Goal: Task Accomplishment & Management: Complete application form

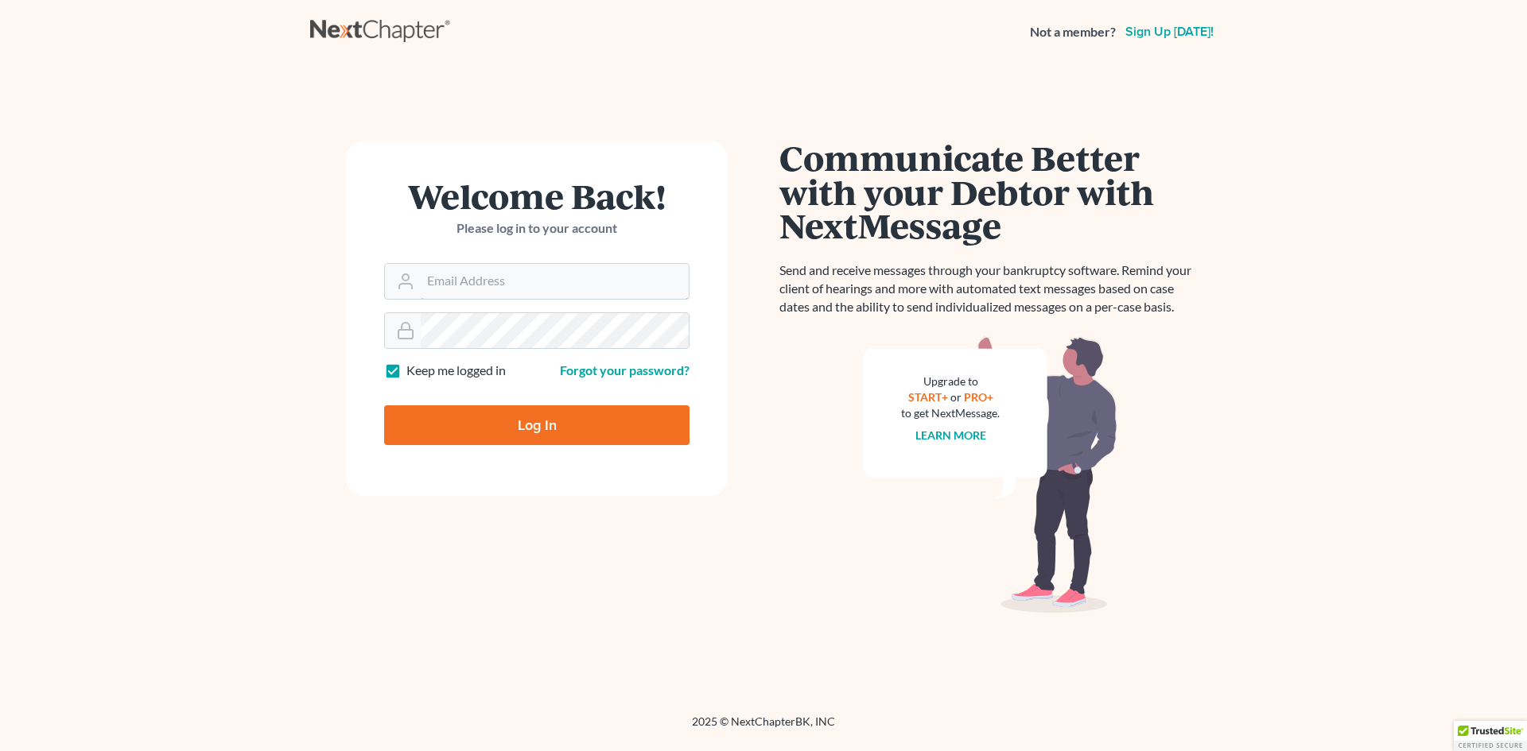
type input "[EMAIL_ADDRESS][DOMAIN_NAME]"
click at [530, 424] on input "Log In" at bounding box center [536, 425] width 305 height 40
type input "Thinking..."
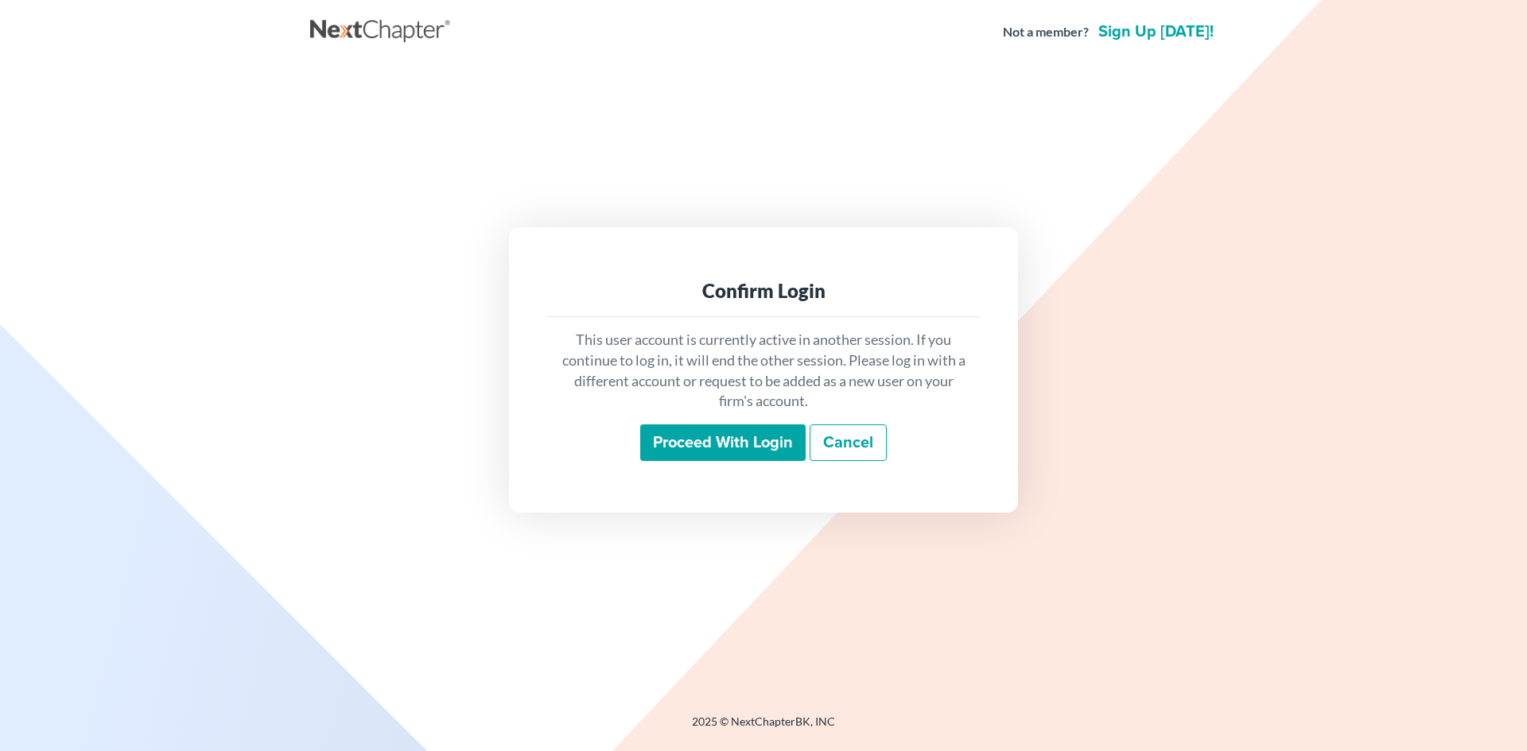
click at [723, 452] on input "Proceed with login" at bounding box center [722, 443] width 165 height 37
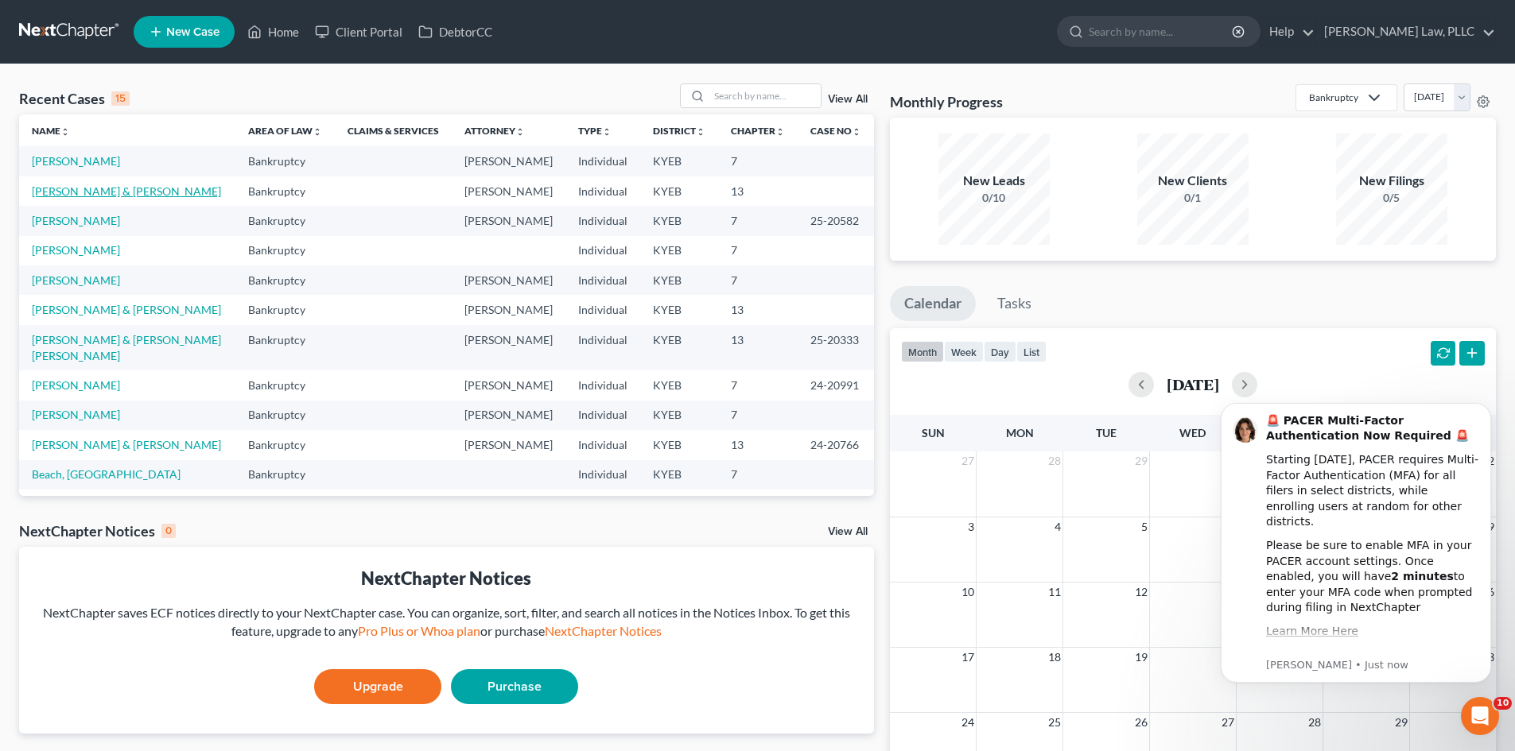
click at [48, 192] on link "[PERSON_NAME] & [PERSON_NAME]" at bounding box center [126, 191] width 189 height 14
select select "10"
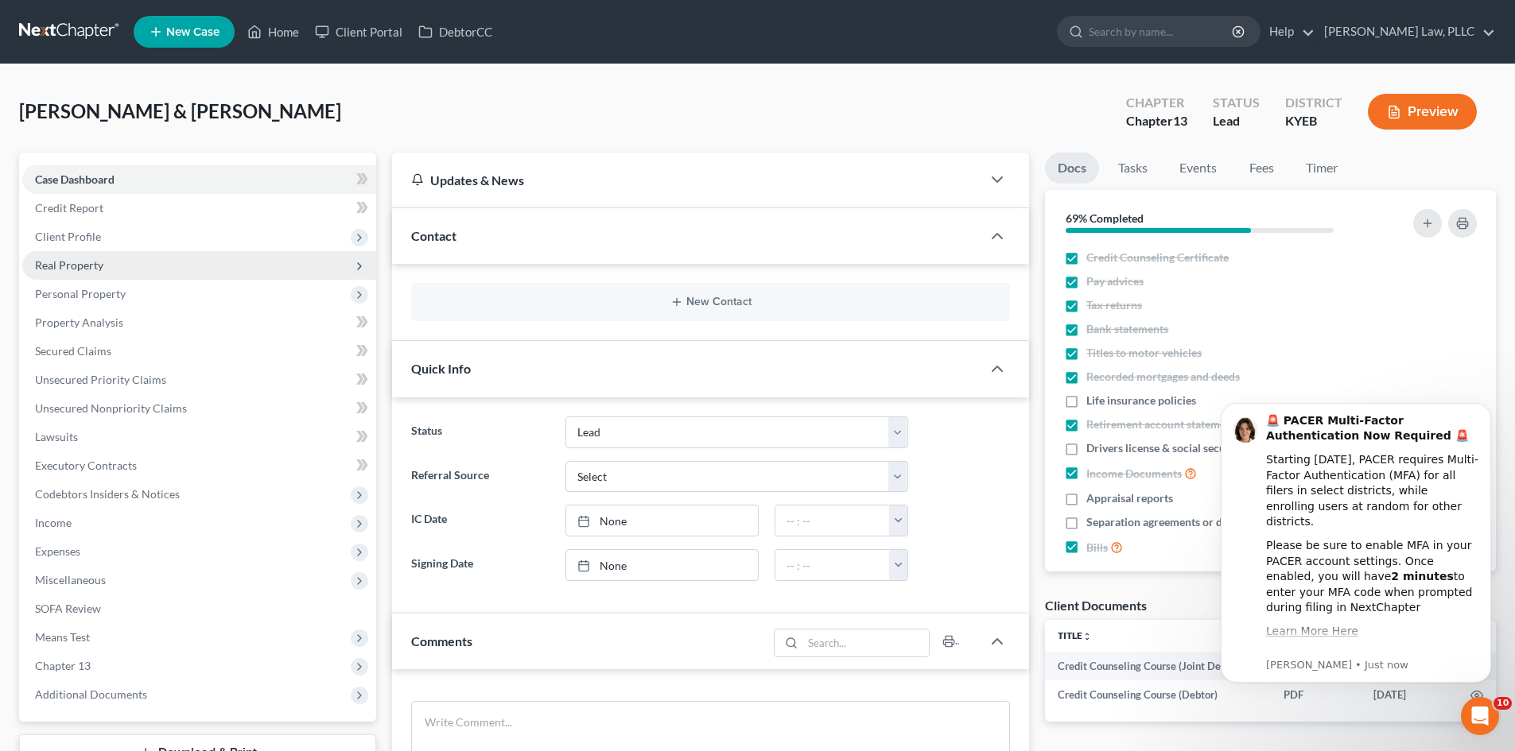
click at [41, 264] on span "Real Property" at bounding box center [69, 265] width 68 height 14
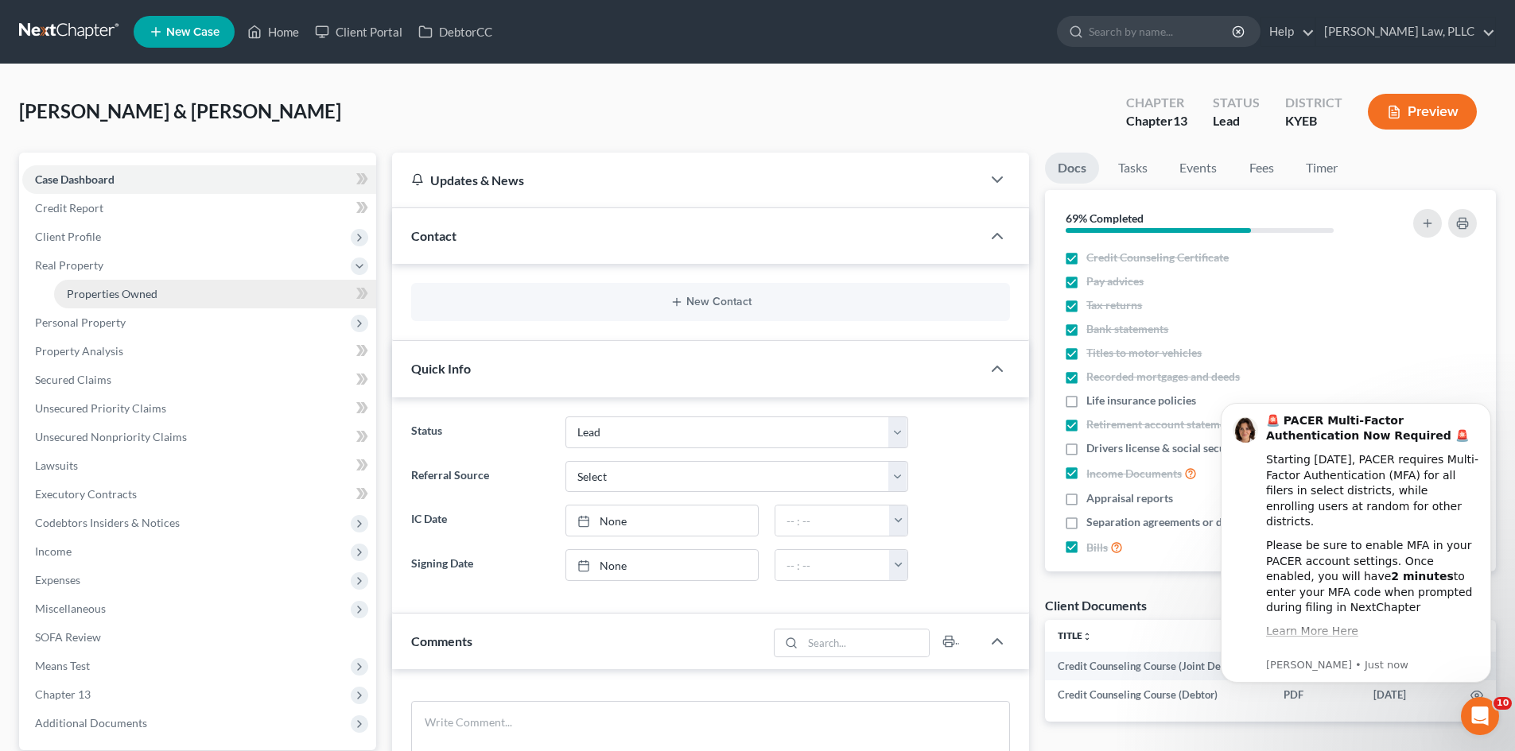
click at [95, 297] on span "Properties Owned" at bounding box center [112, 294] width 91 height 14
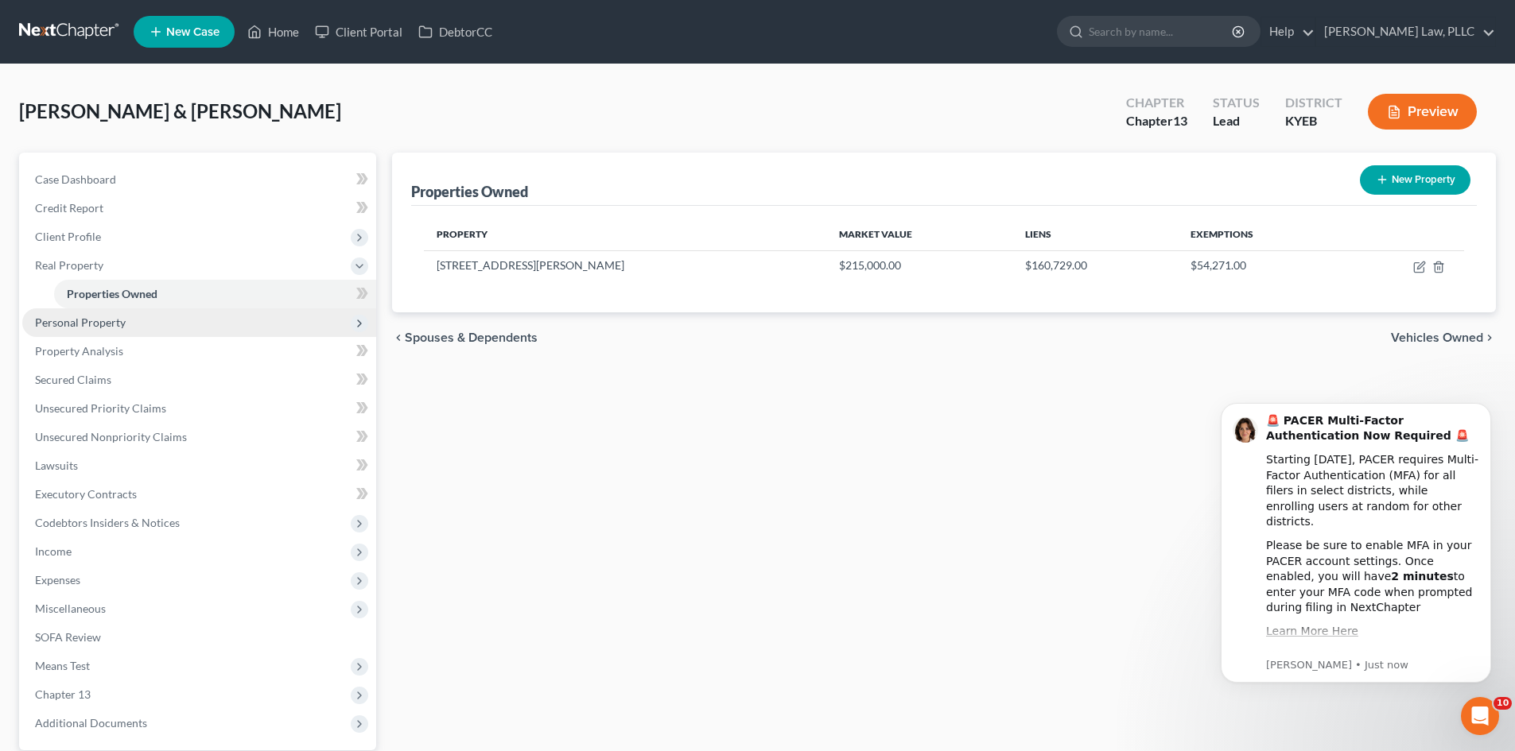
click at [39, 320] on span "Personal Property" at bounding box center [80, 323] width 91 height 14
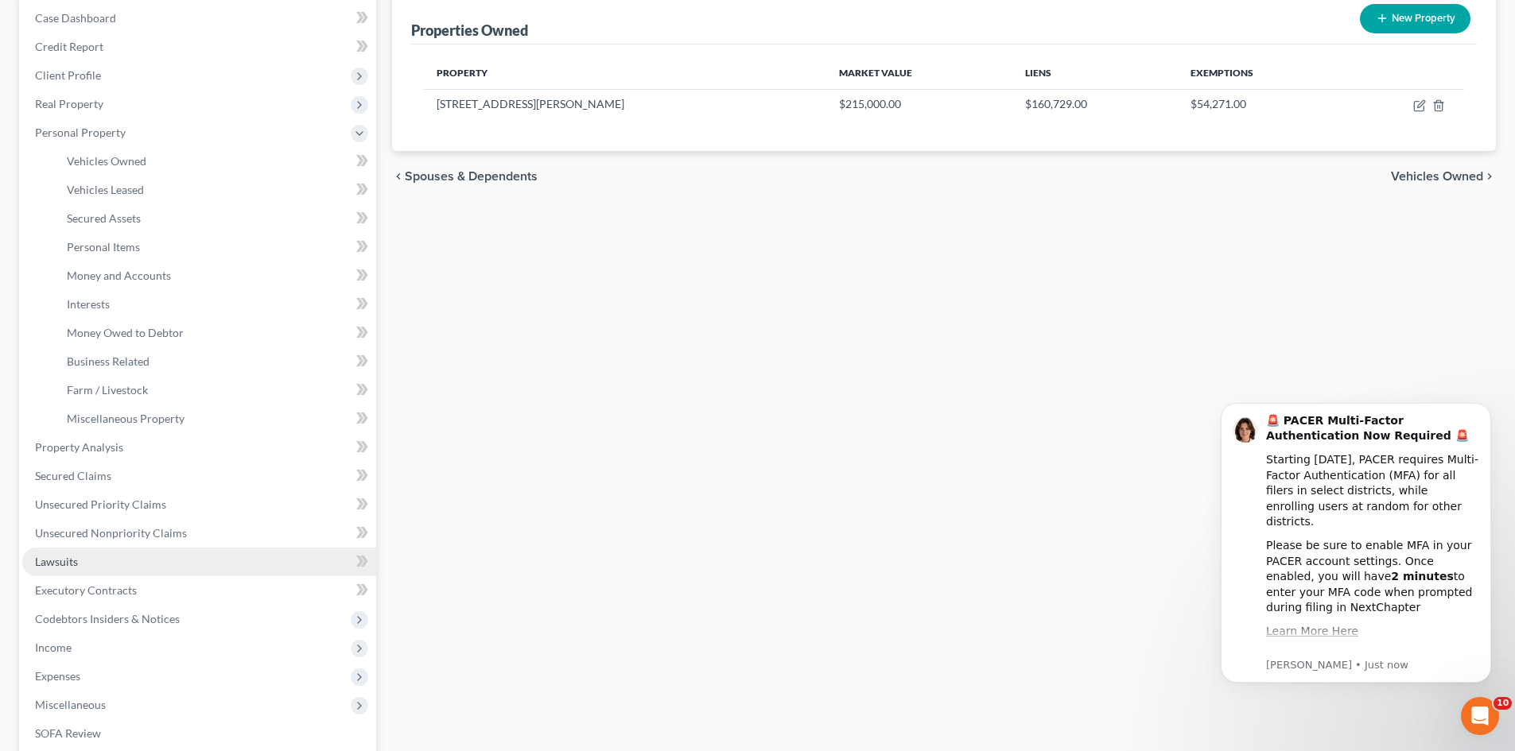
scroll to position [239, 0]
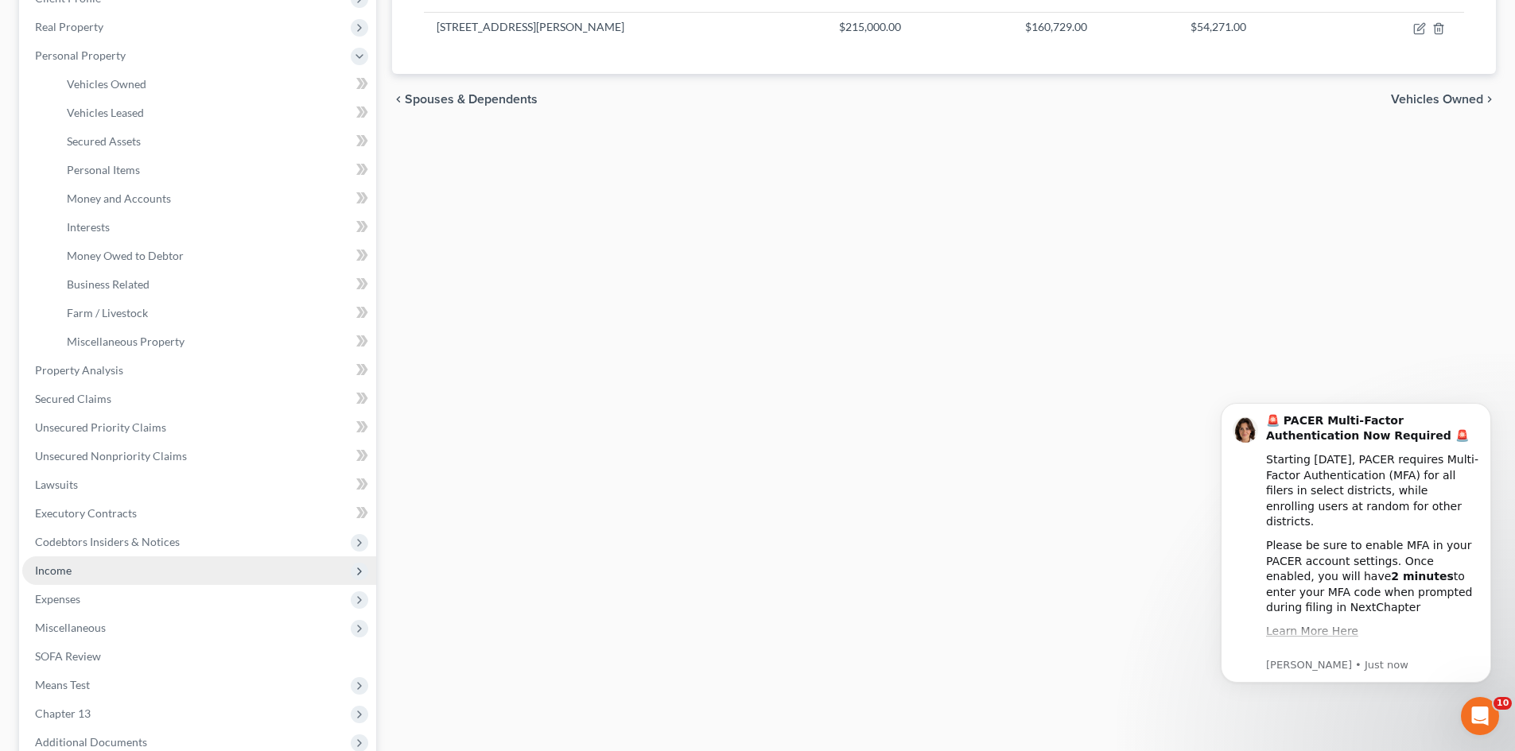
click at [60, 575] on span "Income" at bounding box center [53, 571] width 37 height 14
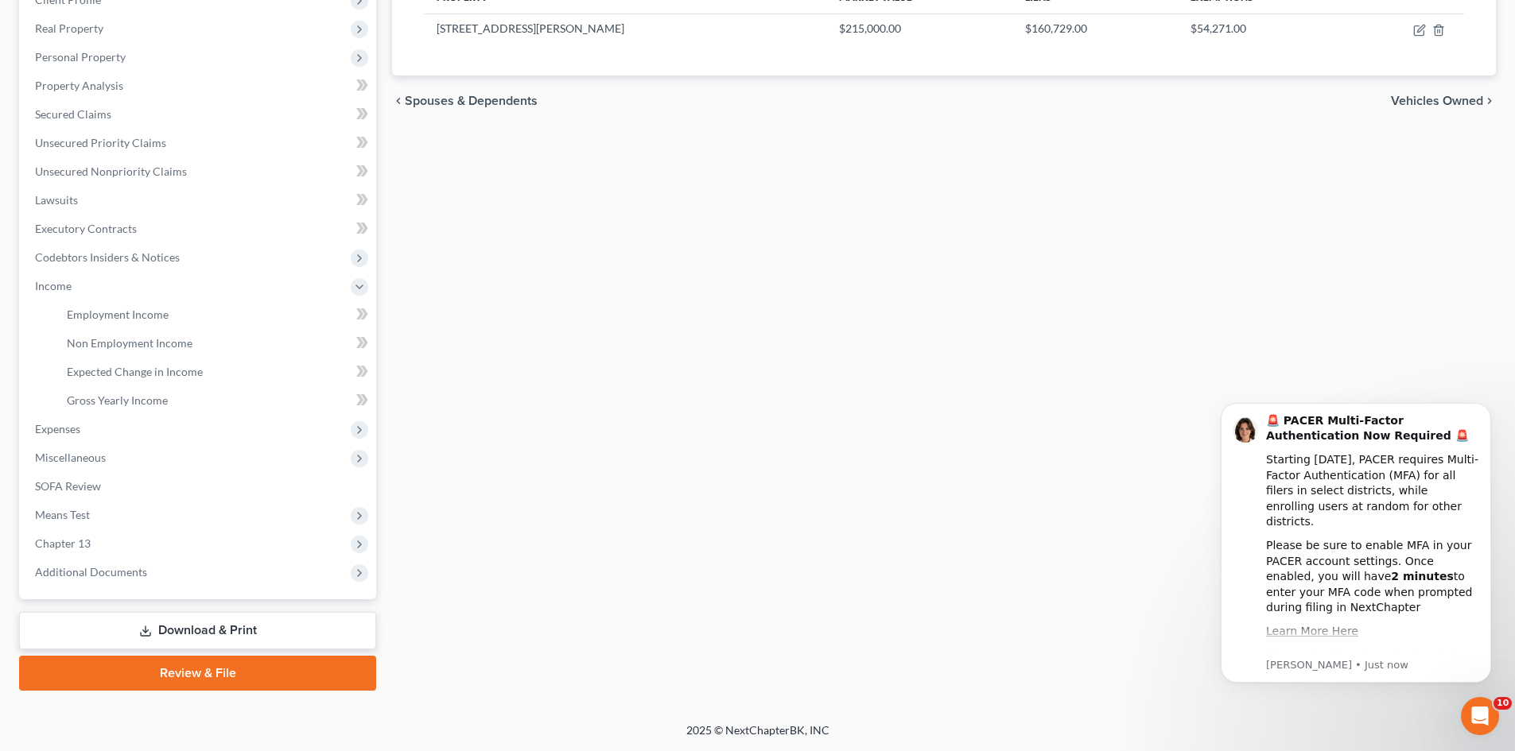
scroll to position [237, 0]
click at [112, 321] on link "Employment Income" at bounding box center [215, 315] width 322 height 29
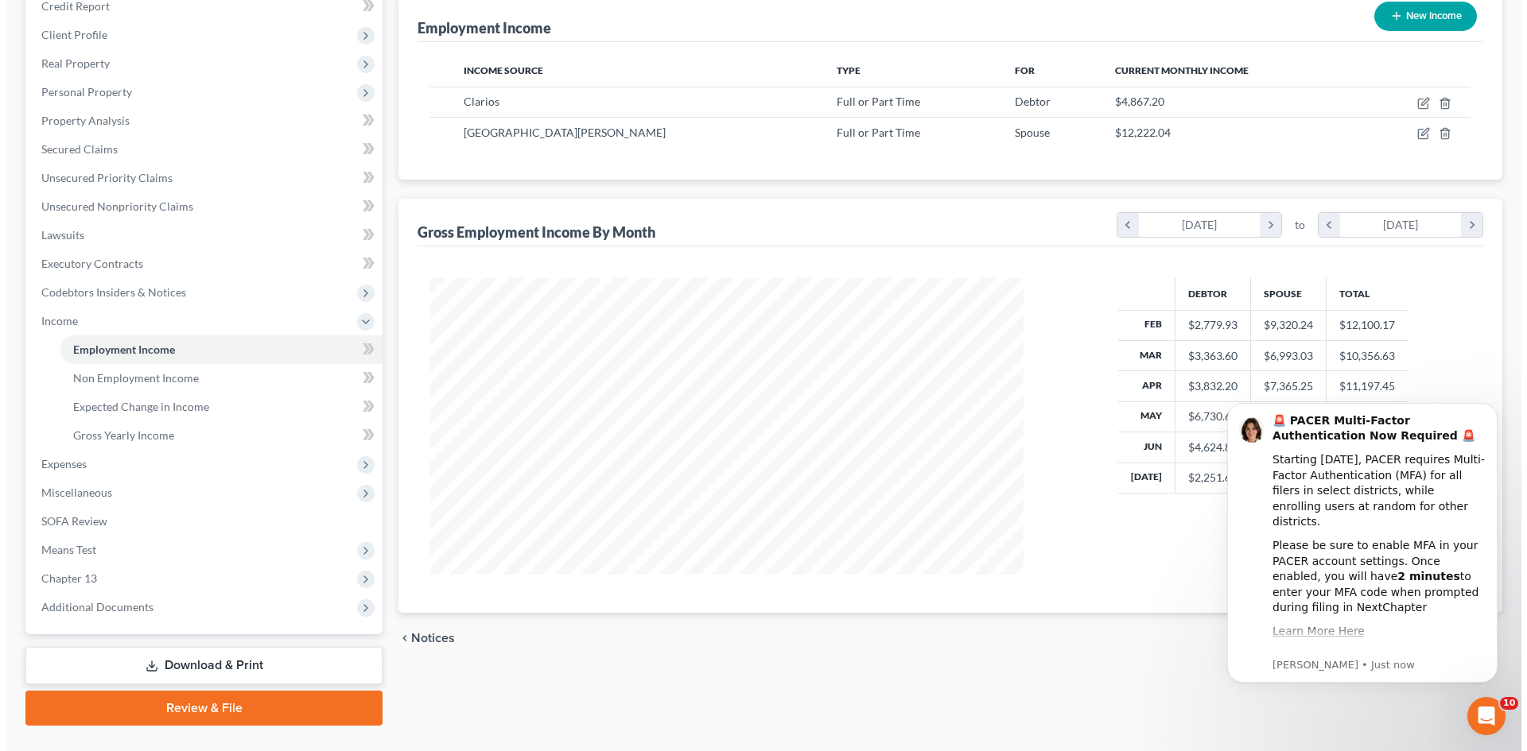
scroll to position [237, 0]
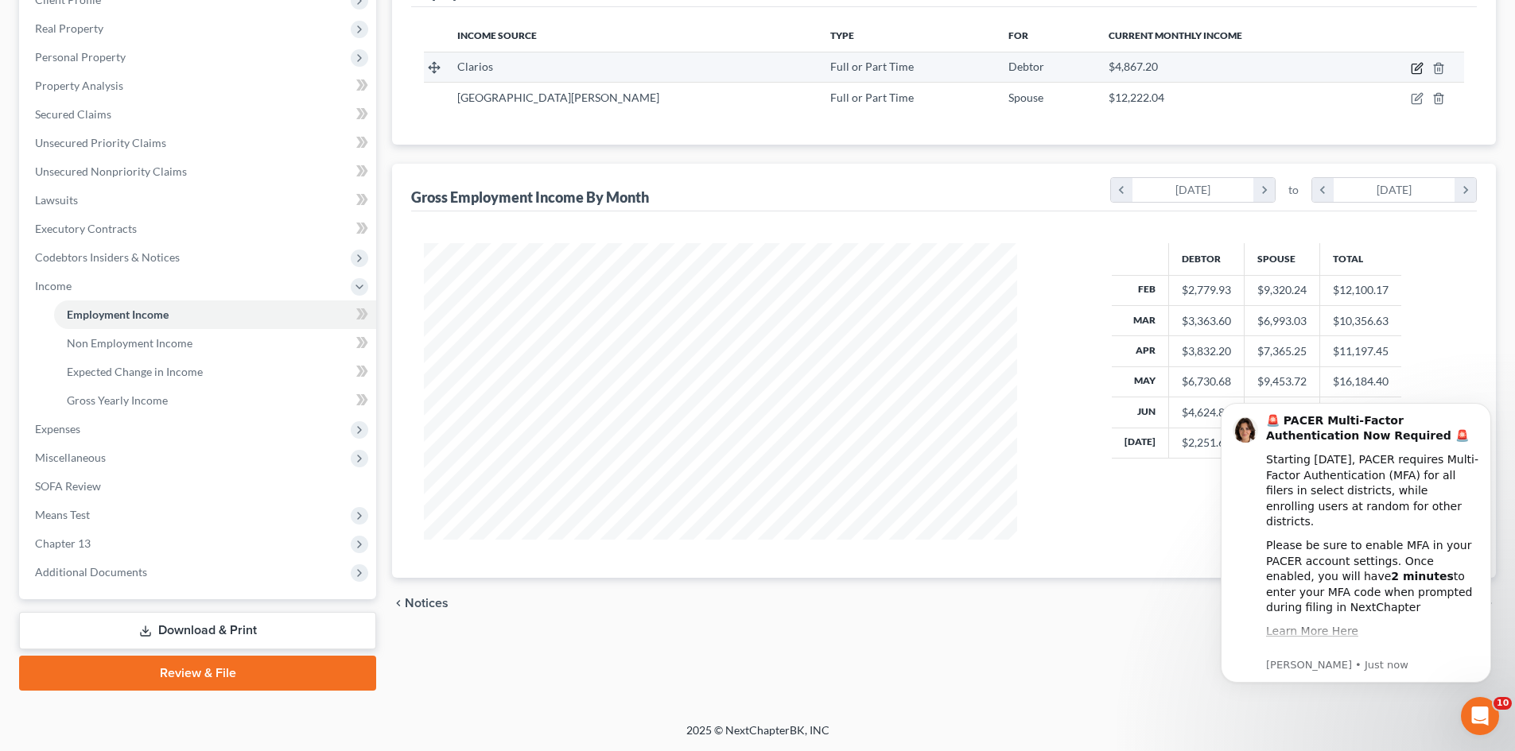
click at [1418, 72] on icon "button" at bounding box center [1416, 68] width 13 height 13
select select "0"
select select "52"
select select "3"
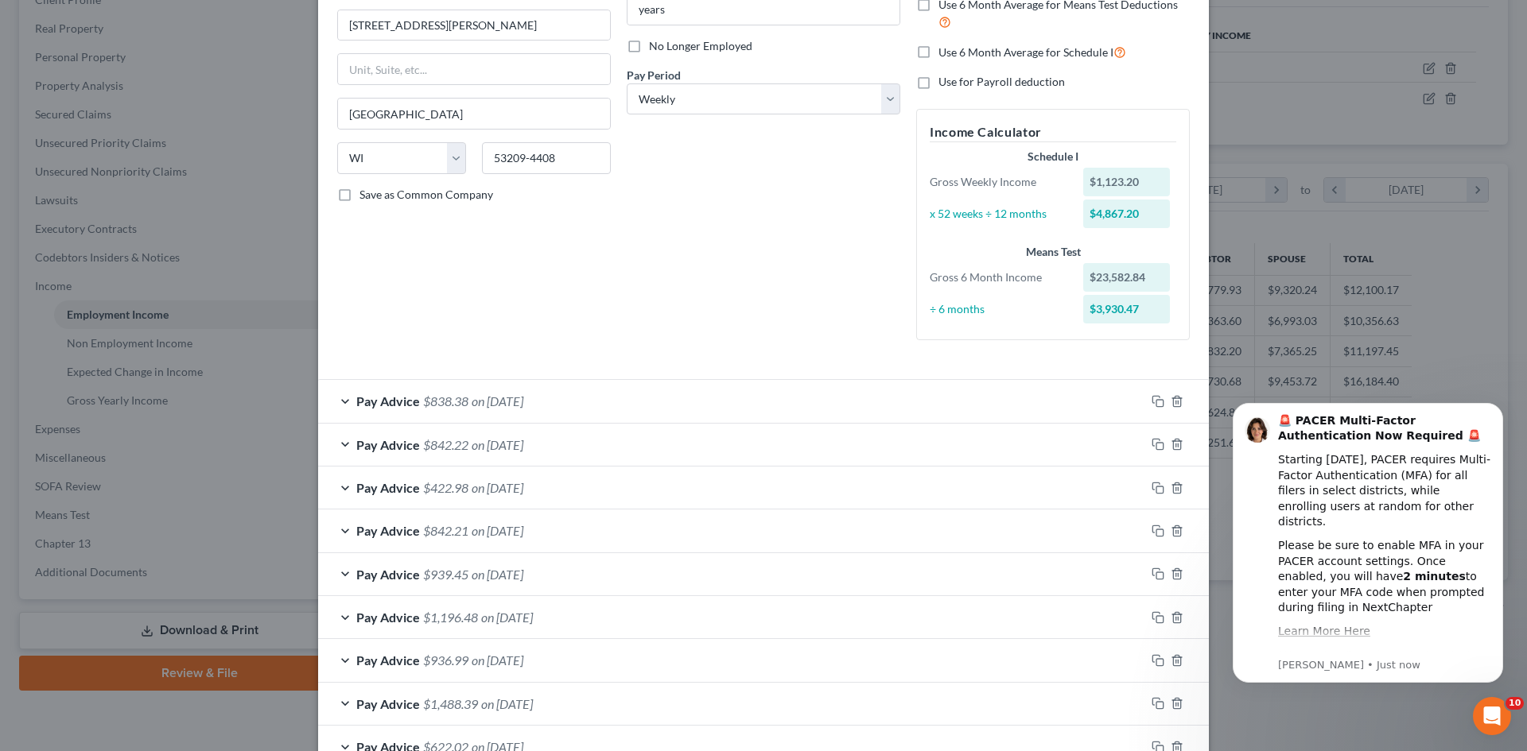
scroll to position [127, 0]
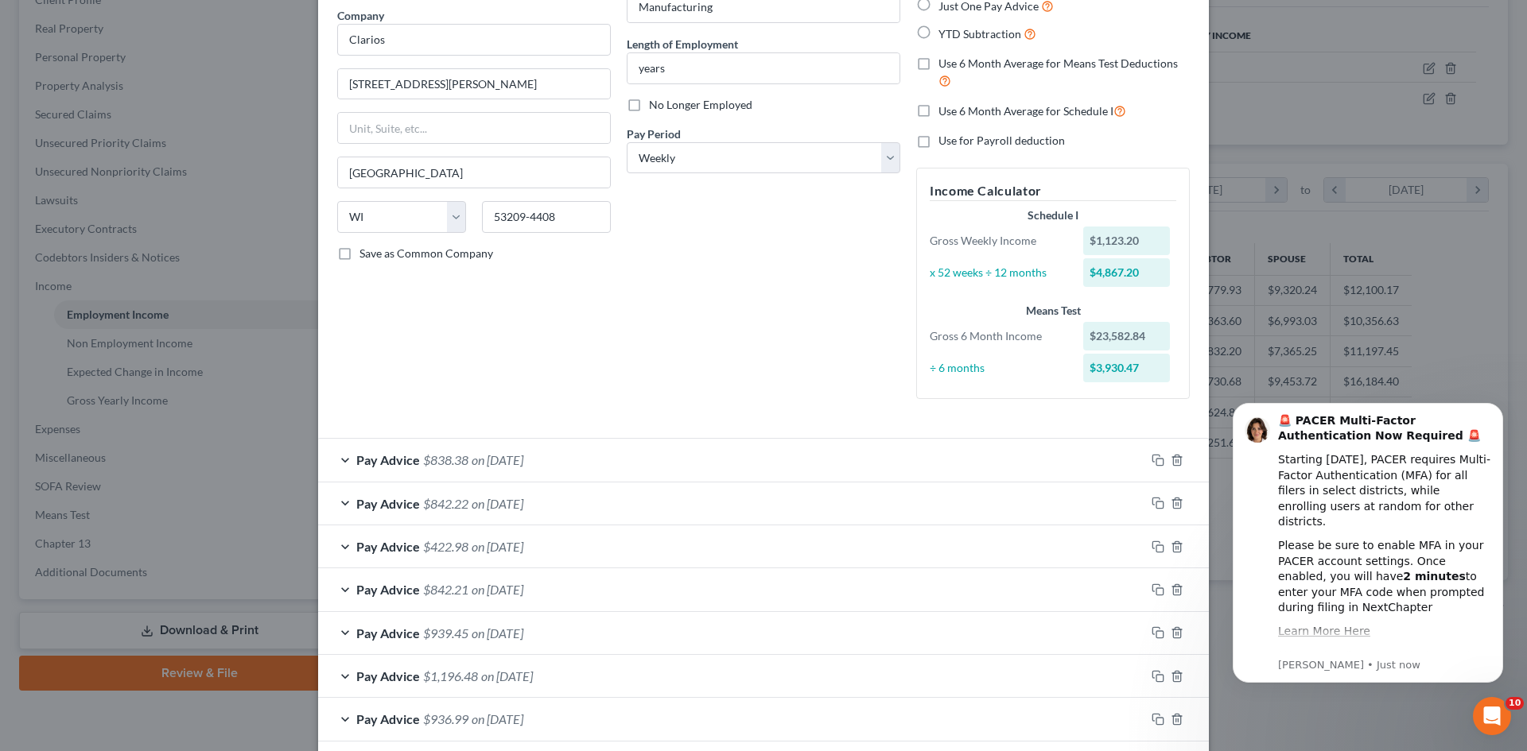
click at [335, 460] on div "Pay Advice $838.38 on [DATE]" at bounding box center [731, 460] width 827 height 42
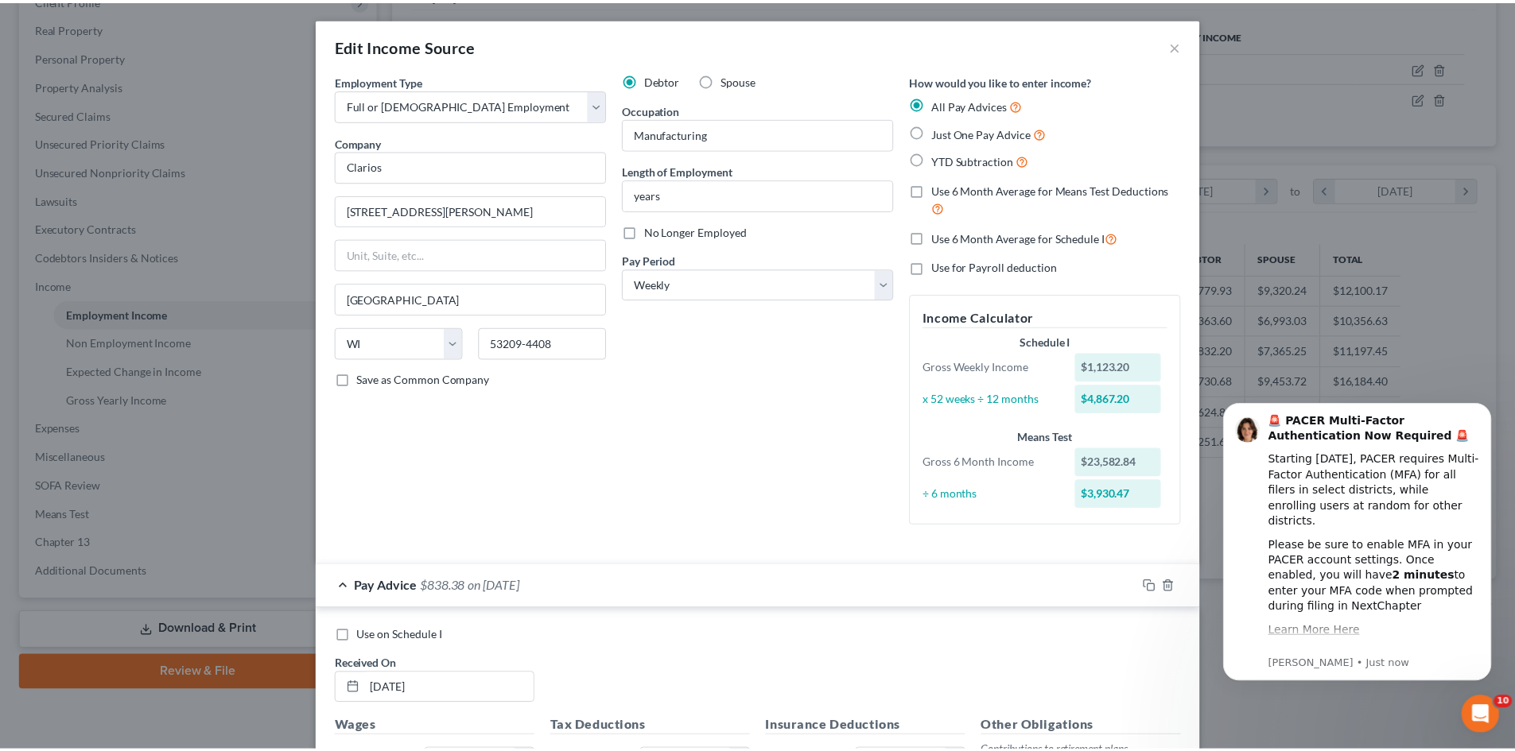
scroll to position [0, 0]
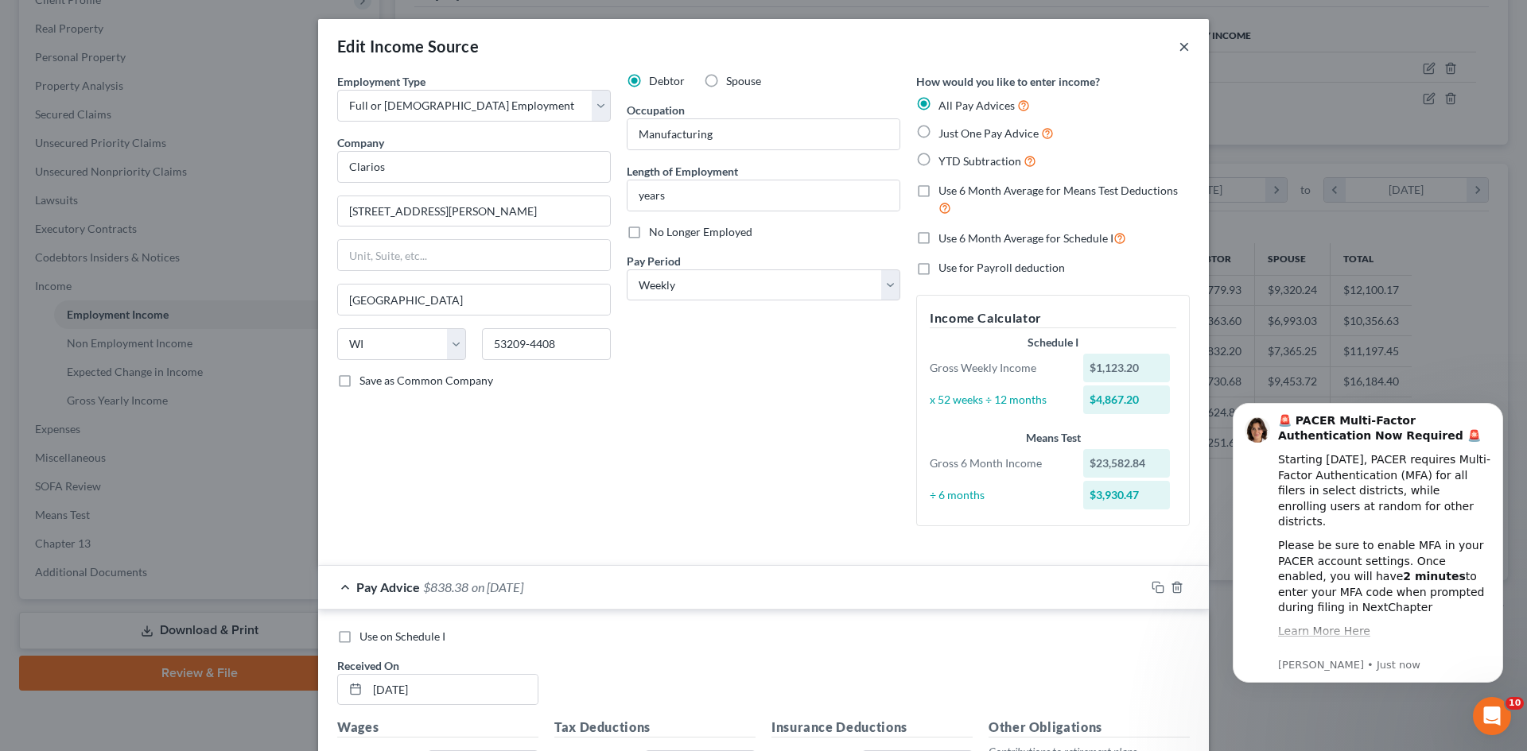
click at [1181, 45] on button "×" at bounding box center [1183, 46] width 11 height 19
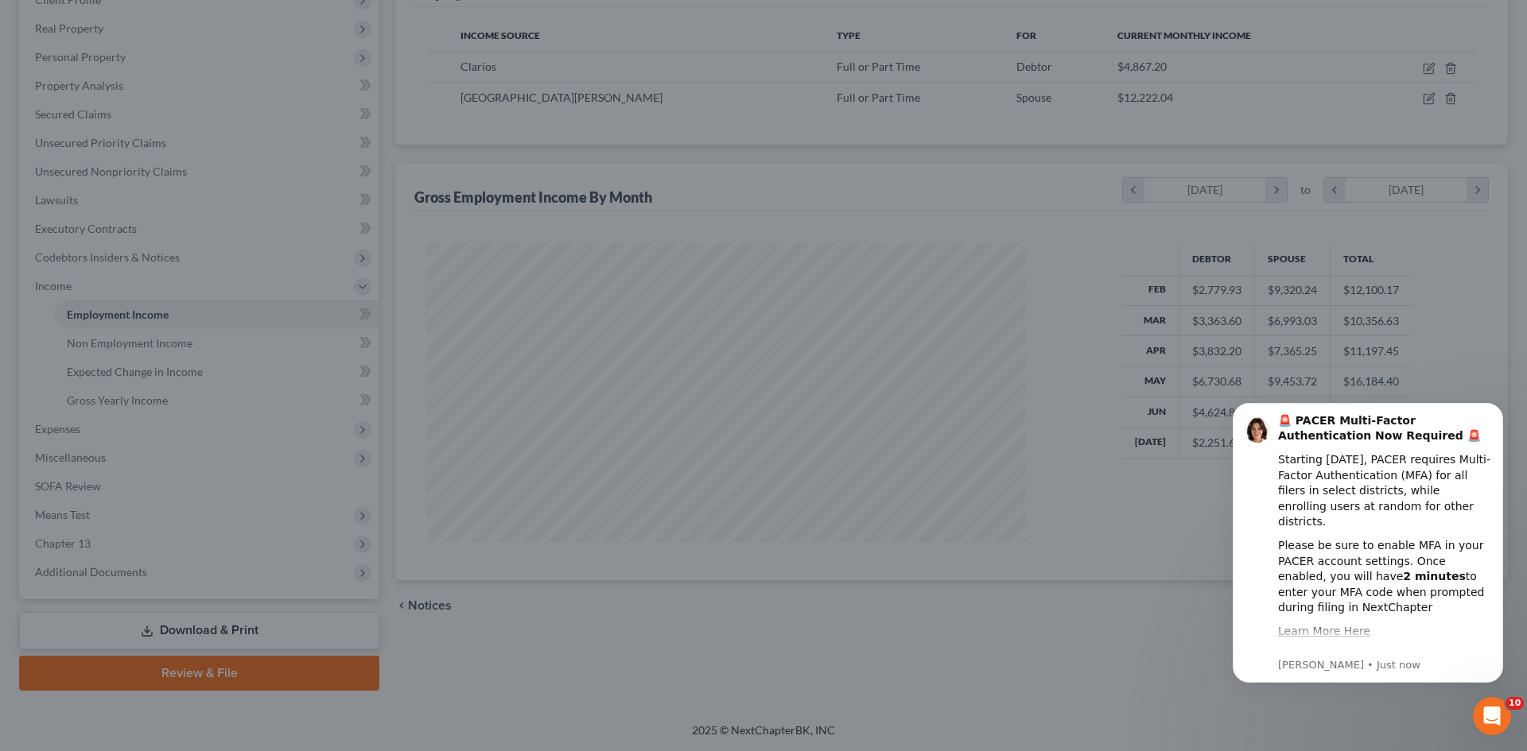
scroll to position [794774, 794446]
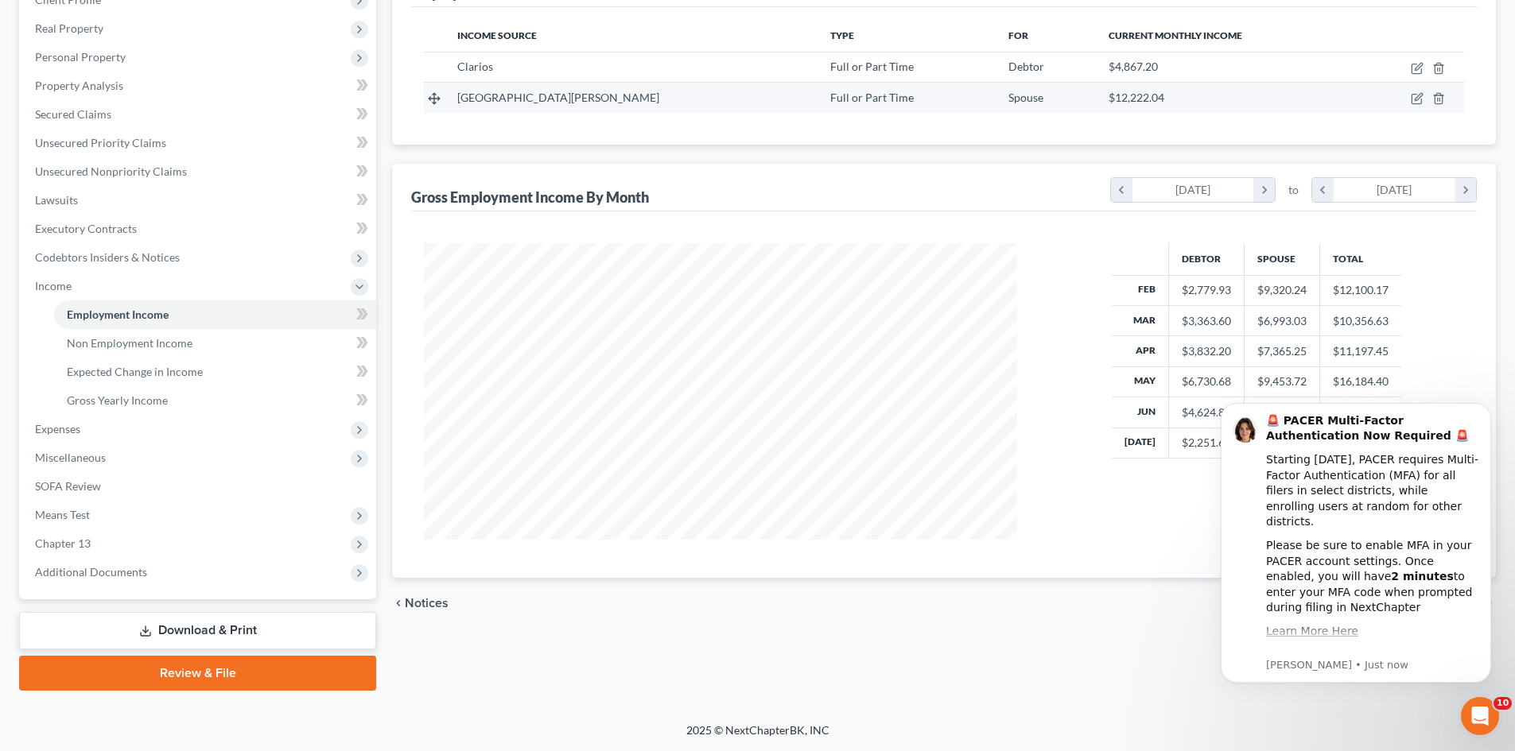
click at [1415, 91] on td at bounding box center [1410, 98] width 108 height 30
click at [1411, 96] on icon "button" at bounding box center [1416, 100] width 10 height 10
select select "0"
select select "18"
select select "2"
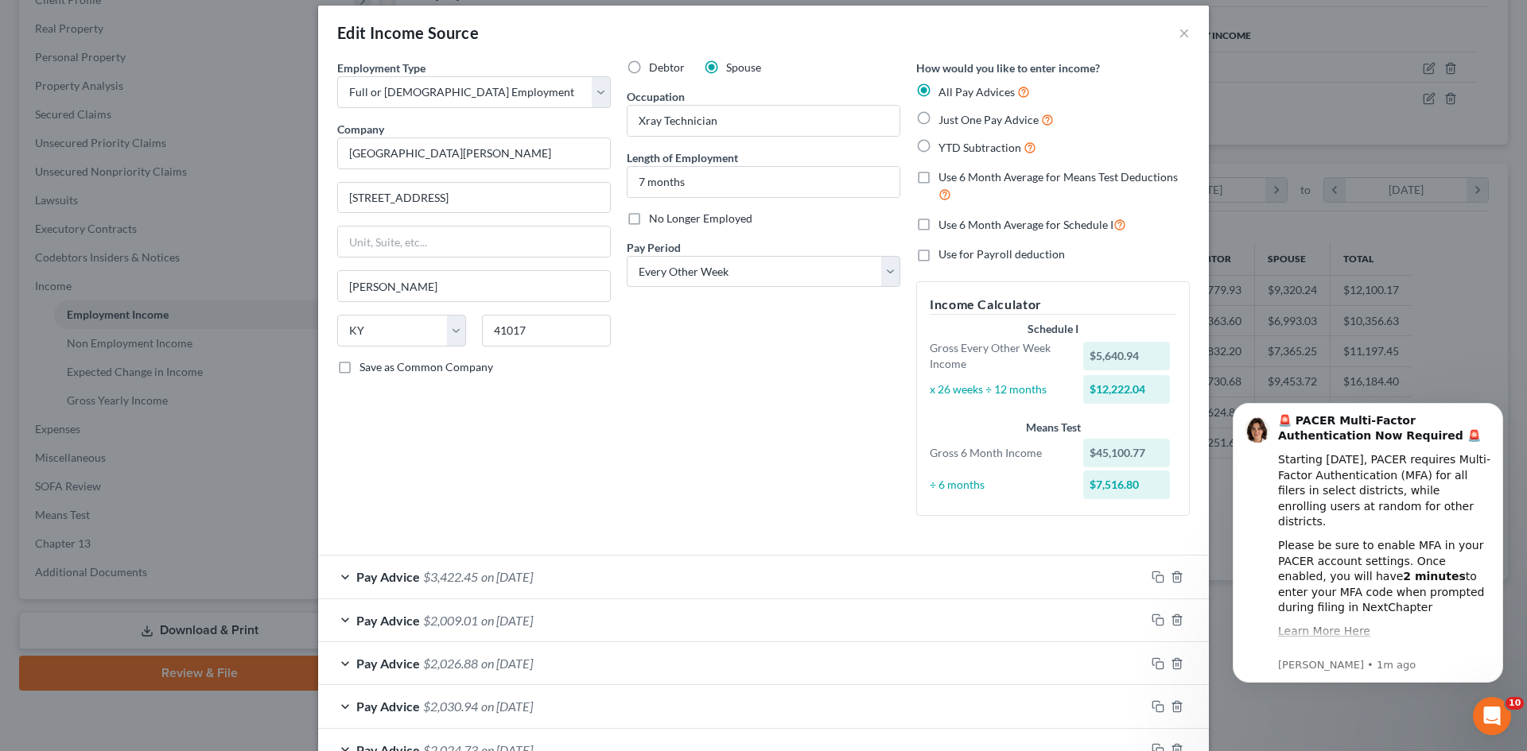
scroll to position [0, 0]
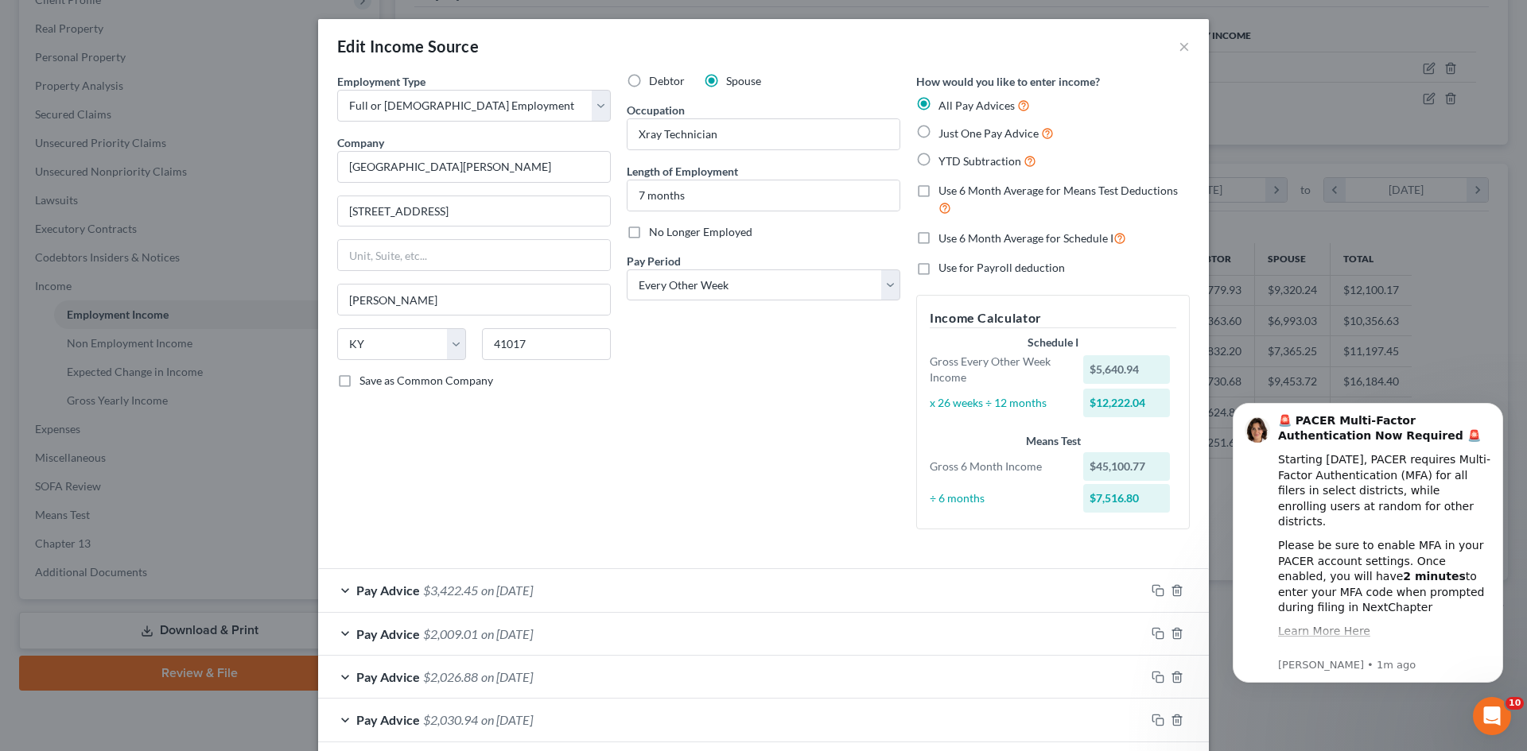
click at [938, 191] on label "Use 6 Month Average for Means Test Deductions" at bounding box center [1063, 200] width 251 height 34
click at [945, 191] on input "Use 6 Month Average for Means Test Deductions" at bounding box center [950, 188] width 10 height 10
checkbox input "true"
click at [938, 236] on label "Use 6 Month Average for Schedule I" at bounding box center [1032, 238] width 188 height 18
click at [945, 236] on input "Use 6 Month Average for Schedule I" at bounding box center [950, 234] width 10 height 10
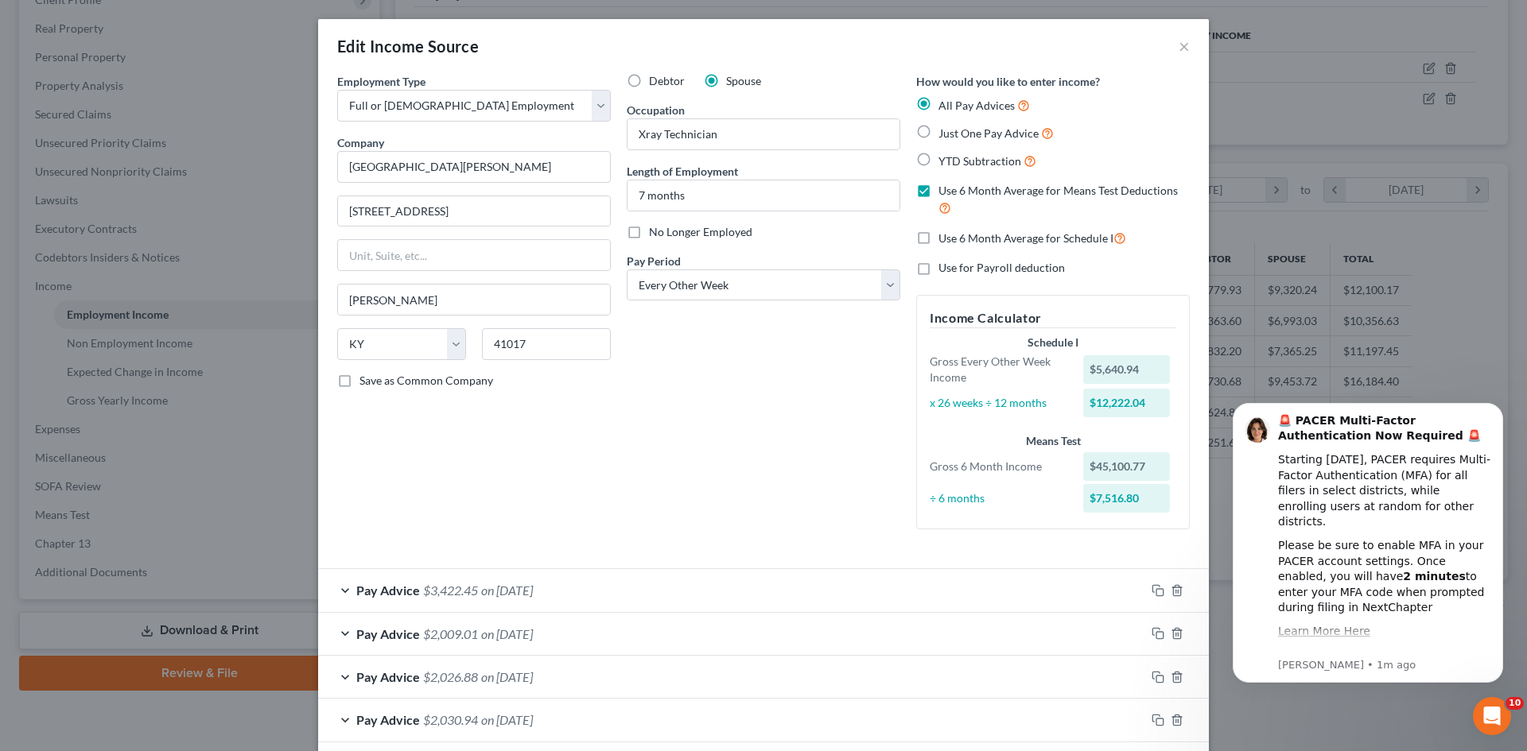
checkbox input "true"
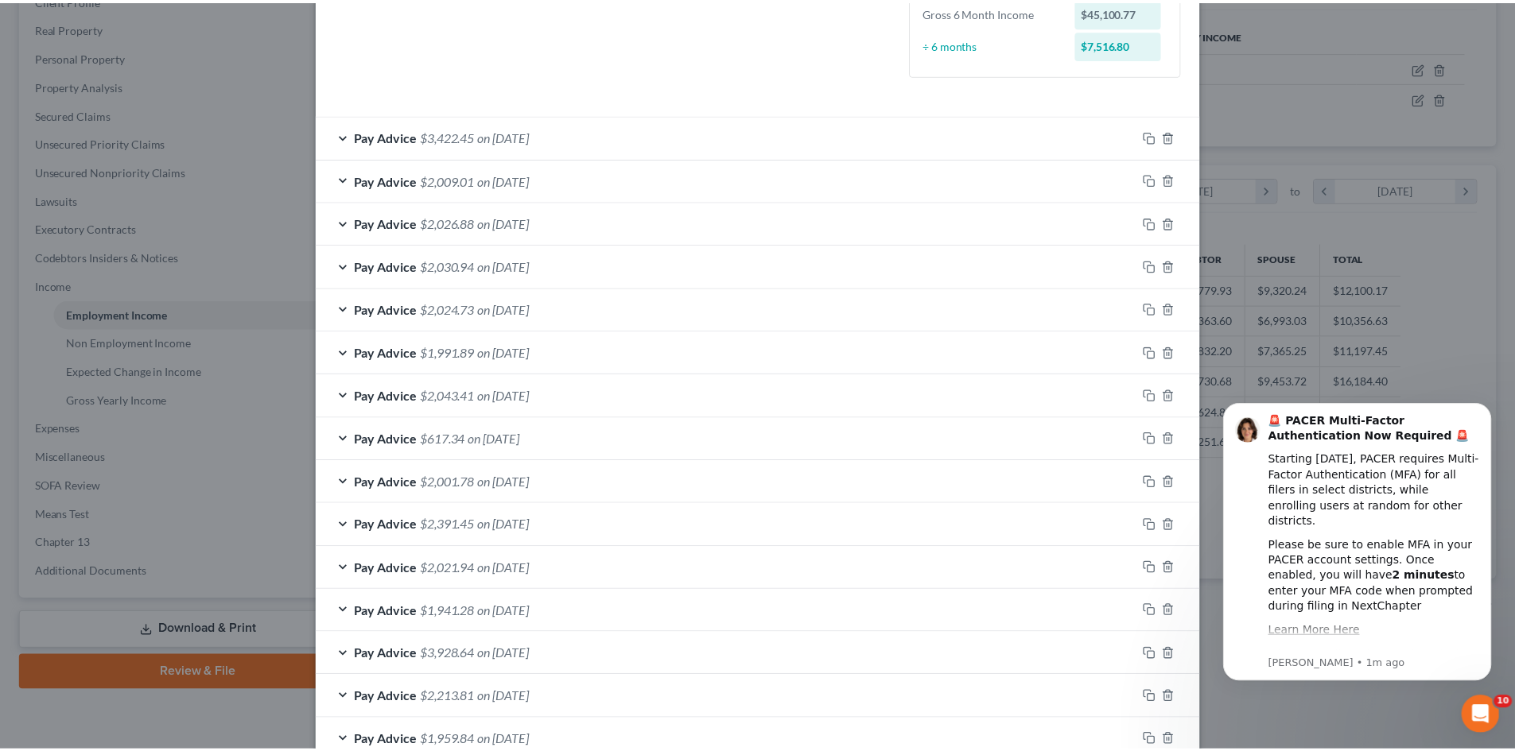
scroll to position [550, 0]
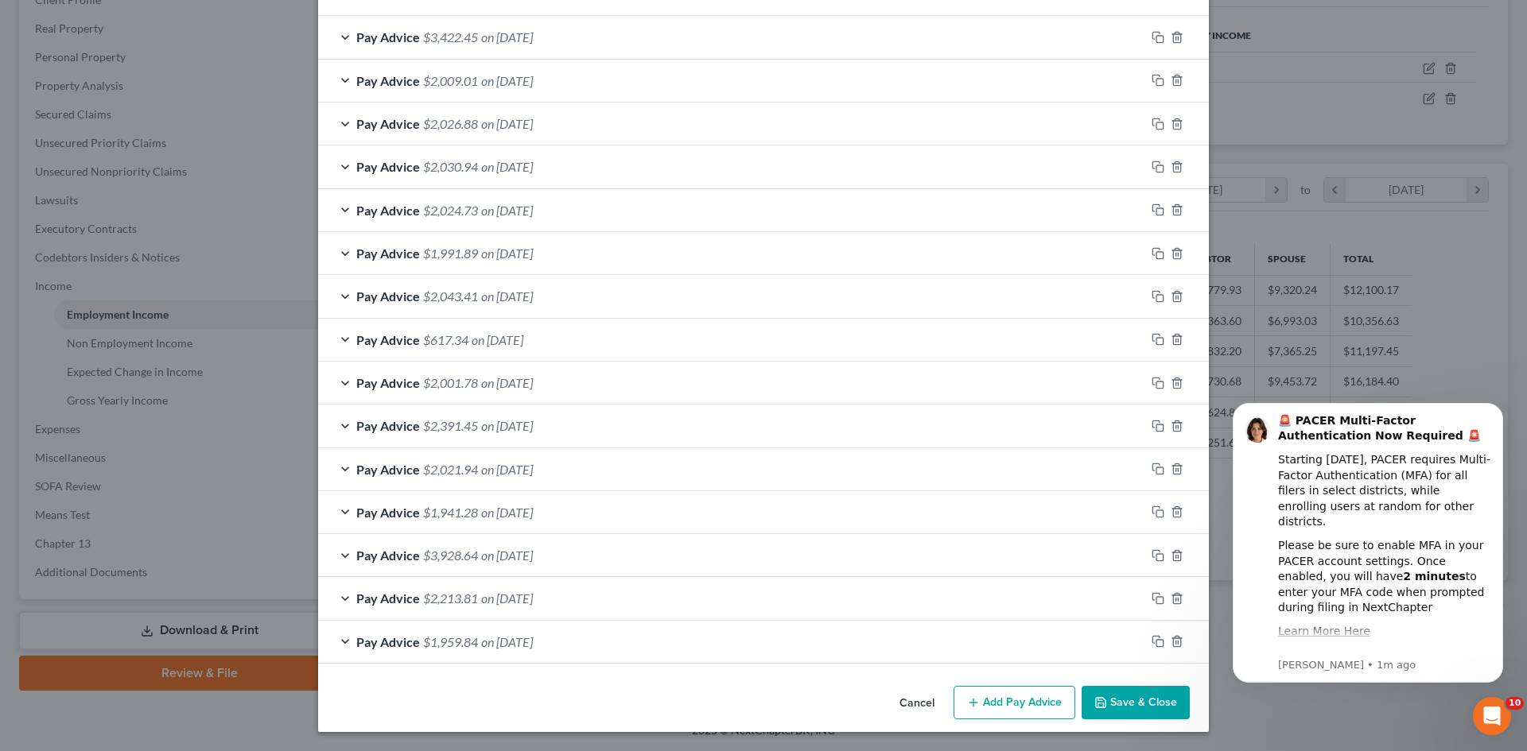
click at [1094, 704] on icon "button" at bounding box center [1100, 702] width 13 height 13
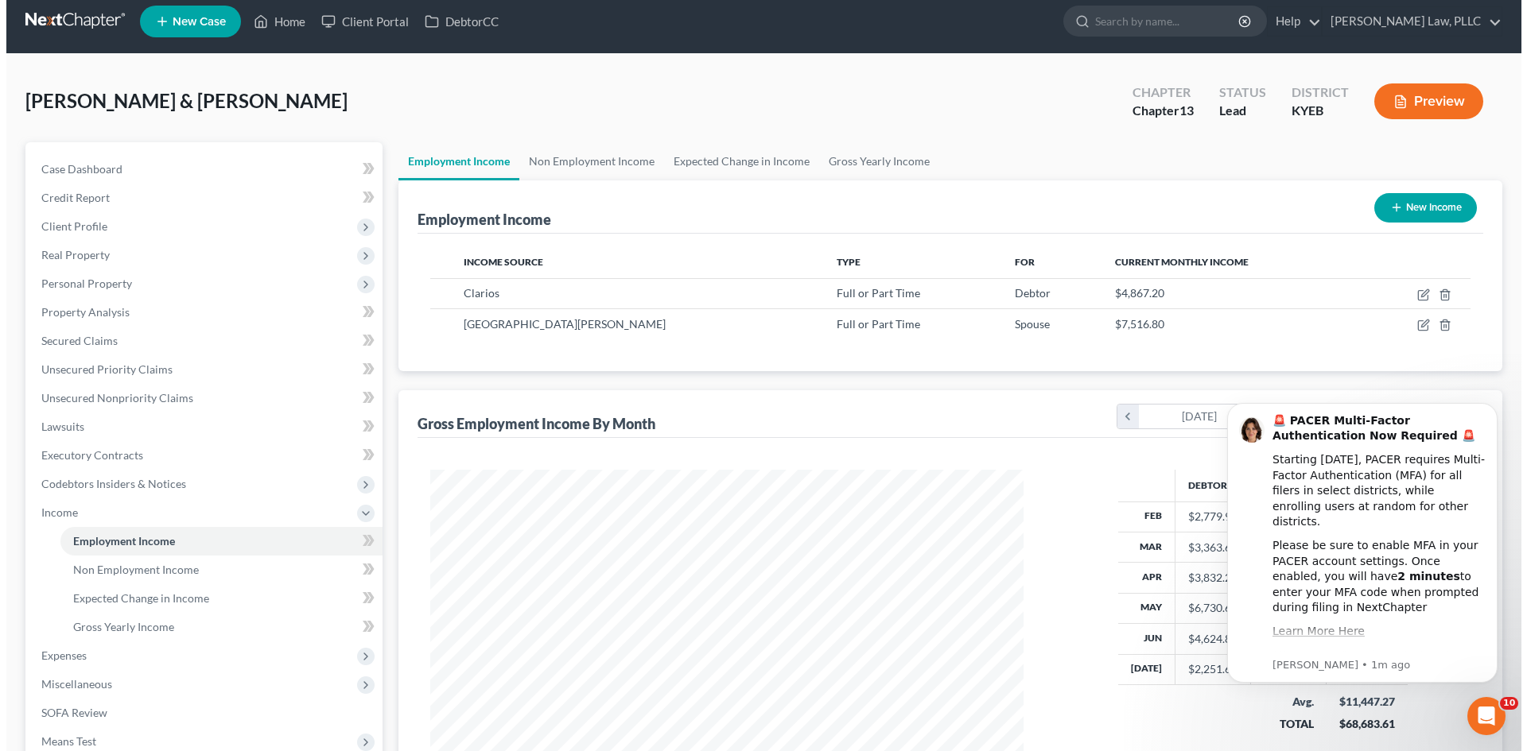
scroll to position [0, 0]
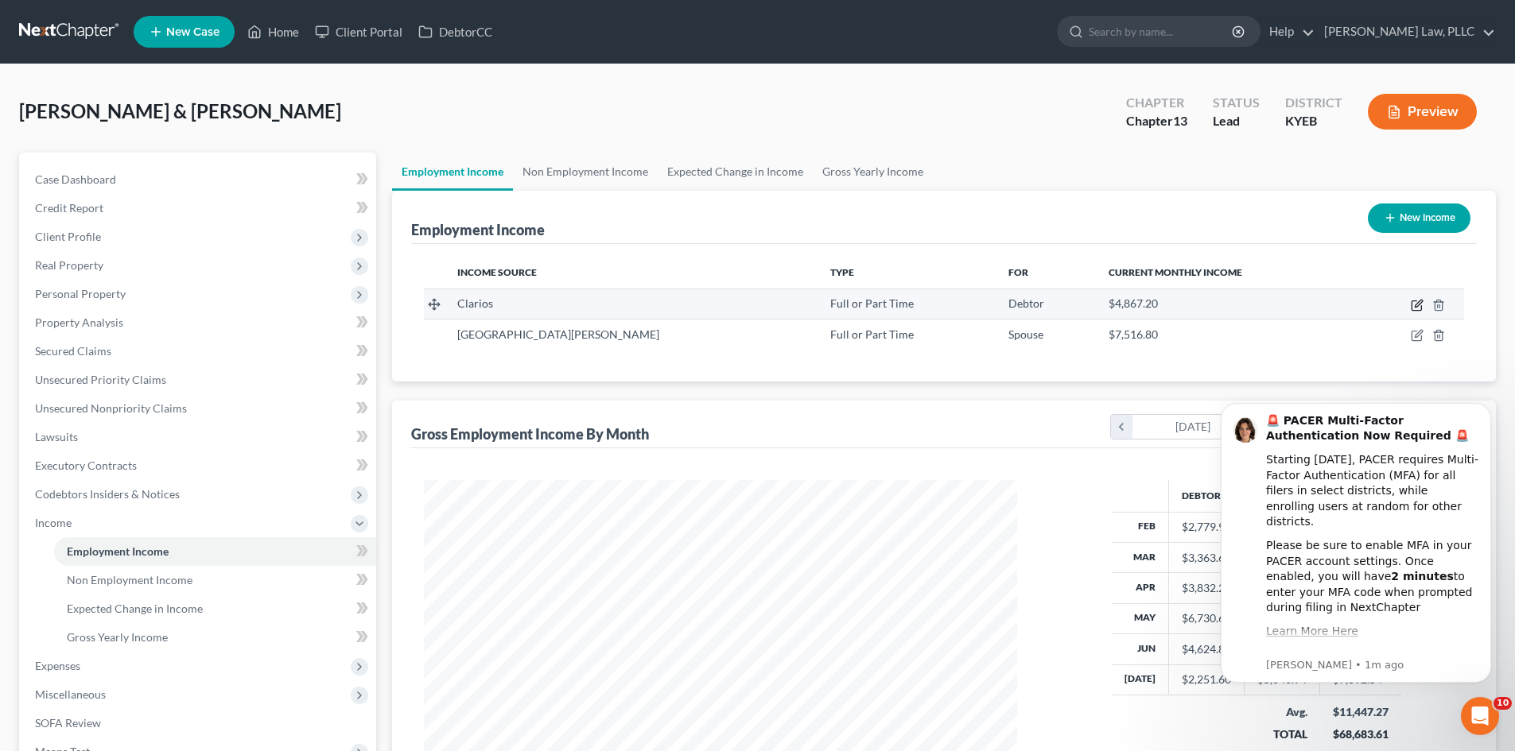
click at [1417, 305] on icon "button" at bounding box center [1417, 303] width 7 height 7
select select "0"
select select "52"
select select "3"
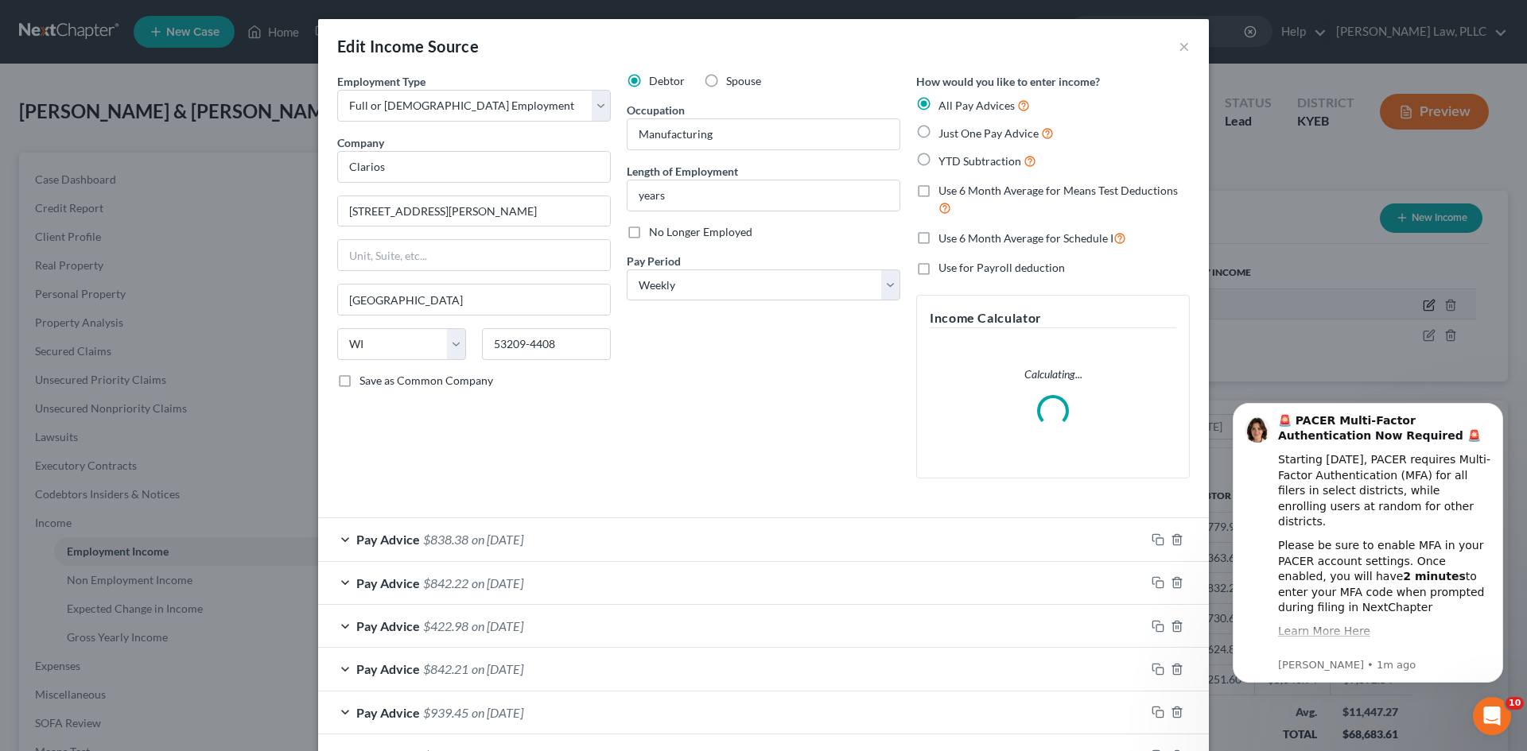
scroll to position [299, 630]
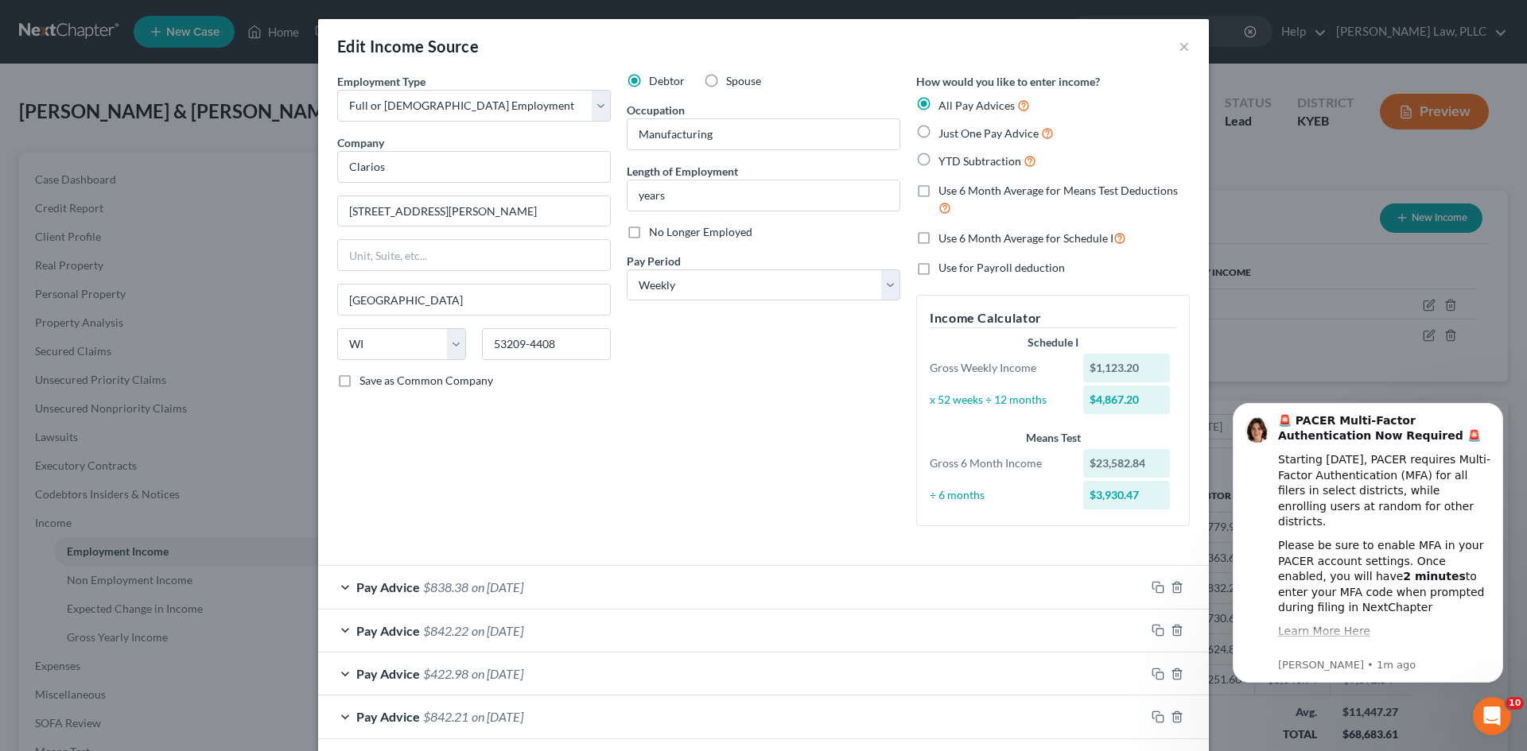
click at [938, 238] on label "Use 6 Month Average for Schedule I" at bounding box center [1032, 238] width 188 height 18
click at [945, 238] on input "Use 6 Month Average for Schedule I" at bounding box center [950, 234] width 10 height 10
checkbox input "true"
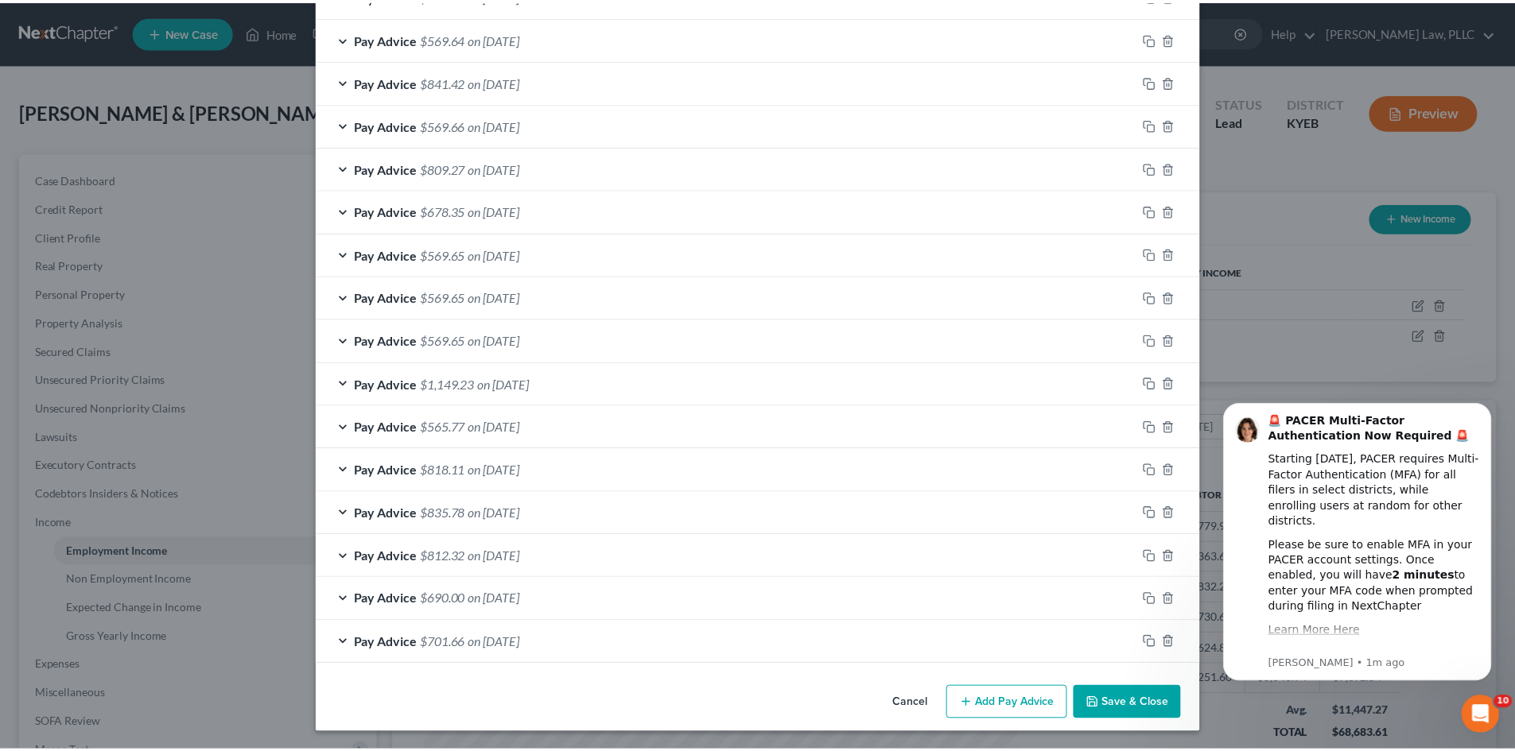
scroll to position [1587, 0]
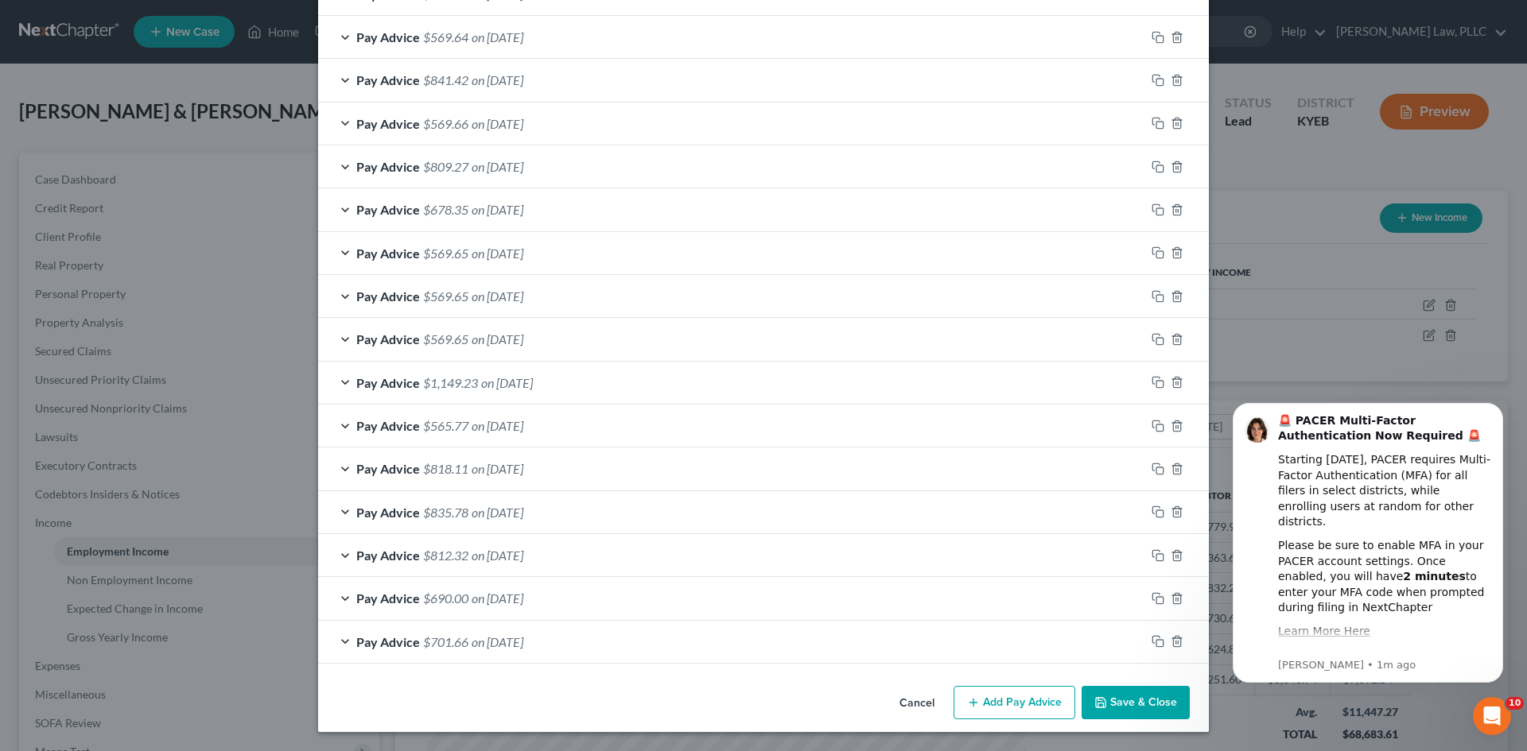
click at [1118, 697] on button "Save & Close" at bounding box center [1135, 702] width 108 height 33
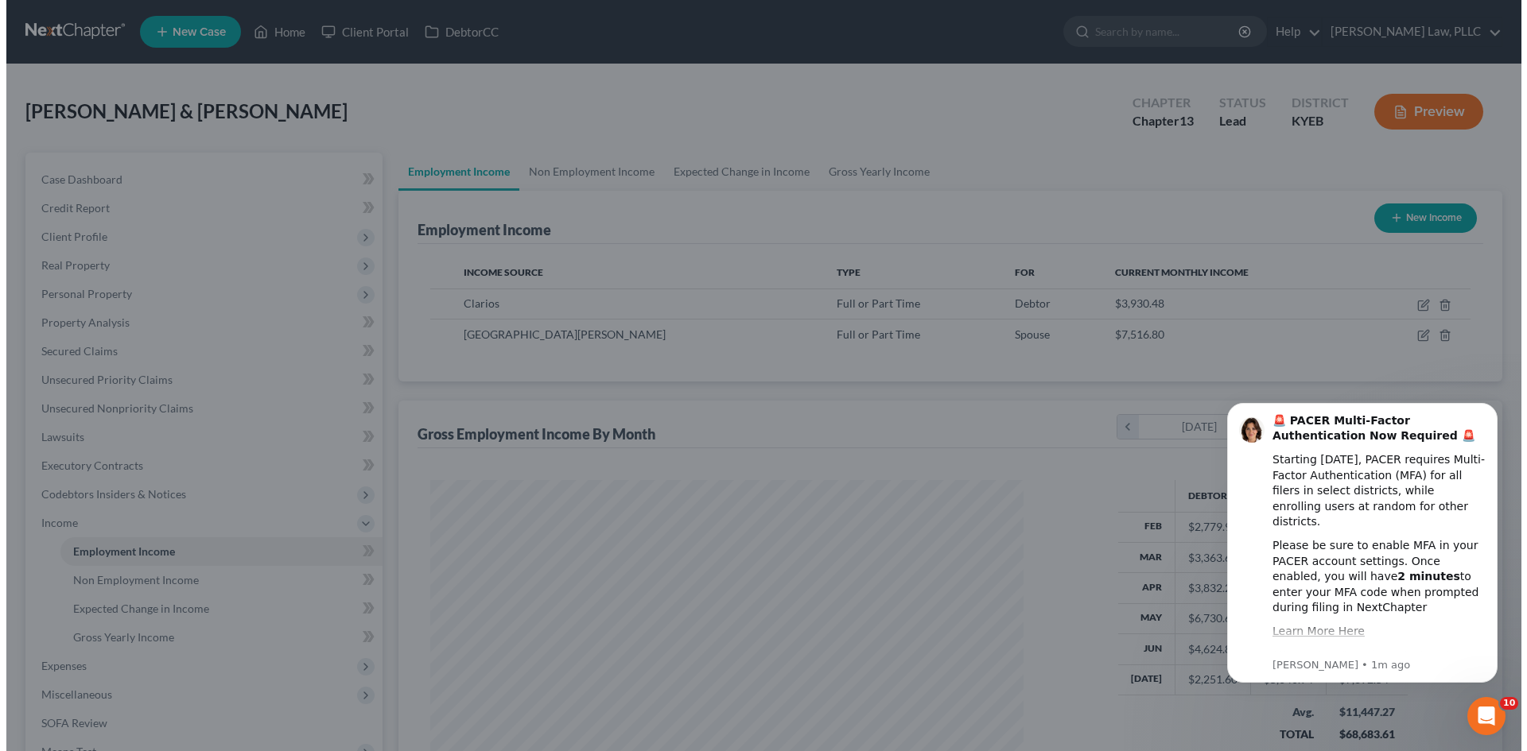
scroll to position [794774, 794446]
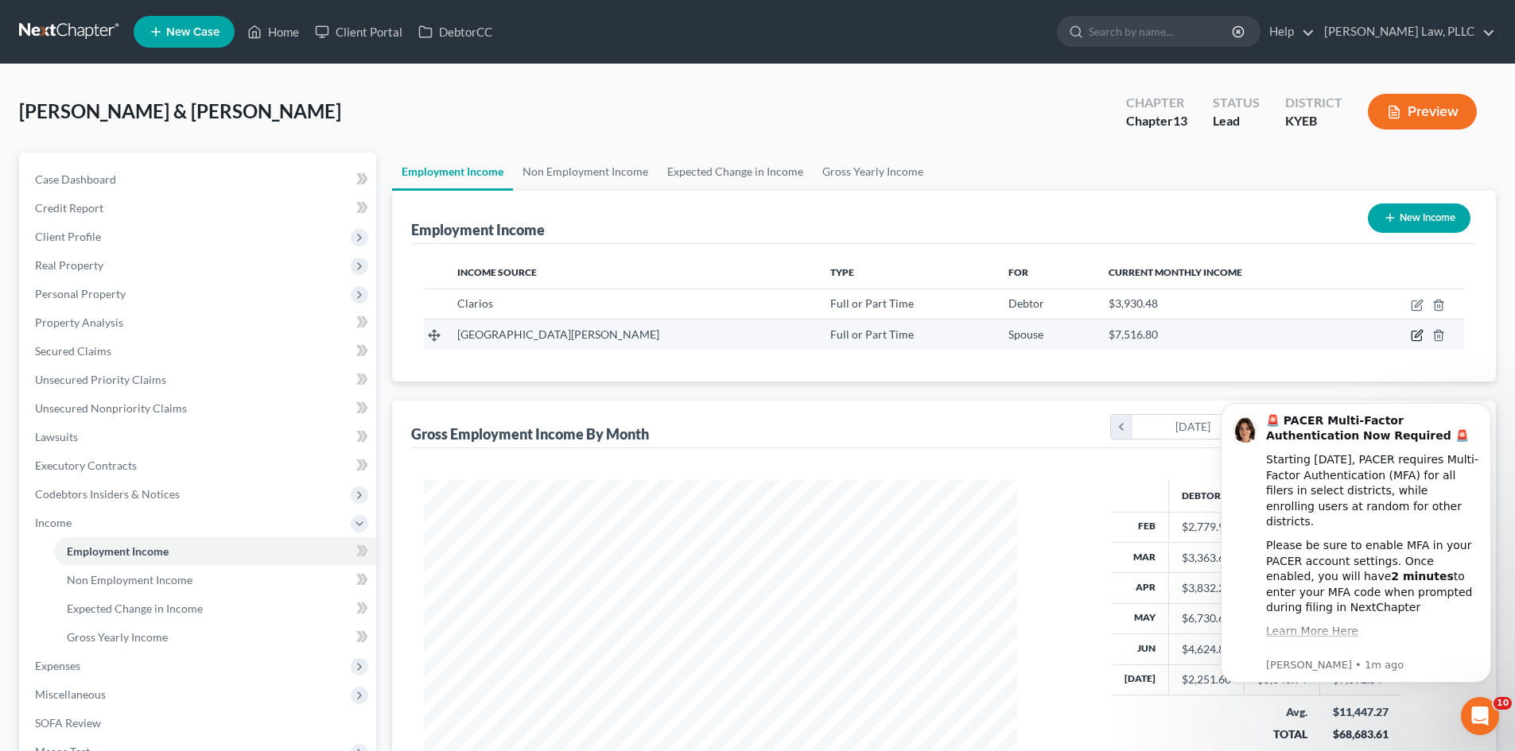
click at [1415, 337] on icon "button" at bounding box center [1417, 334] width 7 height 7
select select "0"
select select "18"
select select "2"
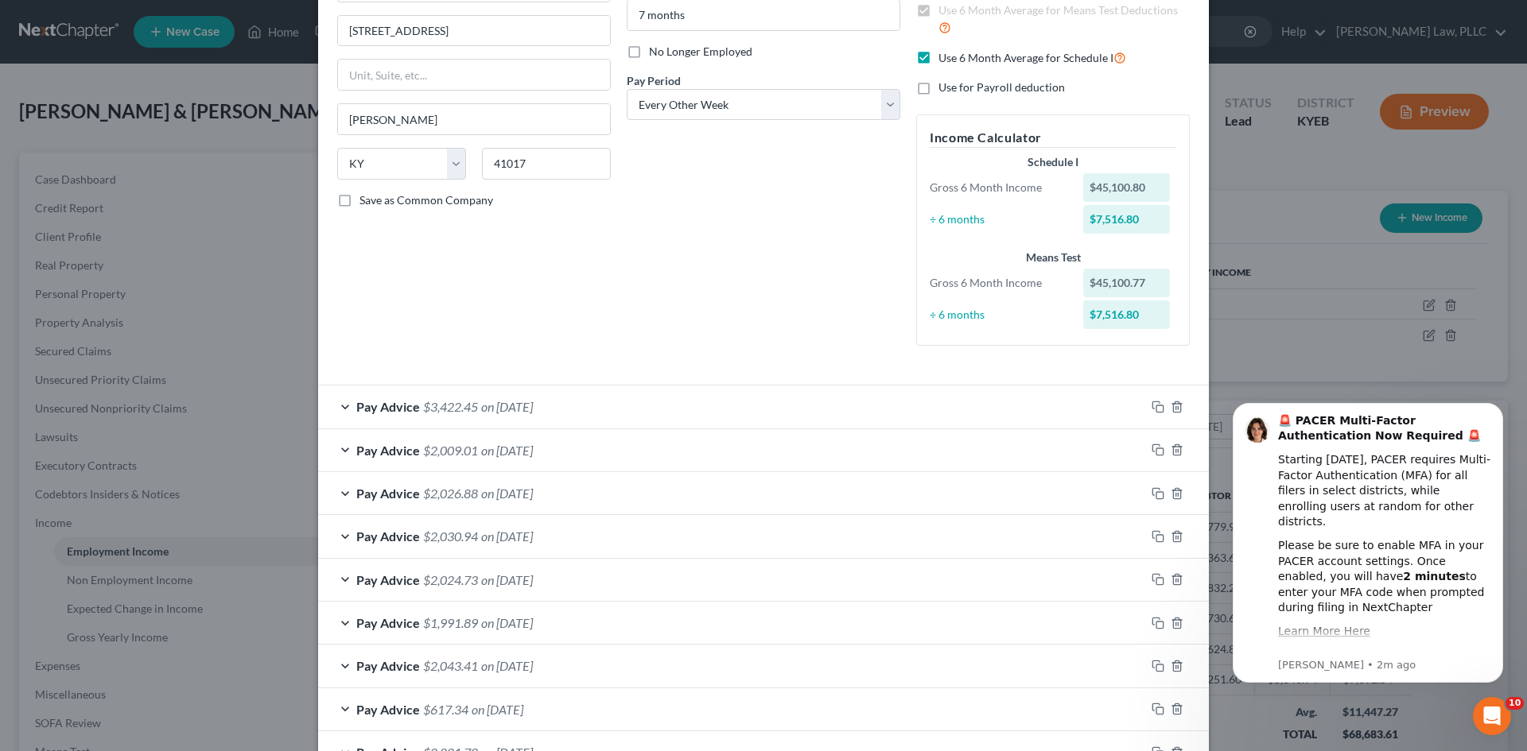
scroll to position [239, 0]
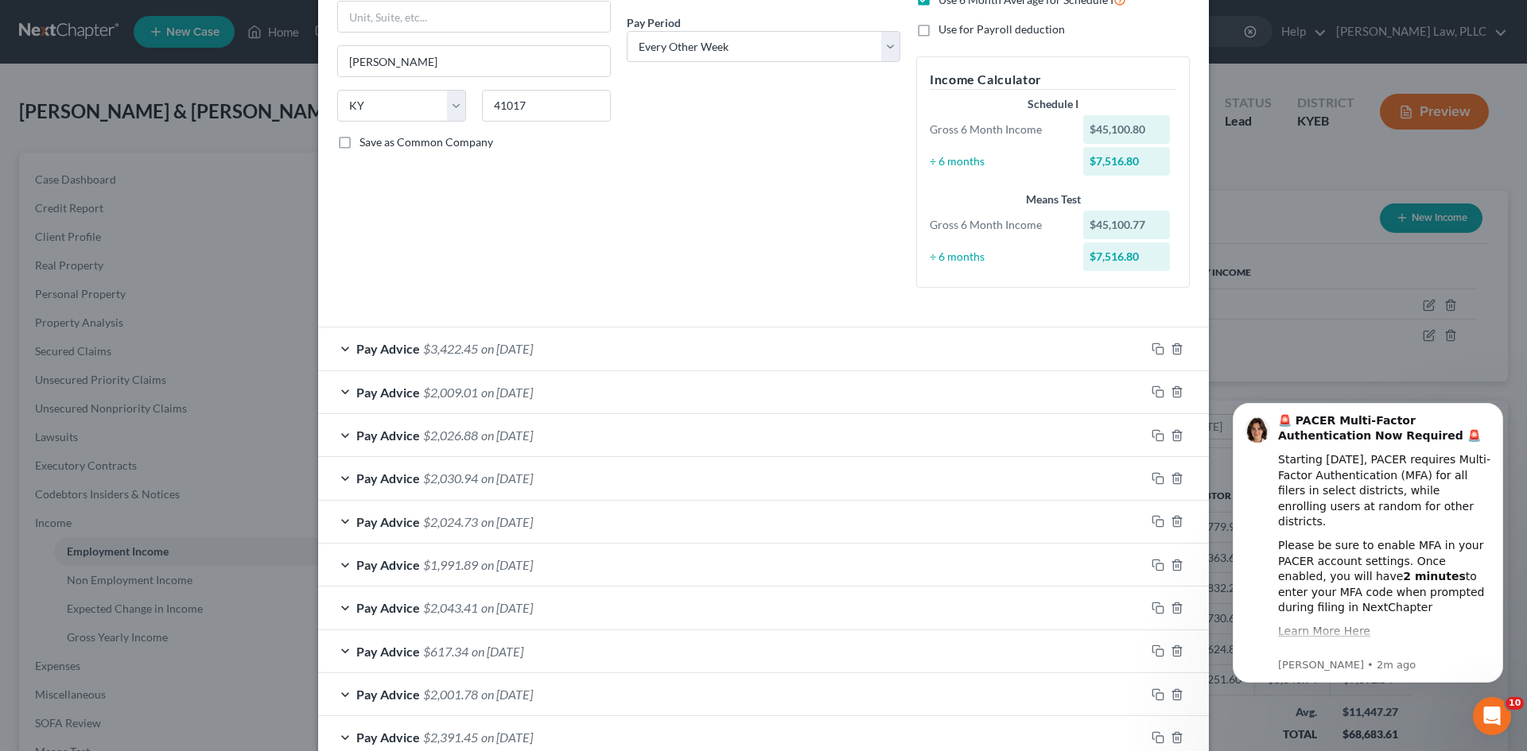
click at [337, 347] on div "Pay Advice $3,422.45 on [DATE]" at bounding box center [731, 349] width 827 height 42
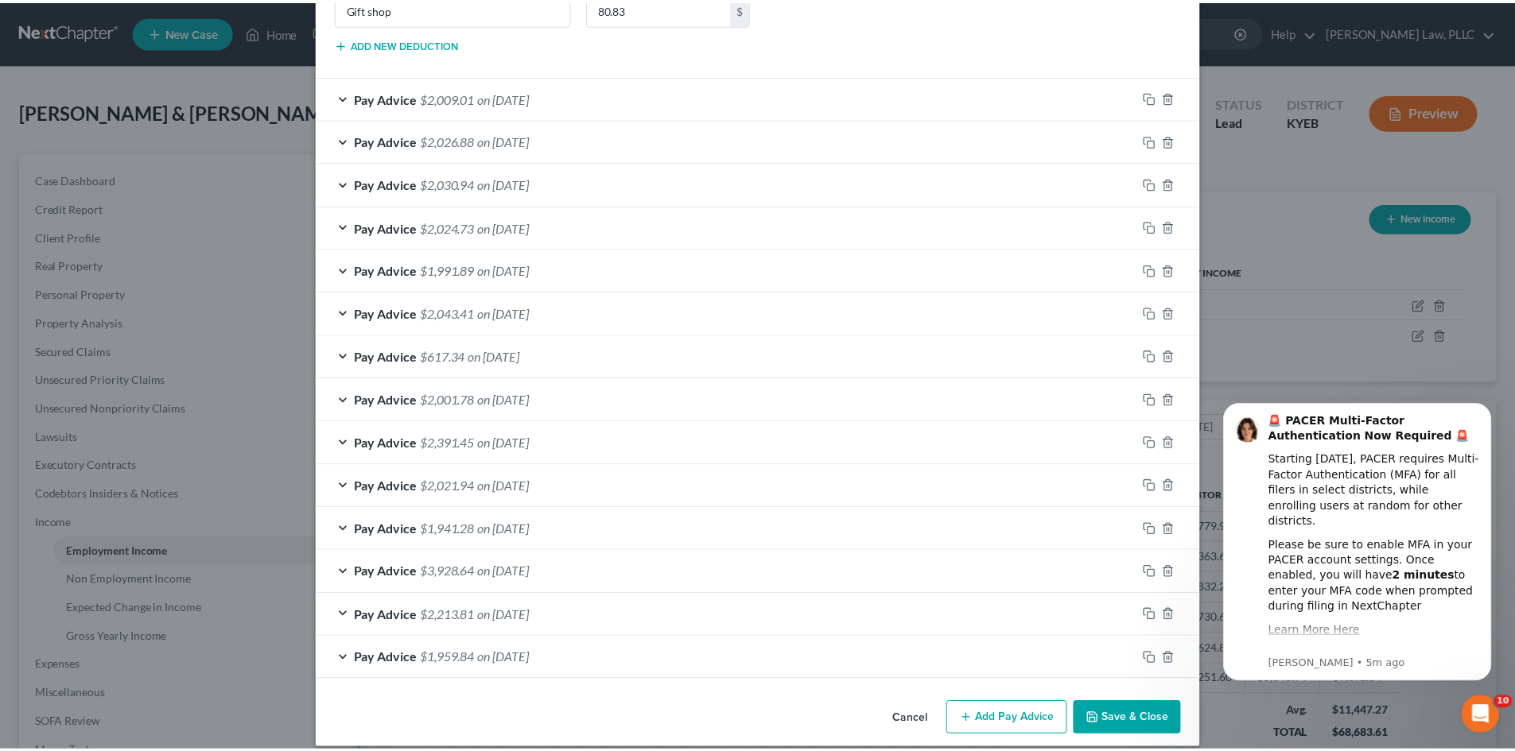
scroll to position [1045, 0]
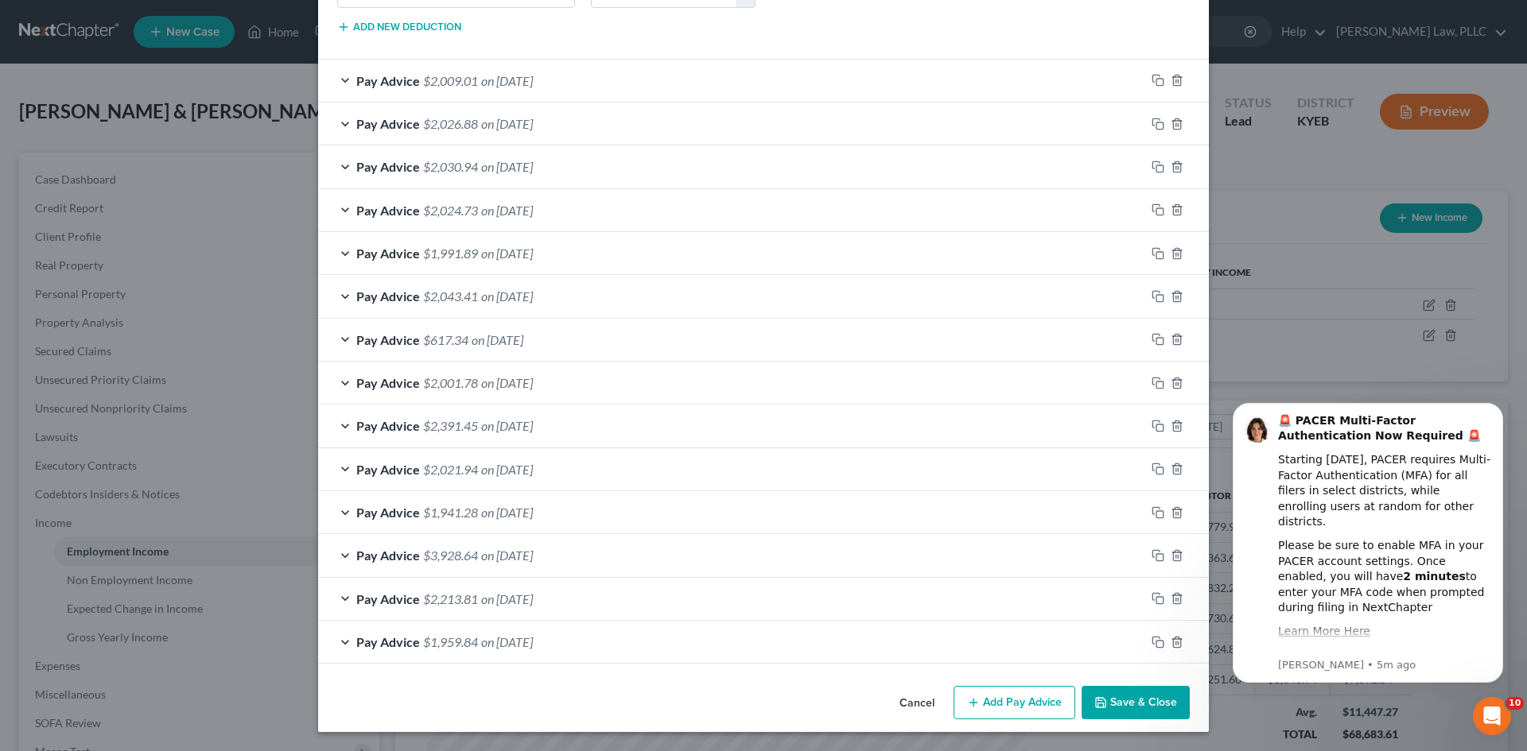
click at [1099, 696] on icon "button" at bounding box center [1100, 702] width 13 height 13
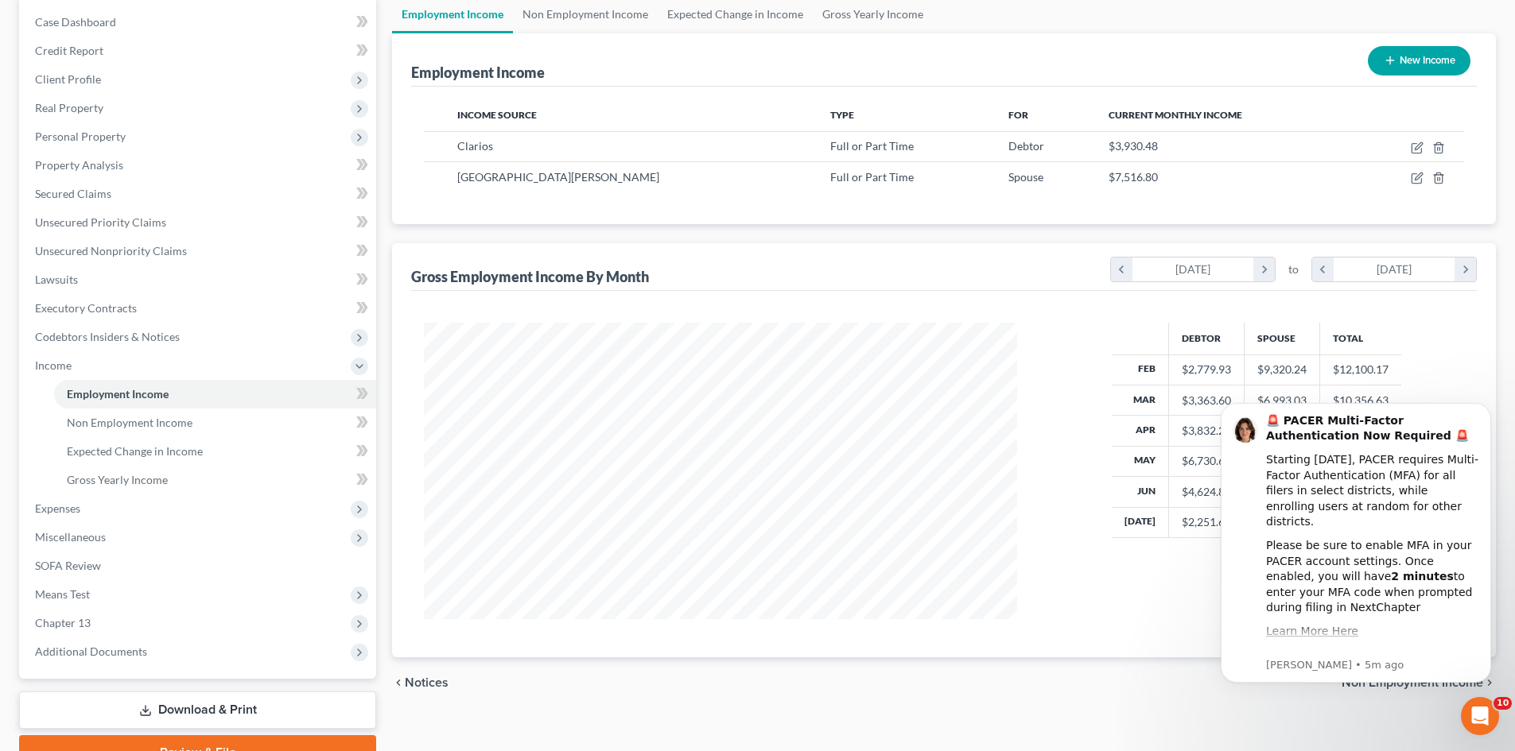
scroll to position [237, 0]
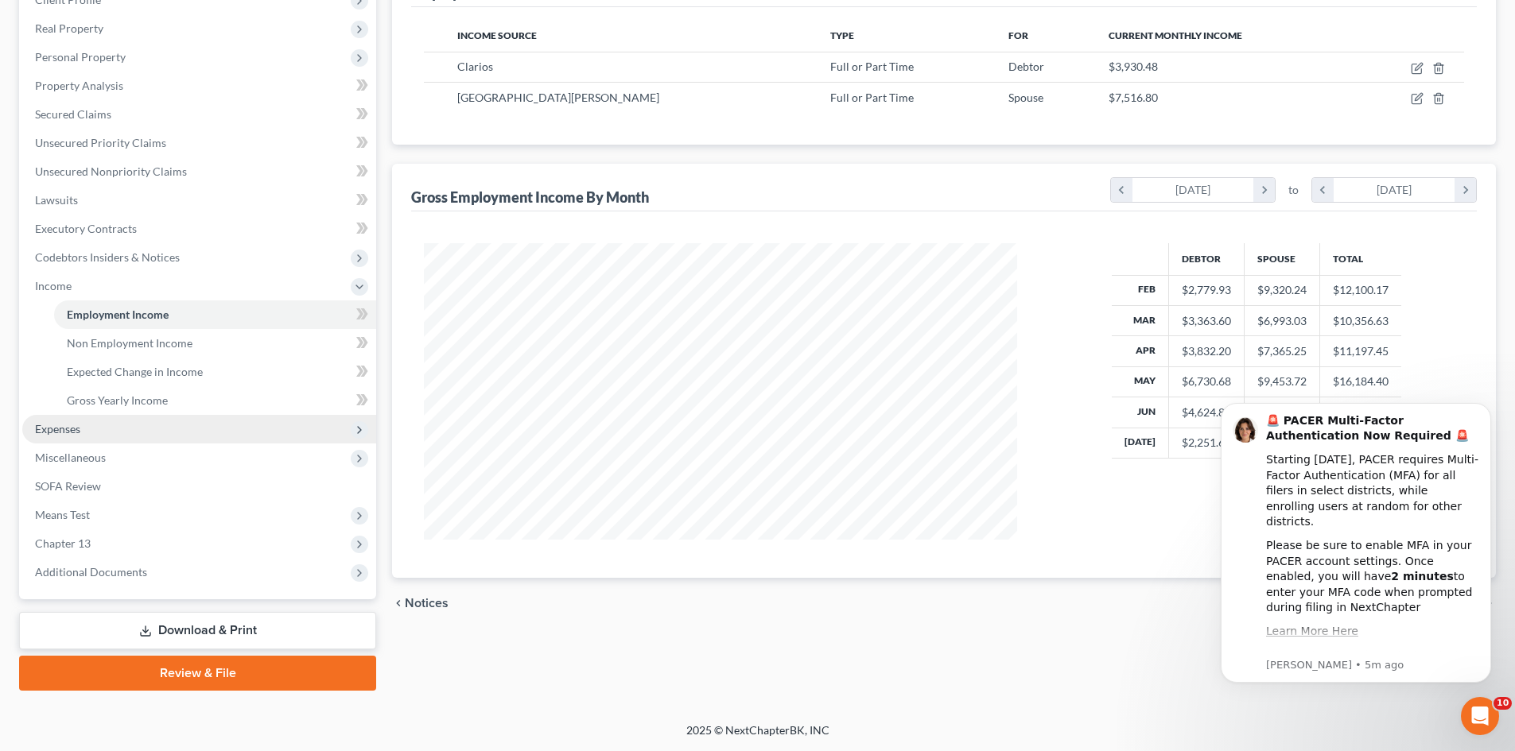
click at [41, 432] on span "Expenses" at bounding box center [57, 429] width 45 height 14
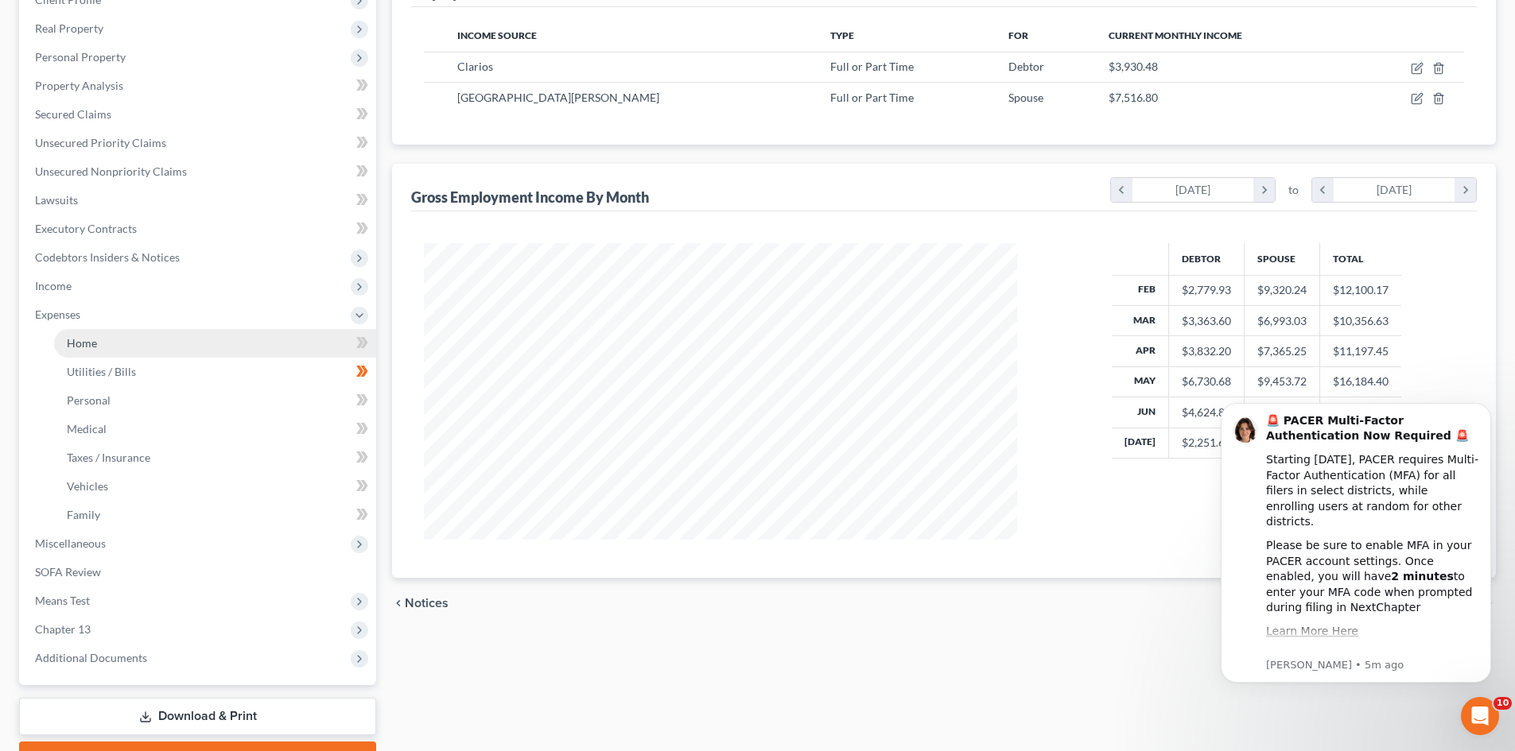
click at [80, 343] on span "Home" at bounding box center [82, 343] width 30 height 14
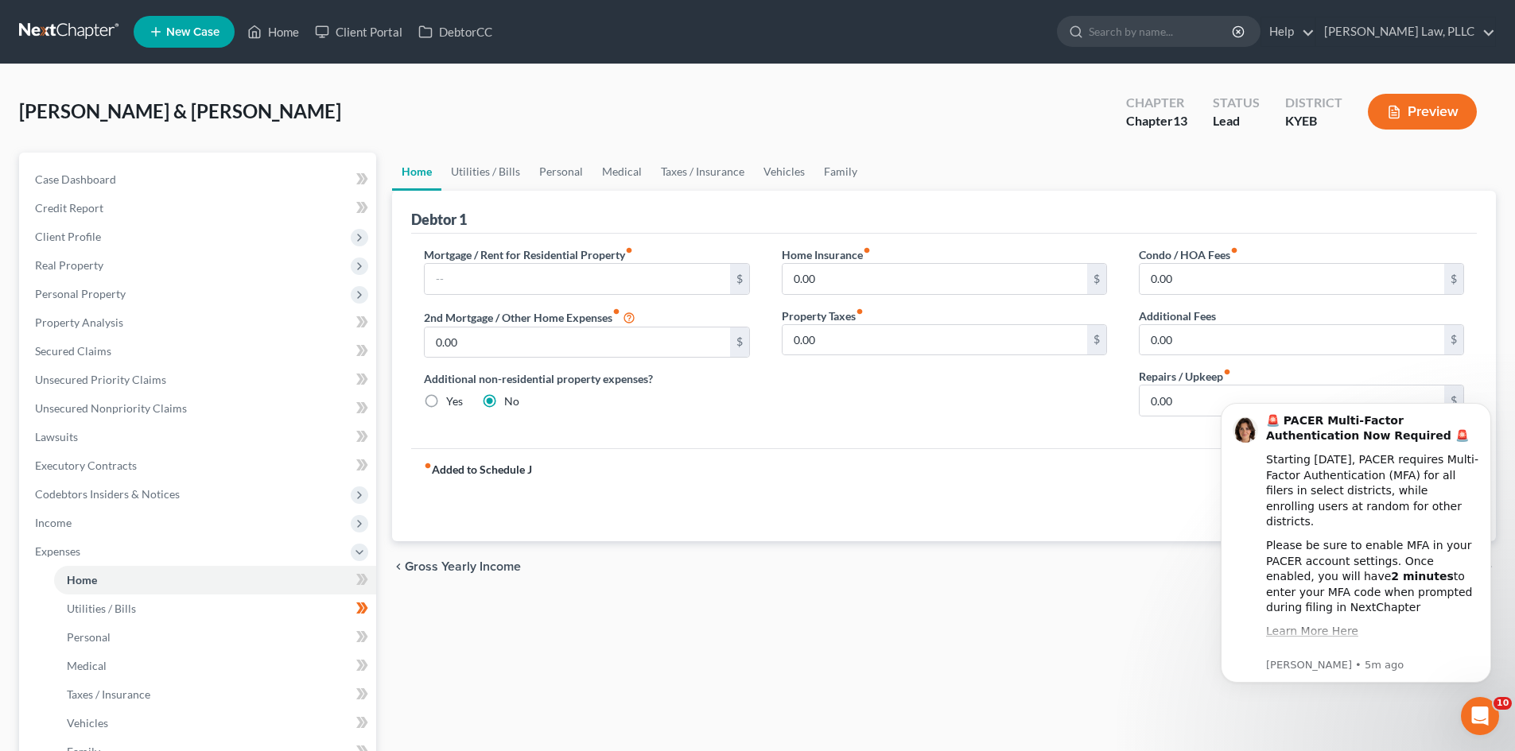
click at [926, 497] on div "fiber_manual_record Added to Schedule J Schedule I: $7,529.65 Schedule J: $3,44…" at bounding box center [943, 494] width 1065 height 93
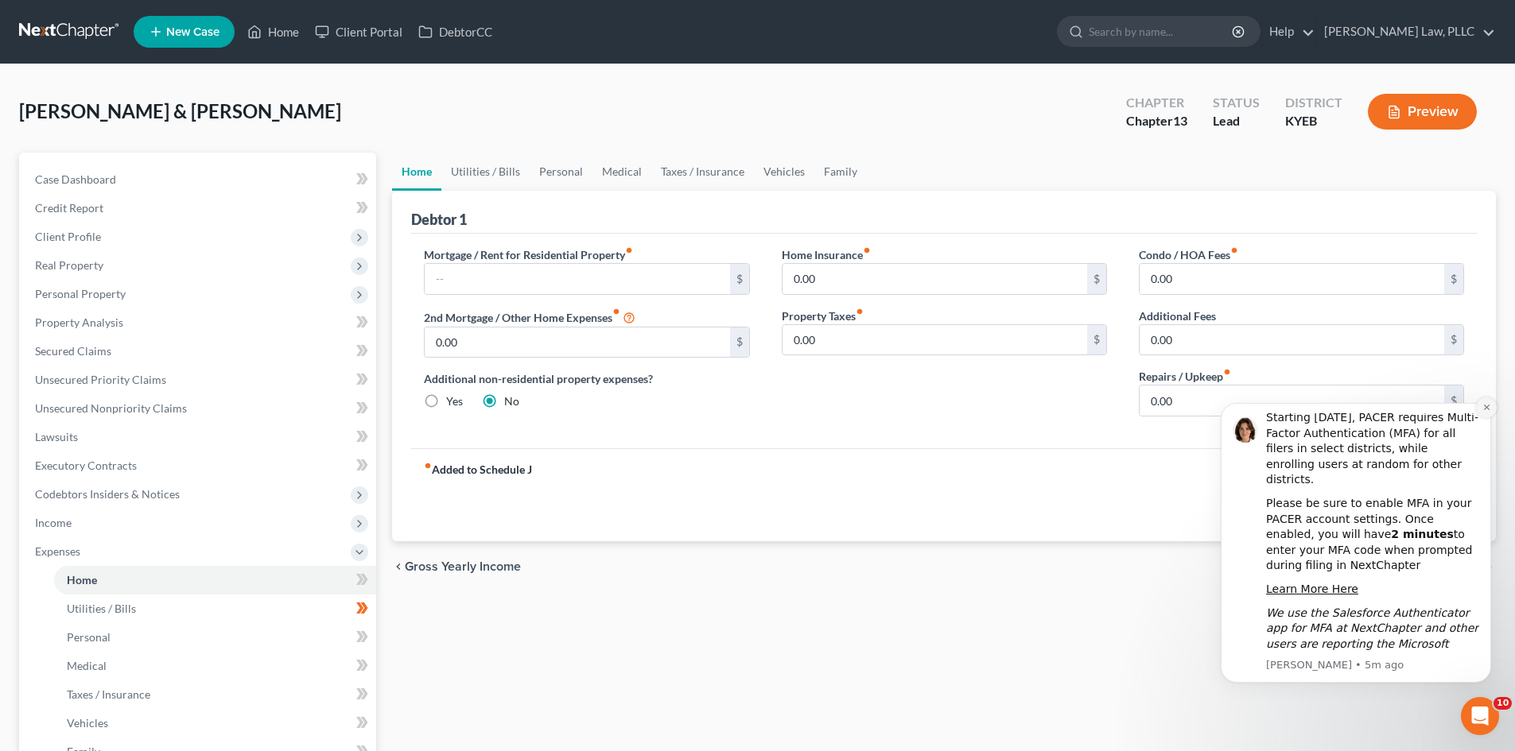
click at [1488, 403] on icon "Dismiss notification" at bounding box center [1486, 407] width 9 height 9
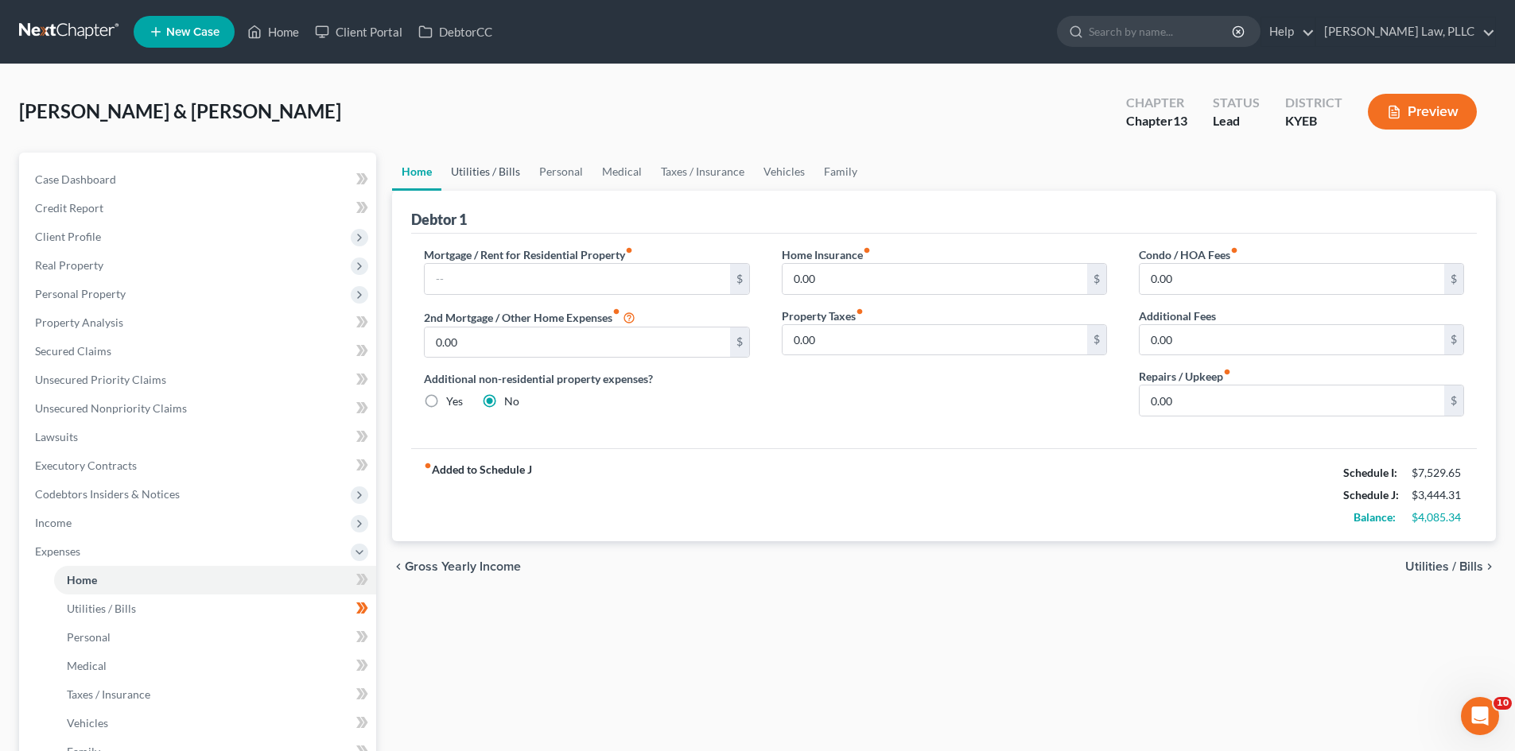
click at [477, 167] on link "Utilities / Bills" at bounding box center [485, 172] width 88 height 38
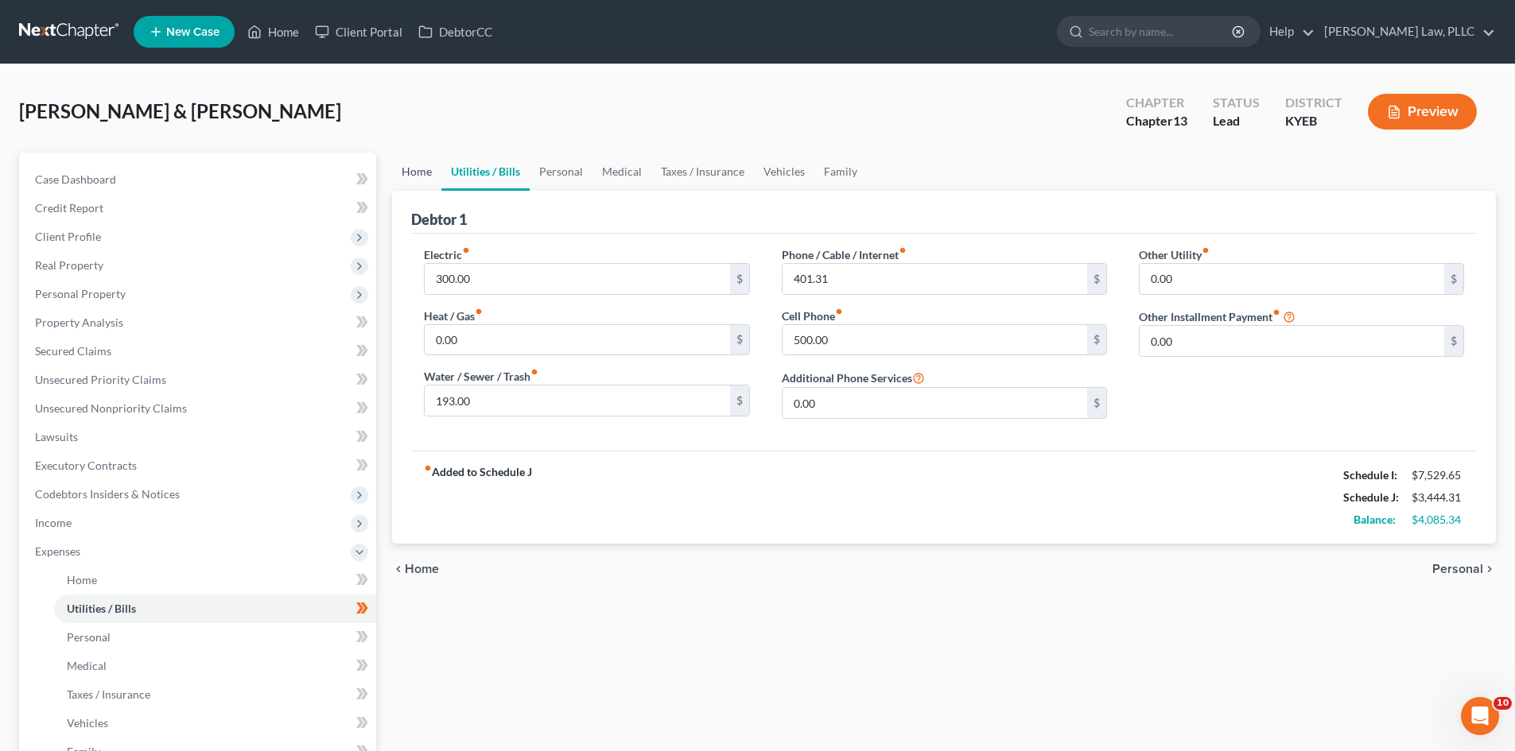
click at [409, 168] on link "Home" at bounding box center [416, 172] width 49 height 38
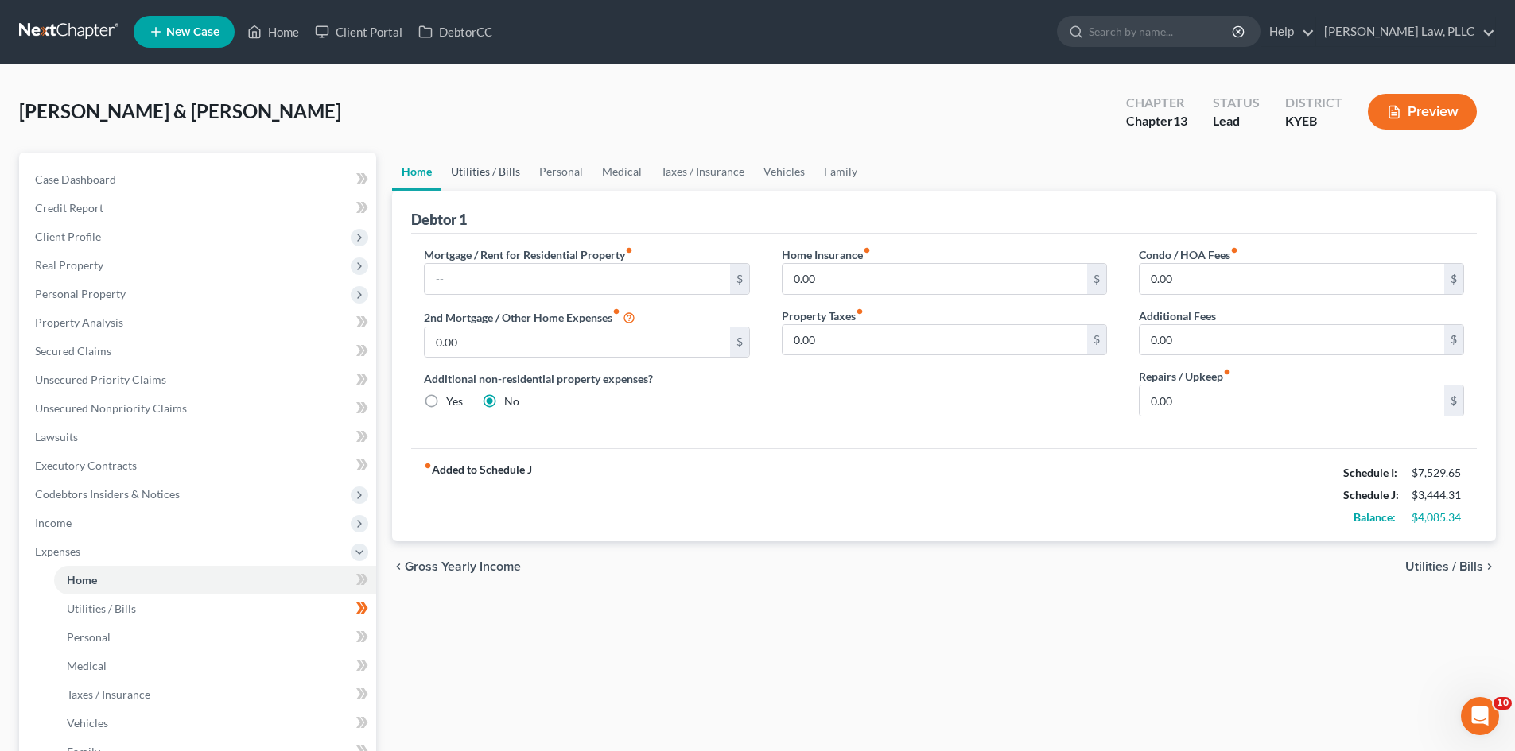
click at [477, 168] on link "Utilities / Bills" at bounding box center [485, 172] width 88 height 38
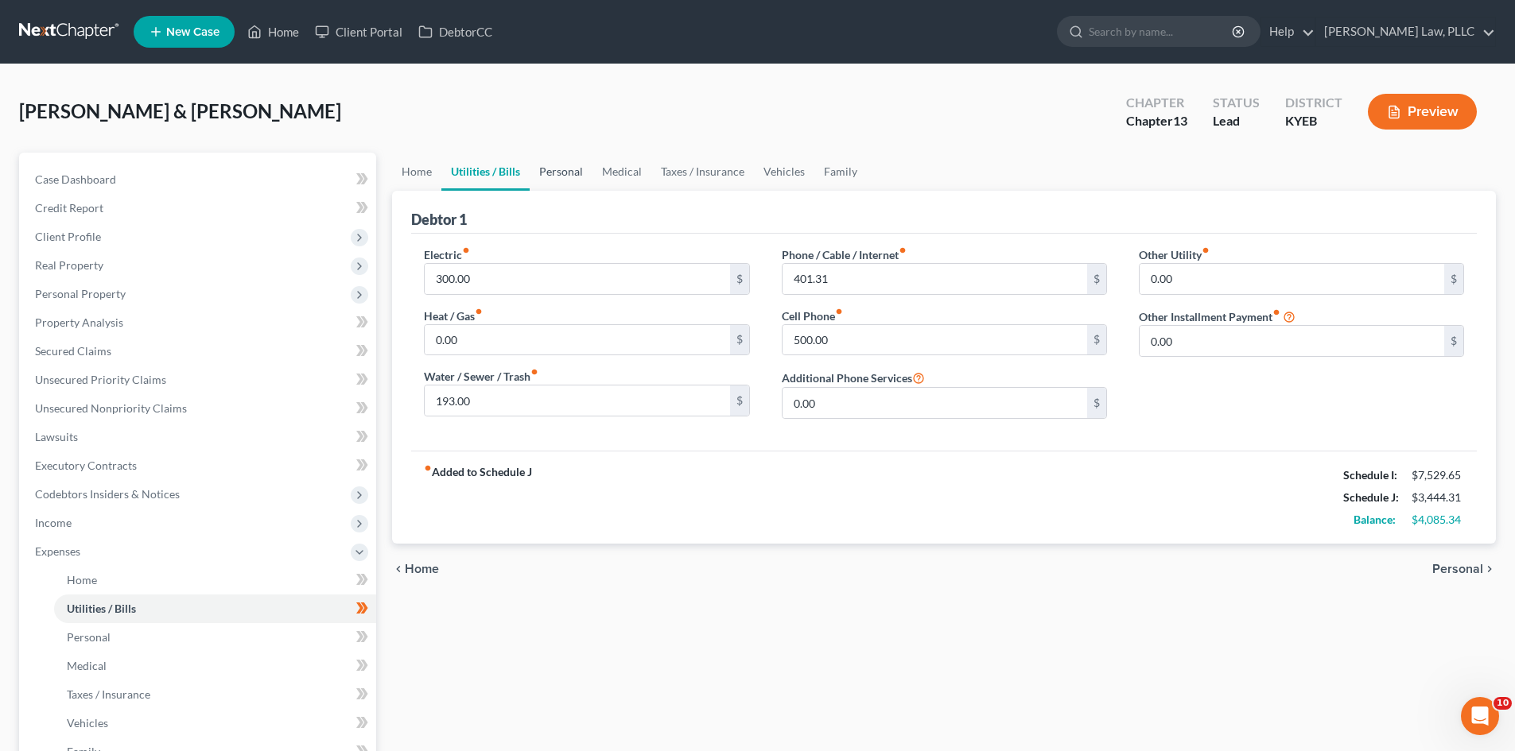
click at [569, 176] on link "Personal" at bounding box center [561, 172] width 63 height 38
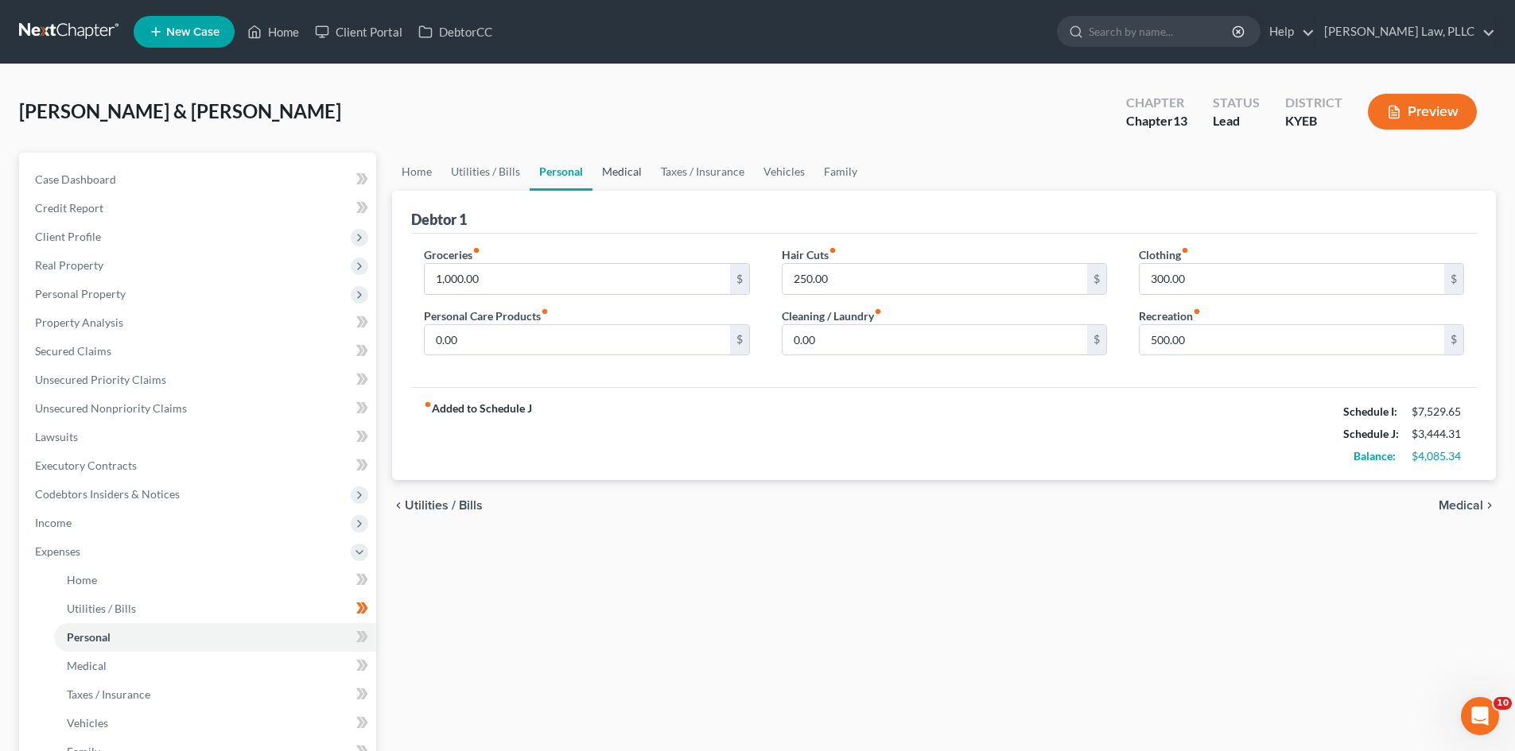
click at [629, 168] on link "Medical" at bounding box center [621, 172] width 59 height 38
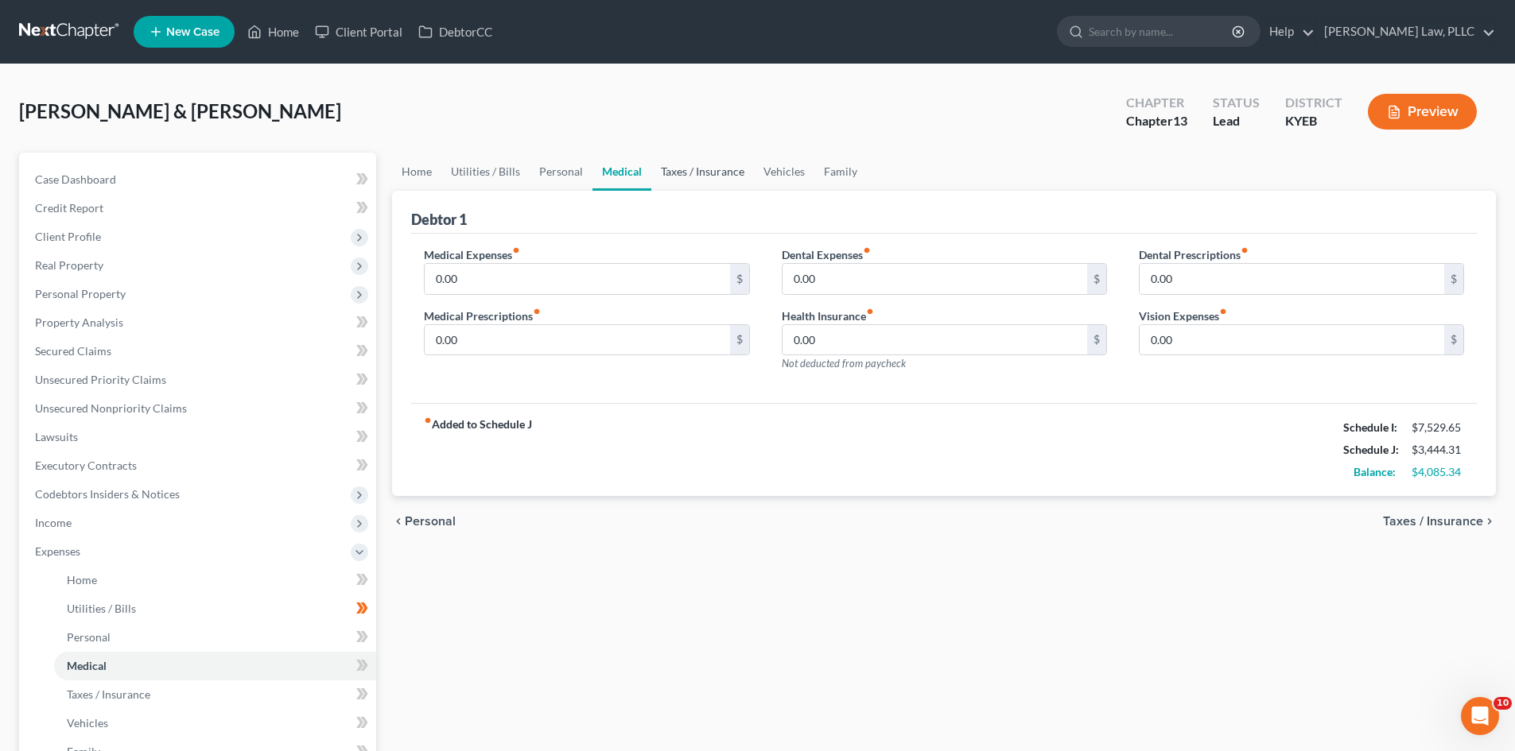
click at [692, 175] on link "Taxes / Insurance" at bounding box center [702, 172] width 103 height 38
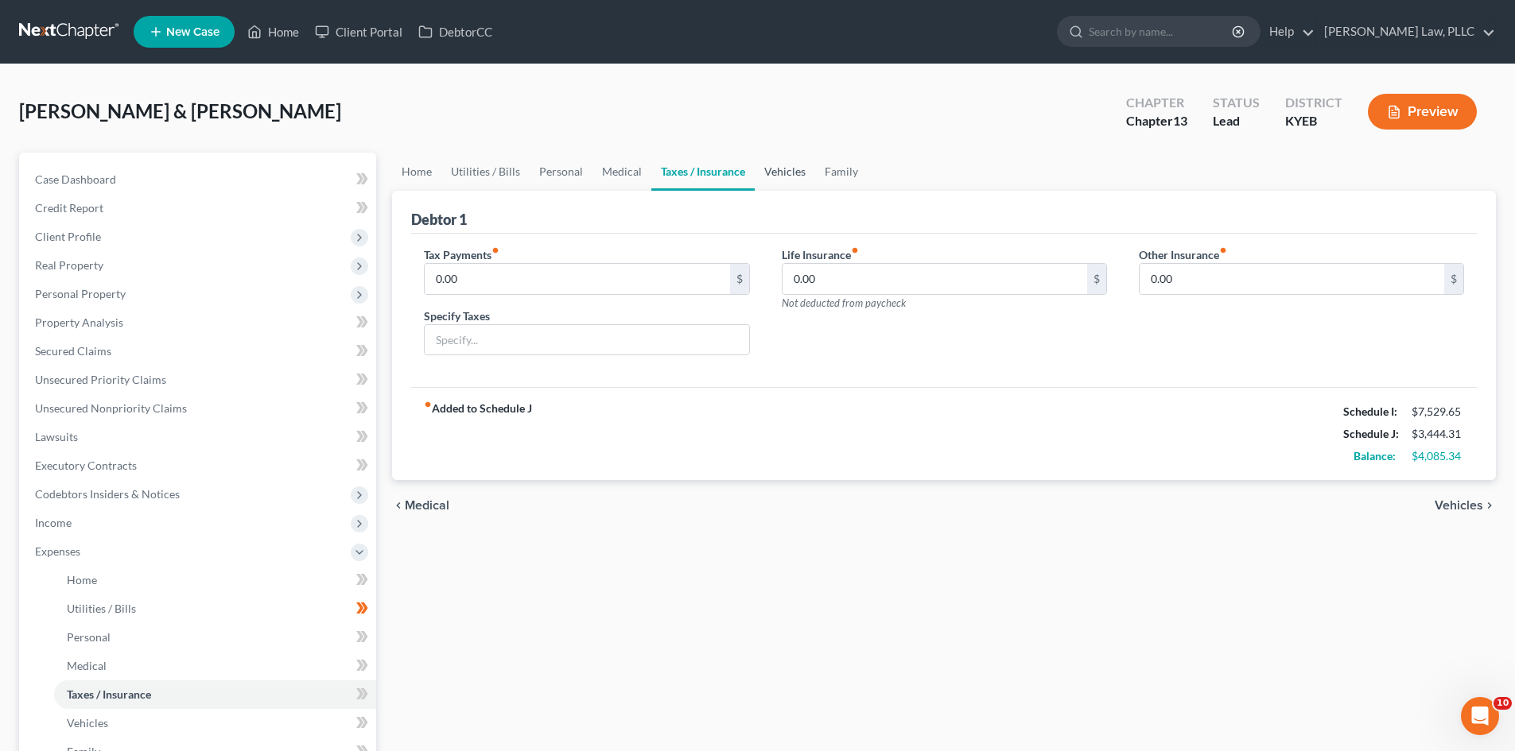
click at [786, 170] on link "Vehicles" at bounding box center [785, 172] width 60 height 38
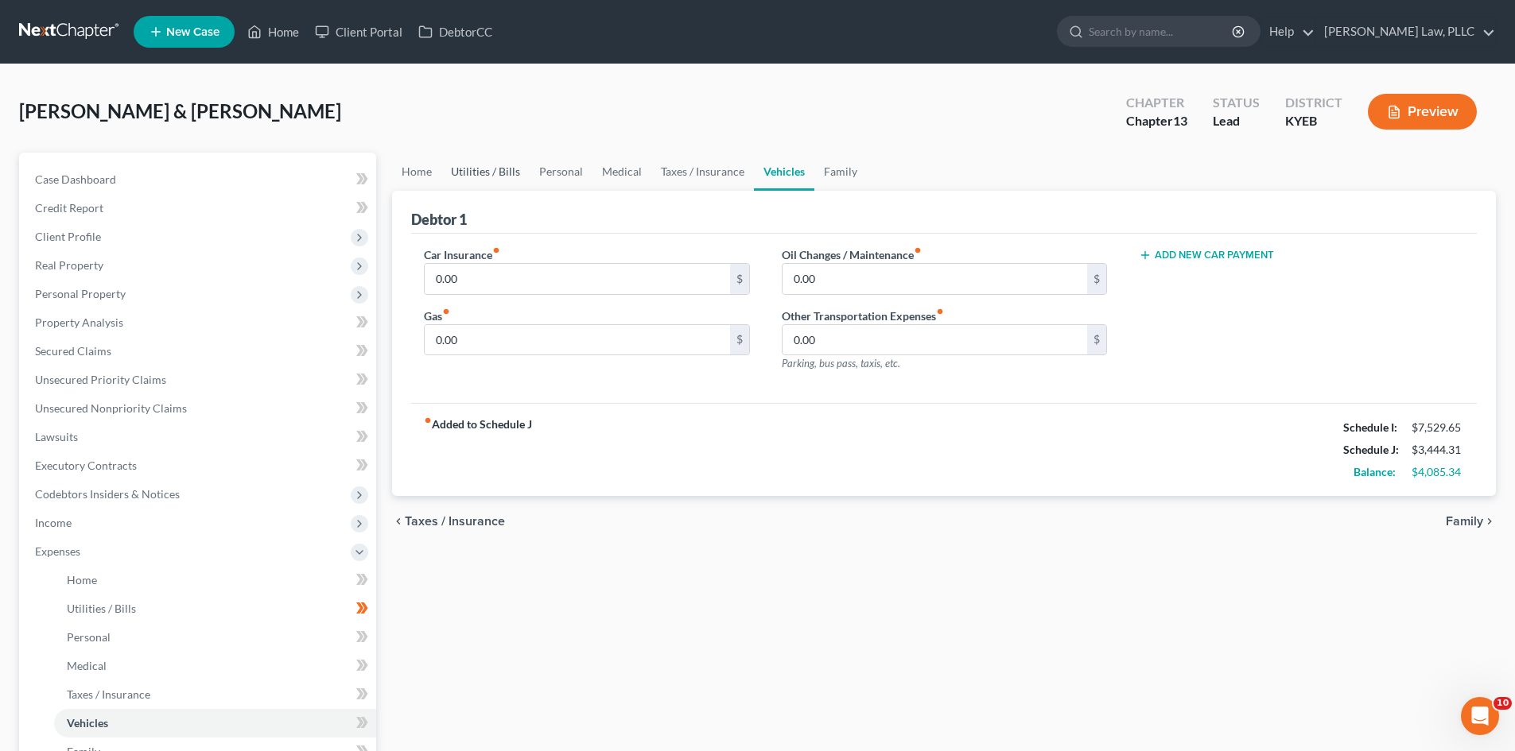
click at [502, 169] on link "Utilities / Bills" at bounding box center [485, 172] width 88 height 38
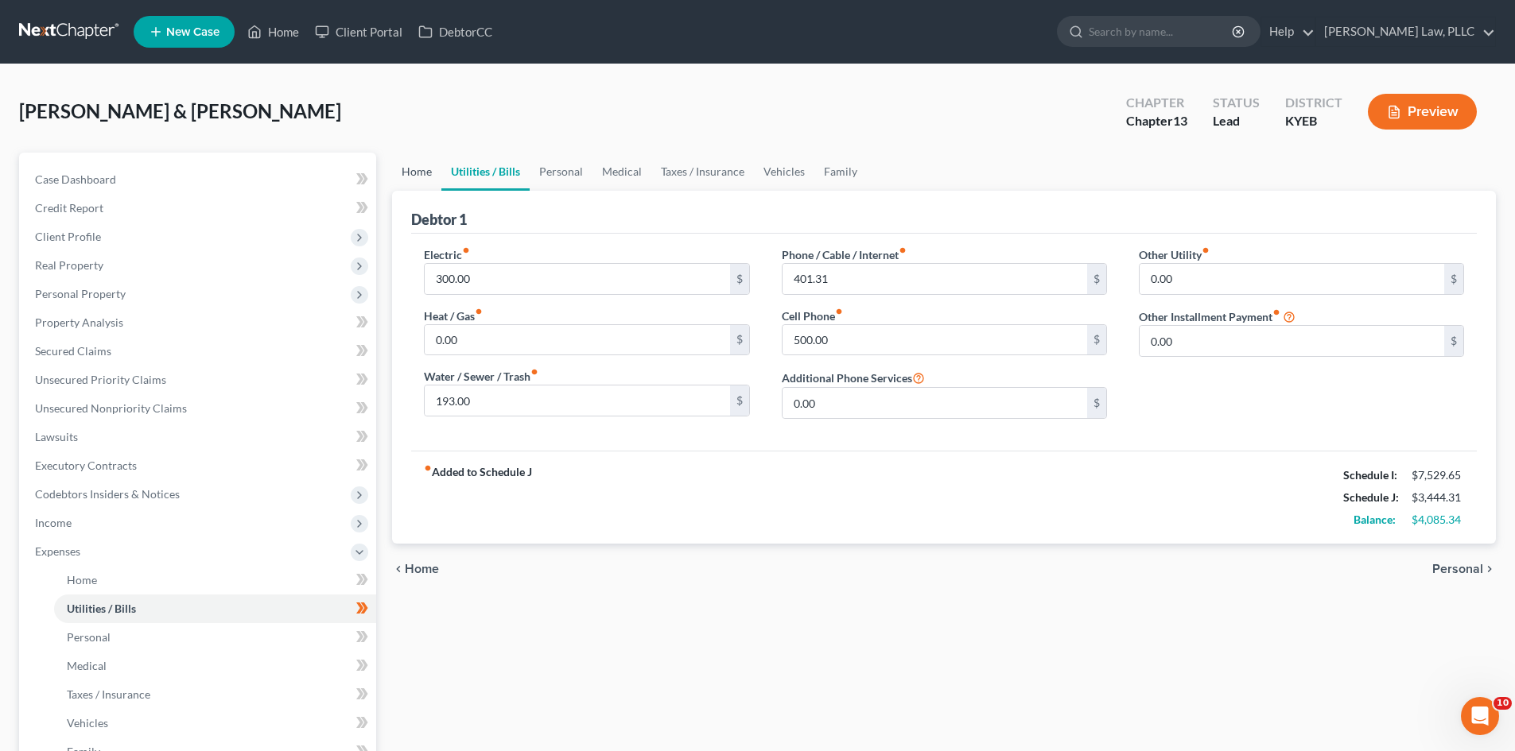
click at [413, 177] on link "Home" at bounding box center [416, 172] width 49 height 38
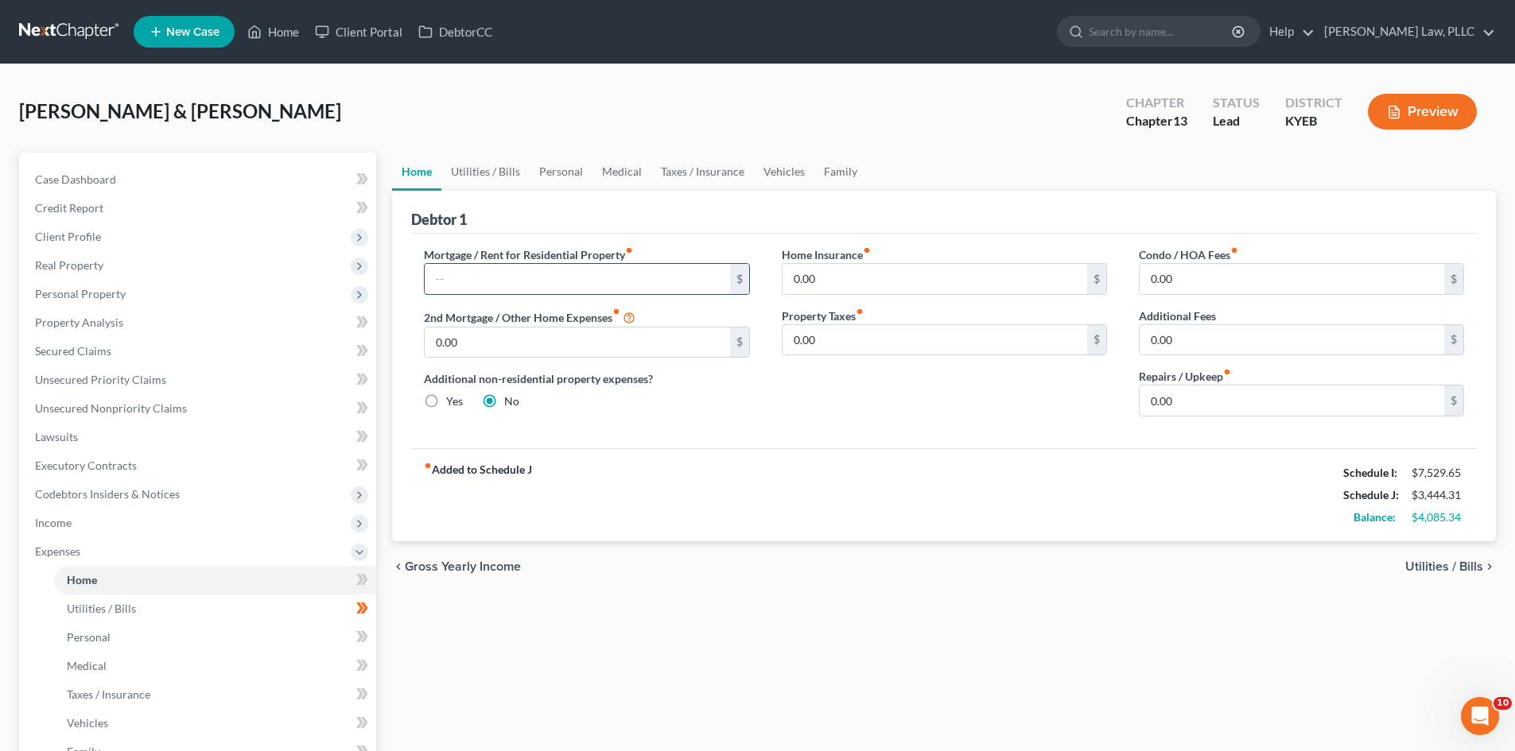
click at [516, 279] on input "text" at bounding box center [577, 279] width 305 height 30
type input "1,400"
click at [765, 168] on link "Vehicles" at bounding box center [784, 172] width 60 height 38
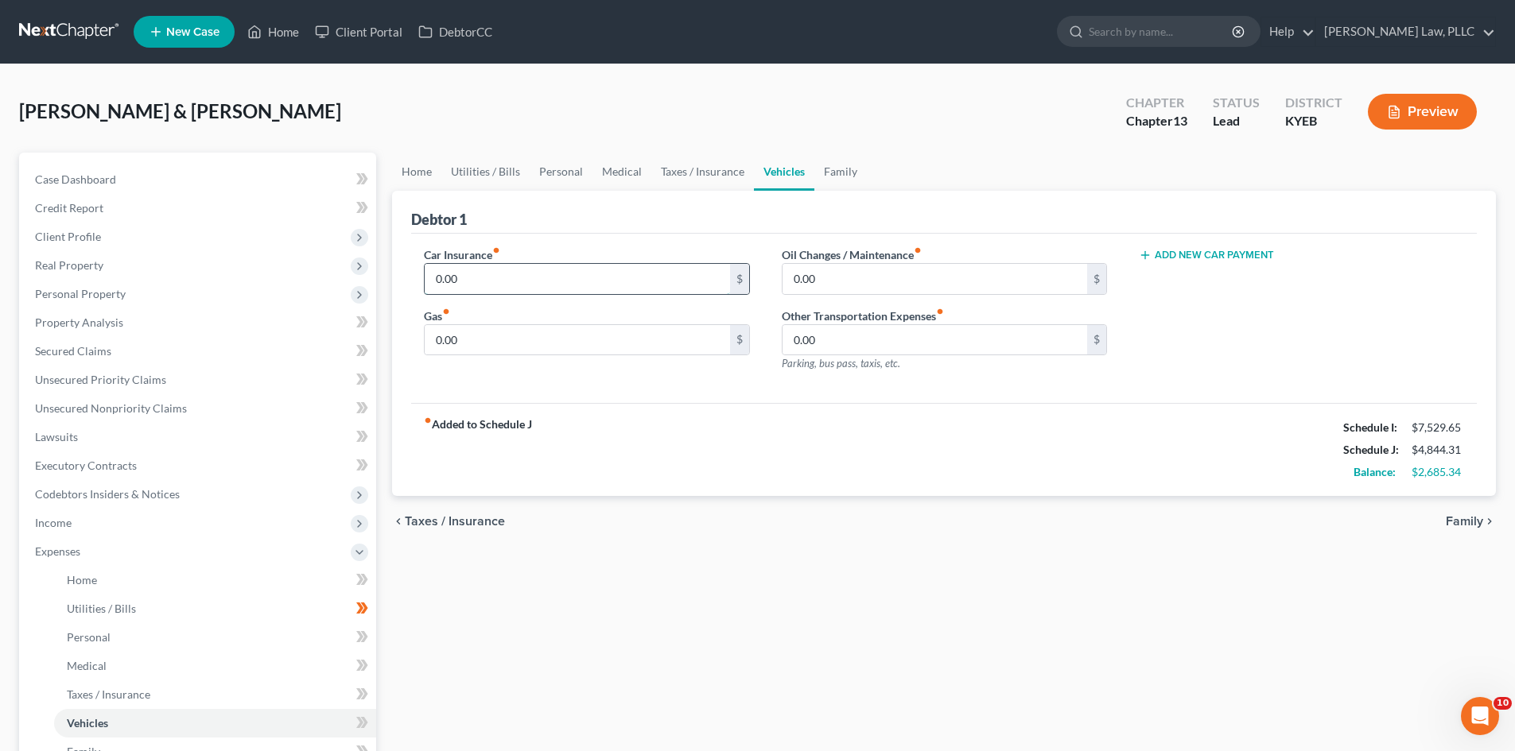
click at [541, 277] on input "0.00" at bounding box center [577, 279] width 305 height 30
type input "108"
click at [497, 450] on strong "fiber_manual_record Added to Schedule J" at bounding box center [478, 450] width 108 height 67
click at [637, 333] on input "0.00" at bounding box center [577, 340] width 305 height 30
type input "500"
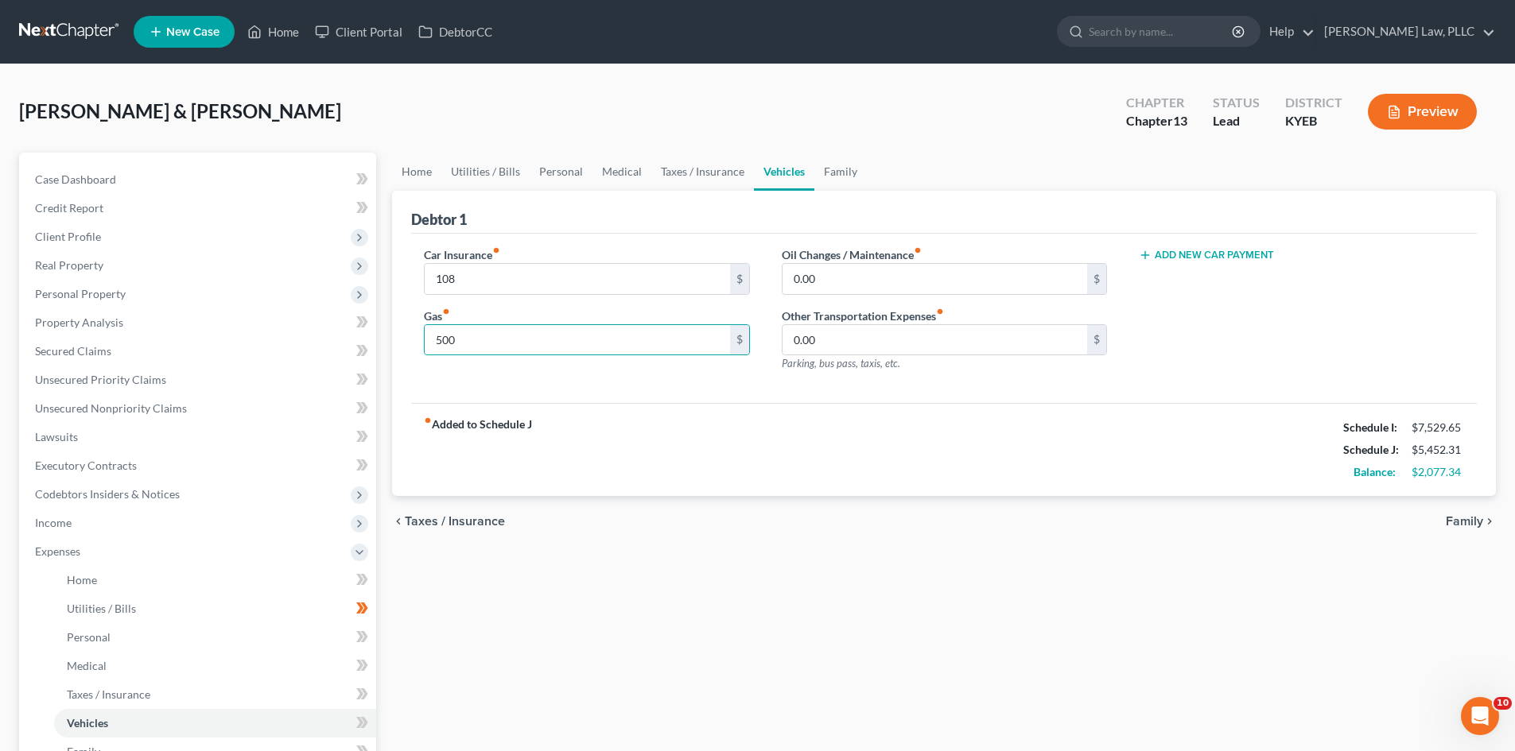
click at [638, 379] on div "Car Insurance fiber_manual_record 108 $ Gas fiber_manual_record 500 $" at bounding box center [586, 315] width 357 height 138
click at [501, 172] on link "Utilities / Bills" at bounding box center [485, 172] width 88 height 38
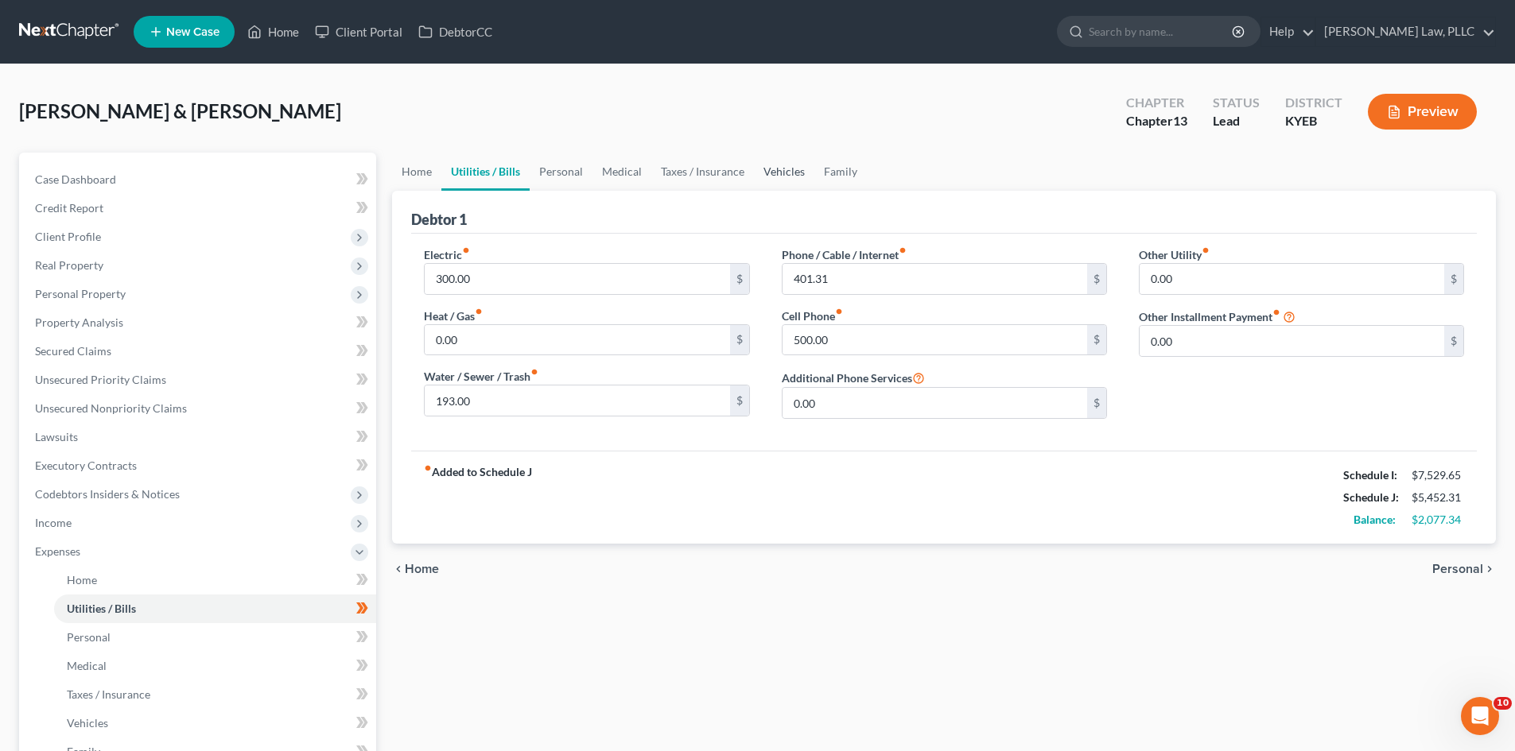
click at [781, 165] on link "Vehicles" at bounding box center [784, 172] width 60 height 38
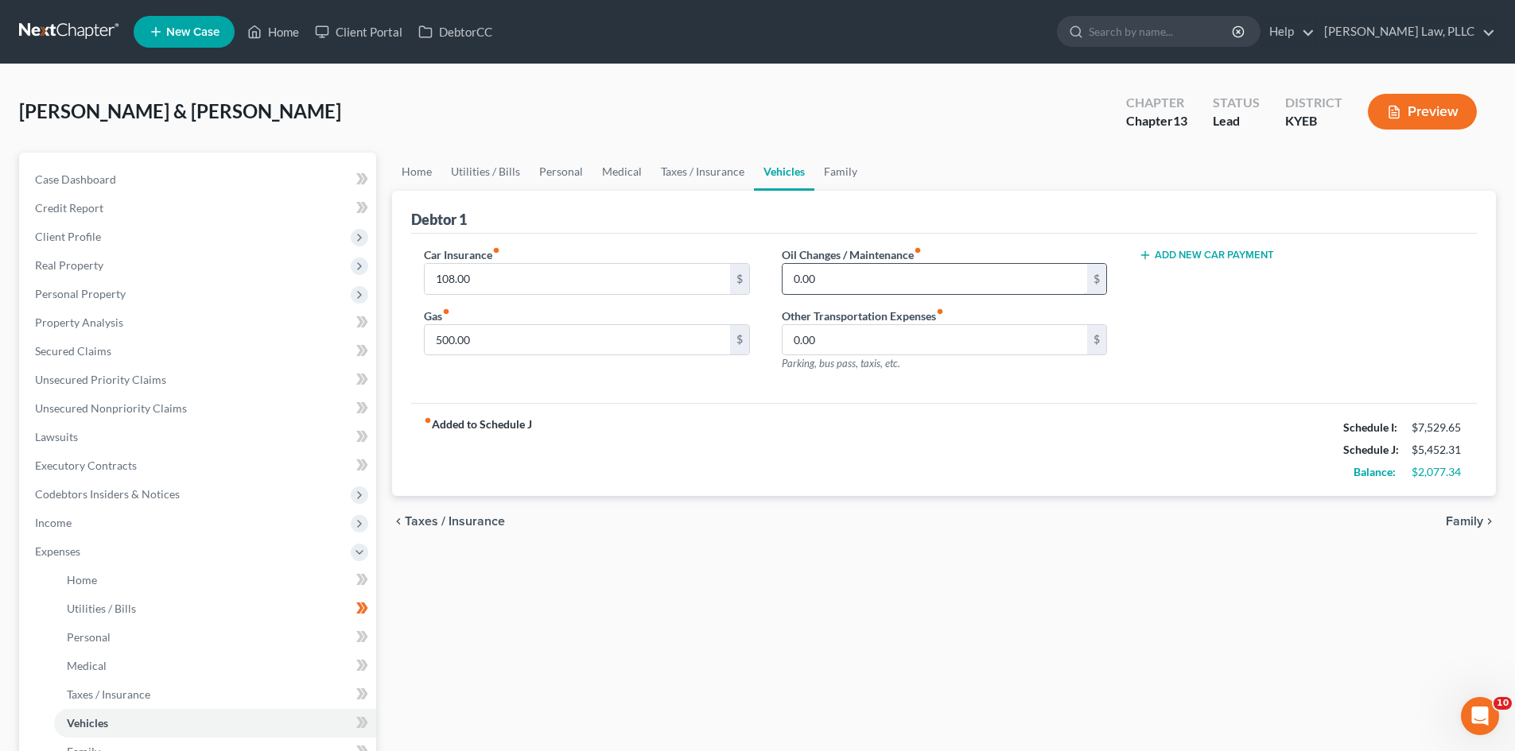
click at [841, 285] on input "0.00" at bounding box center [934, 279] width 305 height 30
type input "500"
click at [698, 412] on div "fiber_manual_record Added to Schedule J Schedule I: $7,529.65 Schedule J: $5,95…" at bounding box center [943, 449] width 1065 height 93
click at [459, 167] on link "Utilities / Bills" at bounding box center [485, 172] width 88 height 38
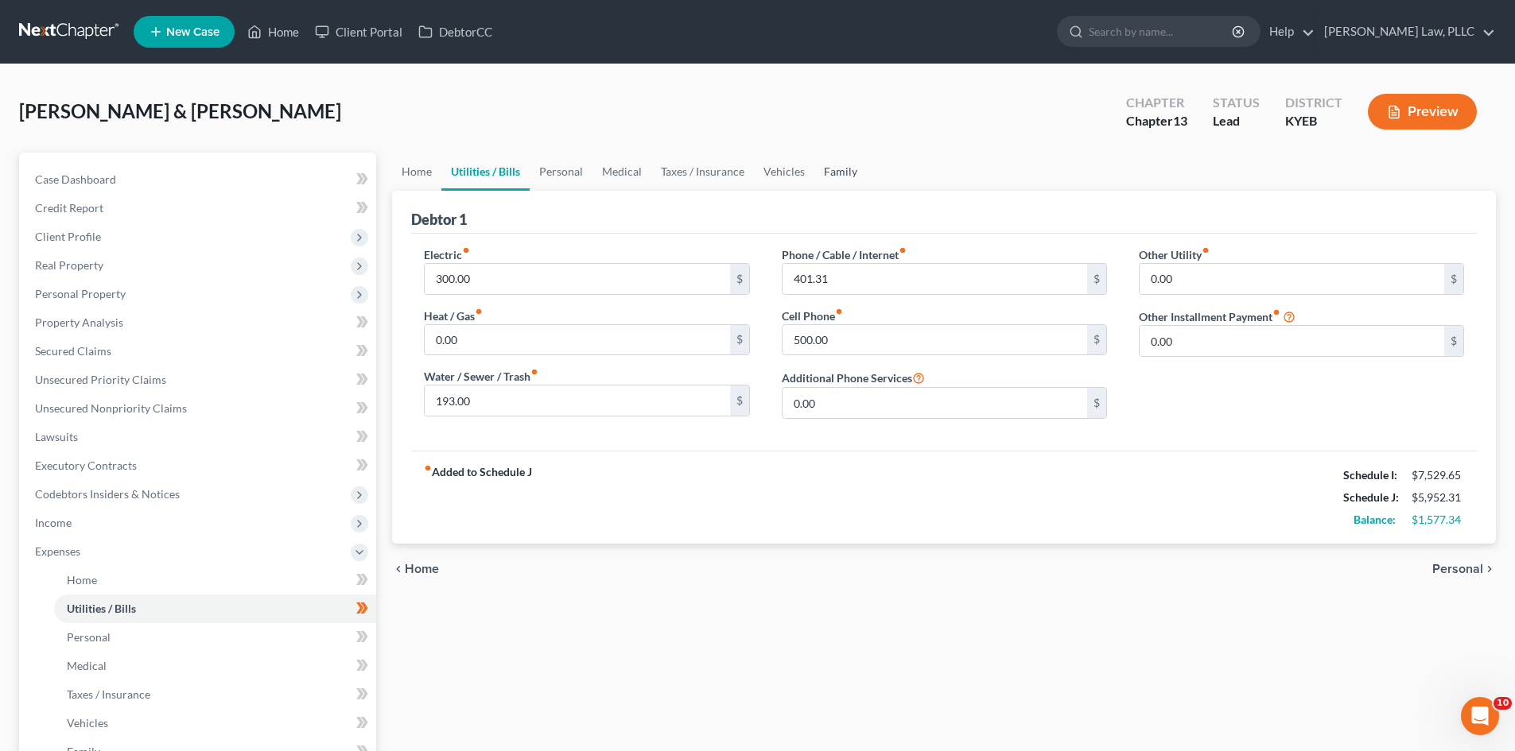
click at [828, 170] on link "Family" at bounding box center [840, 172] width 52 height 38
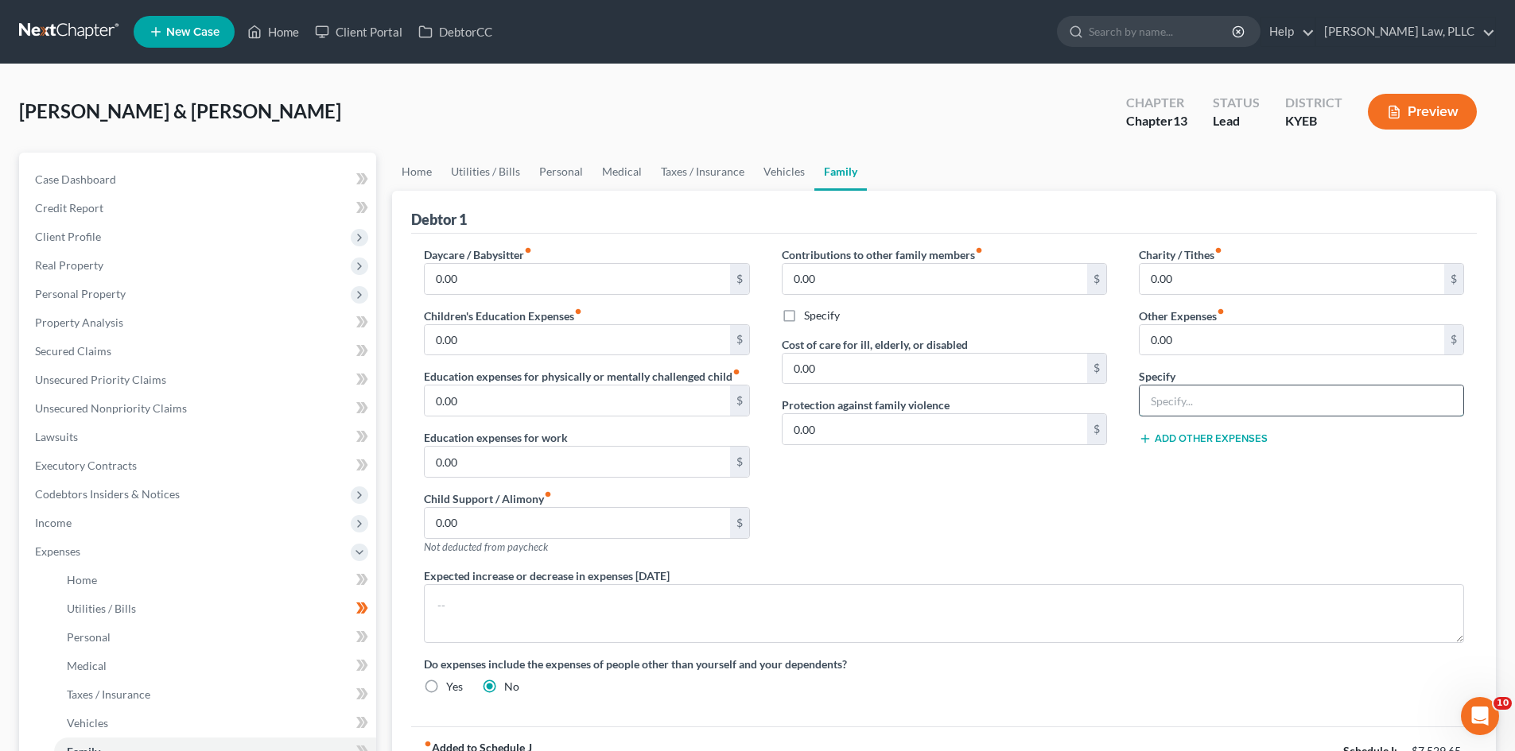
click at [1201, 402] on input "text" at bounding box center [1301, 401] width 324 height 30
type input "Pets"
click at [1215, 335] on input "0.00" at bounding box center [1291, 340] width 305 height 30
type input "180"
click at [1073, 528] on div "Contributions to other family members fiber_manual_record 0.00 $ Specify Cost o…" at bounding box center [944, 406] width 357 height 321
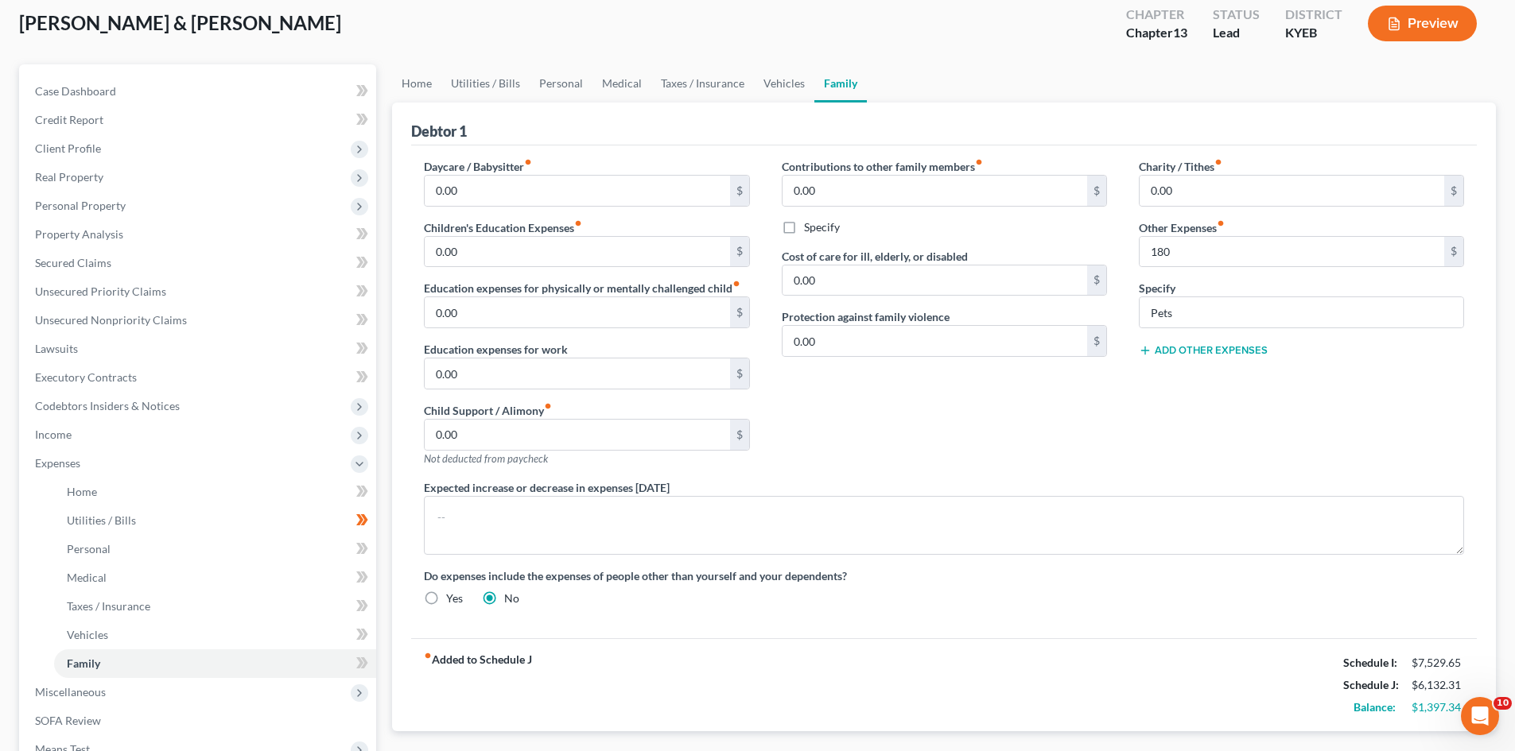
scroll to position [318, 0]
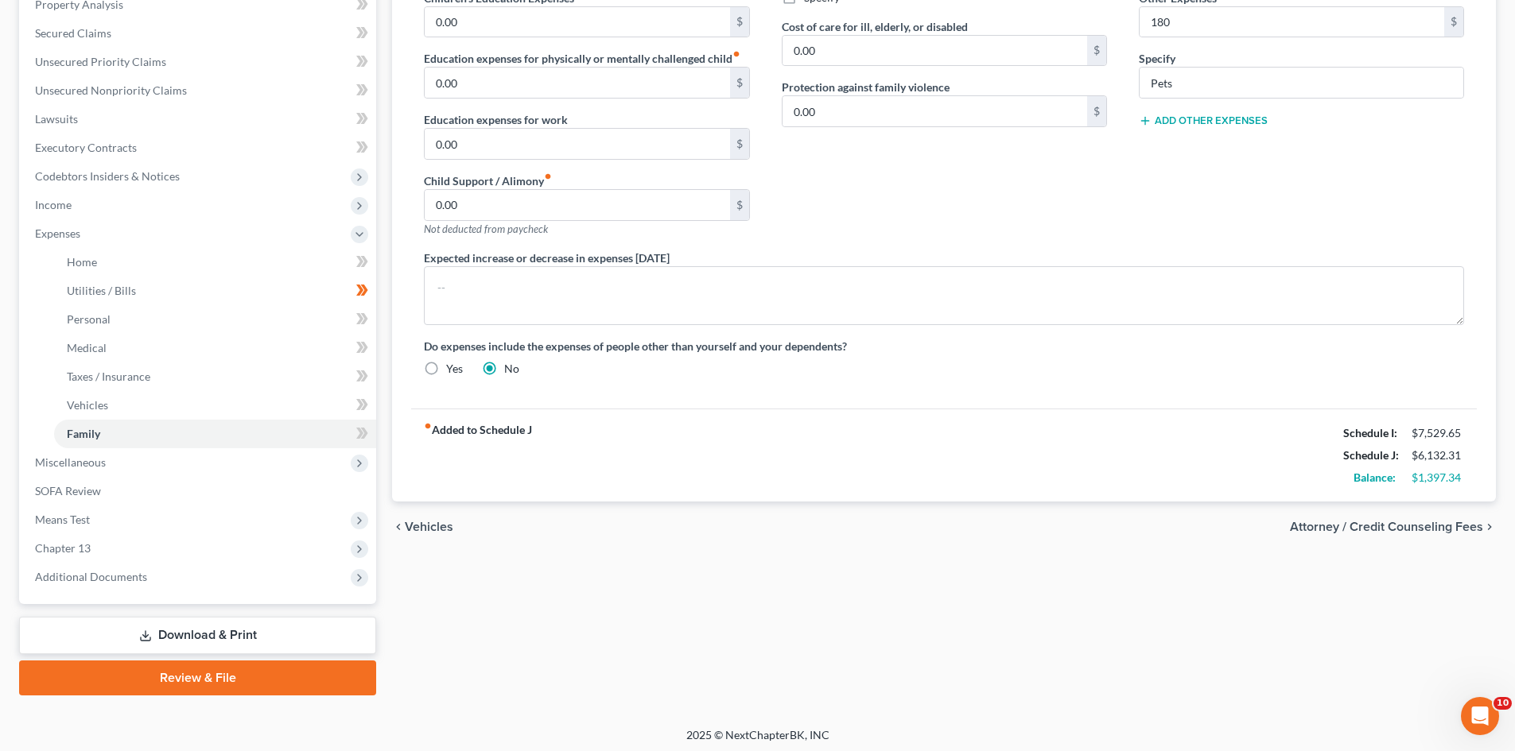
click at [1073, 634] on div "Home Utilities / Bills Personal Medical Taxes / Insurance Vehicles Family Debto…" at bounding box center [943, 265] width 1119 height 861
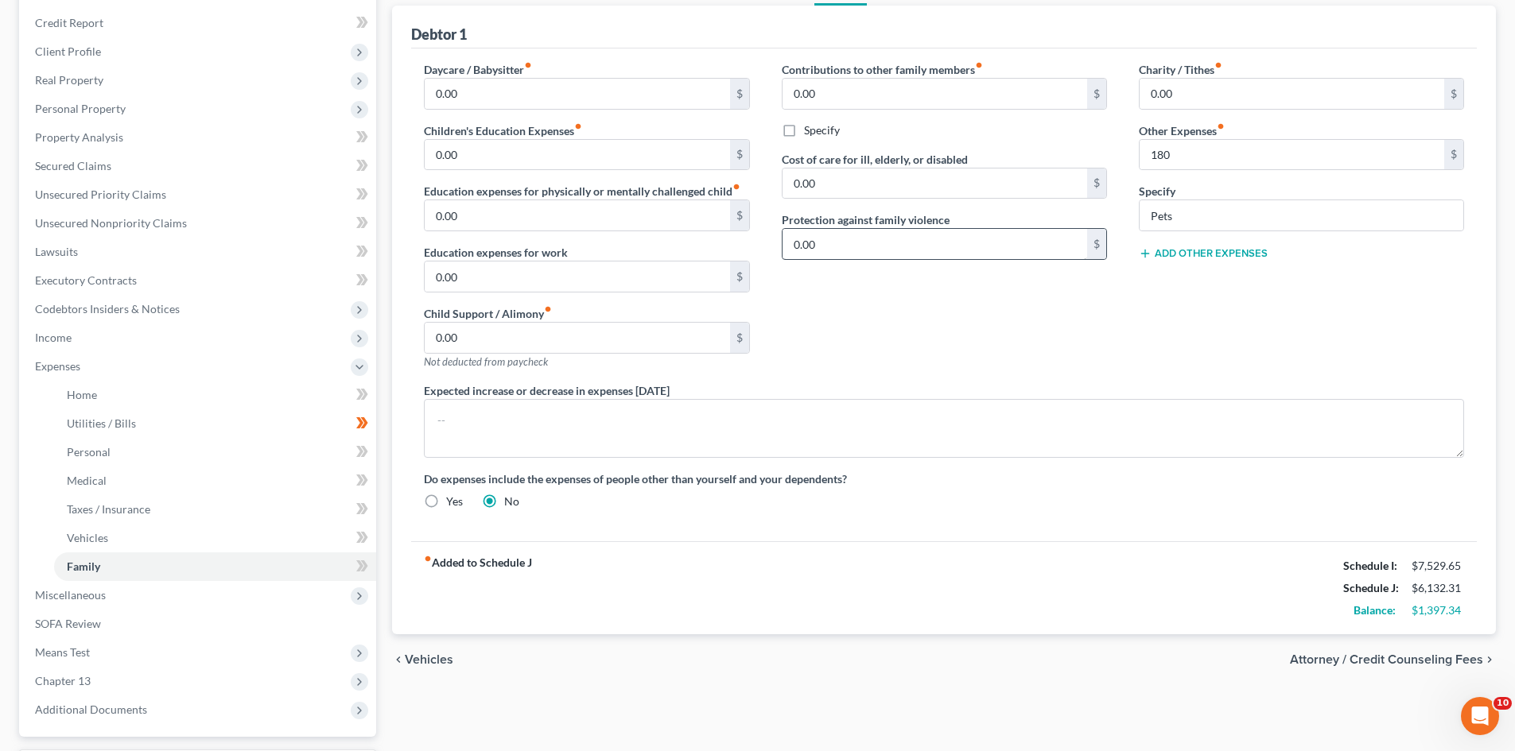
scroll to position [0, 0]
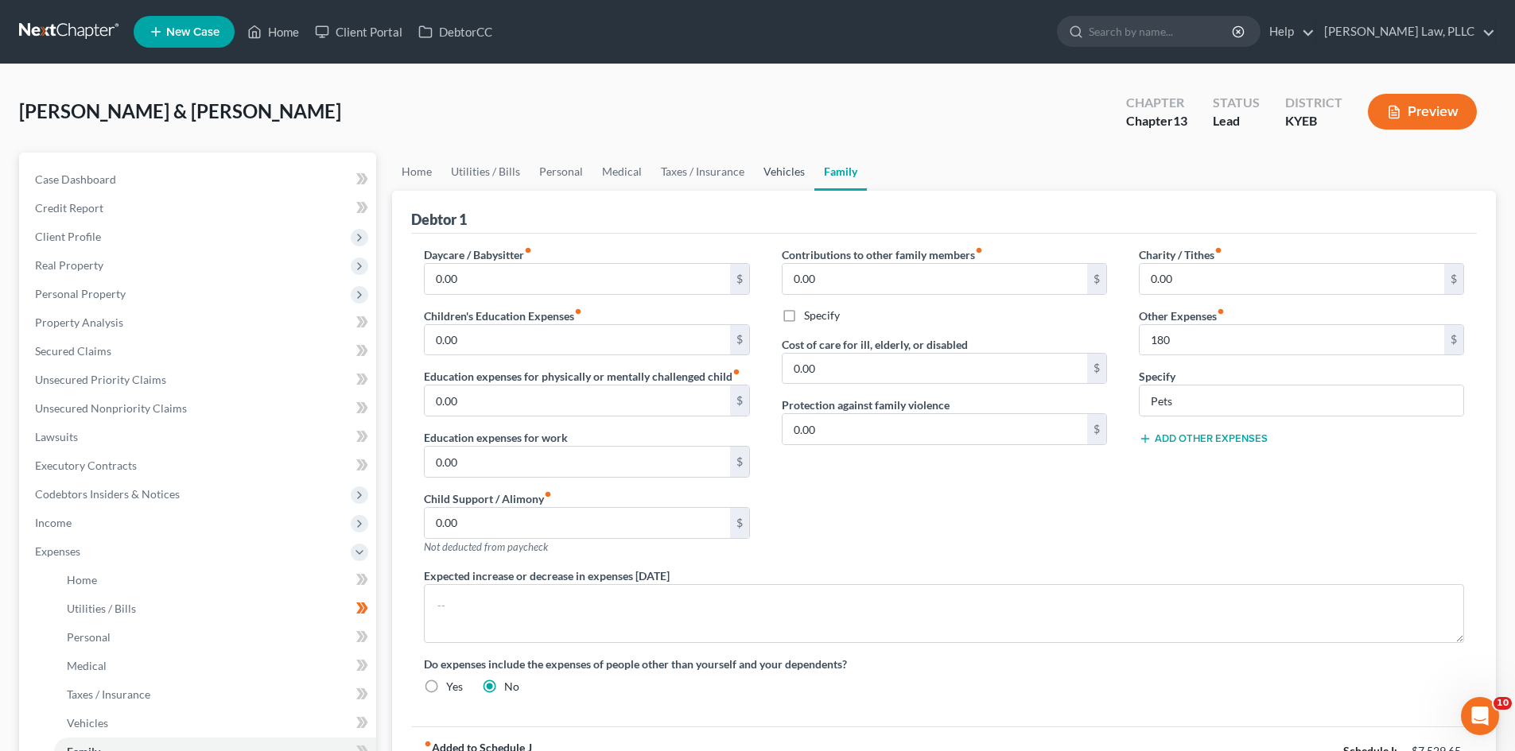
click at [786, 171] on link "Vehicles" at bounding box center [784, 172] width 60 height 38
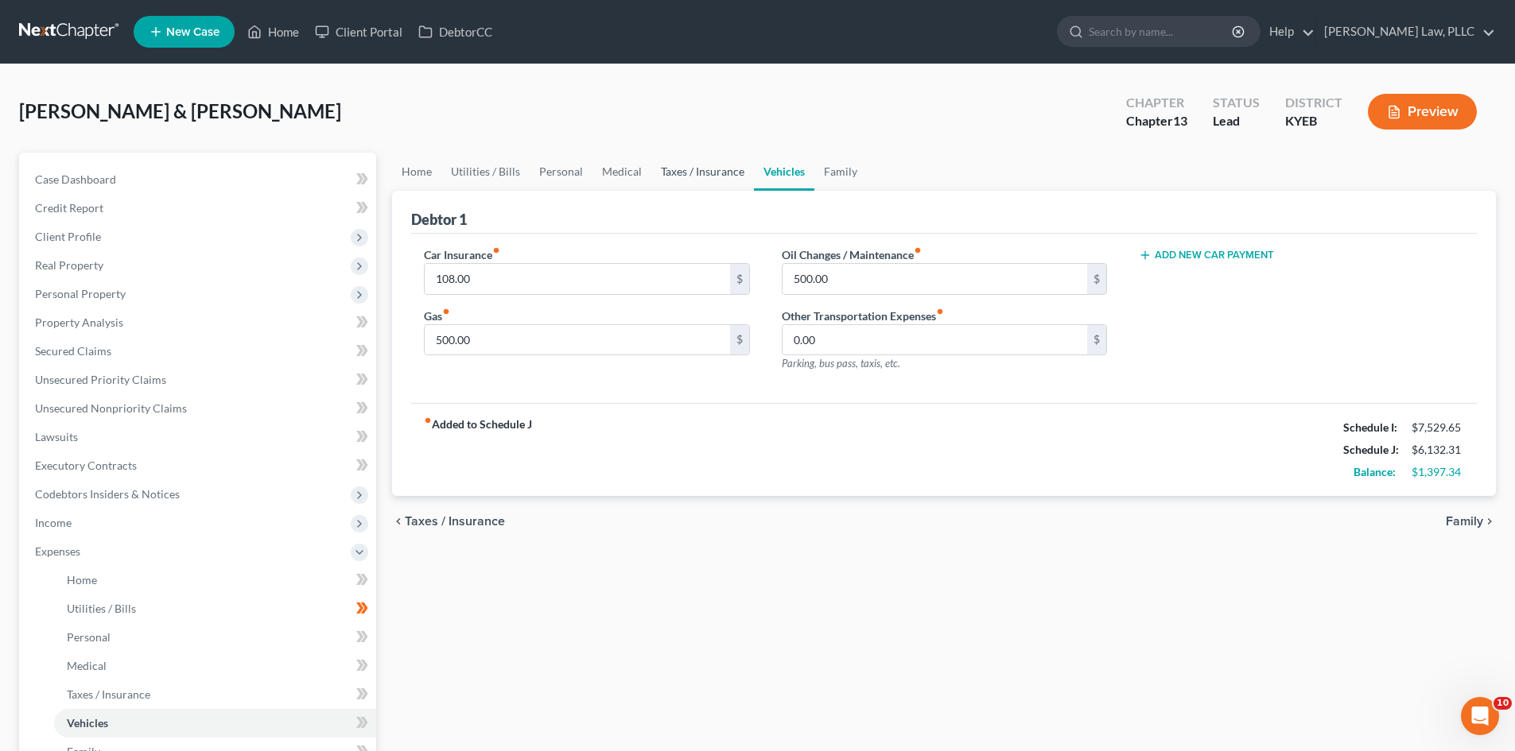
click at [712, 176] on link "Taxes / Insurance" at bounding box center [702, 172] width 103 height 38
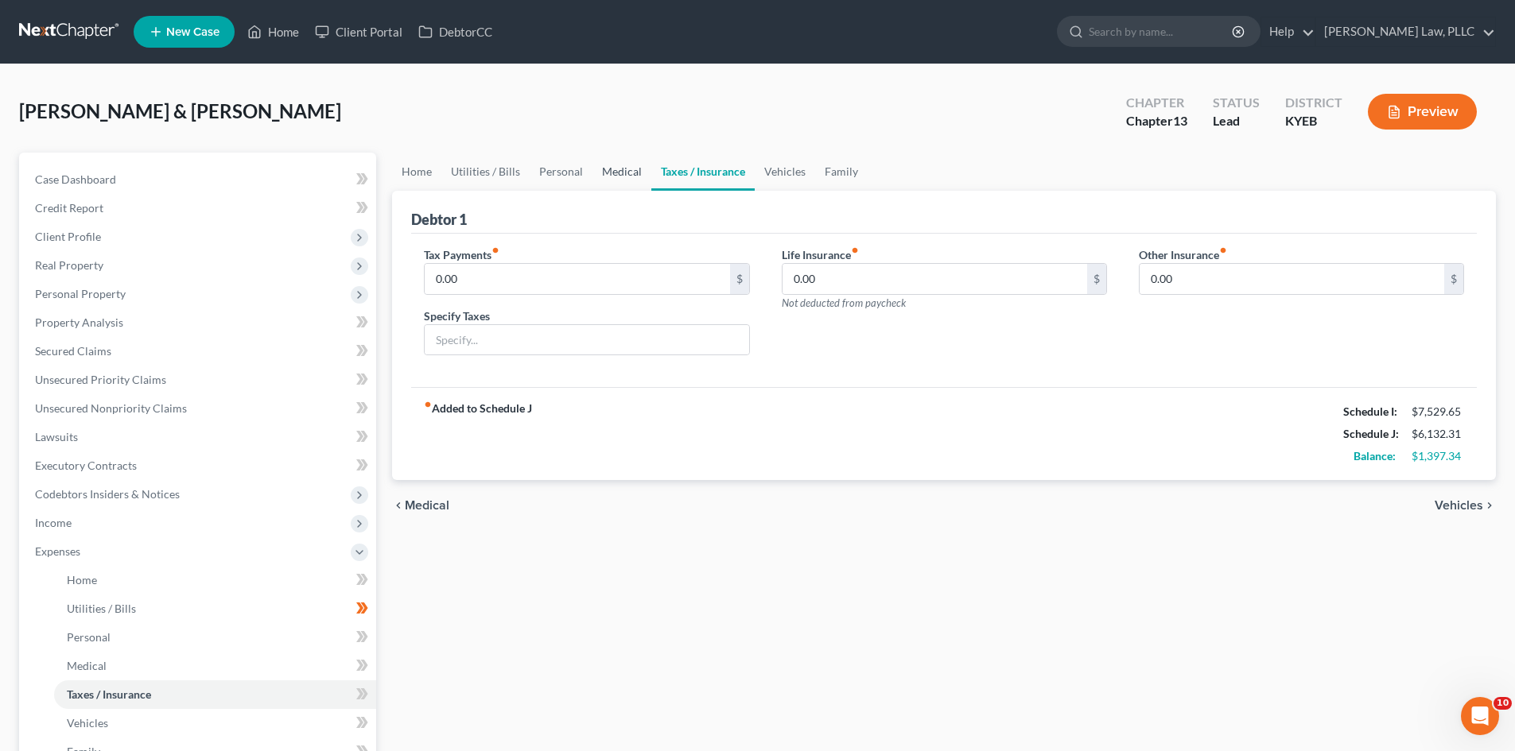
click at [599, 170] on link "Medical" at bounding box center [621, 172] width 59 height 38
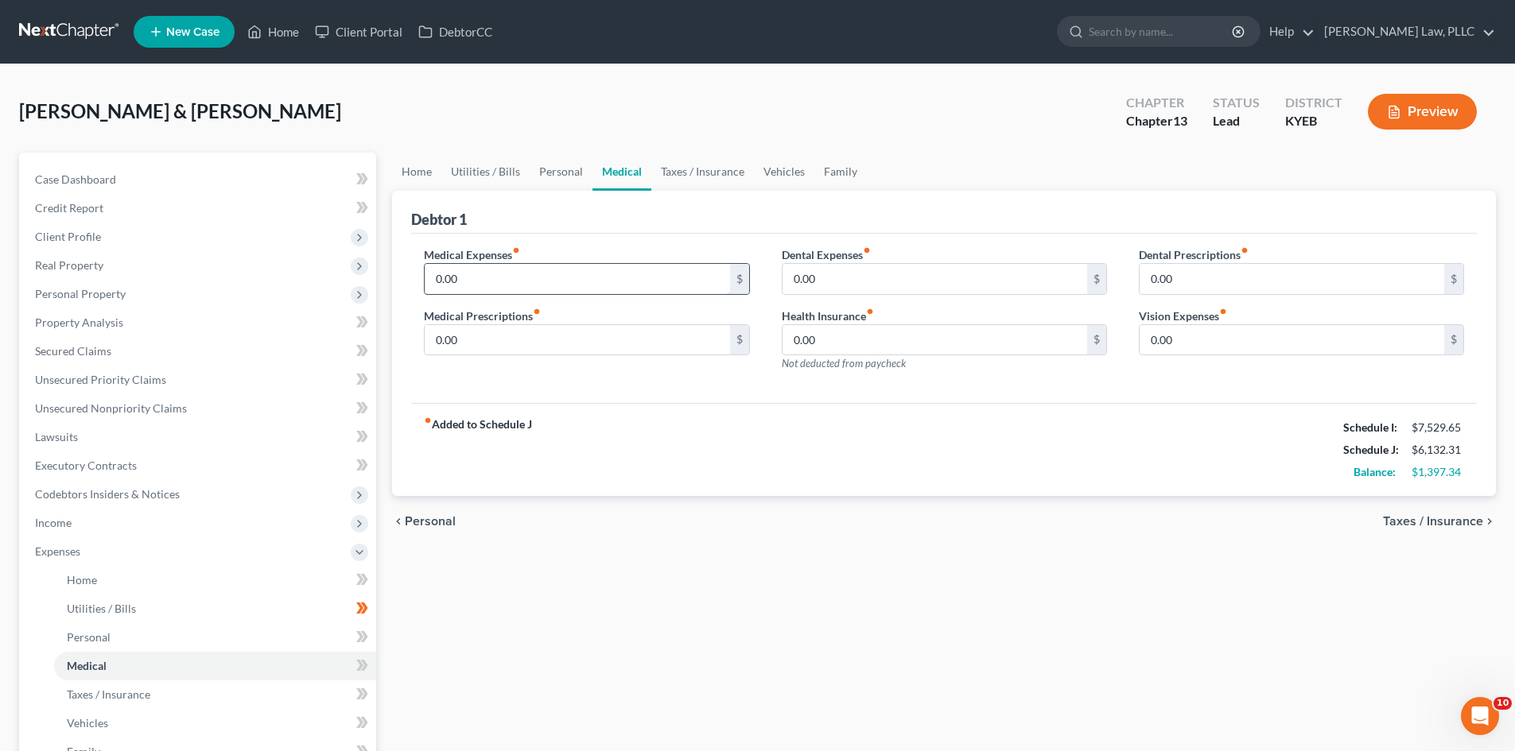
click at [528, 284] on input "0.00" at bounding box center [577, 279] width 305 height 30
drag, startPoint x: 528, startPoint y: 284, endPoint x: 351, endPoint y: 283, distance: 176.5
click at [351, 283] on div "Petition Navigation Case Dashboard Payments Invoices Payments Payments Credit R…" at bounding box center [757, 583] width 1492 height 861
click at [634, 466] on div "fiber_manual_record Added to Schedule J Schedule I: $7,529.65 Schedule J: $6,83…" at bounding box center [943, 449] width 1065 height 93
click at [470, 285] on input "700" at bounding box center [577, 279] width 305 height 30
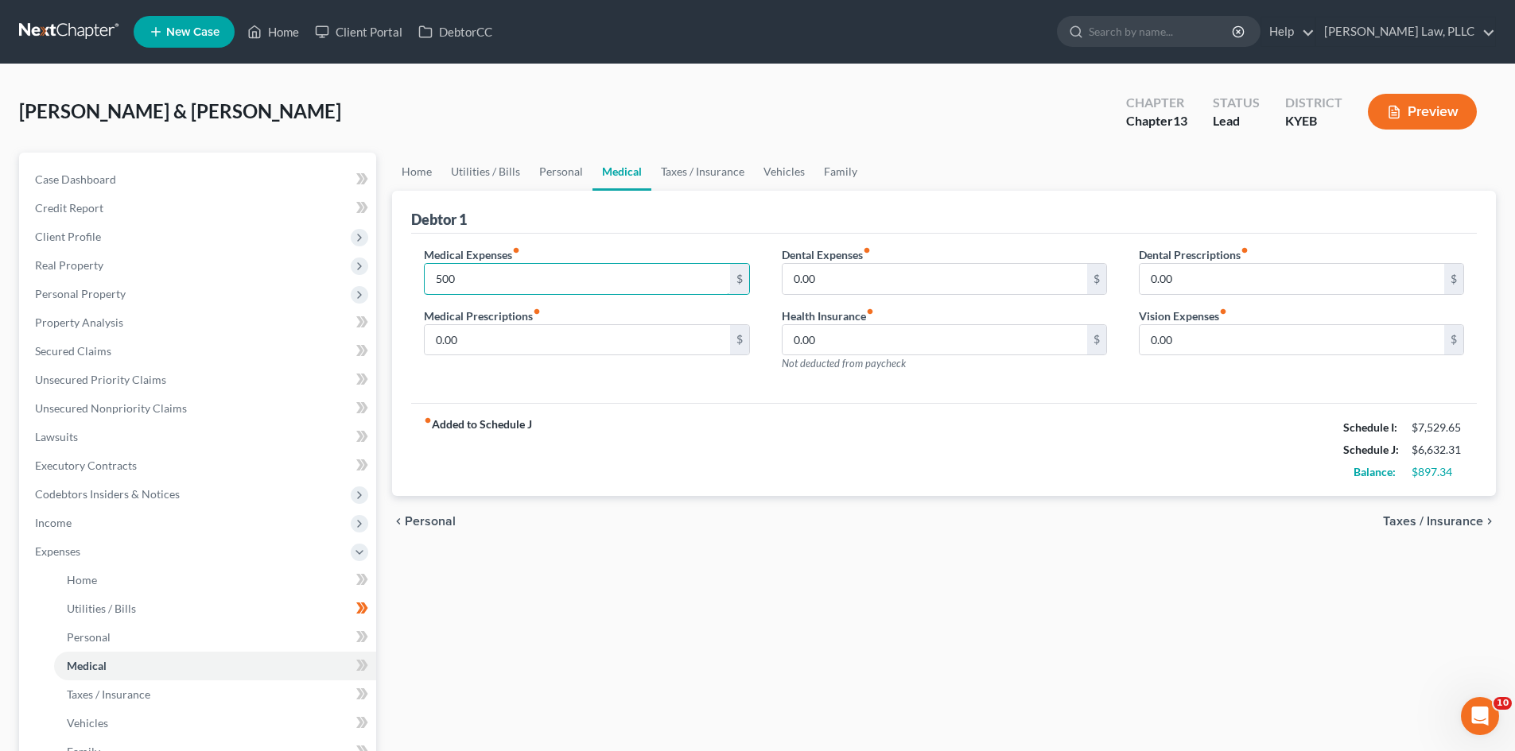
type input "500"
click at [600, 434] on div "fiber_manual_record Added to Schedule J Schedule I: $7,529.65 Schedule J: $6,63…" at bounding box center [943, 449] width 1065 height 93
click at [558, 606] on div "Home Utilities / Bills Personal Medical Taxes / Insurance Vehicles Family Debto…" at bounding box center [943, 583] width 1119 height 861
click at [998, 537] on div "chevron_left Personal Taxes / Insurance chevron_right" at bounding box center [944, 521] width 1104 height 51
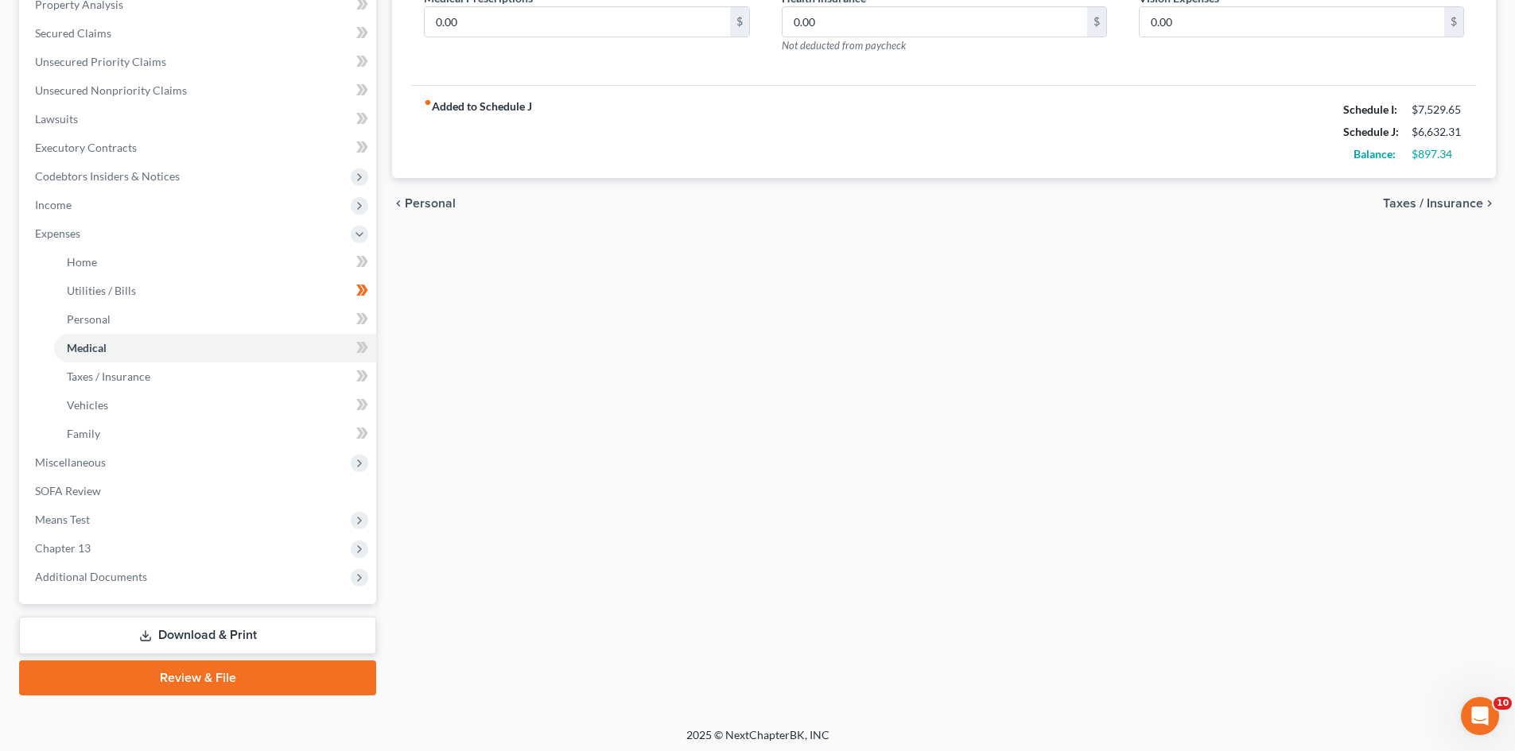
scroll to position [80, 0]
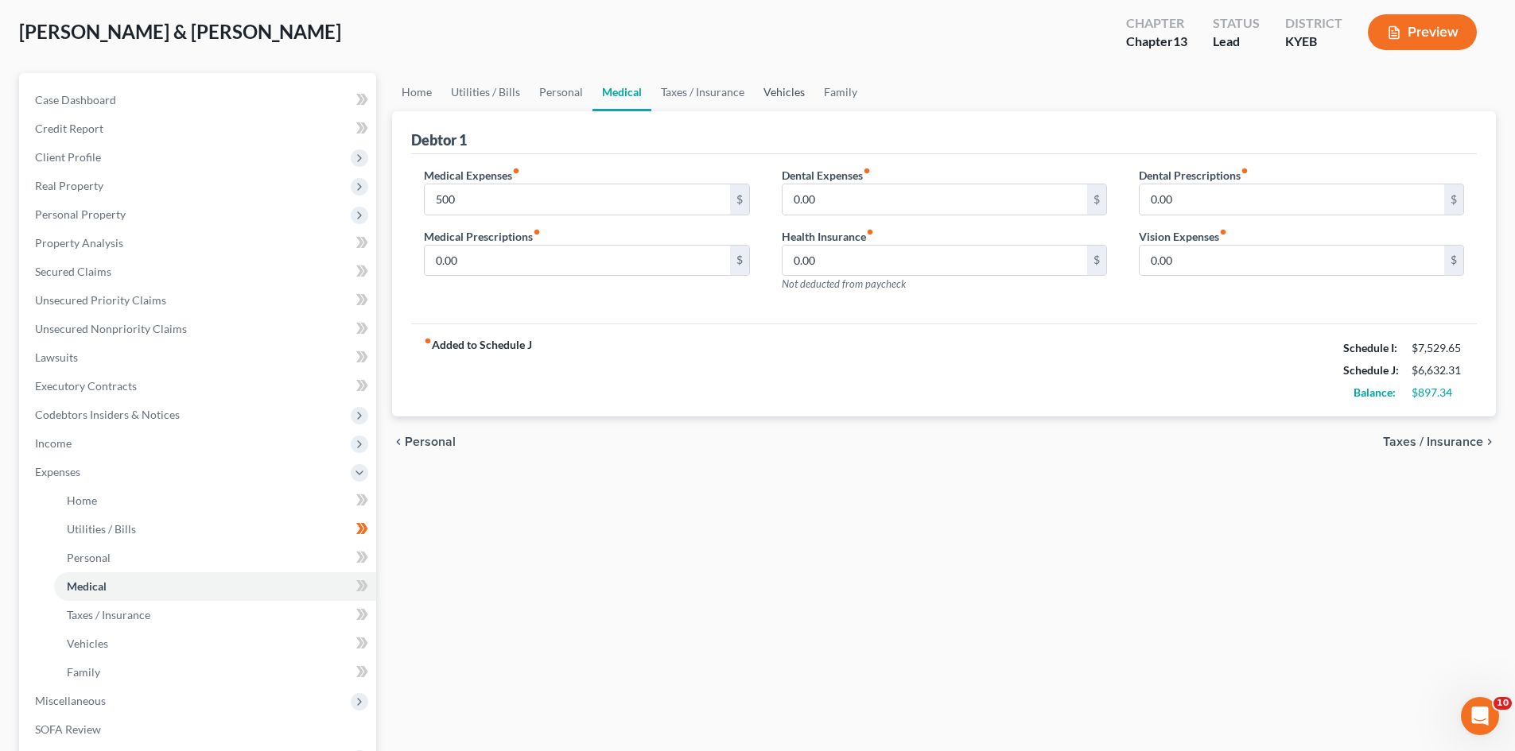
click at [792, 93] on link "Vehicles" at bounding box center [784, 92] width 60 height 38
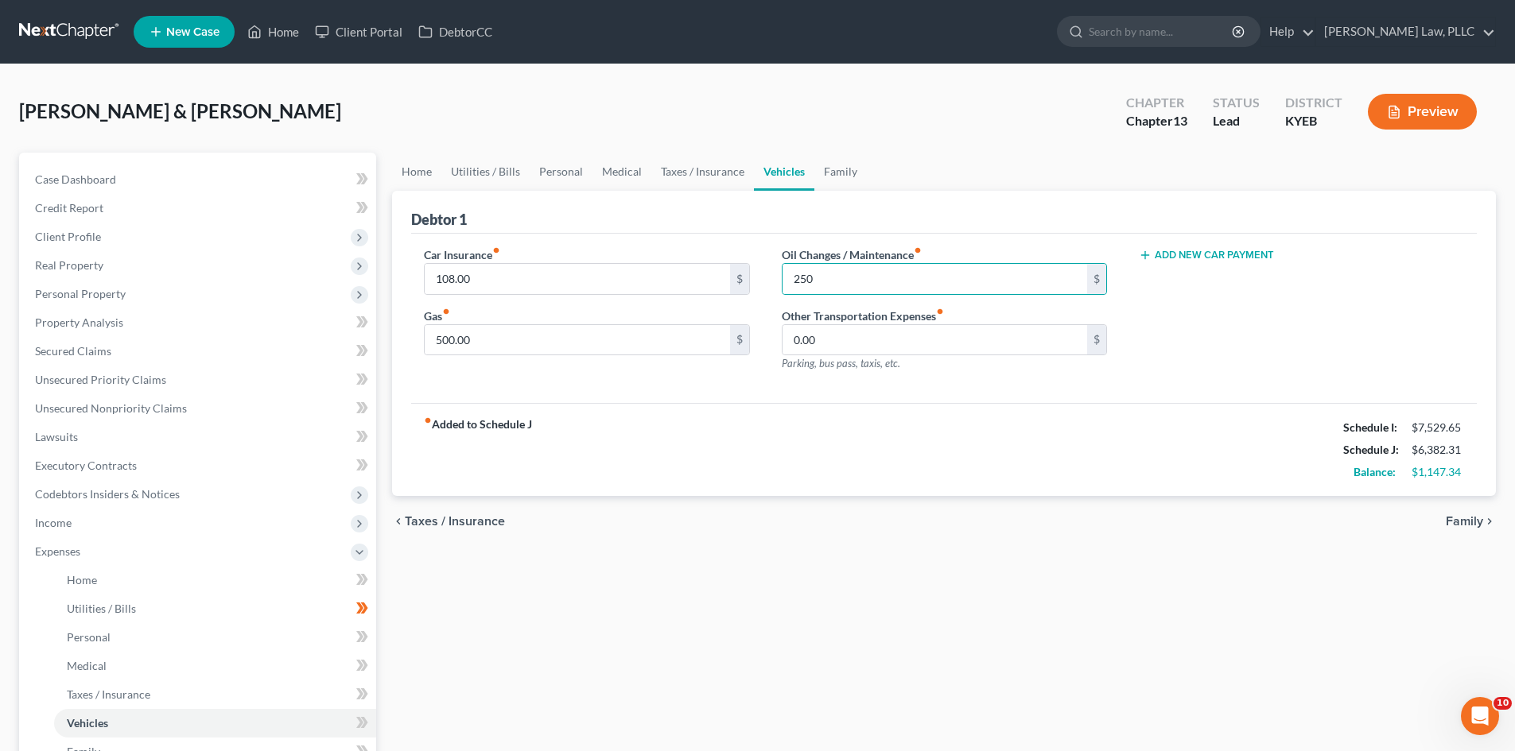
click at [1176, 418] on div "fiber_manual_record Added to Schedule J Schedule I: $7,529.65 Schedule J: $6,38…" at bounding box center [943, 449] width 1065 height 93
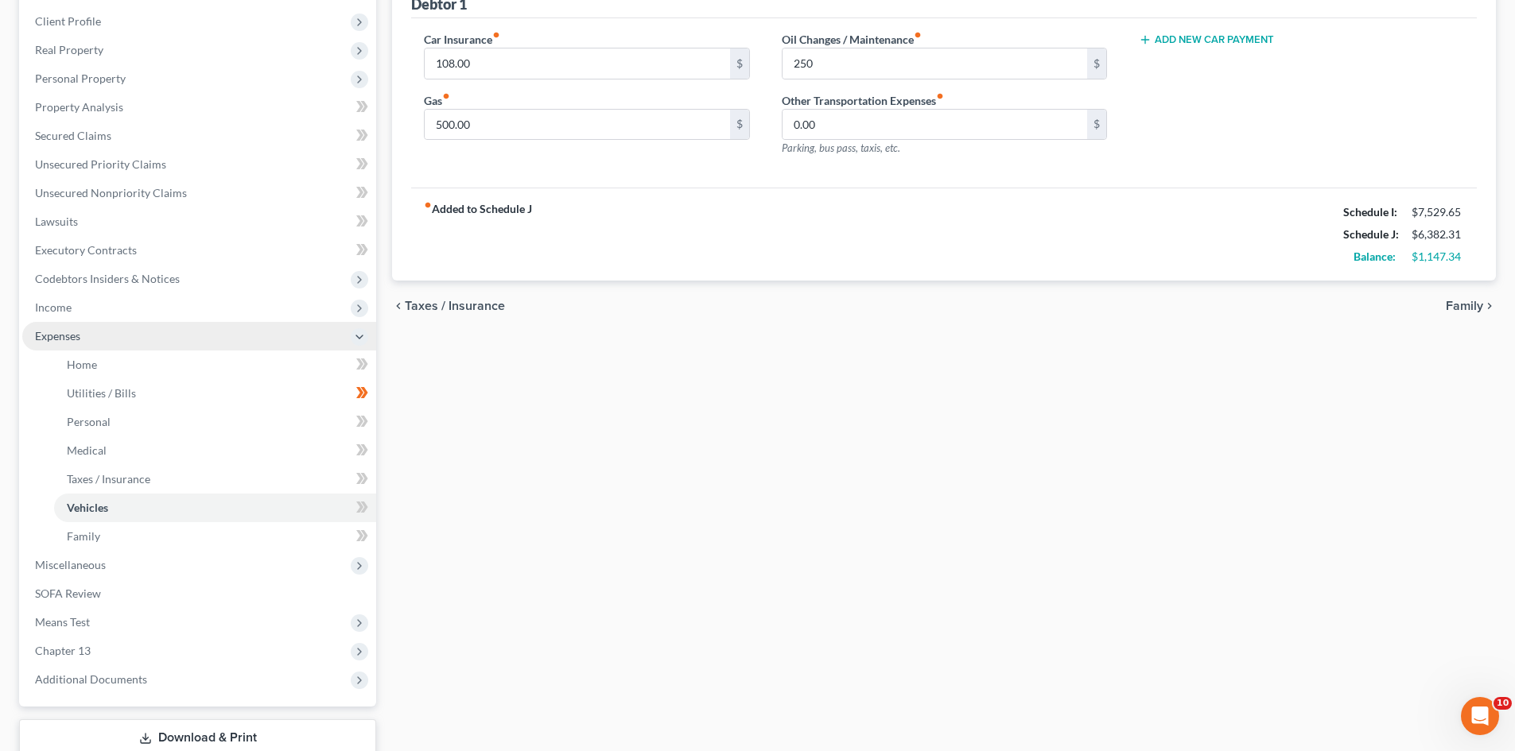
scroll to position [239, 0]
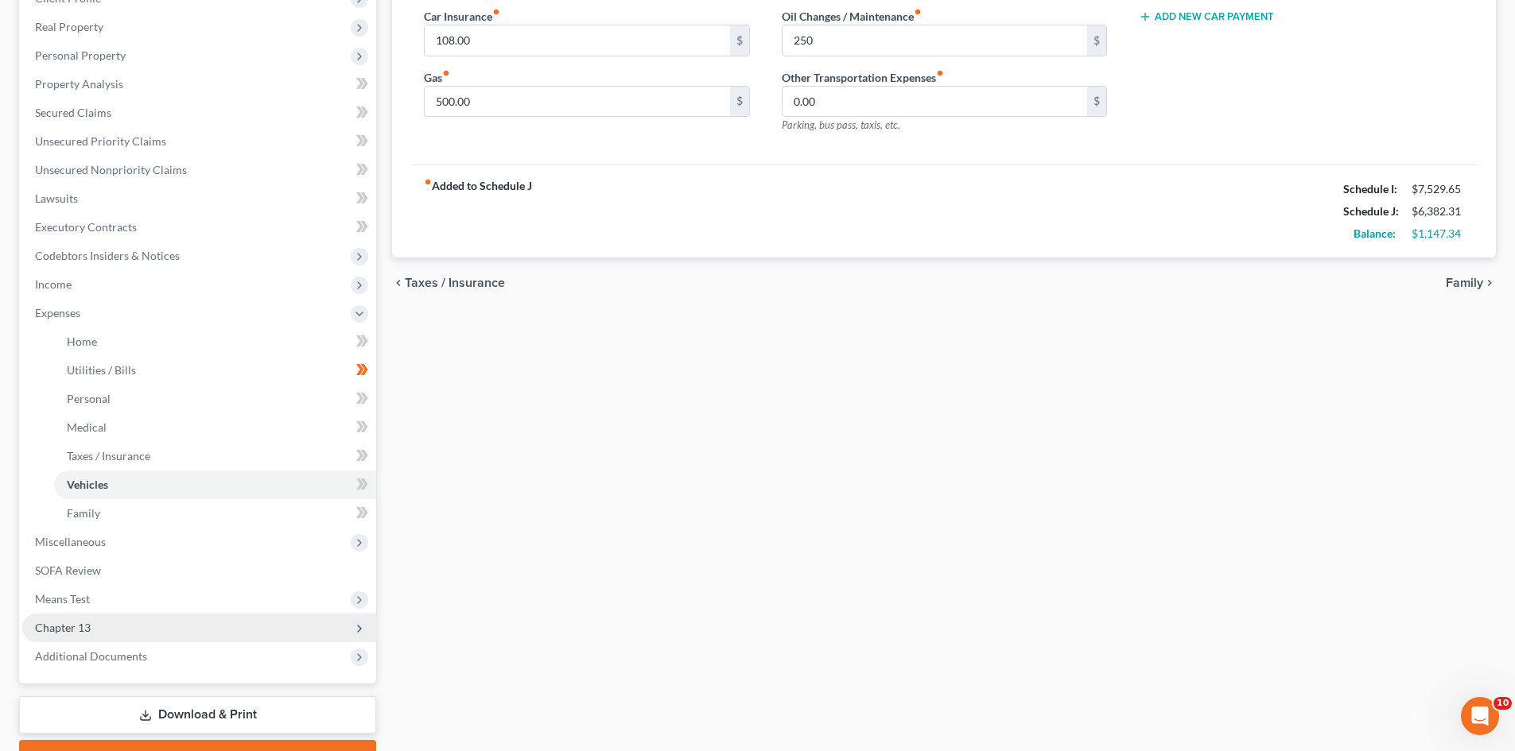
click at [83, 630] on span "Chapter 13" at bounding box center [63, 628] width 56 height 14
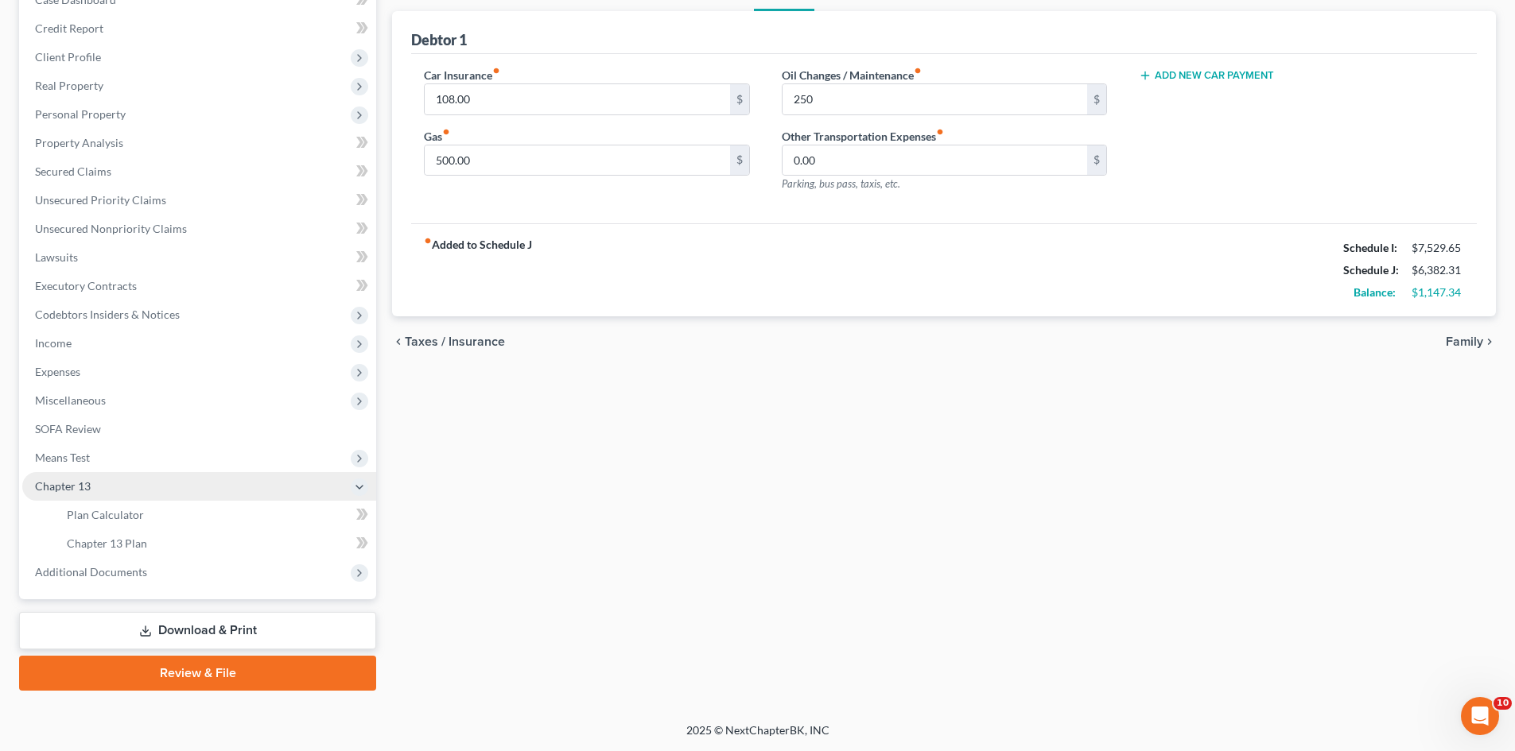
scroll to position [180, 0]
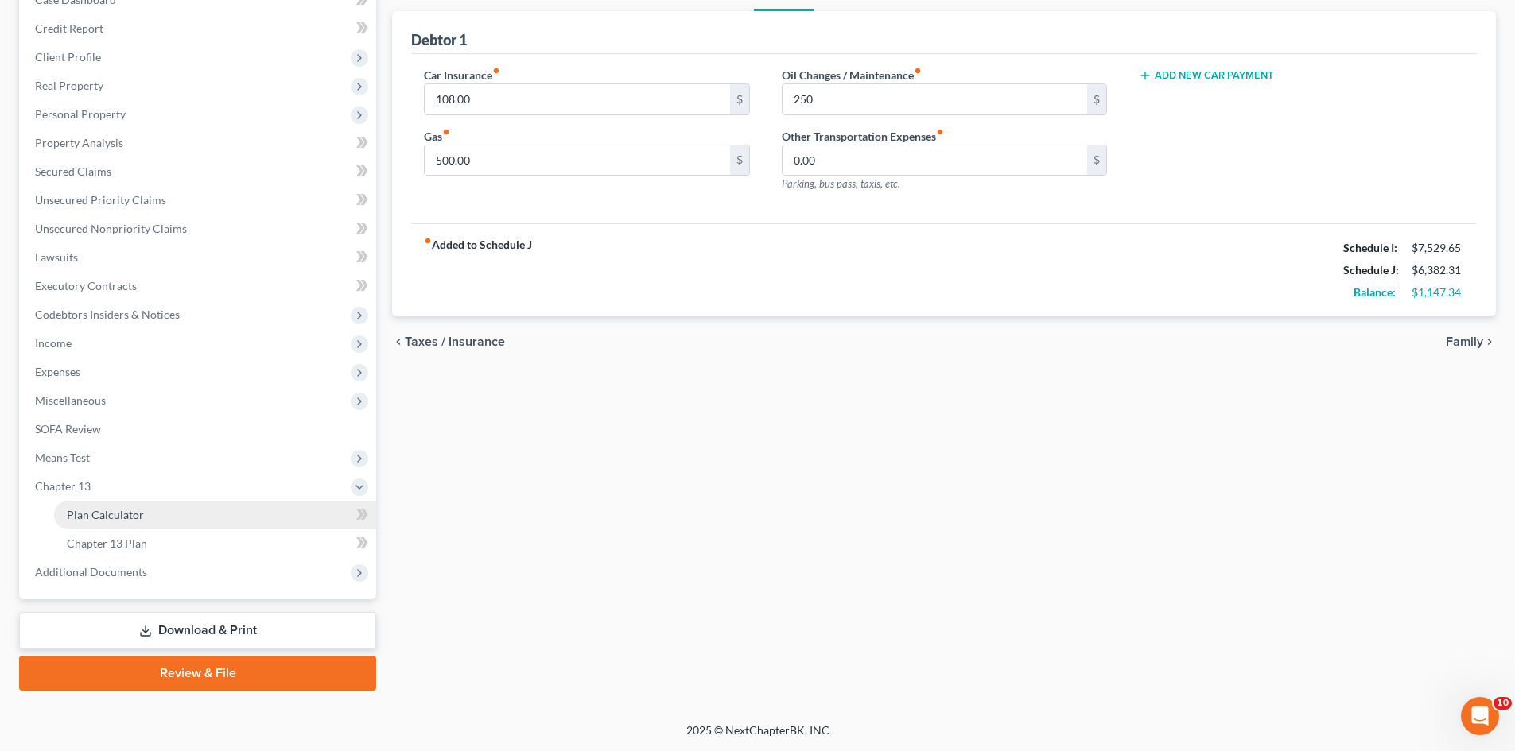
click at [115, 521] on span "Plan Calculator" at bounding box center [105, 515] width 77 height 14
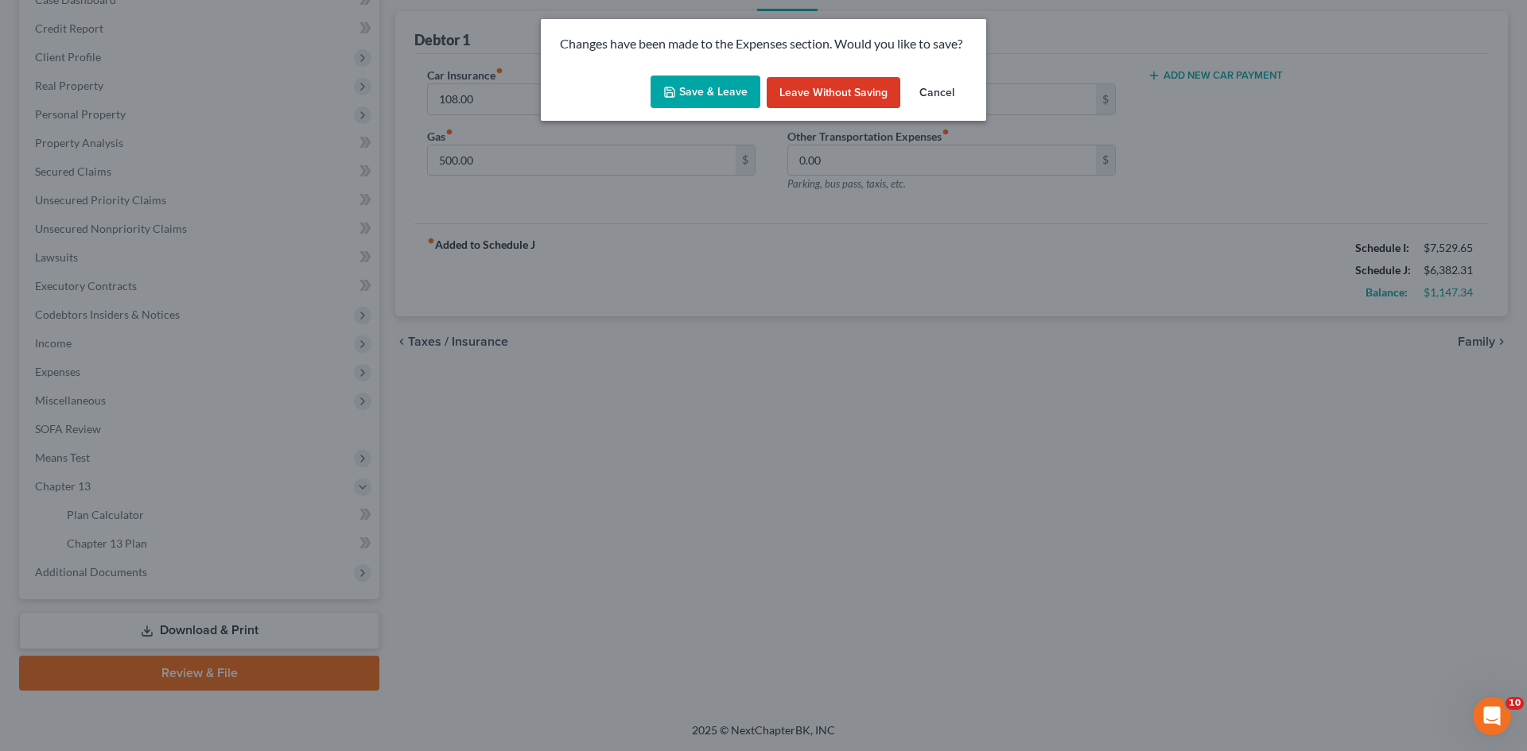
click at [719, 95] on button "Save & Leave" at bounding box center [705, 92] width 110 height 33
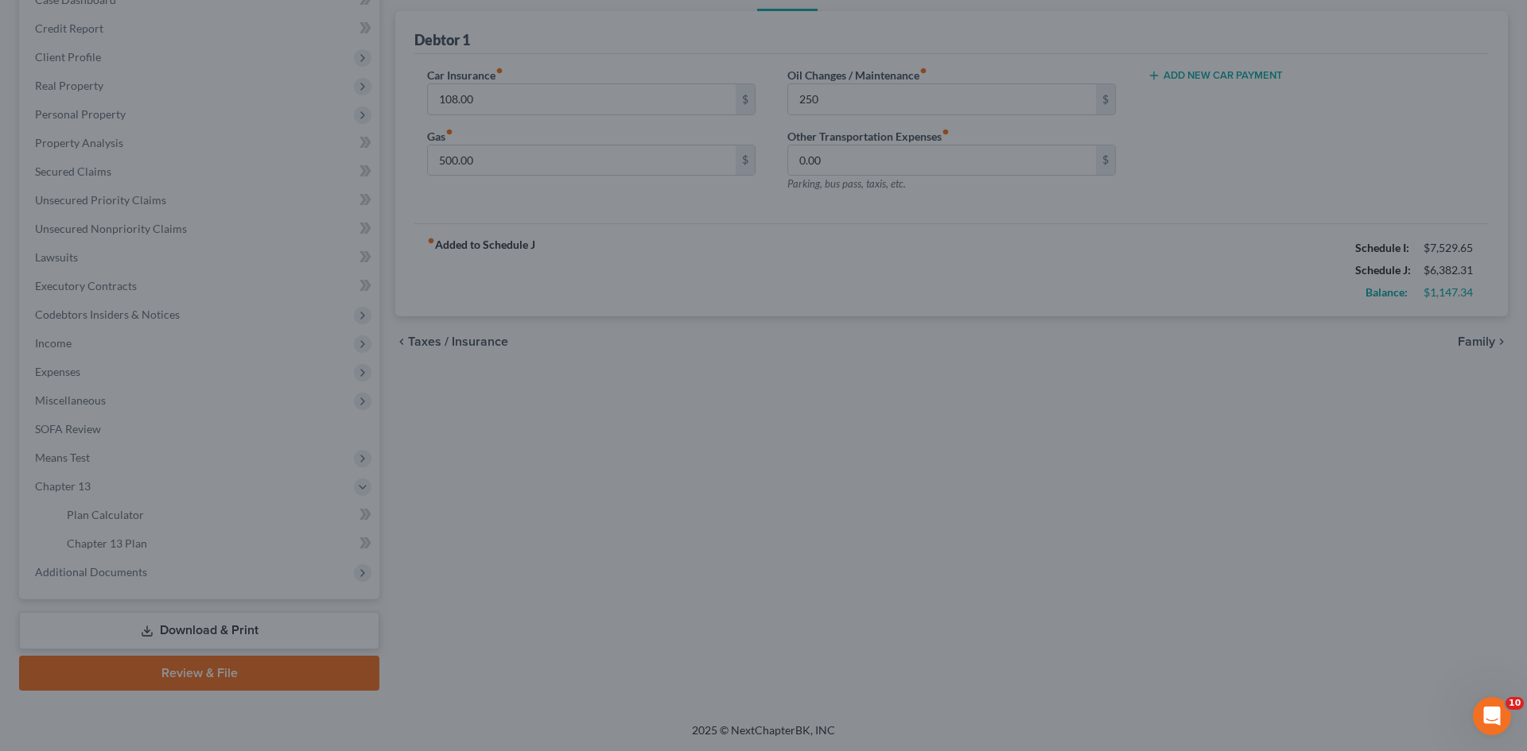
type input "250.00"
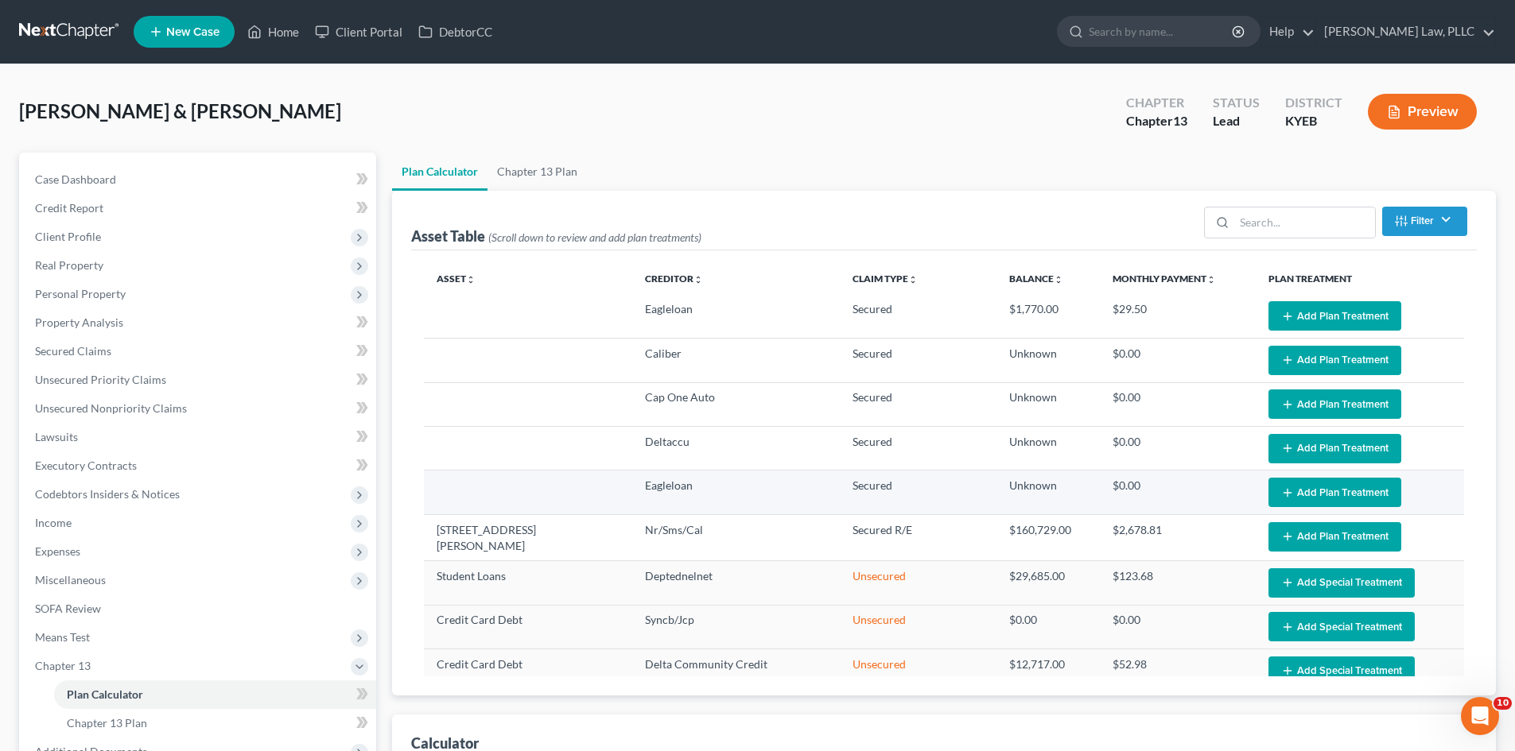
select select "59"
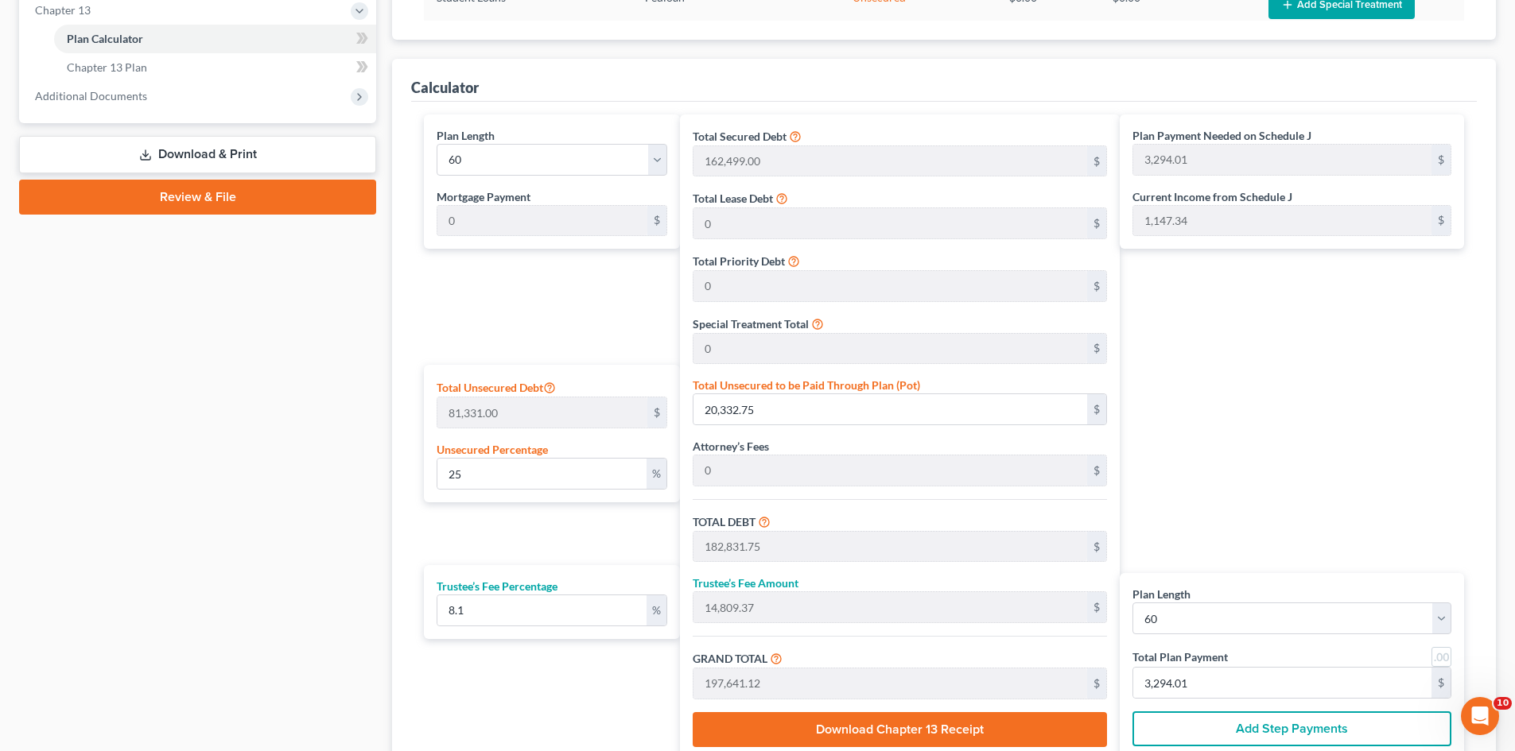
scroll to position [636, 0]
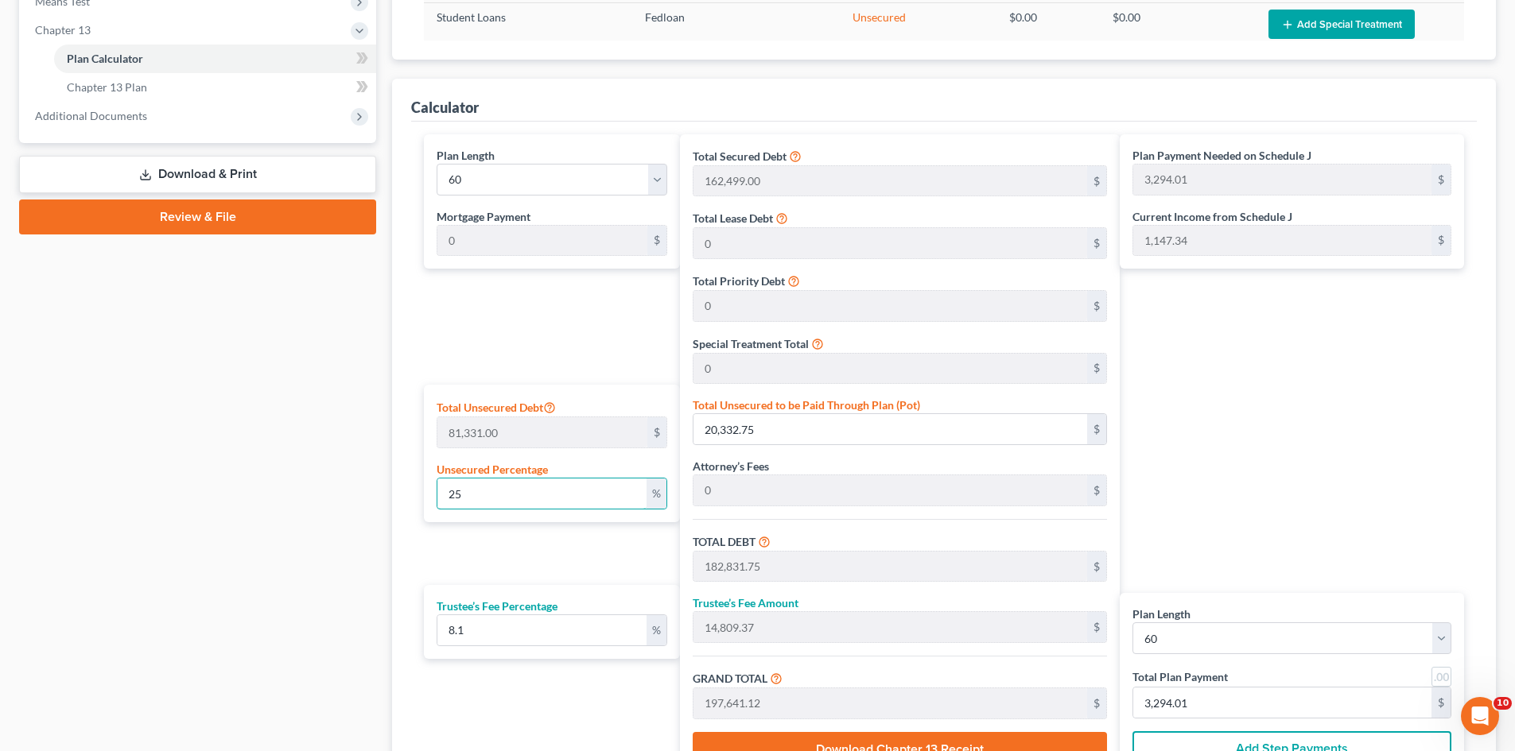
drag, startPoint x: 522, startPoint y: 497, endPoint x: 408, endPoint y: 499, distance: 113.7
click at [408, 499] on div "Calculator Plan Length 1 2 3 4 5 6 7 8 9 10 11 12 13 14 15 16 17 18 19 20 21 22…" at bounding box center [944, 439] width 1104 height 720
type input "5"
type input "4,066.55"
type input "166,565.55"
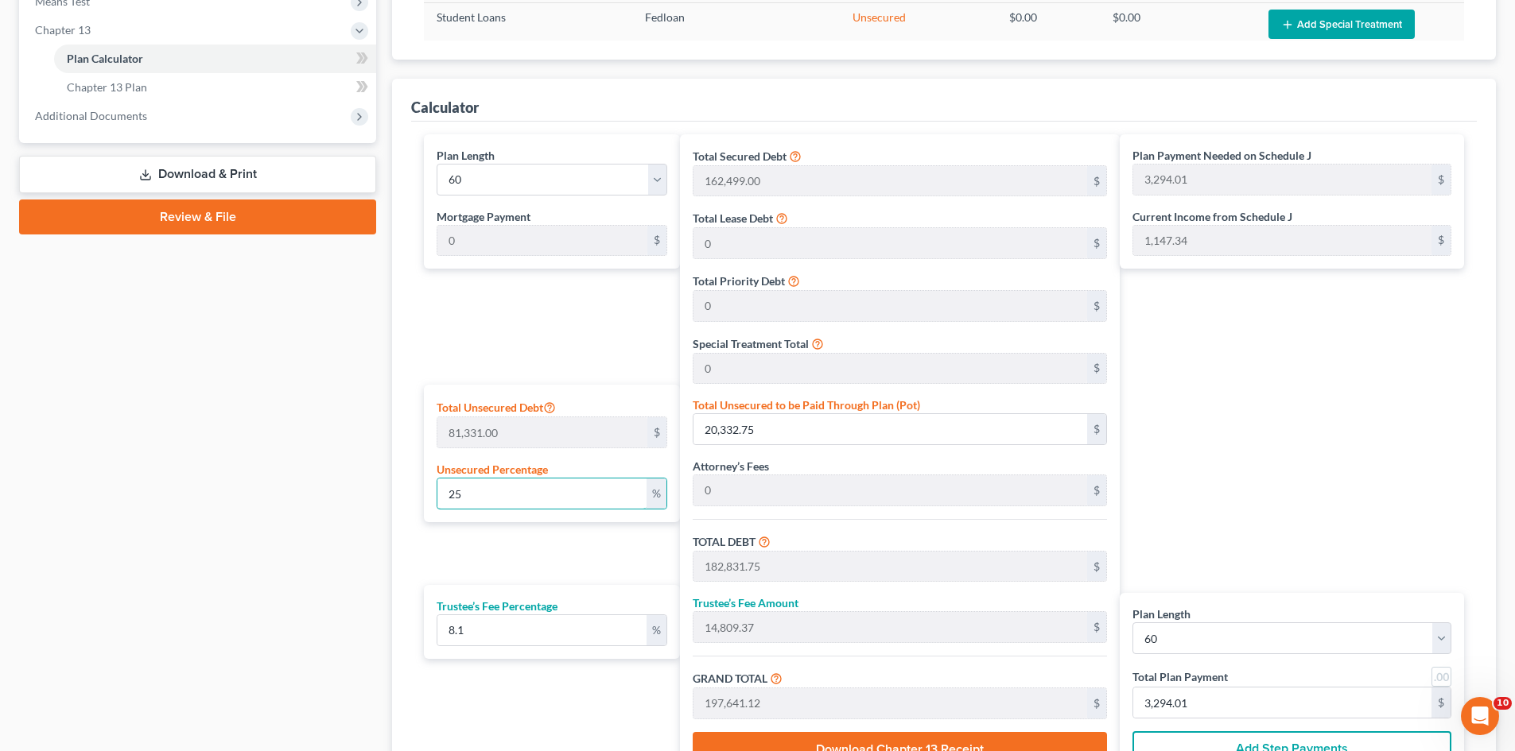
type input "13,491.80"
type input "180,057.35"
type input "3,000.95"
type input "5"
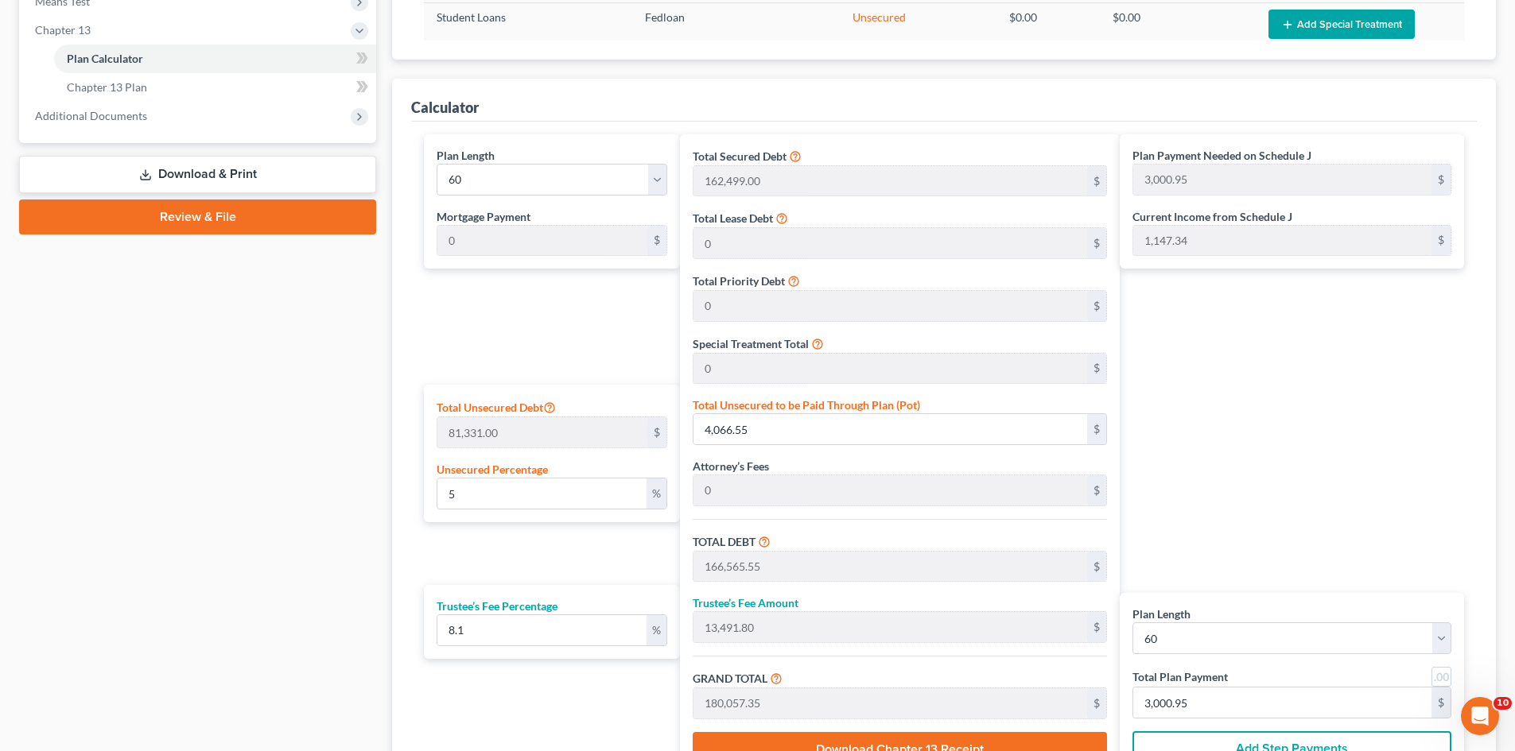
click at [408, 491] on div "Calculator Plan Length 1 2 3 4 5 6 7 8 9 10 11 12 13 14 15 16 17 18 19 20 21 22…" at bounding box center [944, 439] width 1104 height 720
click at [1243, 429] on div "Plan Payment Needed on Schedule J 3,000.95 $ Current Income from Schedule J 1,1…" at bounding box center [1295, 457] width 352 height 646
click at [591, 557] on div "Plan Length 1 2 3 4 5 6 7 8 9 10 11 12 13 14 15 16 17 18 19 20 21 22 23 24 25 2…" at bounding box center [548, 457] width 264 height 646
click at [569, 363] on div "Plan Length 1 2 3 4 5 6 7 8 9 10 11 12 13 14 15 16 17 18 19 20 21 22 23 24 25 2…" at bounding box center [548, 457] width 264 height 646
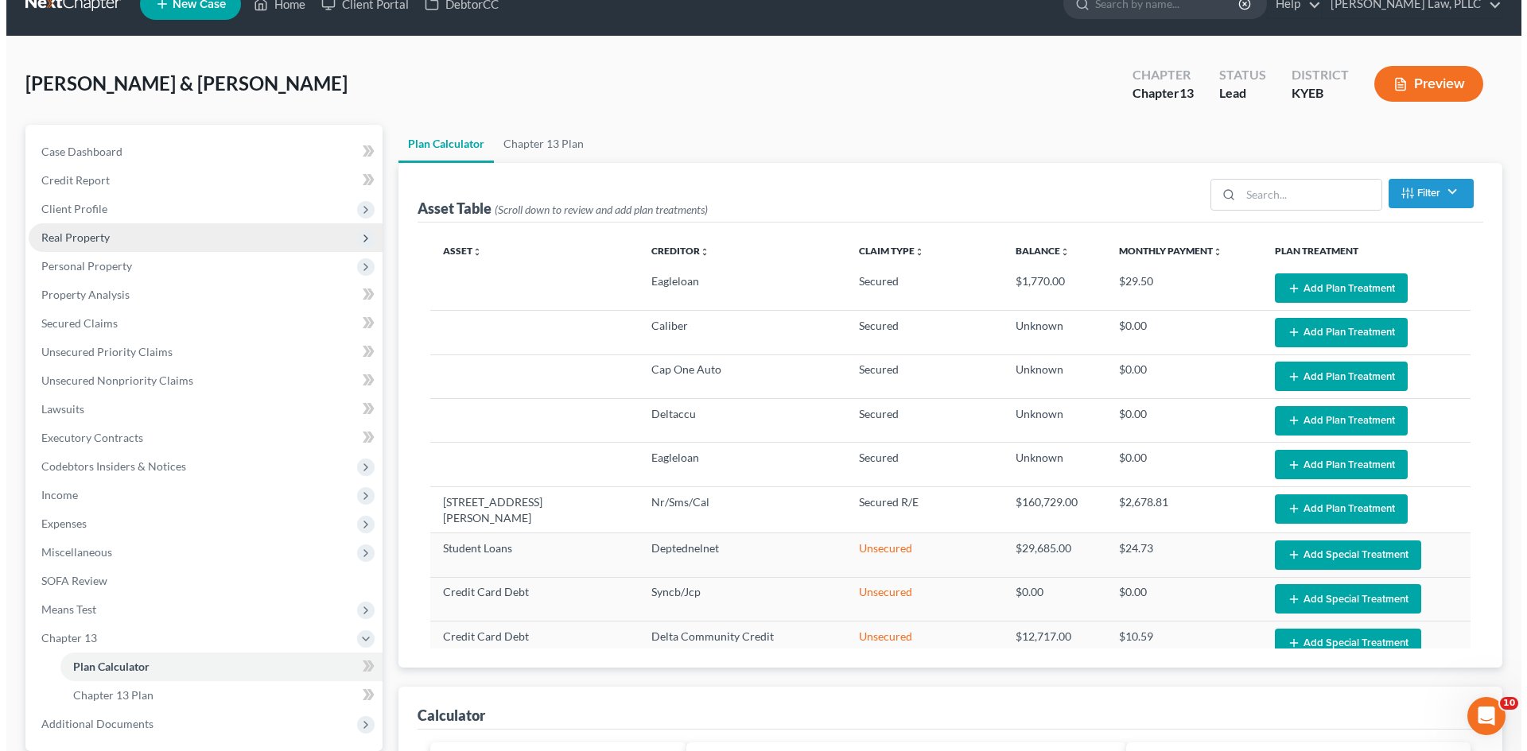
scroll to position [0, 0]
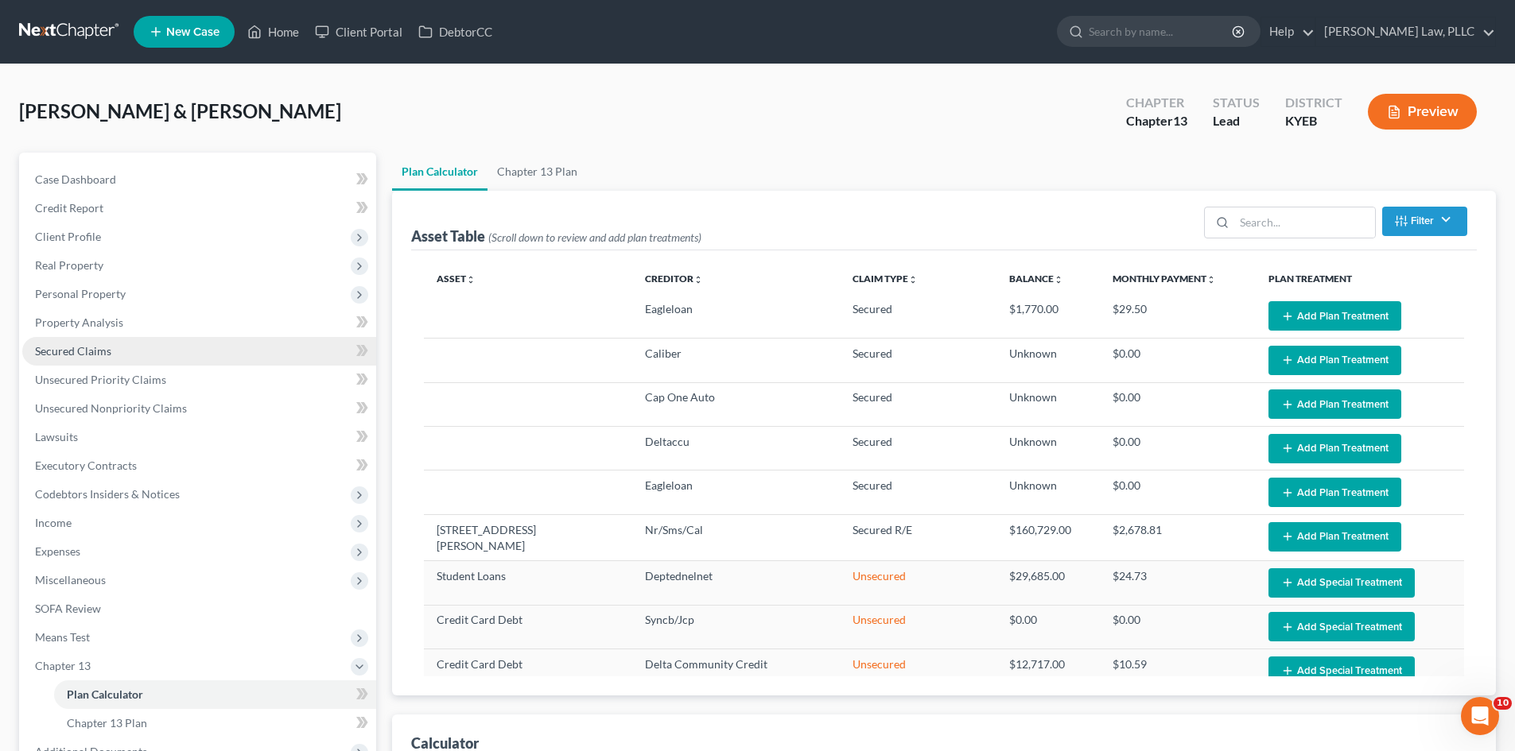
click at [59, 356] on span "Secured Claims" at bounding box center [73, 351] width 76 height 14
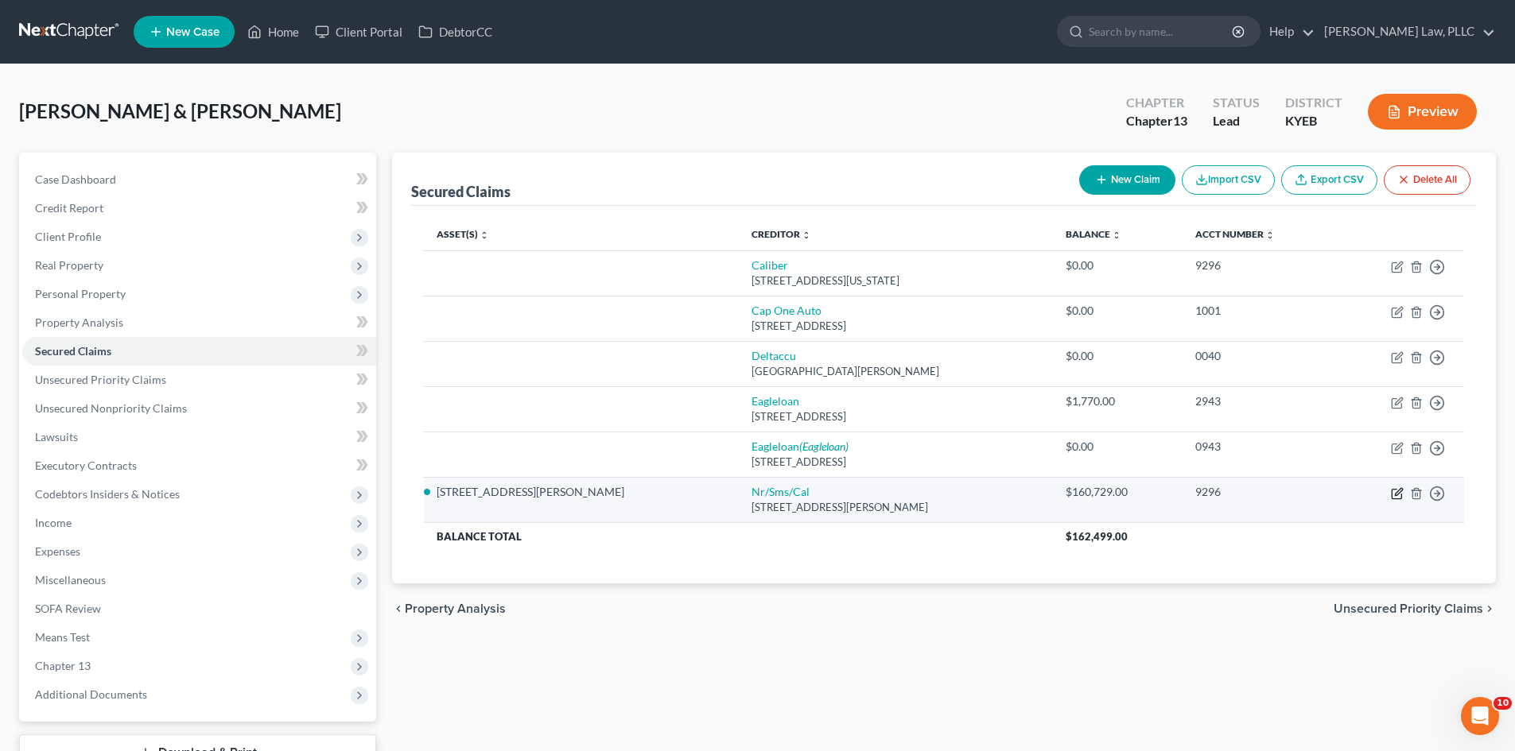
click at [1392, 495] on icon "button" at bounding box center [1396, 494] width 10 height 10
select select "42"
select select "2"
select select "1"
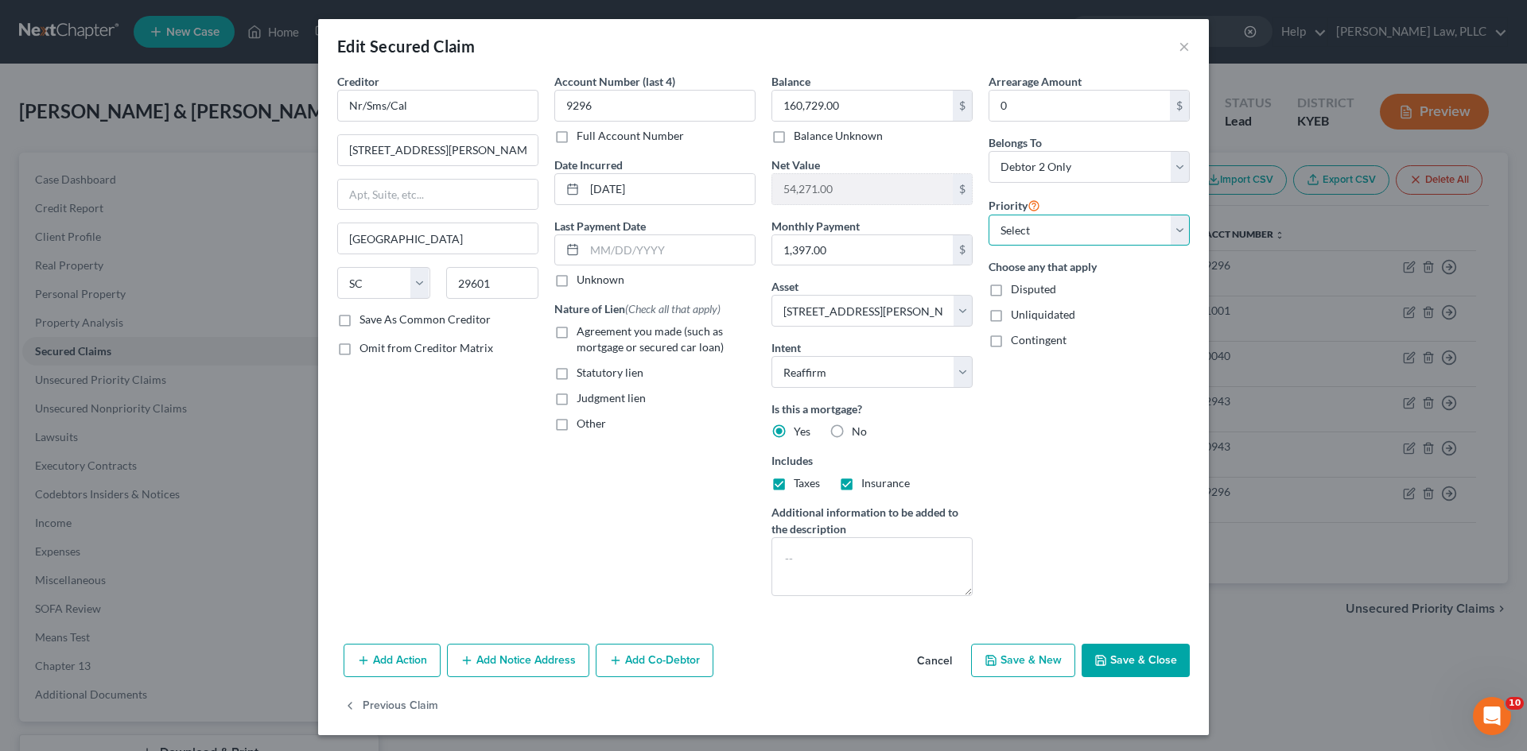
click at [1098, 239] on select "Select 1st 2nd 3rd 4th 5th 6th 7th 8th 9th 10th 11th 12th 13th 14th 15th 16th 1…" at bounding box center [1088, 231] width 201 height 32
click at [576, 336] on label "Agreement you made (such as mortgage or secured car loan)" at bounding box center [665, 340] width 179 height 32
click at [583, 334] on input "Agreement you made (such as mortgage or secured car loan)" at bounding box center [588, 329] width 10 height 10
checkbox input "true"
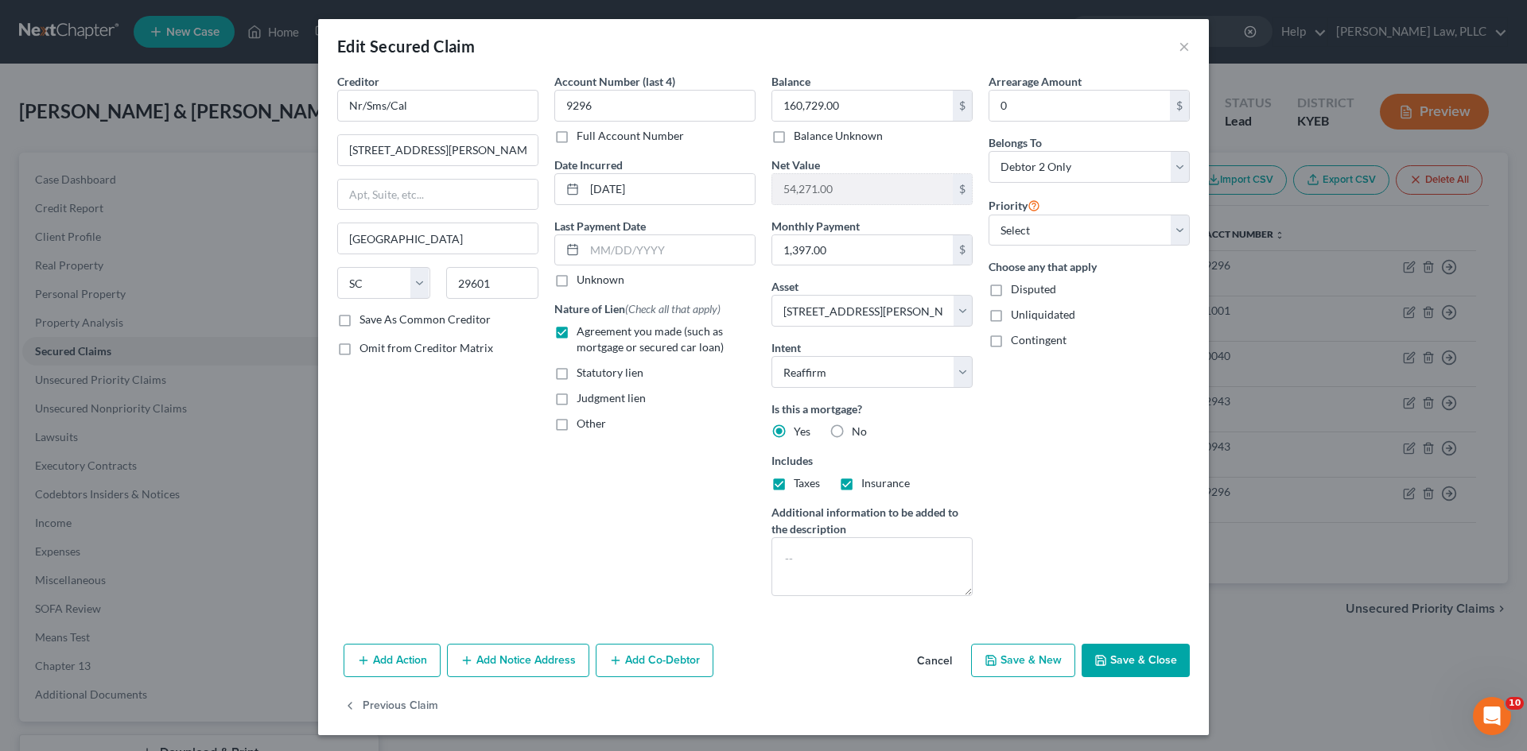
click at [1121, 660] on button "Save & Close" at bounding box center [1135, 660] width 108 height 33
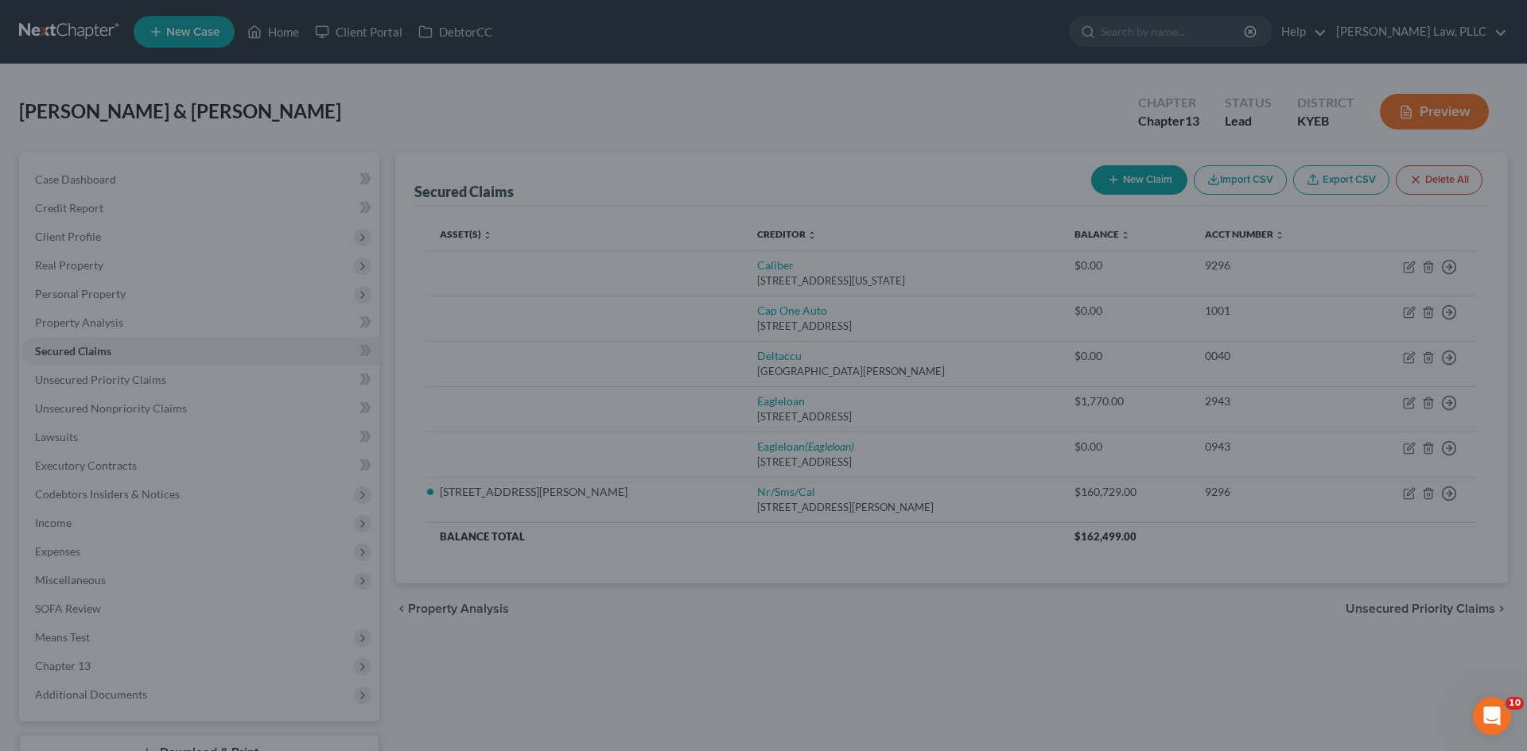
select select "2"
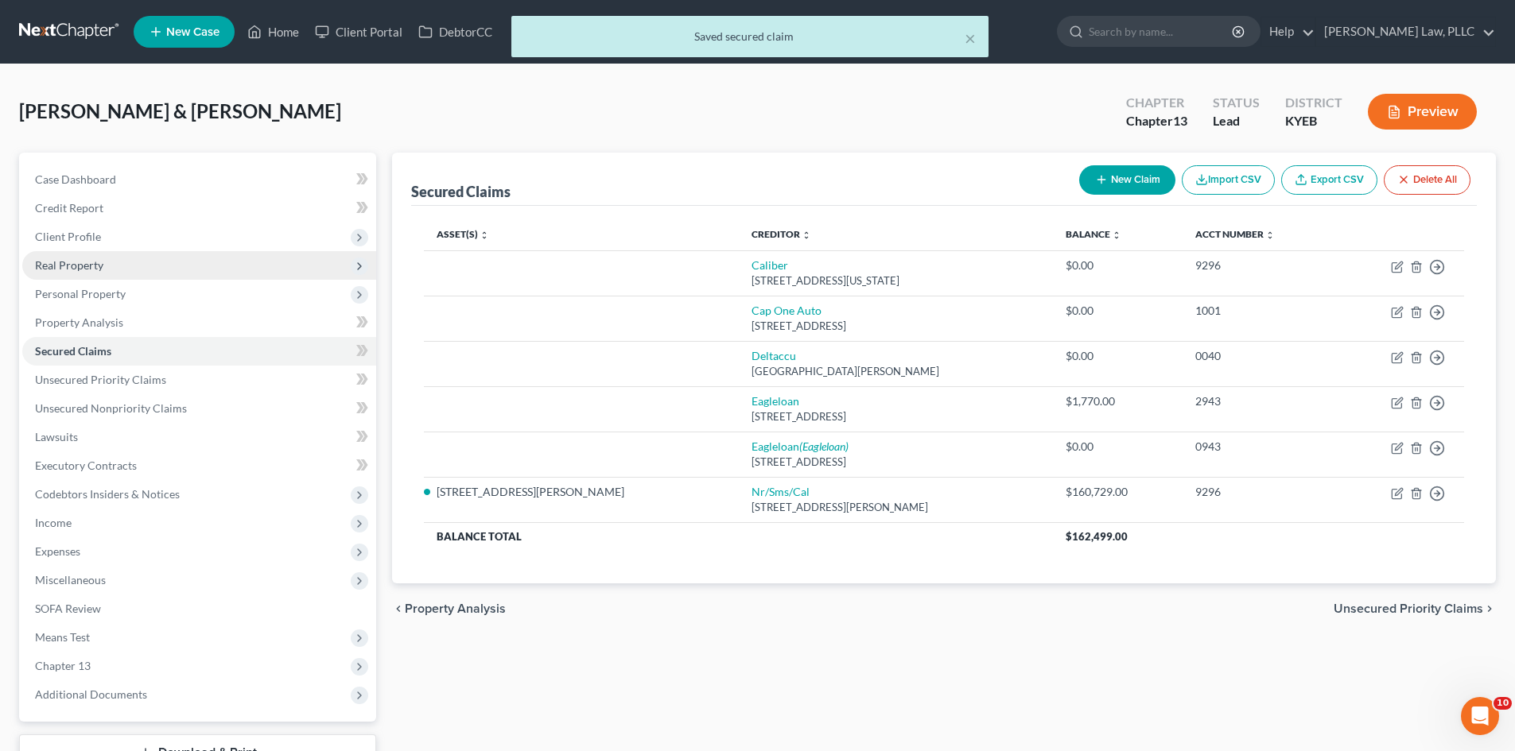
click at [84, 269] on span "Real Property" at bounding box center [69, 265] width 68 height 14
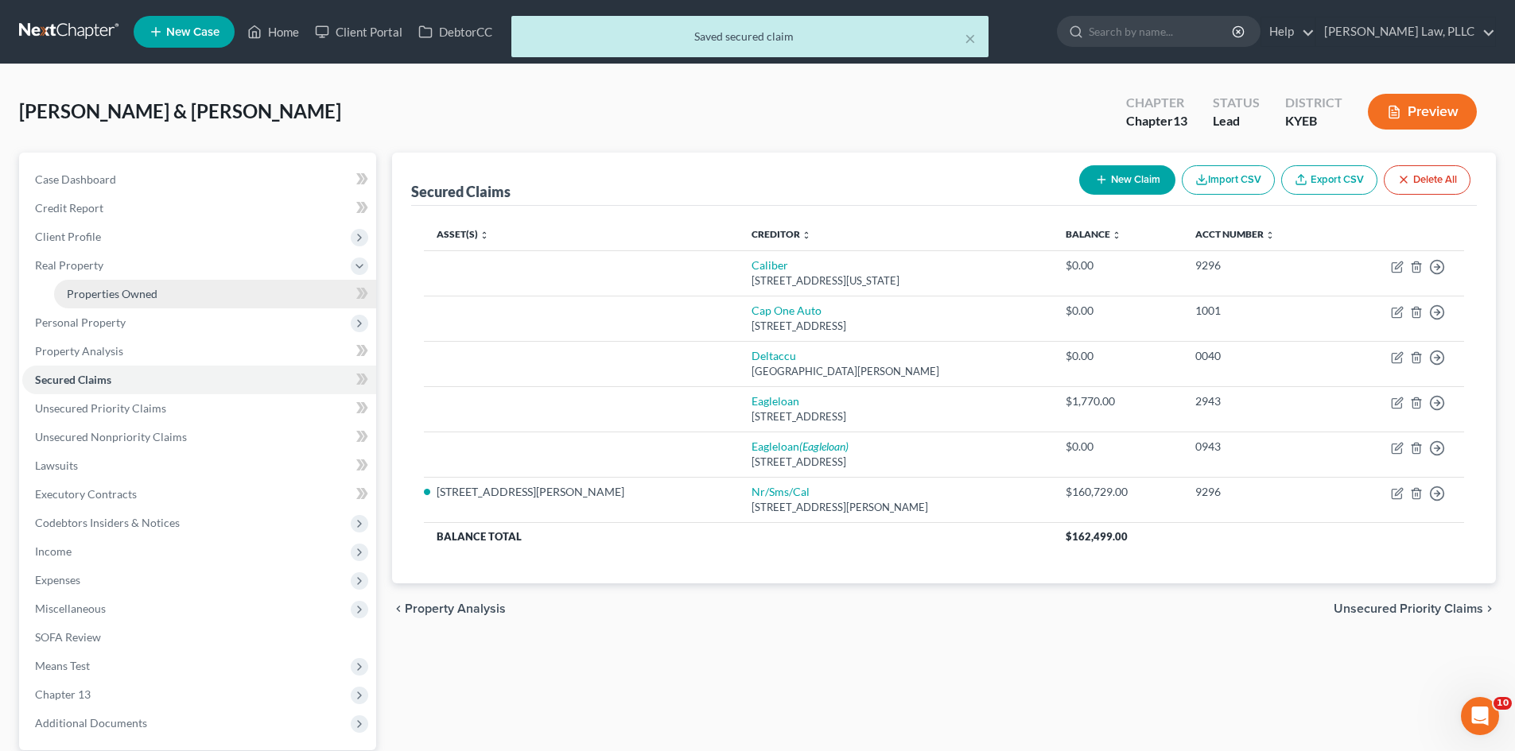
click at [91, 293] on span "Properties Owned" at bounding box center [112, 294] width 91 height 14
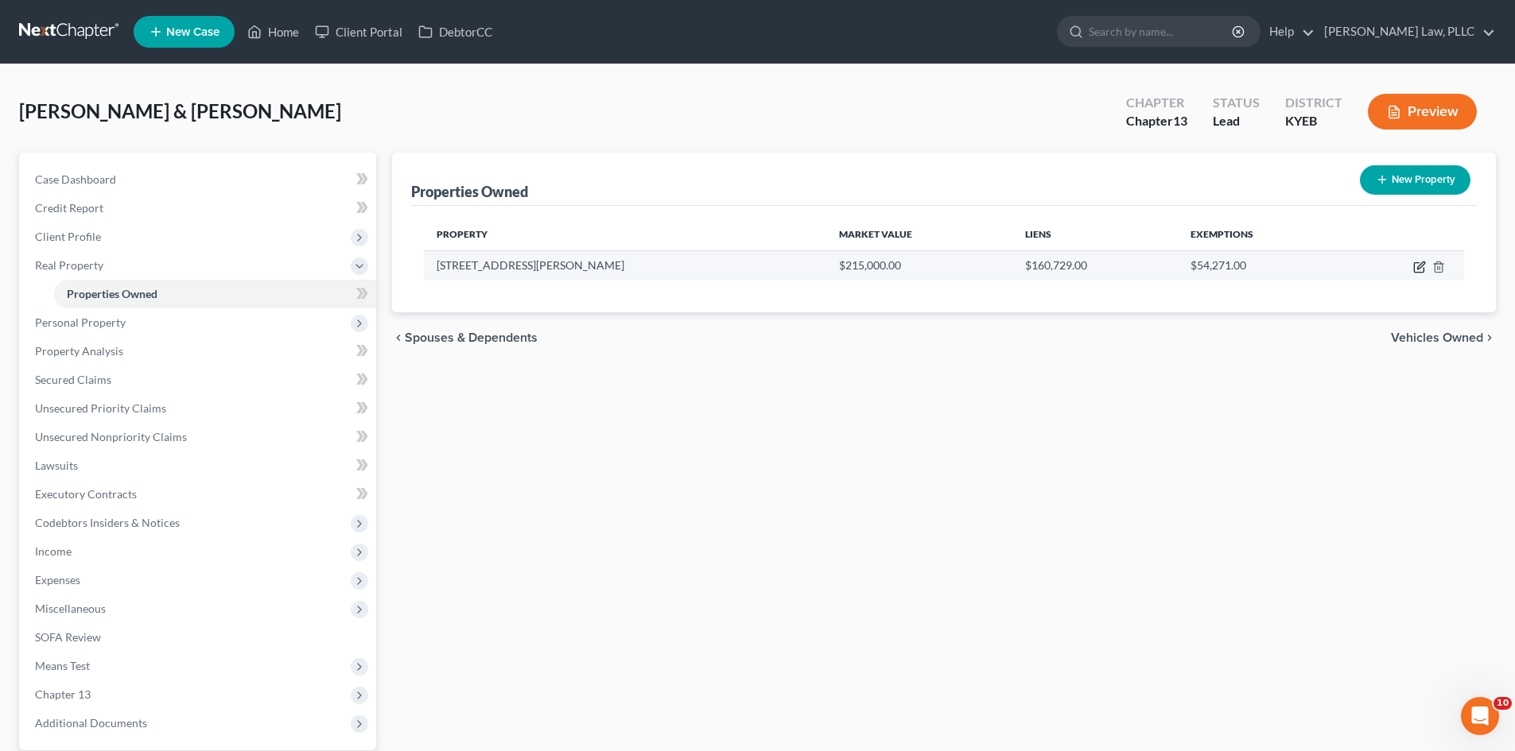
click at [1415, 268] on icon "button" at bounding box center [1419, 267] width 13 height 13
select select "18"
select select "2"
select select "0"
select select "42"
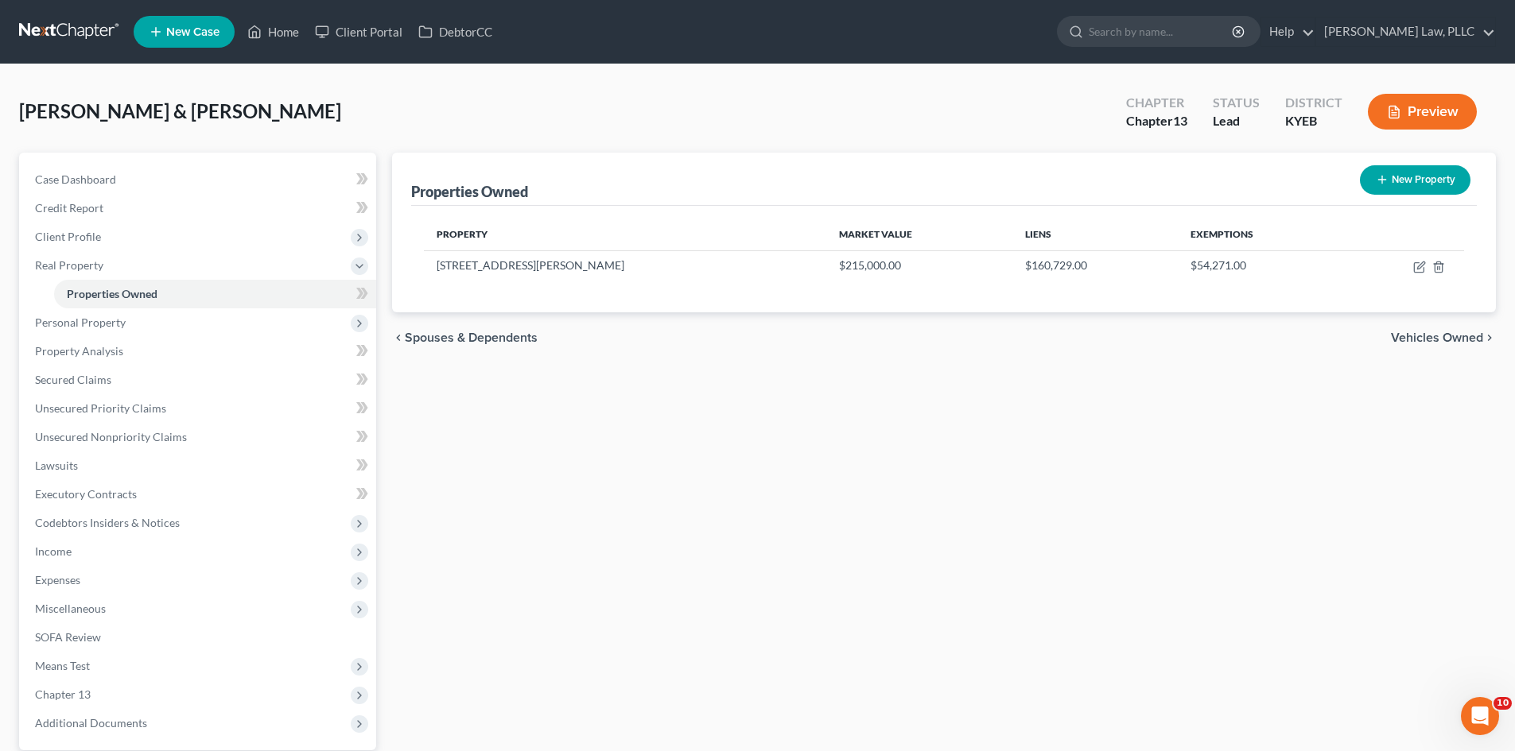
select select "1"
select select "2"
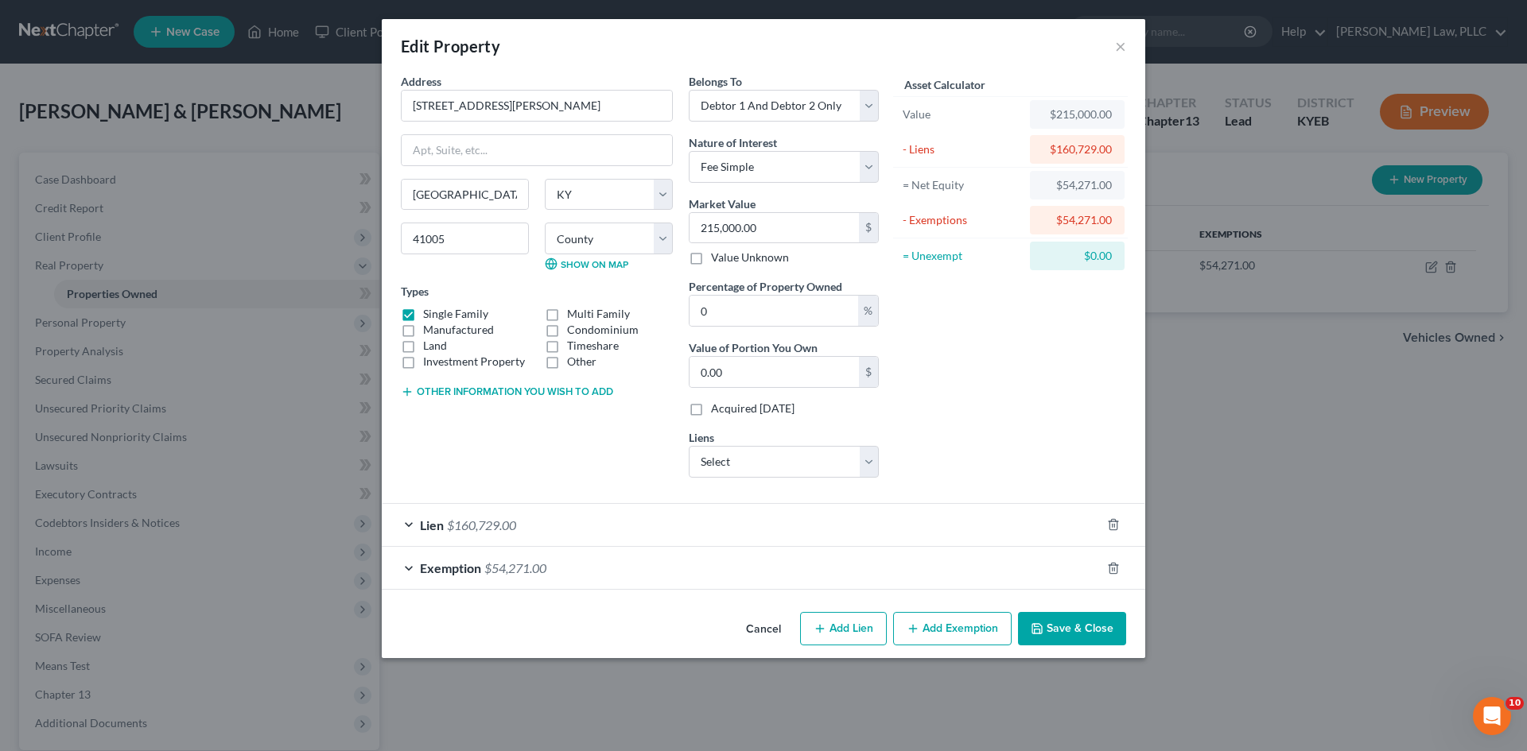
click at [469, 527] on span "$160,729.00" at bounding box center [481, 525] width 69 height 15
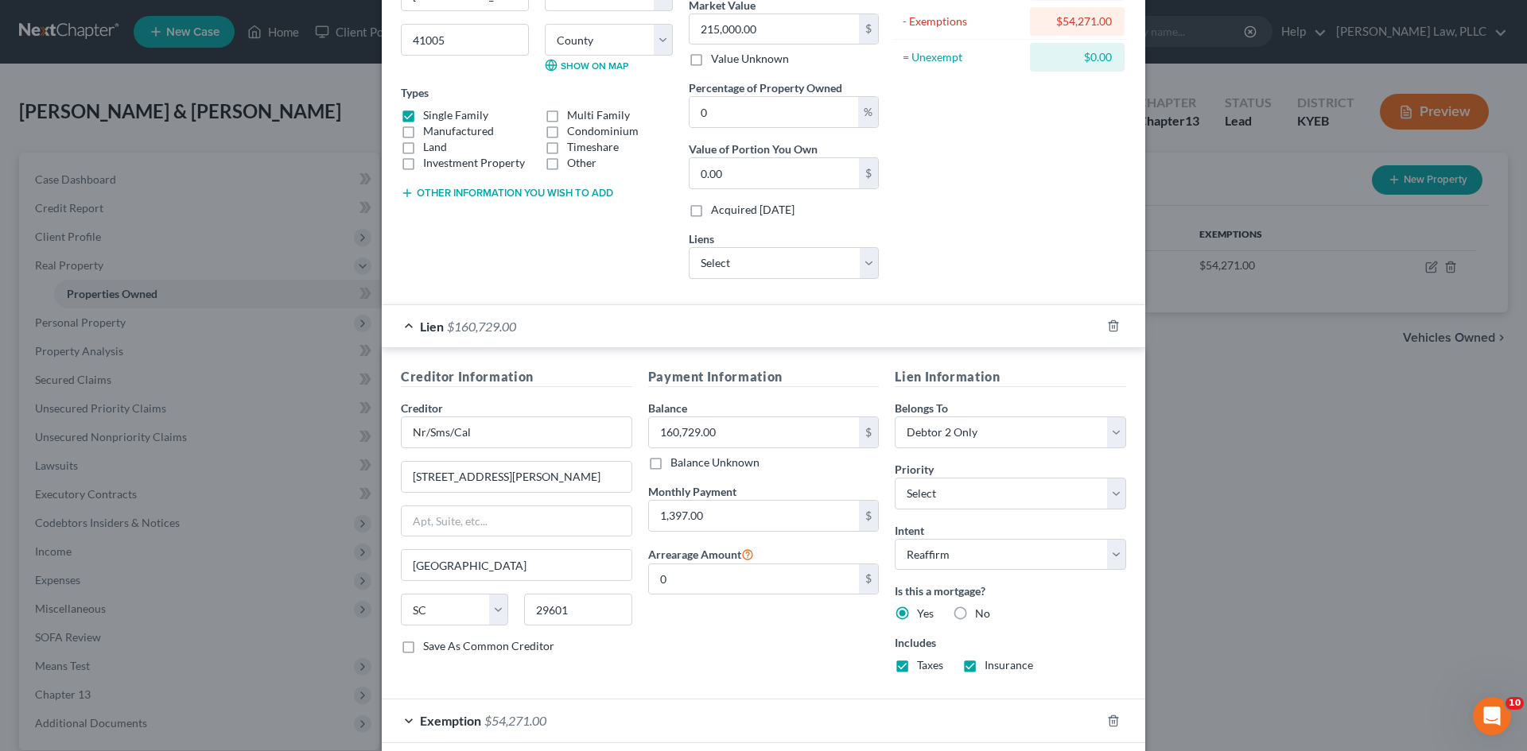
scroll to position [198, 0]
click at [446, 727] on span "Exemption" at bounding box center [450, 721] width 61 height 15
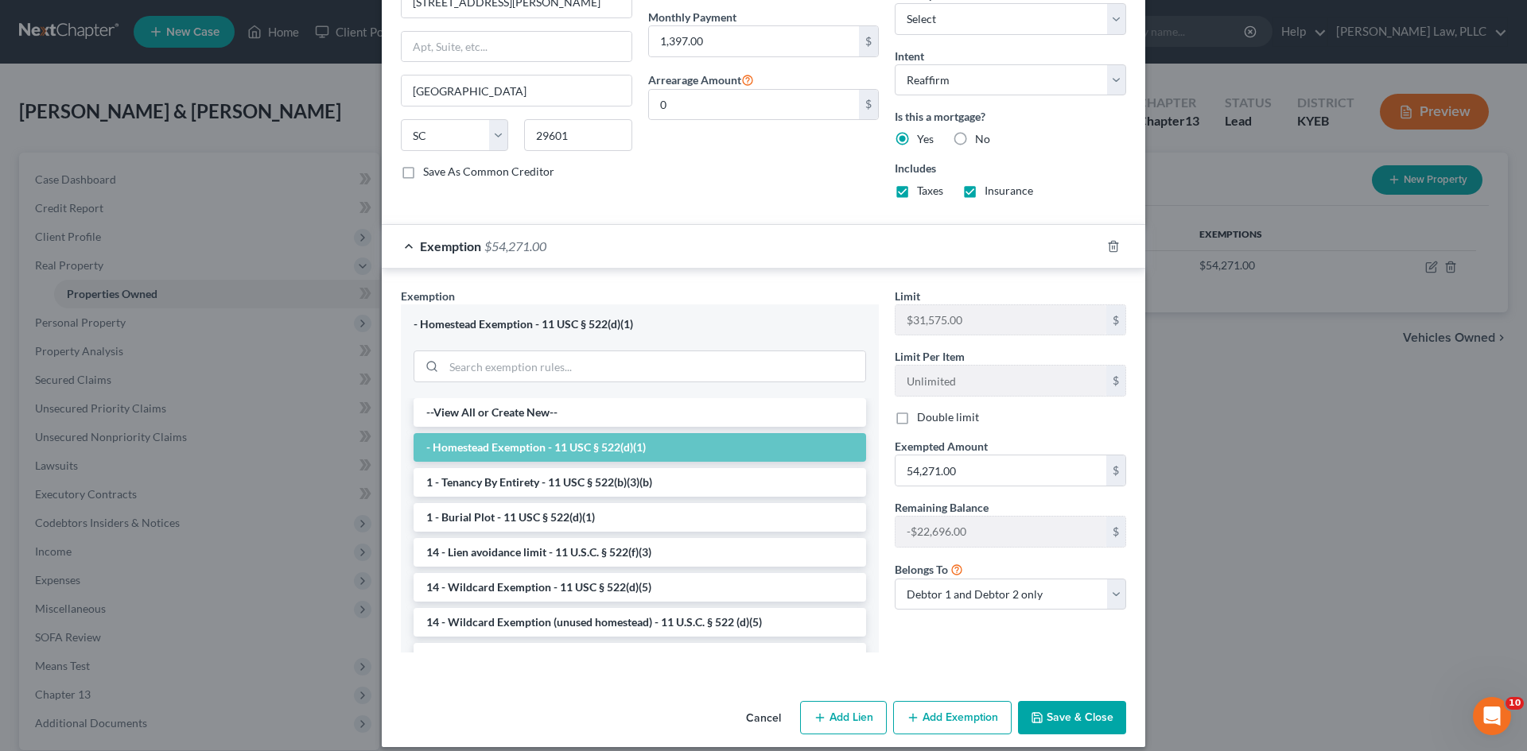
scroll to position [689, 0]
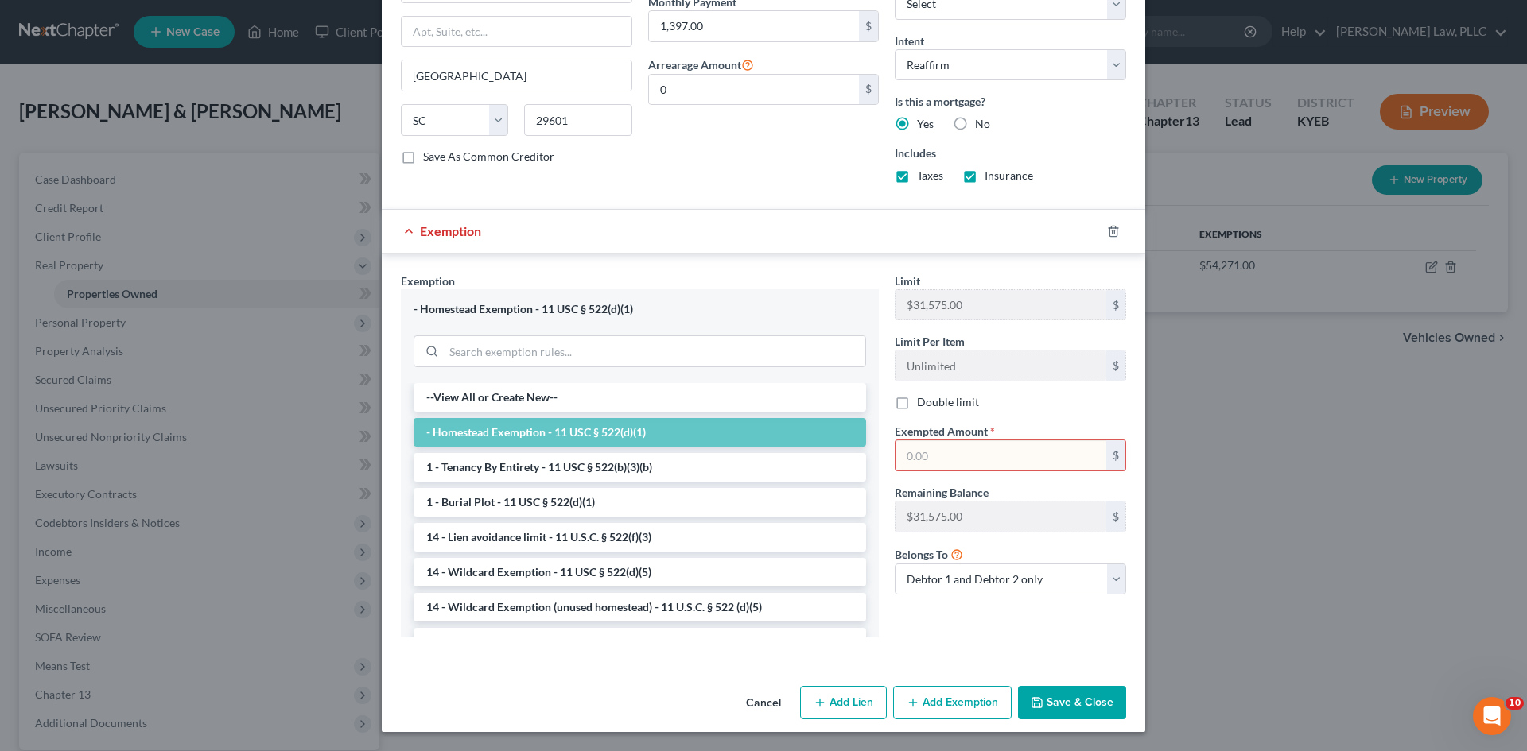
click at [1084, 405] on div "Double limit" at bounding box center [1009, 402] width 231 height 16
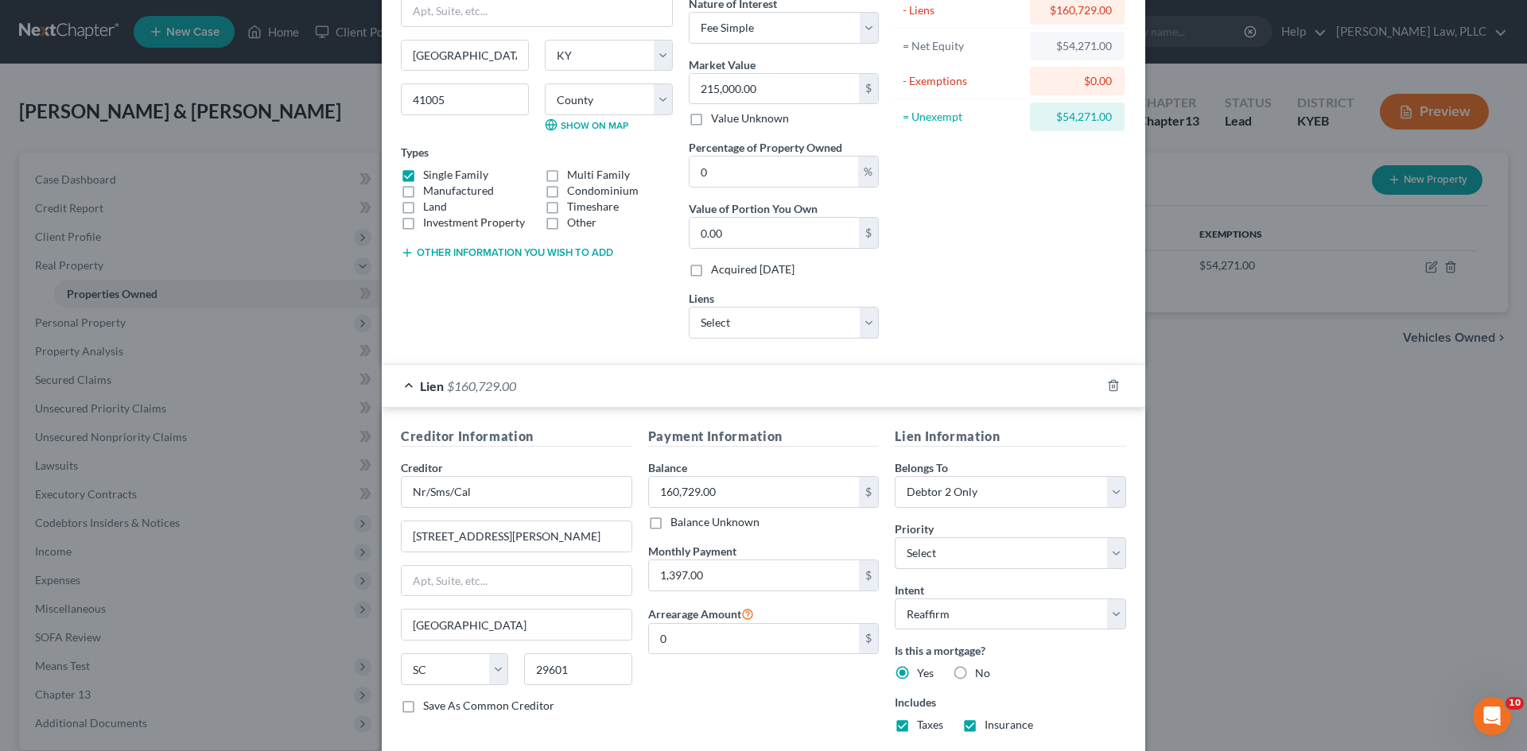
scroll to position [132, 0]
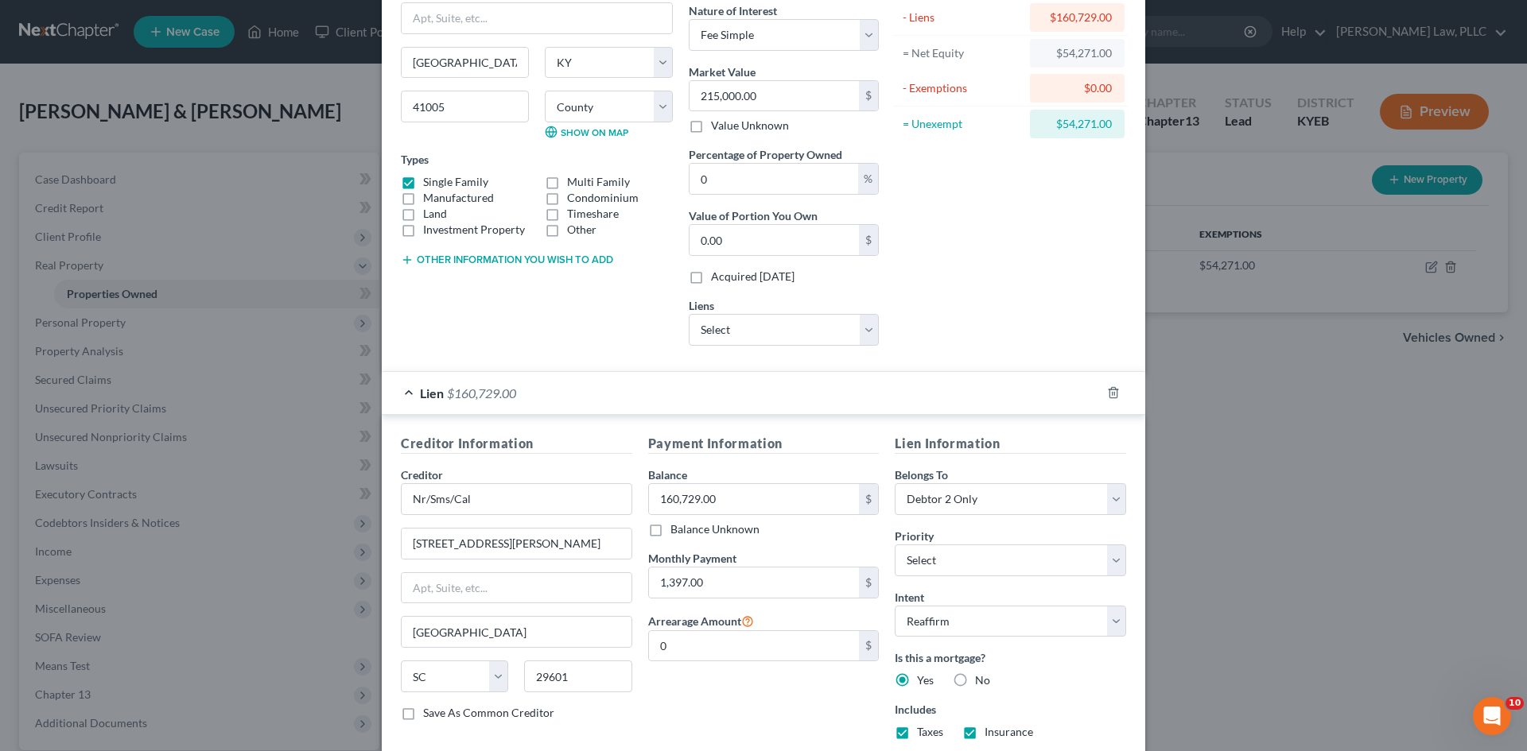
click at [403, 387] on div "Lien $160,729.00" at bounding box center [741, 393] width 719 height 42
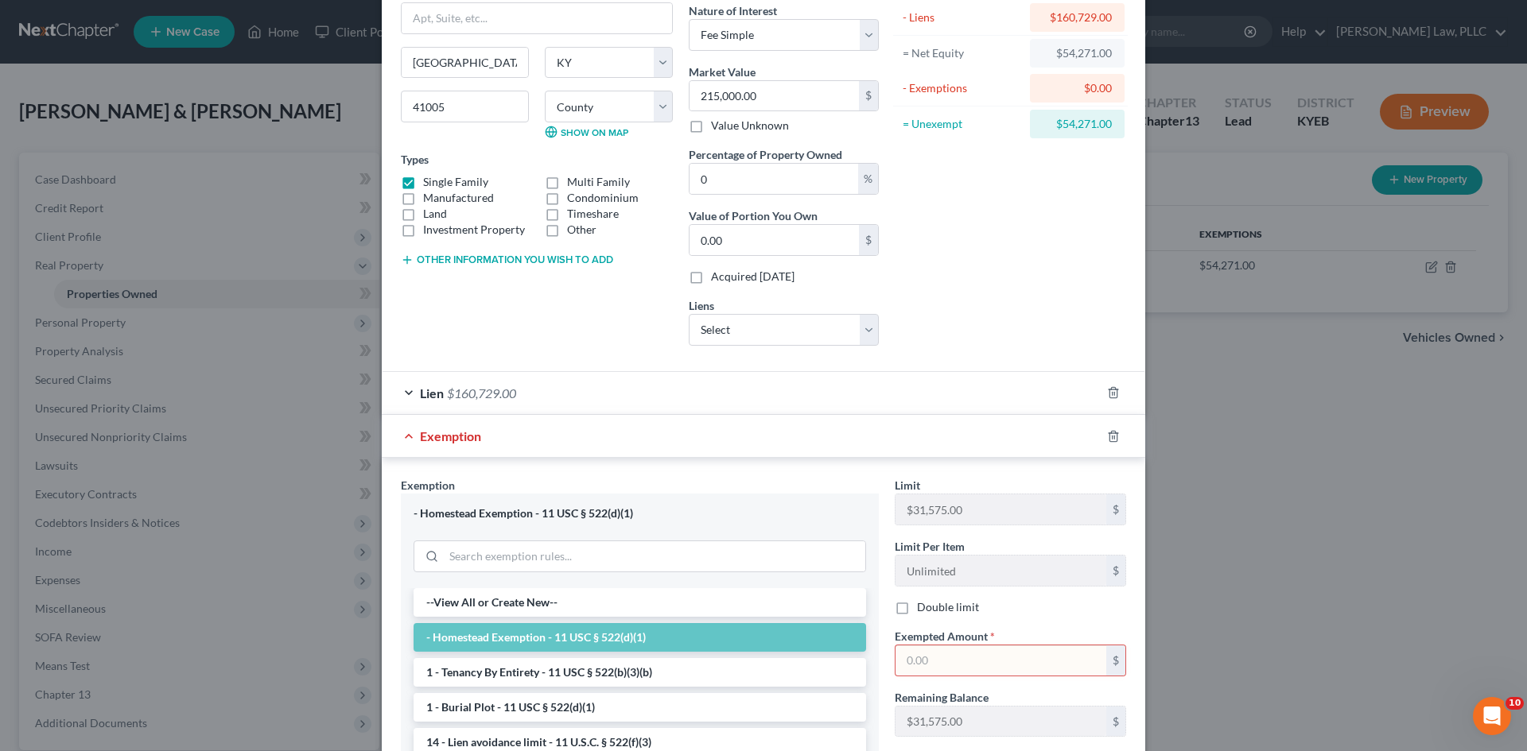
scroll to position [336, 0]
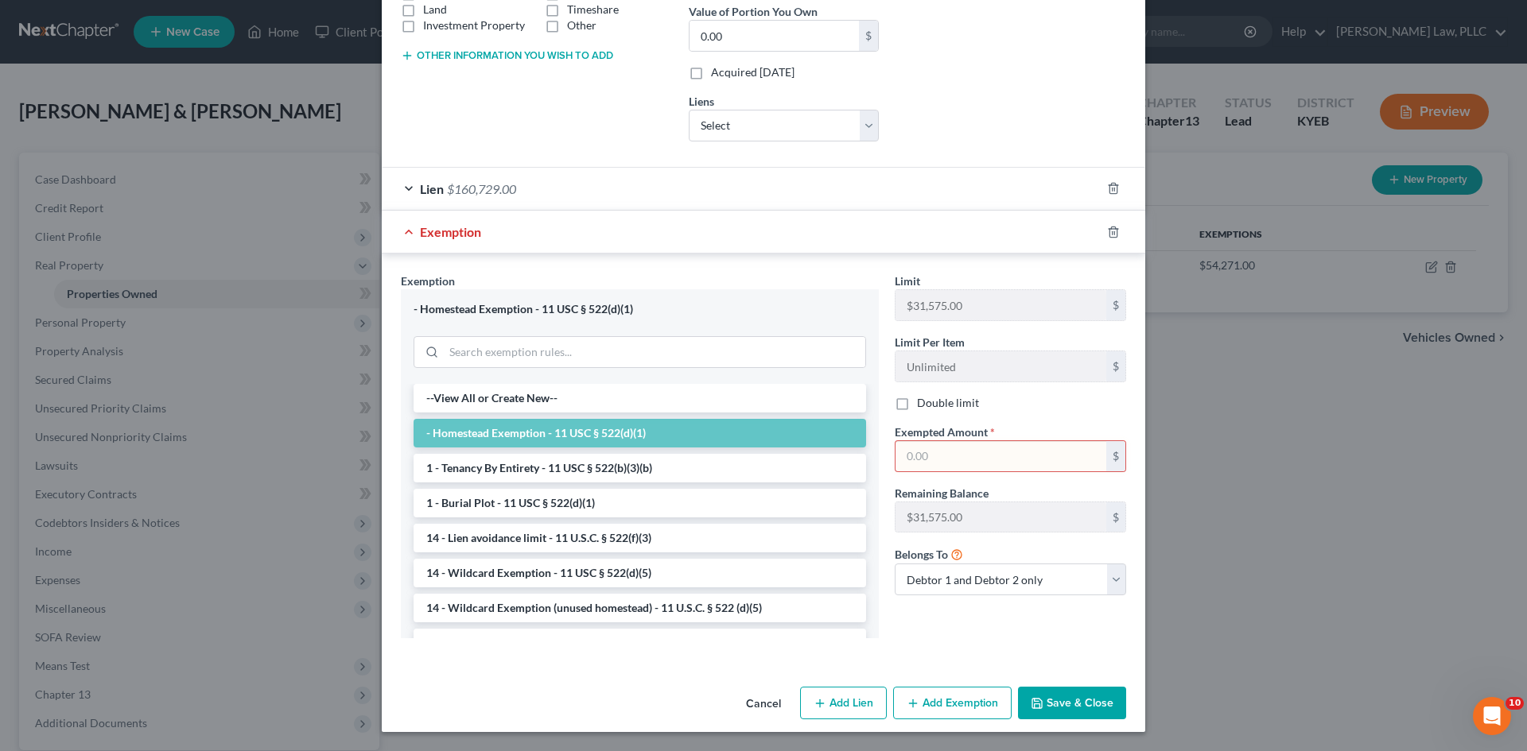
click at [987, 461] on input "text" at bounding box center [1000, 456] width 211 height 30
type input "54,271"
click at [1042, 406] on div "Double limit" at bounding box center [1009, 403] width 231 height 16
click at [972, 454] on input "54,271" at bounding box center [1000, 456] width 211 height 30
click at [995, 179] on div "Lien $160,729.00" at bounding box center [741, 189] width 719 height 42
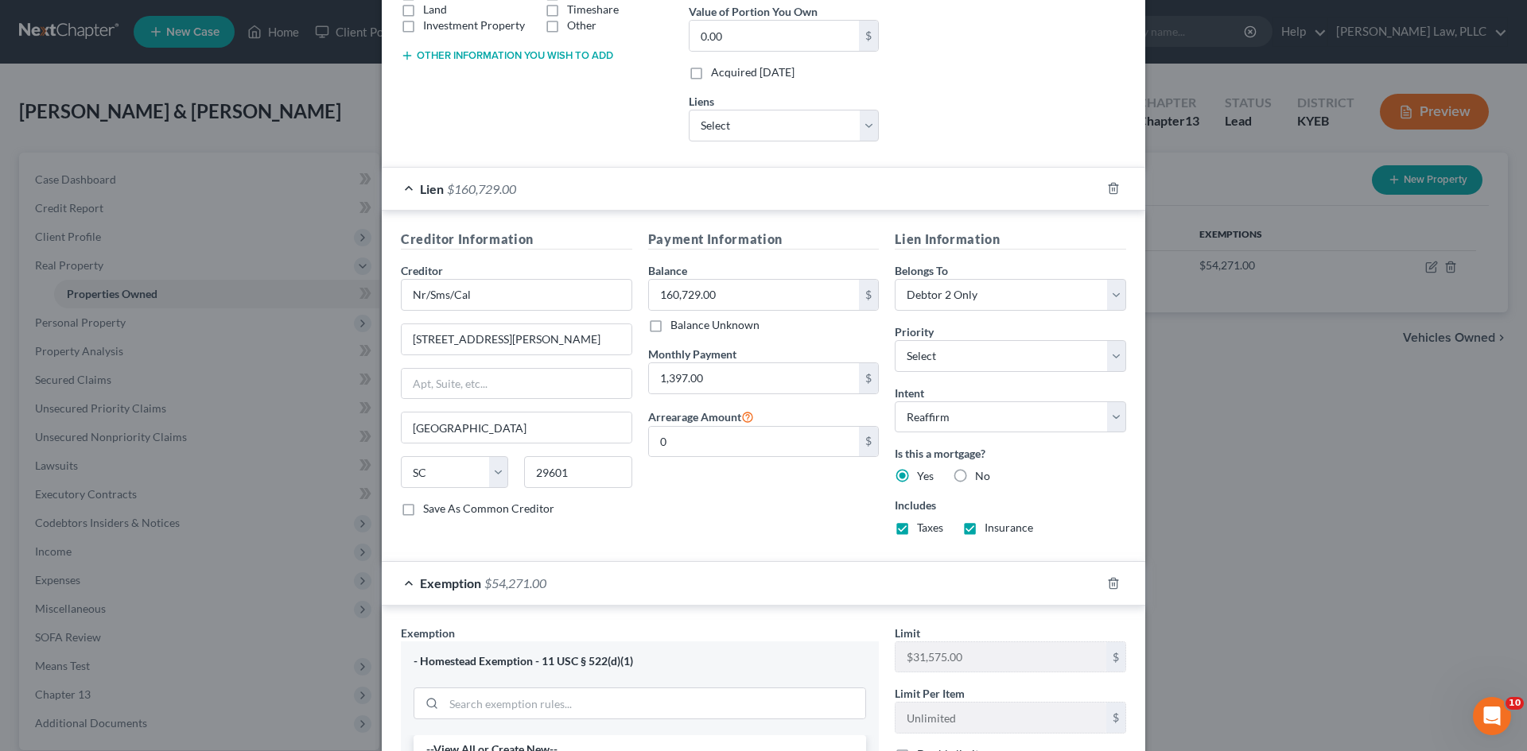
click at [995, 179] on div "Lien $160,729.00" at bounding box center [741, 189] width 719 height 42
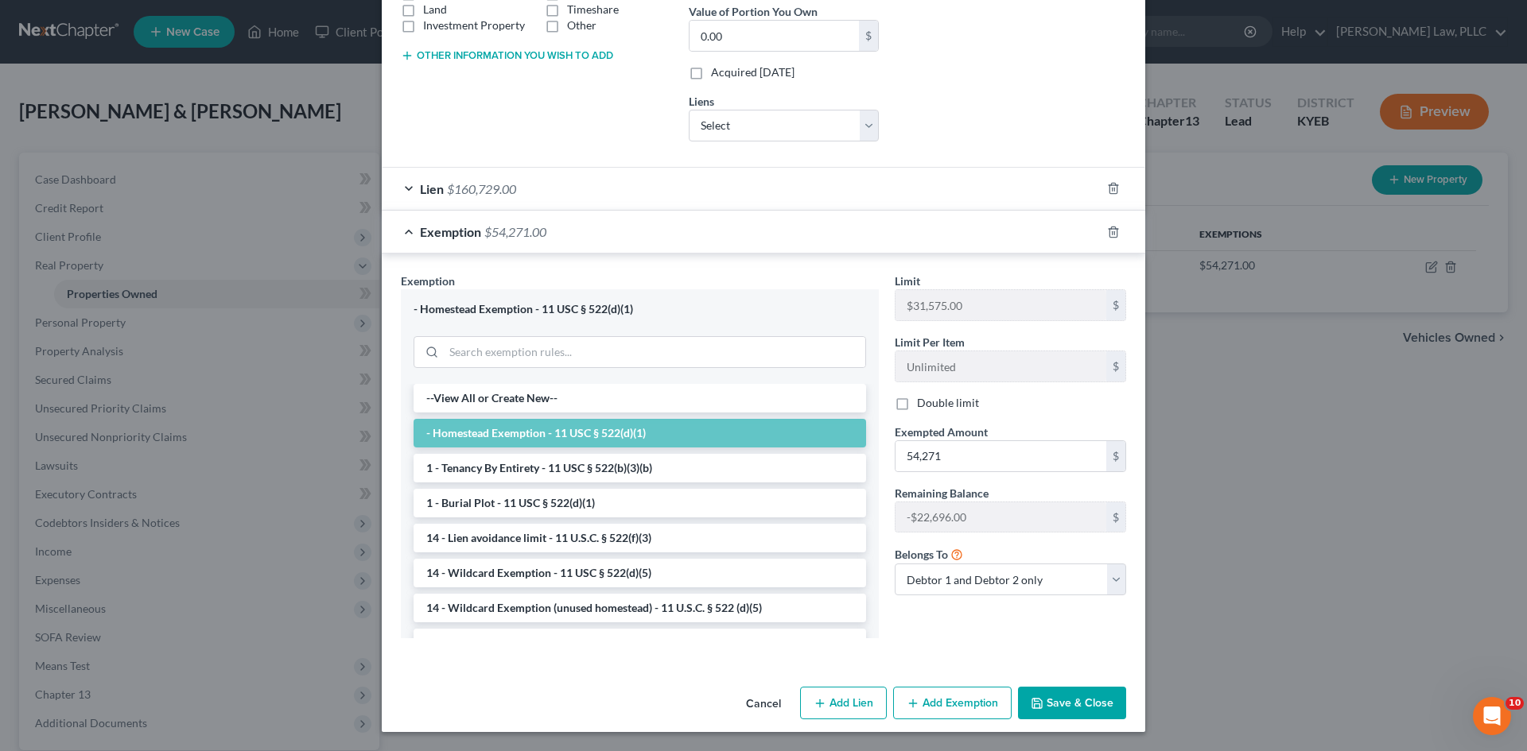
click at [917, 404] on label "Double limit" at bounding box center [948, 403] width 62 height 16
click at [923, 404] on input "Double limit" at bounding box center [928, 400] width 10 height 10
click at [917, 405] on label "Double limit" at bounding box center [948, 403] width 62 height 16
click at [923, 405] on input "Double limit" at bounding box center [928, 400] width 10 height 10
click at [917, 405] on label "Double limit" at bounding box center [948, 403] width 62 height 16
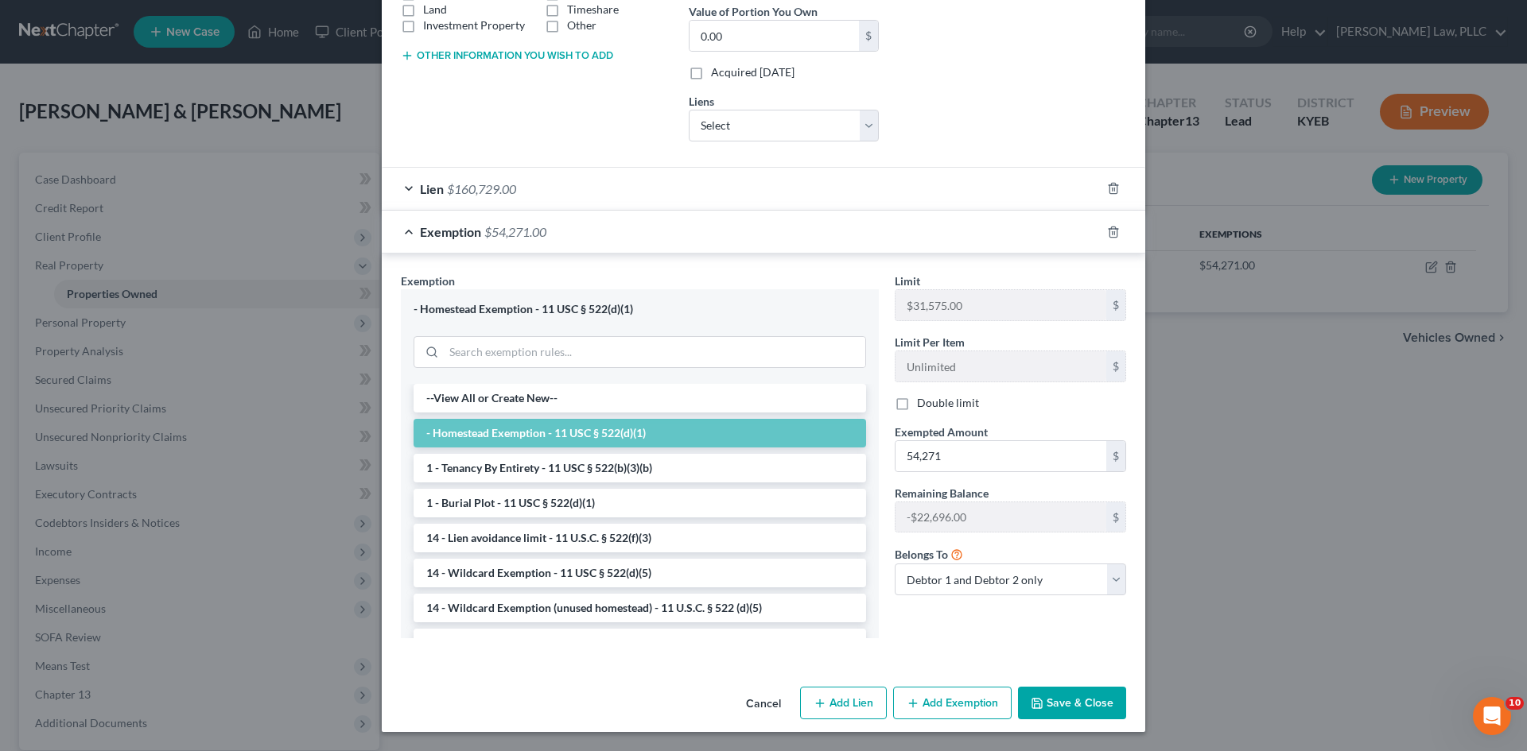
click at [923, 405] on input "Double limit" at bounding box center [928, 400] width 10 height 10
checkbox input "true"
click at [1047, 701] on button "Save & Close" at bounding box center [1072, 703] width 108 height 33
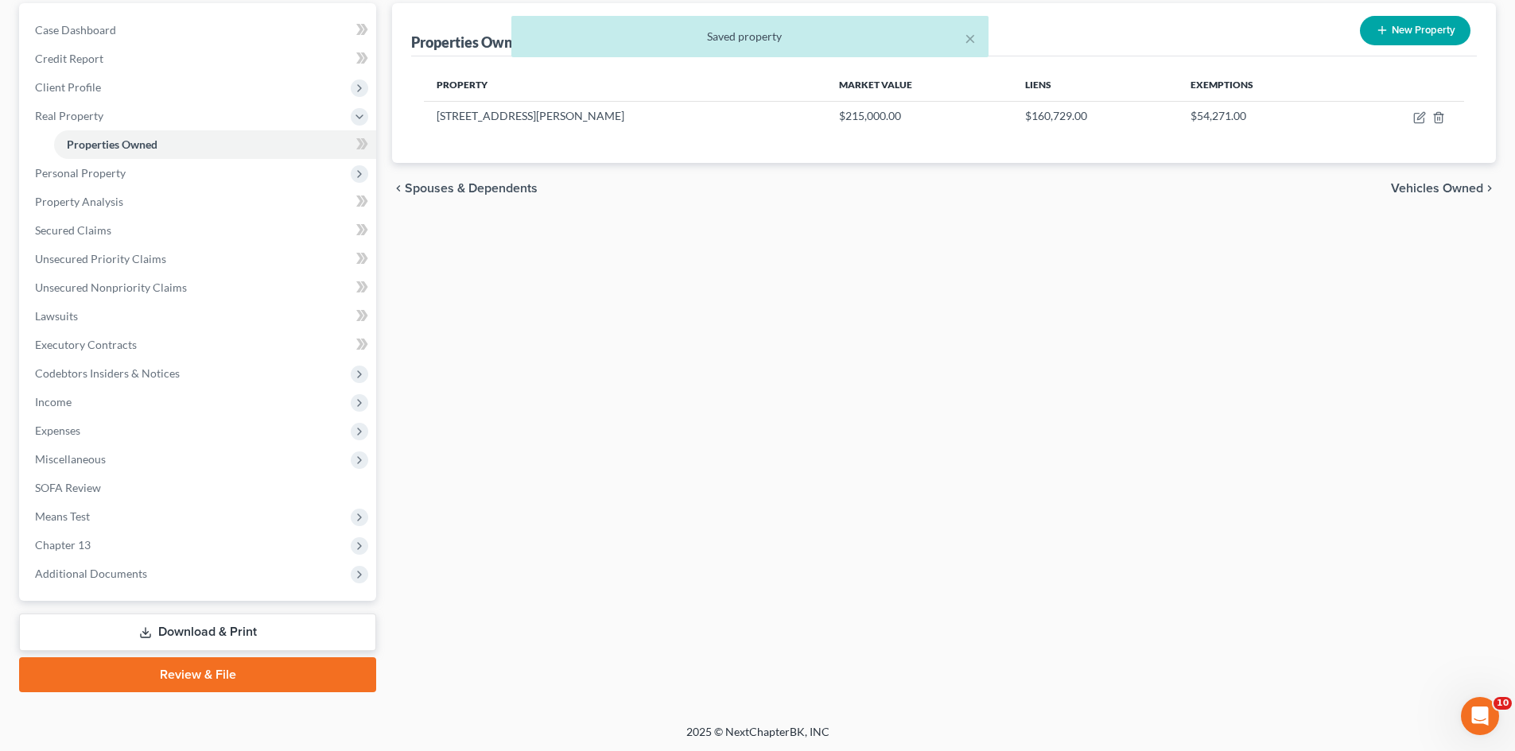
scroll to position [151, 0]
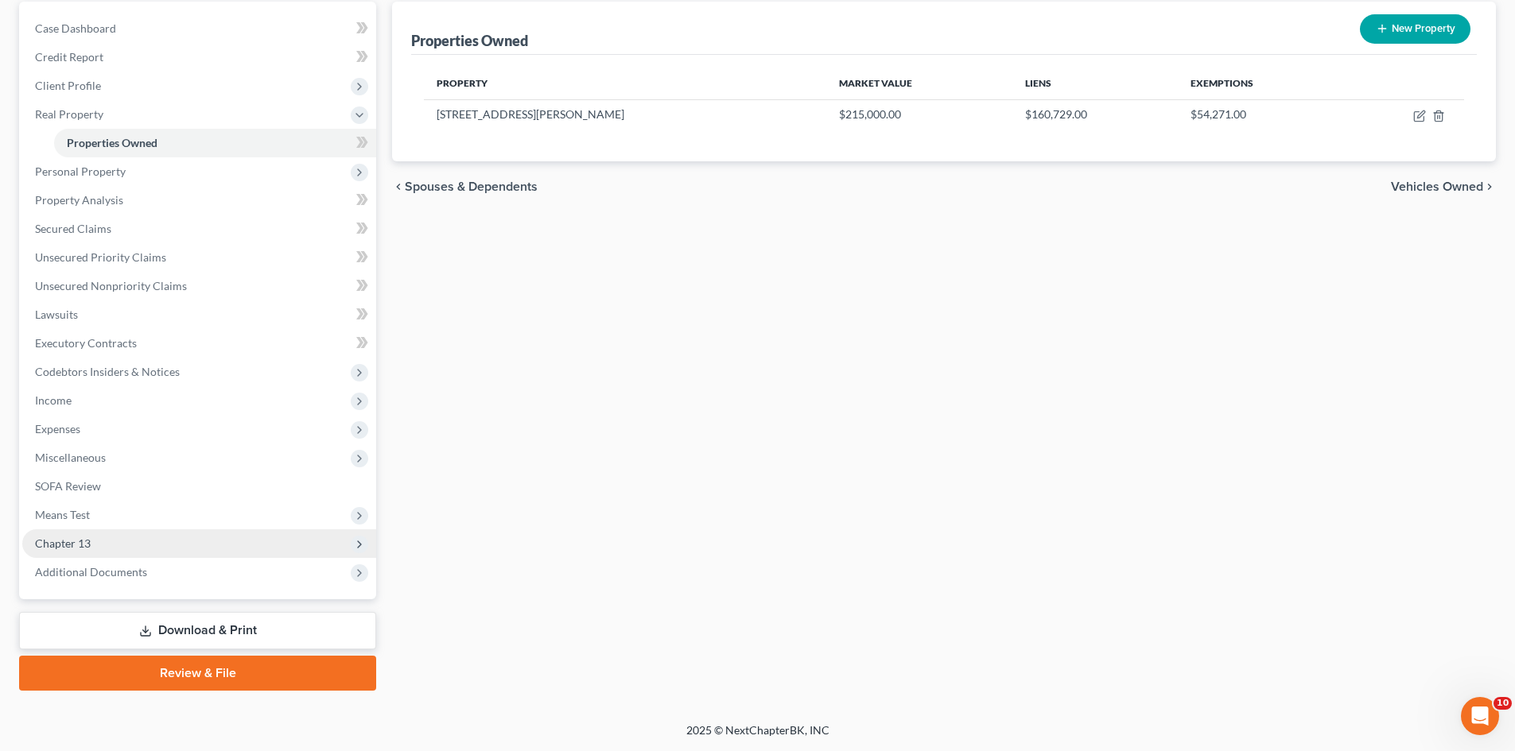
click at [59, 545] on span "Chapter 13" at bounding box center [63, 544] width 56 height 14
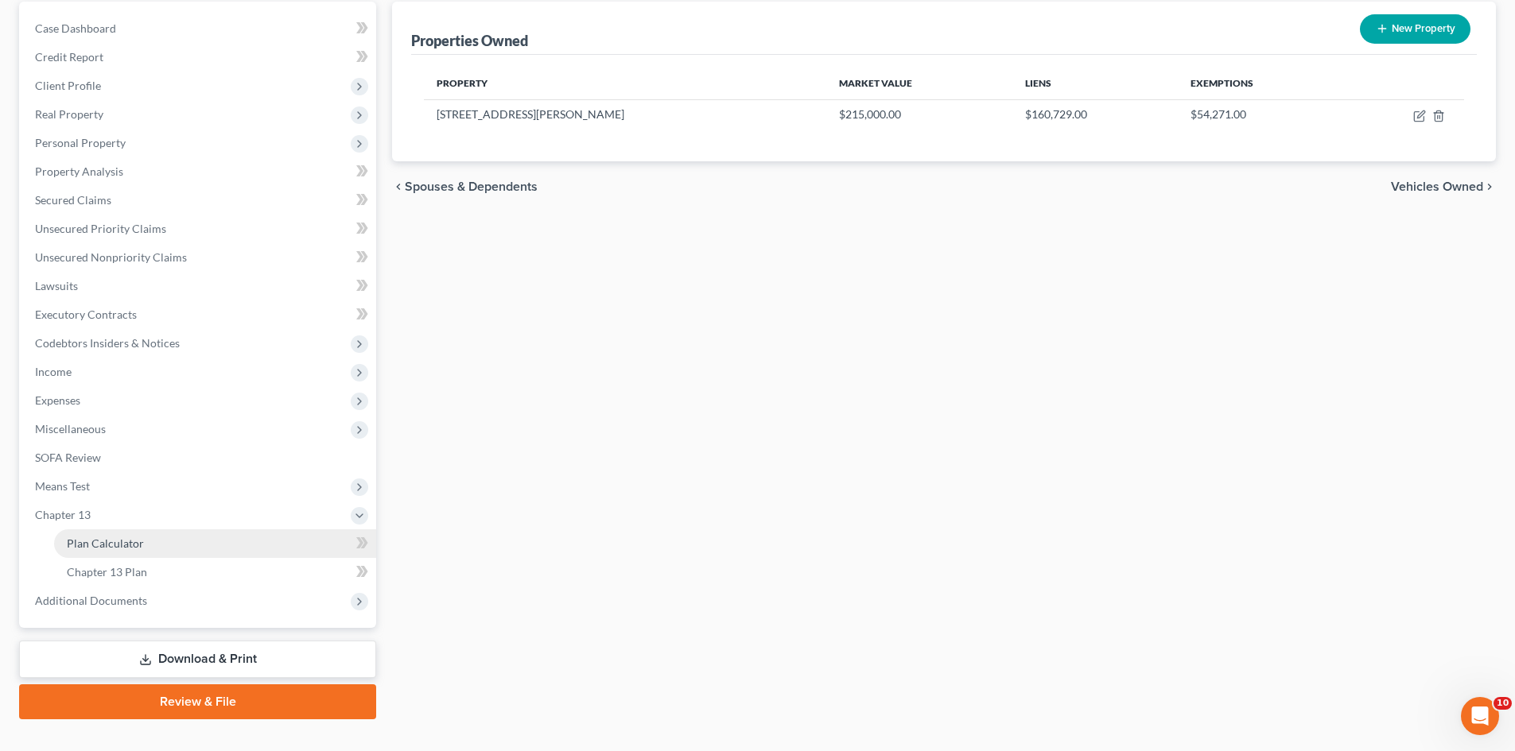
click at [110, 538] on span "Plan Calculator" at bounding box center [105, 544] width 77 height 14
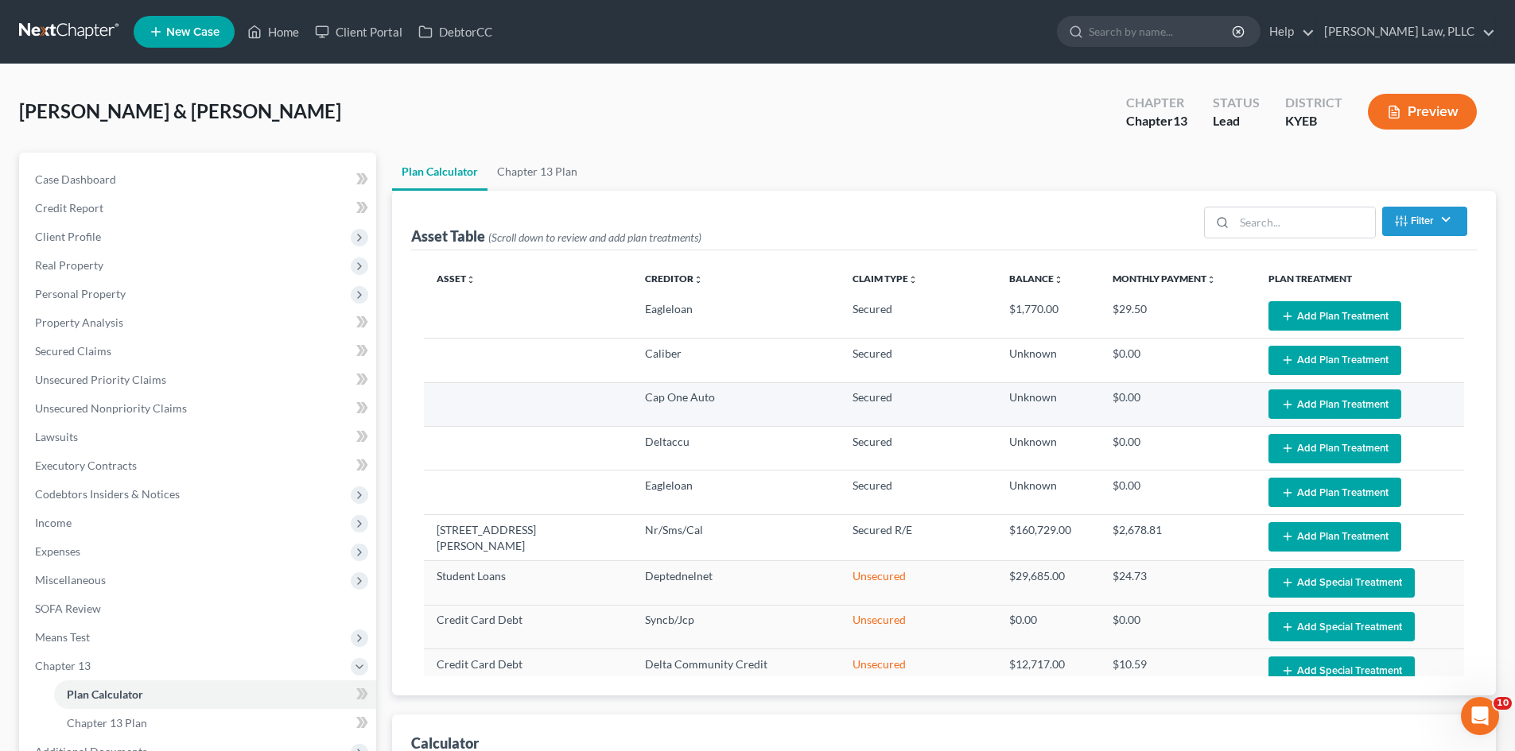
select select "59"
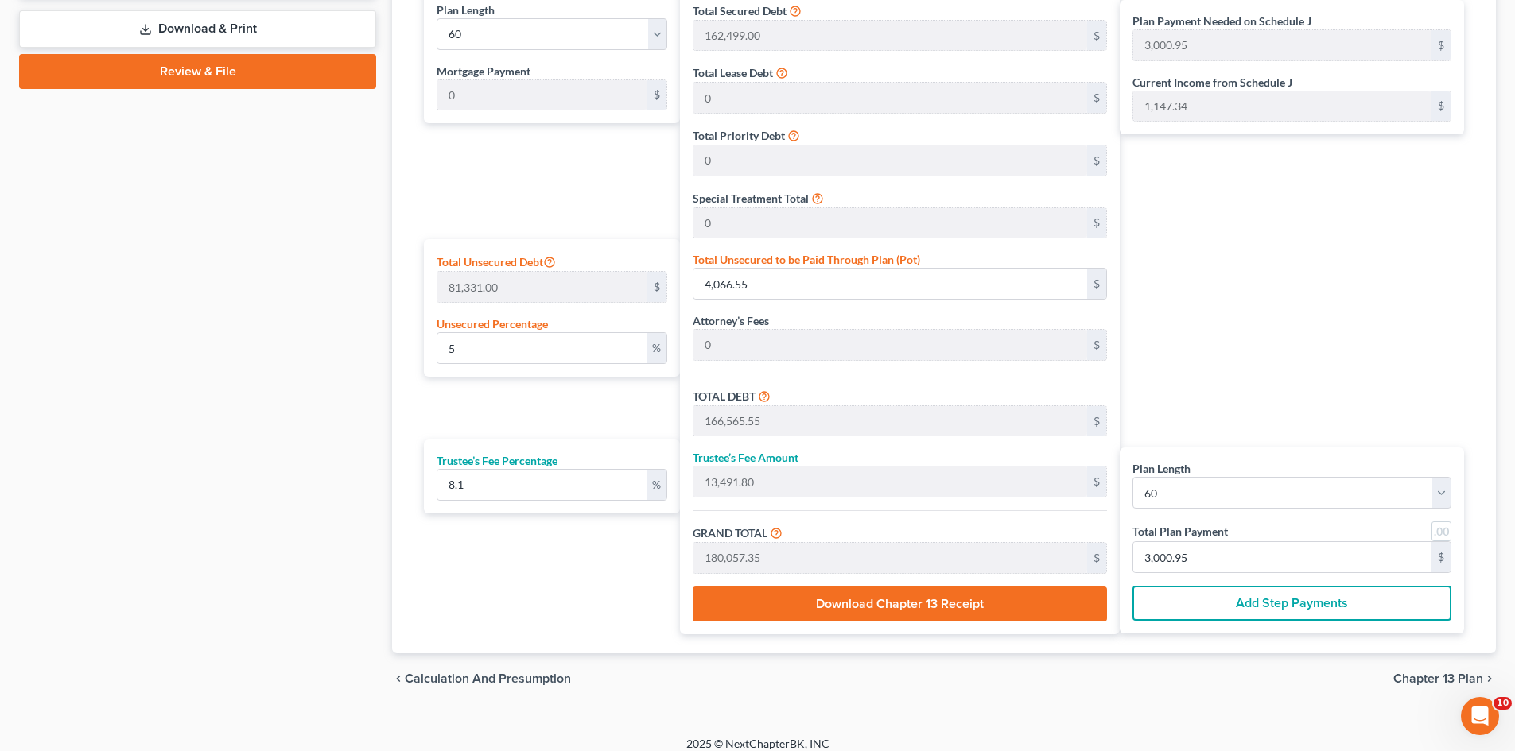
scroll to position [795, 0]
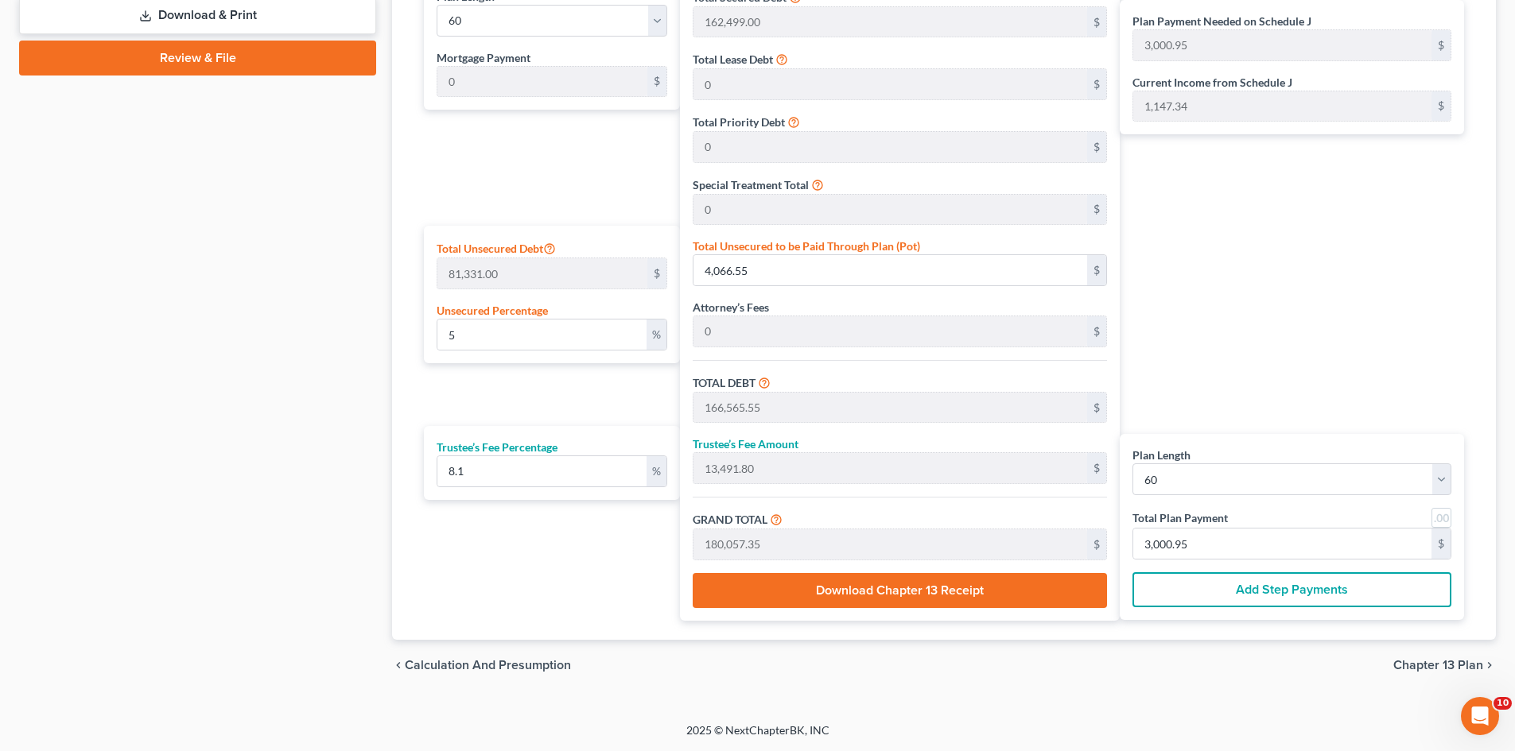
click at [1270, 223] on div "Plan Payment Needed on Schedule J 3,000.95 $ Current Income from Schedule J 1,1…" at bounding box center [1295, 298] width 352 height 646
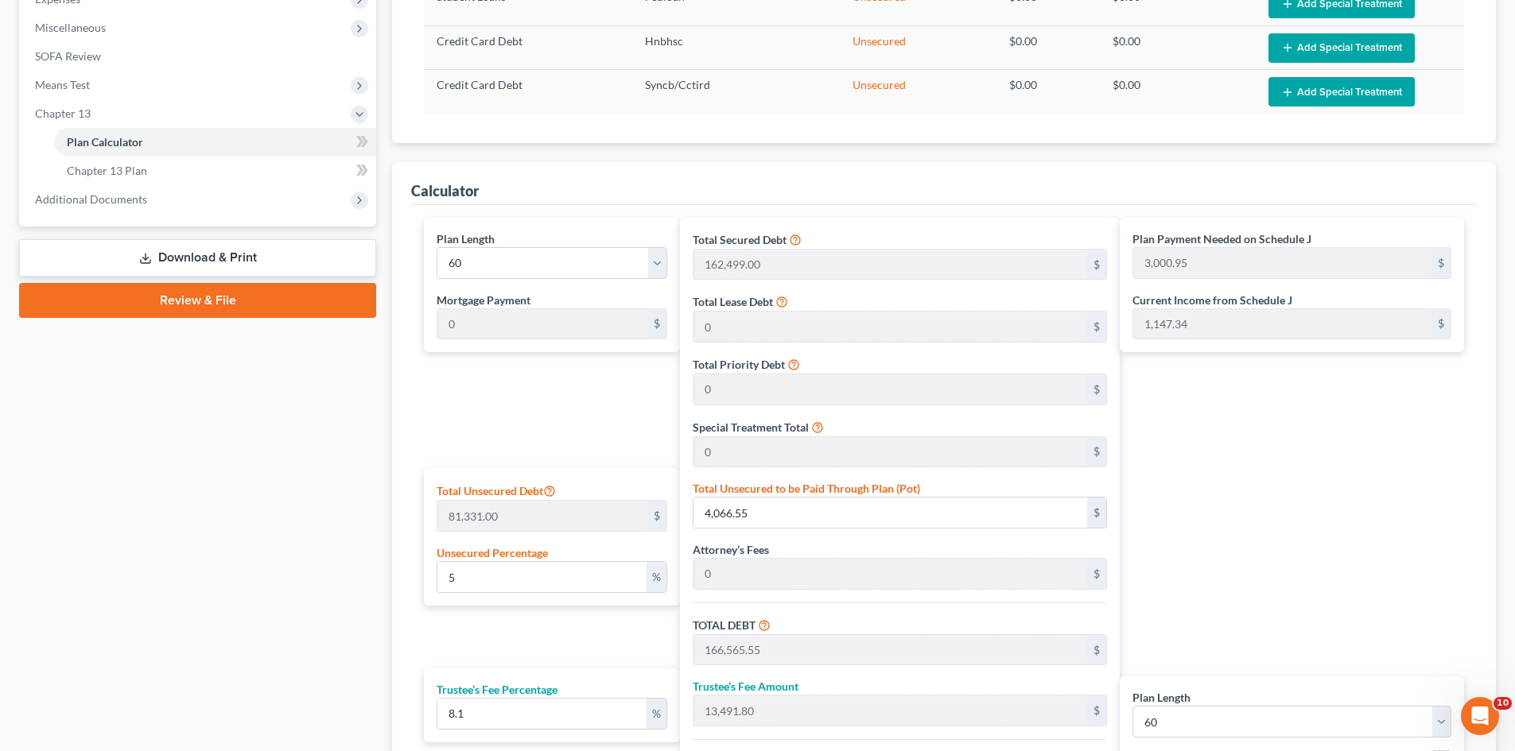
scroll to position [557, 0]
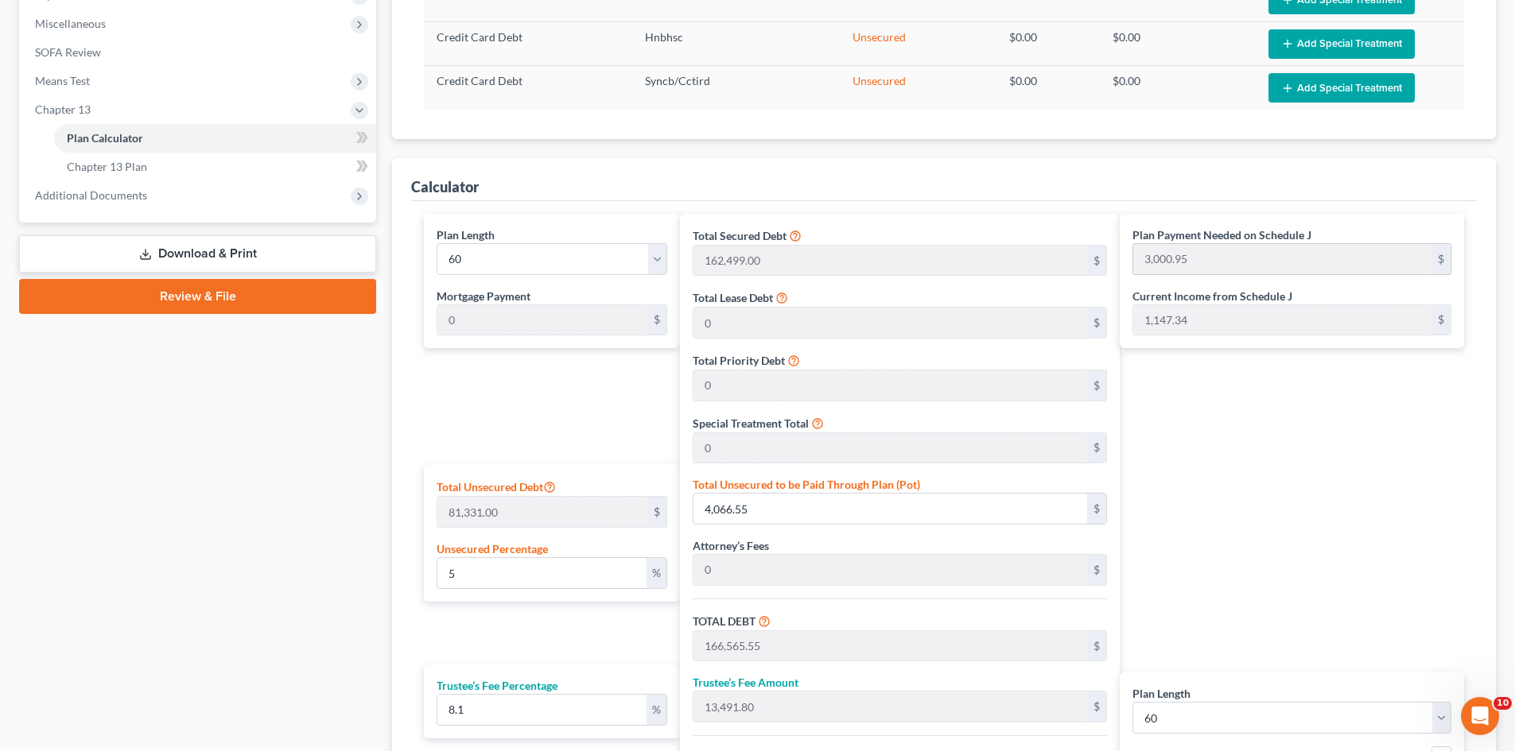
click at [1441, 260] on div "$" at bounding box center [1440, 259] width 19 height 30
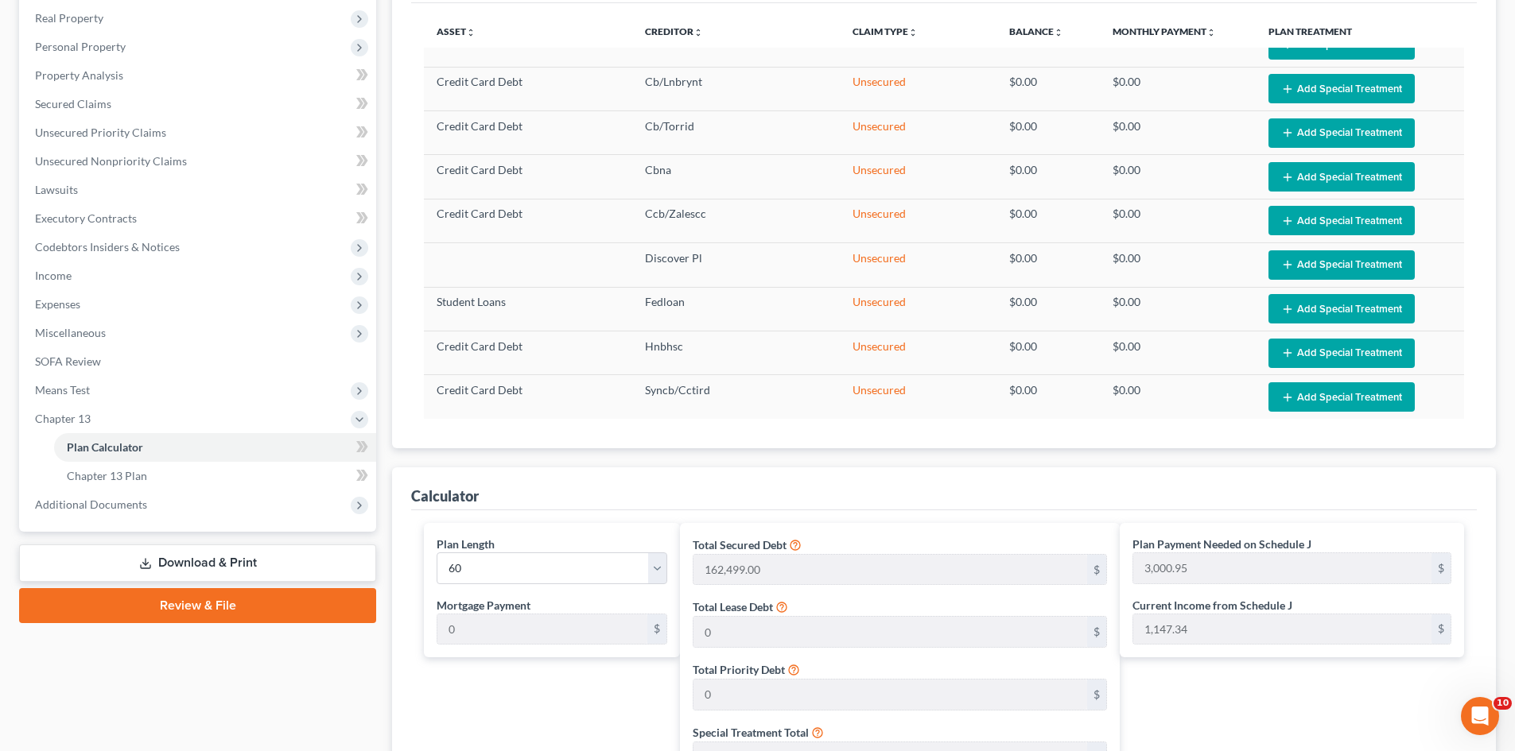
scroll to position [239, 0]
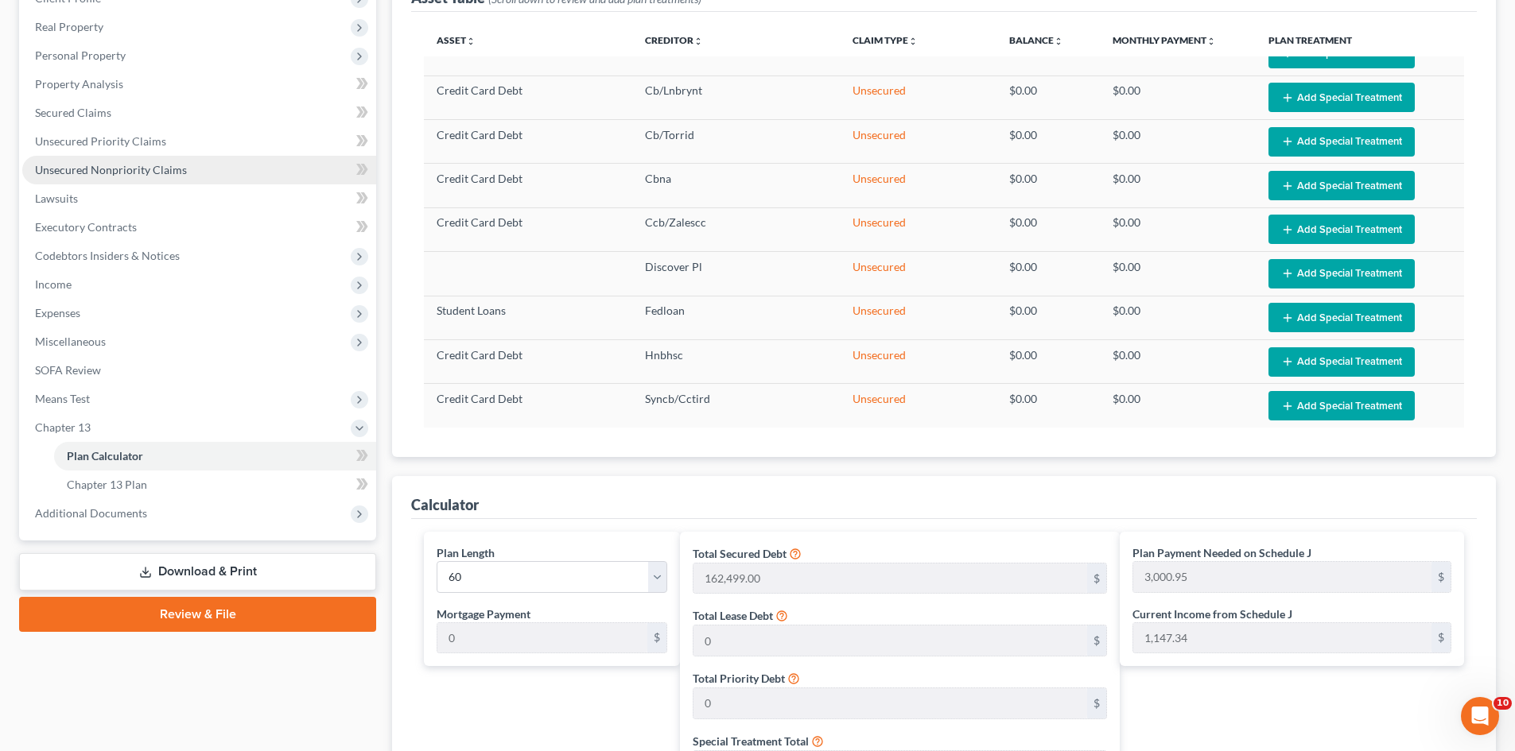
click at [81, 174] on span "Unsecured Nonpriority Claims" at bounding box center [111, 170] width 152 height 14
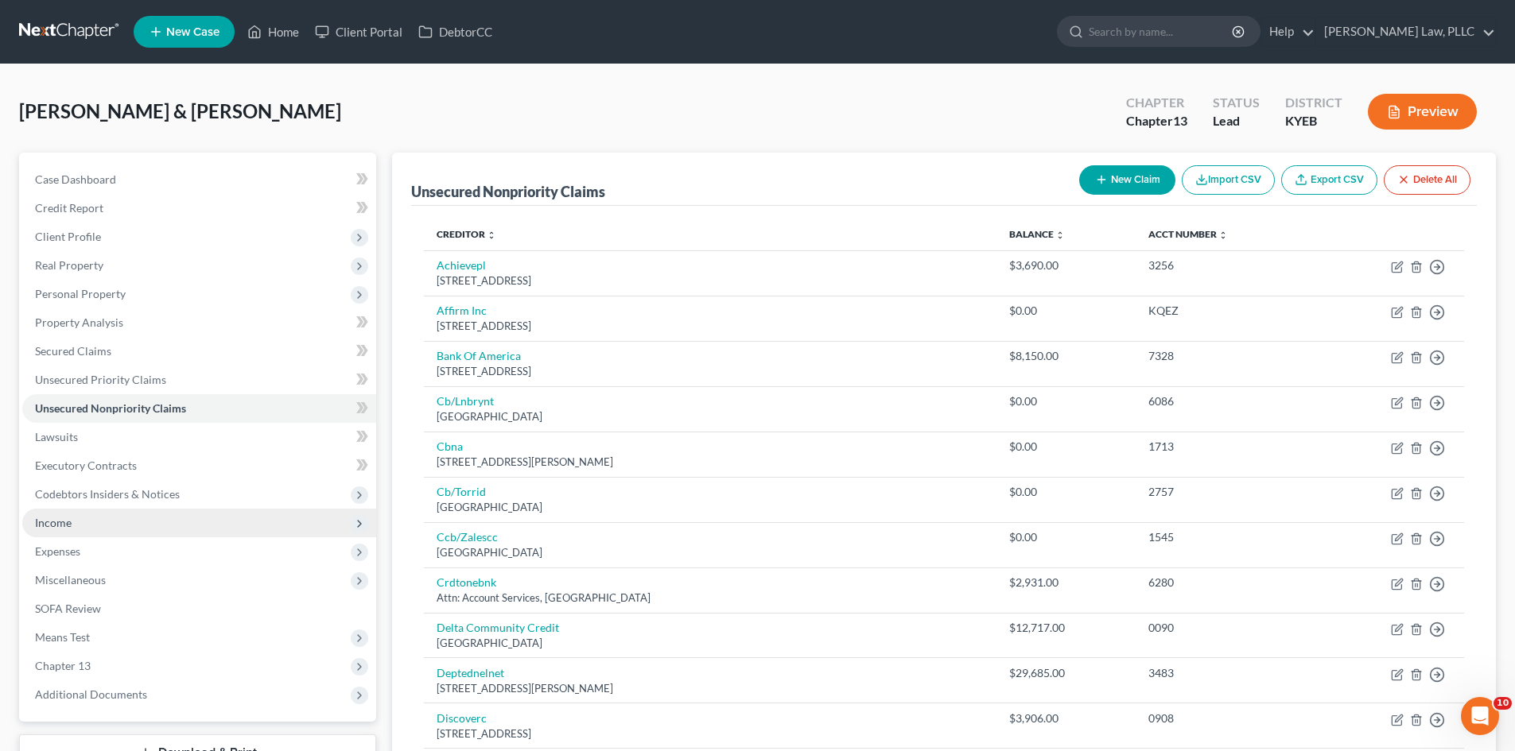
click at [45, 522] on span "Income" at bounding box center [53, 523] width 37 height 14
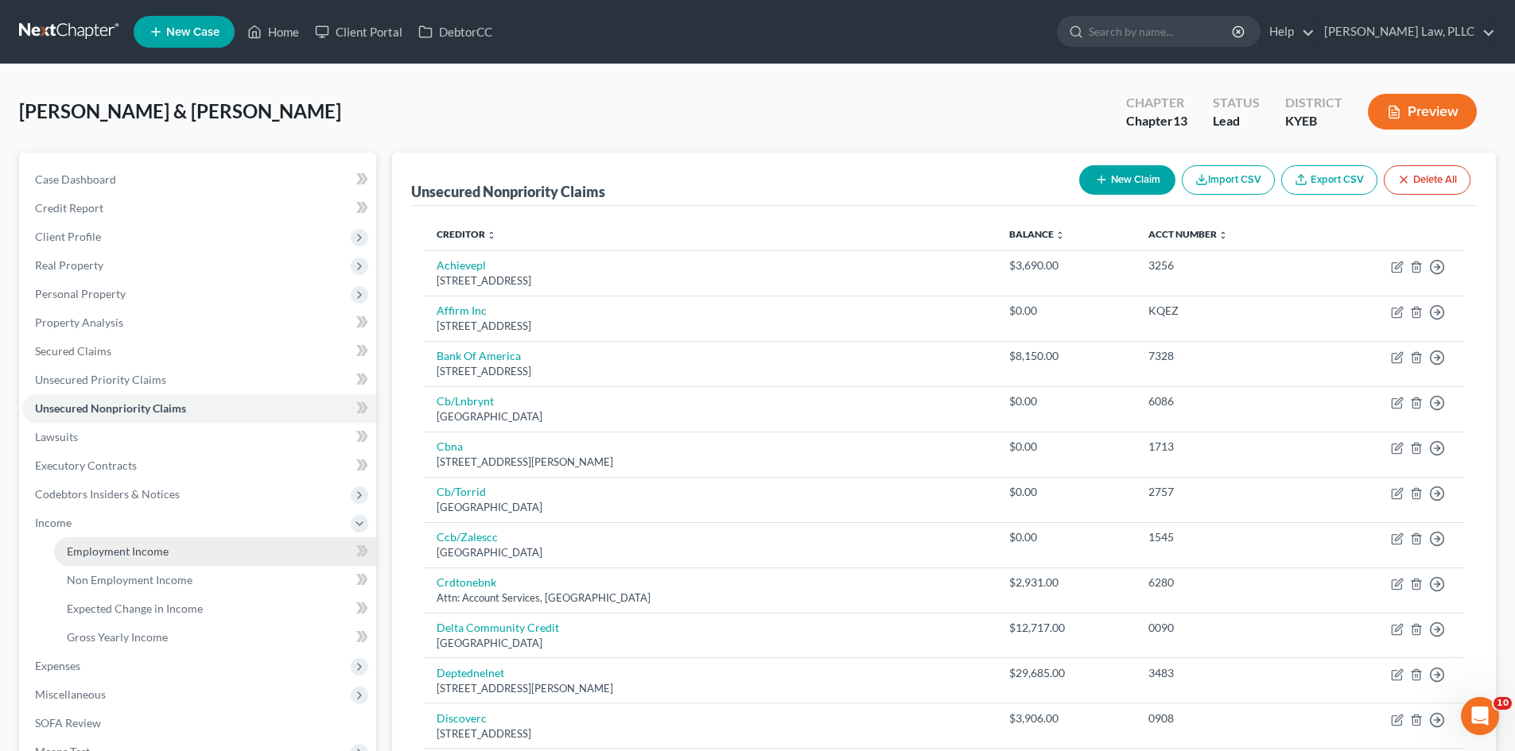
click at [99, 550] on span "Employment Income" at bounding box center [118, 552] width 102 height 14
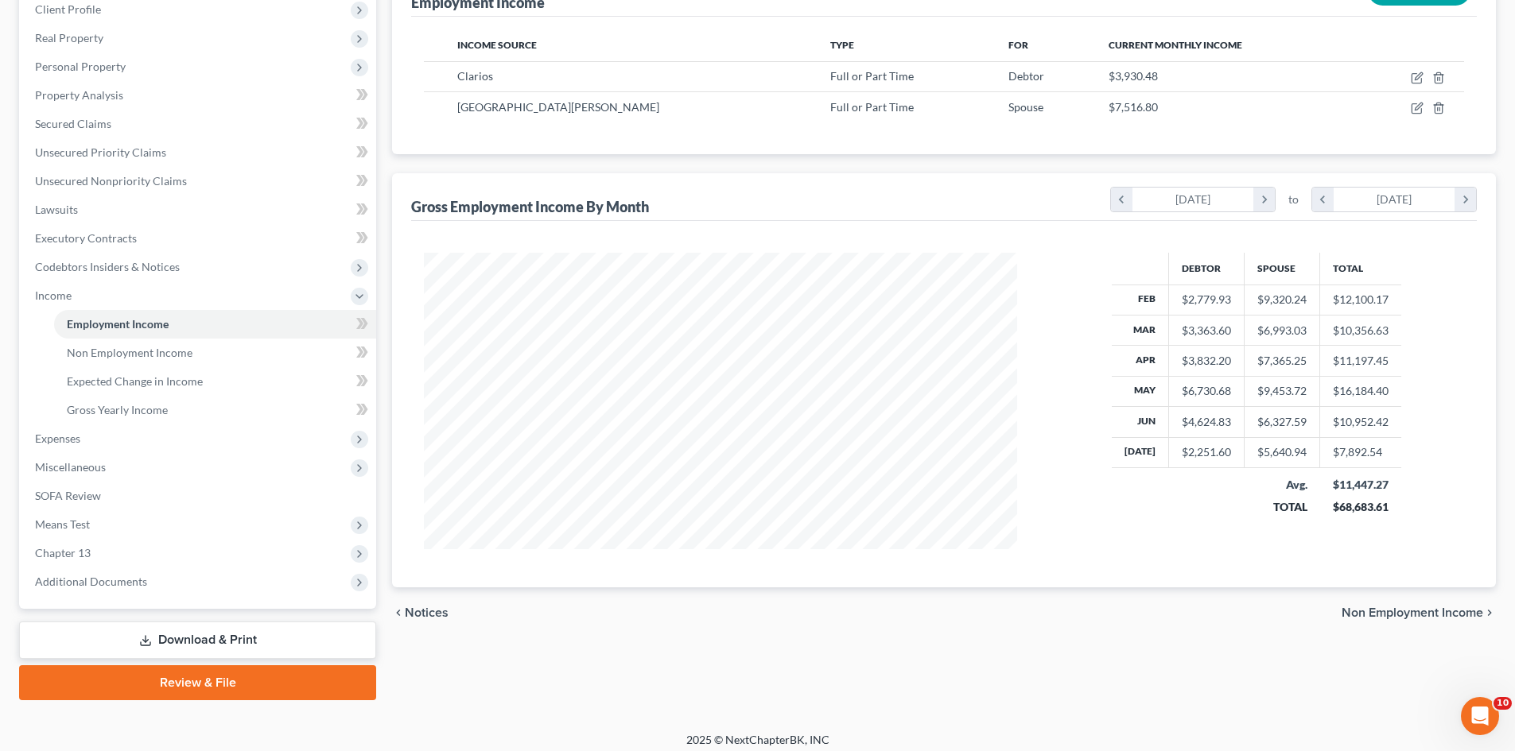
scroll to position [237, 0]
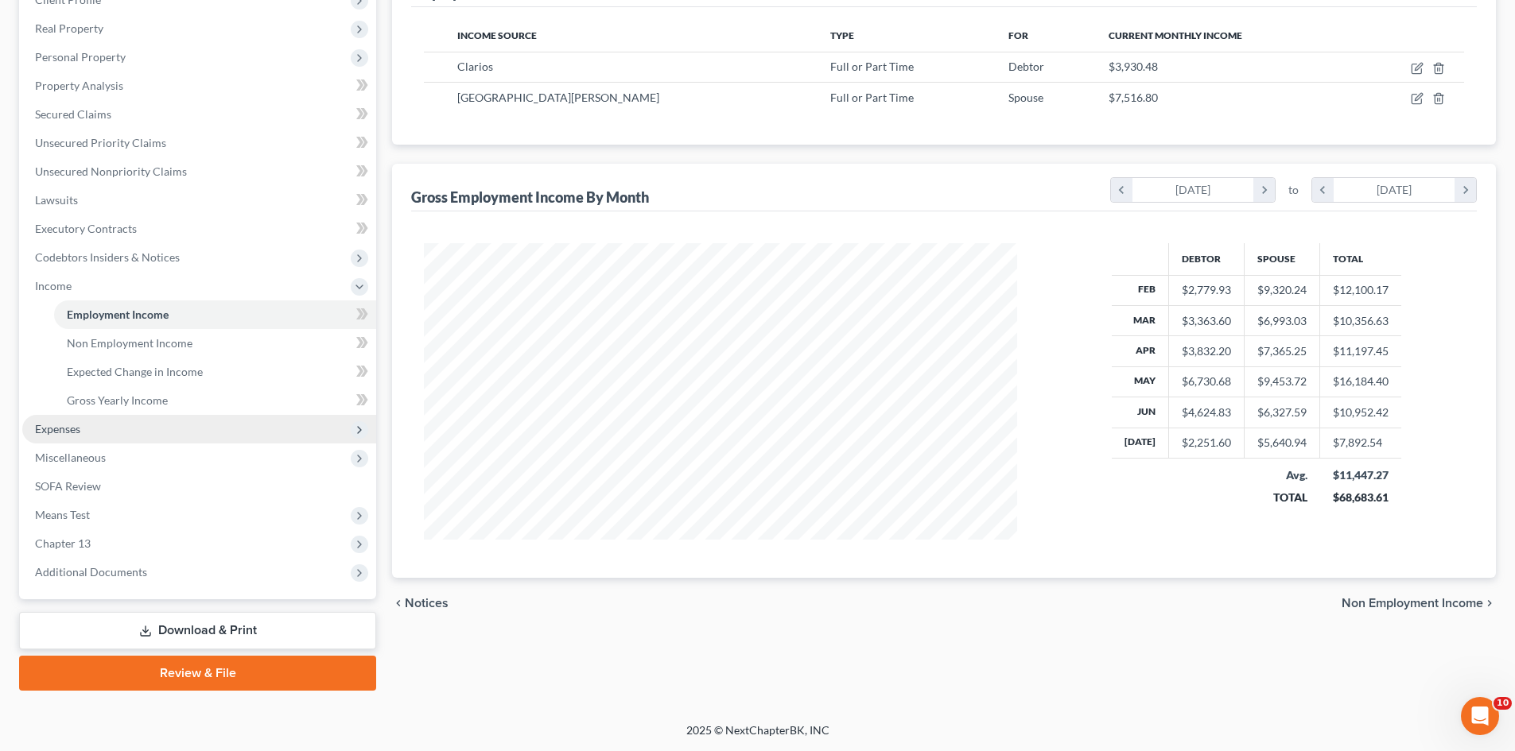
click at [74, 434] on span "Expenses" at bounding box center [57, 429] width 45 height 14
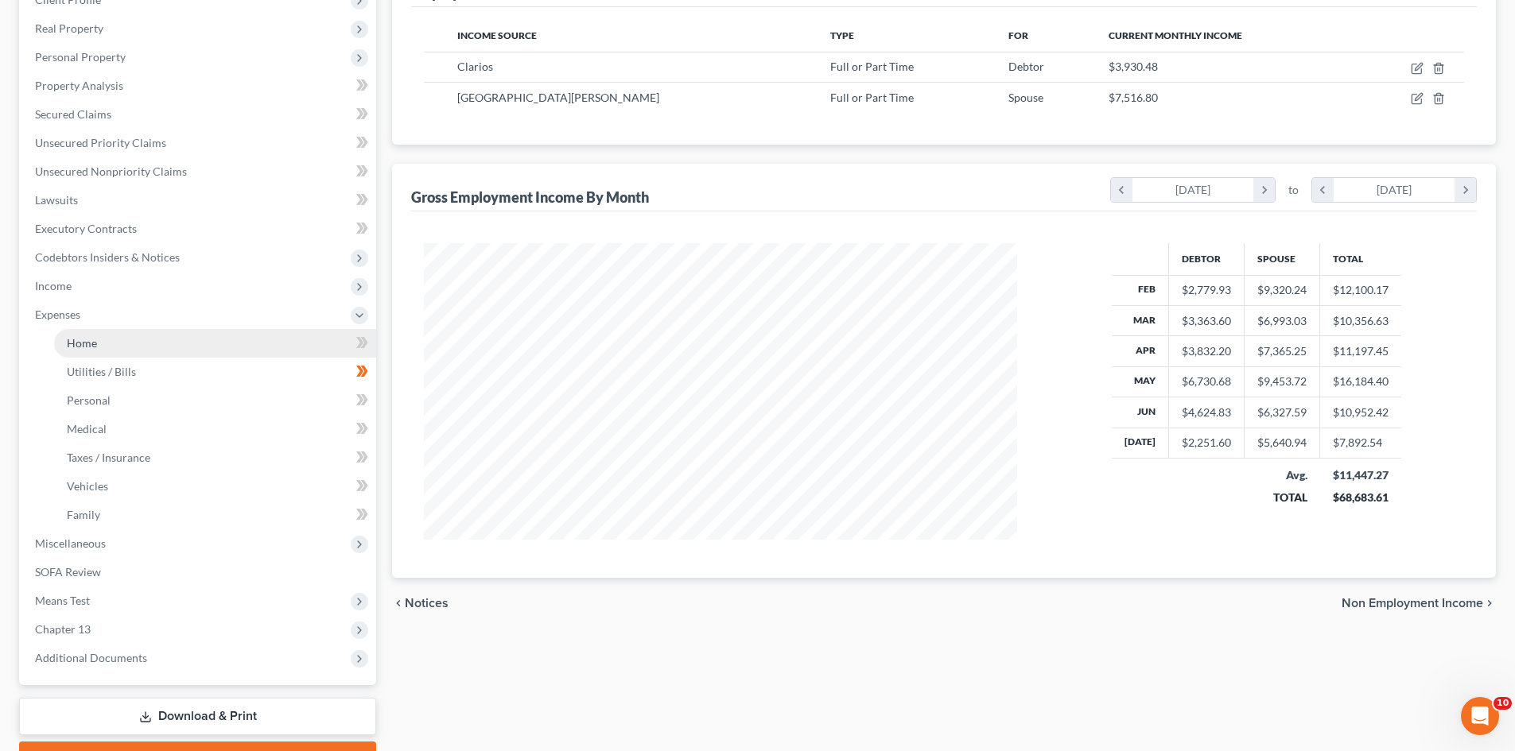
click at [71, 347] on span "Home" at bounding box center [82, 343] width 30 height 14
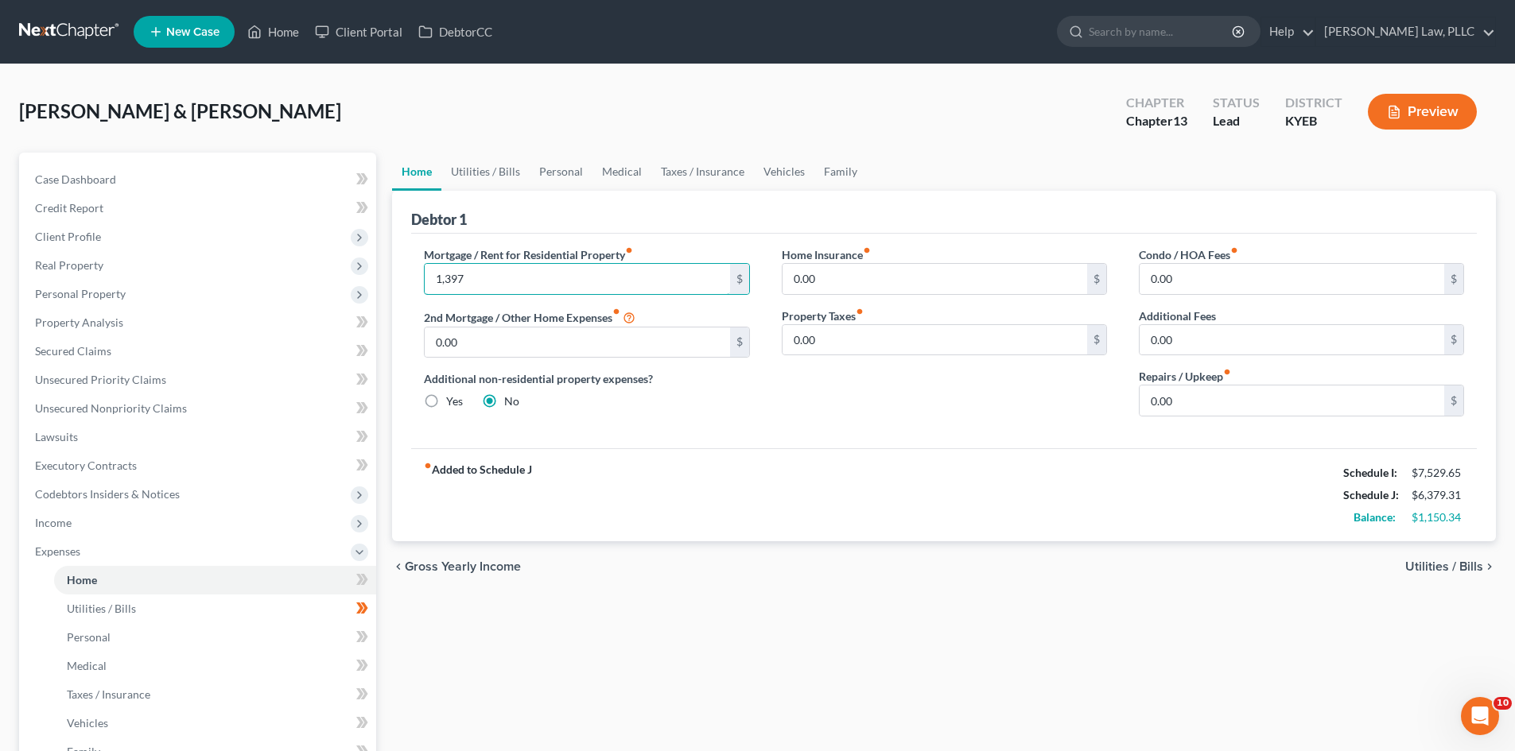
type input "1,397"
click at [818, 522] on div "fiber_manual_record Added to Schedule J Schedule I: $7,529.65 Schedule J: $6,37…" at bounding box center [943, 494] width 1065 height 93
click at [503, 169] on link "Utilities / Bills" at bounding box center [485, 172] width 88 height 38
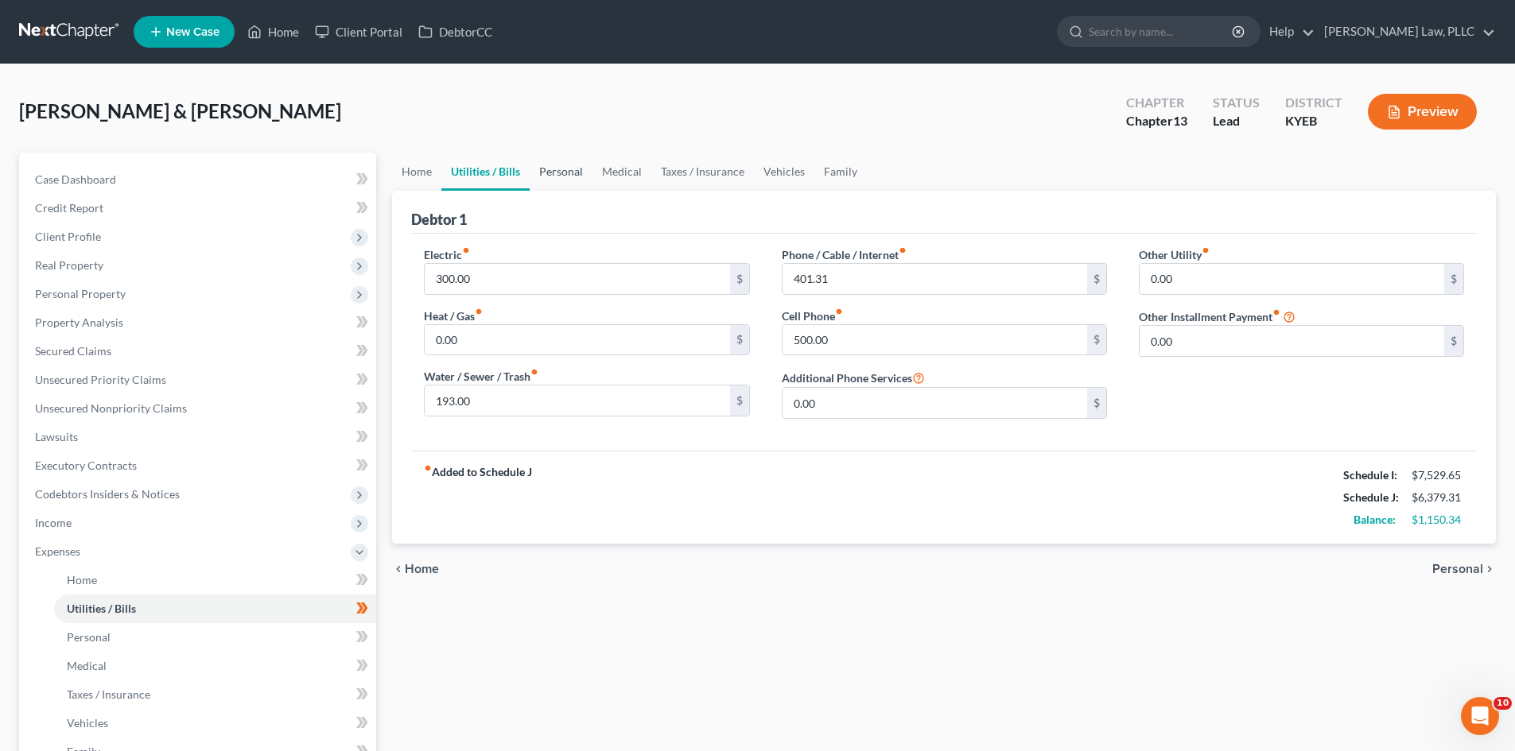
click at [545, 165] on link "Personal" at bounding box center [561, 172] width 63 height 38
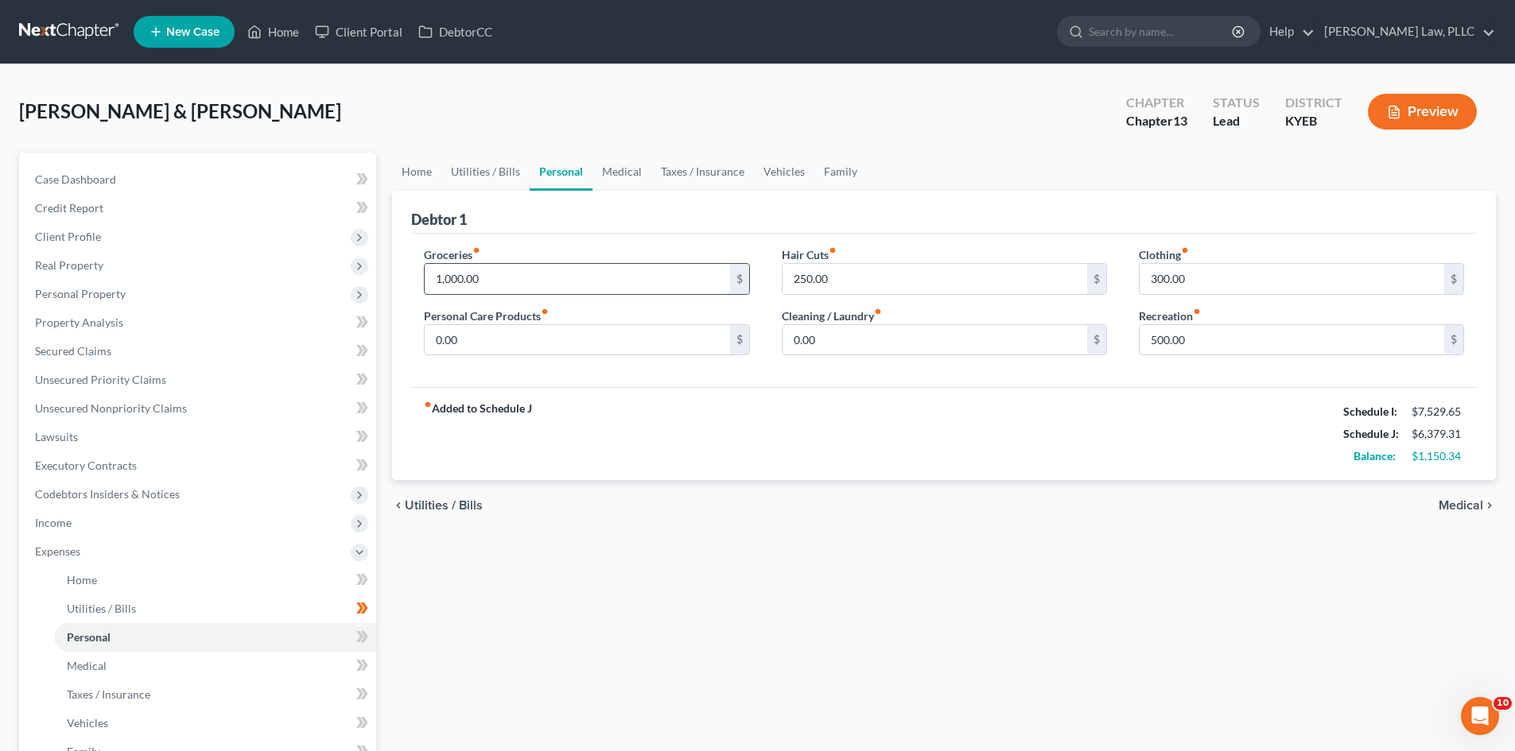
click at [502, 280] on input "1,000.00" at bounding box center [577, 279] width 305 height 30
type input "1,000.34"
click at [590, 429] on div "fiber_manual_record Added to Schedule J Schedule I: $7,529.65 Schedule J: $6,37…" at bounding box center [943, 433] width 1065 height 93
click at [866, 252] on div "Hair Cuts fiber_manual_record 250.00 $" at bounding box center [944, 270] width 325 height 48
click at [614, 173] on link "Medical" at bounding box center [621, 172] width 59 height 38
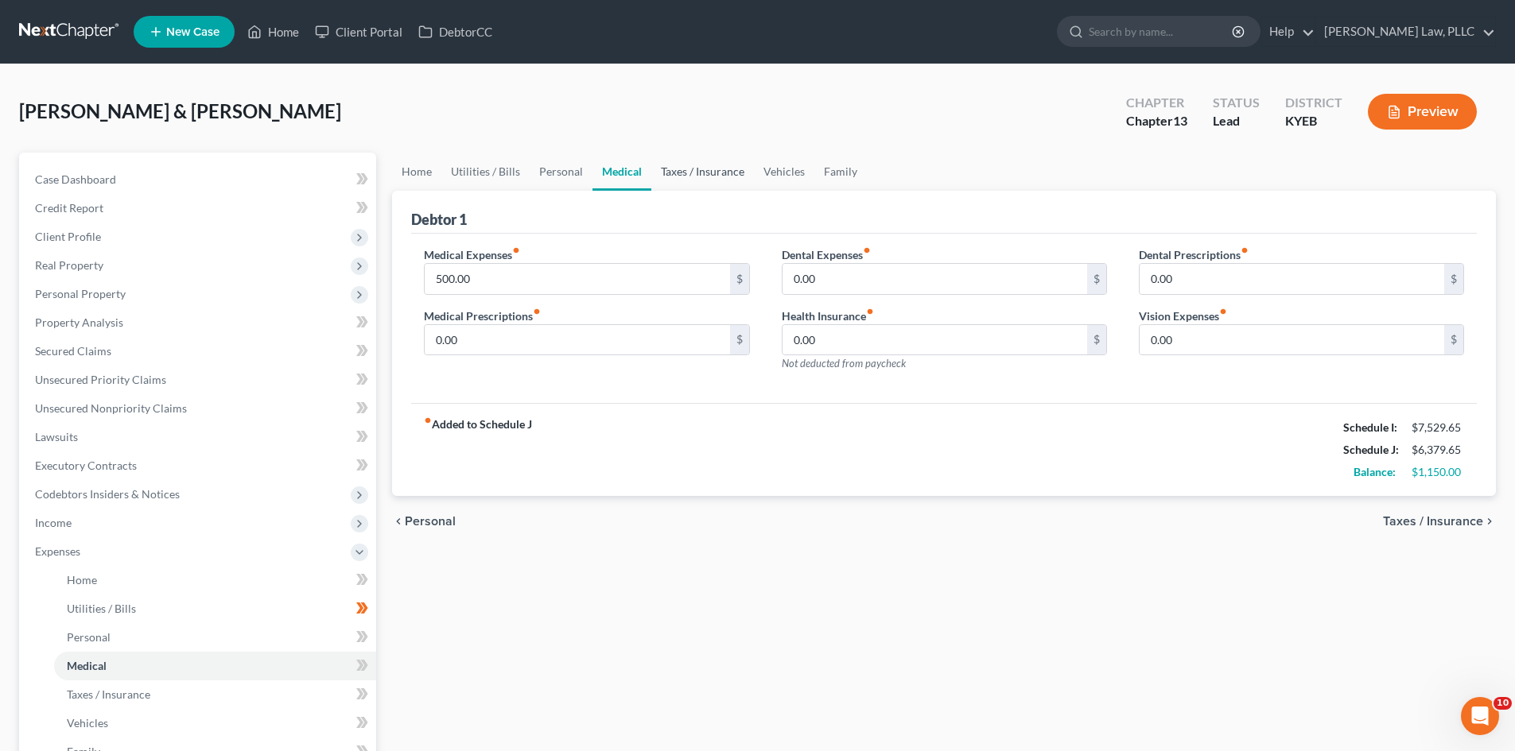
click at [675, 177] on link "Taxes / Insurance" at bounding box center [702, 172] width 103 height 38
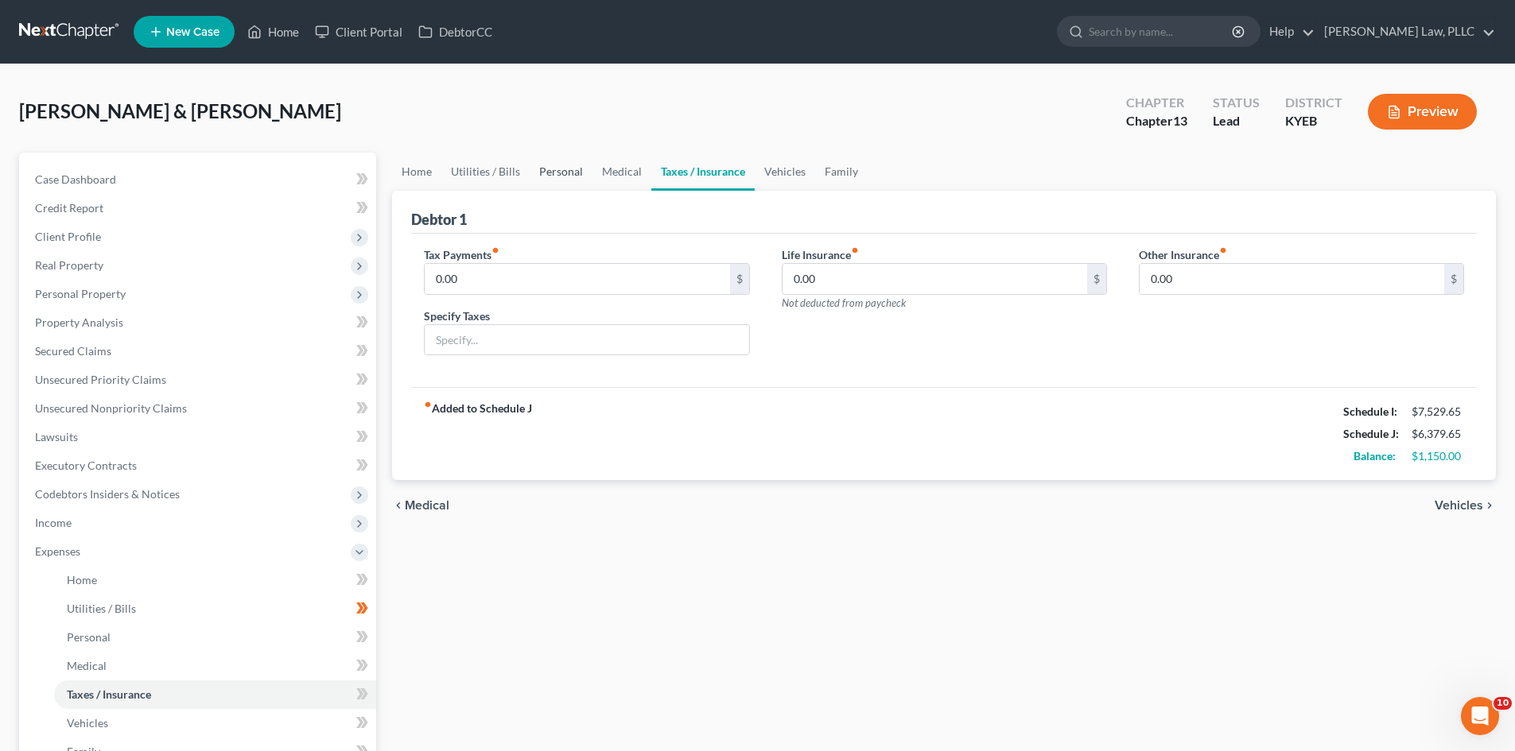
click at [558, 173] on link "Personal" at bounding box center [561, 172] width 63 height 38
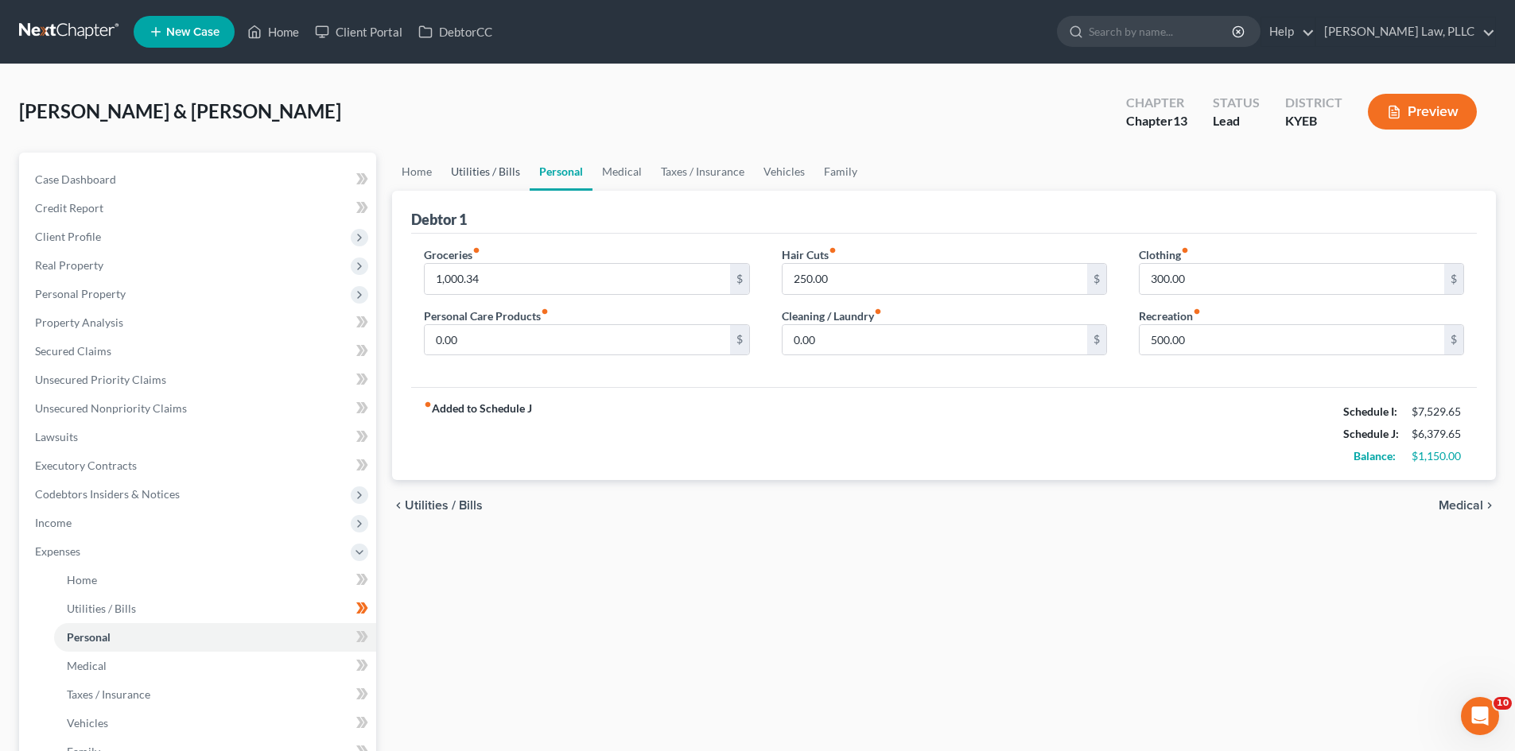
click at [479, 176] on link "Utilities / Bills" at bounding box center [485, 172] width 88 height 38
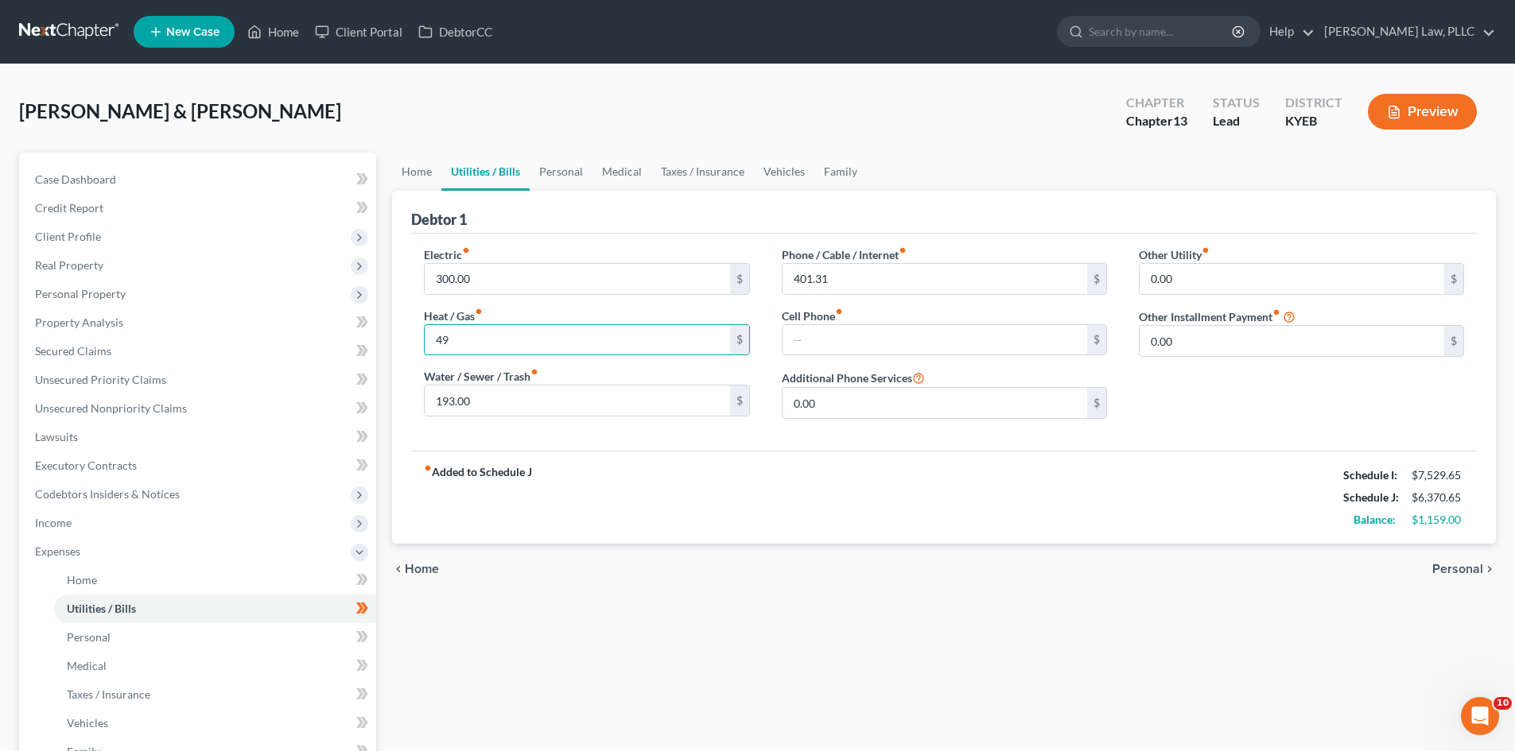
type input "4"
click at [849, 333] on input "text" at bounding box center [934, 340] width 305 height 30
type input "491"
click at [843, 529] on div "fiber_manual_record Added to Schedule J Schedule I: $7,529.65 Schedule J: $6,37…" at bounding box center [943, 497] width 1065 height 93
click at [549, 175] on link "Personal" at bounding box center [561, 172] width 63 height 38
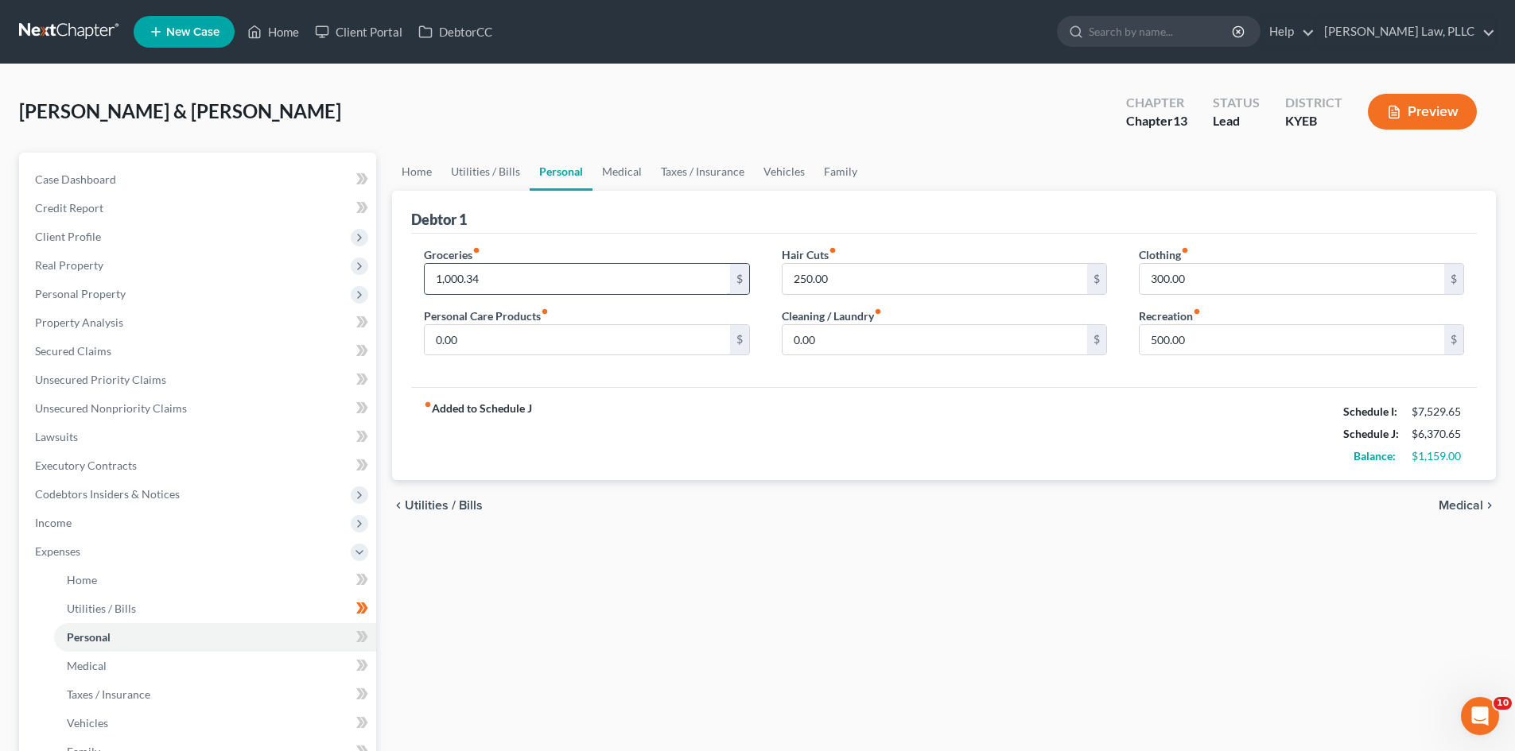
click at [449, 277] on input "1,000.34" at bounding box center [577, 279] width 305 height 30
click at [450, 277] on input "1,000.34" at bounding box center [577, 279] width 305 height 30
click at [626, 624] on div "Home Utilities / Bills Personal Medical Taxes / Insurance Vehicles Family Debto…" at bounding box center [943, 583] width 1119 height 861
drag, startPoint x: 440, startPoint y: 278, endPoint x: 506, endPoint y: 281, distance: 65.2
click at [441, 278] on input "100.34" at bounding box center [577, 279] width 305 height 30
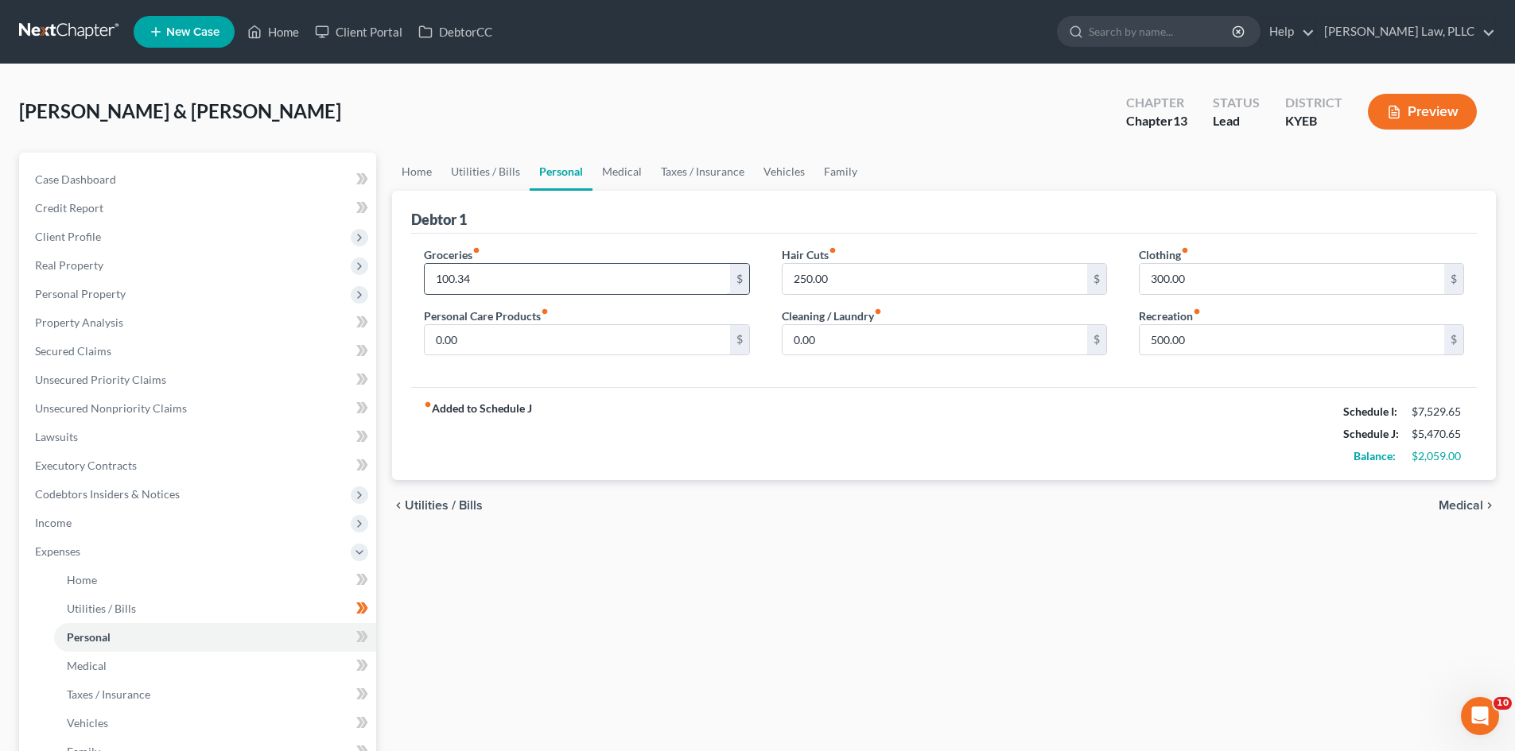
click at [444, 279] on input "100.34" at bounding box center [577, 279] width 305 height 30
type input "1,200.34"
click at [594, 627] on div "Home Utilities / Bills Personal Medical Taxes / Insurance Vehicles Family Debto…" at bounding box center [943, 583] width 1119 height 861
click at [1155, 339] on input "500.00" at bounding box center [1291, 340] width 305 height 30
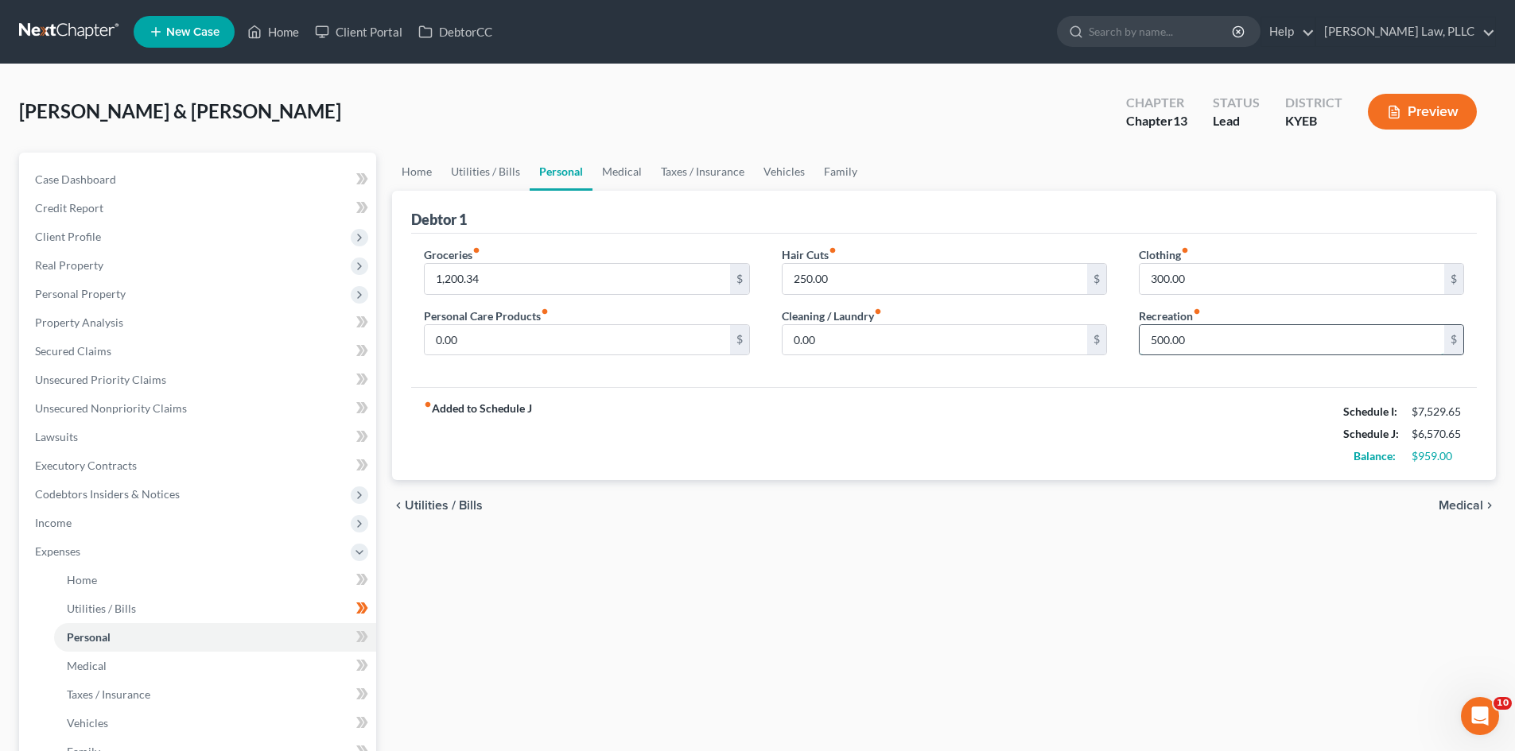
click at [1155, 339] on input "500.00" at bounding box center [1291, 340] width 305 height 30
type input "400.00"
click at [1146, 515] on div "chevron_left Utilities / Bills Medical chevron_right" at bounding box center [944, 505] width 1104 height 51
click at [712, 170] on link "Taxes / Insurance" at bounding box center [702, 172] width 103 height 38
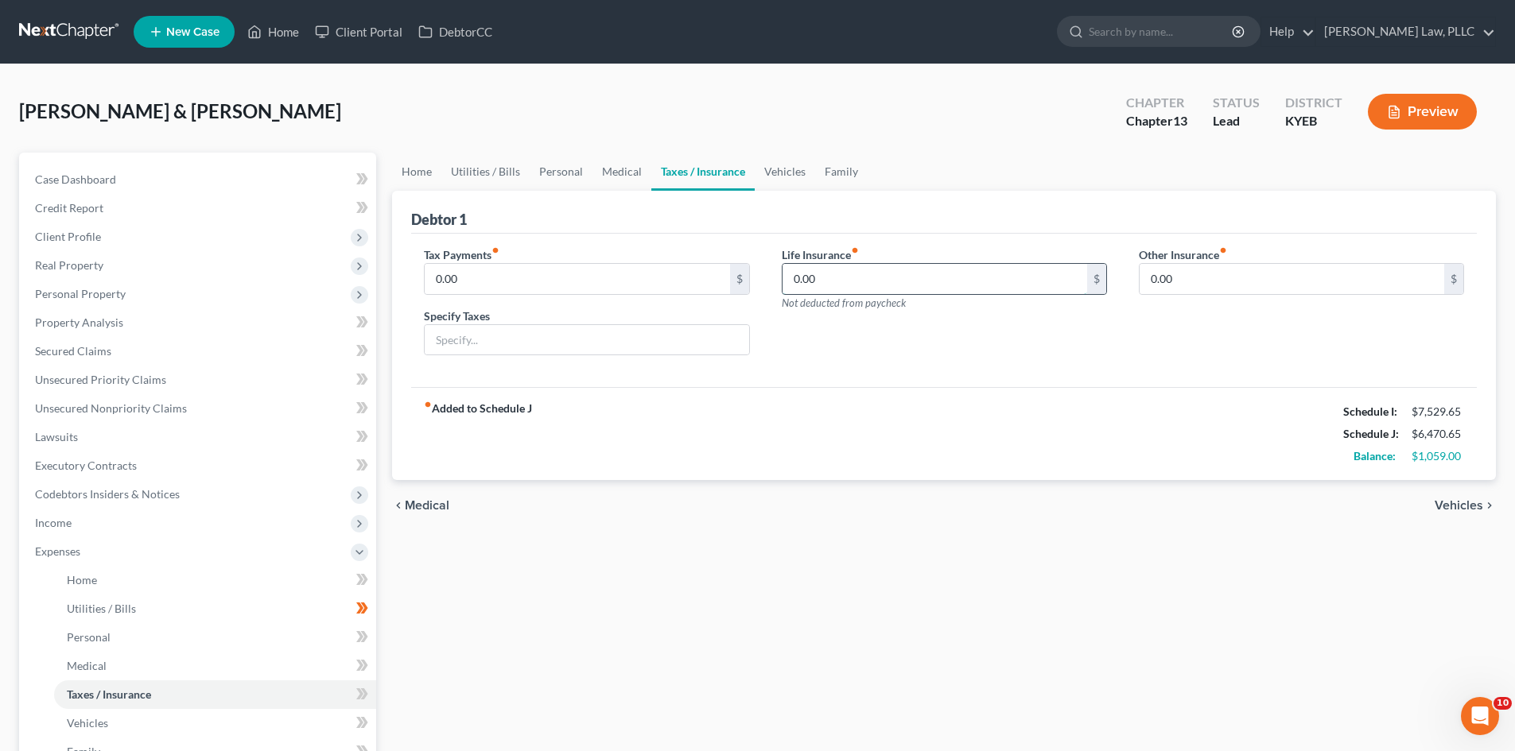
click at [956, 279] on input "0.00" at bounding box center [934, 279] width 305 height 30
click at [941, 352] on div "Life Insurance fiber_manual_record 57.65 $ Not deducted from paycheck" at bounding box center [944, 307] width 357 height 122
type input "94.84"
click at [864, 386] on div "Tax Payments fiber_manual_record 0.00 $ Specify Taxes Life Insurance fiber_manu…" at bounding box center [943, 311] width 1065 height 154
click at [772, 164] on link "Vehicles" at bounding box center [785, 172] width 60 height 38
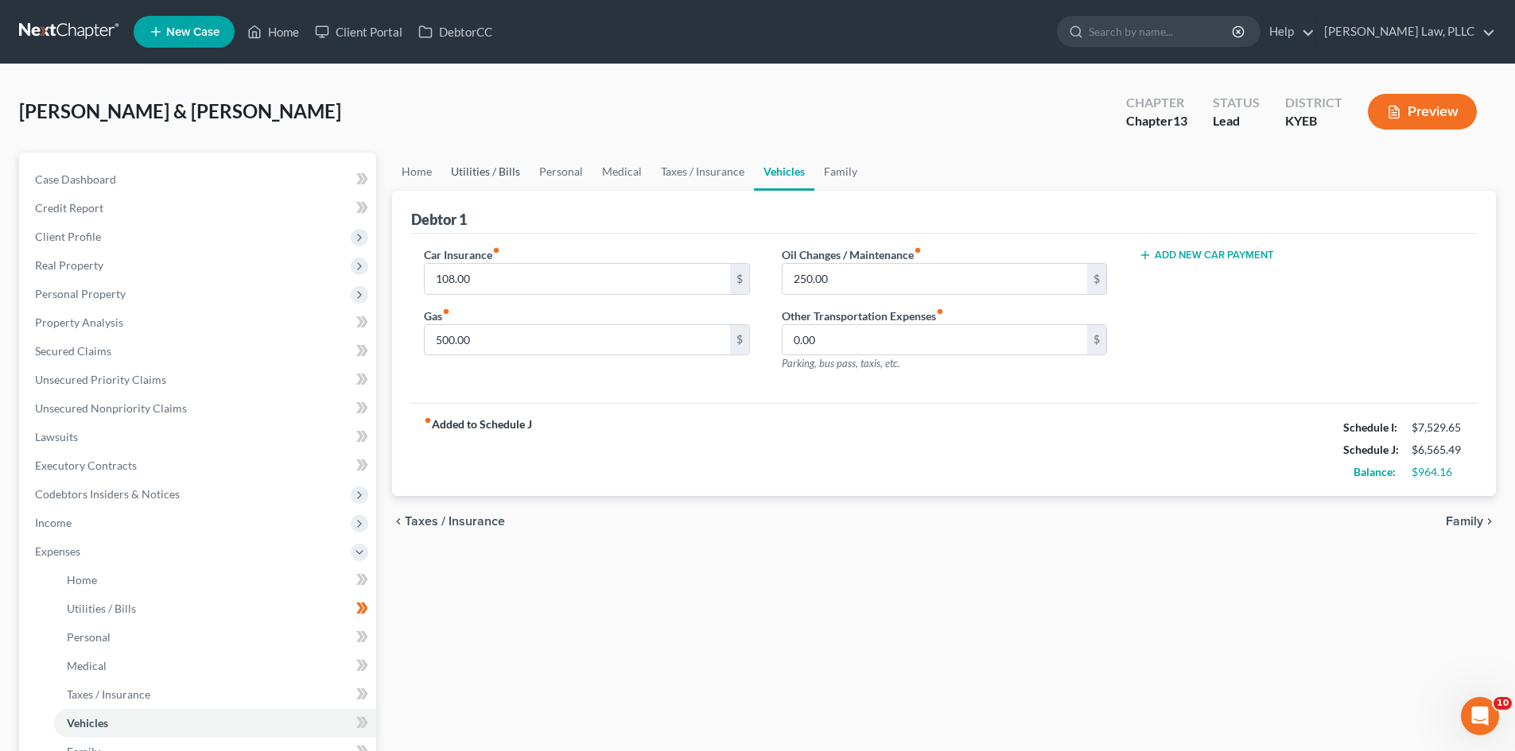
click at [478, 177] on link "Utilities / Bills" at bounding box center [485, 172] width 88 height 38
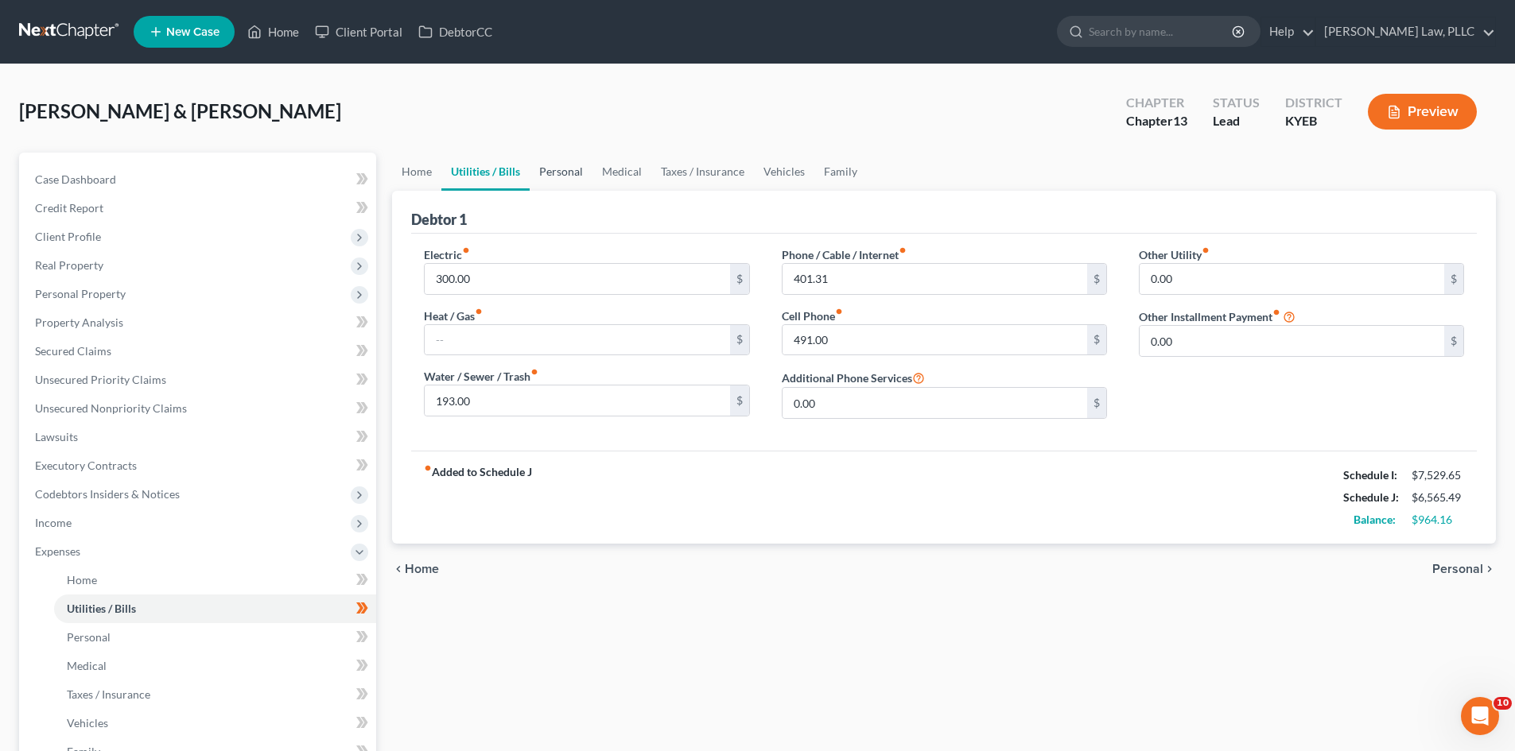
click at [553, 173] on link "Personal" at bounding box center [561, 172] width 63 height 38
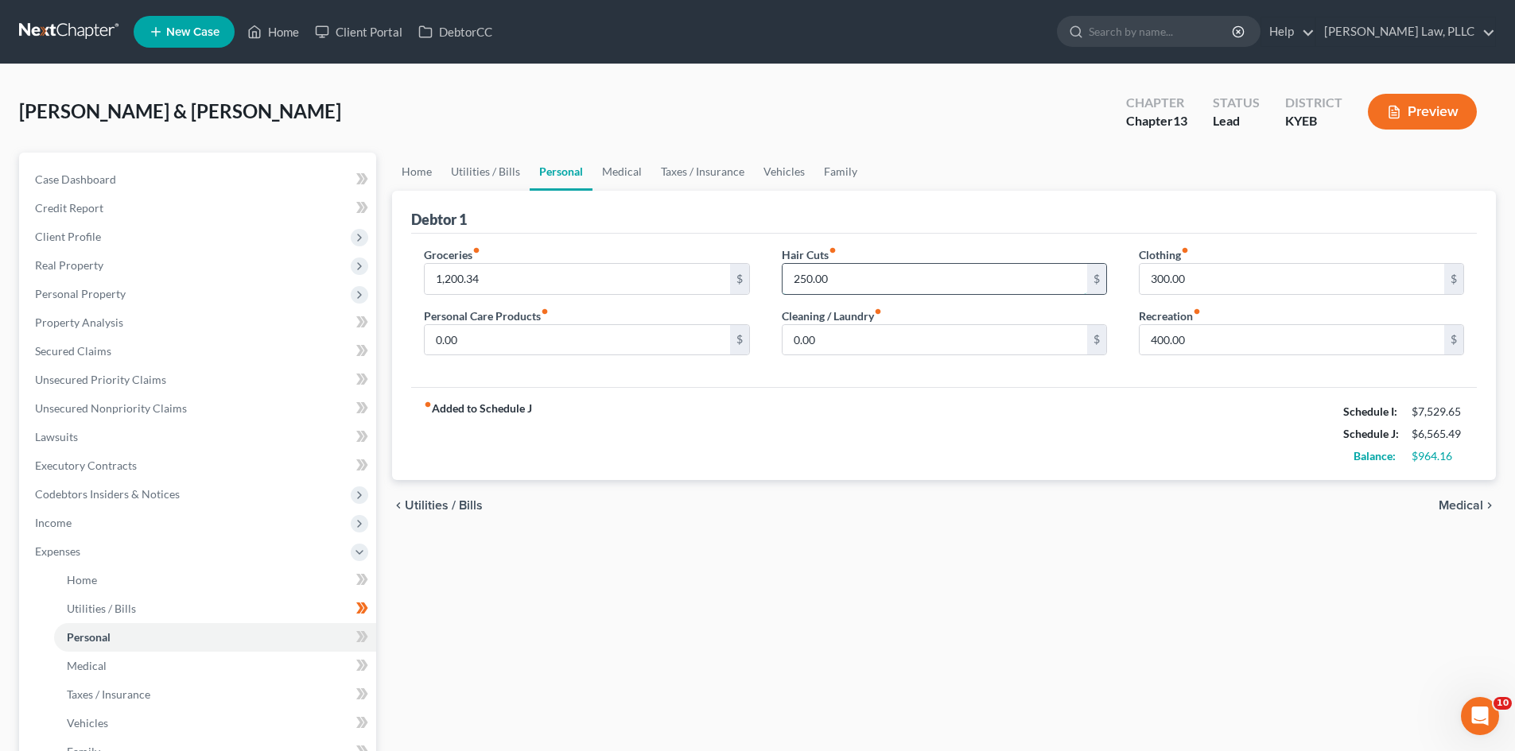
click at [847, 272] on input "250.00" at bounding box center [934, 279] width 305 height 30
type input "100"
click at [823, 564] on div "Home Utilities / Bills Personal Medical Taxes / Insurance Vehicles Family Debto…" at bounding box center [943, 583] width 1119 height 861
click at [801, 440] on div "fiber_manual_record Added to Schedule J Schedule I: $7,529.65 Schedule J: $6,41…" at bounding box center [943, 433] width 1065 height 93
click at [492, 172] on link "Utilities / Bills" at bounding box center [485, 172] width 88 height 38
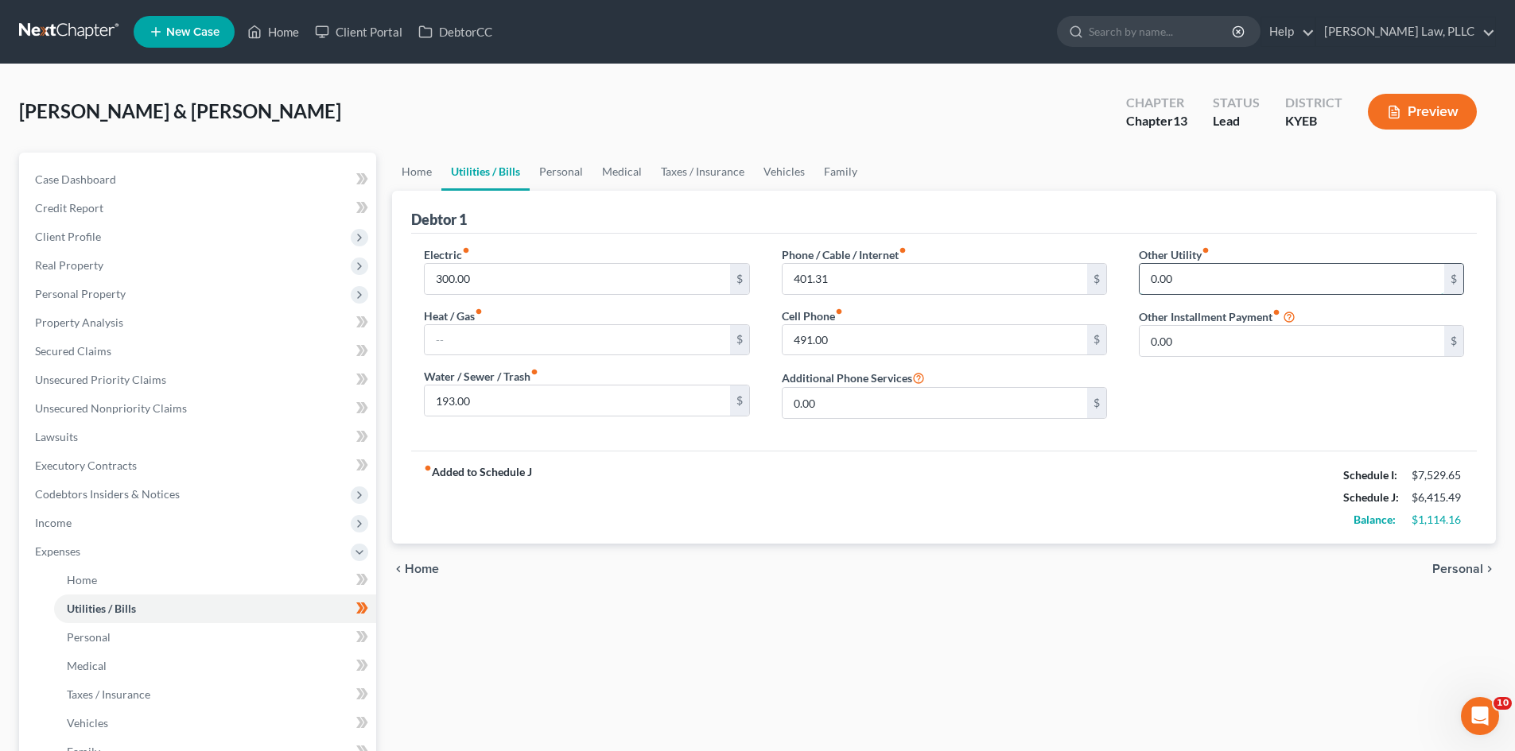
click at [1189, 274] on input "0.00" at bounding box center [1291, 279] width 305 height 30
type input "25"
click at [1150, 535] on div "fiber_manual_record Added to Schedule J Schedule I: $7,529.65 Schedule J: $6,44…" at bounding box center [943, 497] width 1065 height 93
click at [407, 169] on link "Home" at bounding box center [416, 172] width 49 height 38
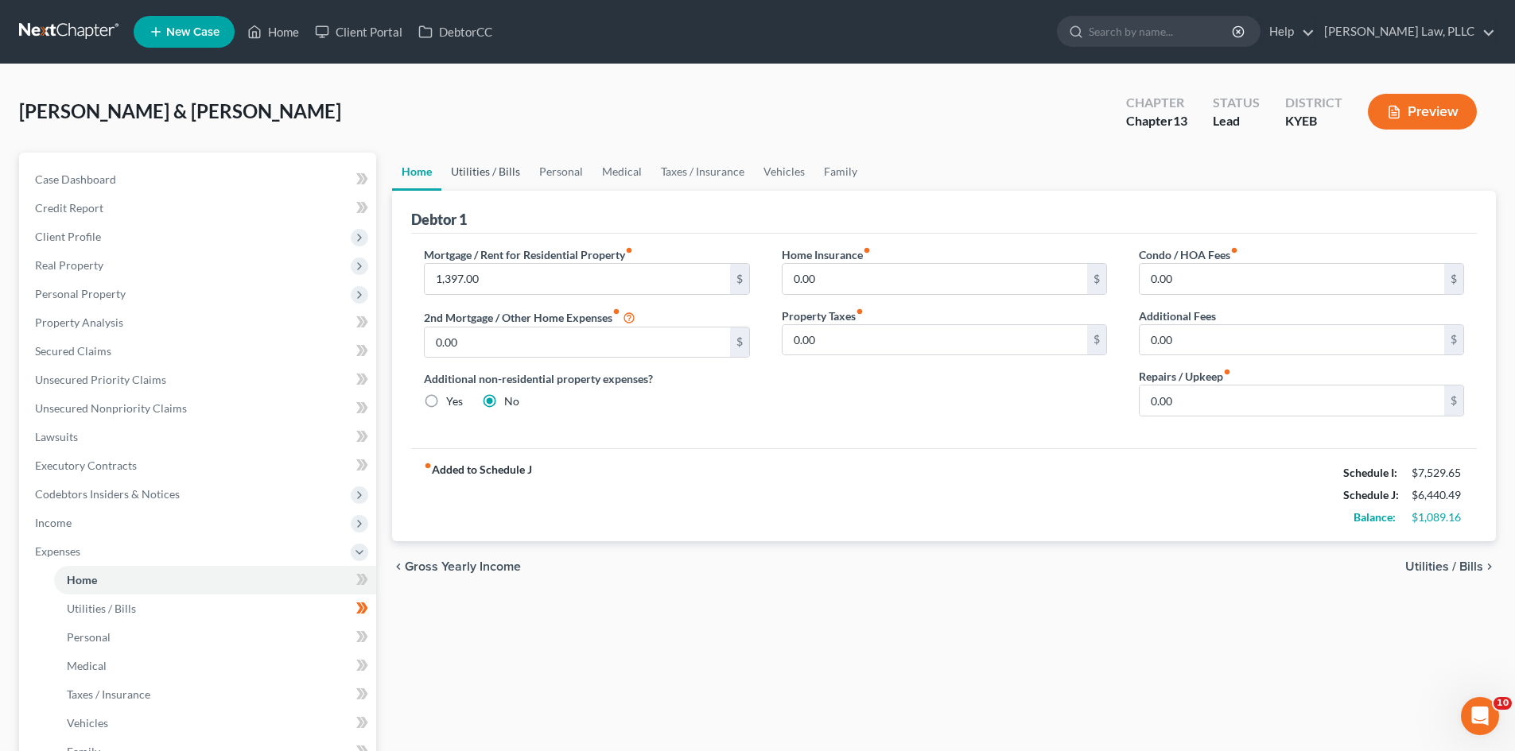
click at [487, 165] on link "Utilities / Bills" at bounding box center [485, 172] width 88 height 38
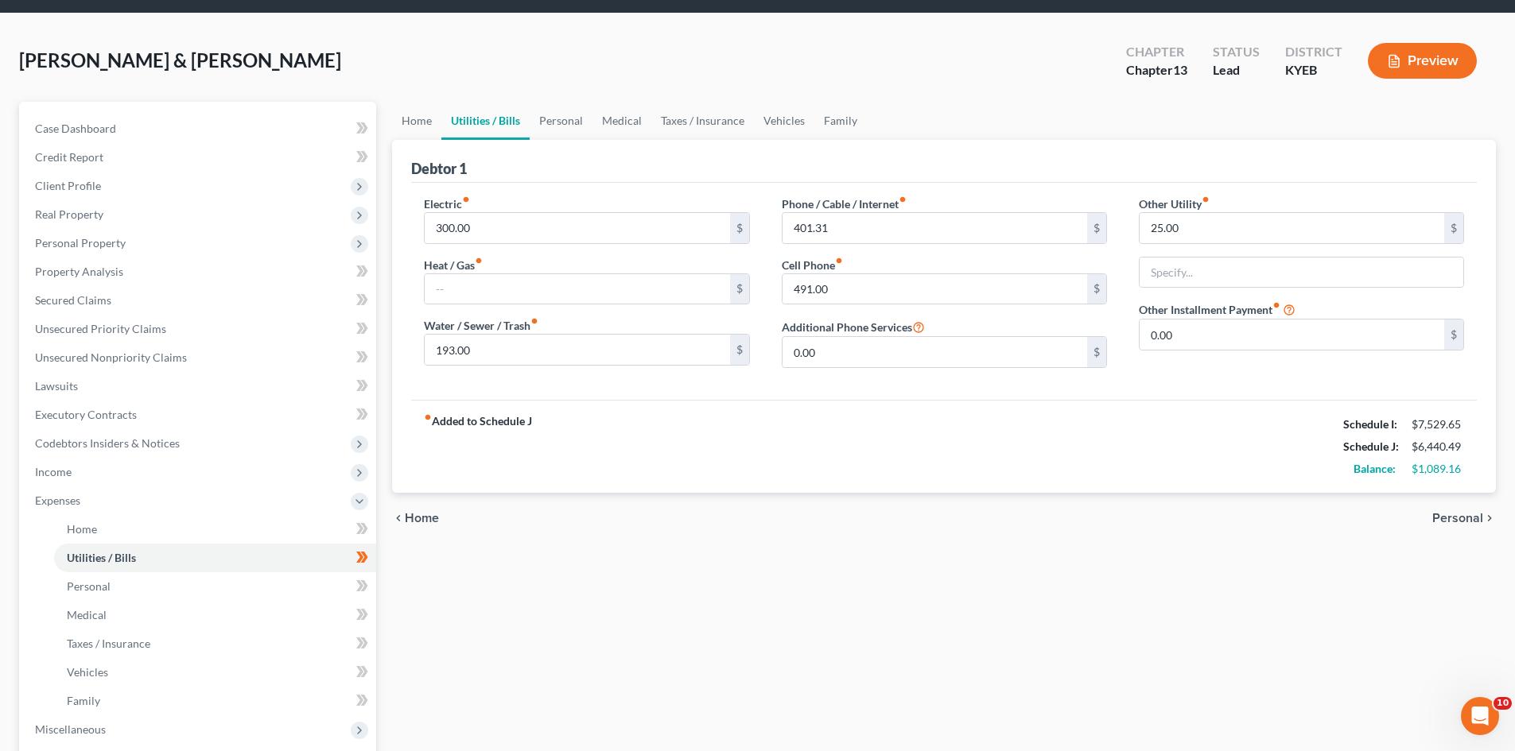
scroll to position [80, 0]
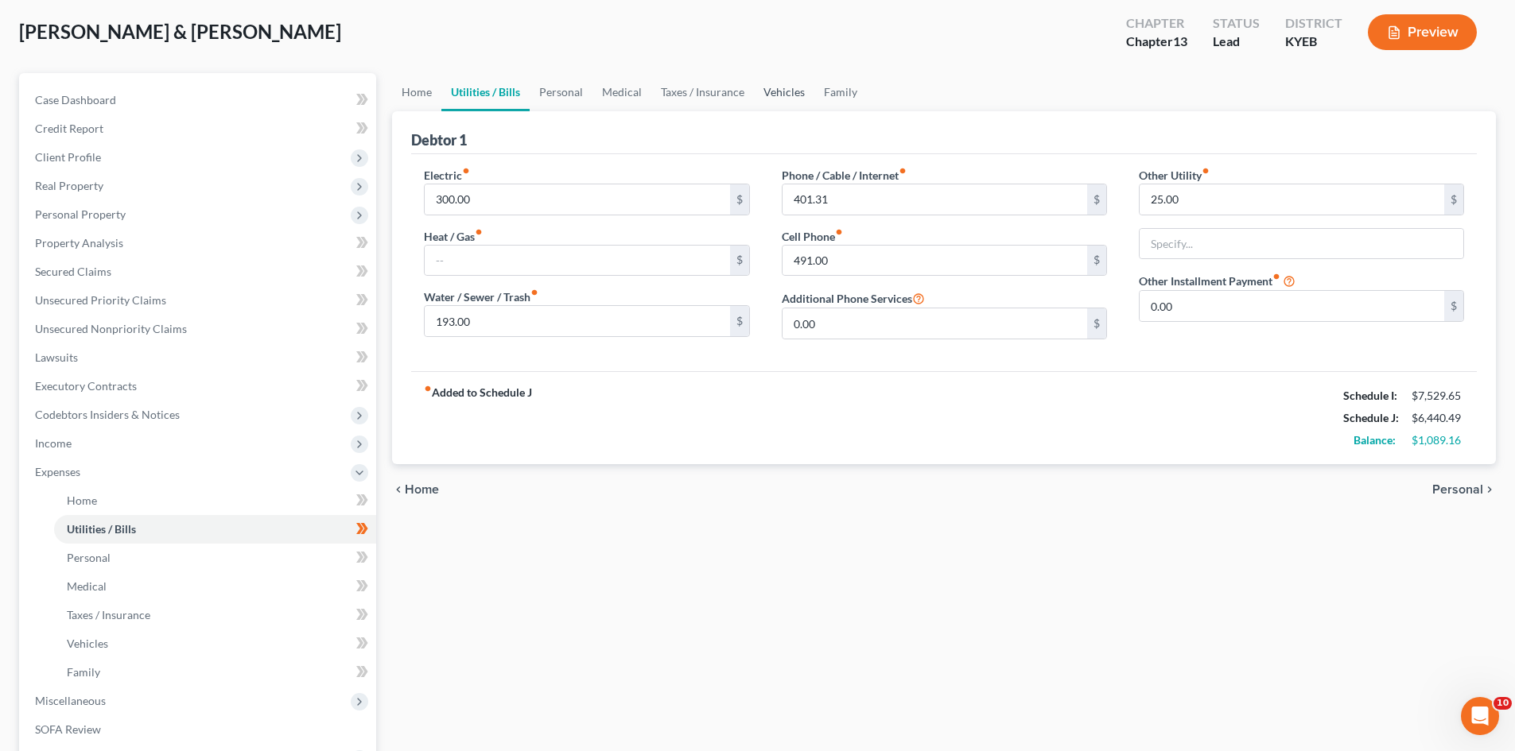
click at [777, 91] on link "Vehicles" at bounding box center [784, 92] width 60 height 38
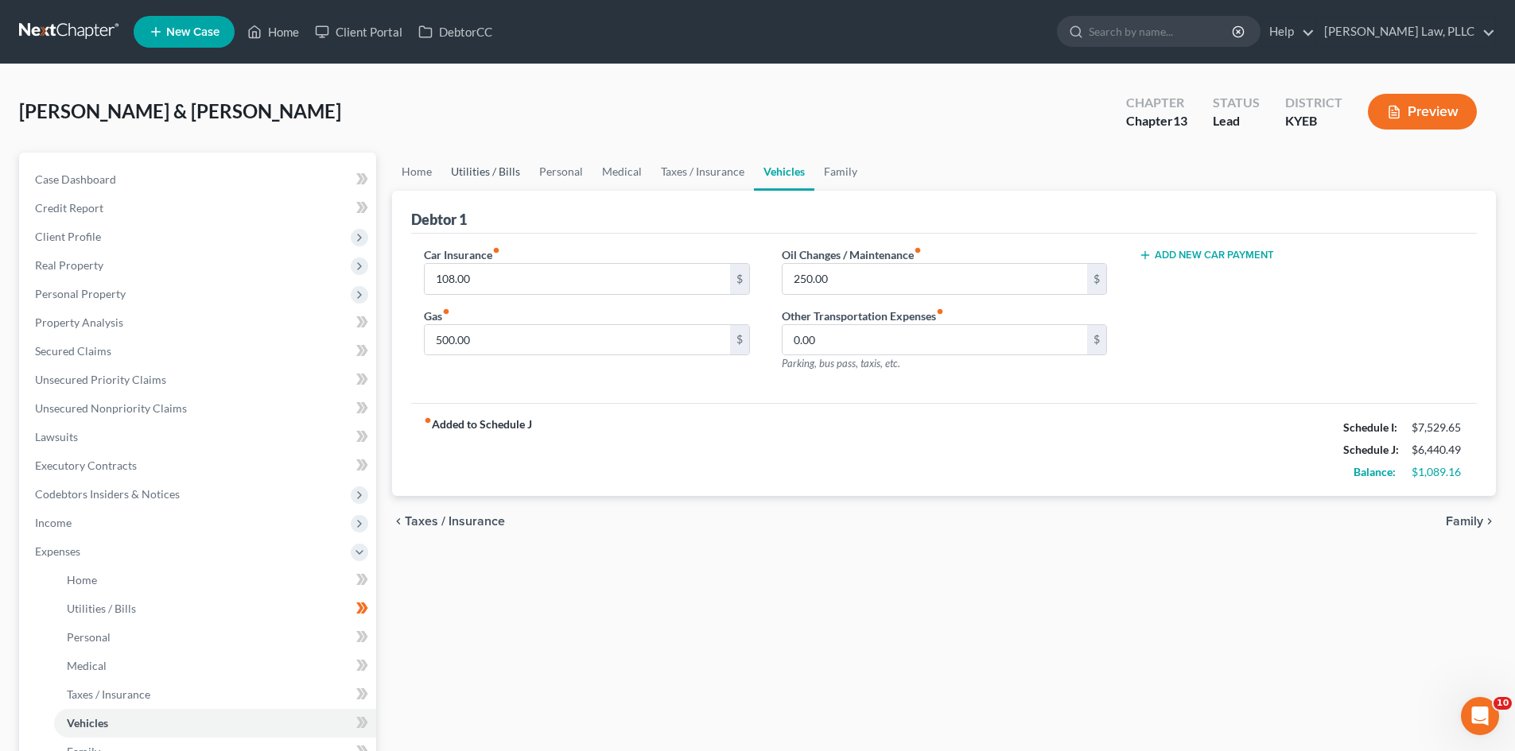
click at [490, 170] on link "Utilities / Bills" at bounding box center [485, 172] width 88 height 38
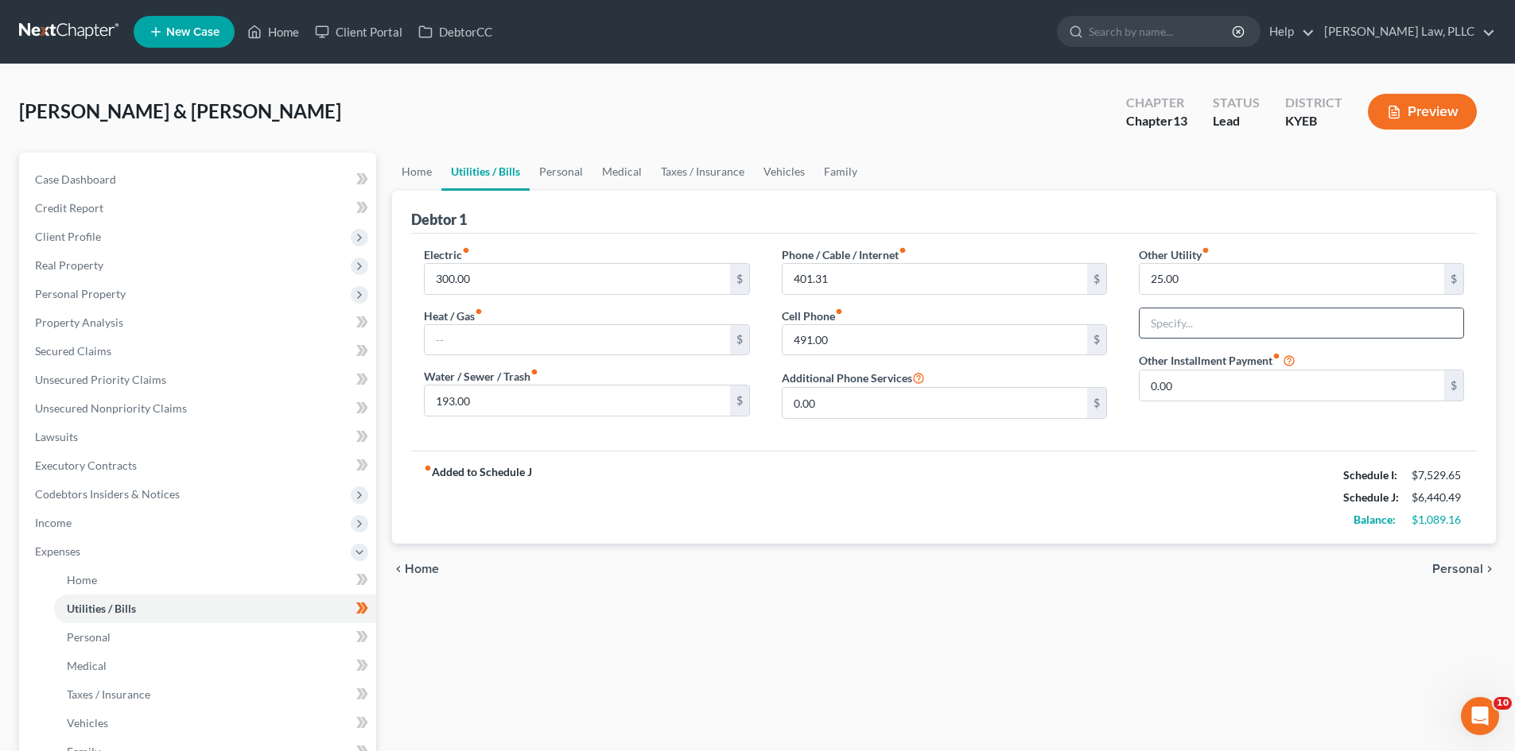
click at [1225, 325] on input "text" at bounding box center [1301, 323] width 324 height 30
type input "Bank Fees"
click at [576, 174] on link "Personal" at bounding box center [561, 172] width 63 height 38
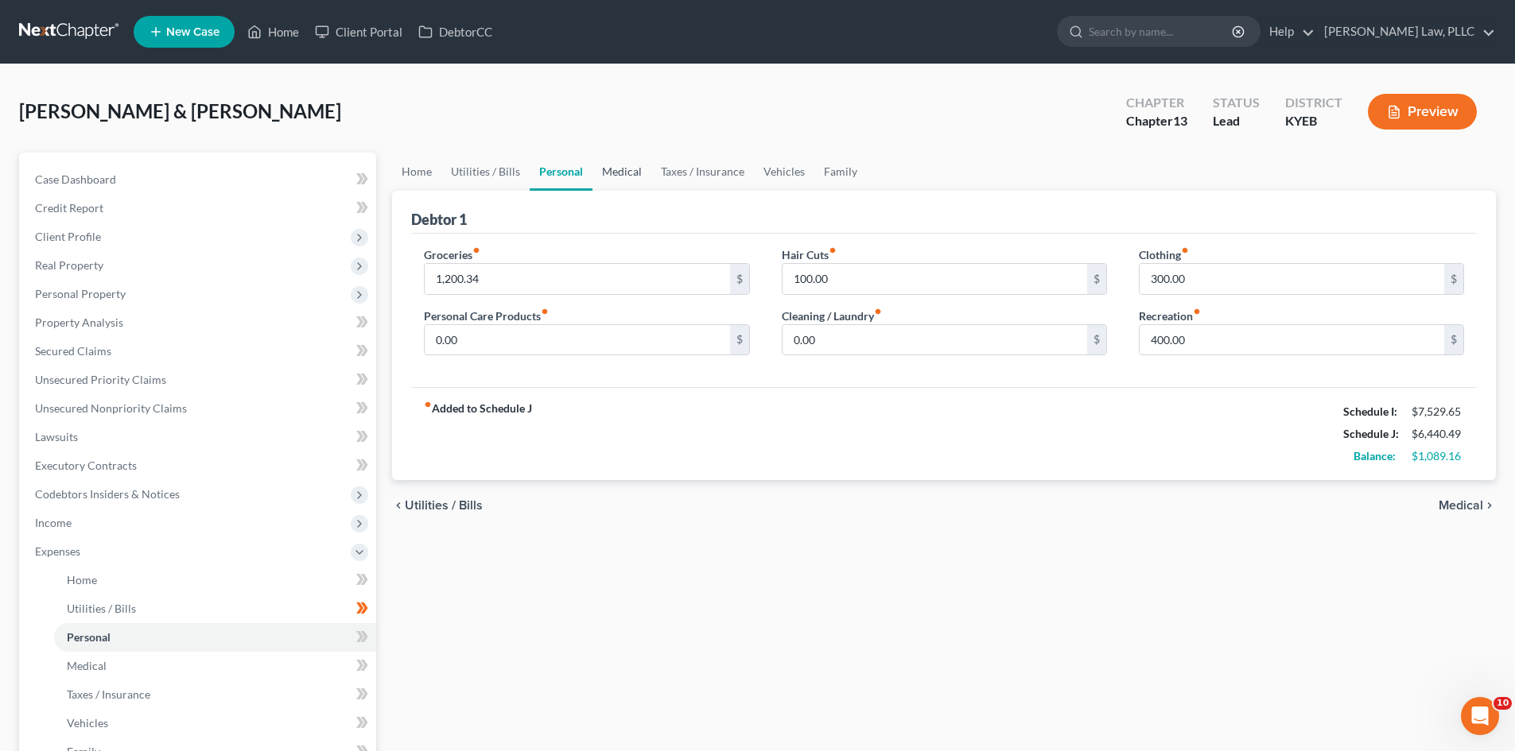
click at [629, 170] on link "Medical" at bounding box center [621, 172] width 59 height 38
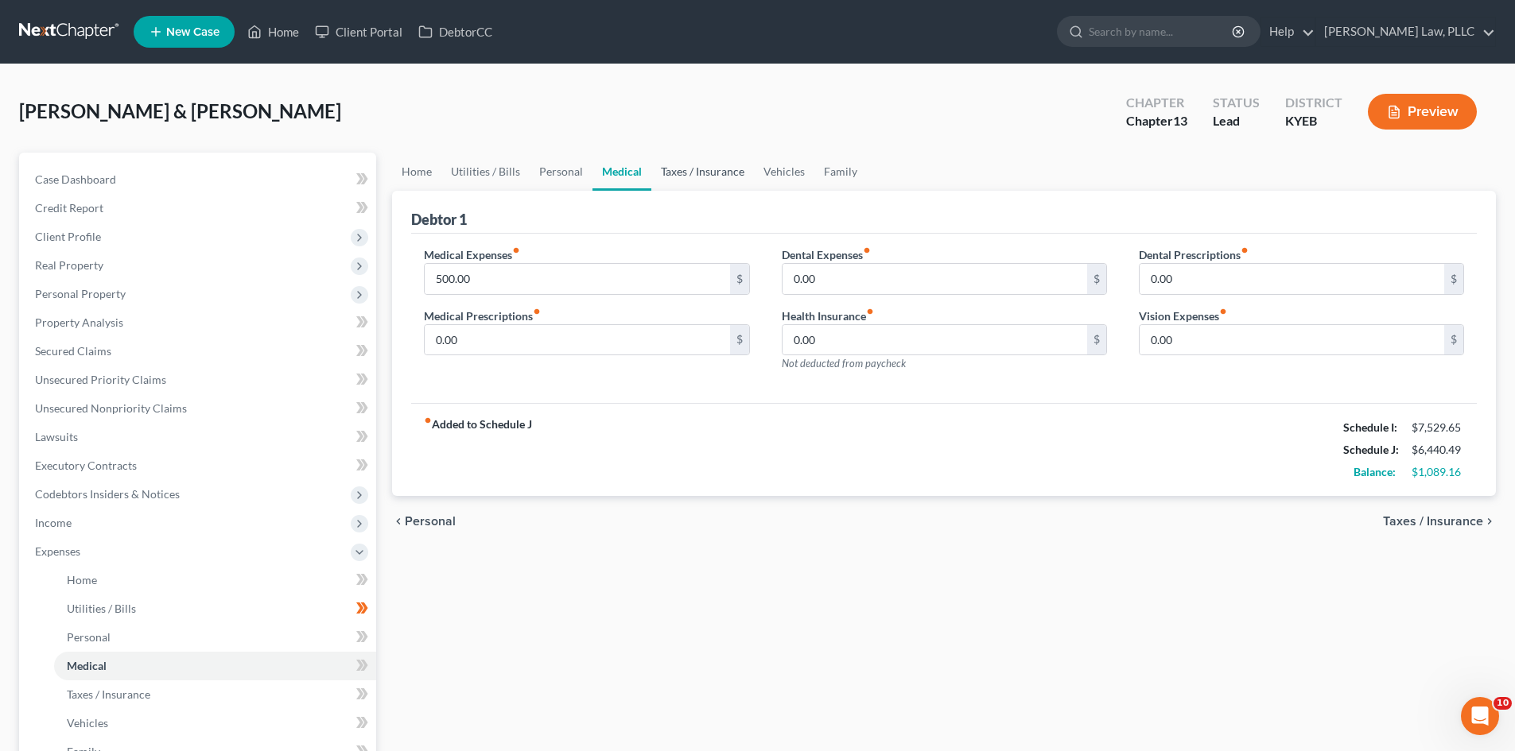
click at [691, 174] on link "Taxes / Insurance" at bounding box center [702, 172] width 103 height 38
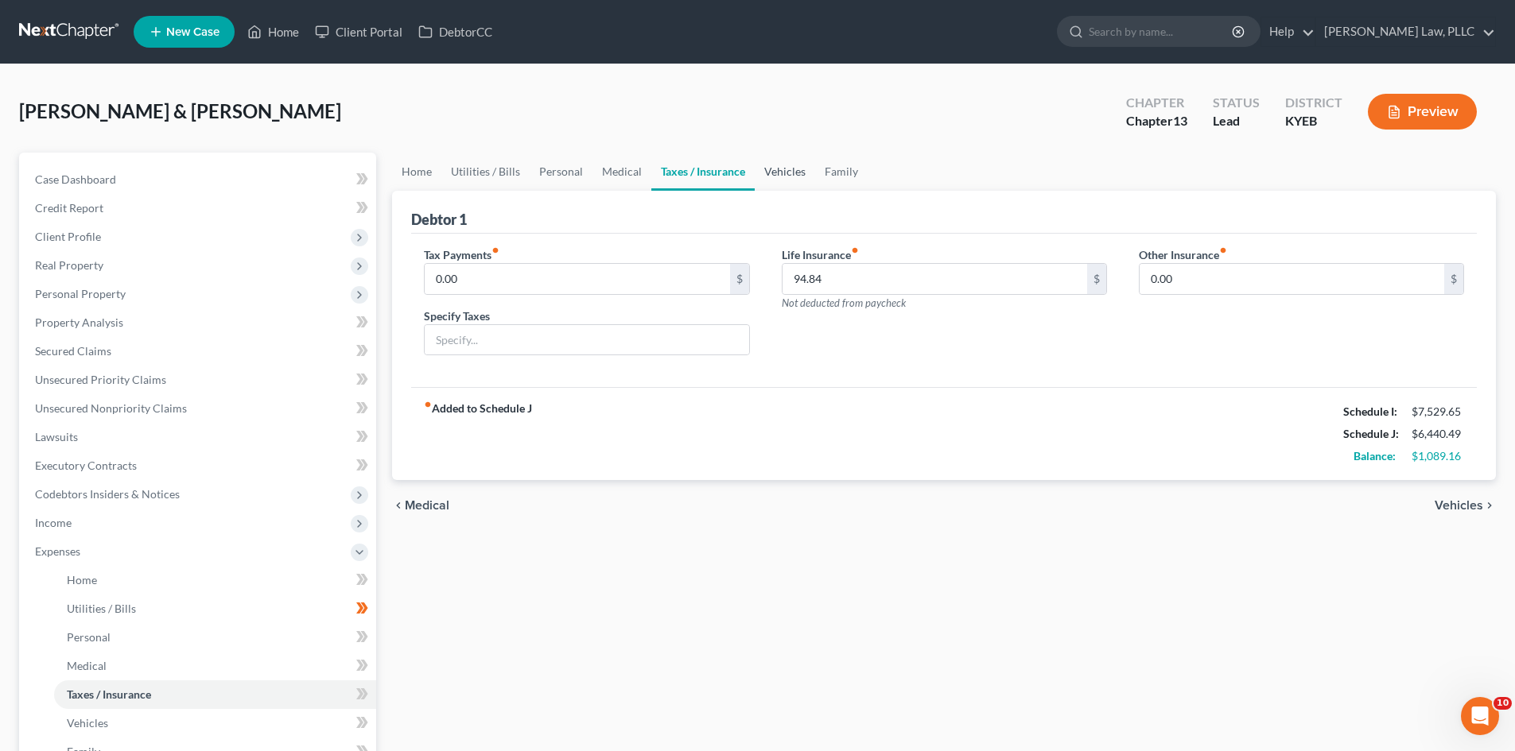
click at [786, 169] on link "Vehicles" at bounding box center [785, 172] width 60 height 38
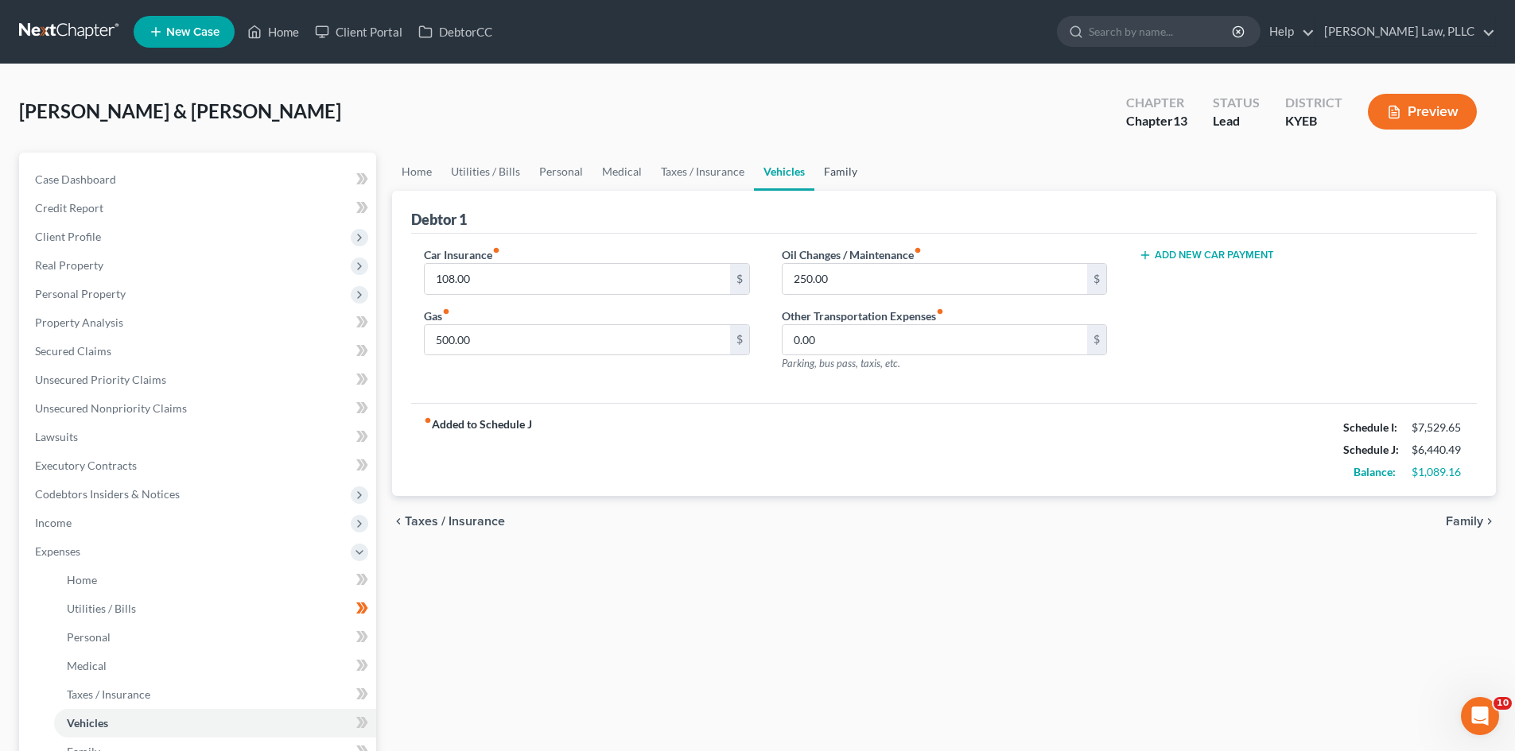
click at [844, 169] on link "Family" at bounding box center [840, 172] width 52 height 38
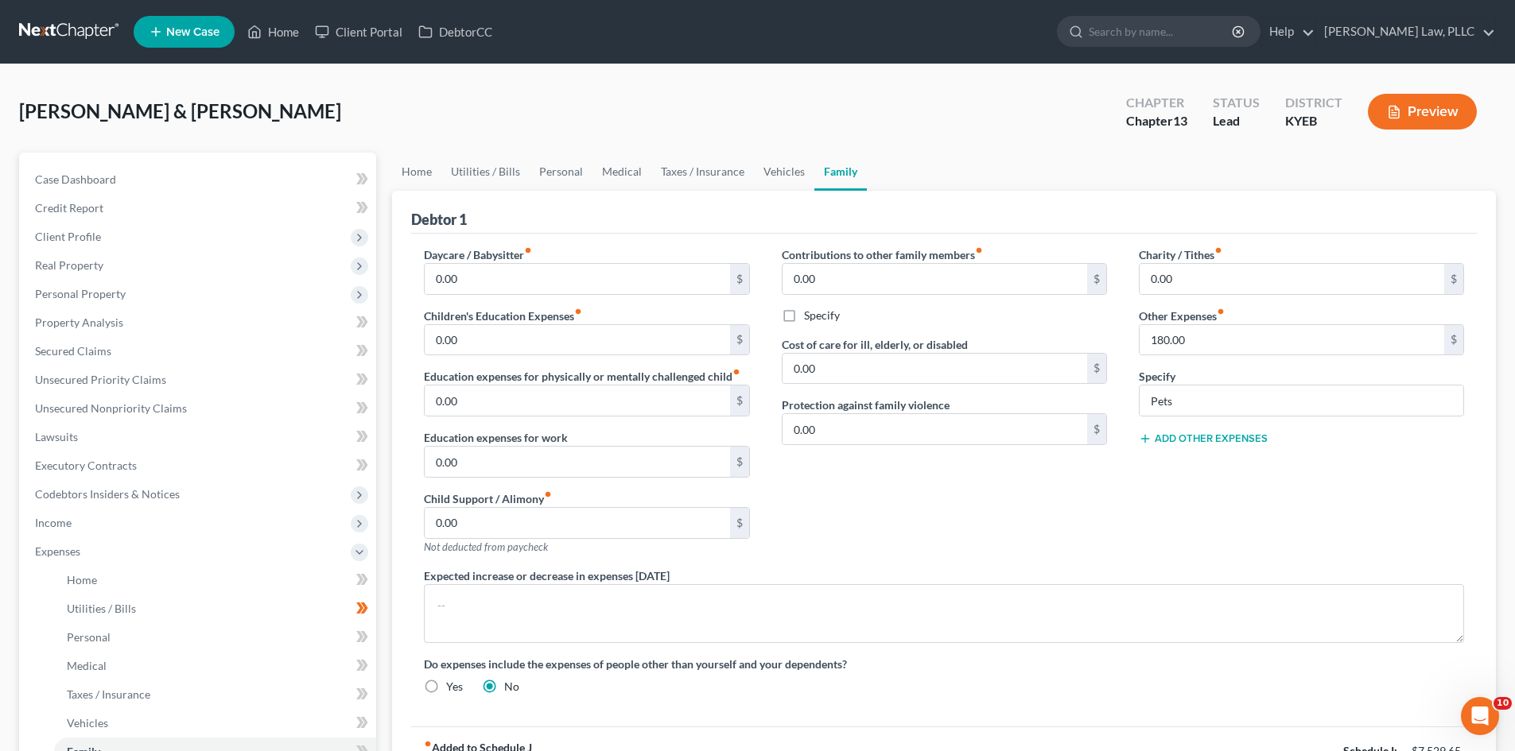
click at [1197, 436] on button "Add Other Expenses" at bounding box center [1203, 439] width 129 height 13
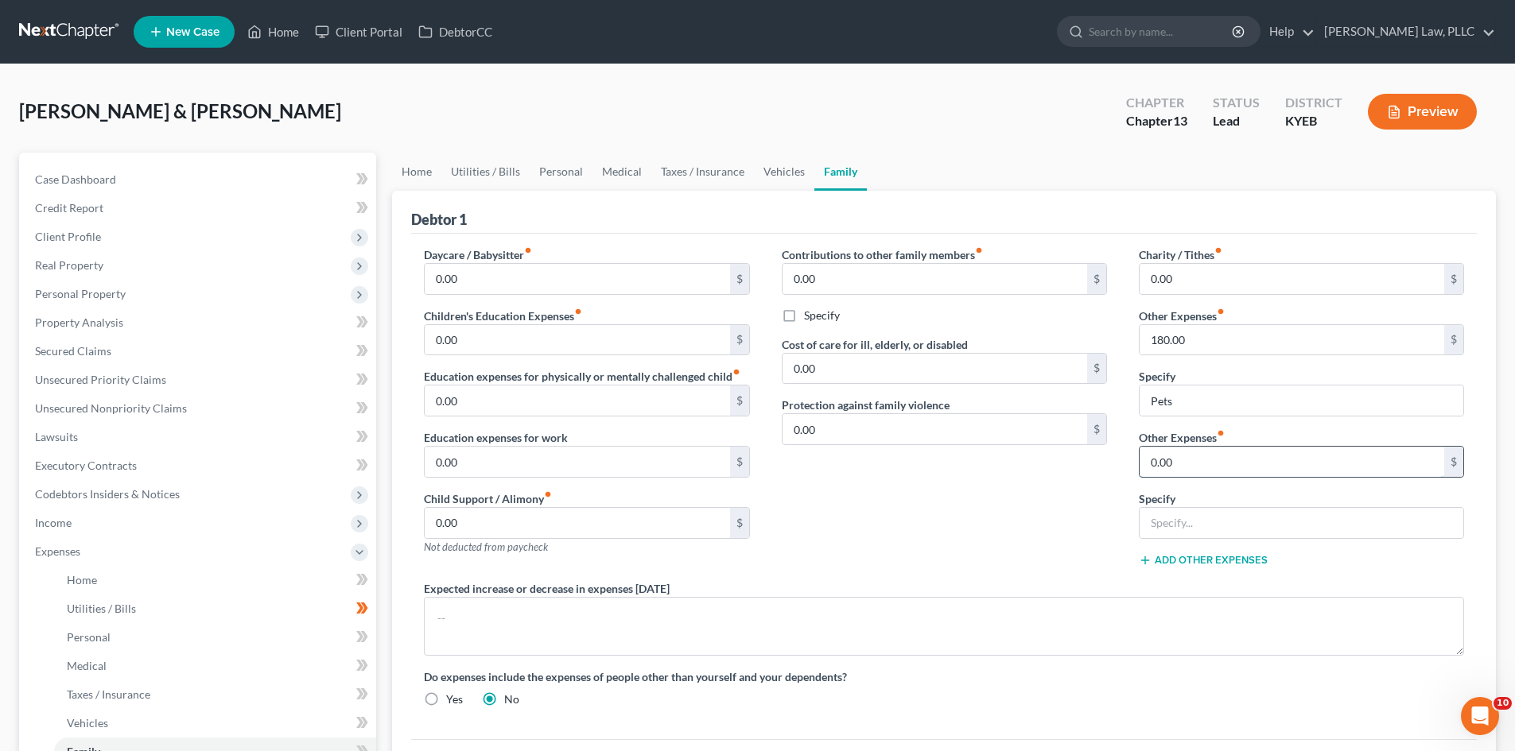
click at [1254, 456] on input "0.00" at bounding box center [1291, 462] width 305 height 30
type input "114.10"
click at [1270, 521] on input "text" at bounding box center [1301, 523] width 324 height 30
type input "Student Loans"
click at [982, 530] on div "Contributions to other family members fiber_manual_record 0.00 $ Specify Cost o…" at bounding box center [944, 413] width 357 height 334
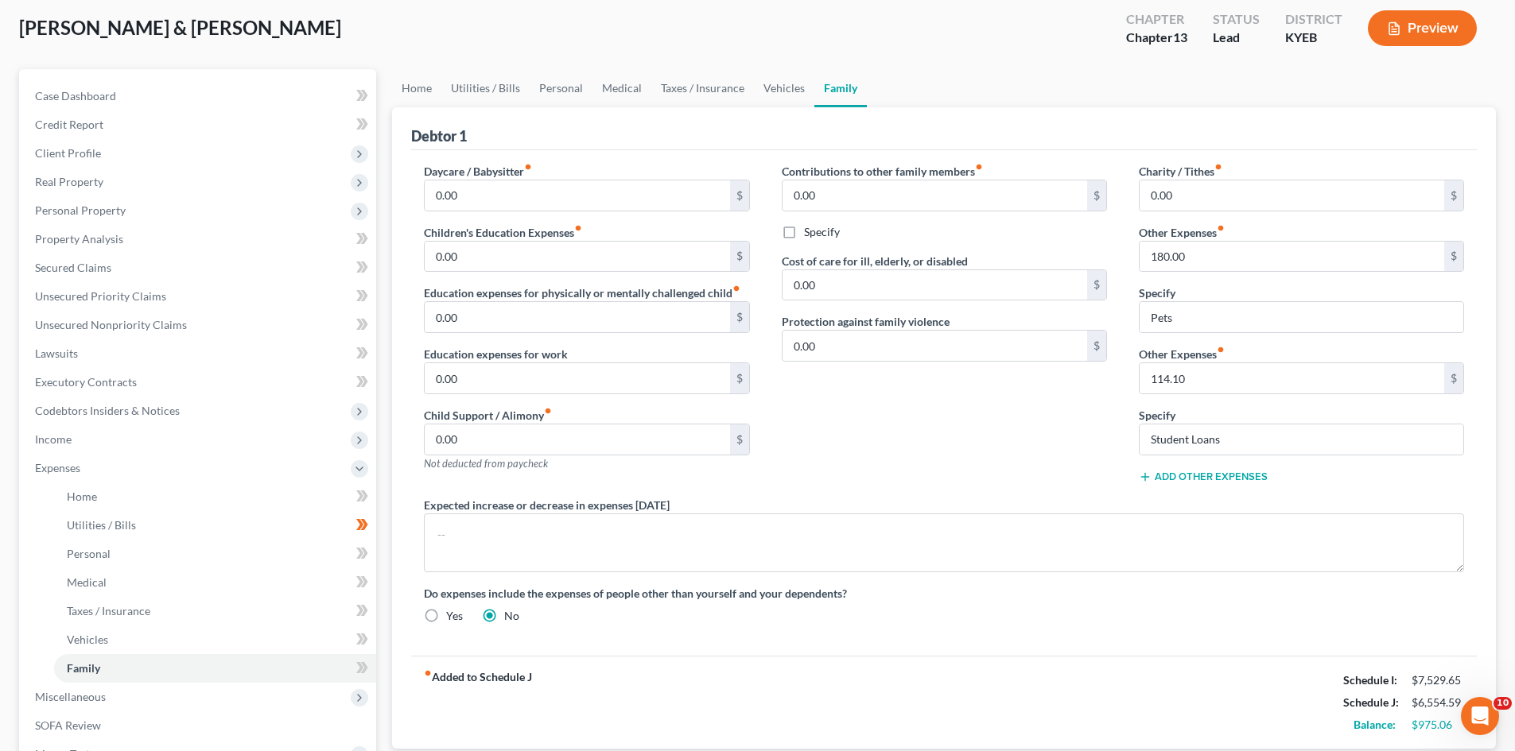
scroll to position [80, 0]
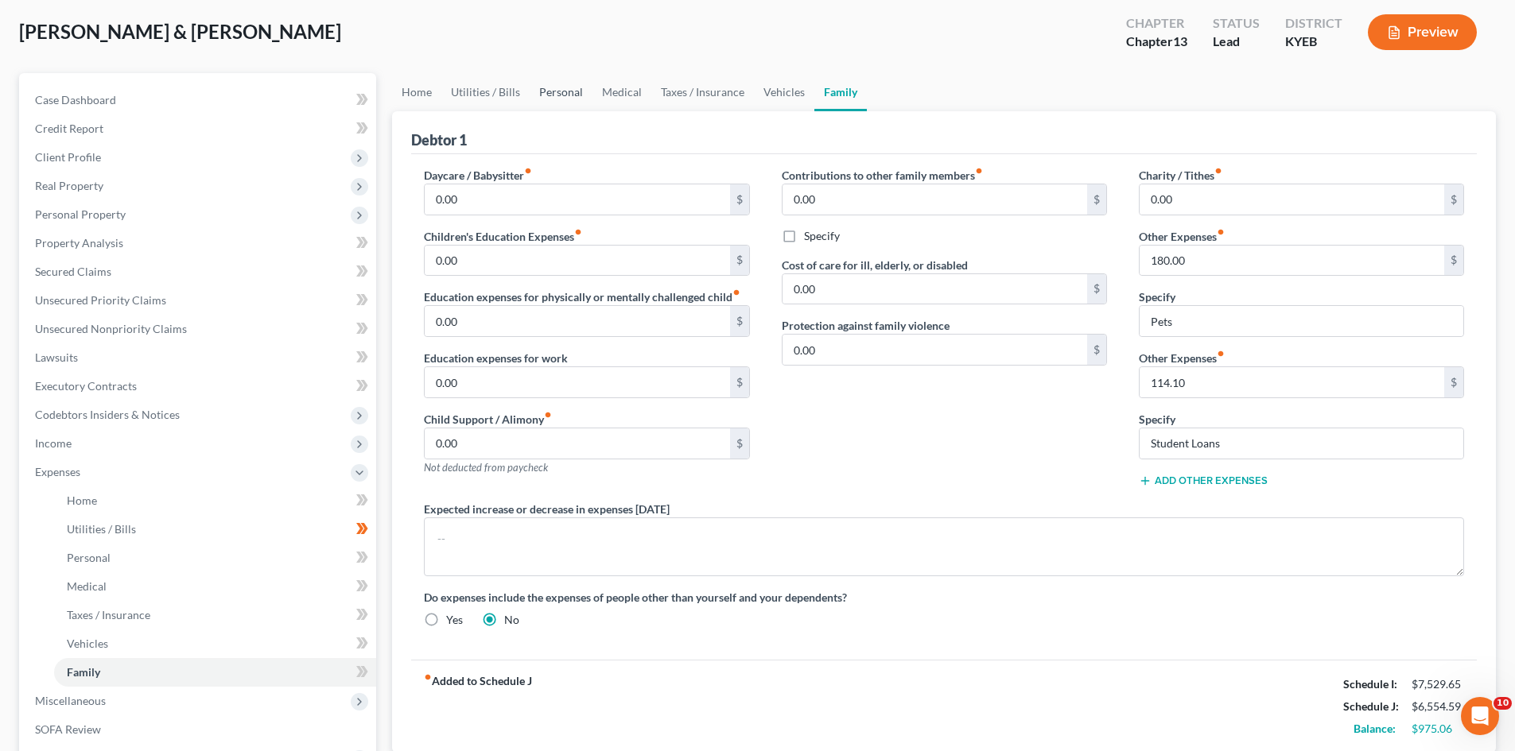
click at [565, 91] on link "Personal" at bounding box center [561, 92] width 63 height 38
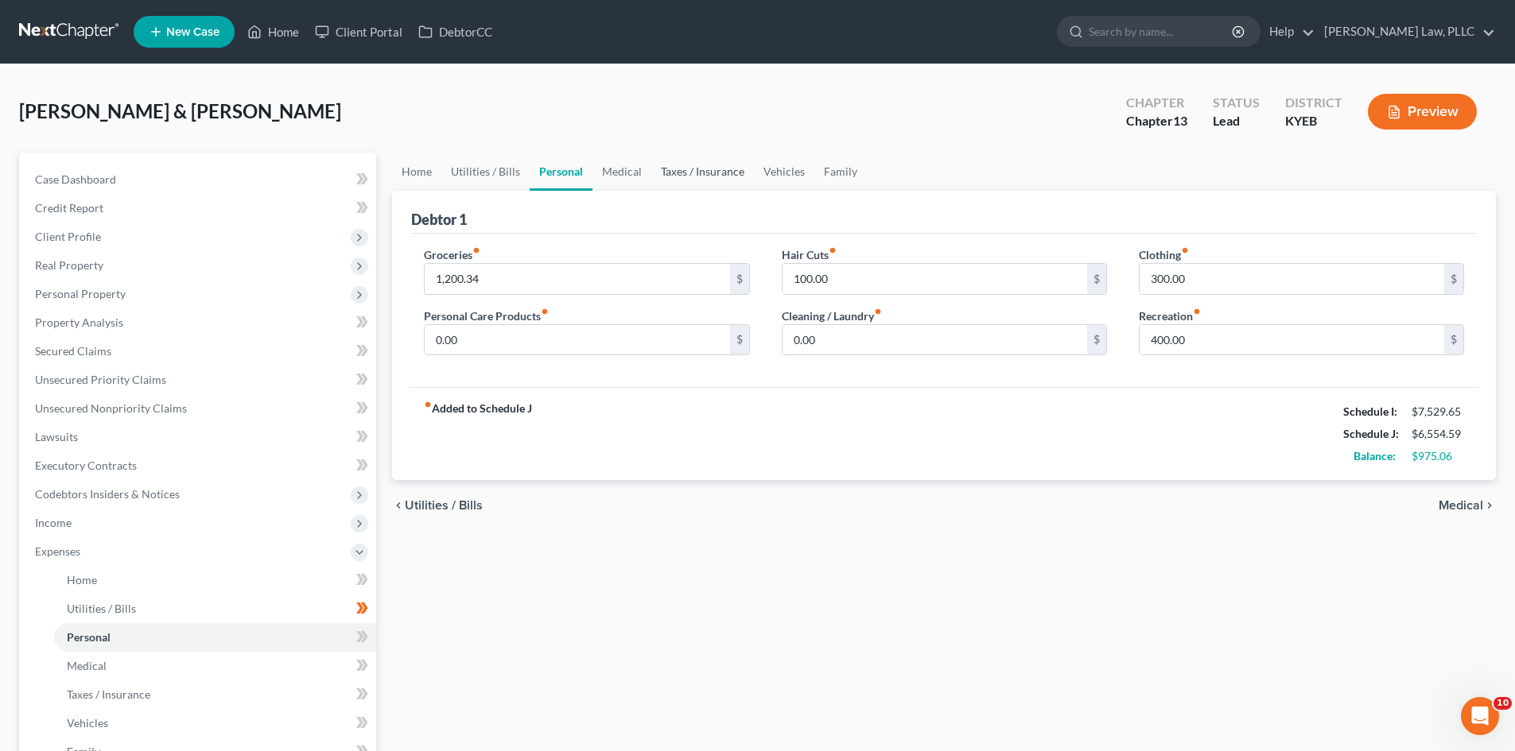
click at [716, 170] on link "Taxes / Insurance" at bounding box center [702, 172] width 103 height 38
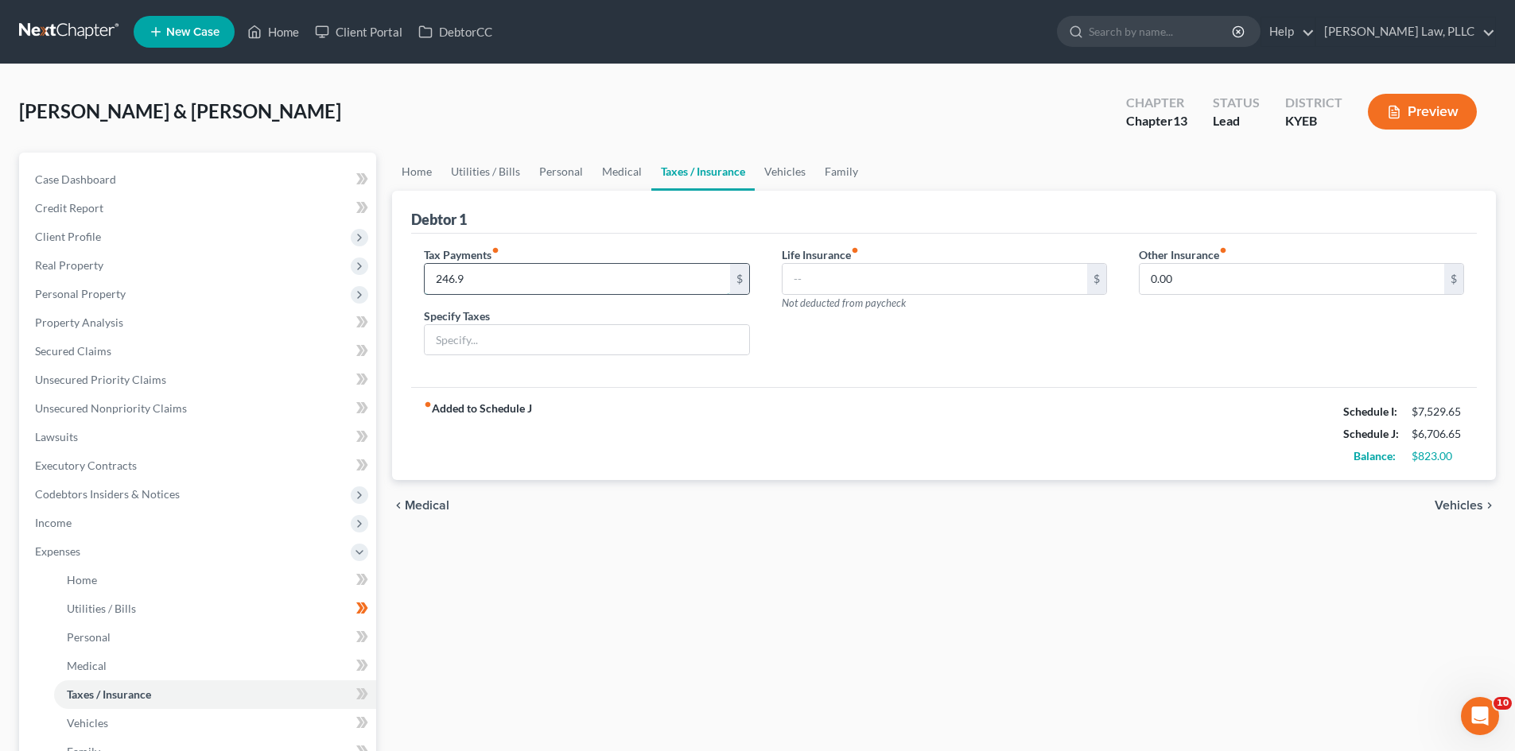
type input "246.96"
drag, startPoint x: 572, startPoint y: 280, endPoint x: 200, endPoint y: 271, distance: 371.4
click at [200, 271] on div "Petition Navigation Case Dashboard Payments Invoices Payments Payments Credit R…" at bounding box center [757, 583] width 1492 height 861
drag, startPoint x: 792, startPoint y: 277, endPoint x: 1136, endPoint y: 312, distance: 346.0
click at [792, 277] on input "text" at bounding box center [934, 279] width 305 height 30
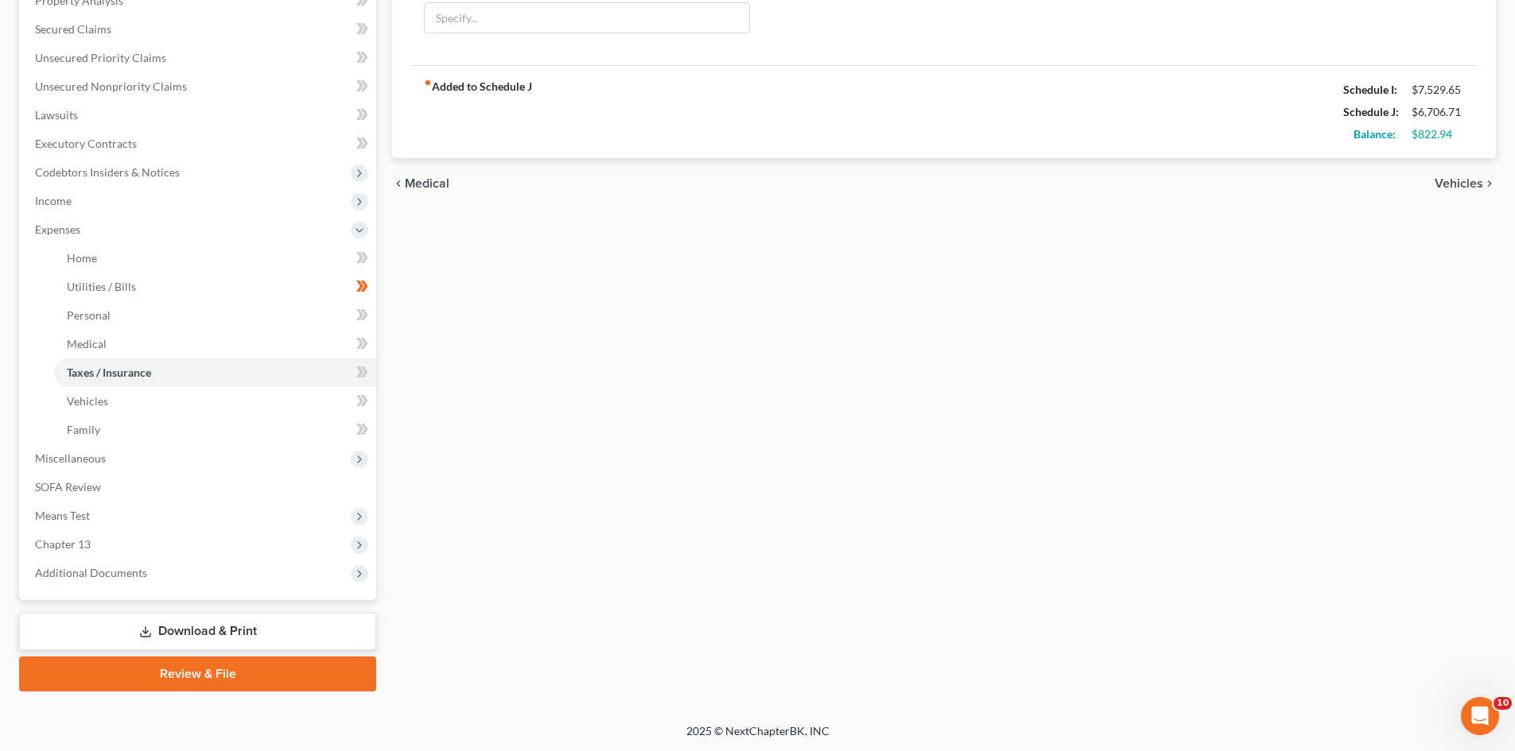
type input "246.96"
click at [1136, 312] on div "Home Utilities / Bills Personal Medical Taxes / Insurance Vehicles Family Debto…" at bounding box center [943, 260] width 1119 height 861
click at [1163, 310] on div "Home Utilities / Bills Personal Medical Taxes / Insurance Vehicles Family Debto…" at bounding box center [943, 260] width 1119 height 861
click at [72, 199] on span "Income" at bounding box center [199, 200] width 354 height 29
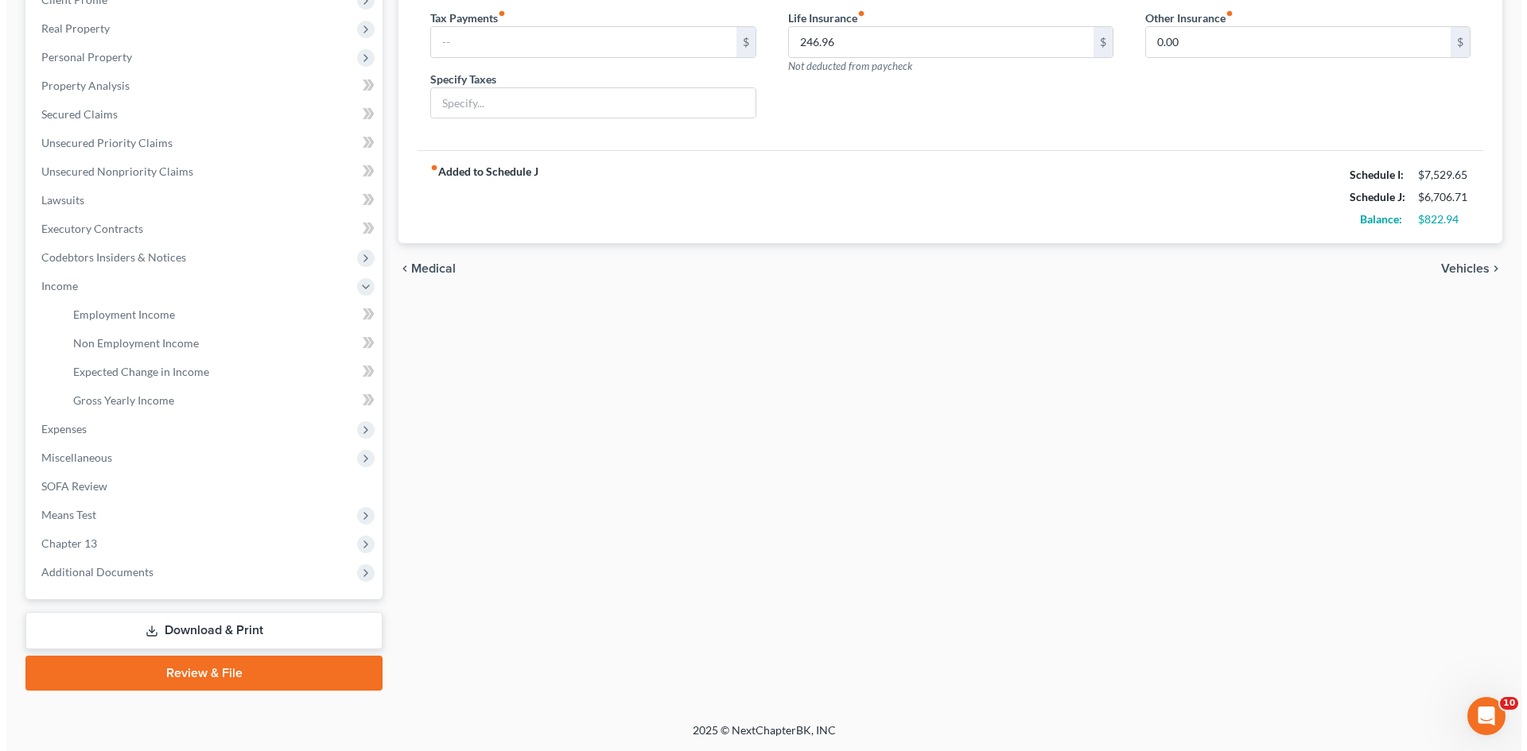
scroll to position [237, 0]
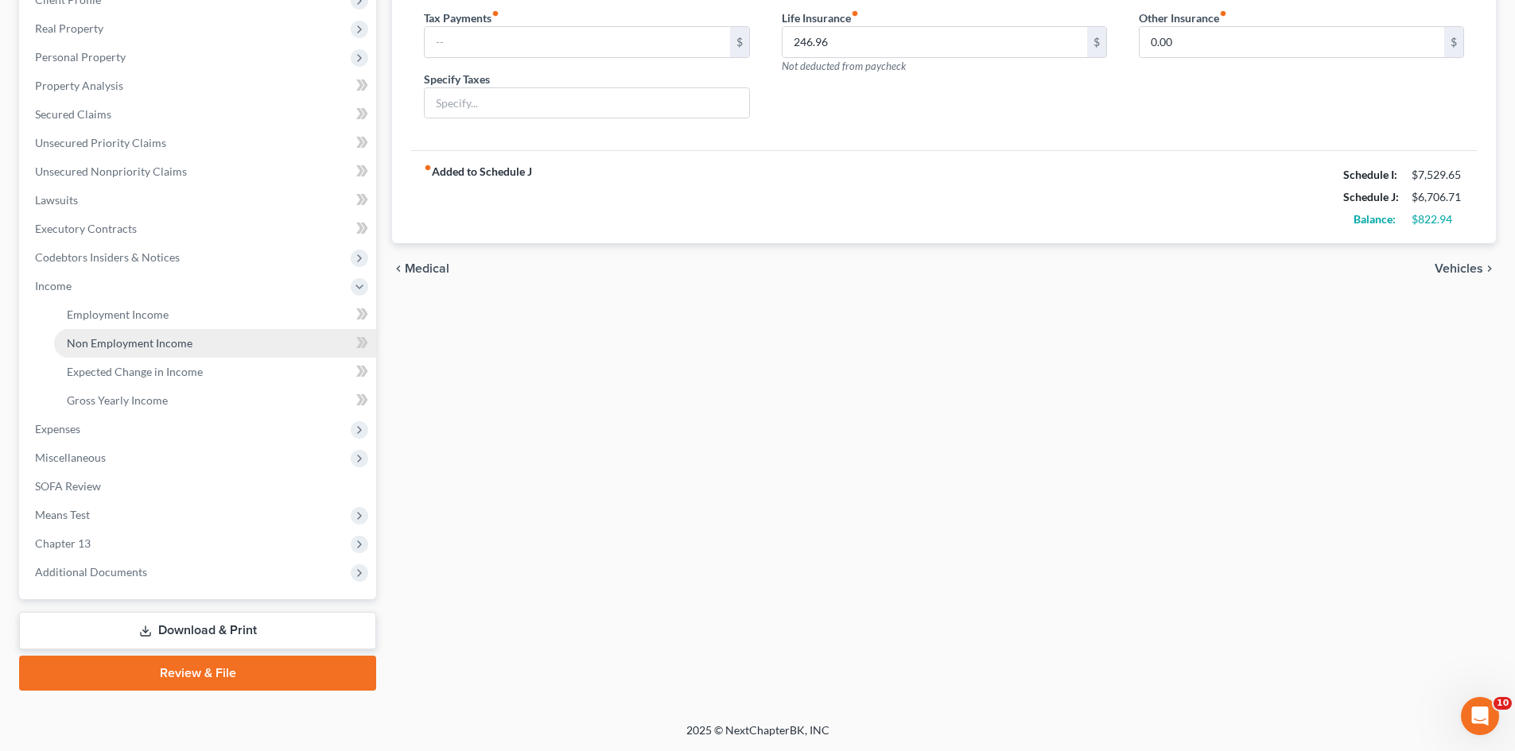
click at [99, 339] on span "Non Employment Income" at bounding box center [130, 343] width 126 height 14
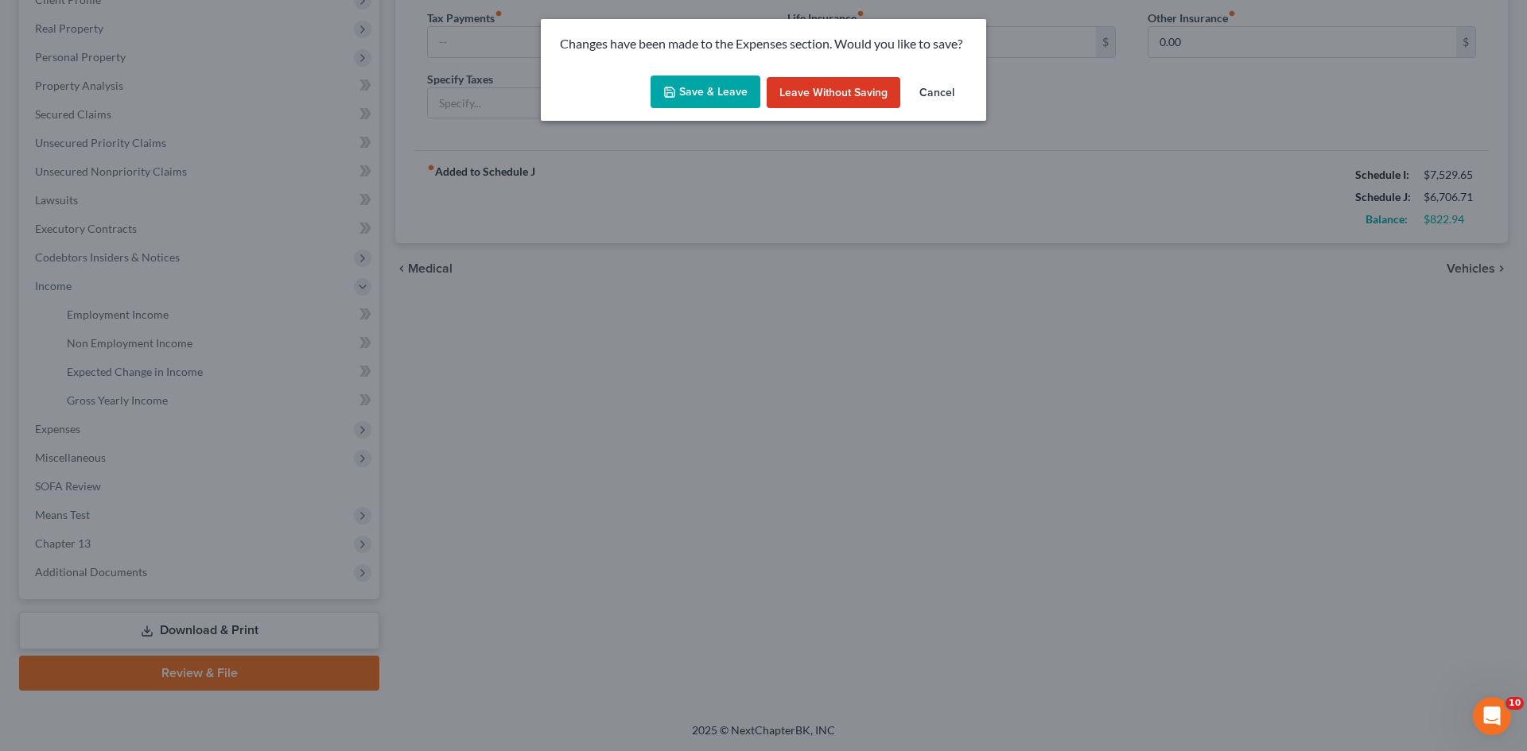
click at [673, 93] on polyline "button" at bounding box center [670, 94] width 6 height 4
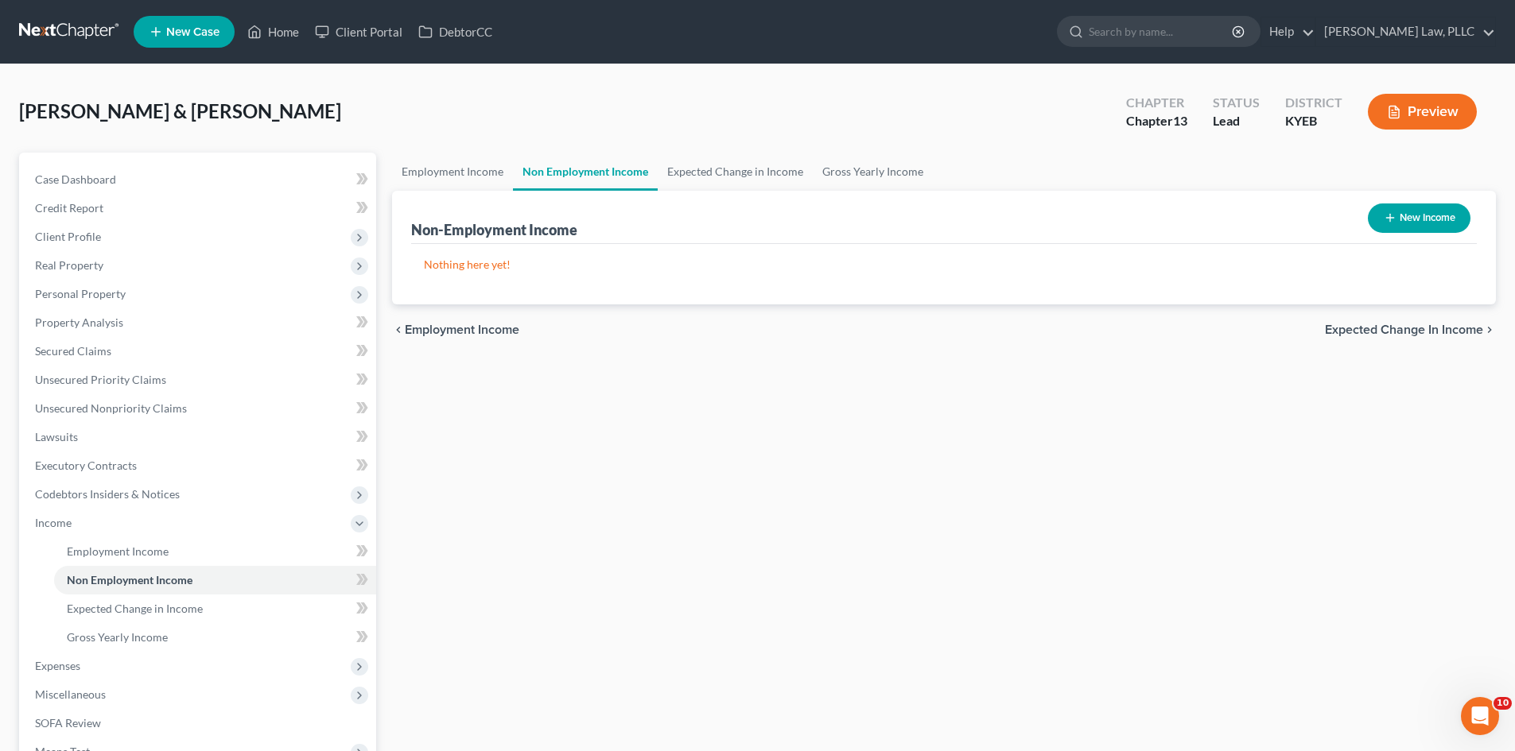
click at [1410, 213] on button "New Income" at bounding box center [1419, 218] width 103 height 29
select select "0"
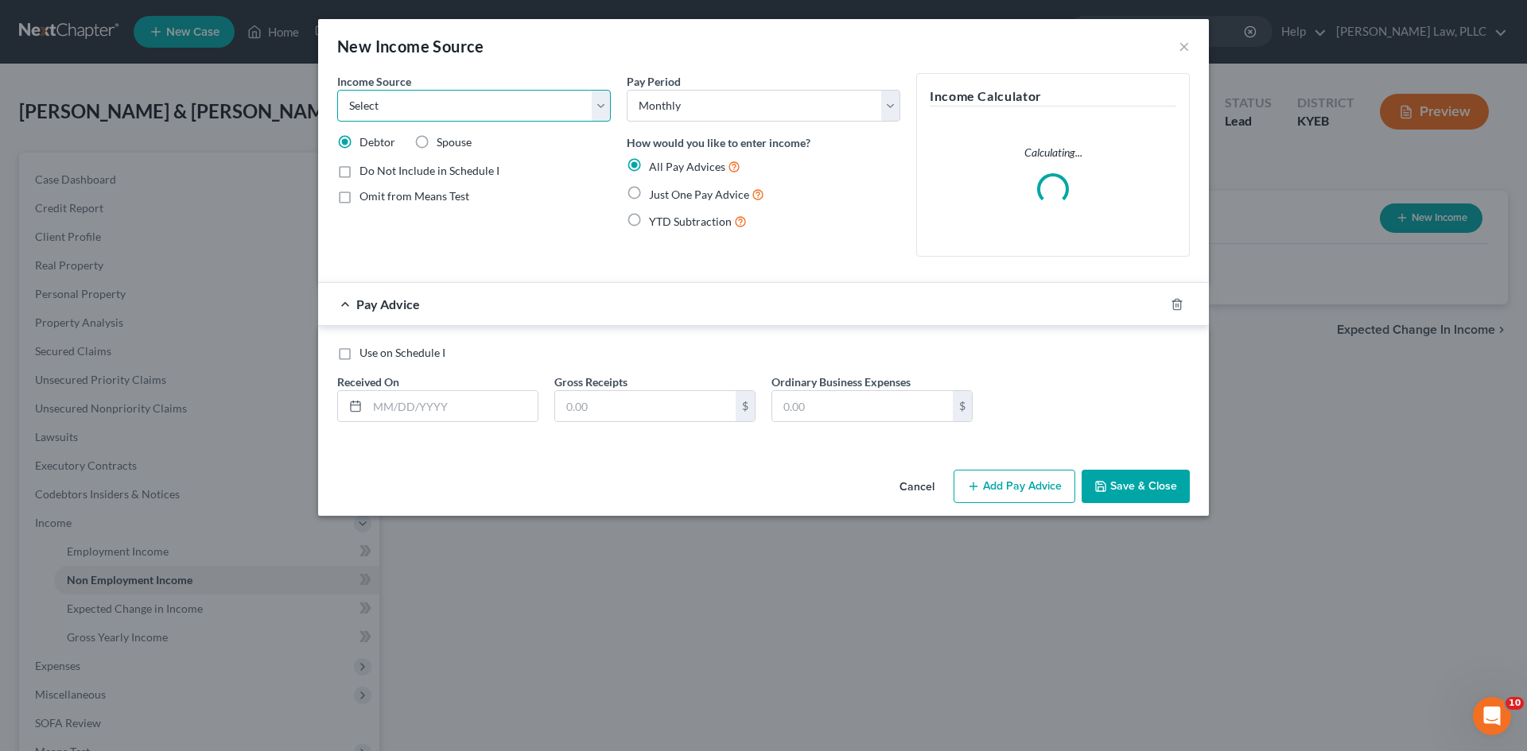
click at [432, 106] on select "Select Unemployment Disability (from employer) Pension Retirement Social Securi…" at bounding box center [474, 106] width 274 height 32
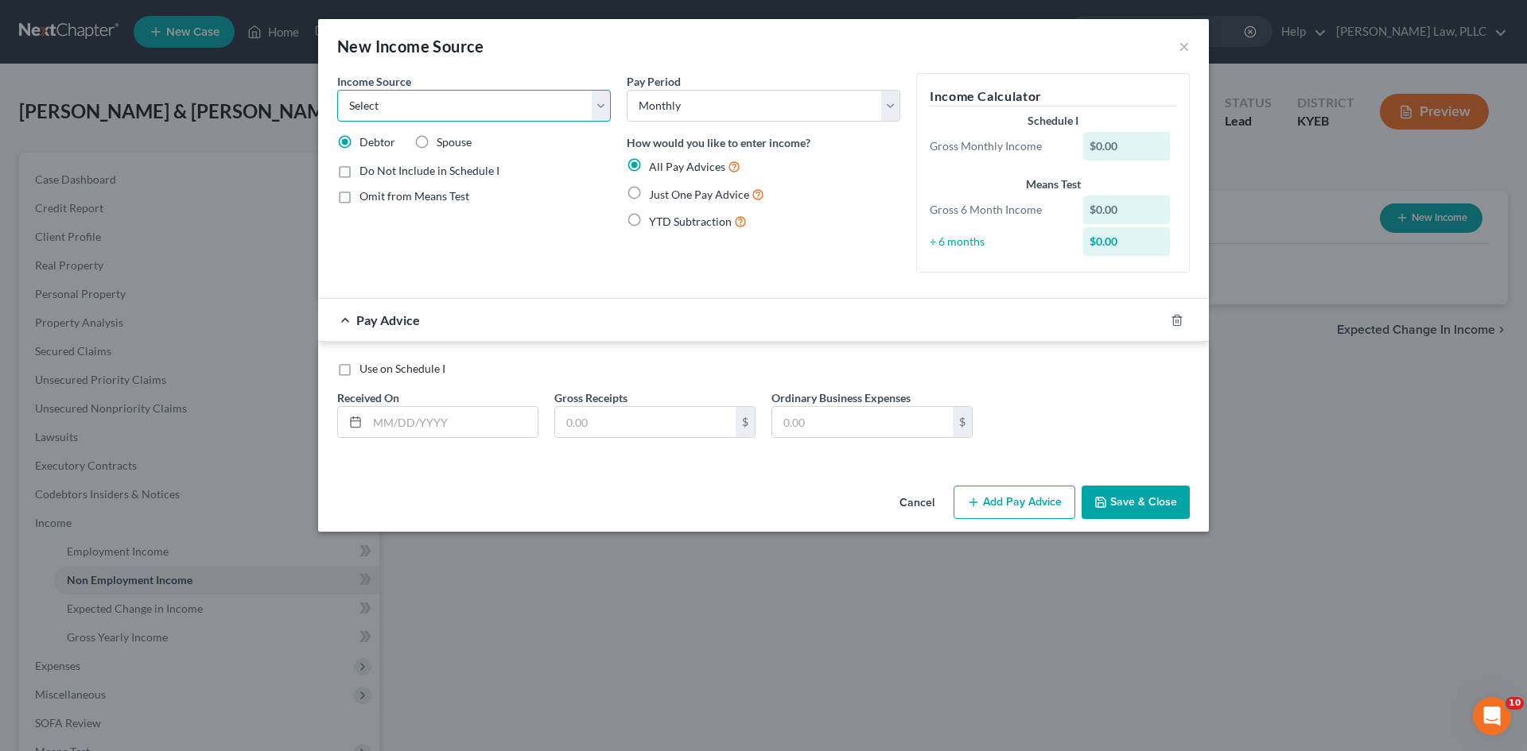
select select "2"
click at [337, 90] on select "Select Unemployment Disability (from employer) Pension Retirement Social Securi…" at bounding box center [474, 106] width 274 height 32
click at [673, 196] on span "Just One Pay Advice" at bounding box center [699, 195] width 100 height 14
click at [665, 196] on input "Just One Pay Advice" at bounding box center [660, 190] width 10 height 10
radio input "true"
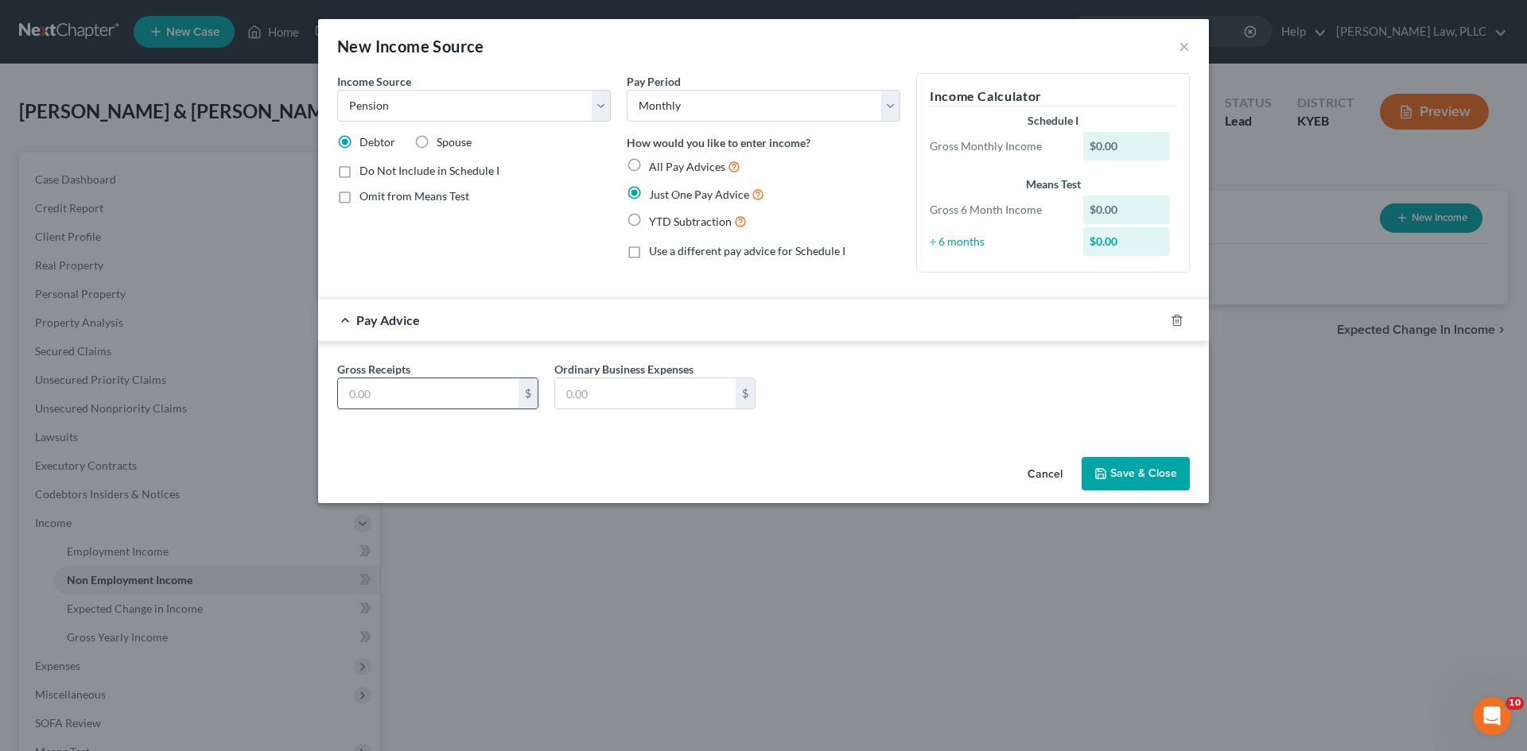
click at [456, 398] on input "text" at bounding box center [428, 393] width 180 height 30
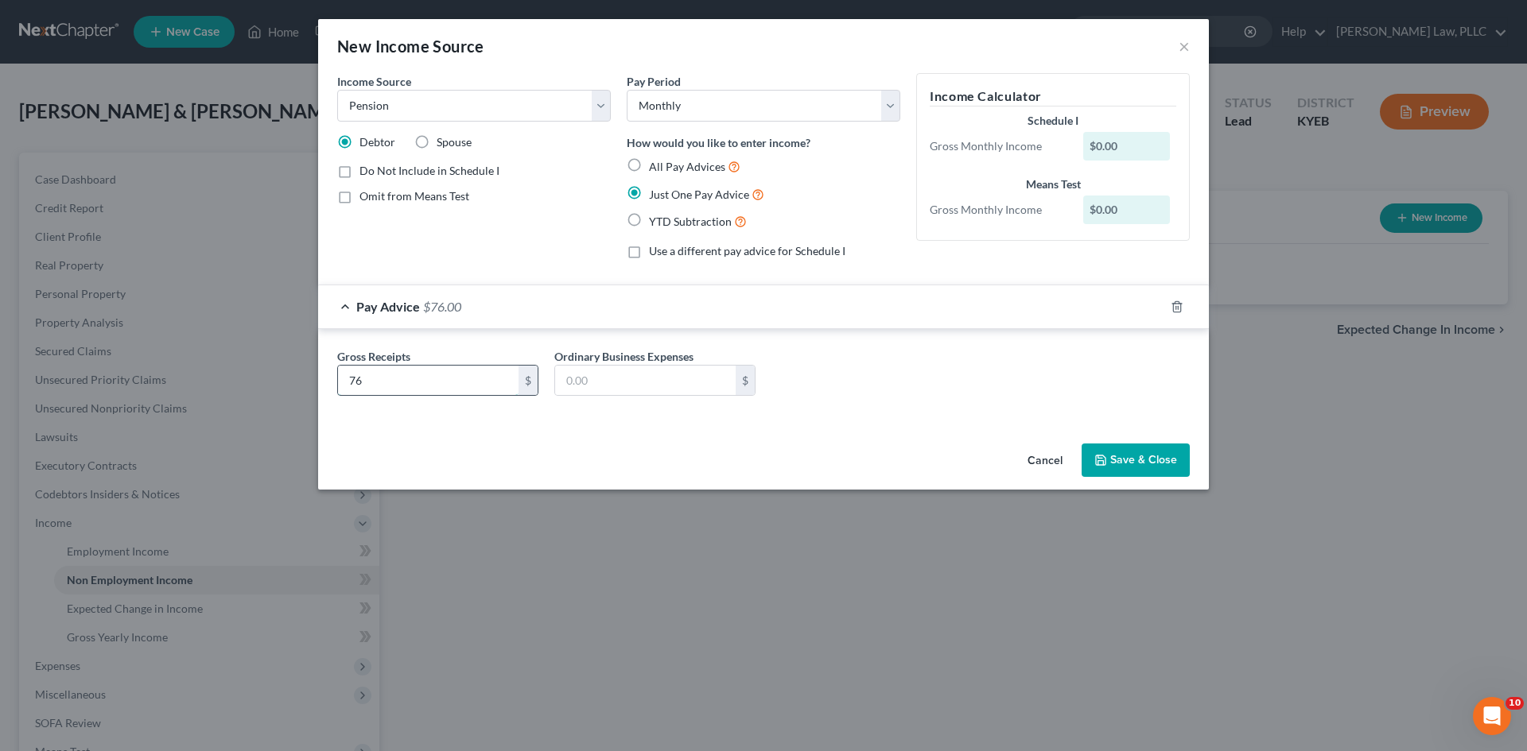
type input "76"
click at [456, 398] on div "Gross Receipts 76 $ Ordinary Business Expenses $" at bounding box center [763, 378] width 868 height 61
click at [1144, 456] on button "Save & Close" at bounding box center [1135, 460] width 108 height 33
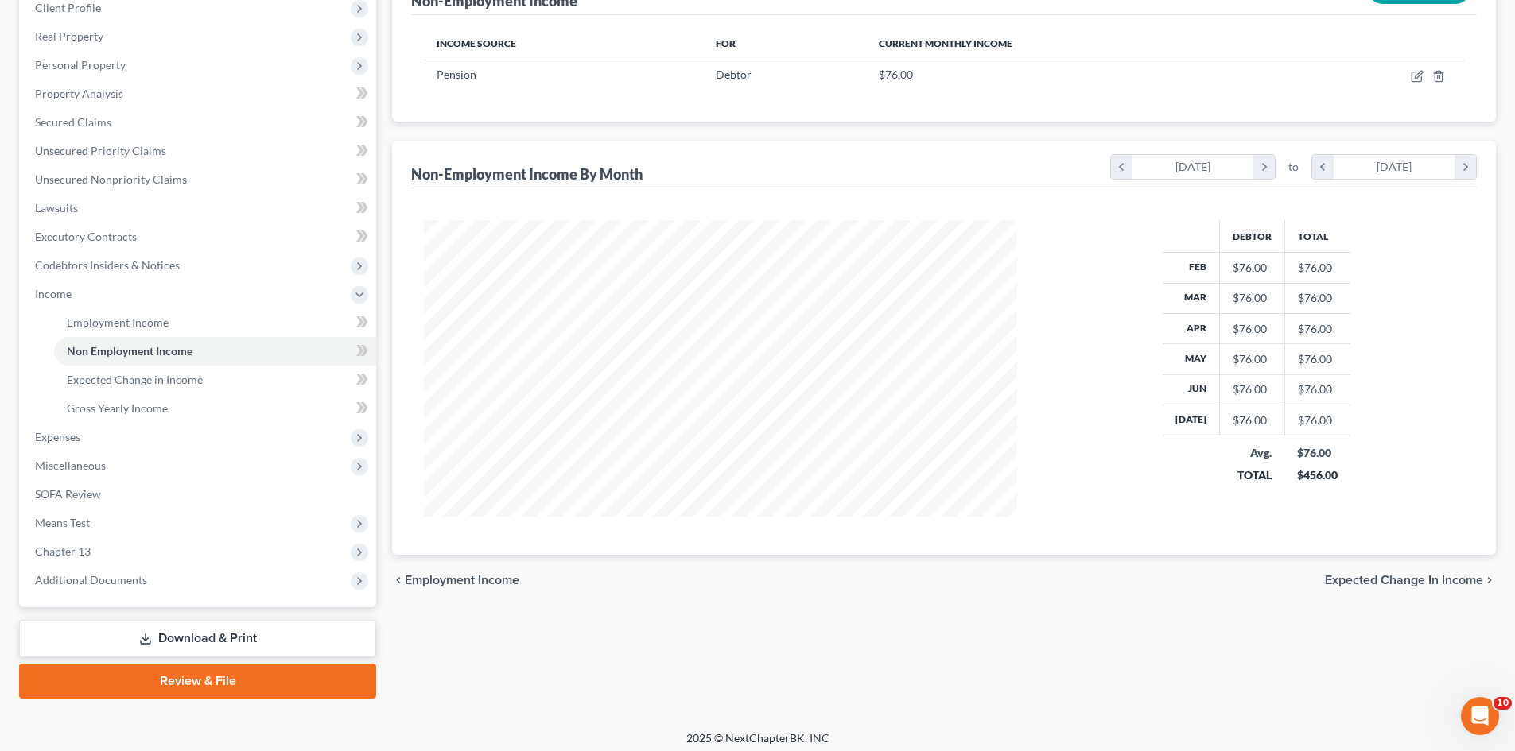
scroll to position [237, 0]
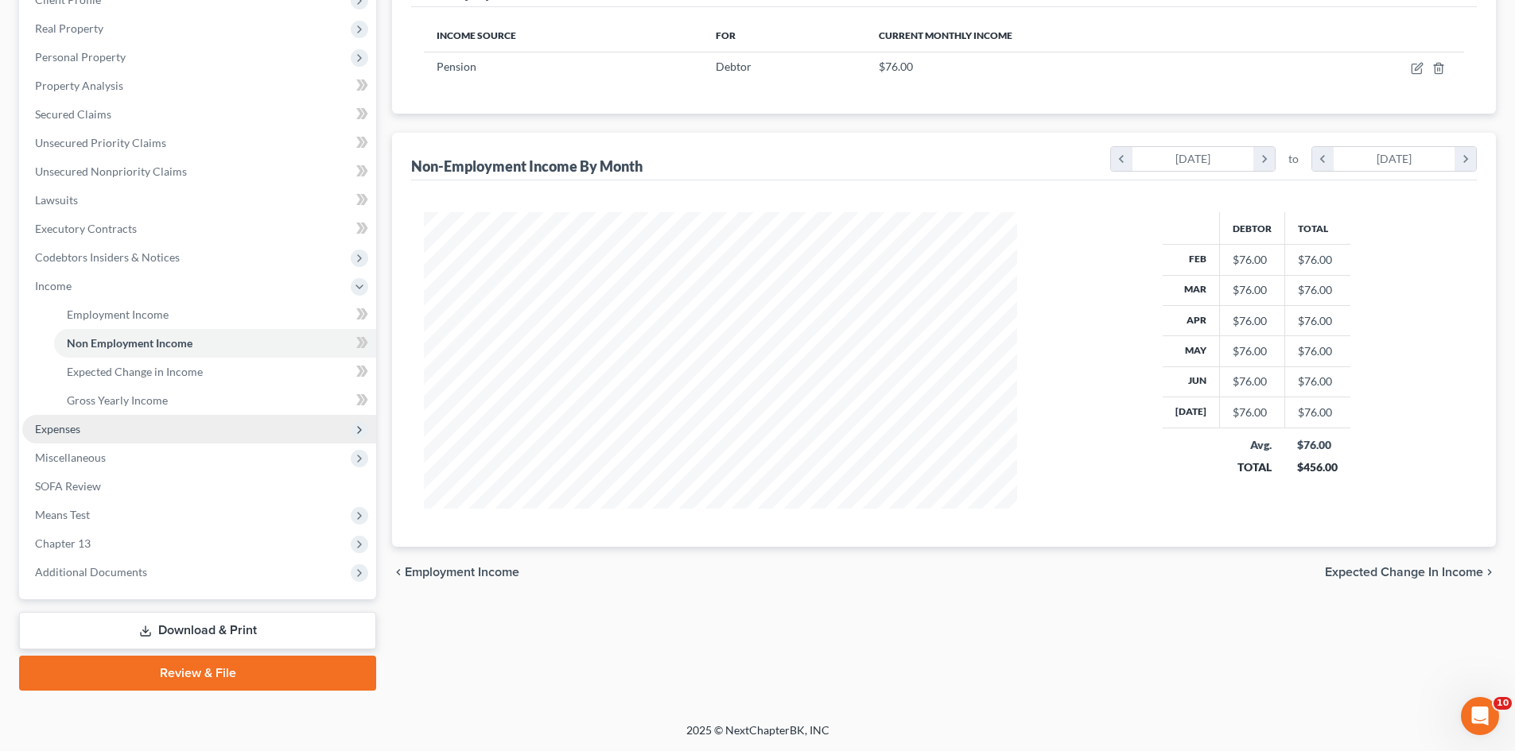
click at [46, 428] on span "Expenses" at bounding box center [57, 429] width 45 height 14
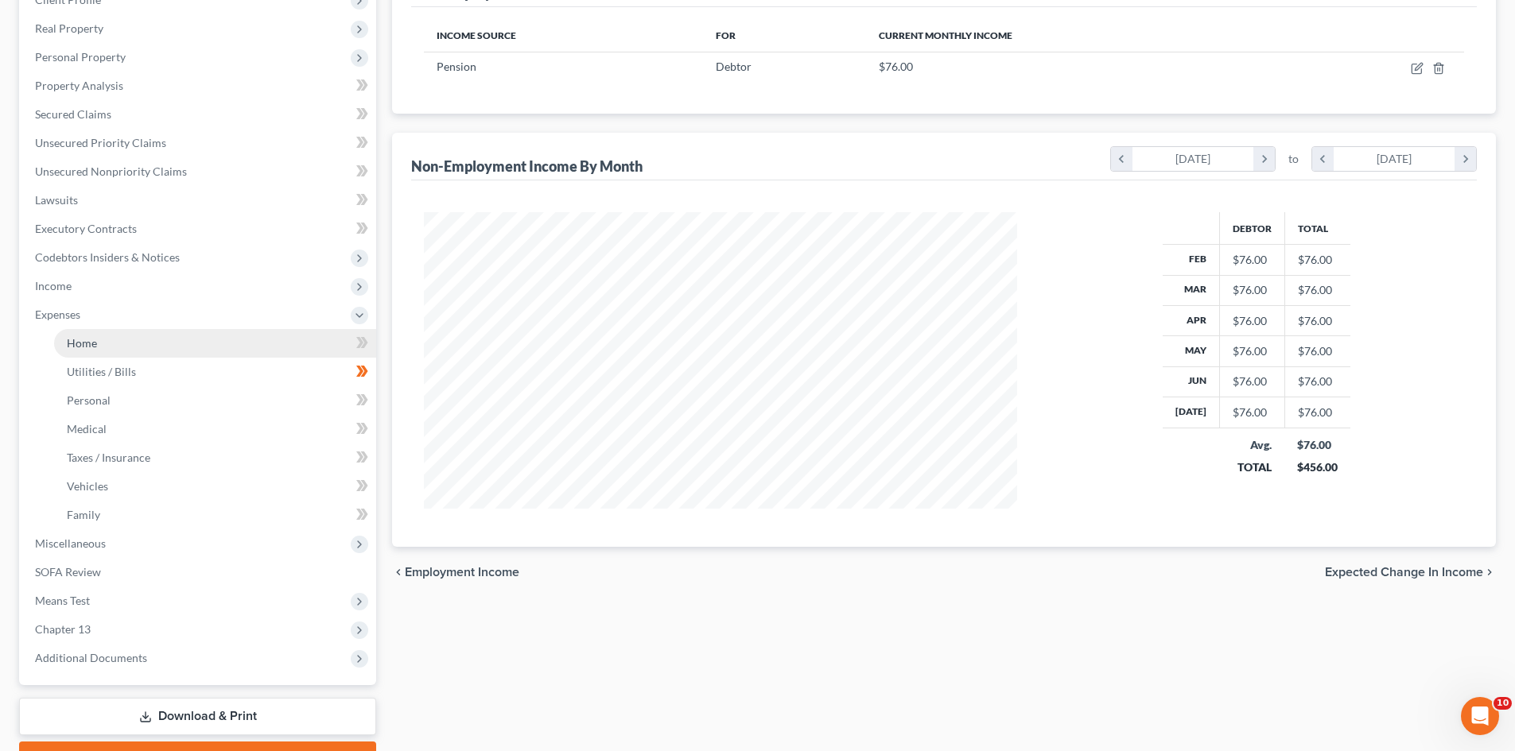
drag, startPoint x: 88, startPoint y: 321, endPoint x: 84, endPoint y: 330, distance: 9.6
click at [86, 326] on span "Expenses" at bounding box center [199, 315] width 354 height 29
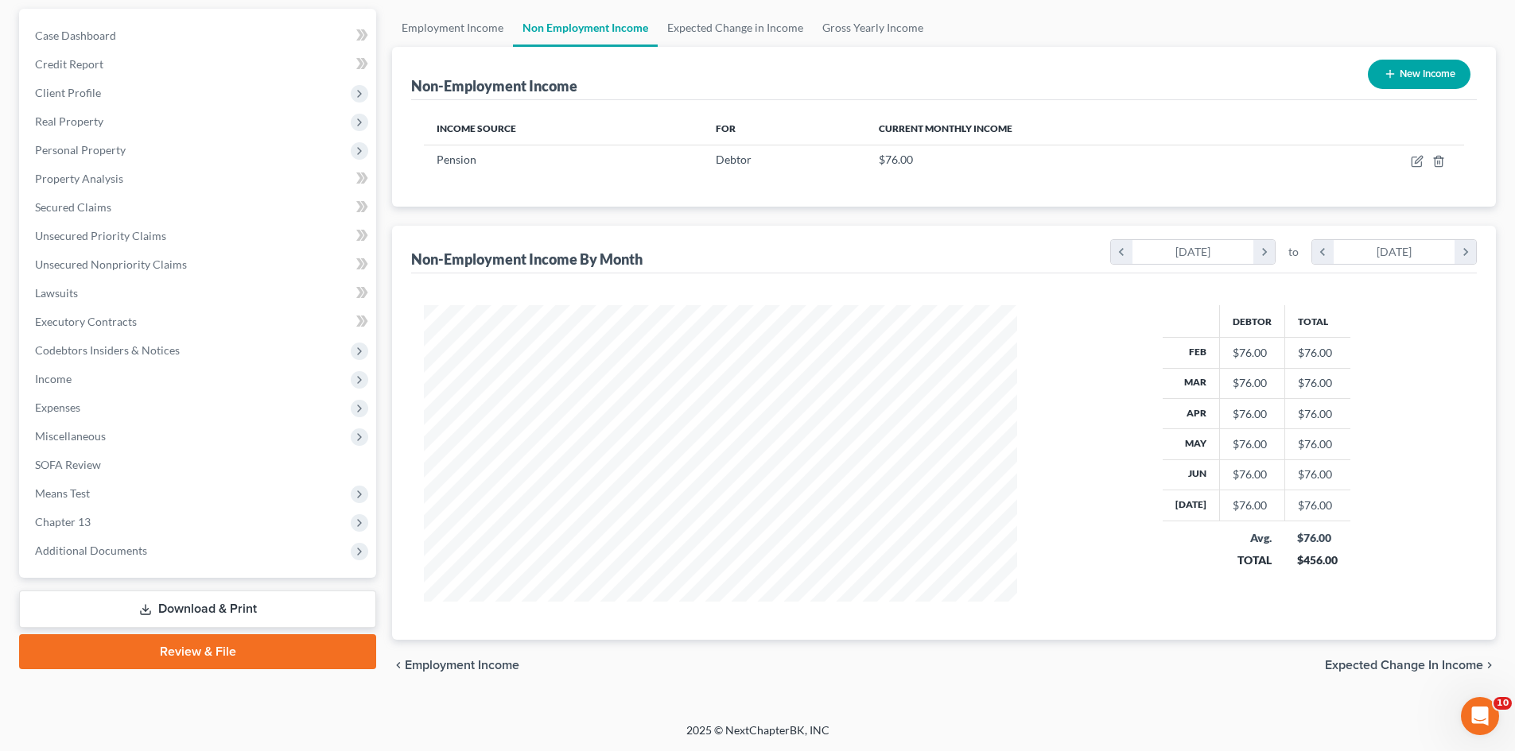
scroll to position [144, 0]
click at [53, 407] on span "Expenses" at bounding box center [57, 408] width 45 height 14
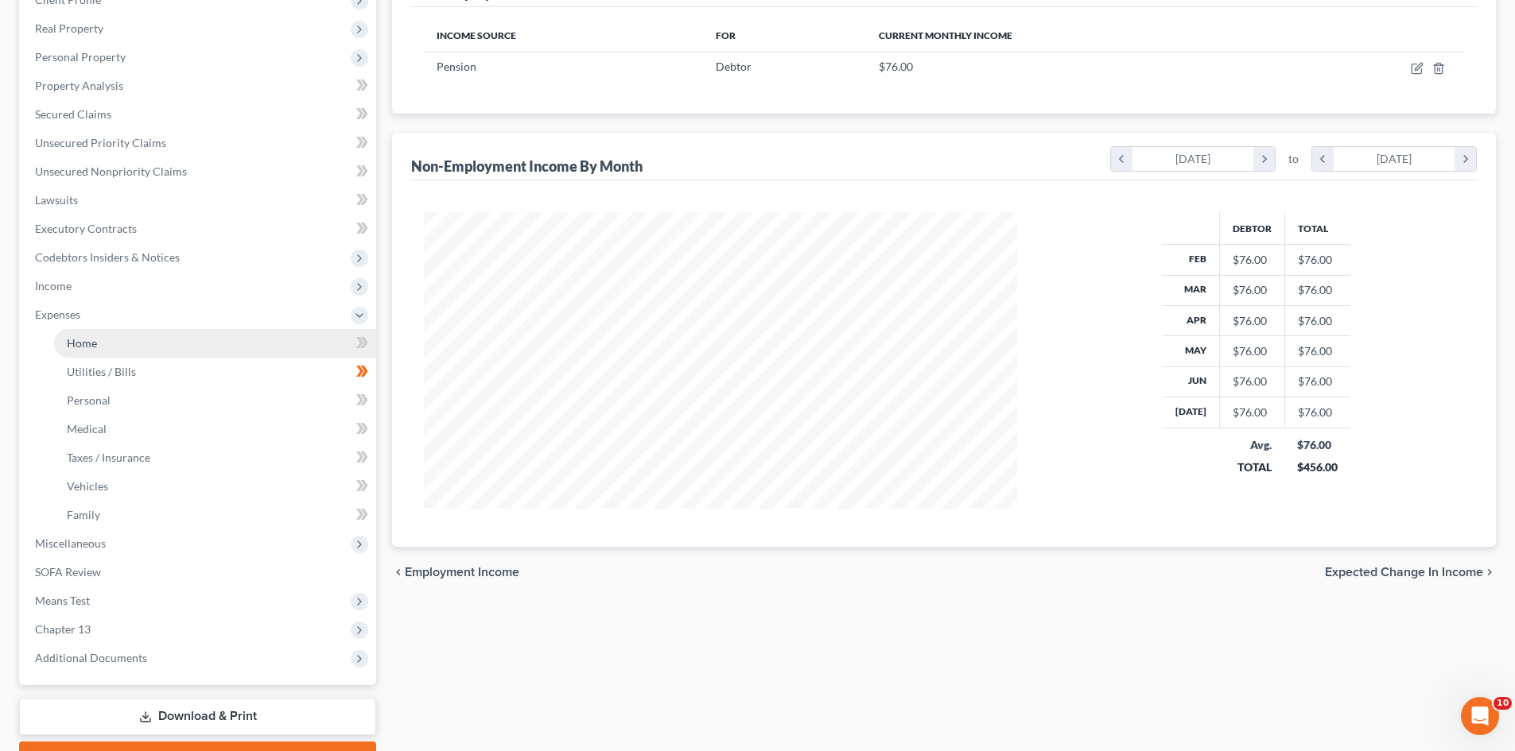
click at [88, 344] on span "Home" at bounding box center [82, 343] width 30 height 14
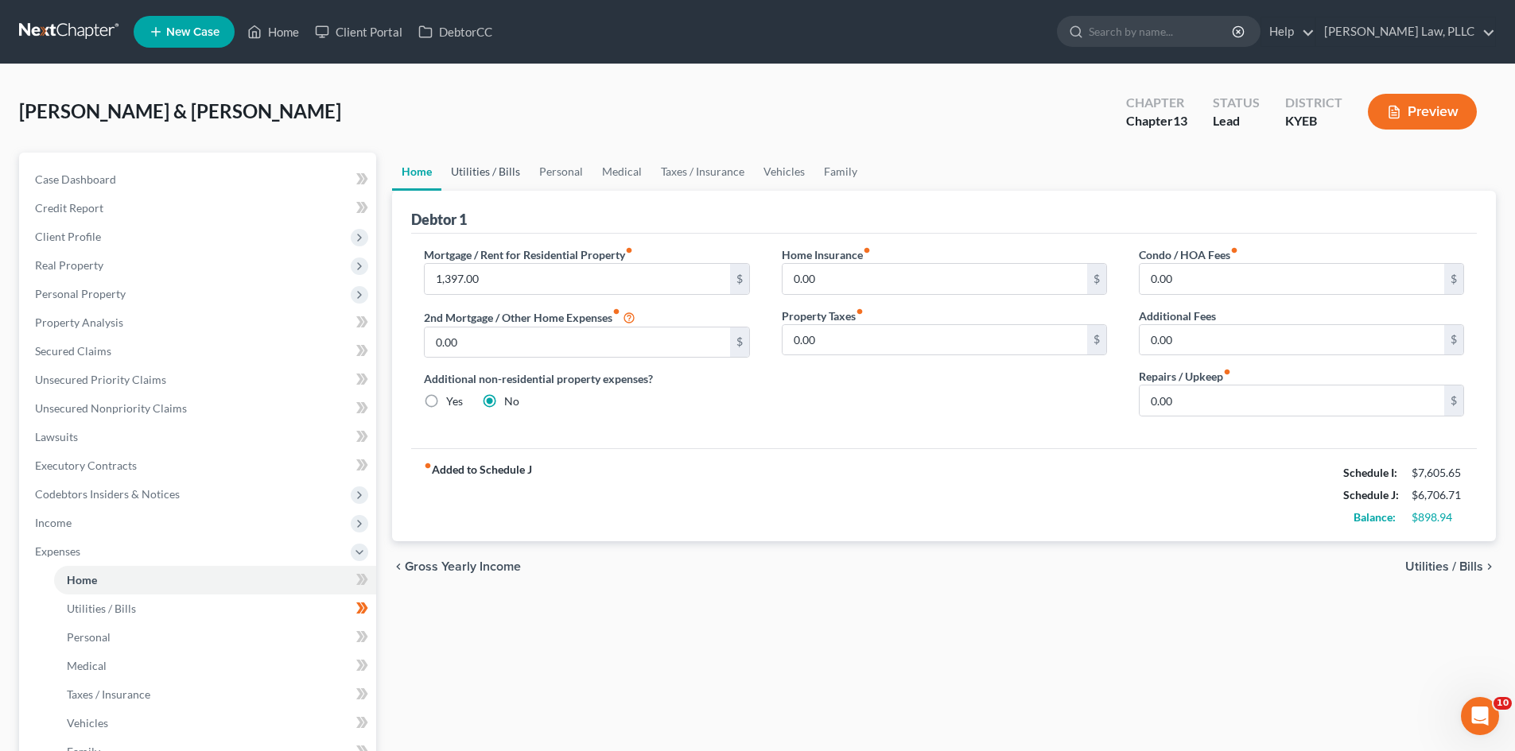
click at [503, 173] on link "Utilities / Bills" at bounding box center [485, 172] width 88 height 38
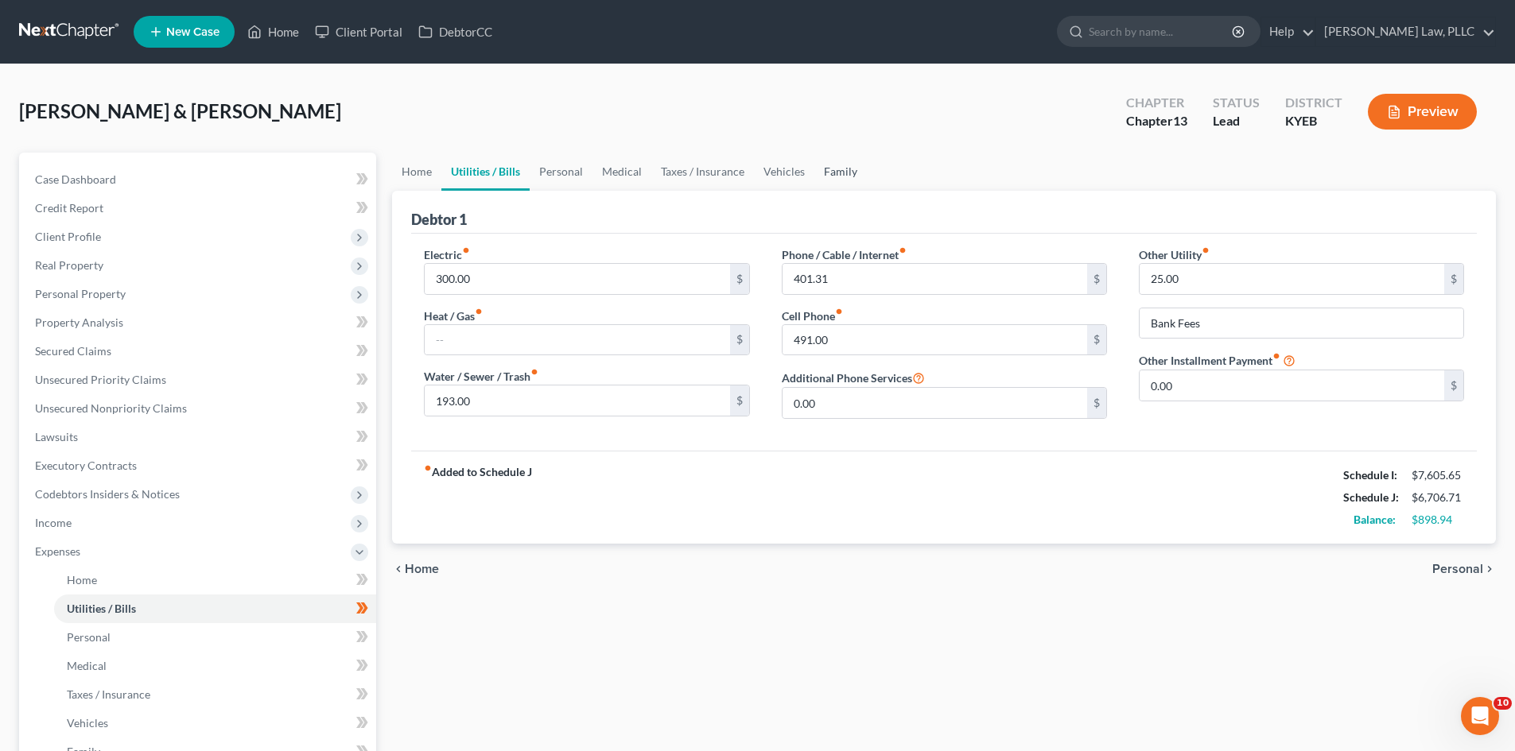
click at [832, 167] on link "Family" at bounding box center [840, 172] width 52 height 38
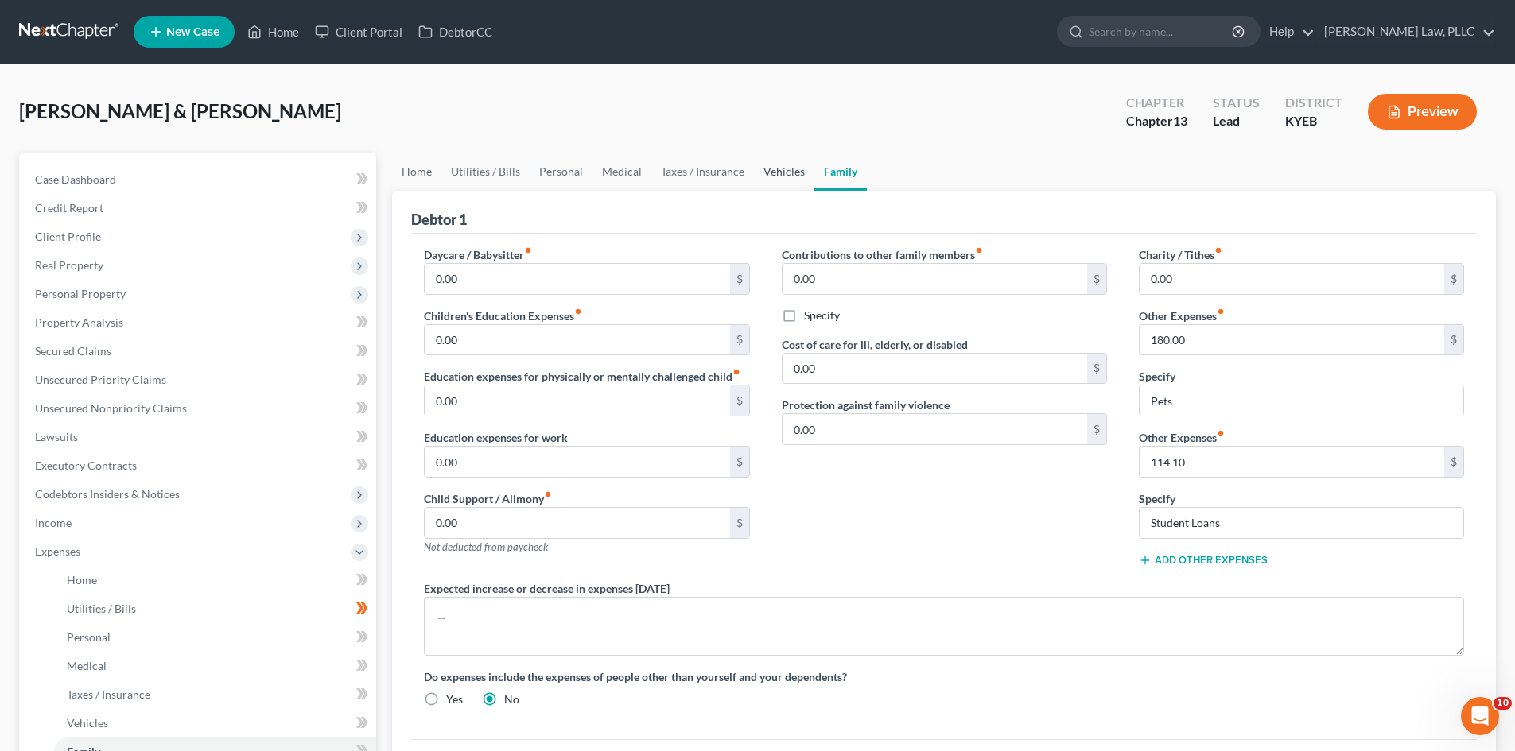
click at [785, 172] on link "Vehicles" at bounding box center [784, 172] width 60 height 38
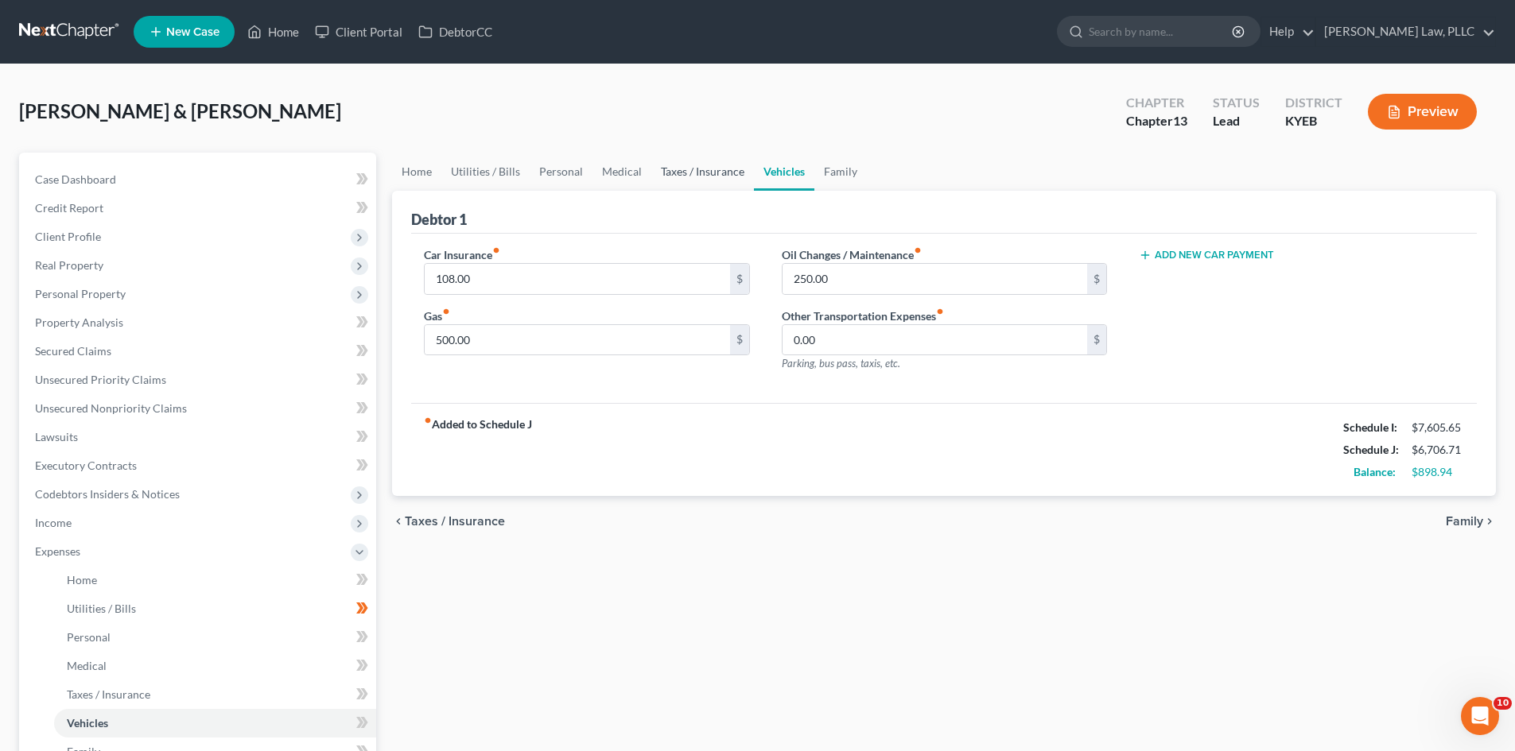
click at [712, 175] on link "Taxes / Insurance" at bounding box center [702, 172] width 103 height 38
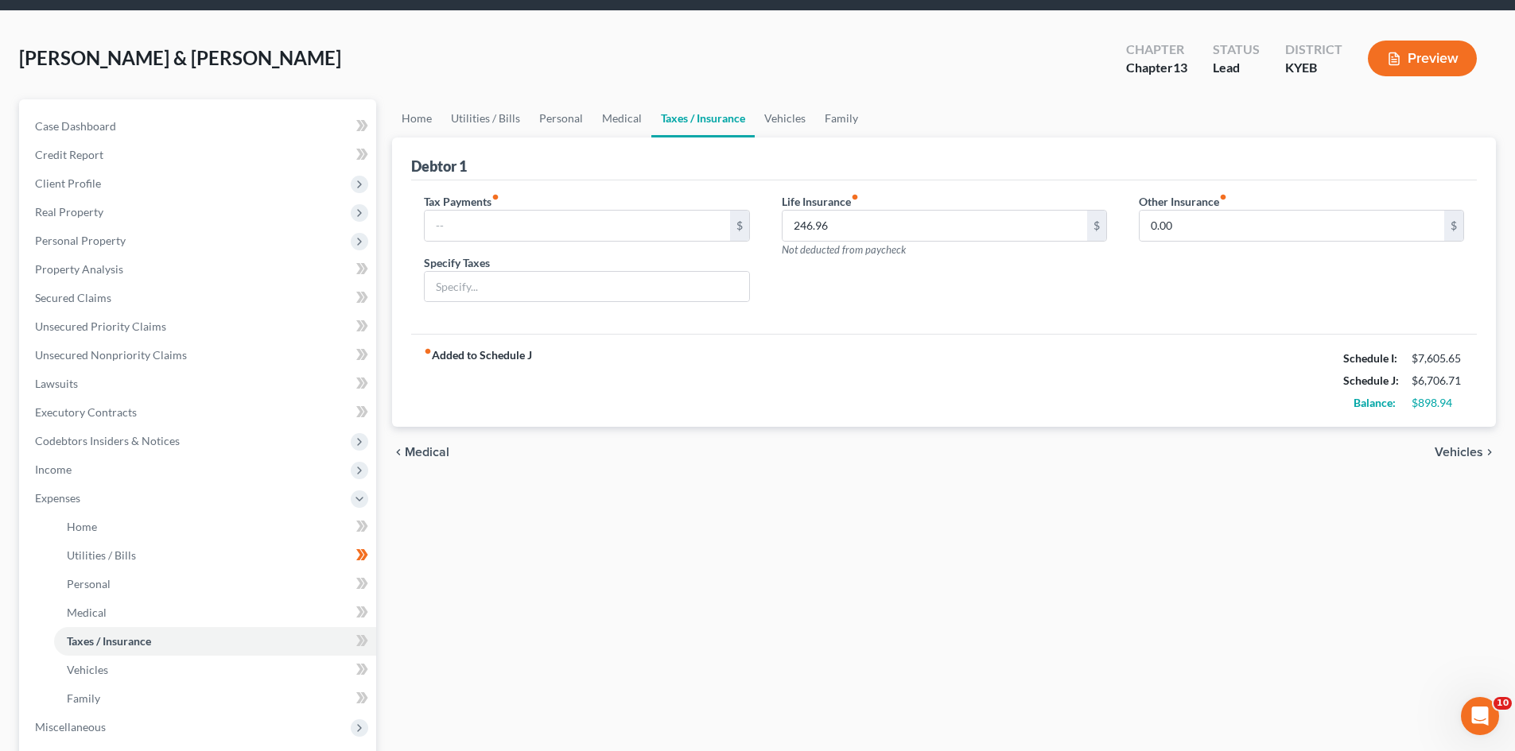
scroll to position [159, 0]
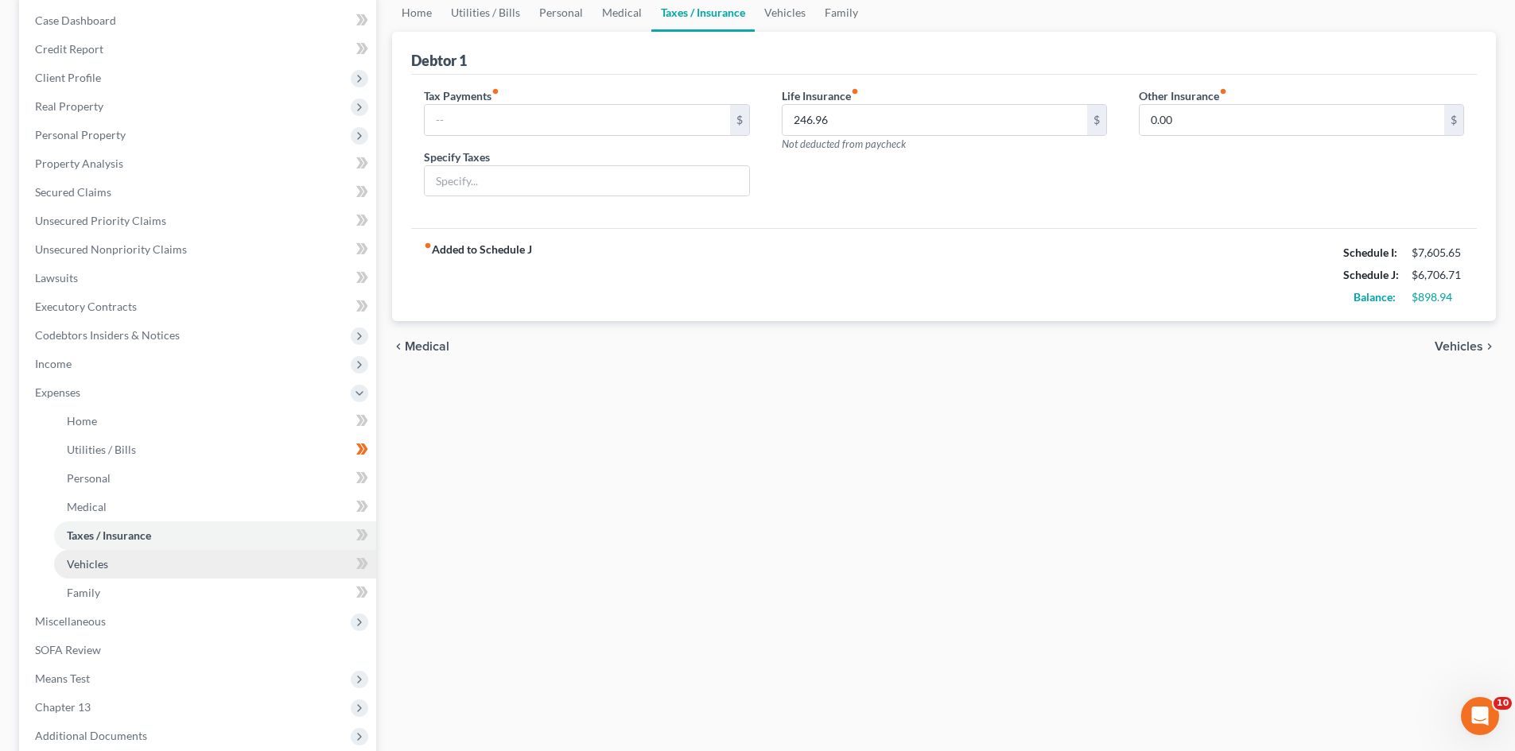
click at [76, 560] on span "Vehicles" at bounding box center [87, 564] width 41 height 14
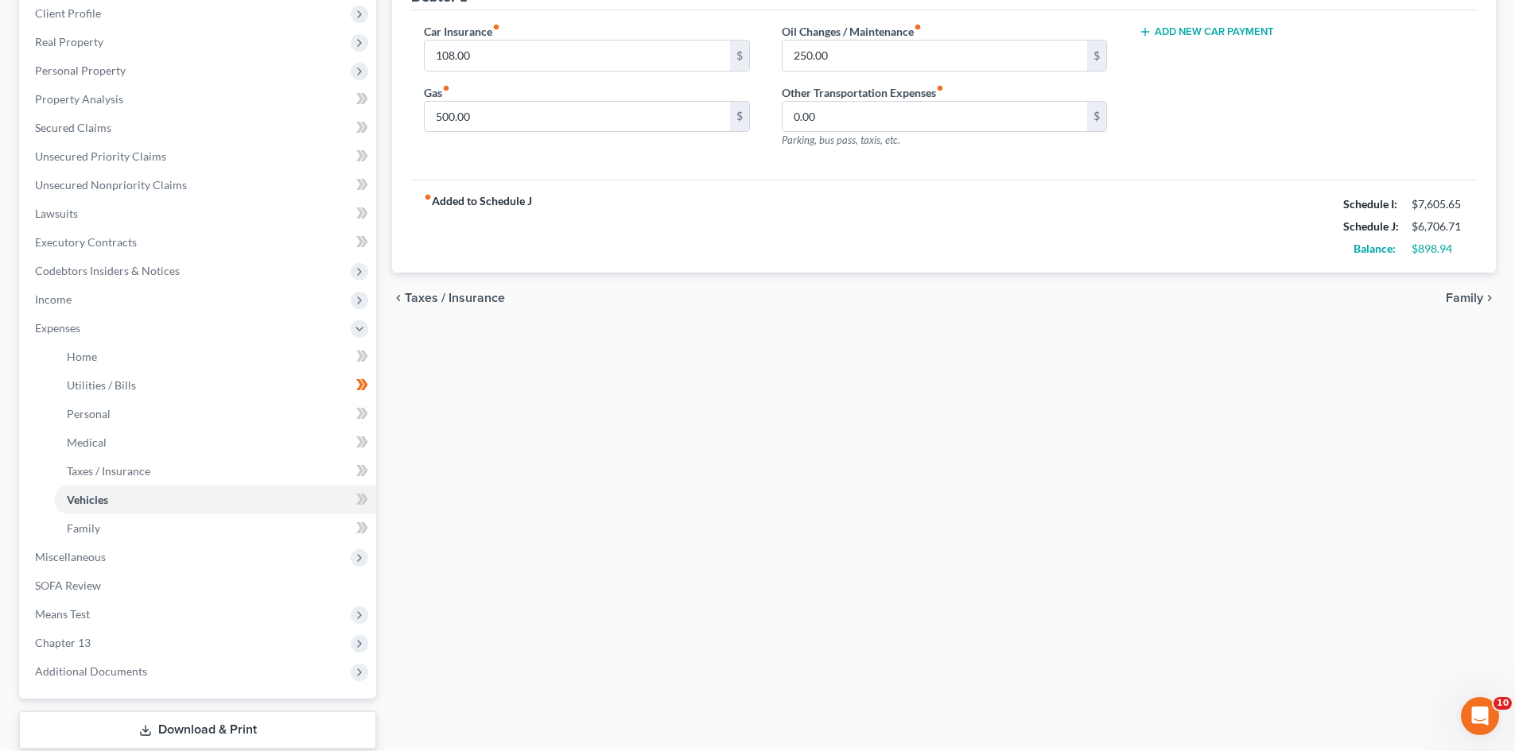
scroll to position [318, 0]
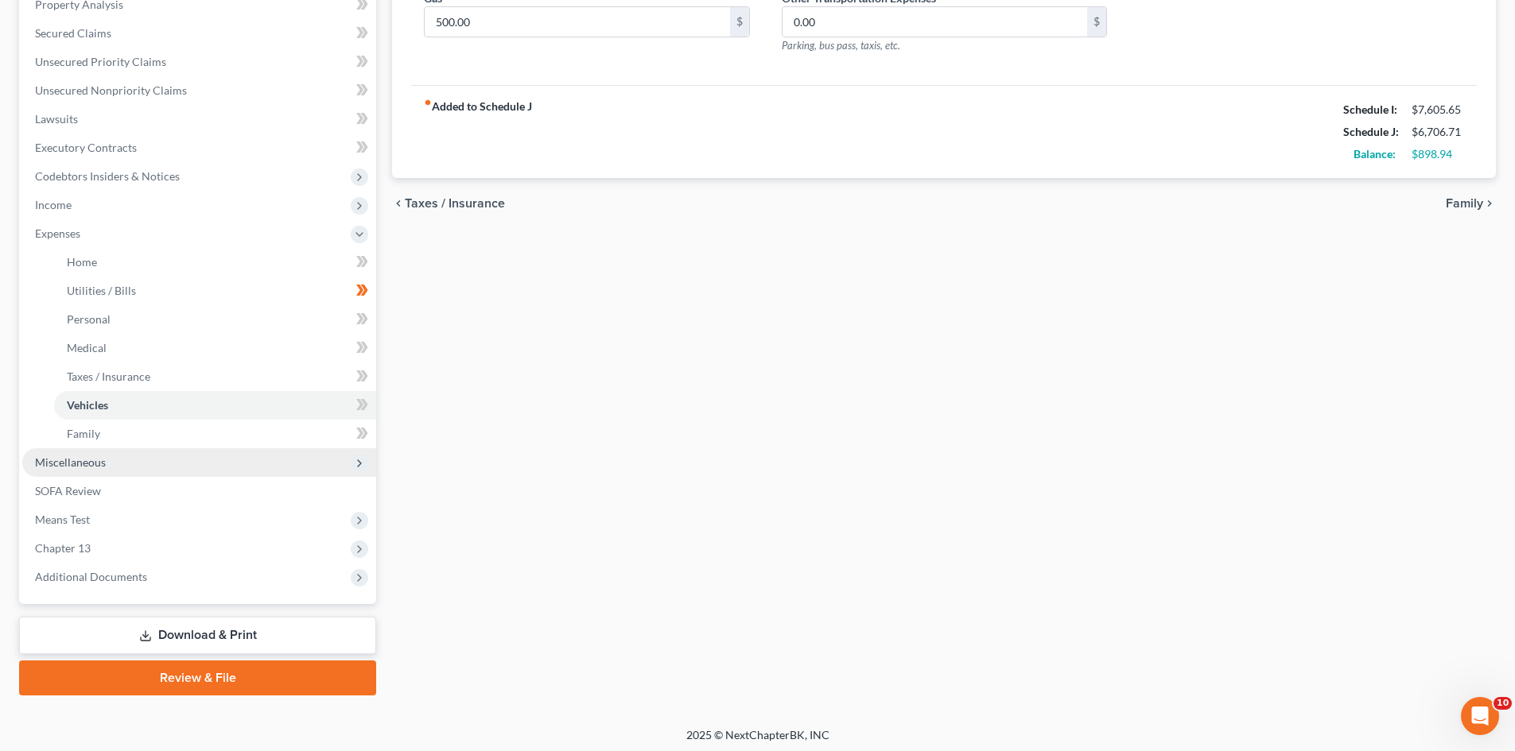
click at [82, 457] on span "Miscellaneous" at bounding box center [70, 463] width 71 height 14
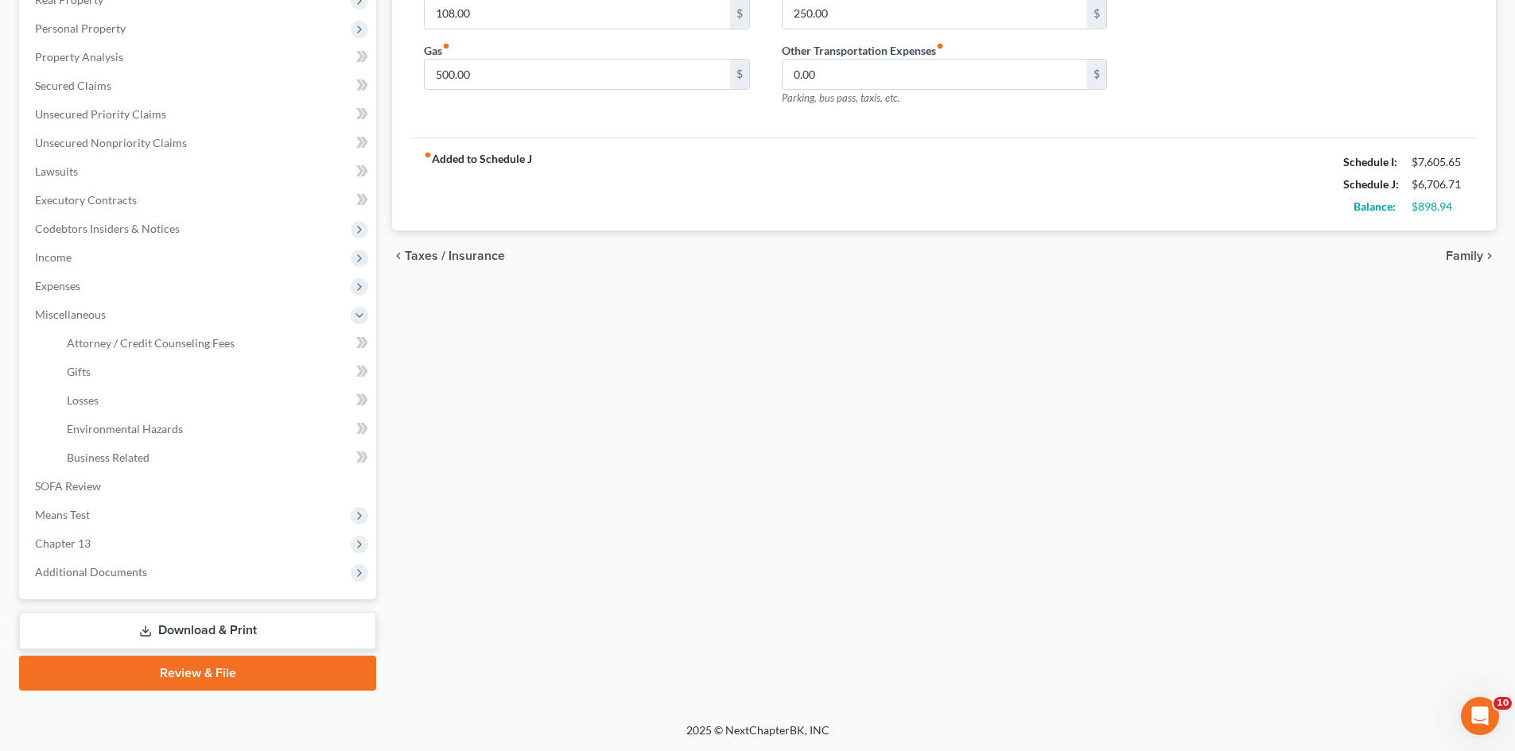
scroll to position [266, 0]
click at [112, 334] on link "Attorney / Credit Counseling Fees" at bounding box center [215, 343] width 322 height 29
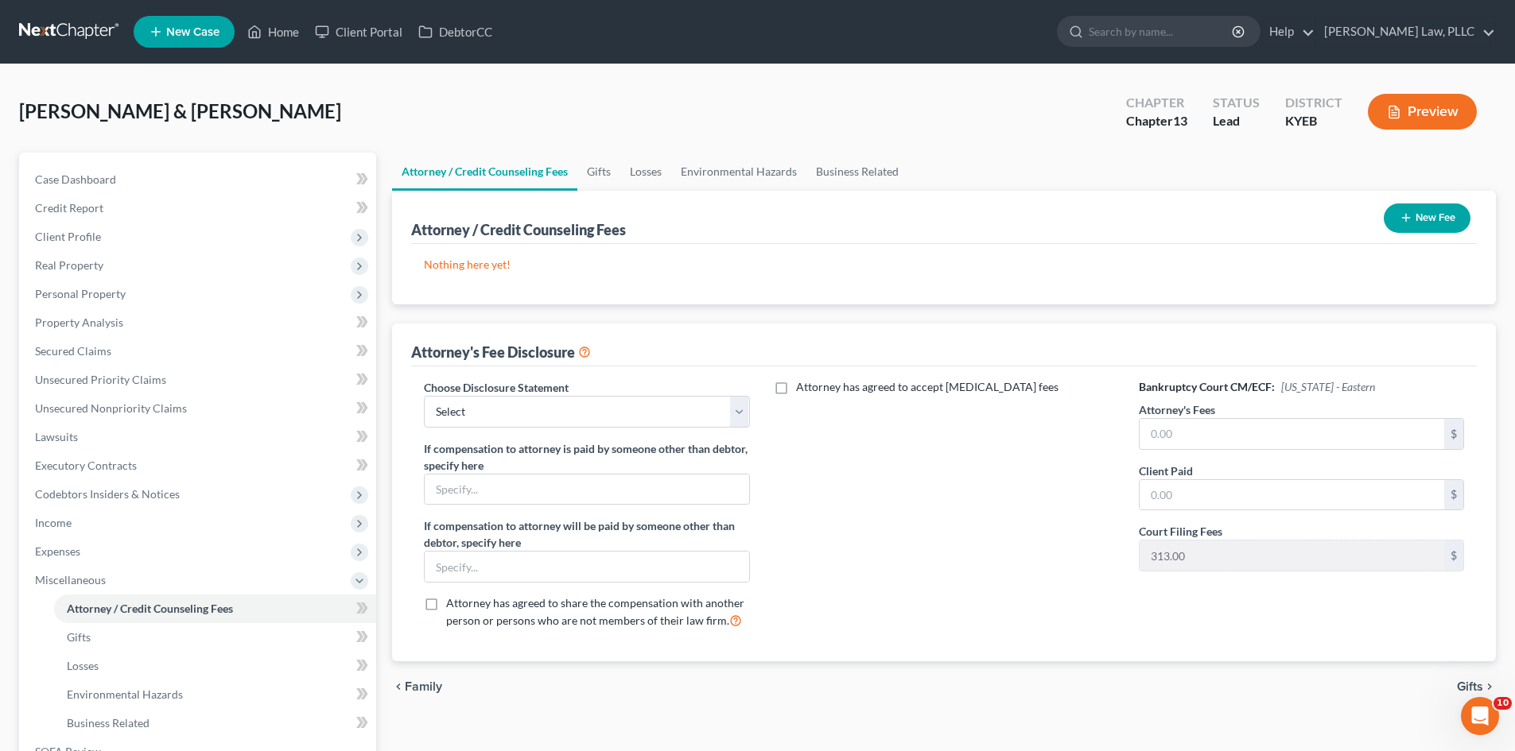
click at [1430, 216] on button "New Fee" at bounding box center [1426, 218] width 87 height 29
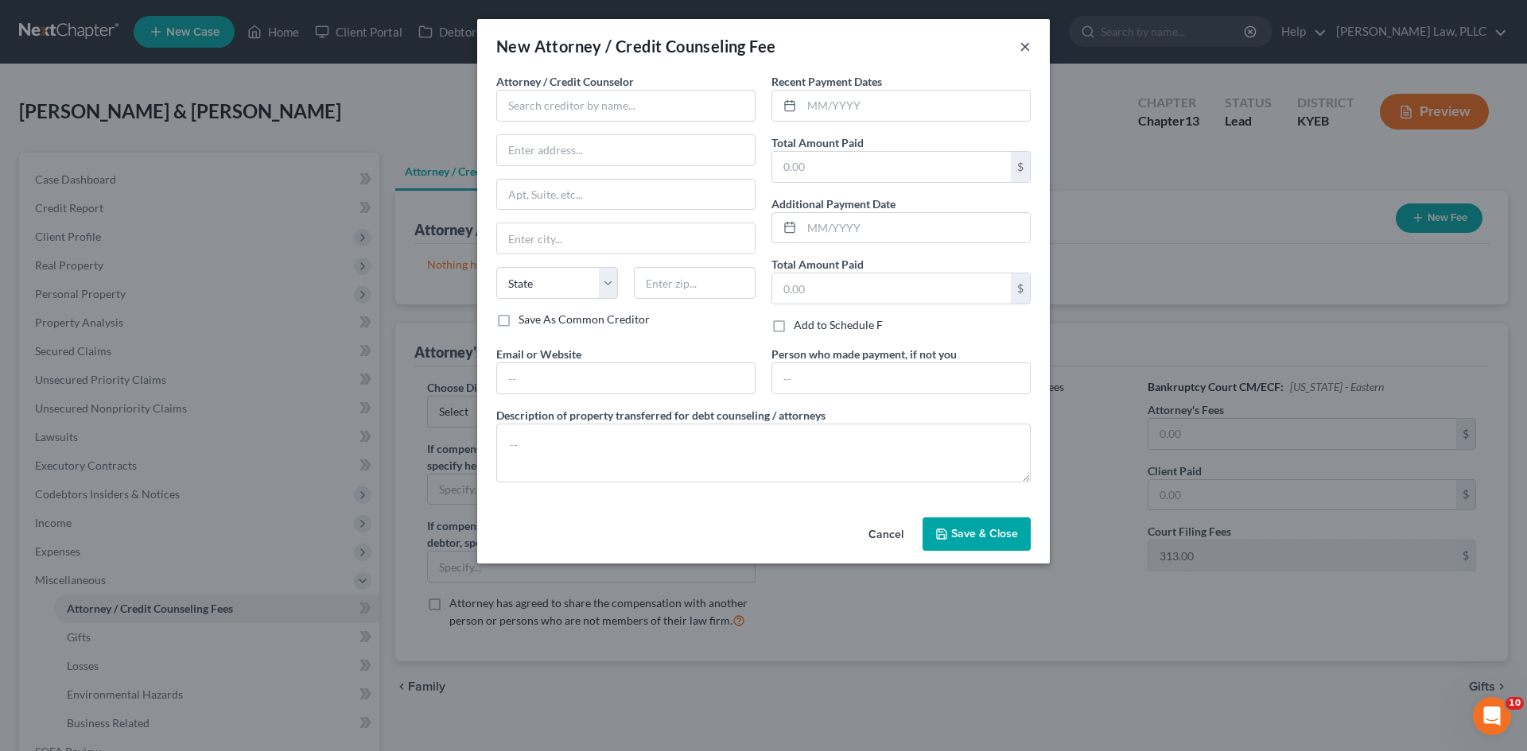
click at [1022, 49] on button "×" at bounding box center [1024, 46] width 11 height 19
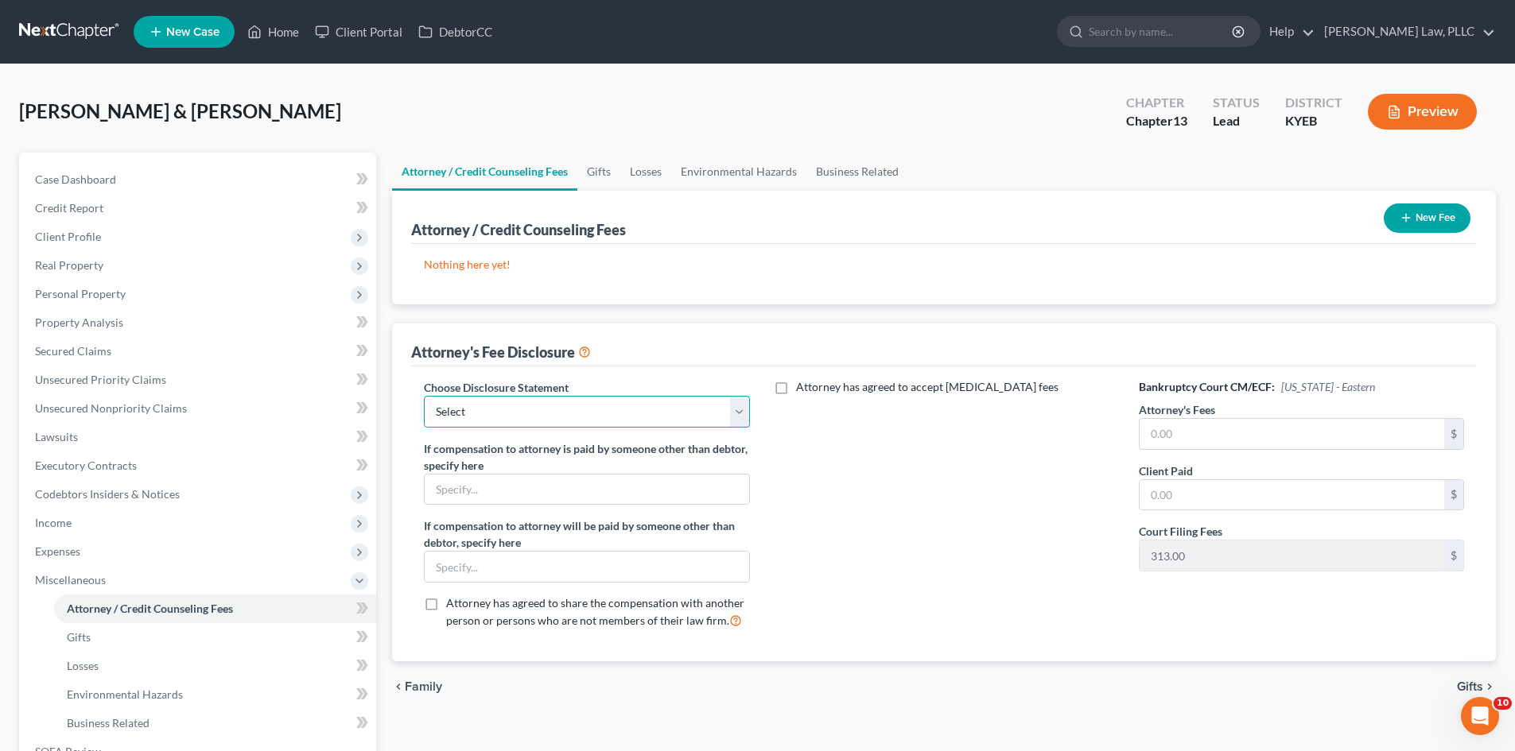
click at [696, 407] on select "Select Attorney" at bounding box center [586, 412] width 325 height 32
select select "0"
click at [424, 396] on select "Select Attorney" at bounding box center [586, 412] width 325 height 32
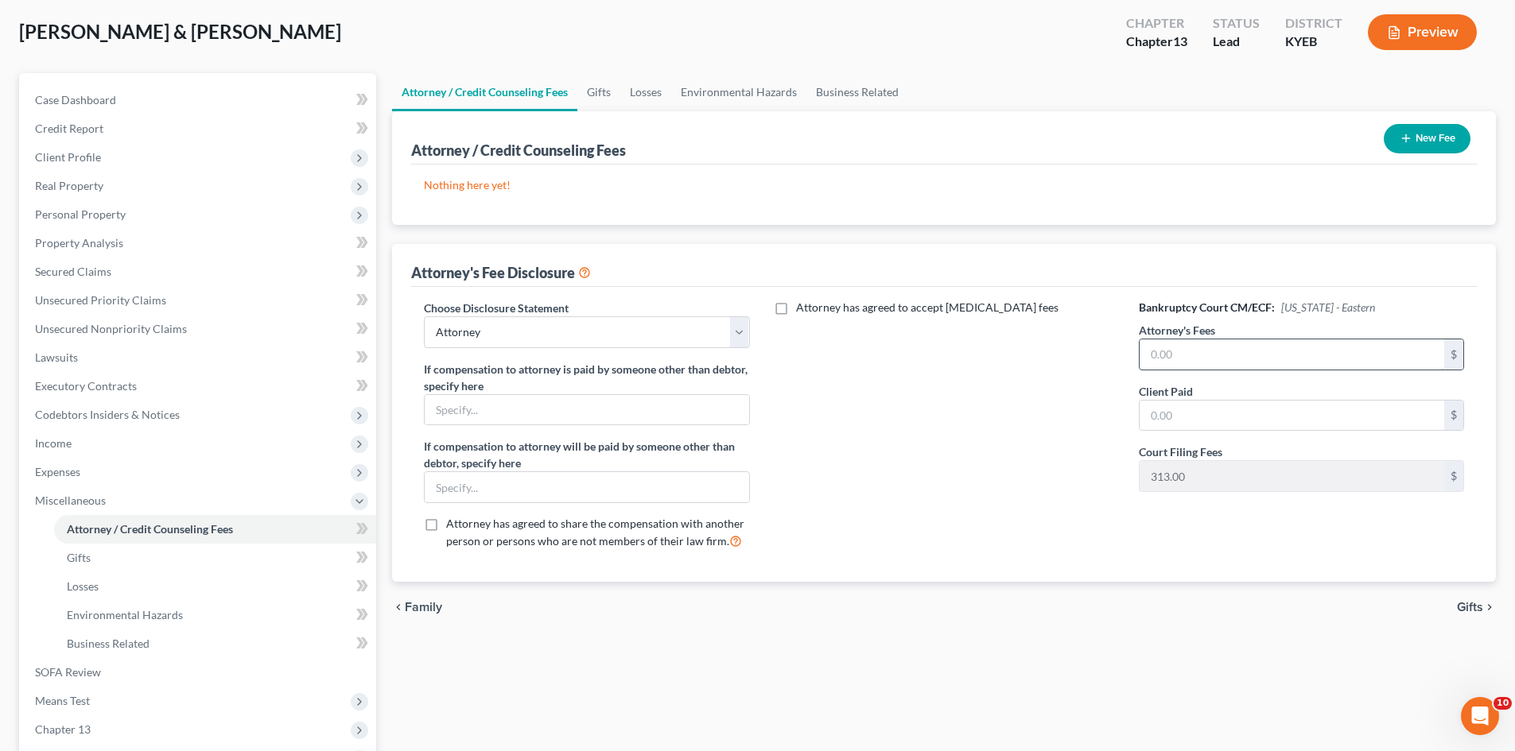
click at [1353, 360] on input "text" at bounding box center [1291, 354] width 305 height 30
type input "4,500"
click at [969, 437] on div "Attorney has agreed to accept [MEDICAL_DATA] fees" at bounding box center [944, 431] width 357 height 263
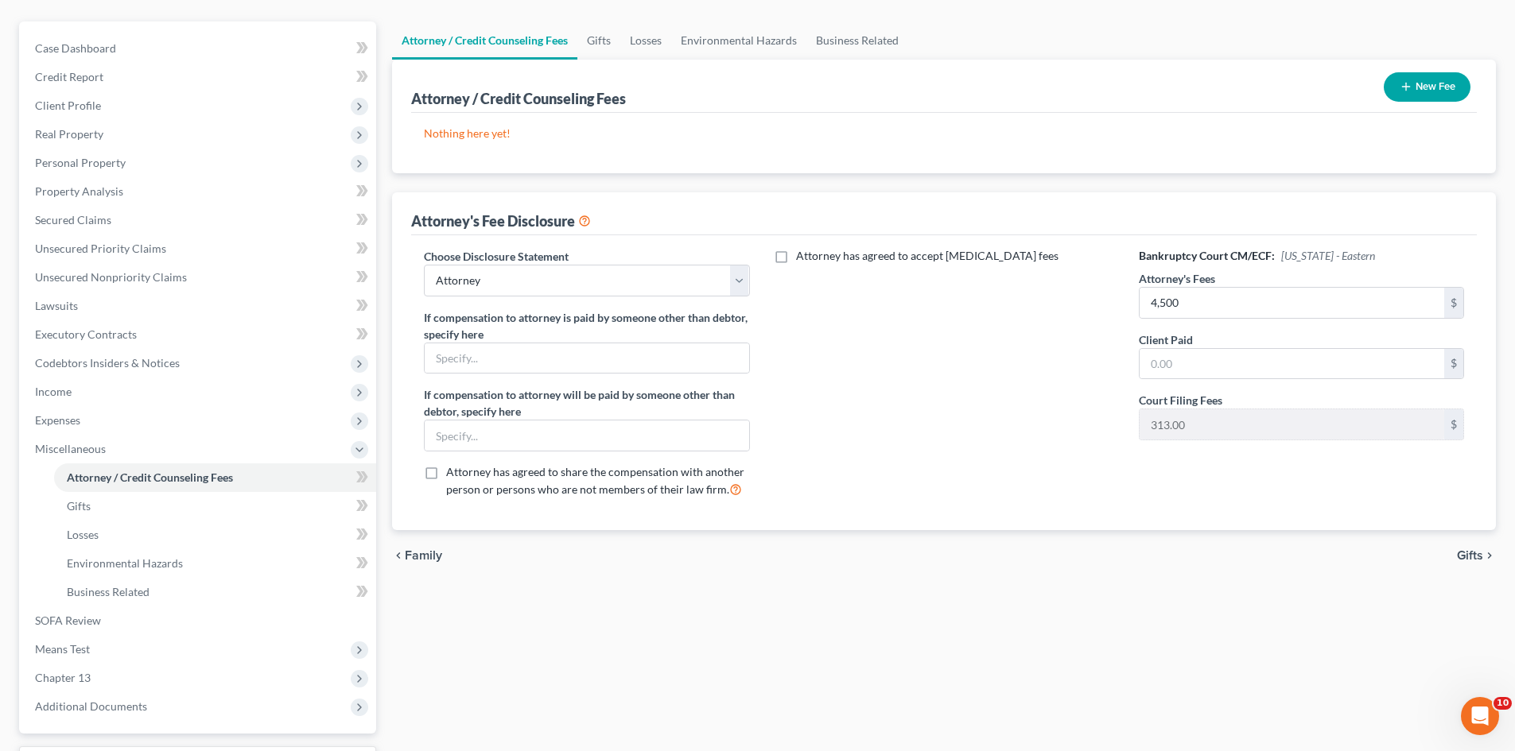
scroll to position [239, 0]
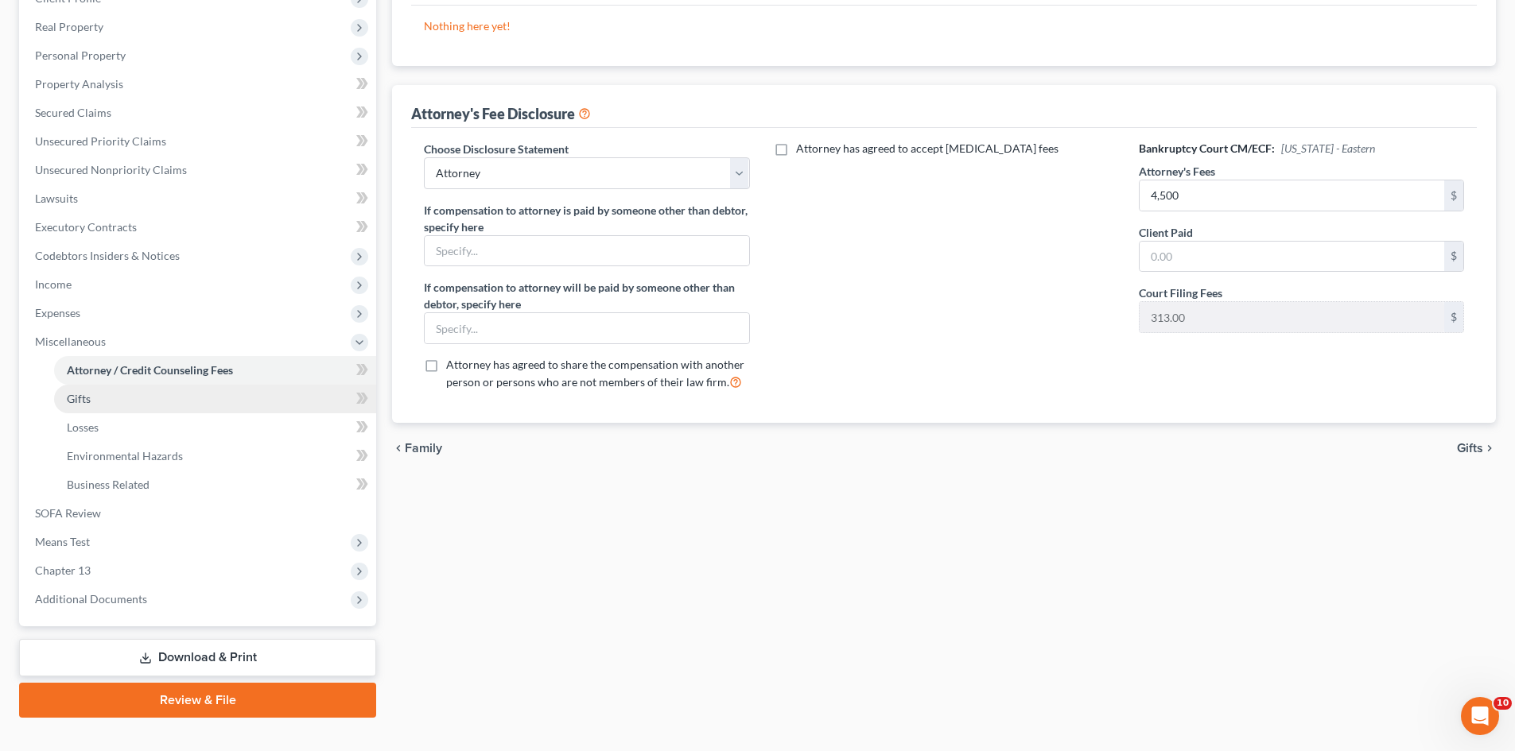
click at [84, 398] on span "Gifts" at bounding box center [79, 399] width 24 height 14
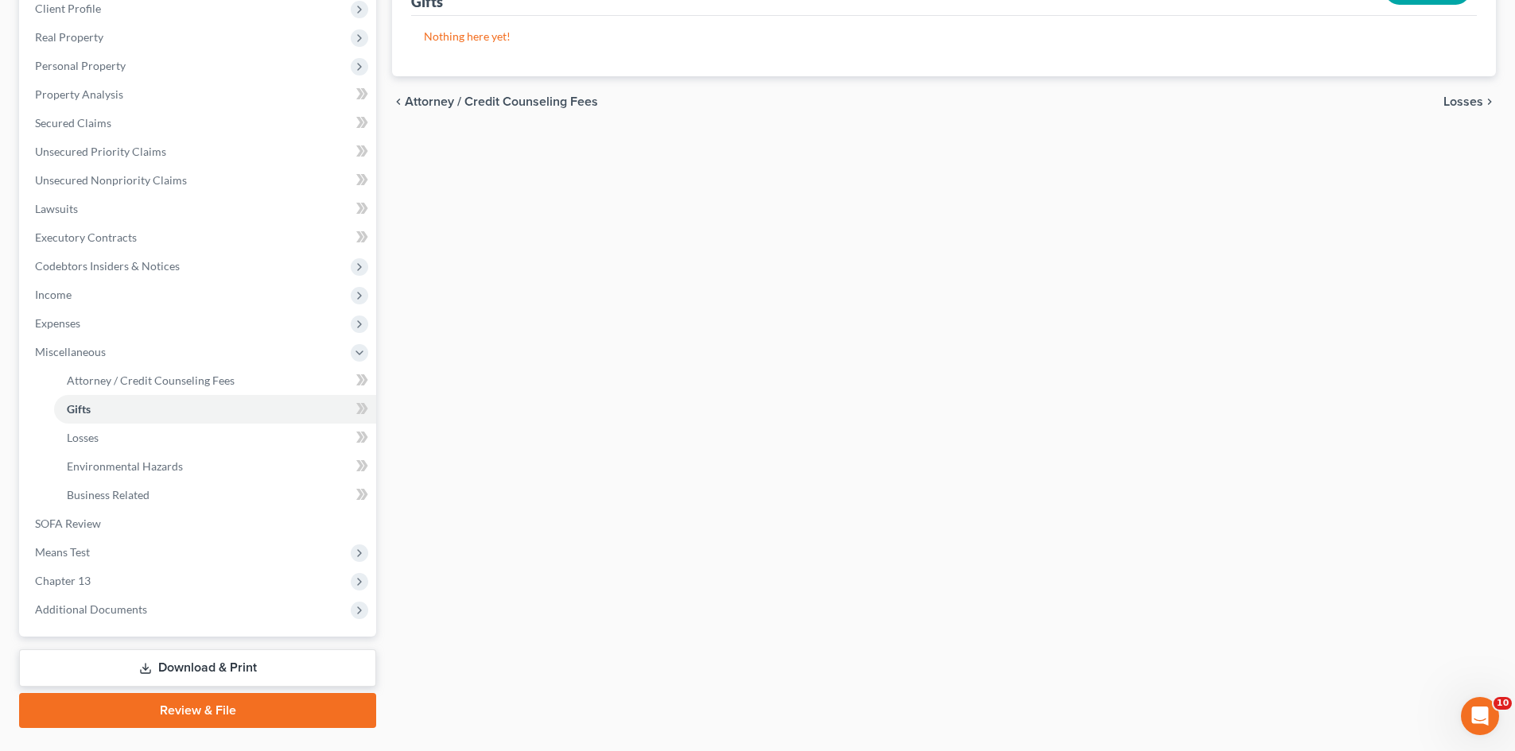
scroll to position [239, 0]
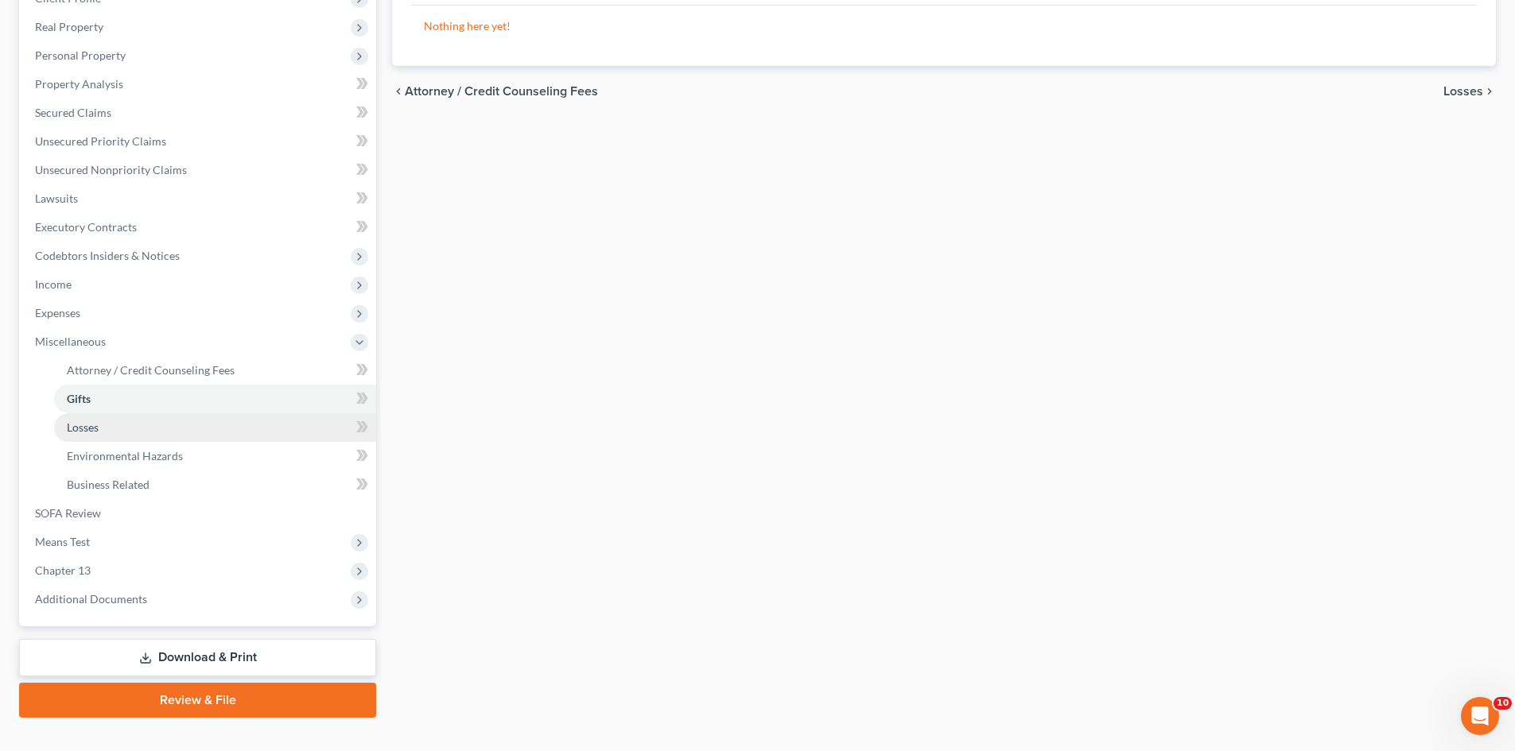
click at [102, 421] on link "Losses" at bounding box center [215, 427] width 322 height 29
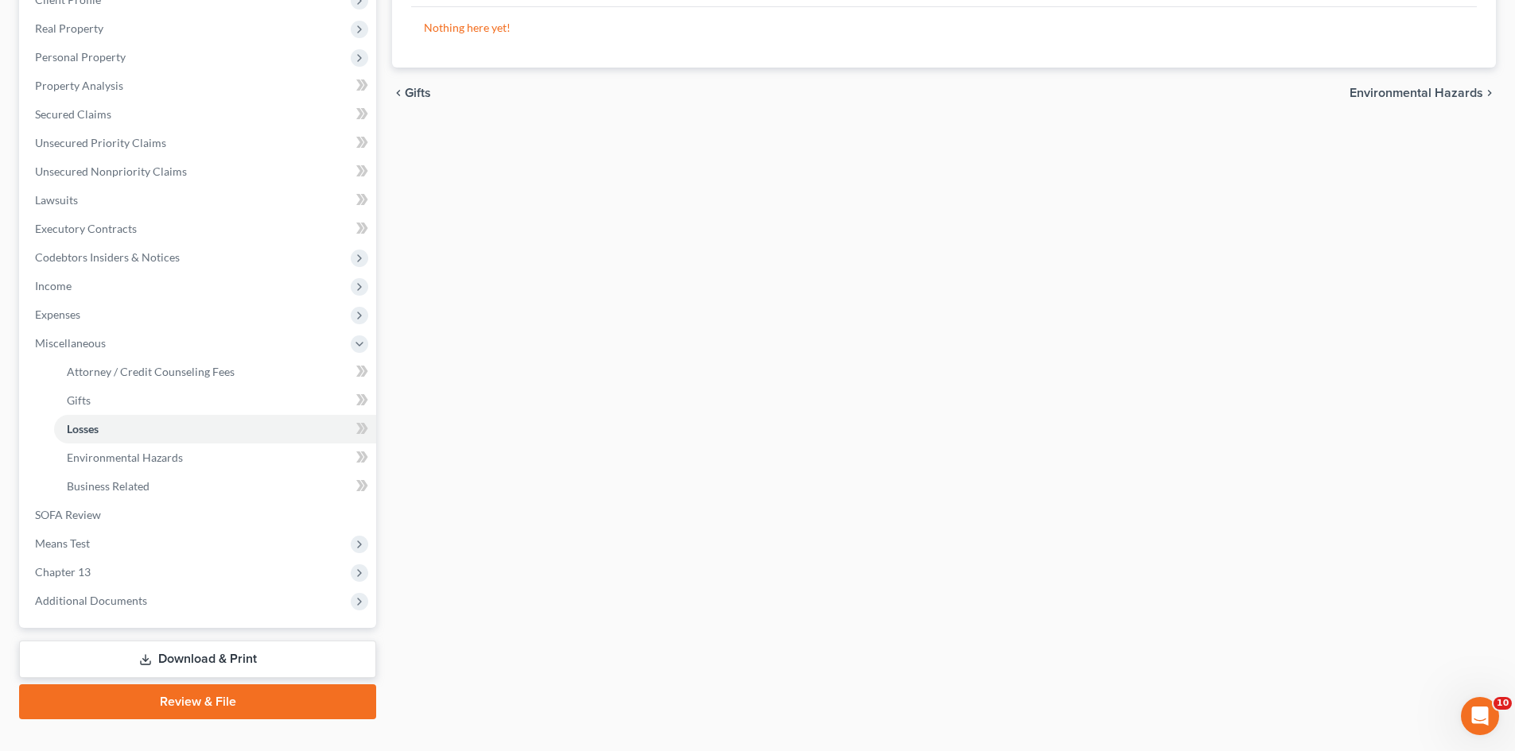
scroll to position [239, 0]
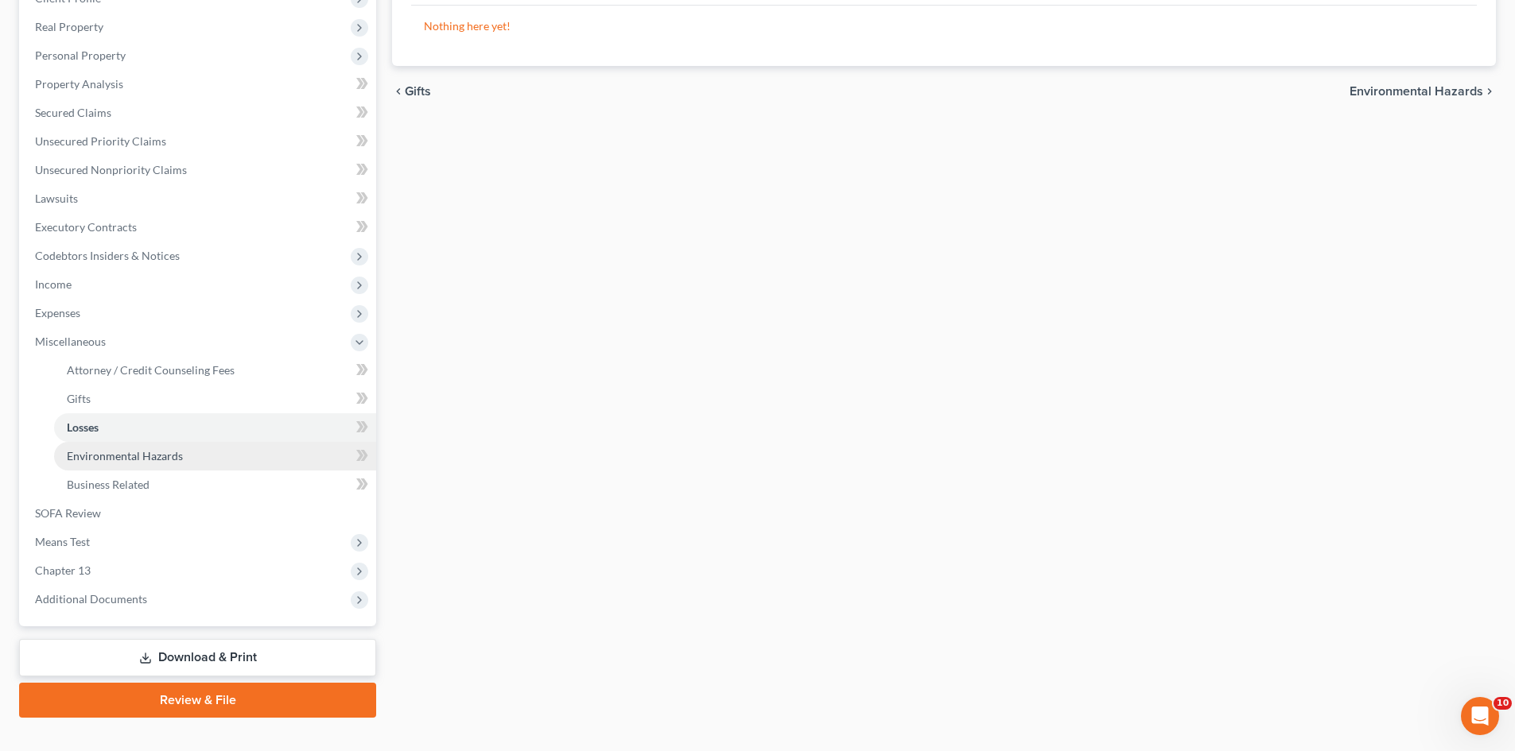
click at [134, 459] on span "Environmental Hazards" at bounding box center [125, 456] width 116 height 14
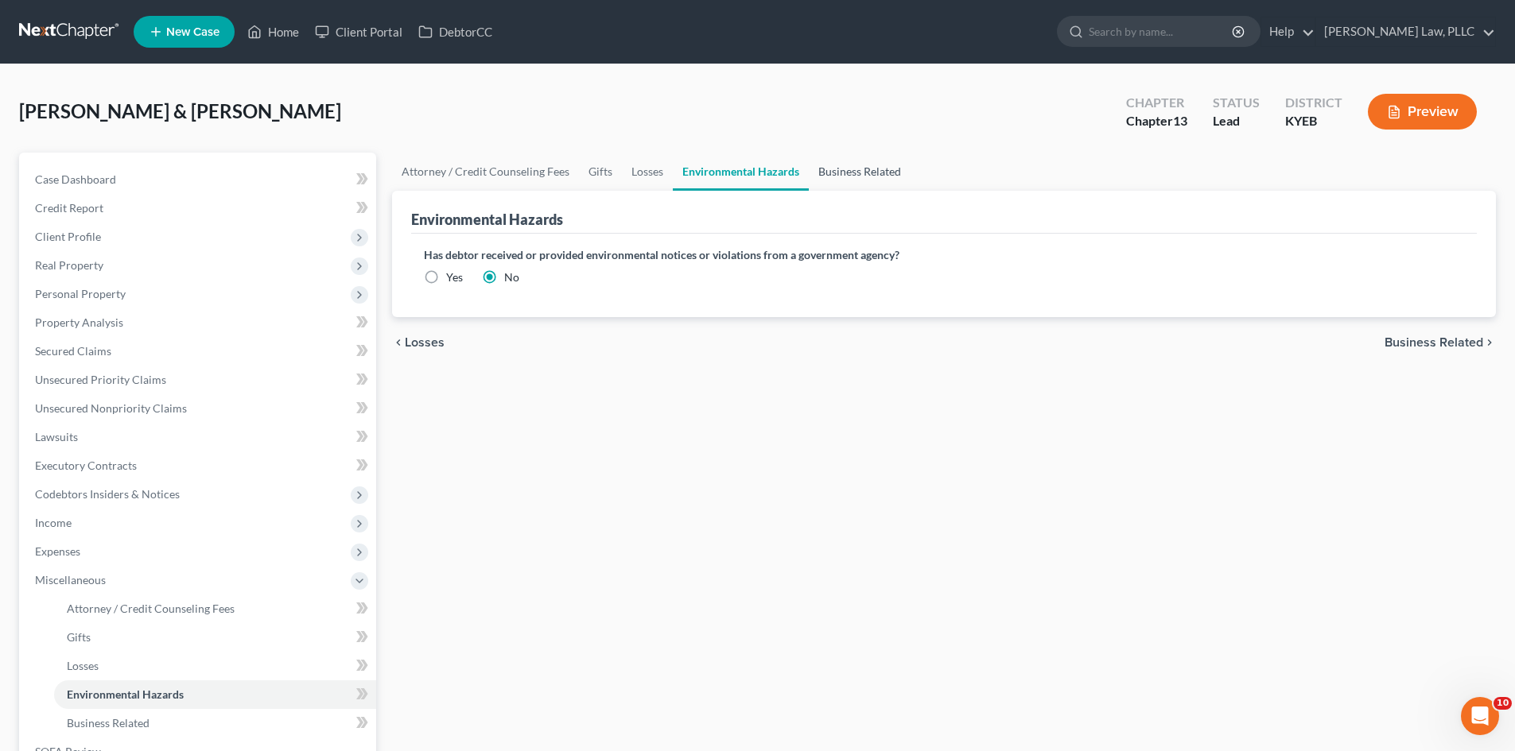
click at [862, 177] on link "Business Related" at bounding box center [860, 172] width 102 height 38
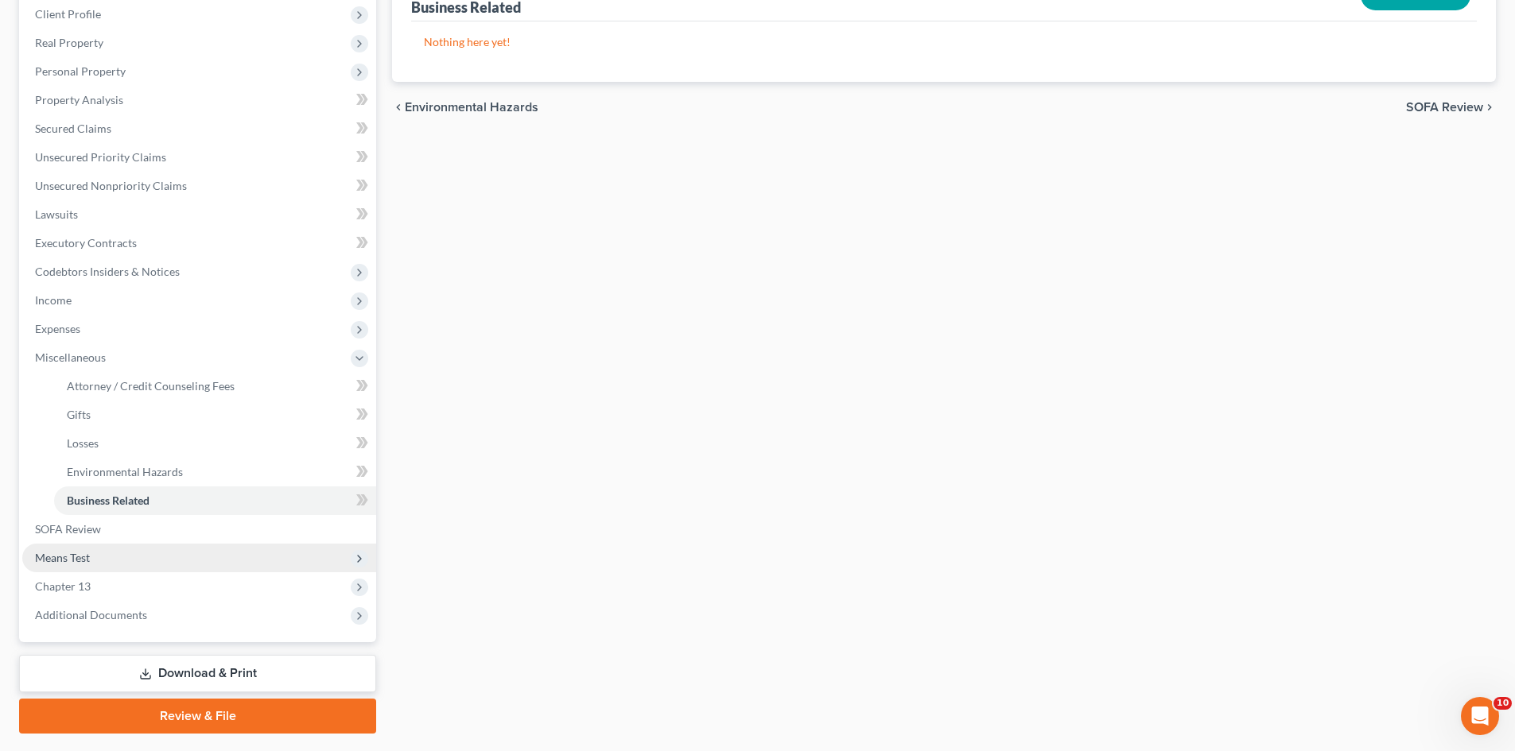
scroll to position [239, 0]
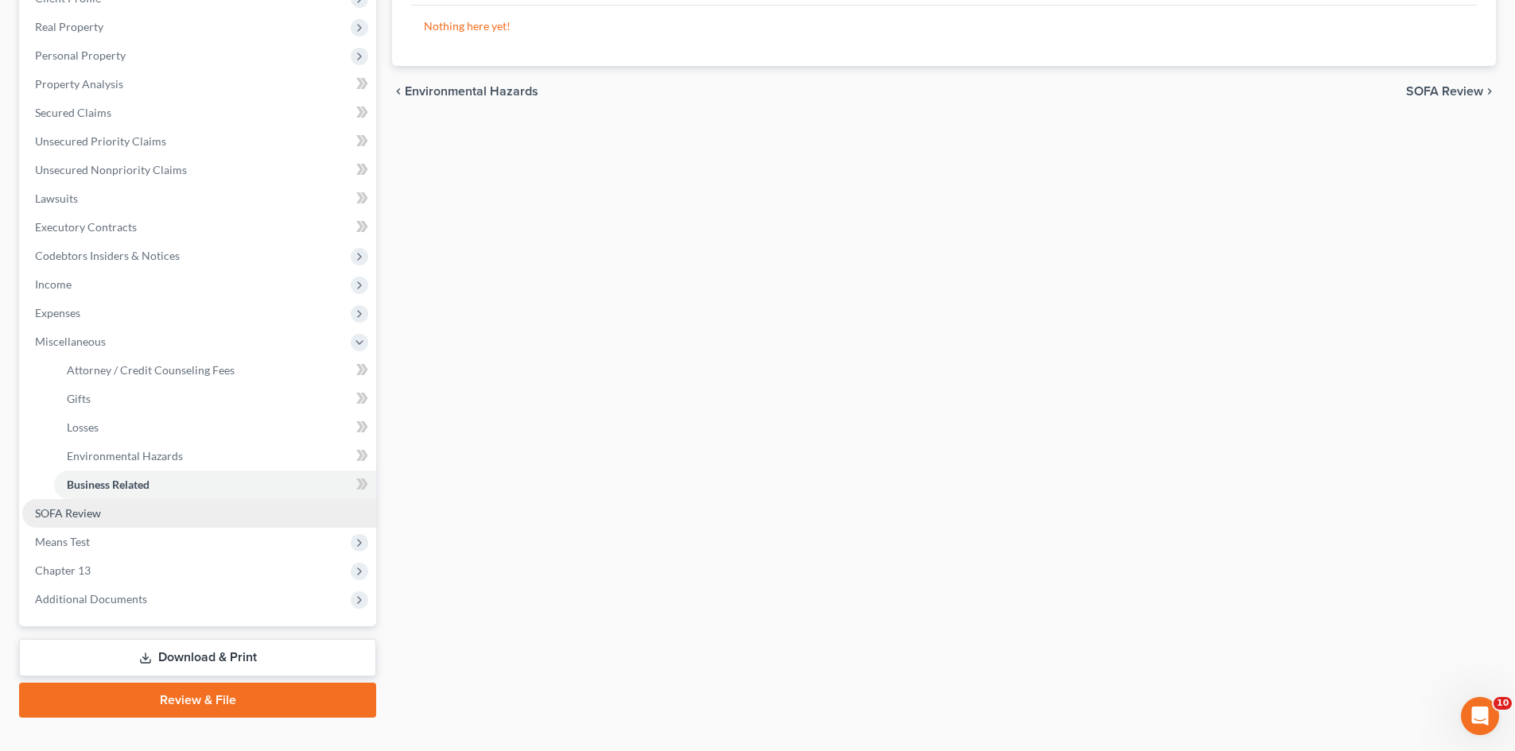
click at [68, 510] on span "SOFA Review" at bounding box center [68, 513] width 66 height 14
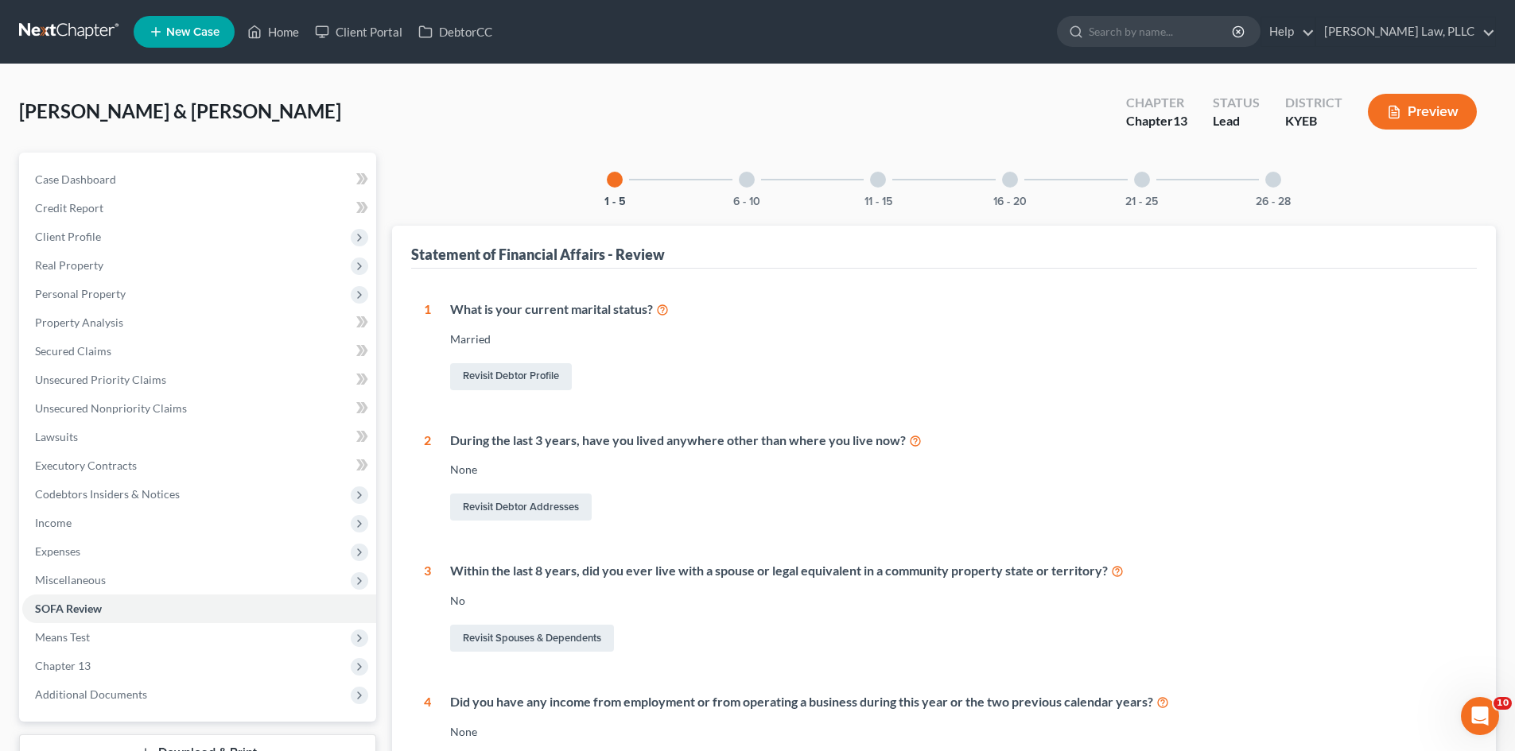
click at [749, 184] on div at bounding box center [747, 180] width 16 height 16
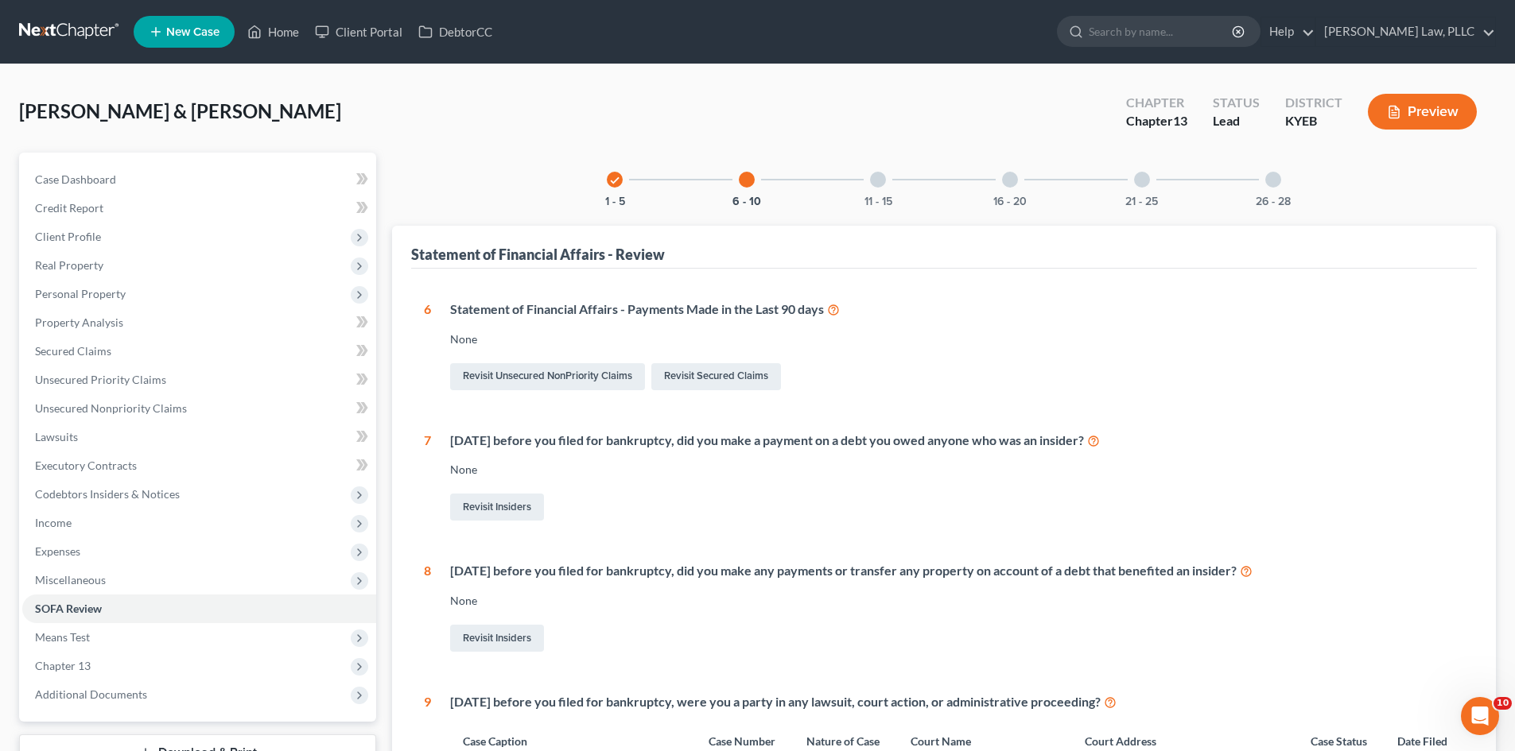
click at [884, 186] on div "11 - 15" at bounding box center [878, 180] width 54 height 54
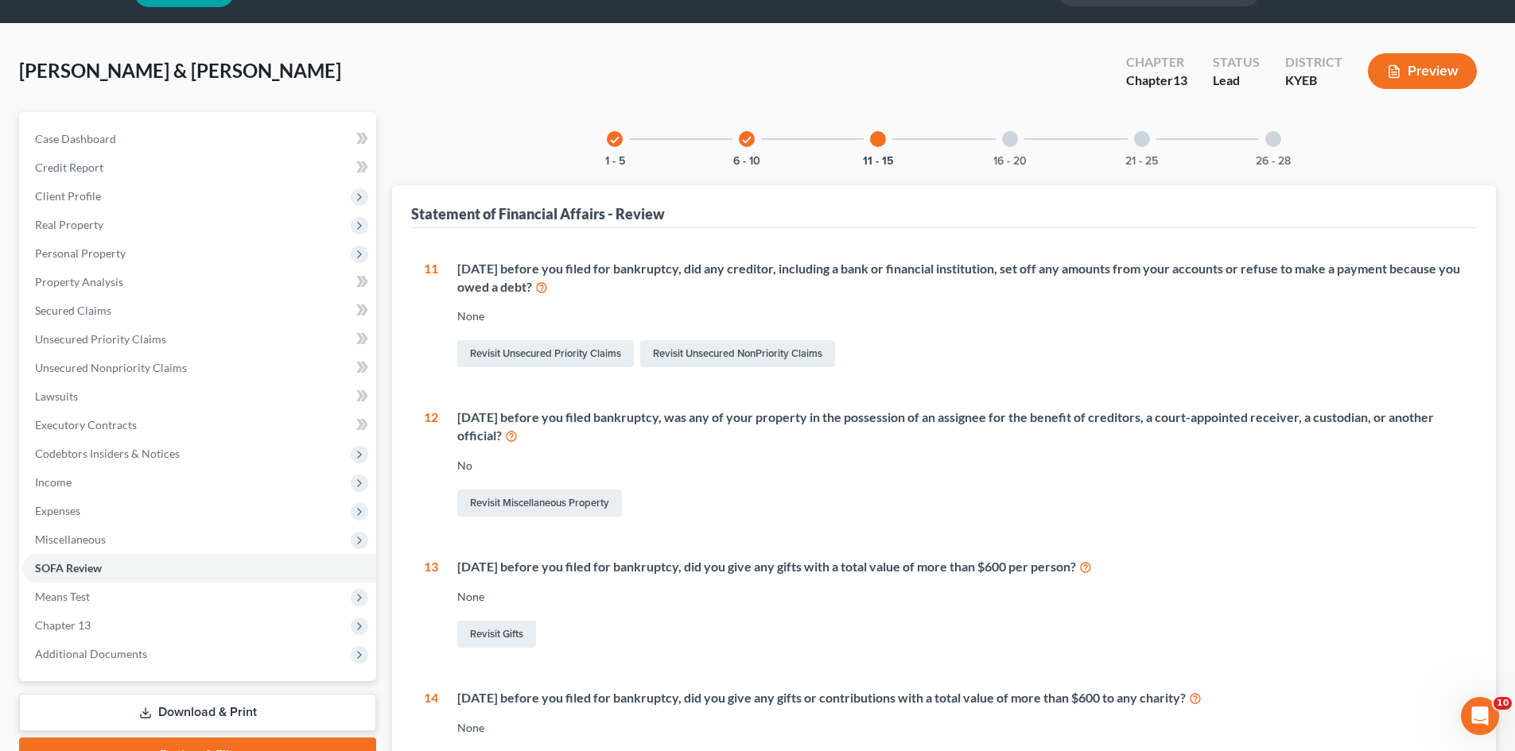
scroll to position [80, 0]
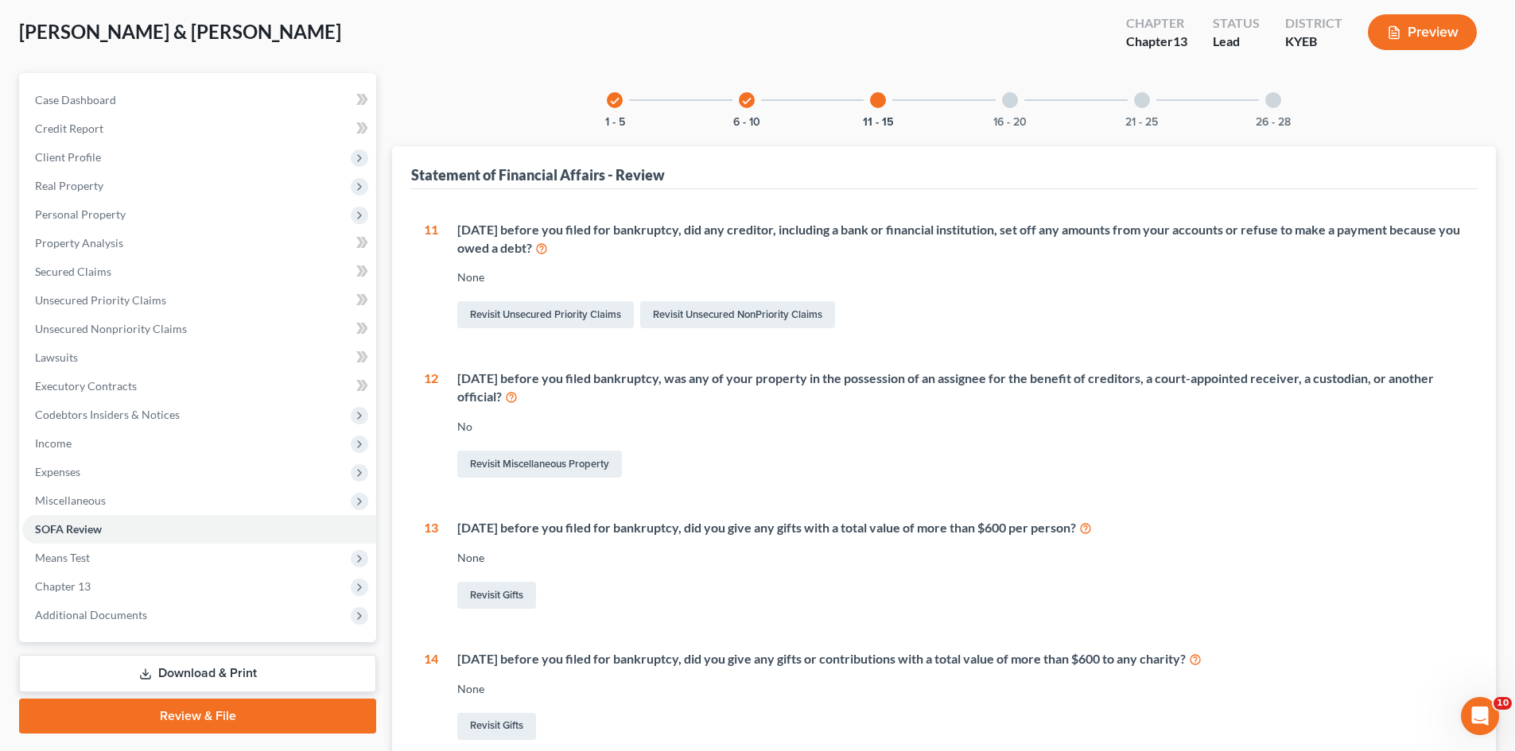
click at [622, 112] on div "check 1 - 5" at bounding box center [615, 100] width 54 height 54
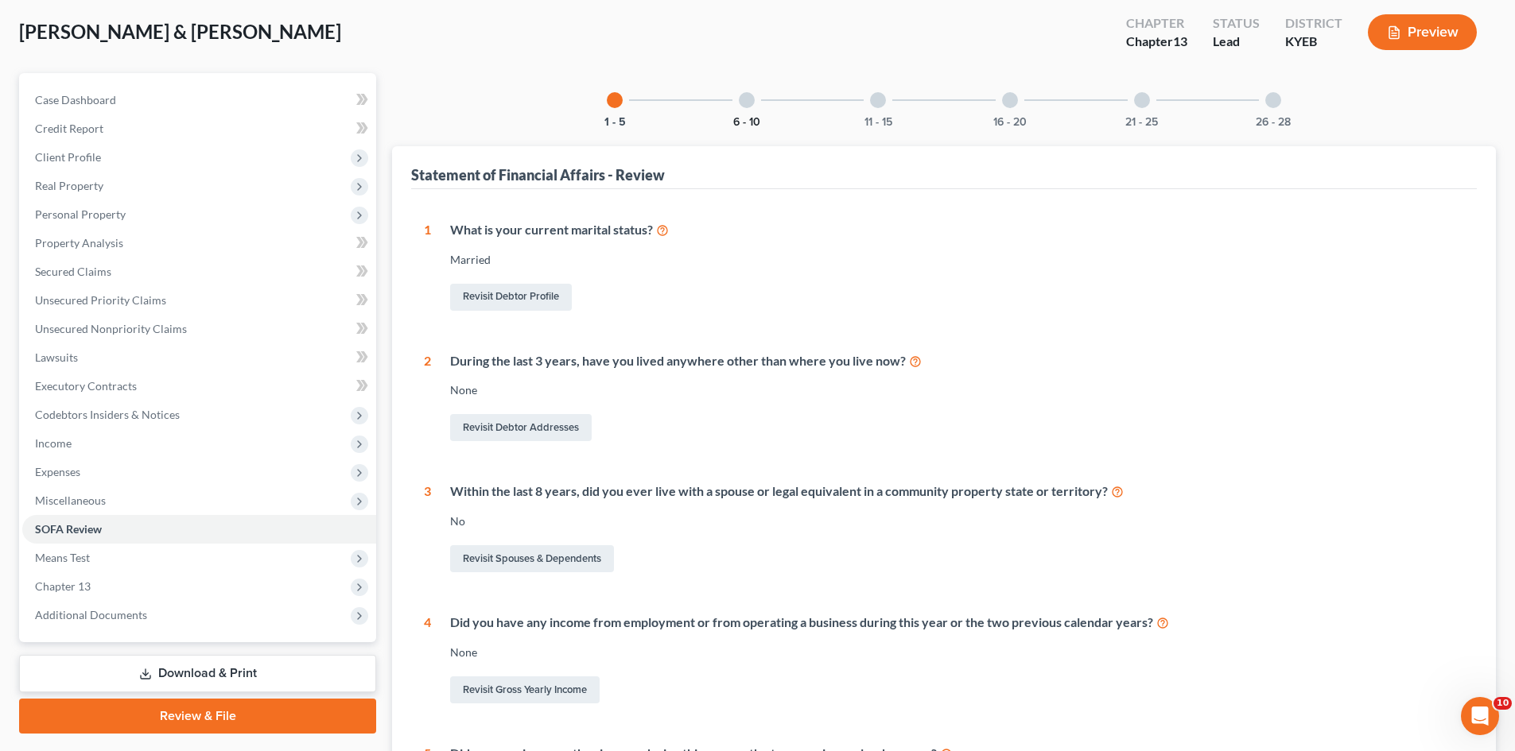
click at [744, 121] on button "6 - 10" at bounding box center [746, 122] width 27 height 11
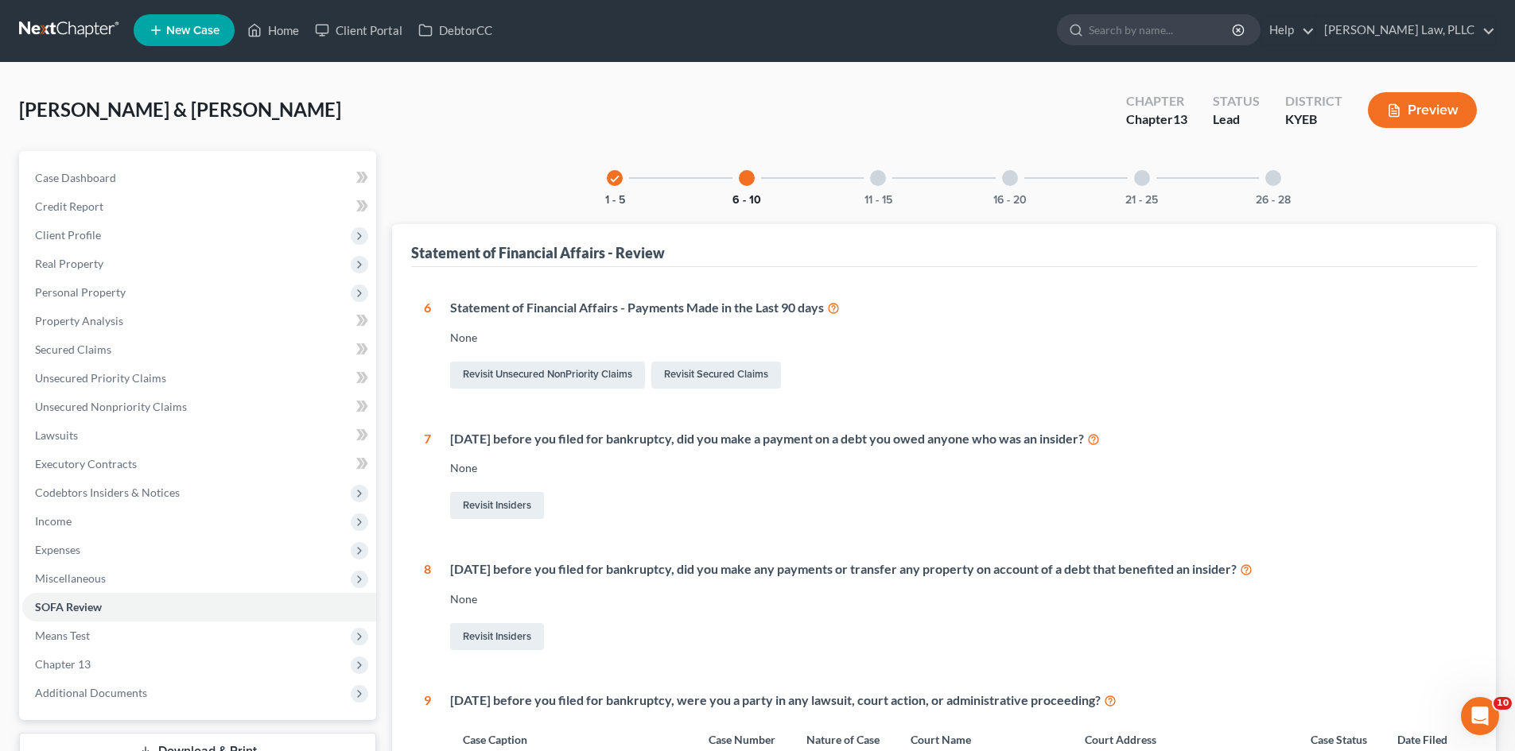
scroll to position [0, 0]
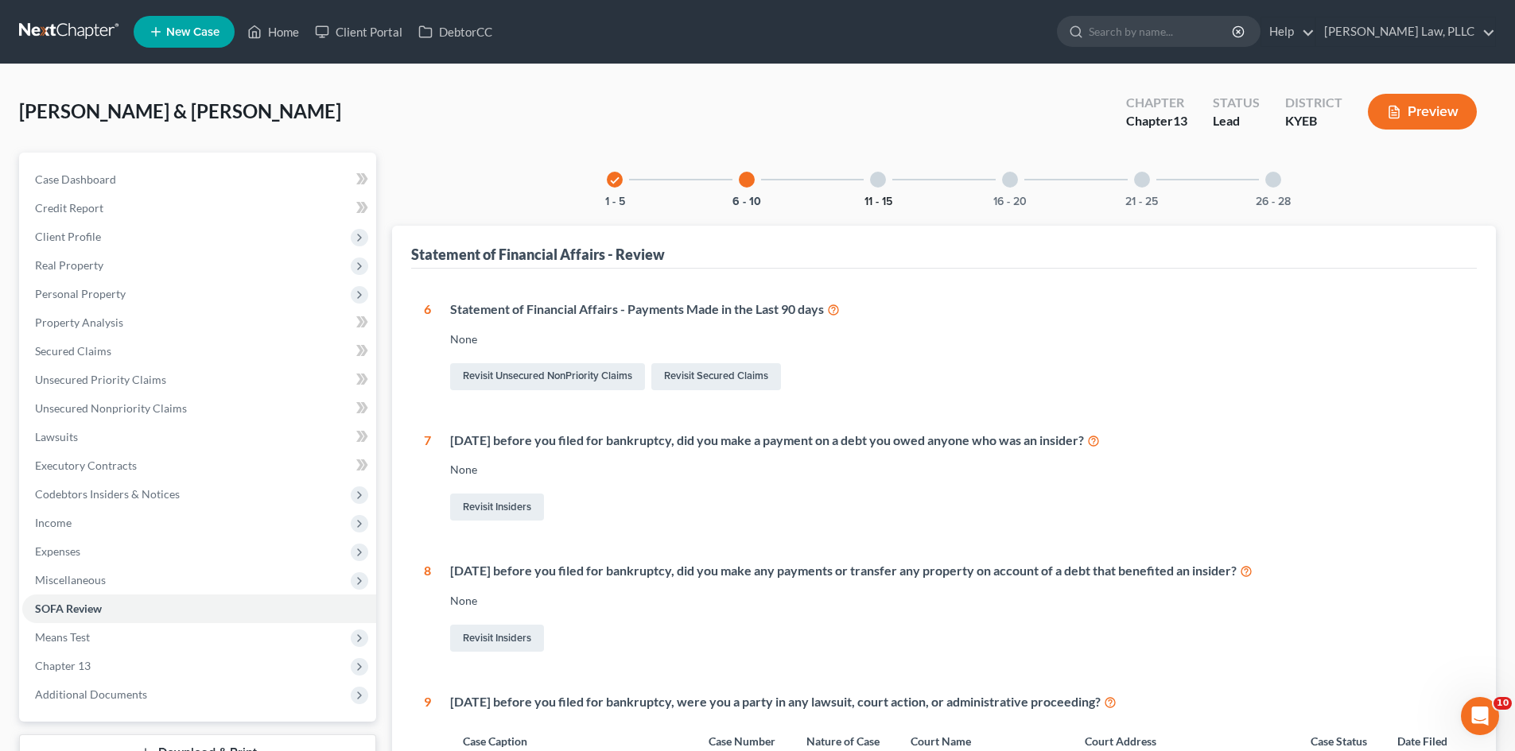
click at [889, 196] on button "11 - 15" at bounding box center [878, 201] width 28 height 11
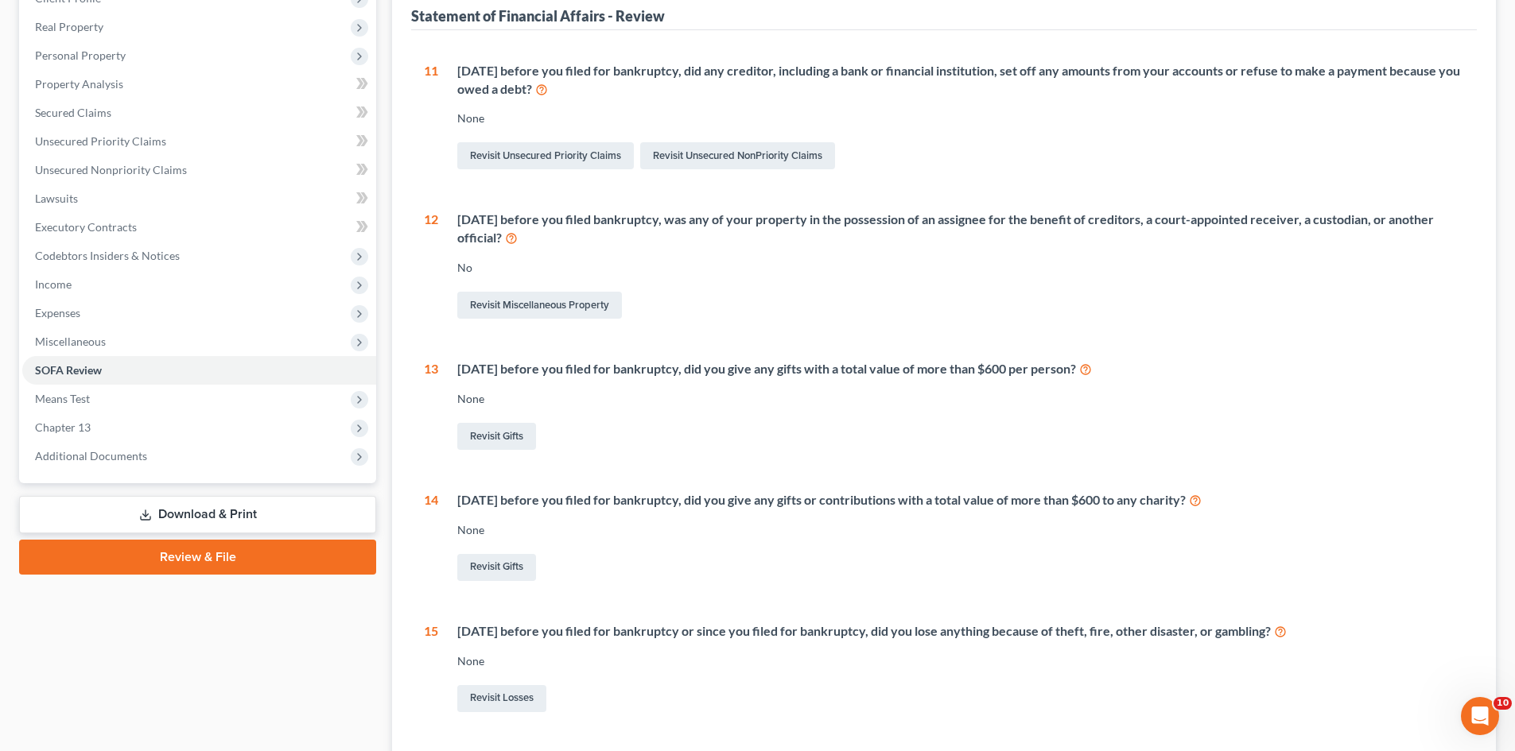
scroll to position [318, 0]
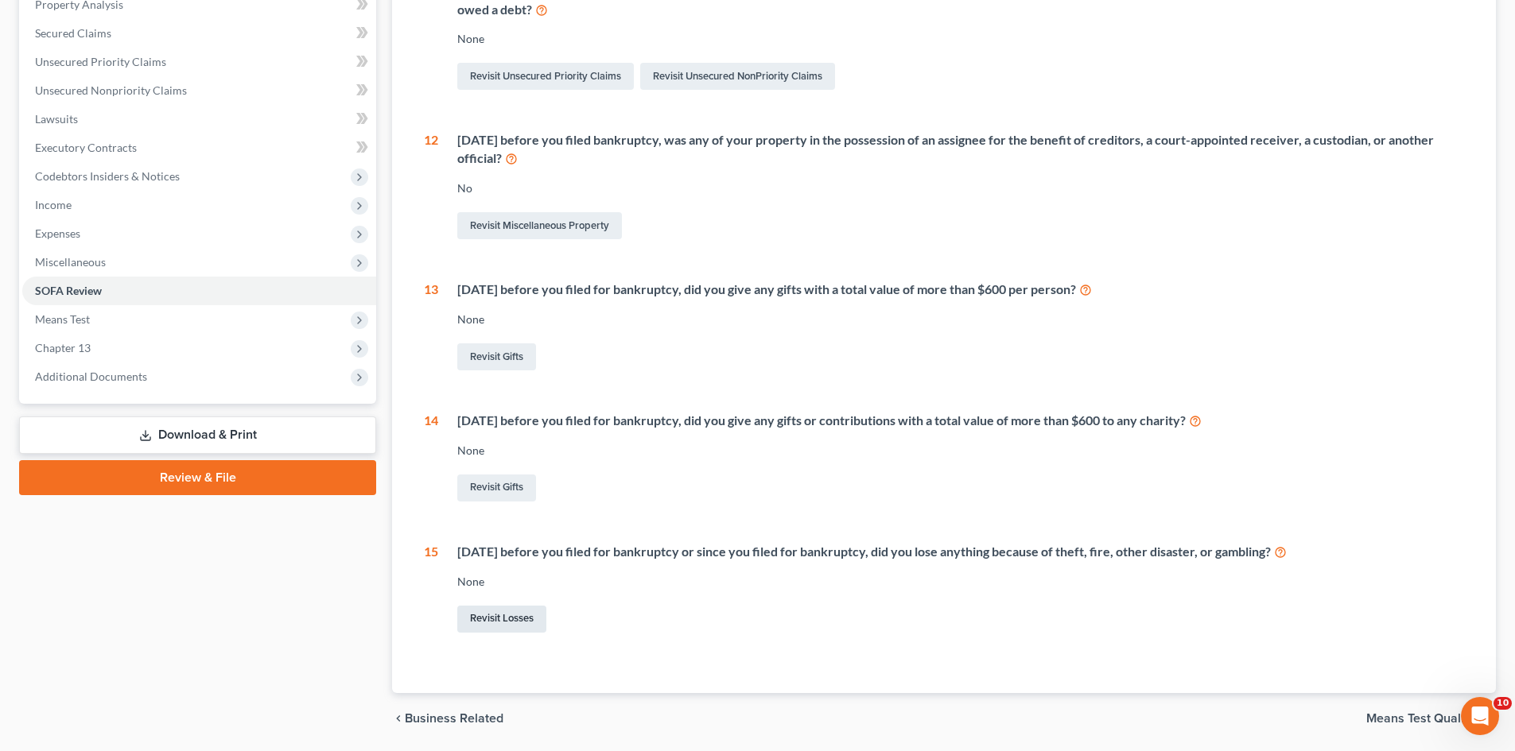
click at [497, 619] on link "Revisit Losses" at bounding box center [501, 619] width 89 height 27
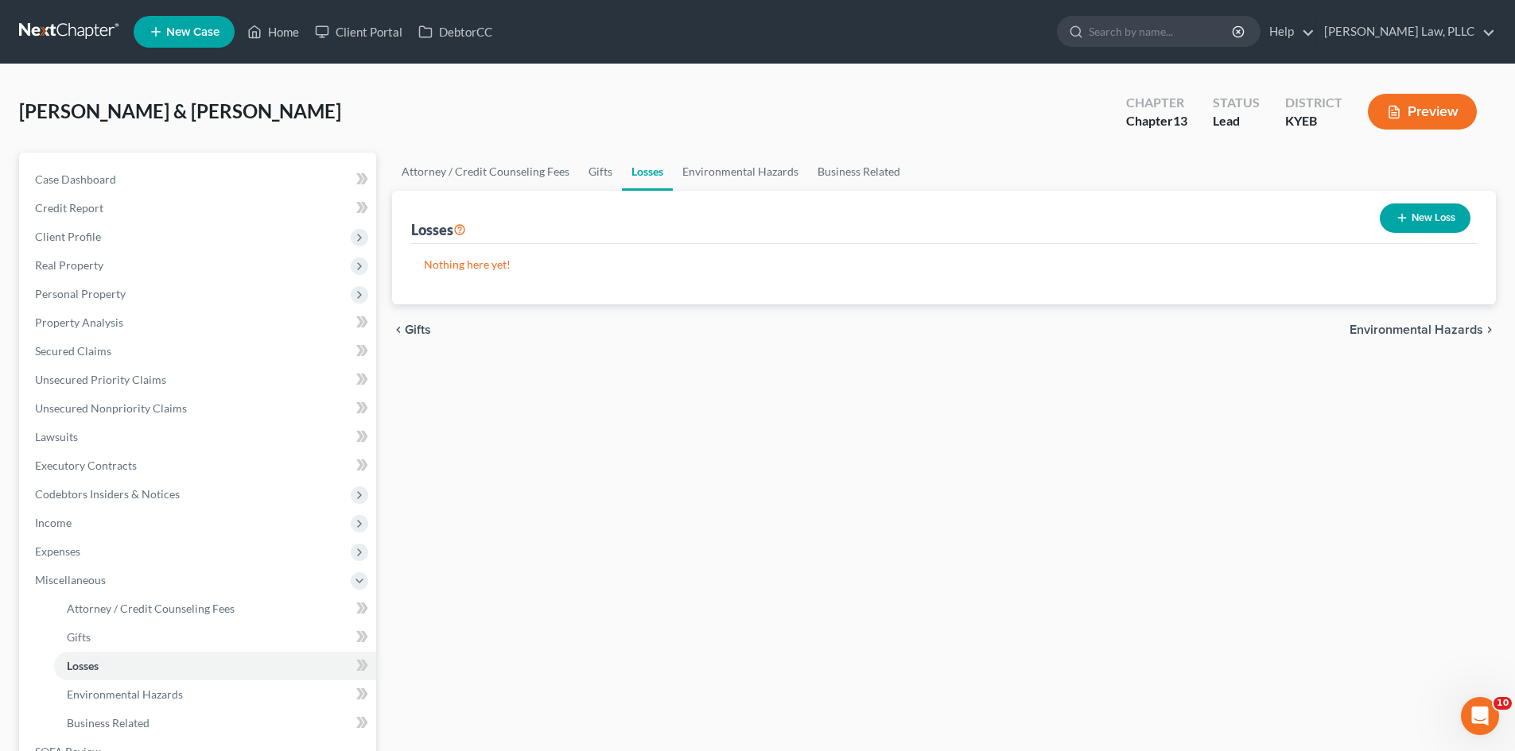
click at [1414, 222] on button "New Loss" at bounding box center [1424, 218] width 91 height 29
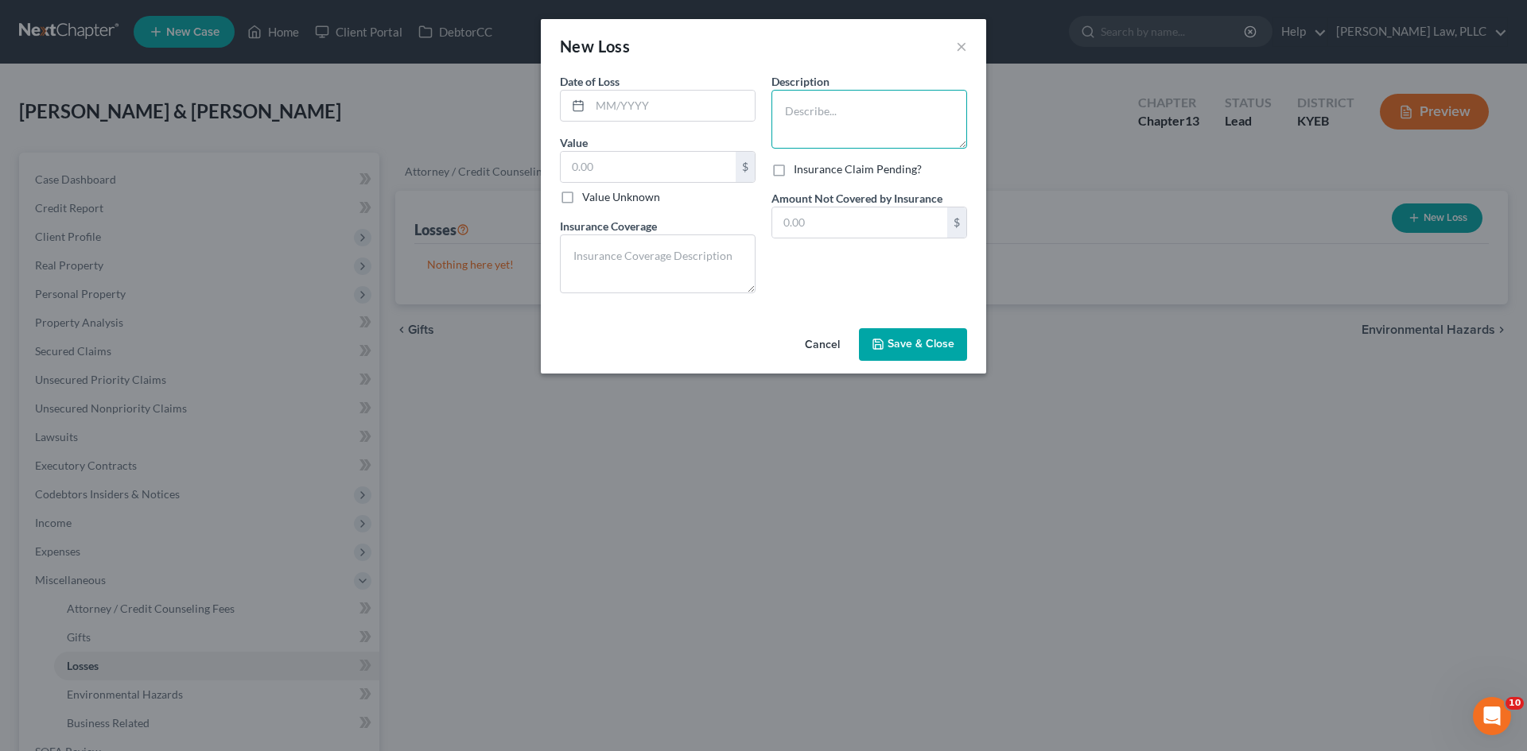
click at [861, 109] on textarea at bounding box center [869, 119] width 196 height 59
type textarea "Pipe leaked in basement, causing significant damage."
click at [905, 349] on span "Save & Close" at bounding box center [920, 345] width 67 height 14
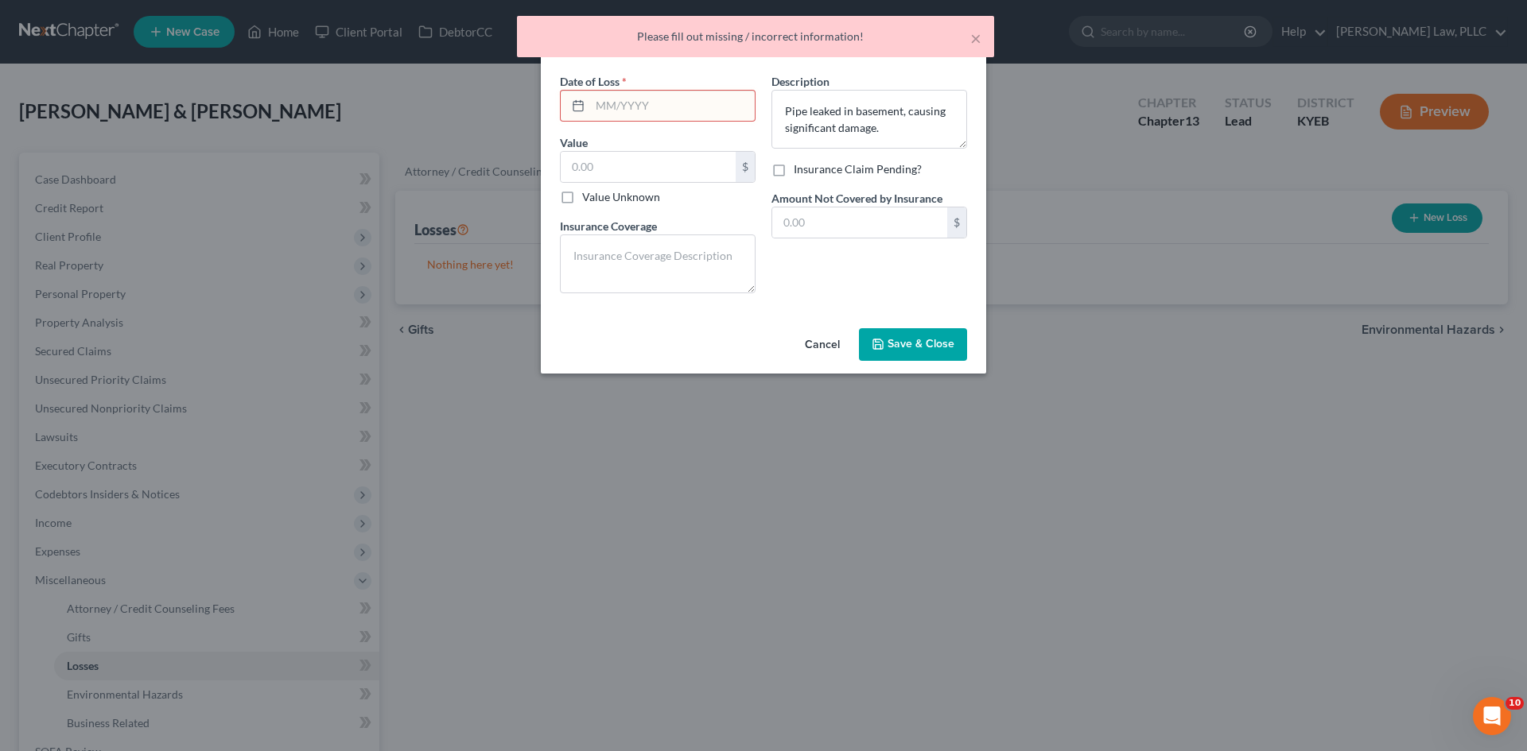
click at [663, 102] on input "text" at bounding box center [672, 106] width 165 height 30
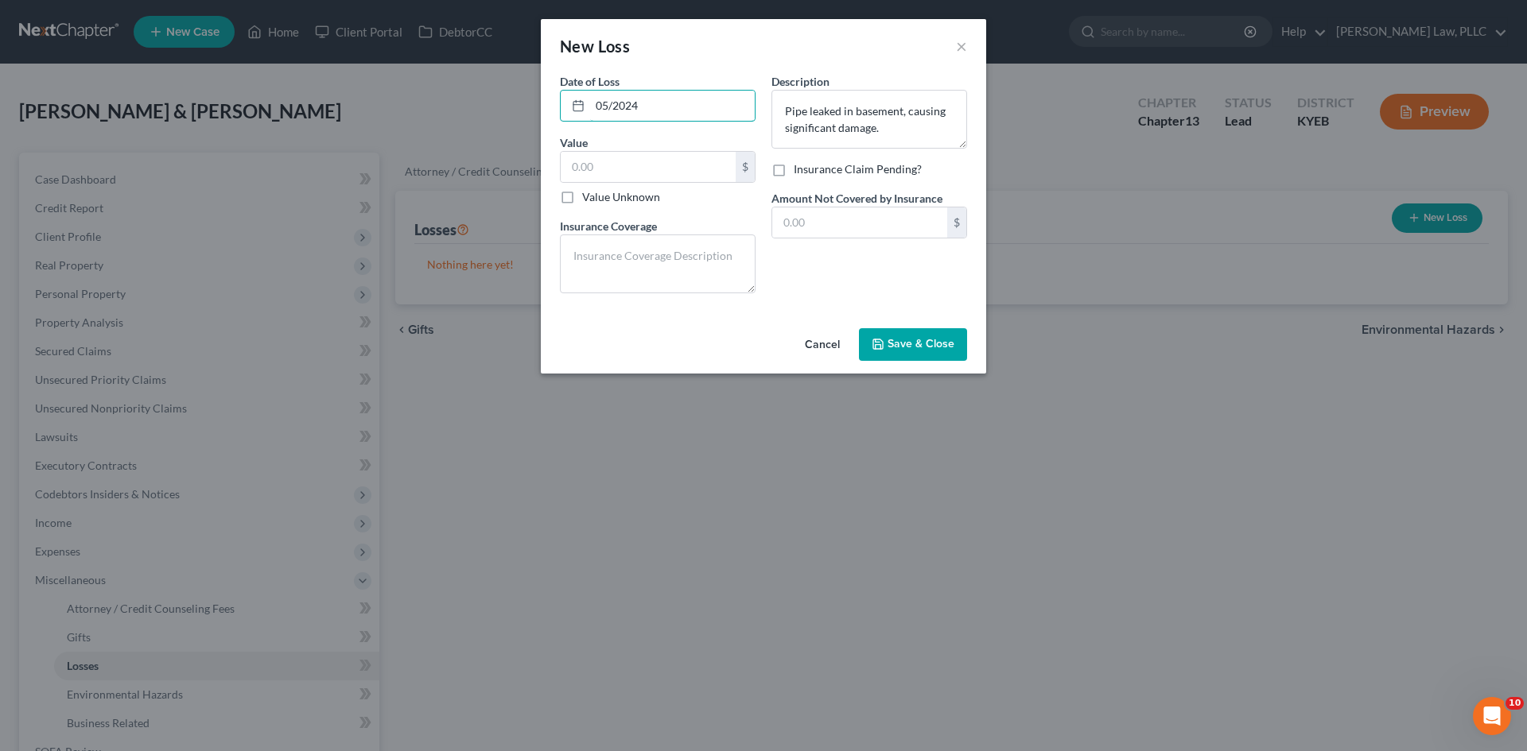
type input "05/2024"
click at [806, 272] on div "Description * Pipe leaked in basement, causing significant damage. Insurance Cl…" at bounding box center [868, 189] width 211 height 233
click at [921, 343] on span "Save & Close" at bounding box center [920, 345] width 67 height 14
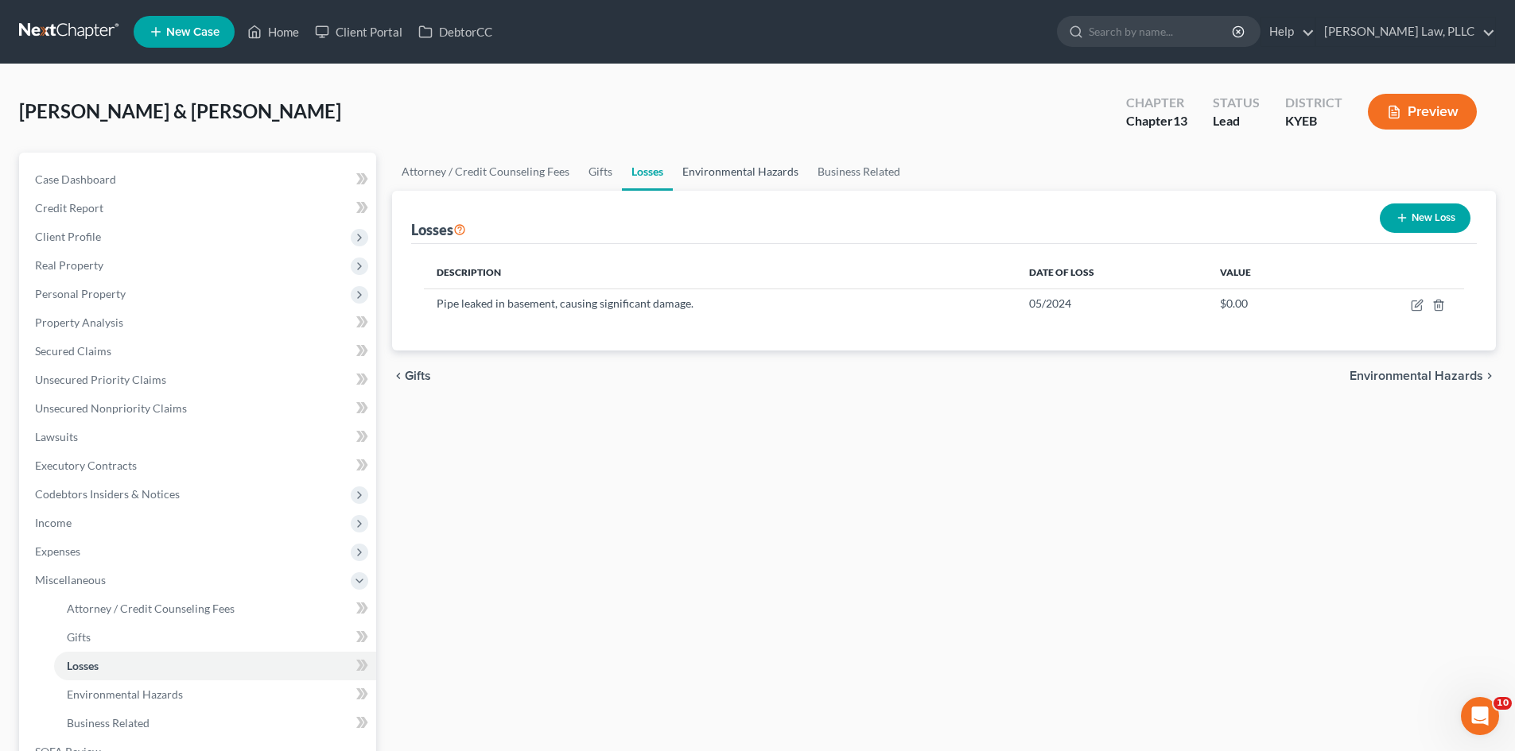
click at [738, 170] on link "Environmental Hazards" at bounding box center [740, 172] width 135 height 38
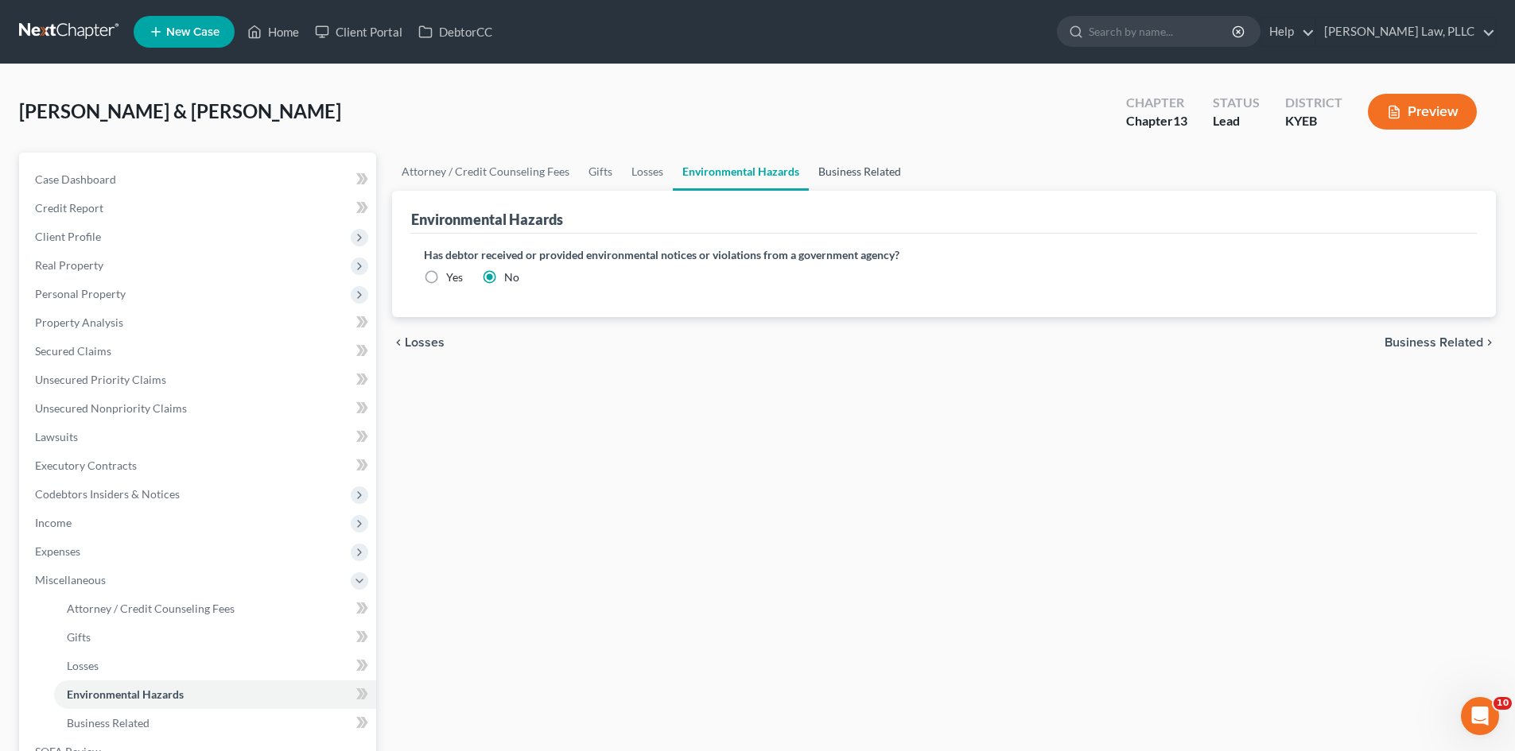
click at [843, 175] on link "Business Related" at bounding box center [860, 172] width 102 height 38
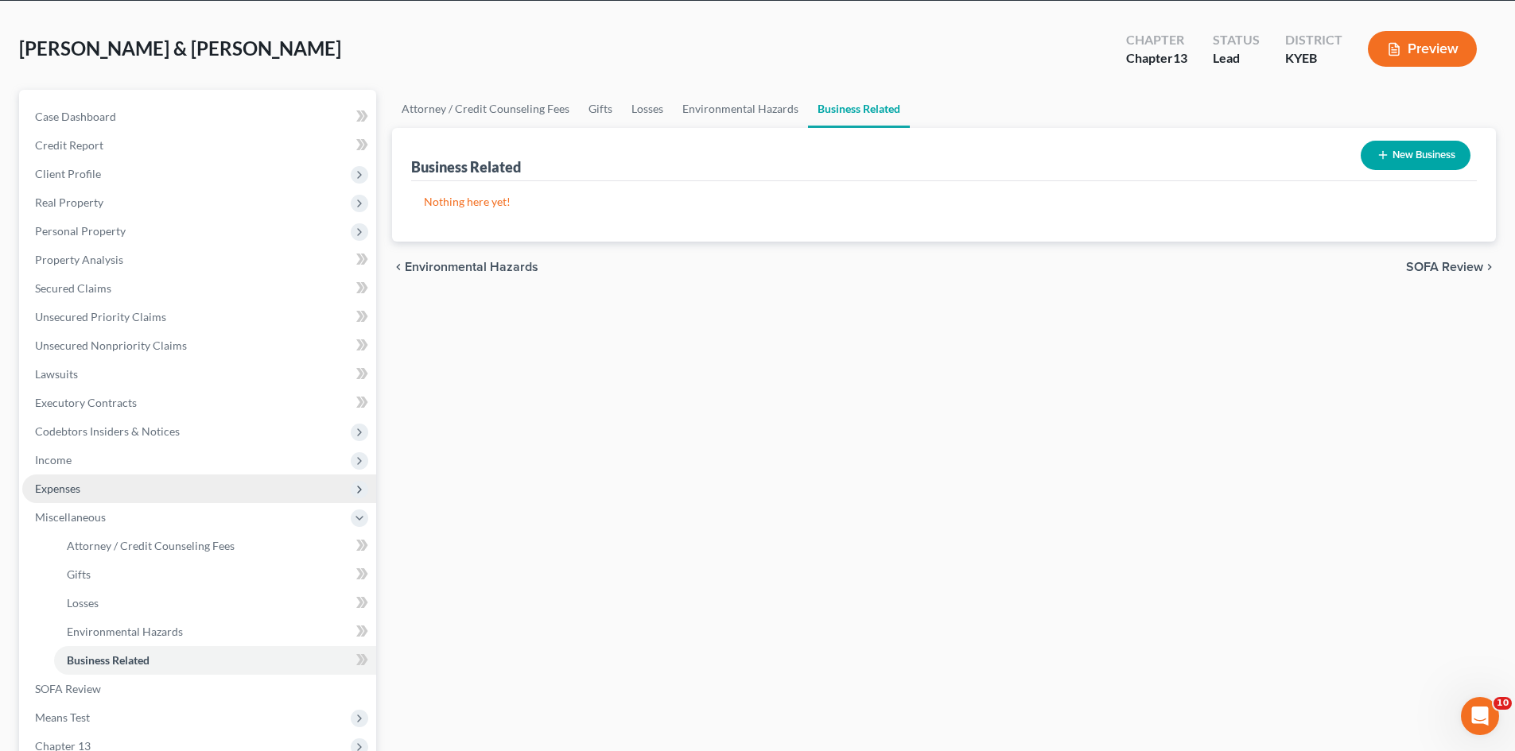
scroll to position [266, 0]
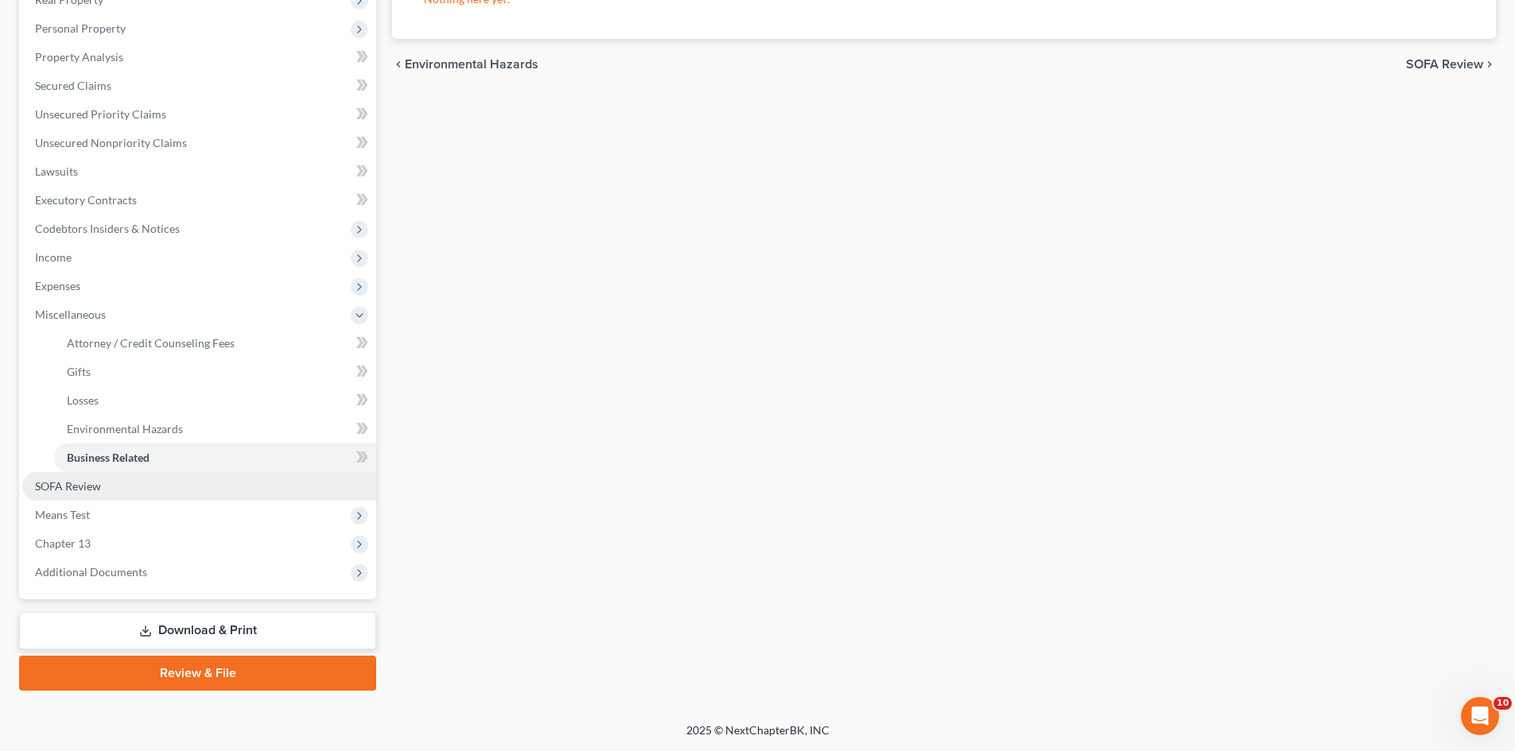
click at [64, 486] on span "SOFA Review" at bounding box center [68, 486] width 66 height 14
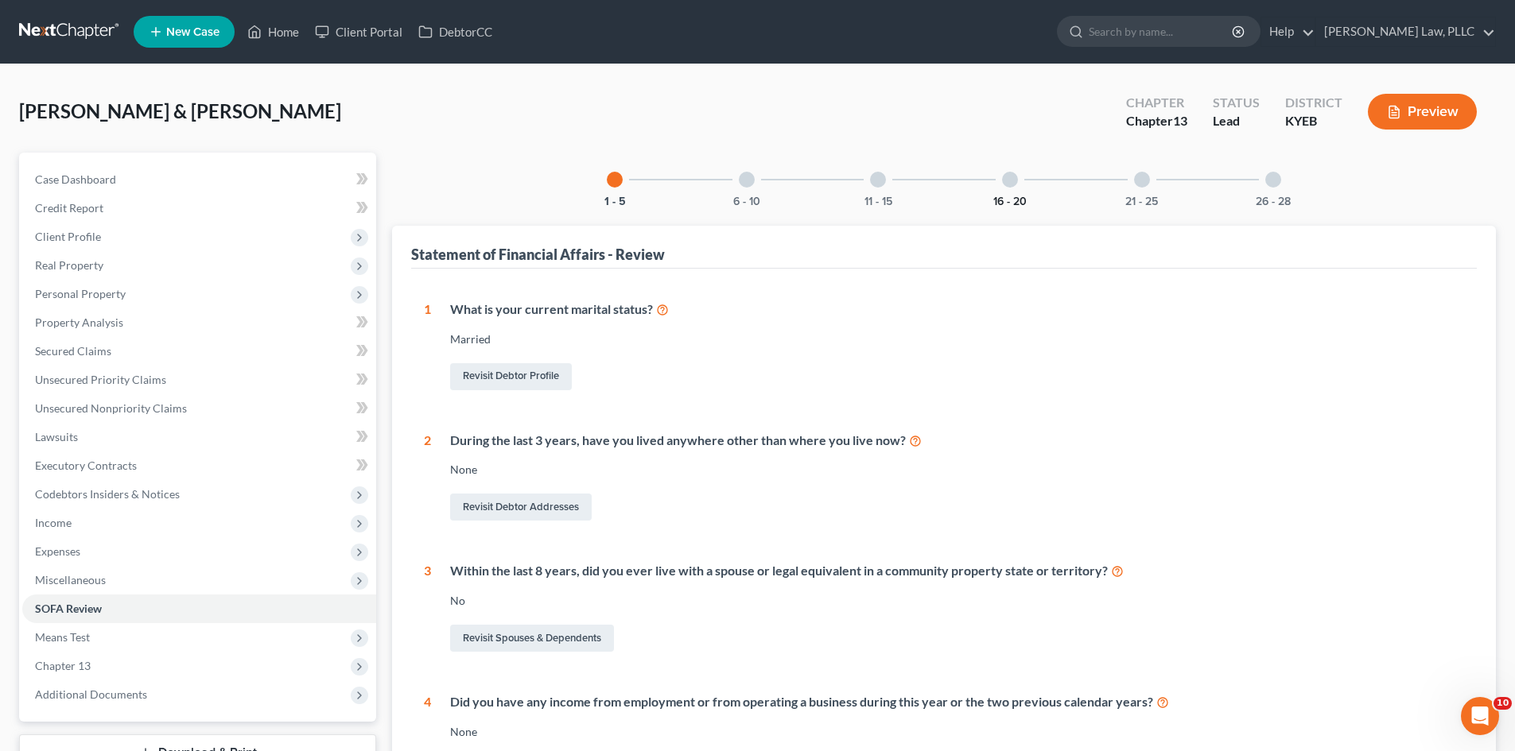
click at [1004, 199] on button "16 - 20" at bounding box center [1009, 201] width 33 height 11
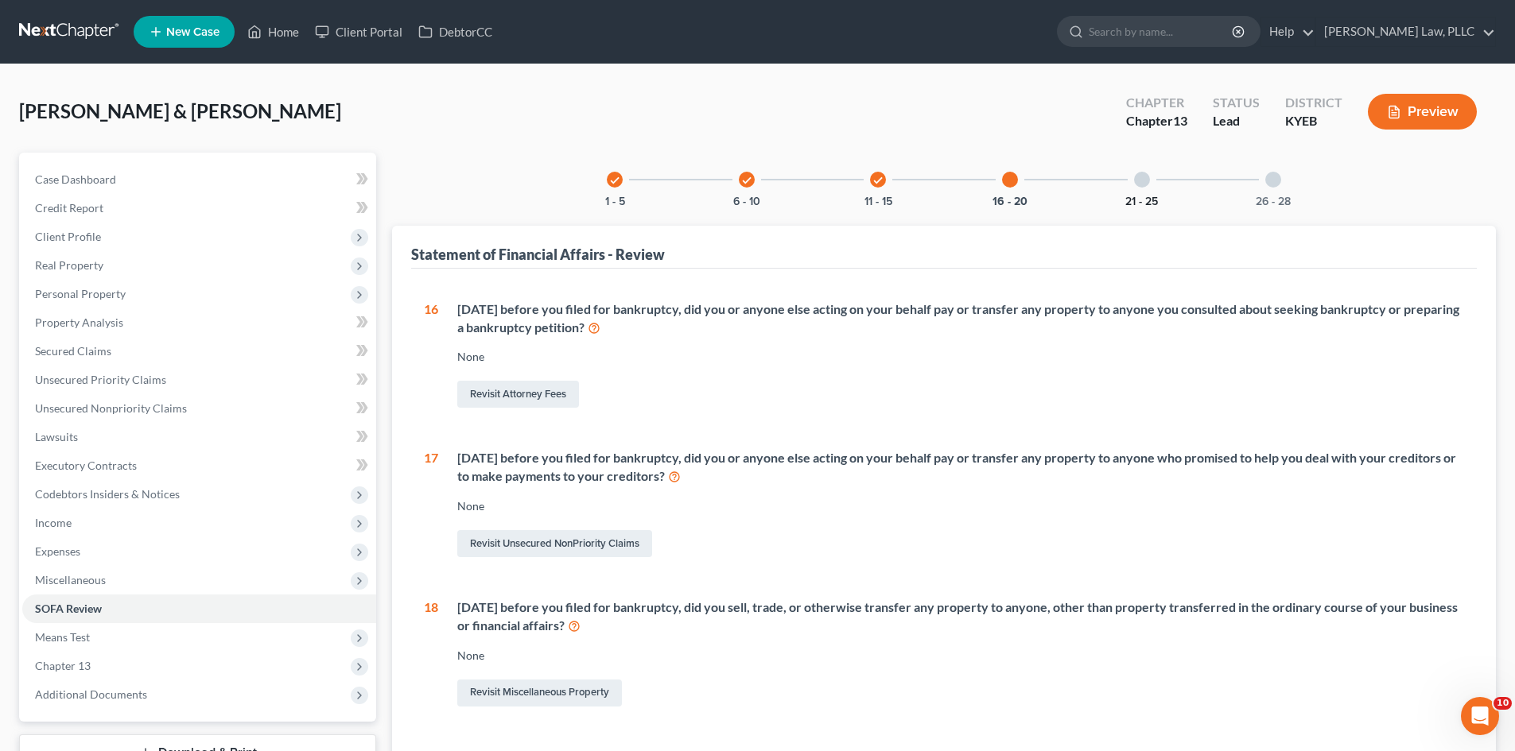
click at [1145, 201] on button "21 - 25" at bounding box center [1141, 201] width 33 height 11
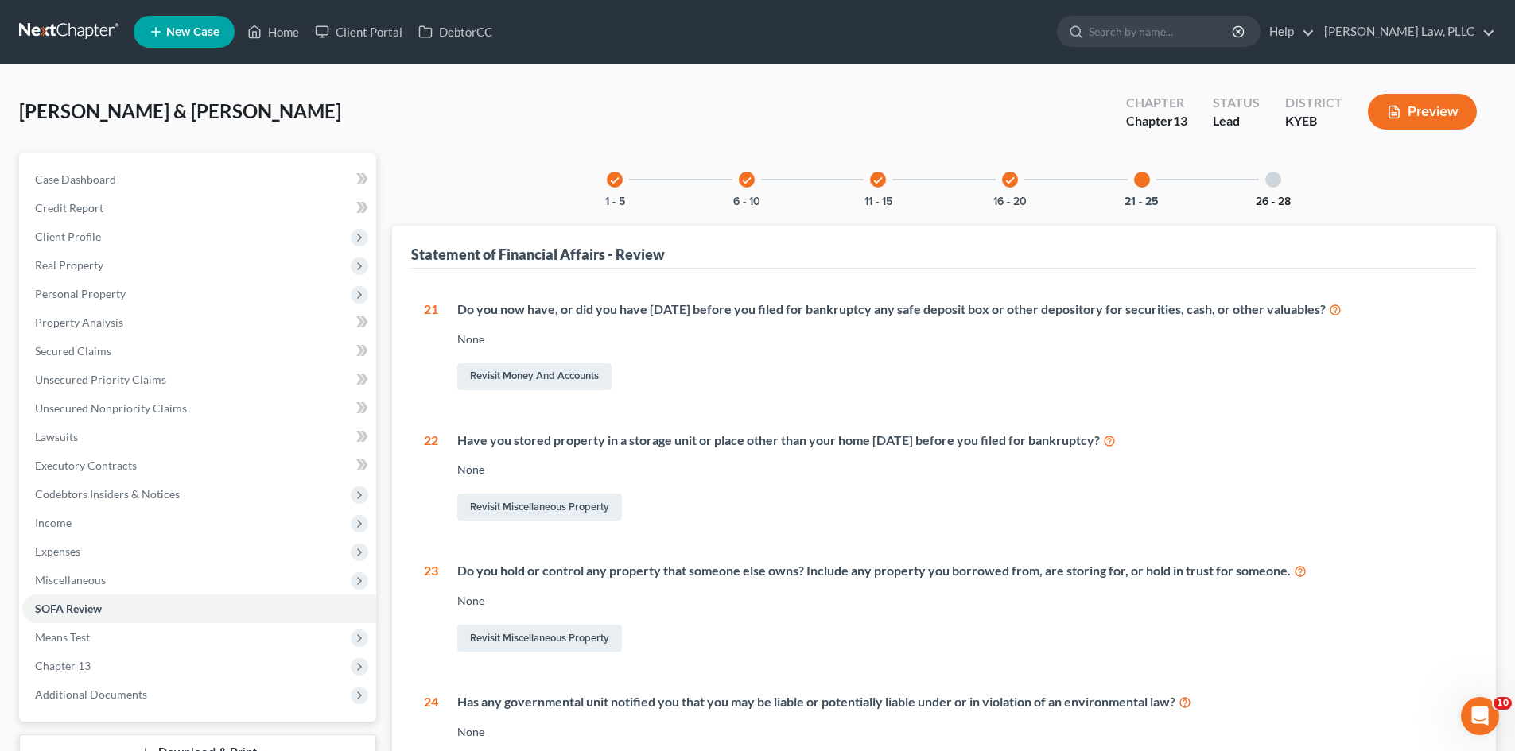
click at [1273, 203] on button "26 - 28" at bounding box center [1272, 201] width 35 height 11
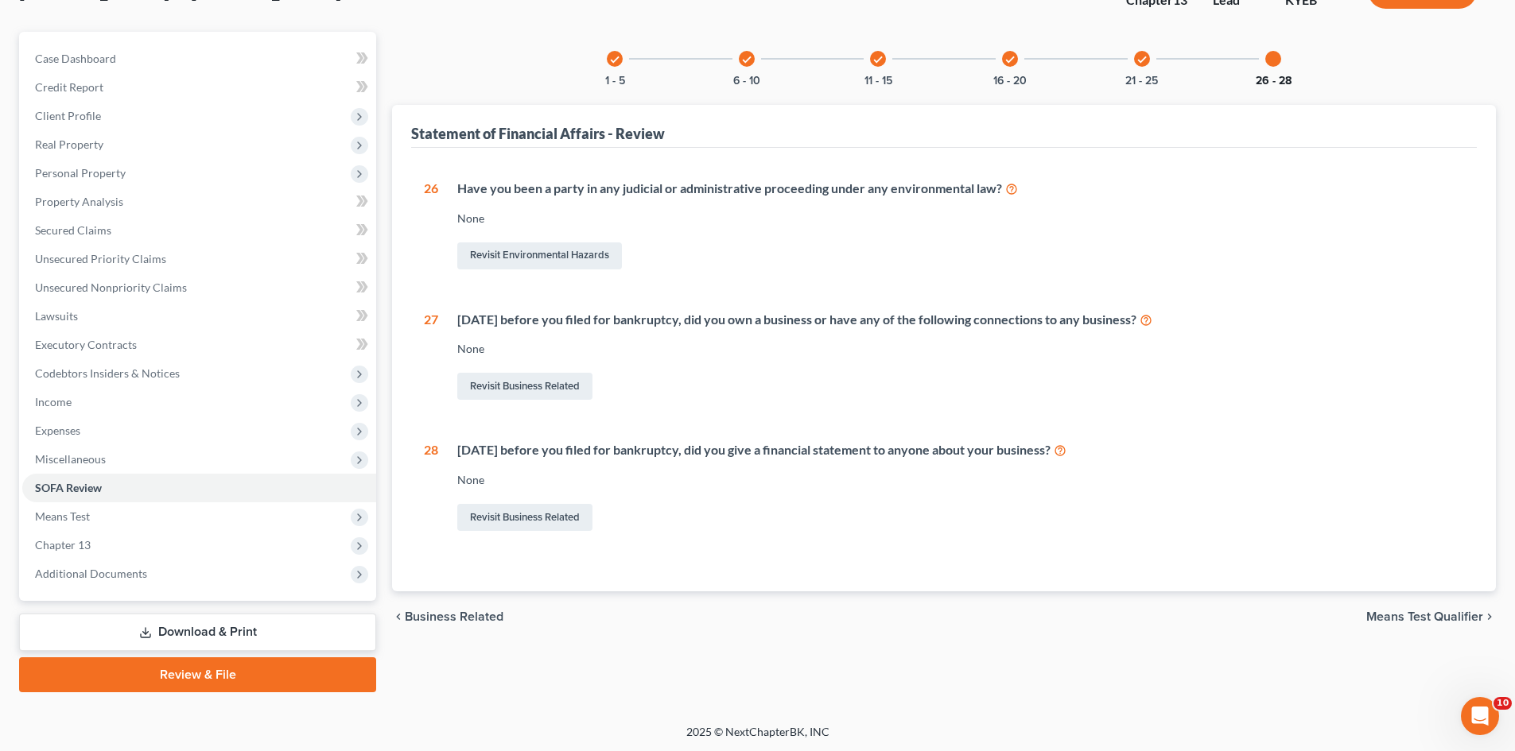
scroll to position [122, 0]
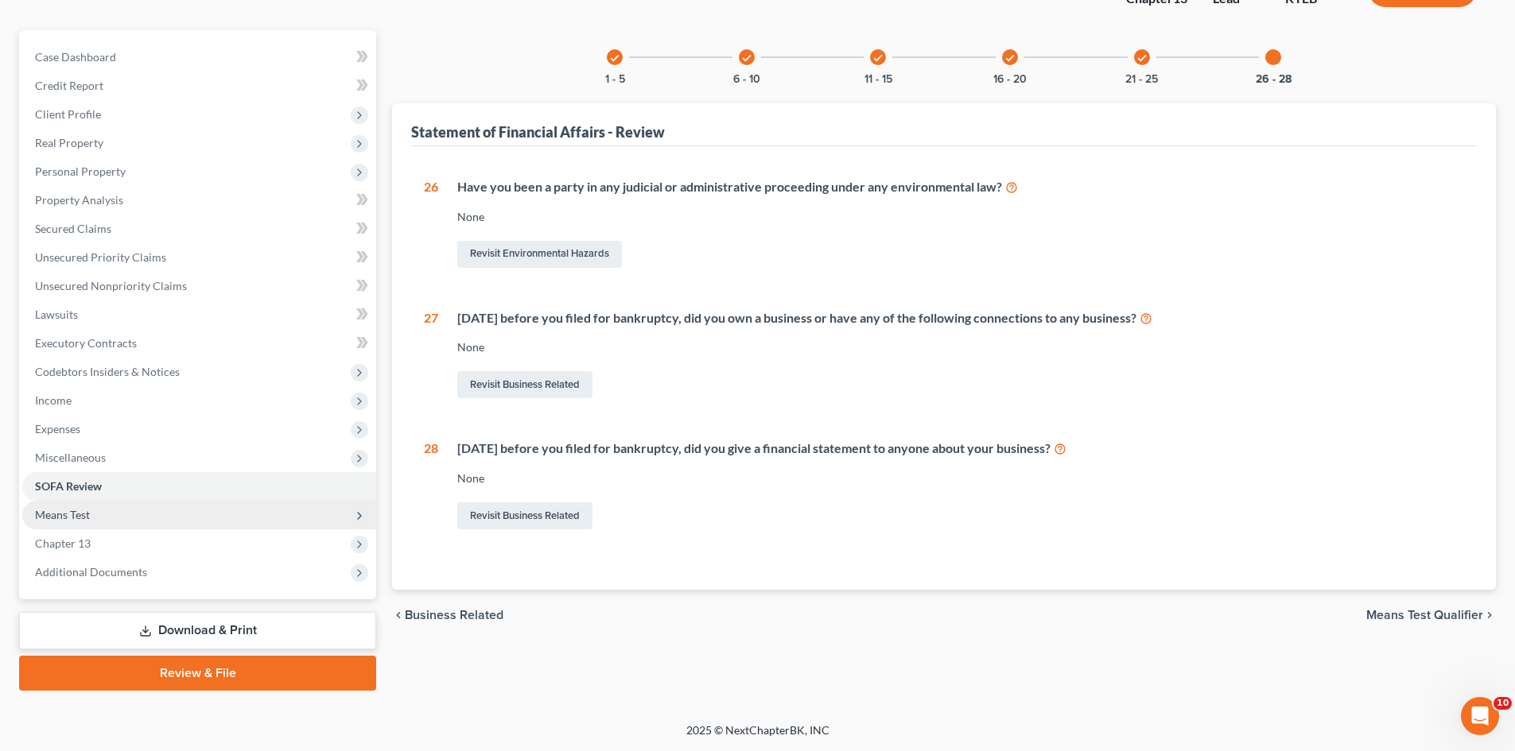
click at [71, 517] on span "Means Test" at bounding box center [62, 515] width 55 height 14
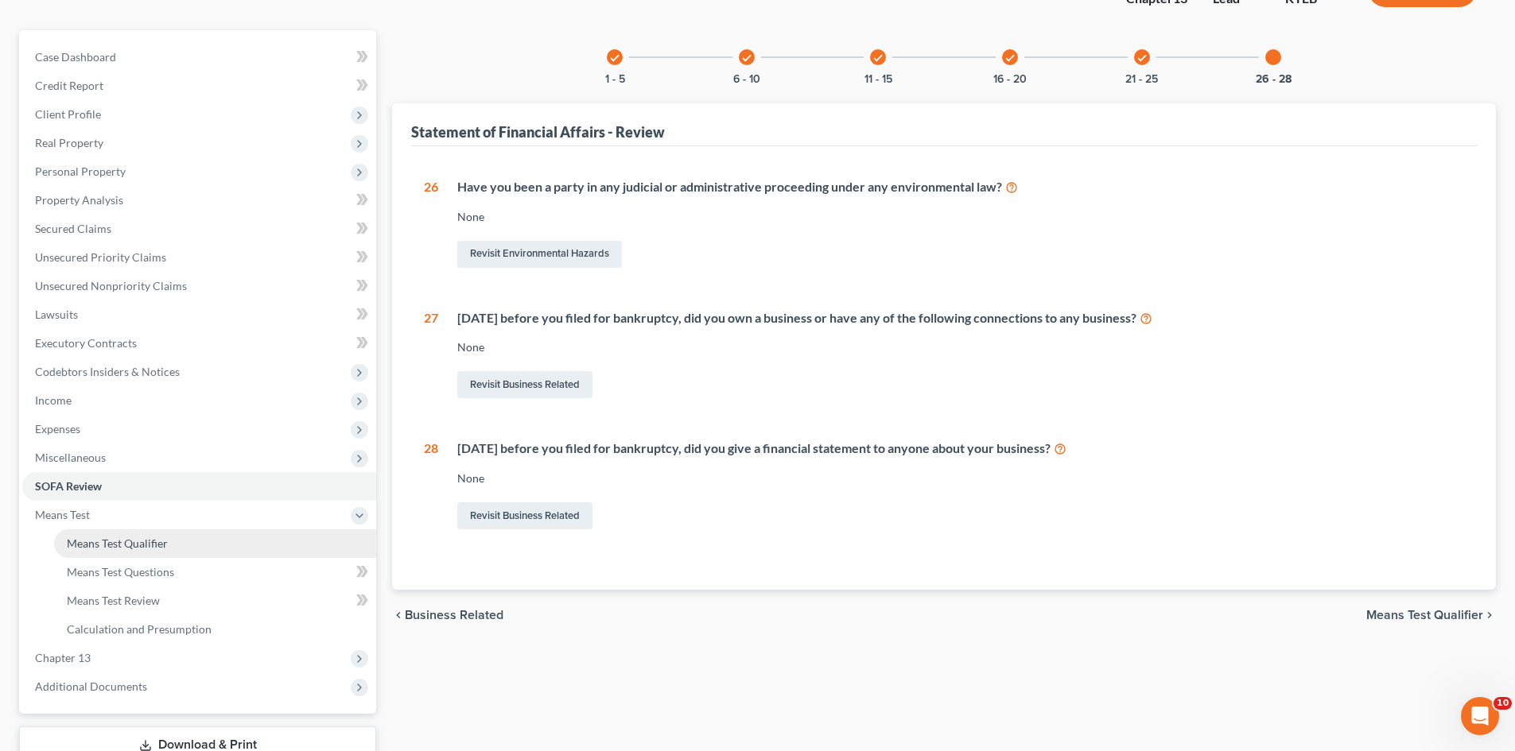
click at [72, 537] on span "Means Test Qualifier" at bounding box center [117, 544] width 101 height 14
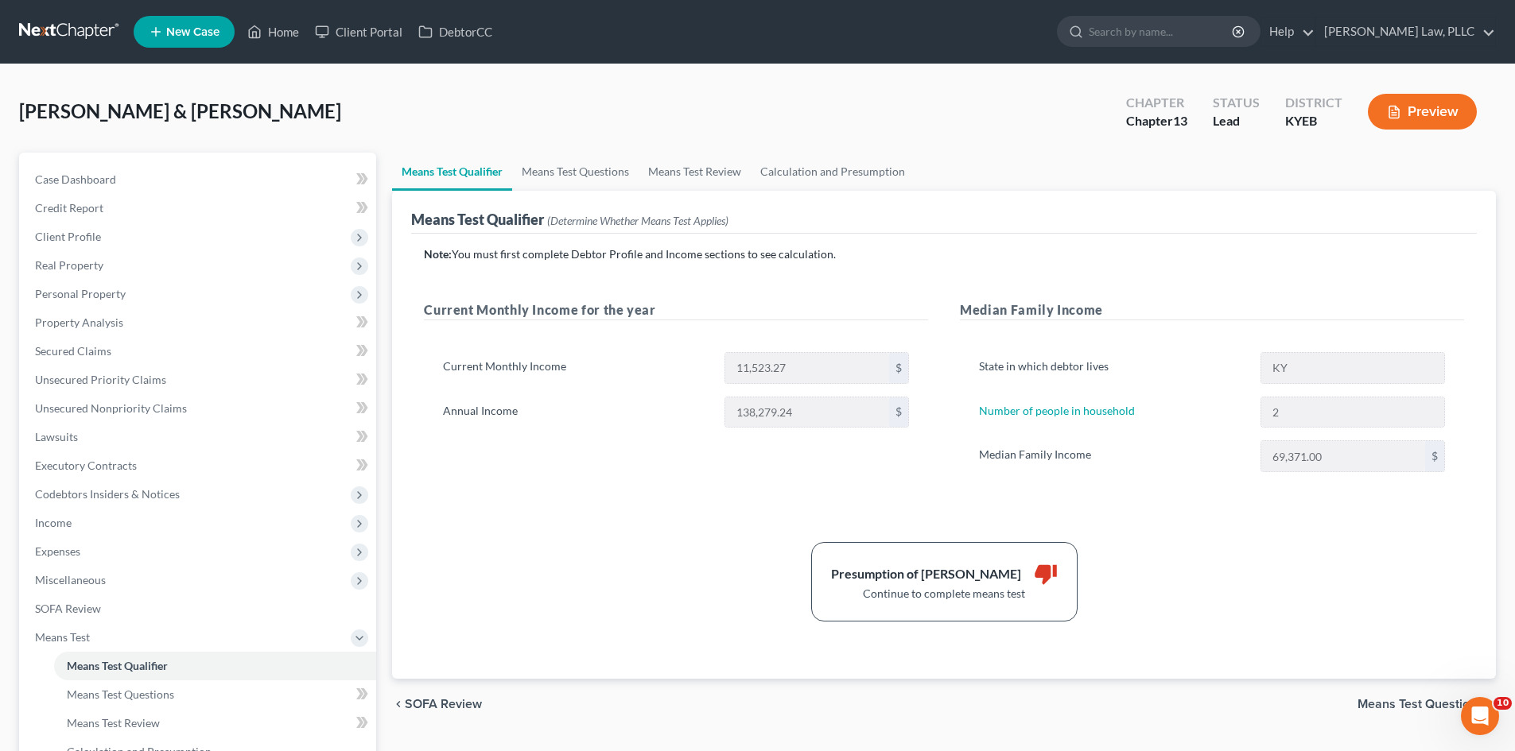
scroll to position [80, 0]
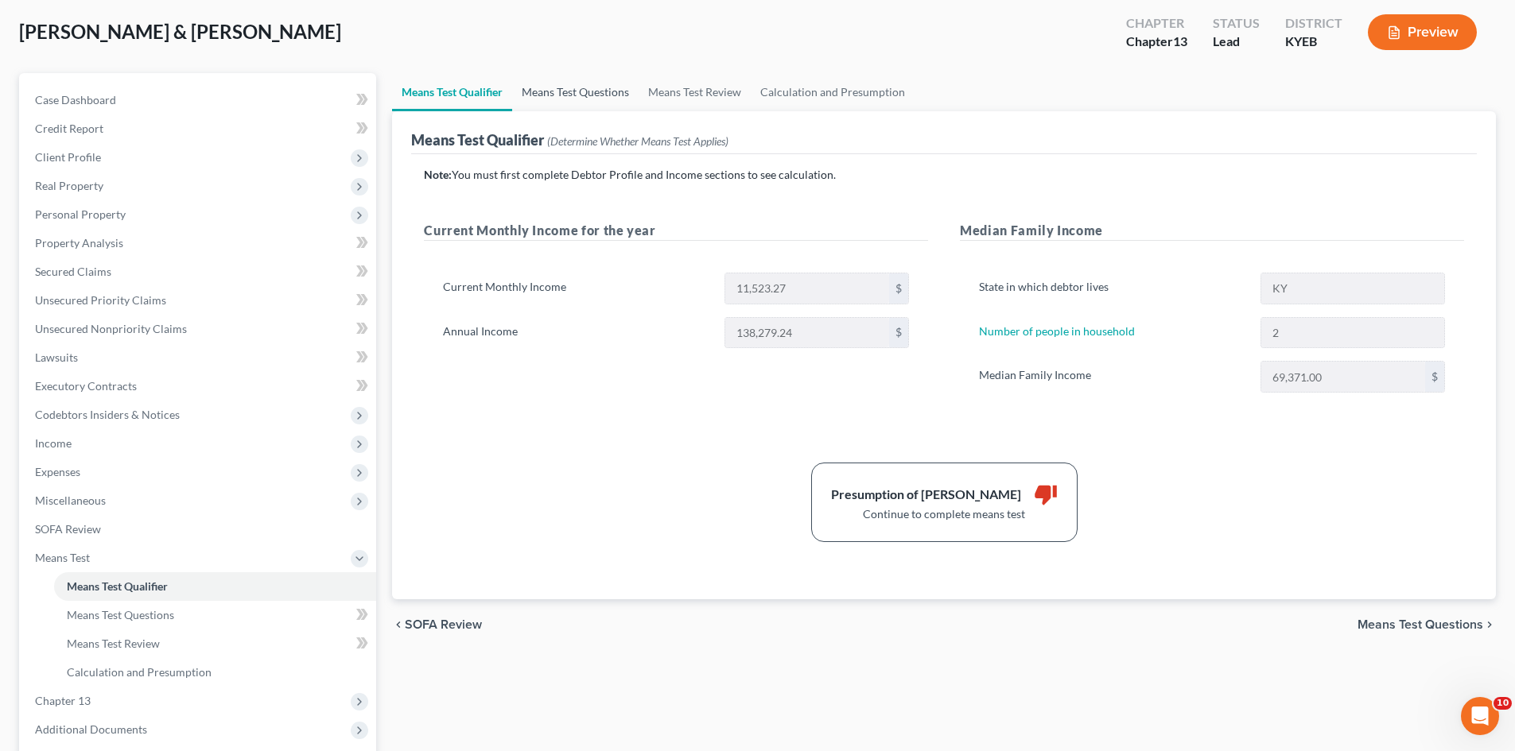
click at [599, 94] on link "Means Test Questions" at bounding box center [575, 92] width 126 height 38
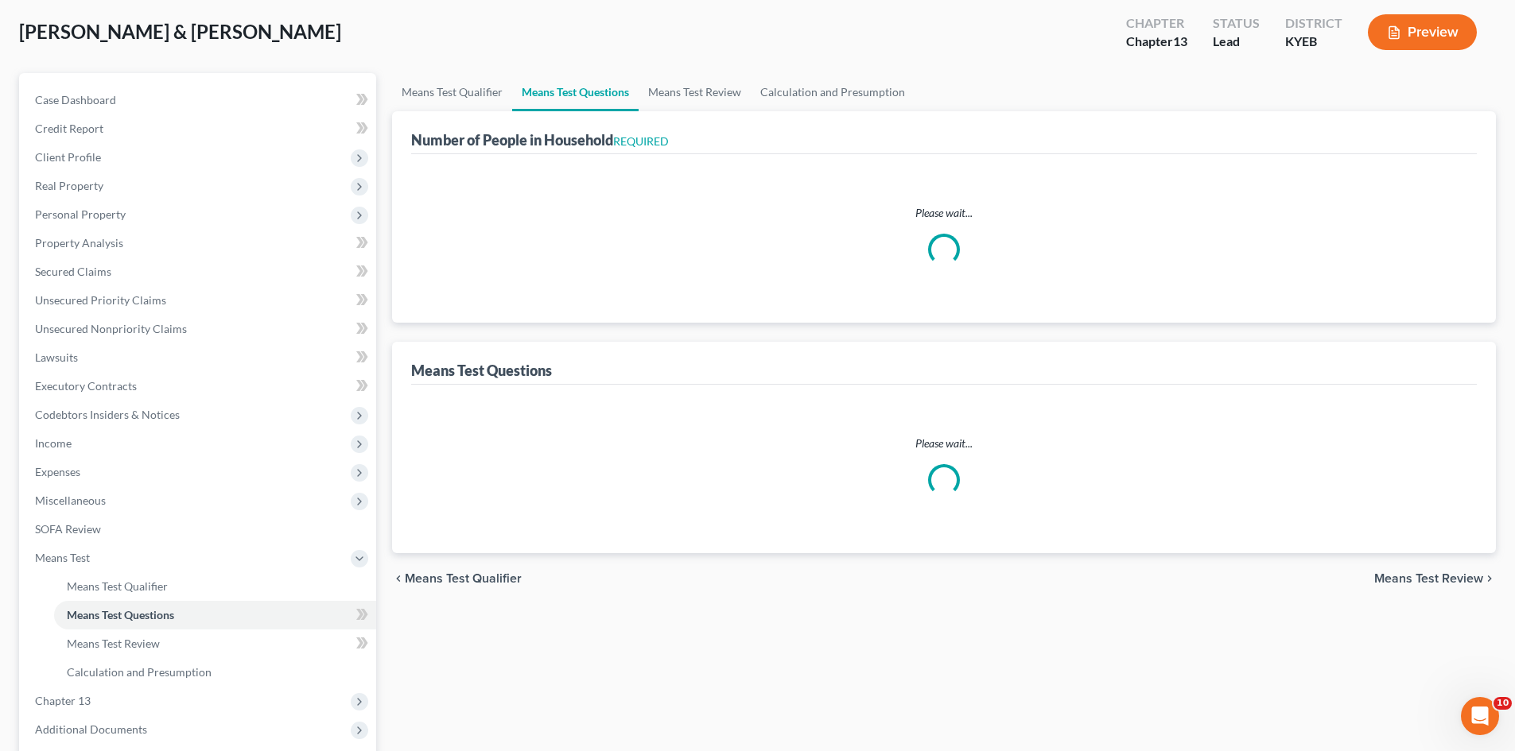
select select "0"
select select "60"
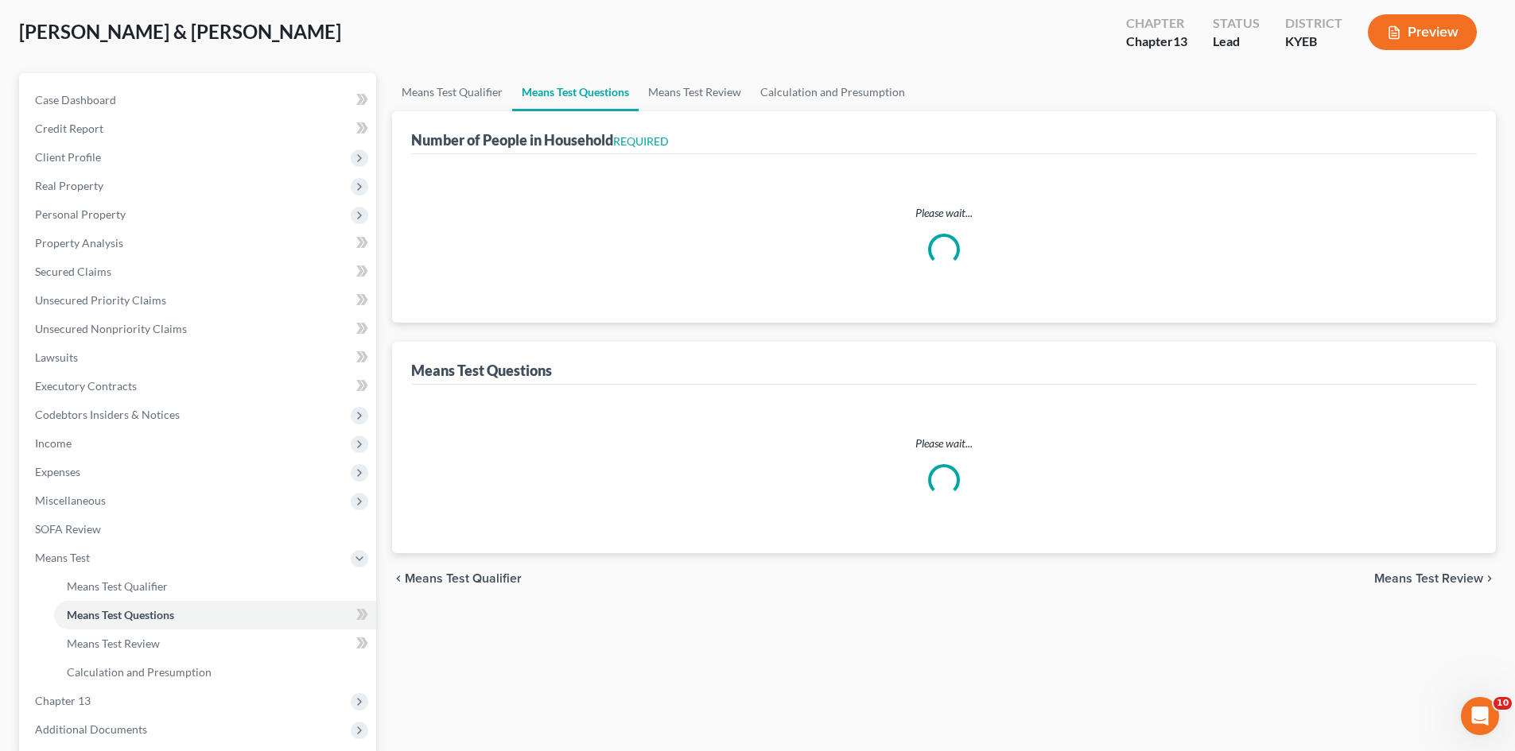
select select "60"
select select "2"
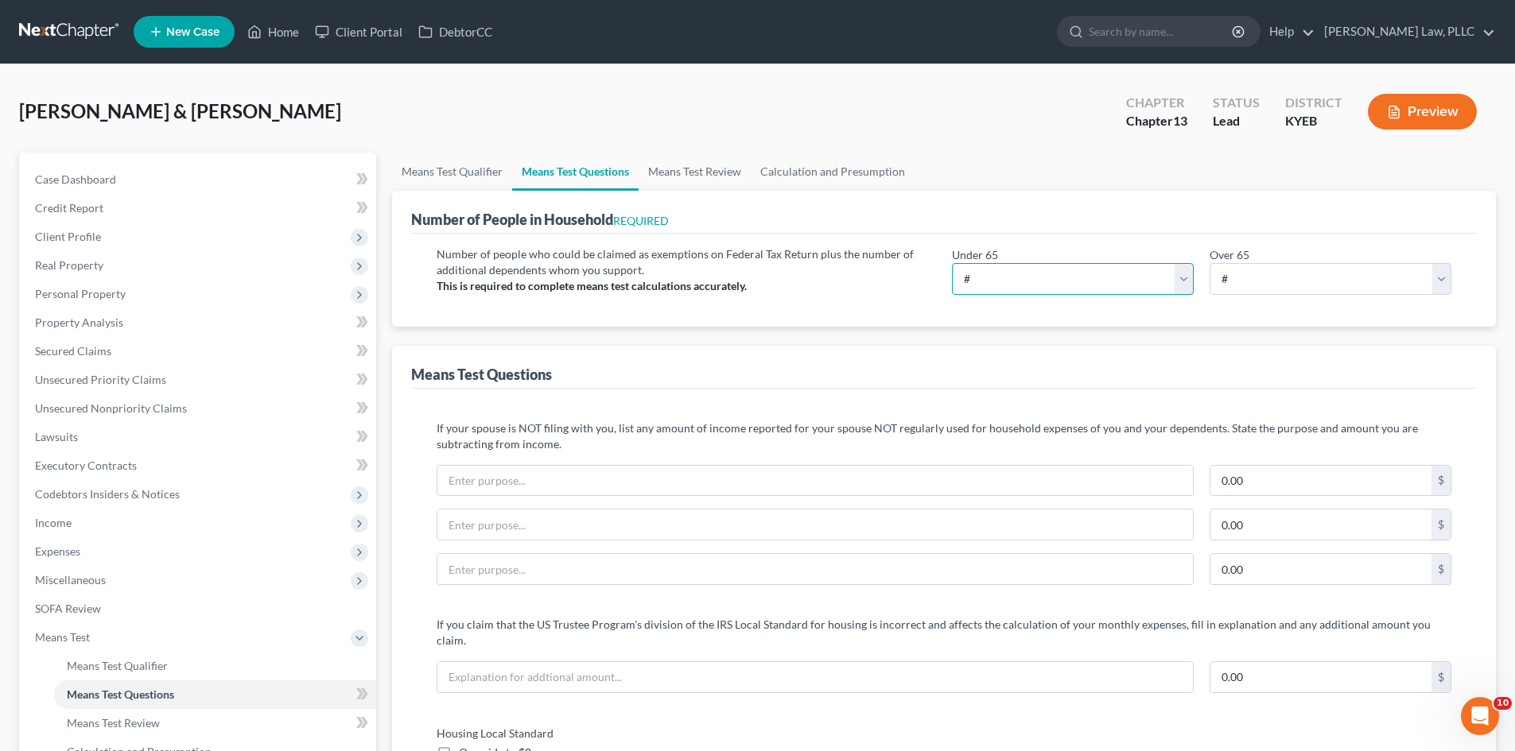
click at [1080, 274] on select "# 0 1 2 3 4 5 6 7 8 9 10" at bounding box center [1073, 279] width 242 height 32
select select "2"
click at [952, 263] on select "# 0 1 2 3 4 5 6 7 8 9 10" at bounding box center [1073, 279] width 242 height 32
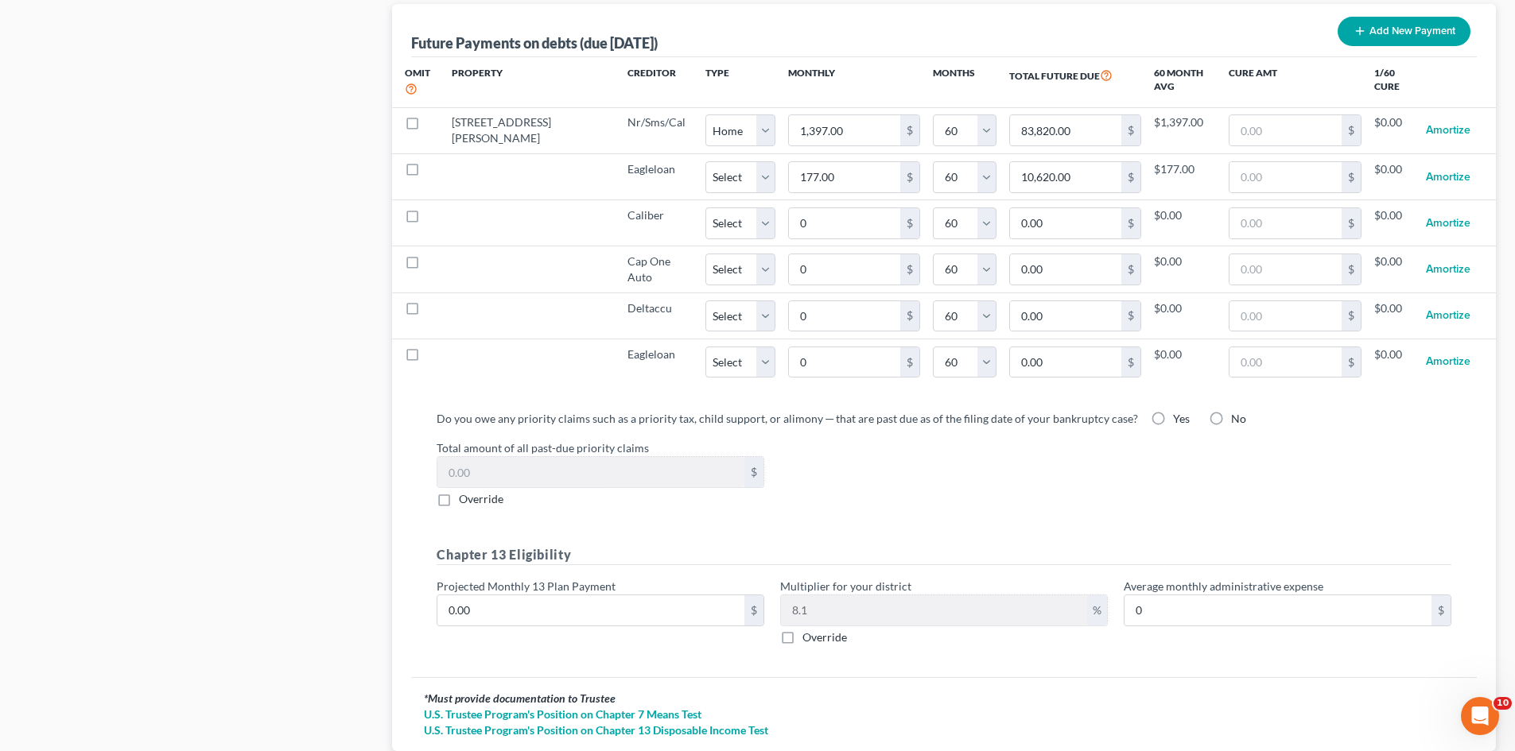
scroll to position [1670, 0]
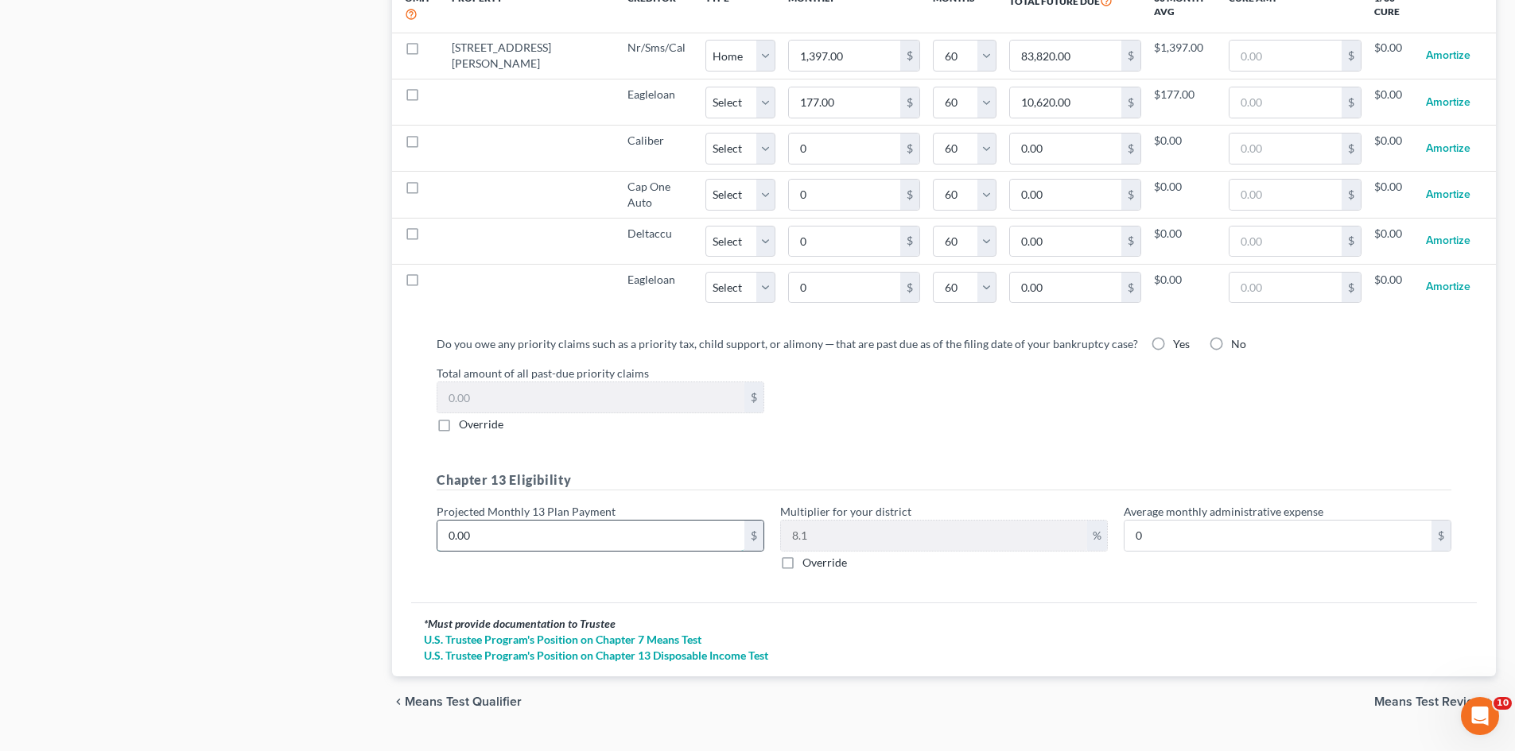
click at [643, 527] on input "0.00" at bounding box center [590, 536] width 307 height 30
type input "8"
type input "0.64"
type input "85"
type input "6.88"
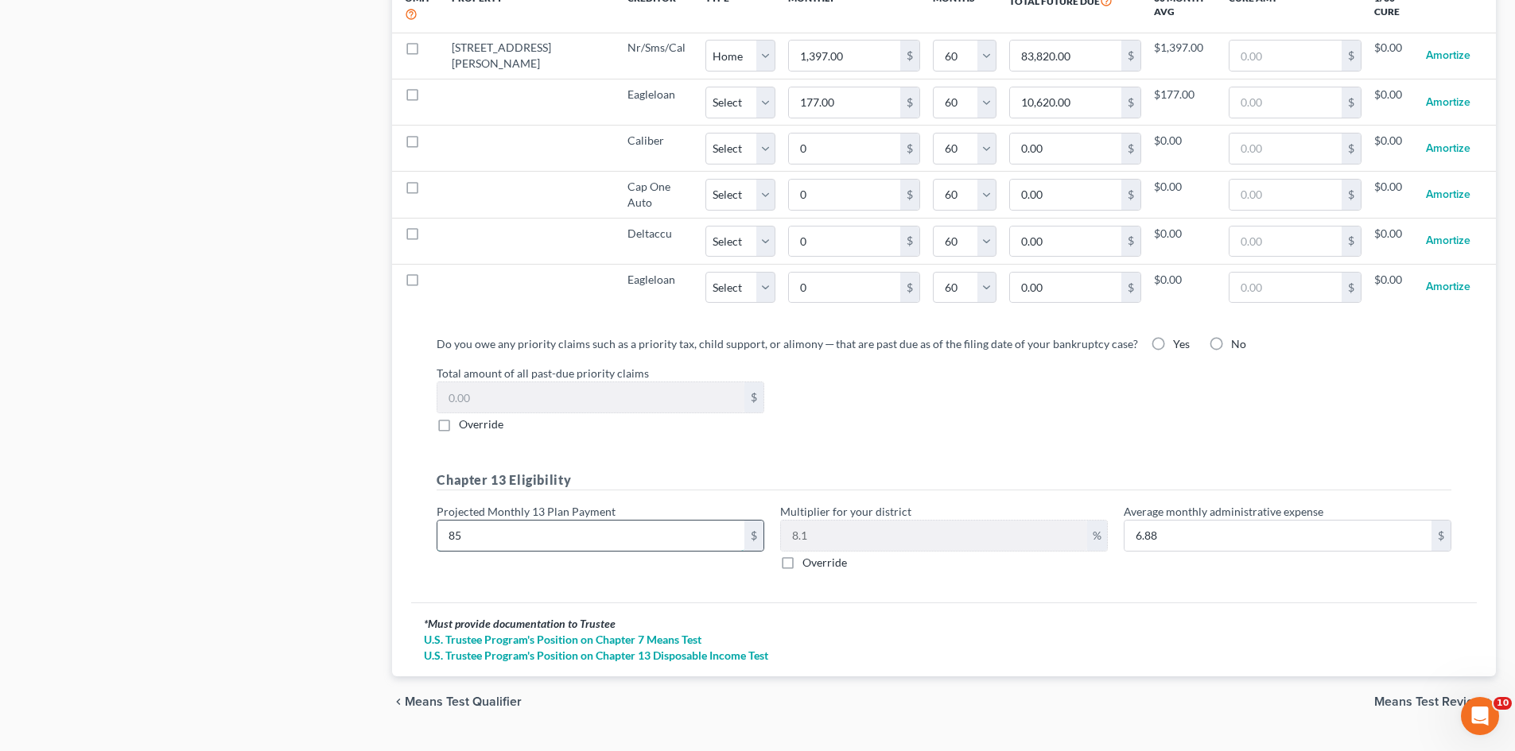
type input "850"
type input "68.85"
type input "850"
click at [642, 565] on div "Chapter 13 Eligibility Projected Monthly 13 Plan Payment 850 $ Multiplier for y…" at bounding box center [944, 527] width 1030 height 113
click at [1270, 569] on div "Do you owe any priority claims such as a priority tax, child support, or alimon…" at bounding box center [943, 463] width 1065 height 280
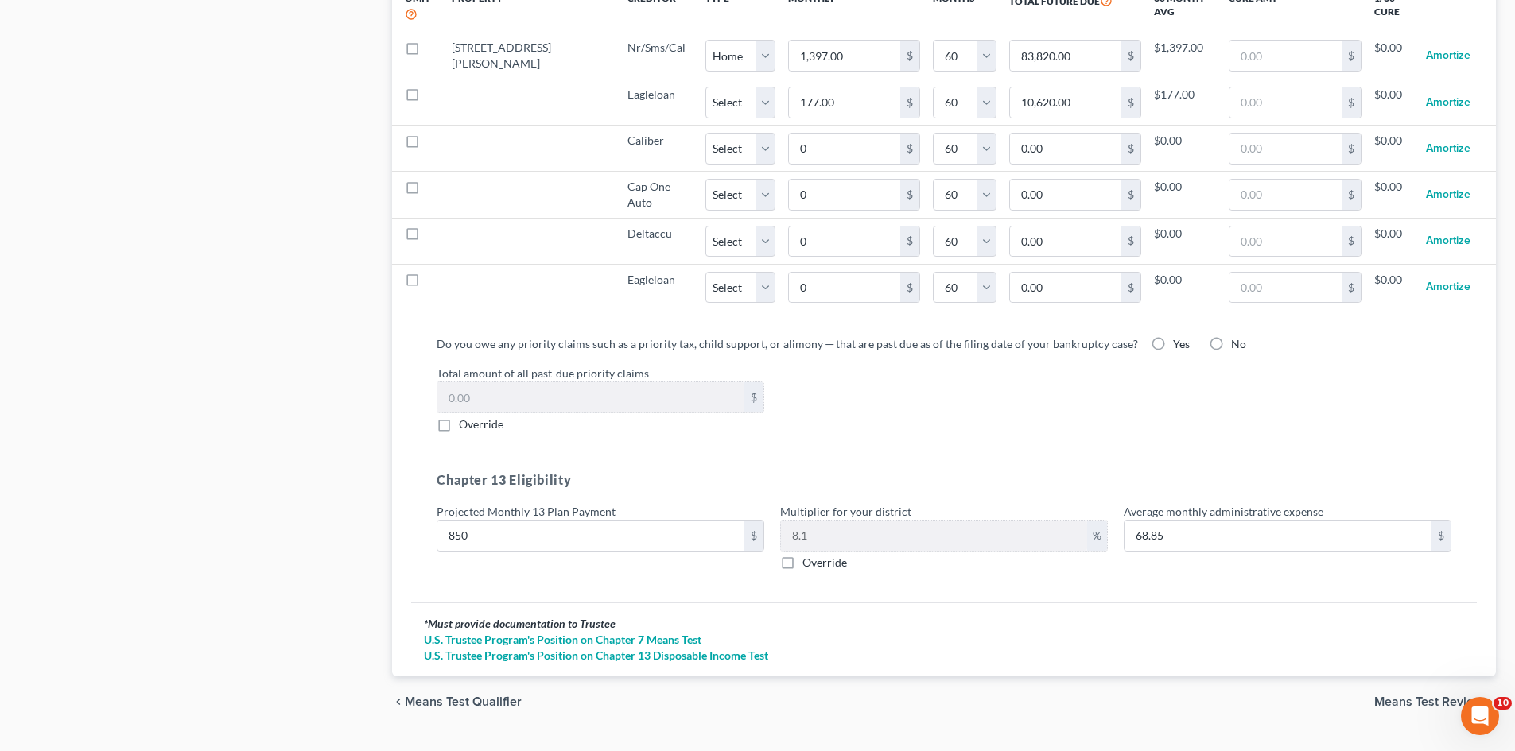
scroll to position [1690, 0]
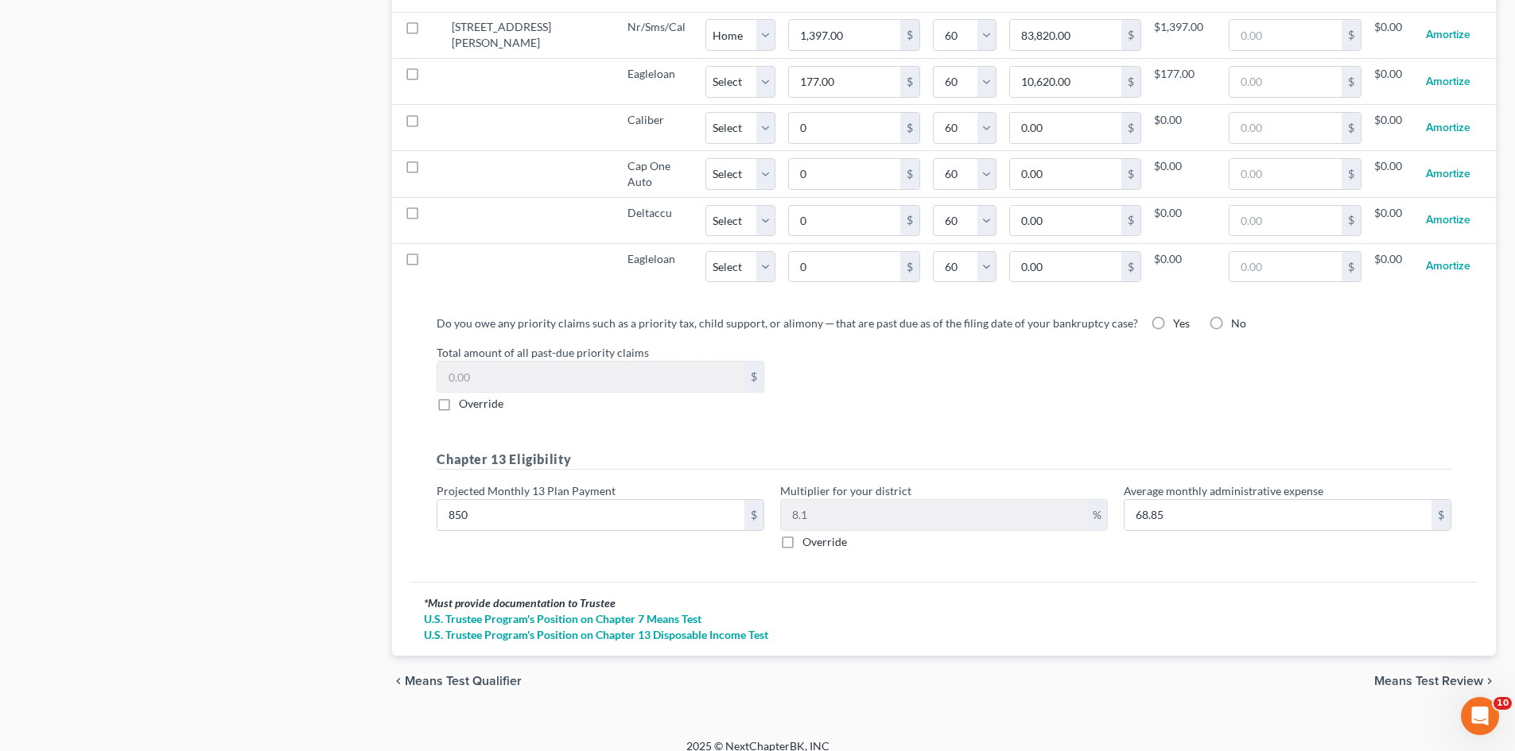
click at [1397, 675] on span "Means Test Review" at bounding box center [1428, 681] width 109 height 13
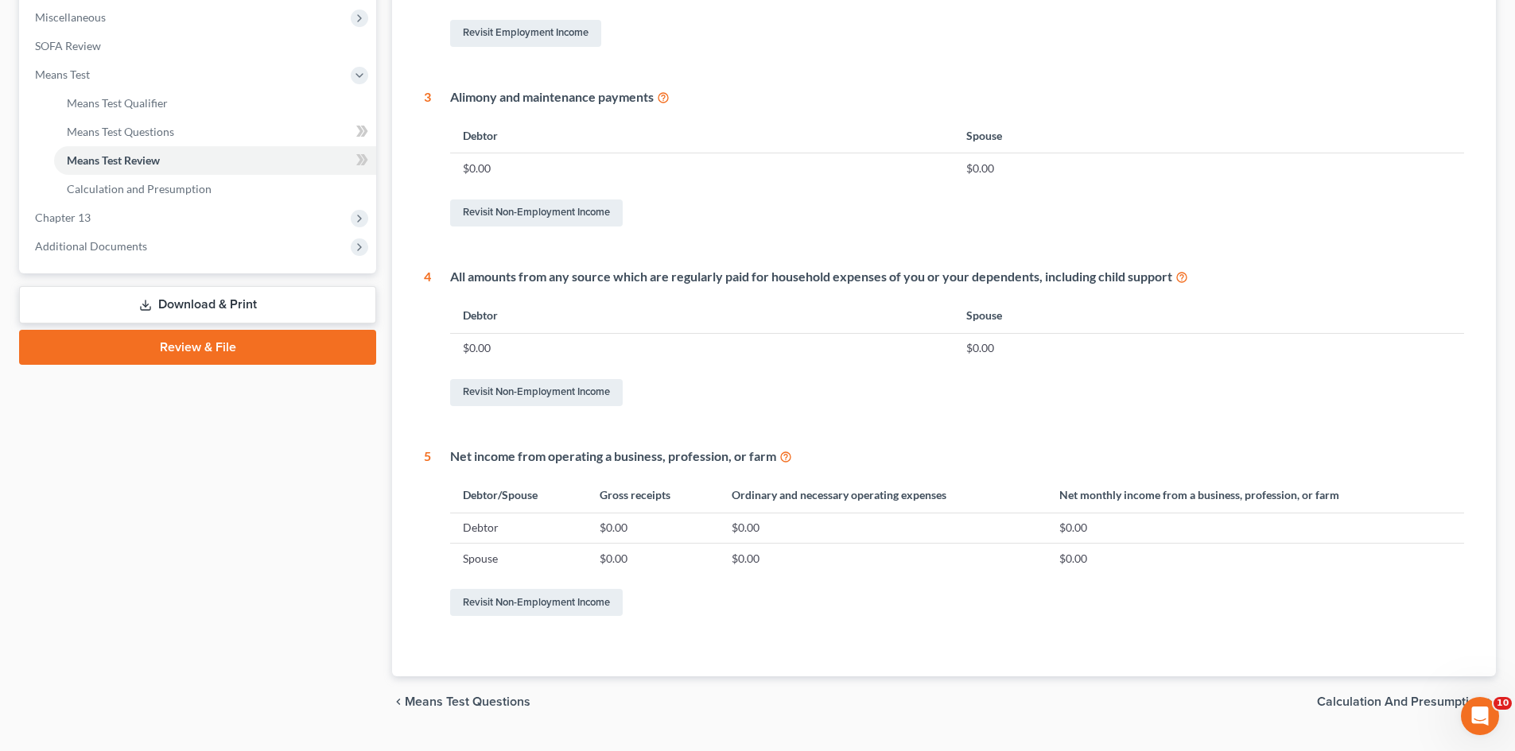
scroll to position [599, 0]
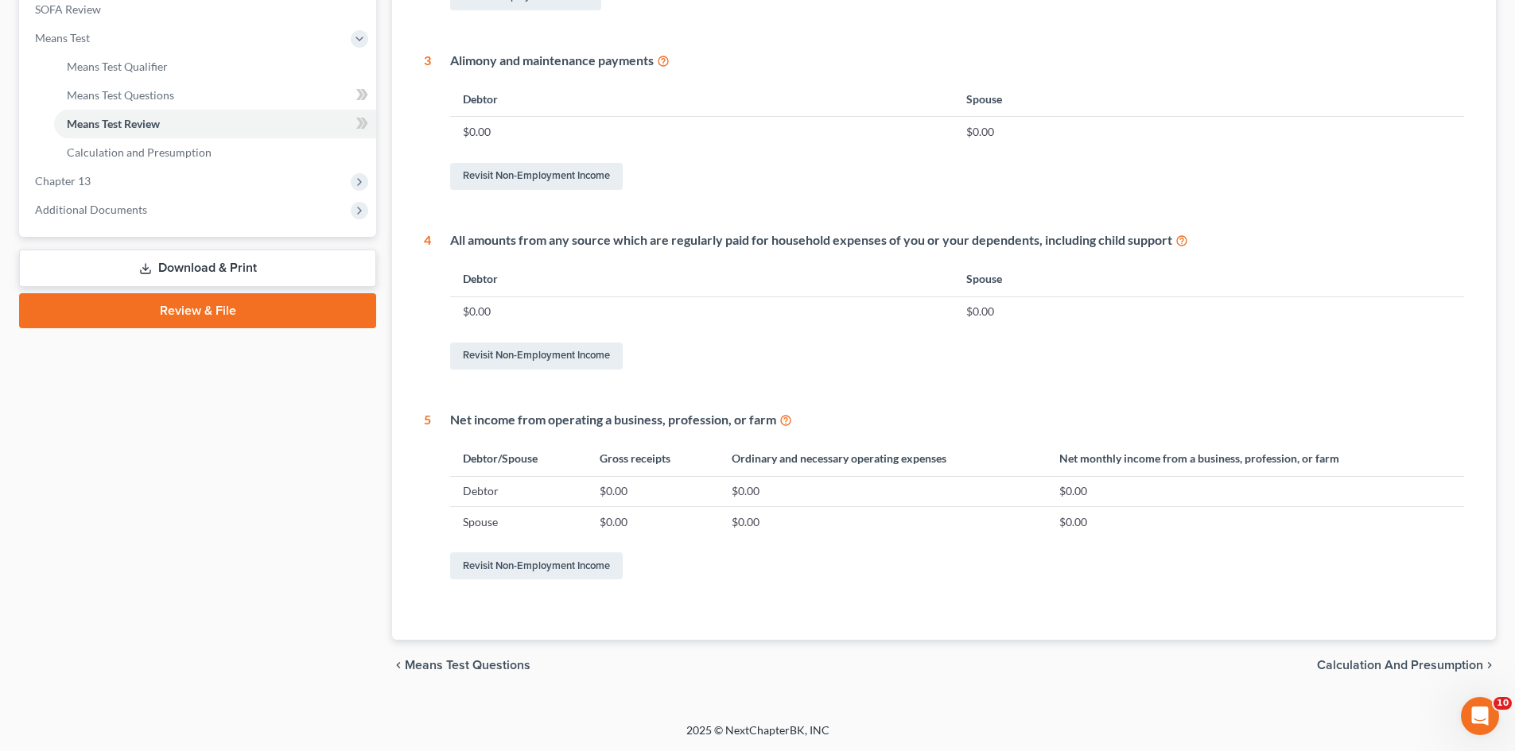
click at [1374, 665] on span "Calculation and Presumption" at bounding box center [1400, 665] width 166 height 13
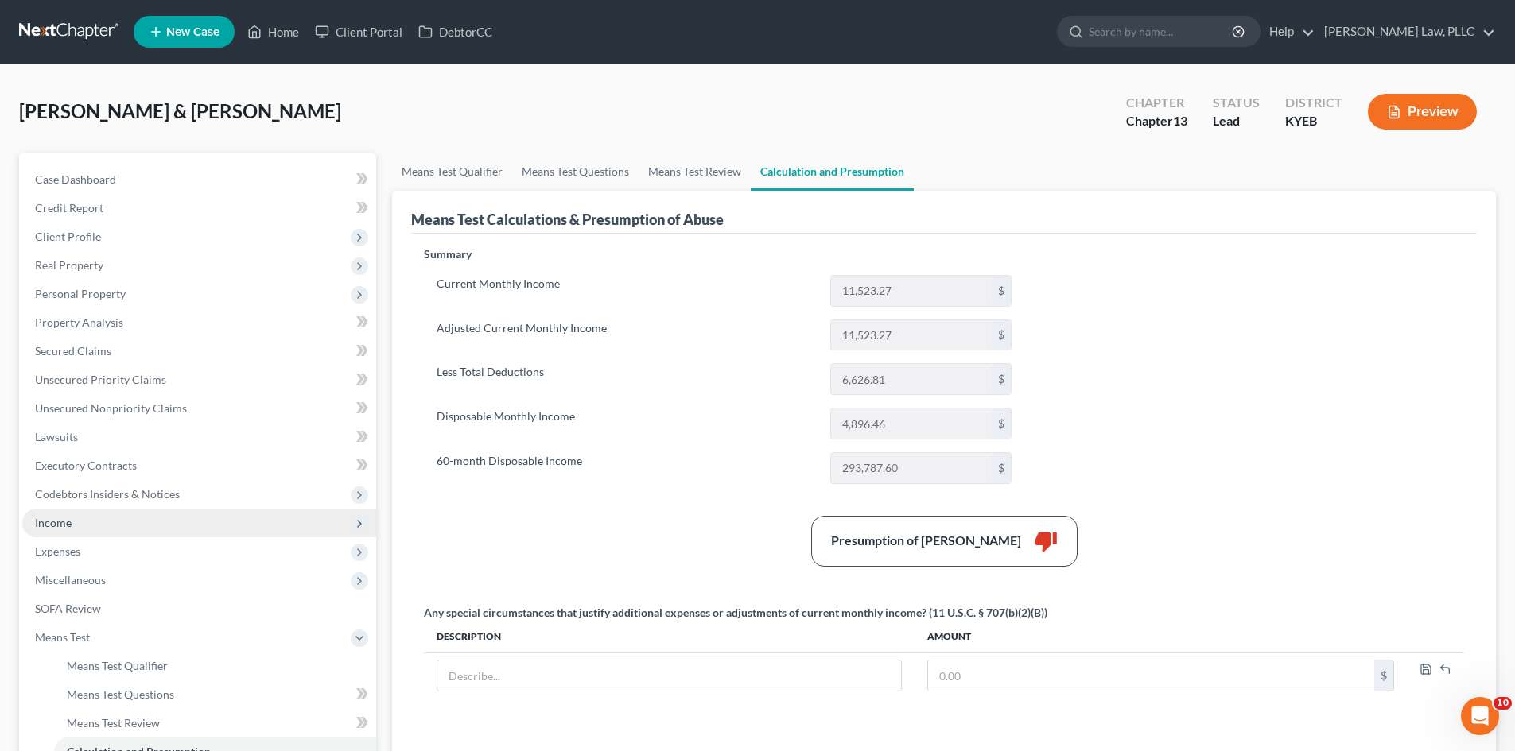
click at [54, 524] on span "Income" at bounding box center [53, 523] width 37 height 14
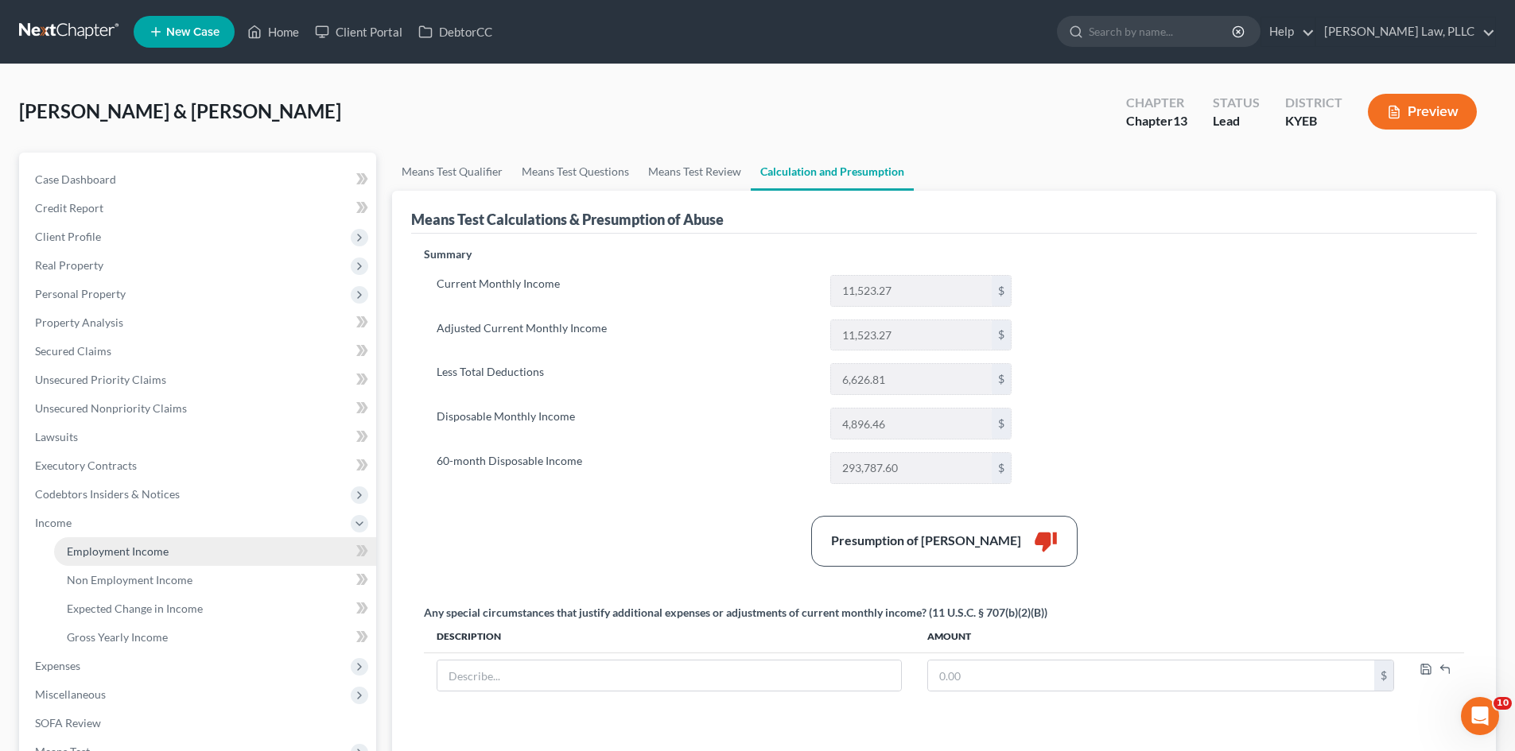
click at [100, 555] on span "Employment Income" at bounding box center [118, 552] width 102 height 14
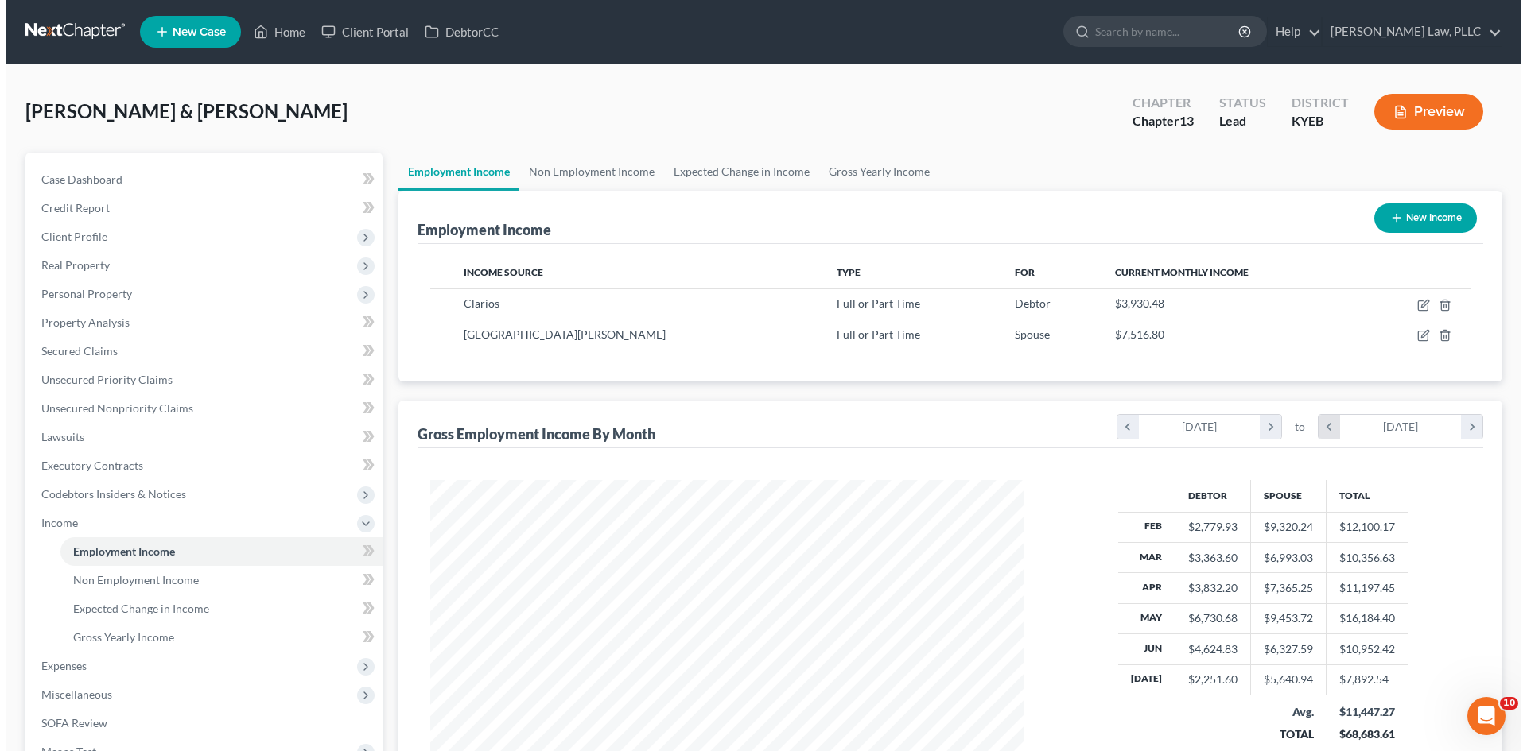
scroll to position [297, 625]
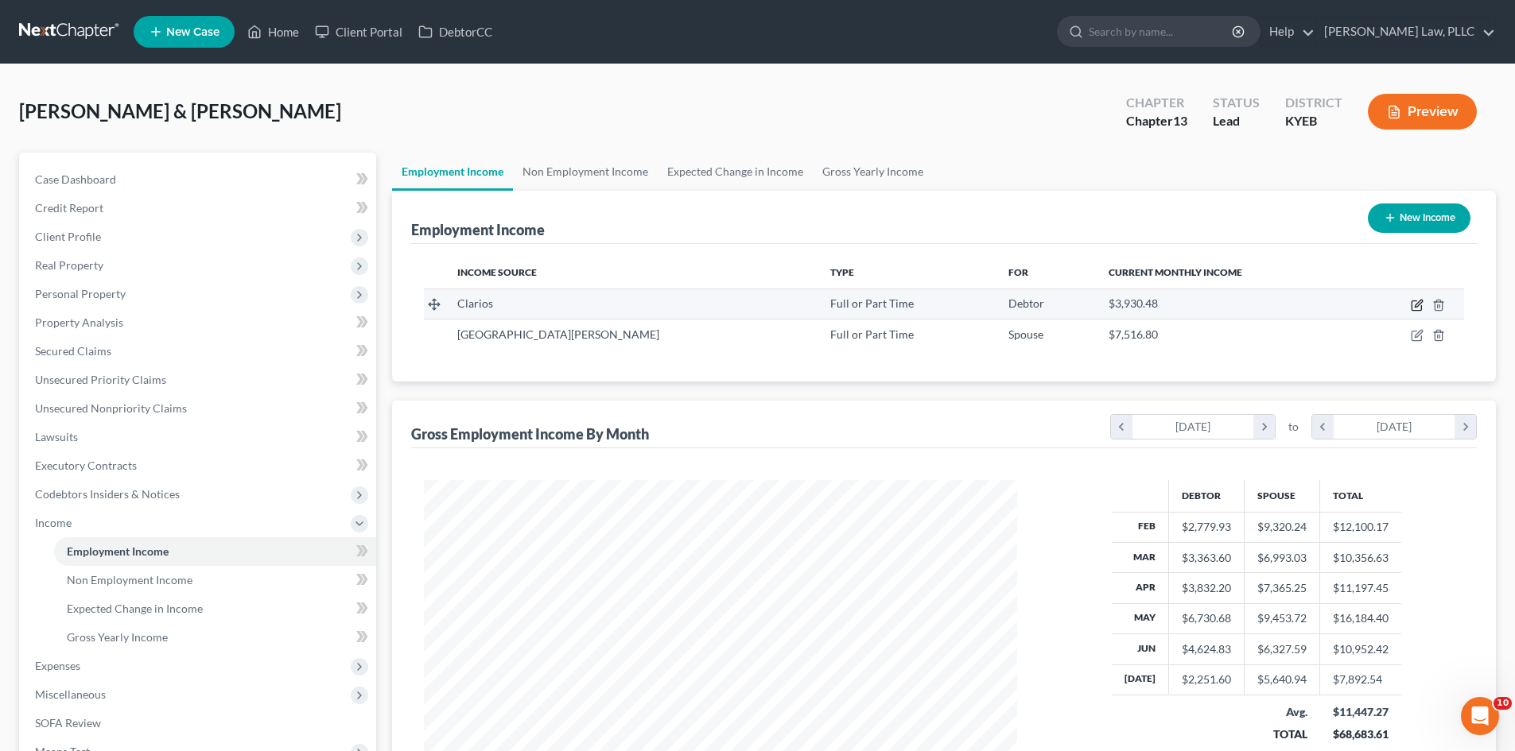
click at [1411, 305] on icon "button" at bounding box center [1416, 306] width 10 height 10
select select "0"
select select "52"
select select "3"
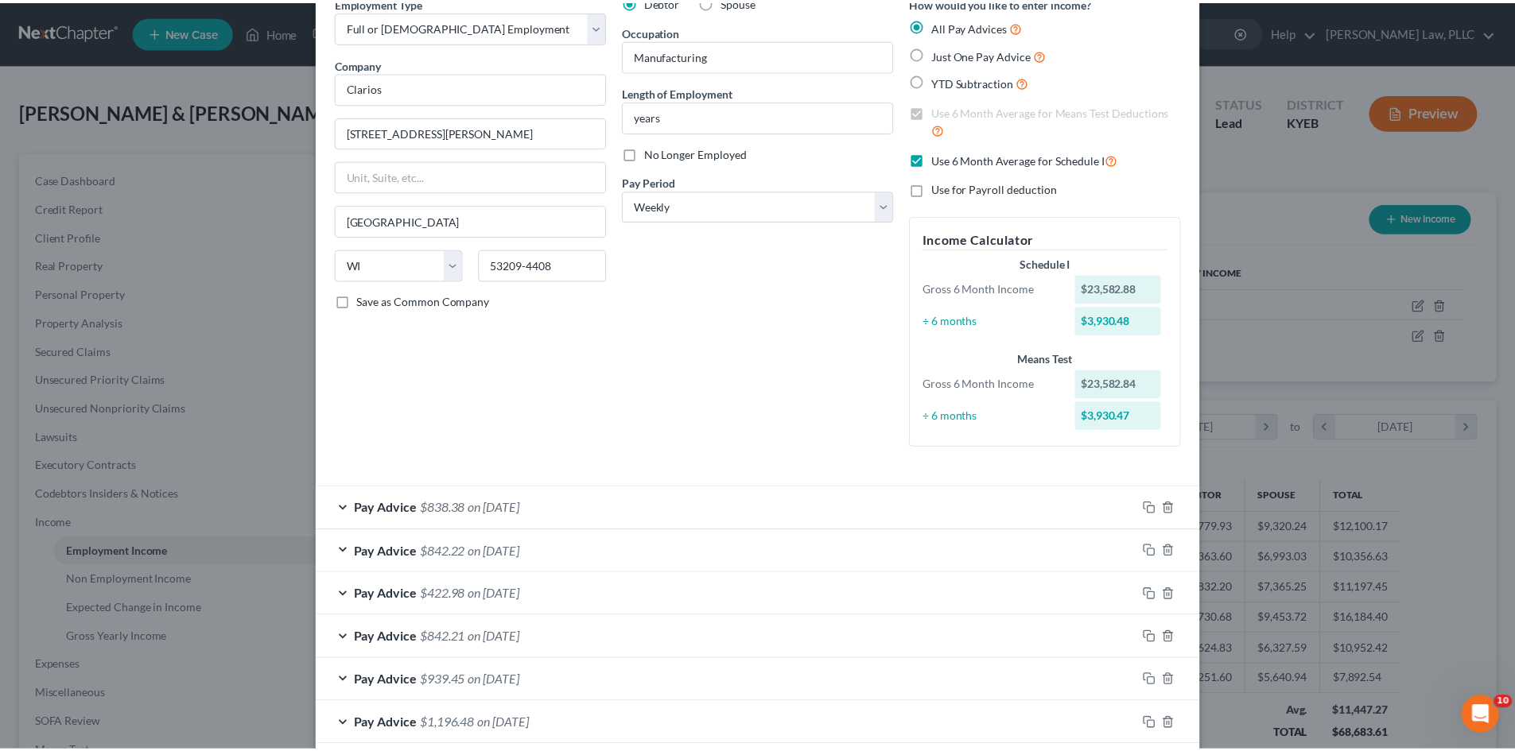
scroll to position [0, 0]
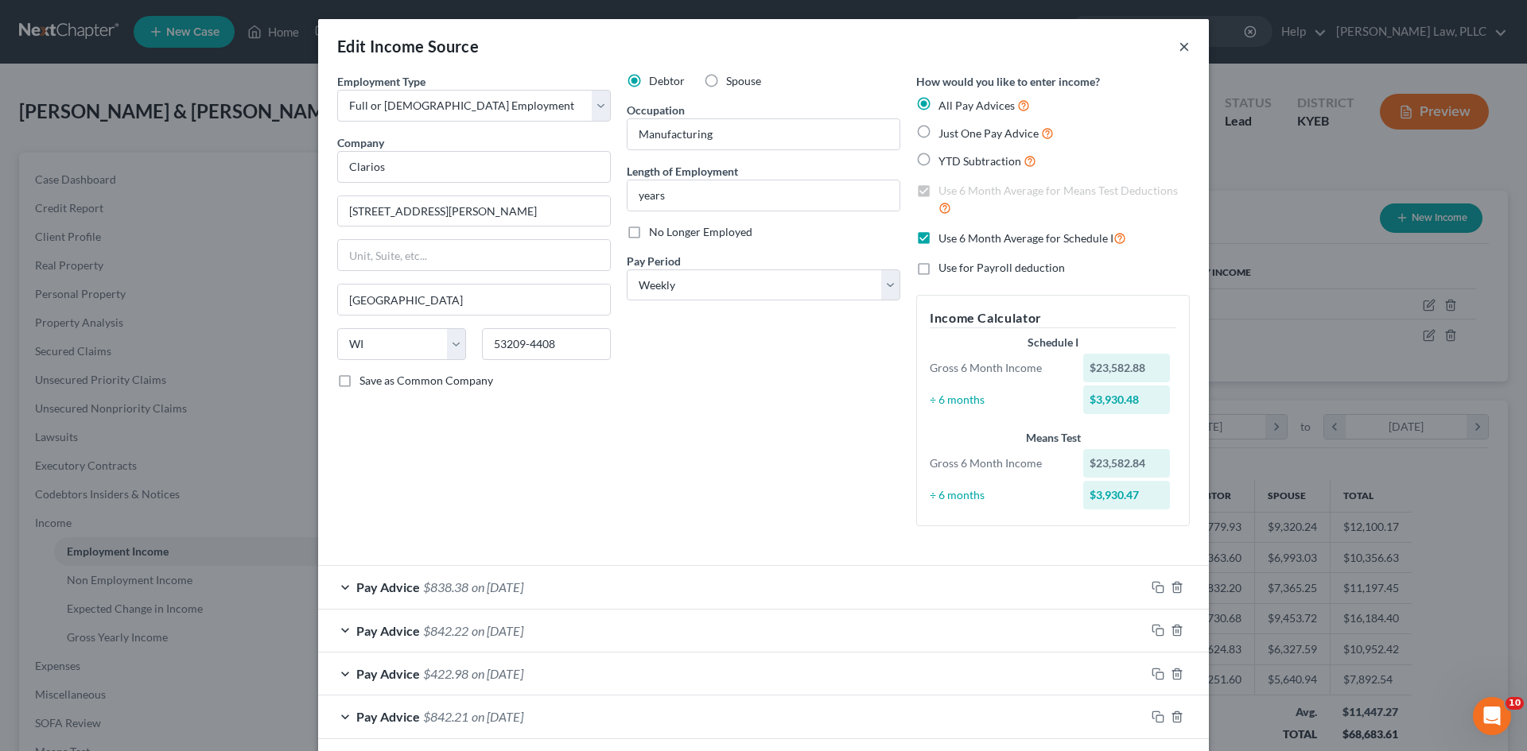
click at [1178, 48] on button "×" at bounding box center [1183, 46] width 11 height 19
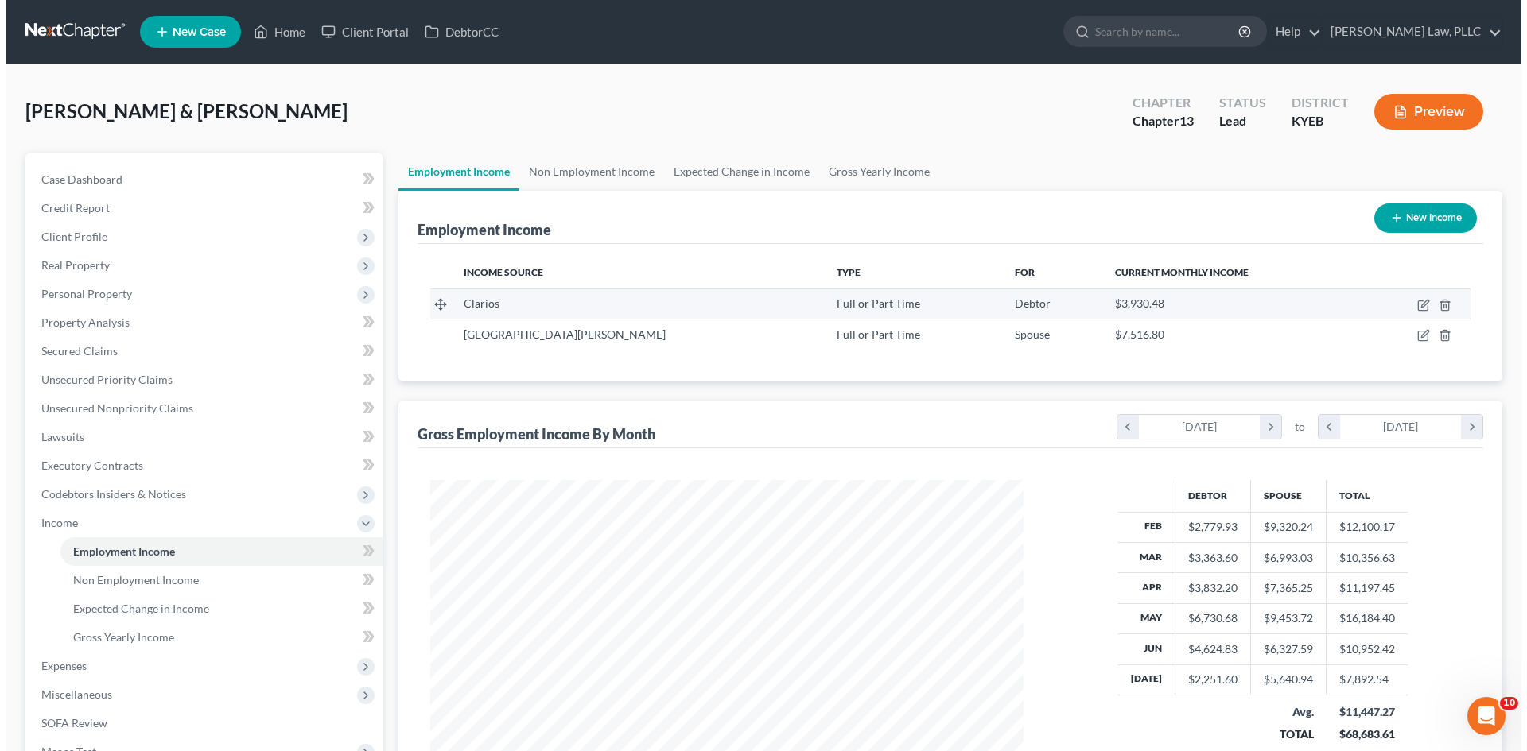
scroll to position [794774, 794446]
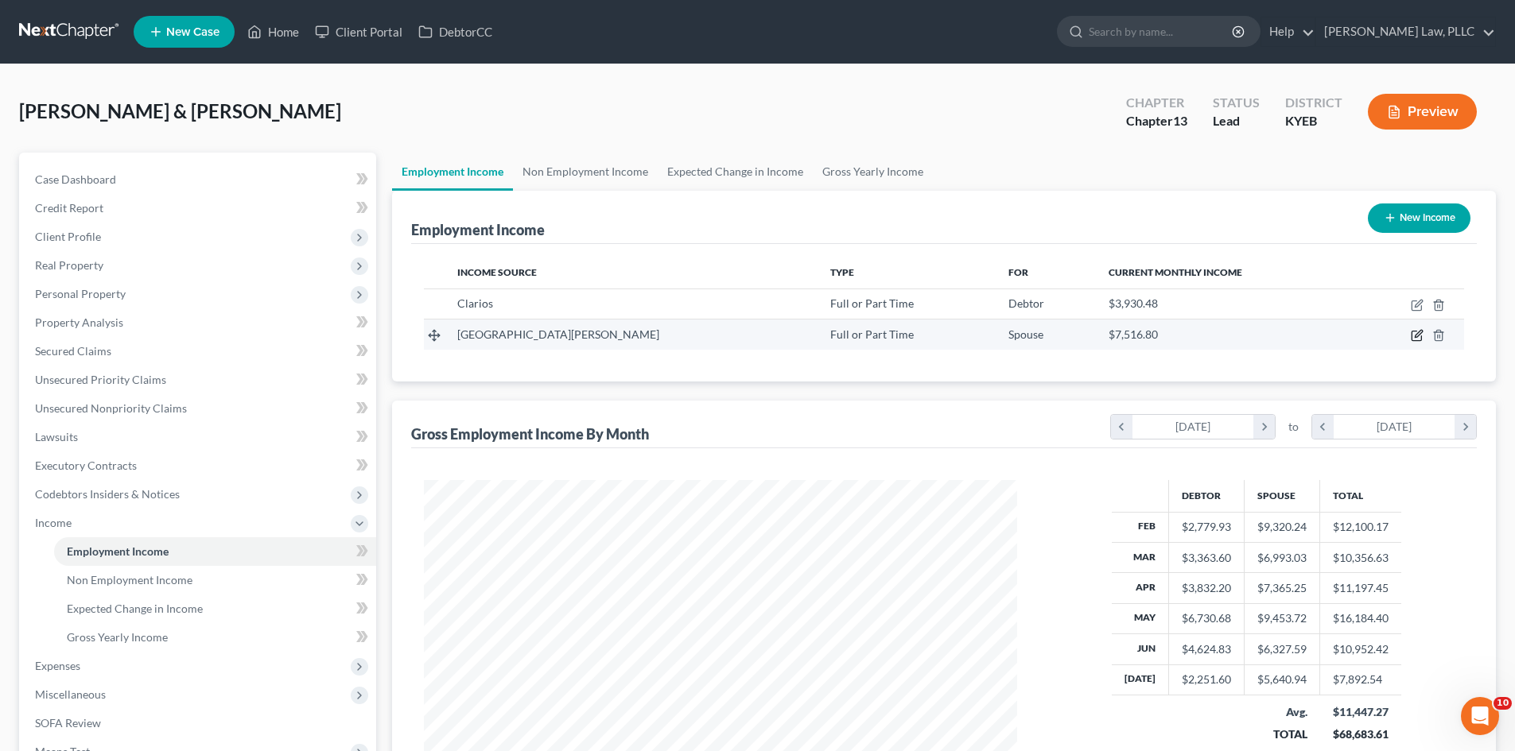
click at [1418, 336] on icon "button" at bounding box center [1417, 334] width 7 height 7
select select "0"
select select "18"
select select "2"
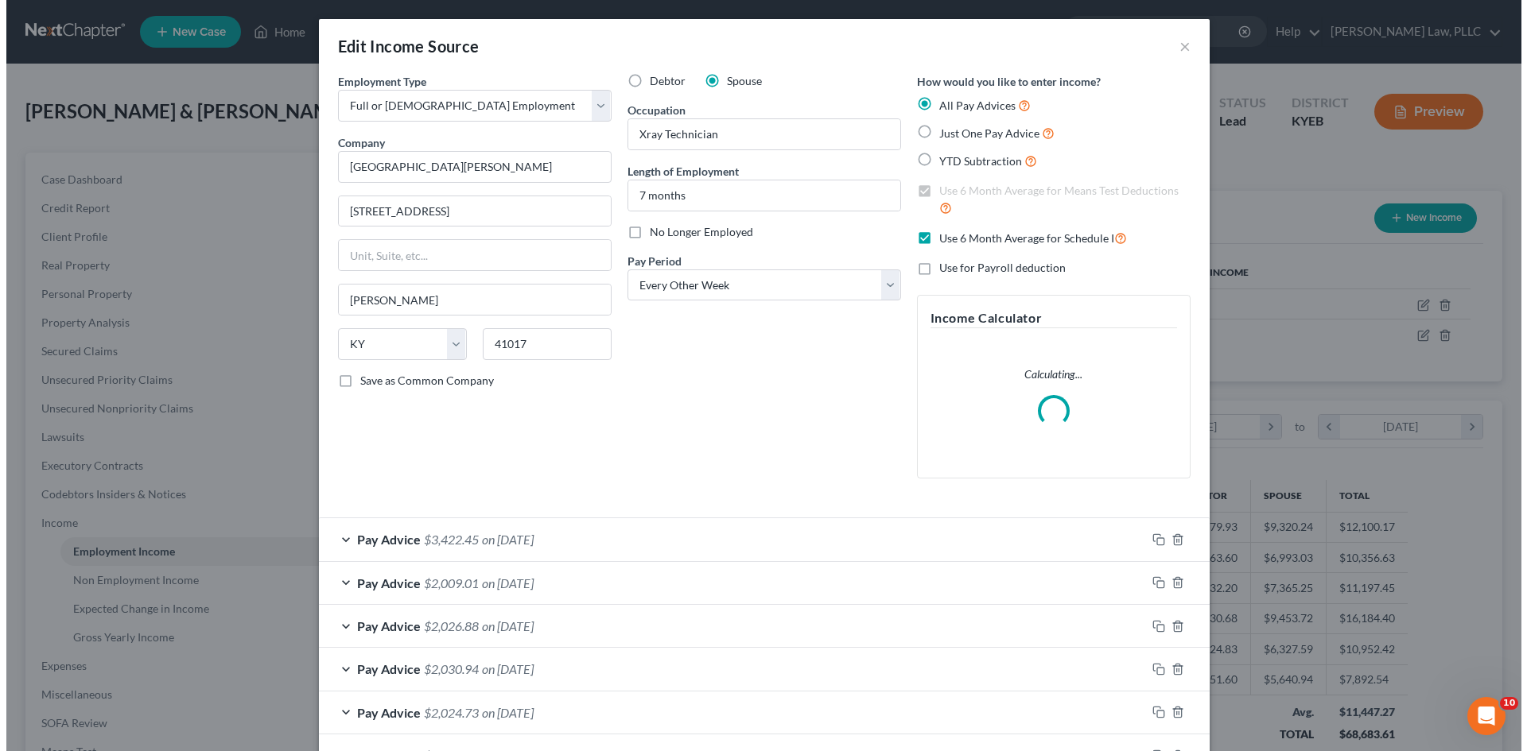
scroll to position [299, 630]
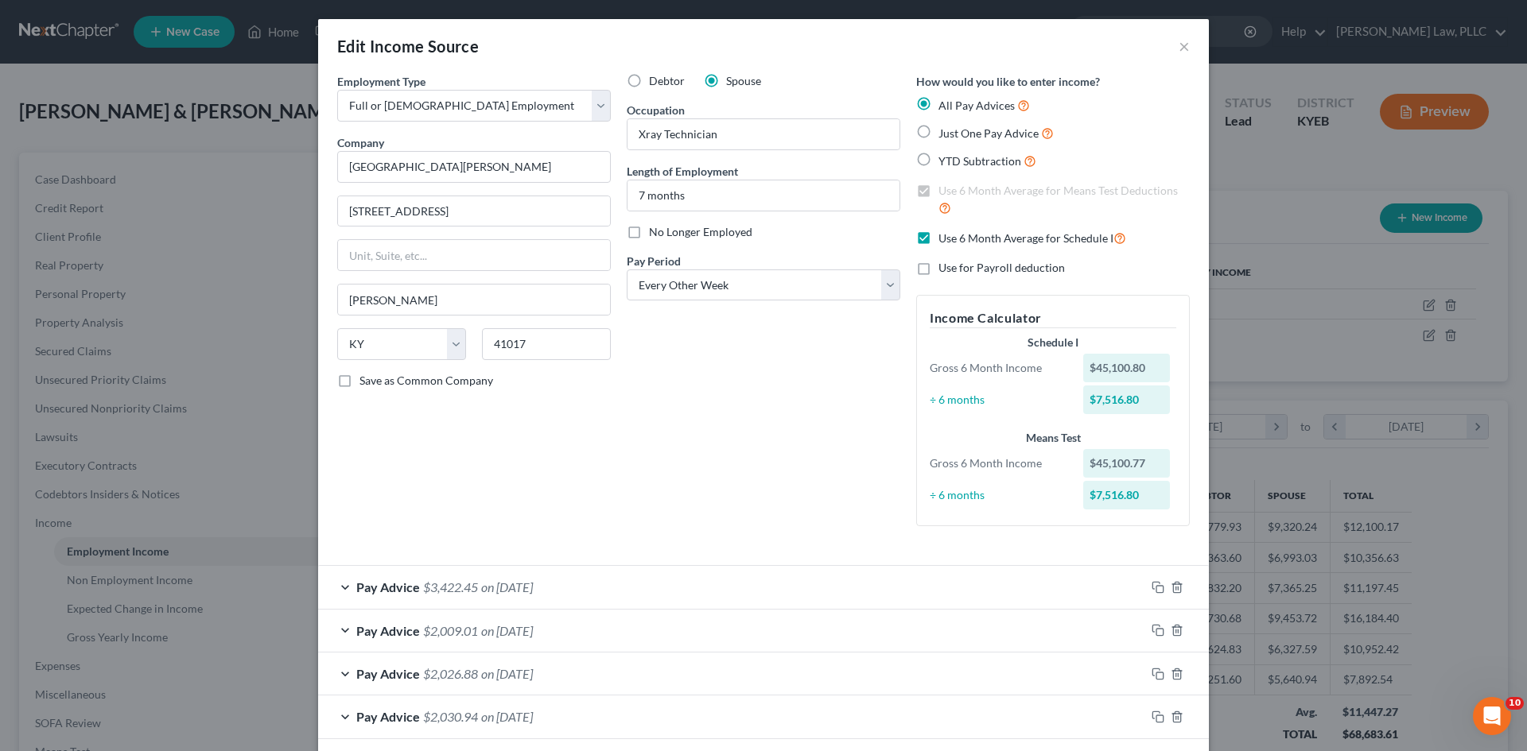
click at [938, 263] on label "Use for Payroll deduction" at bounding box center [1001, 268] width 126 height 16
click at [945, 263] on input "Use for Payroll deduction" at bounding box center [950, 265] width 10 height 10
checkbox input "true"
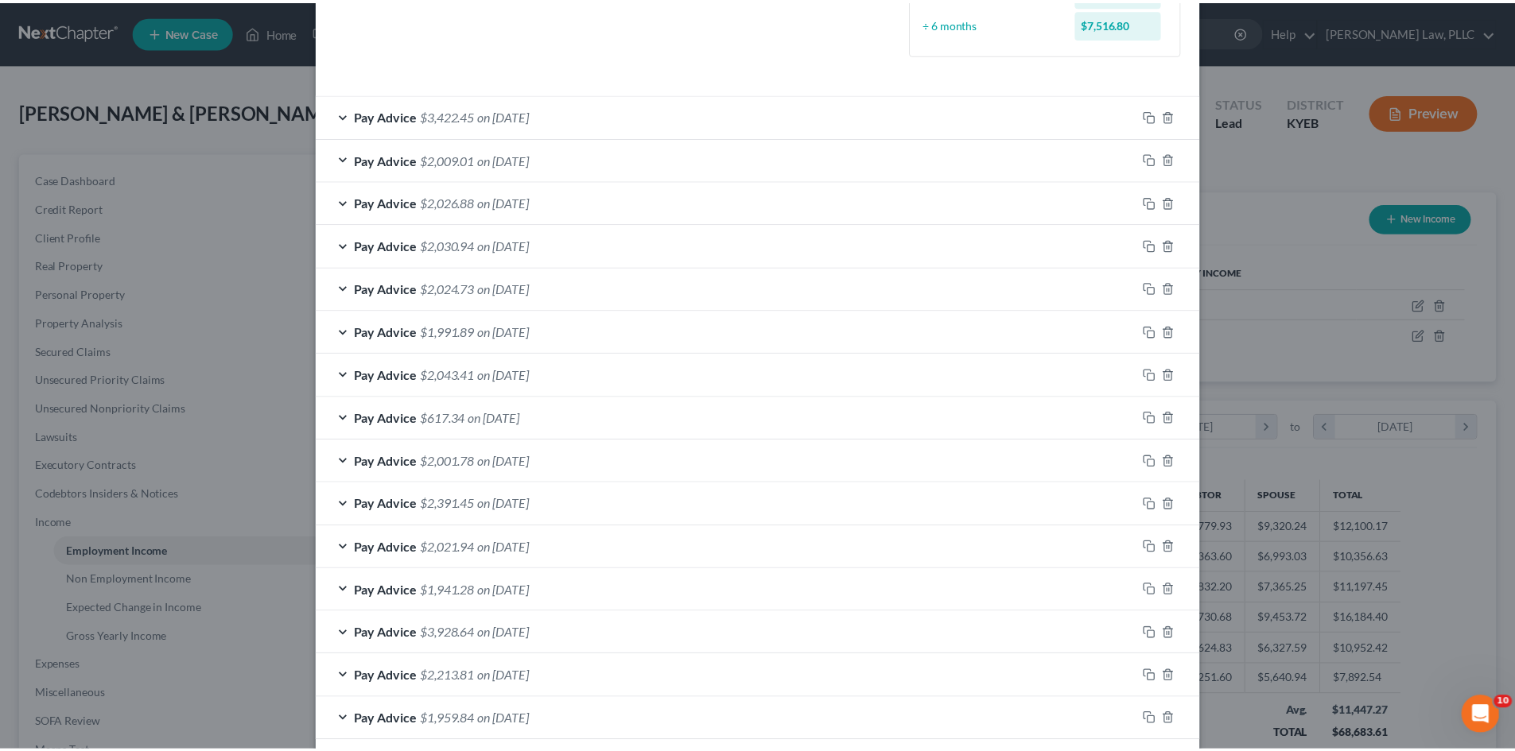
scroll to position [550, 0]
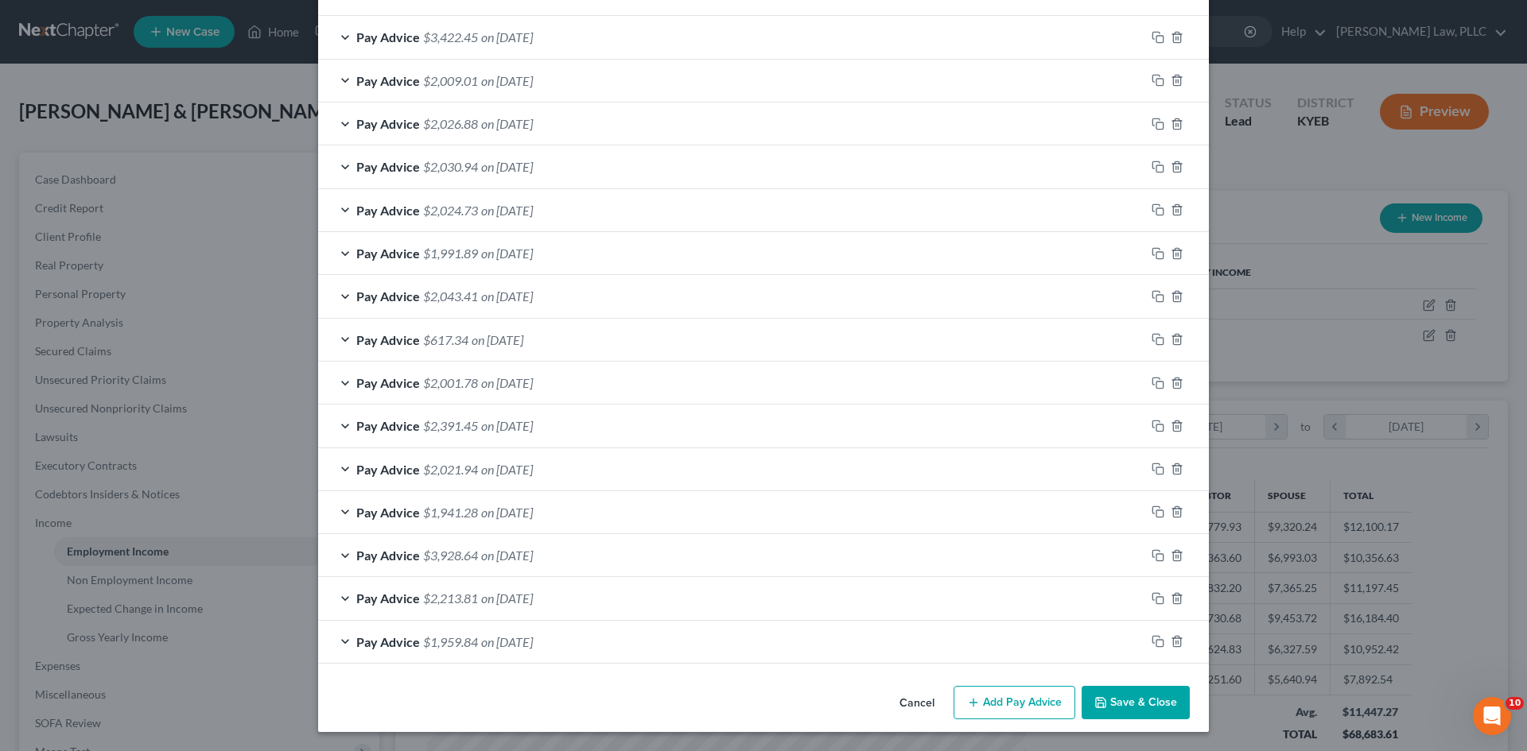
click at [1156, 712] on button "Save & Close" at bounding box center [1135, 702] width 108 height 33
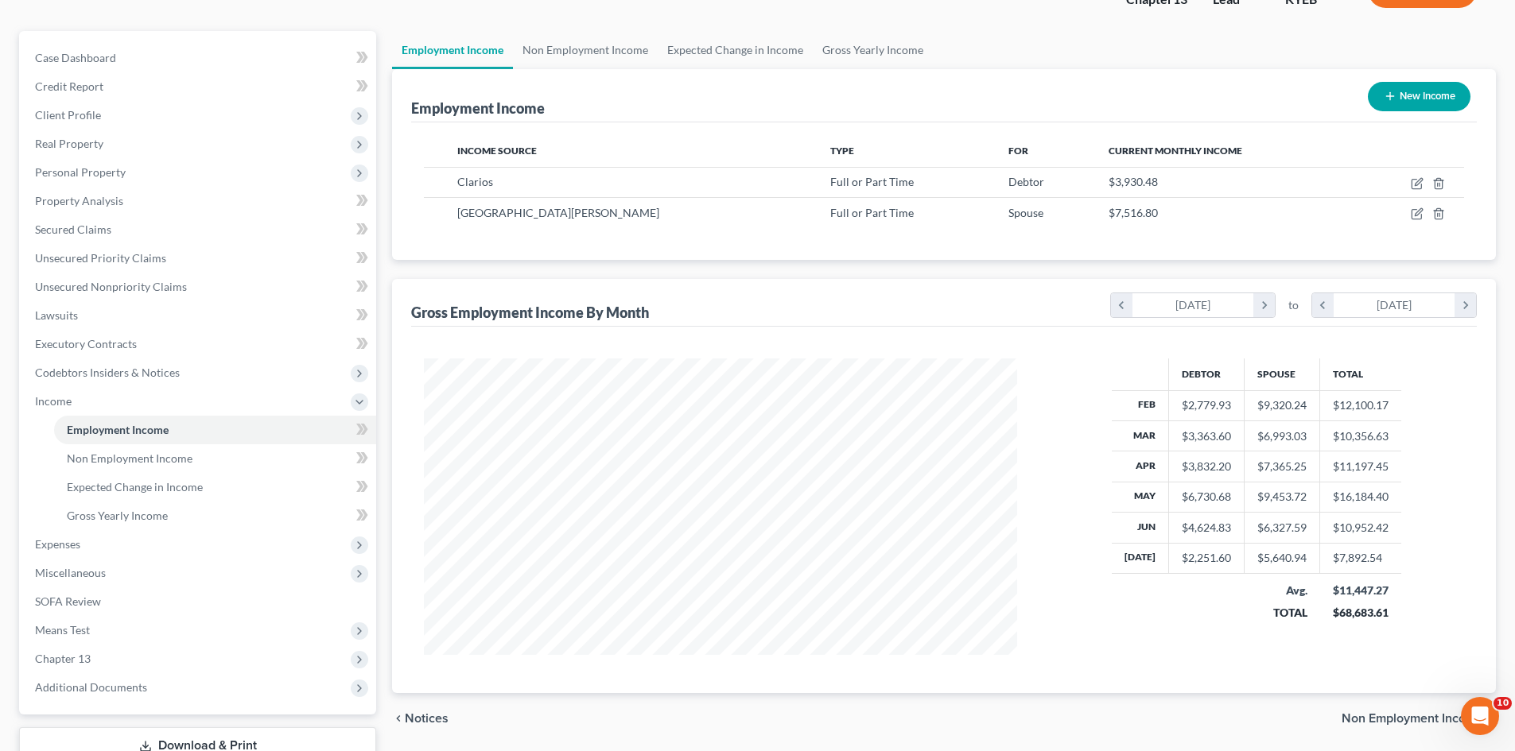
scroll to position [237, 0]
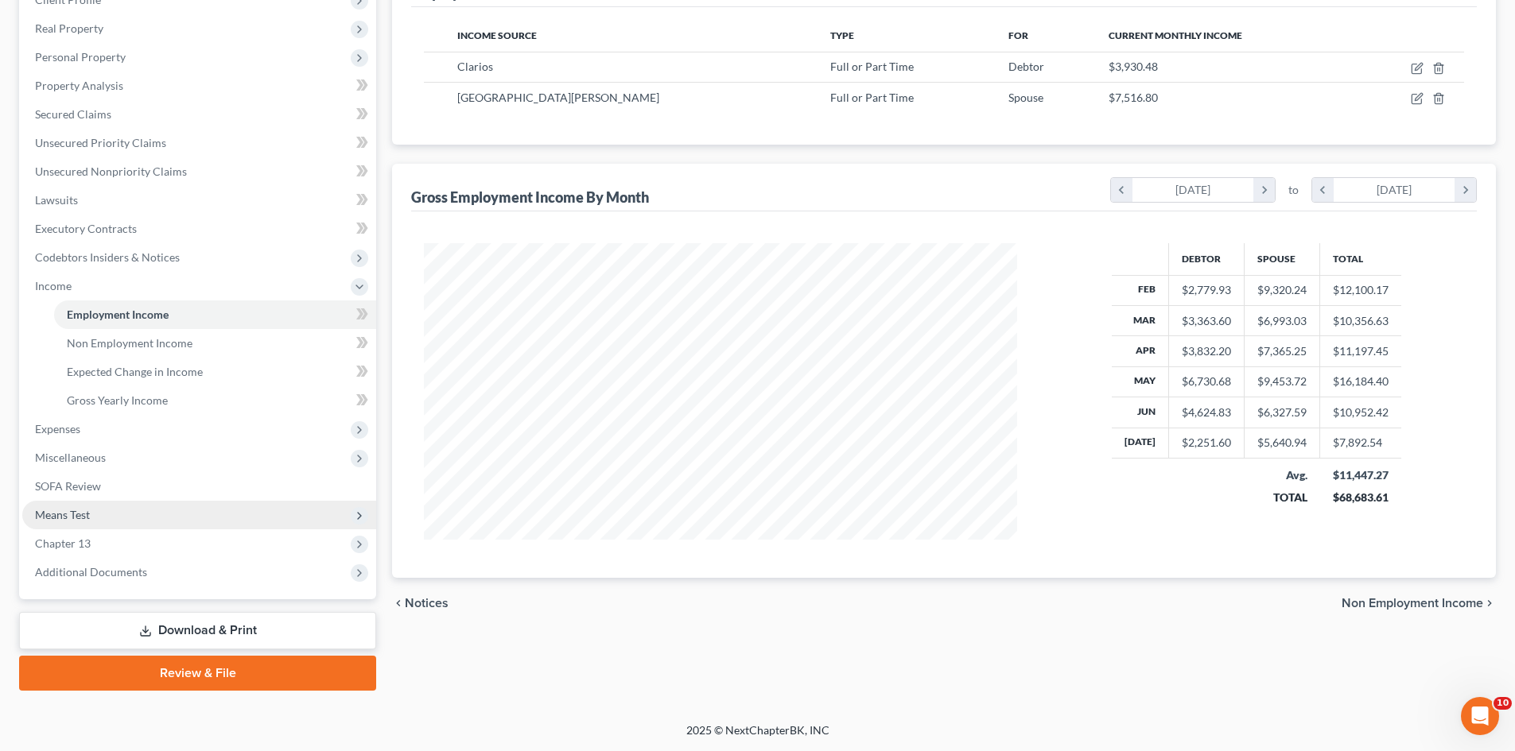
click at [68, 508] on span "Means Test" at bounding box center [62, 515] width 55 height 14
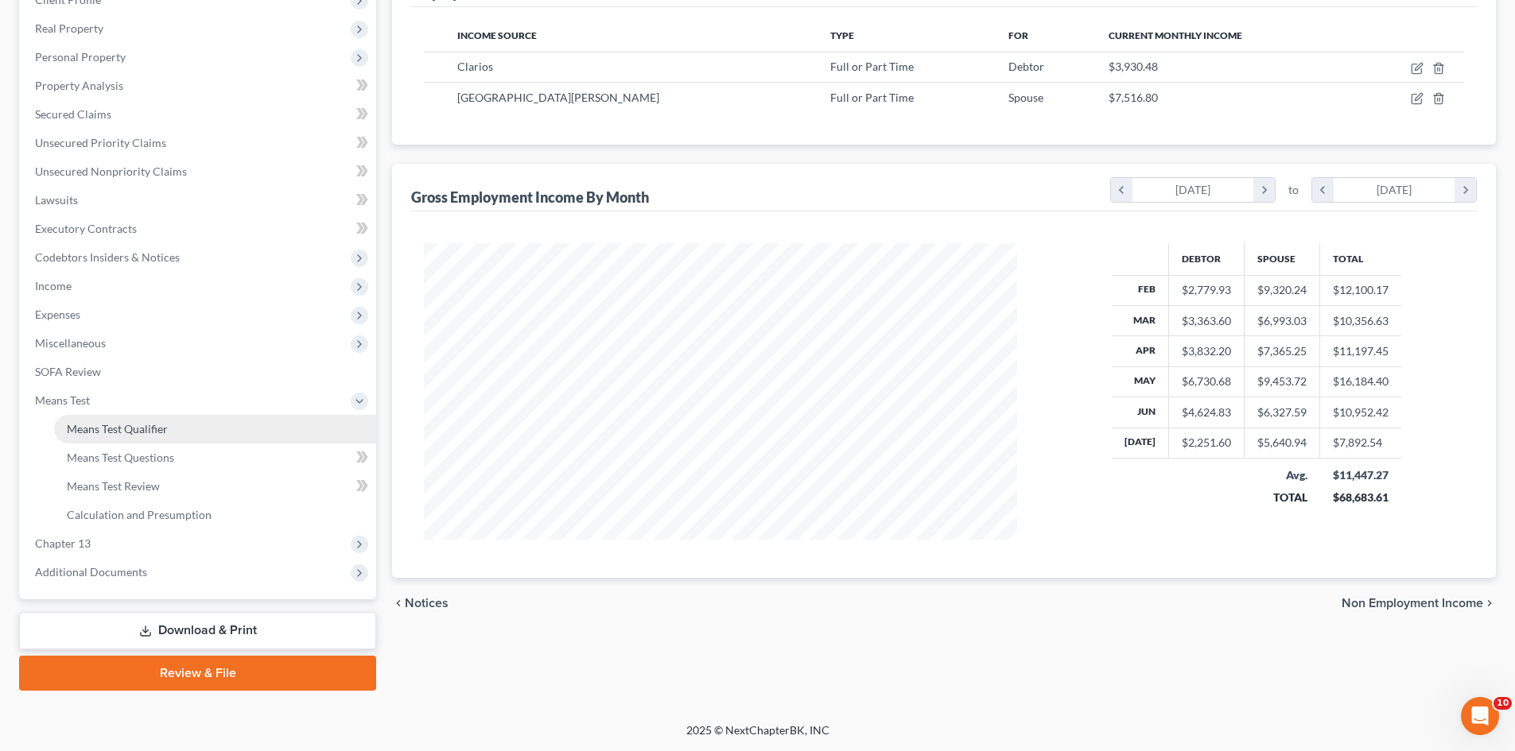
click at [142, 427] on span "Means Test Qualifier" at bounding box center [117, 429] width 101 height 14
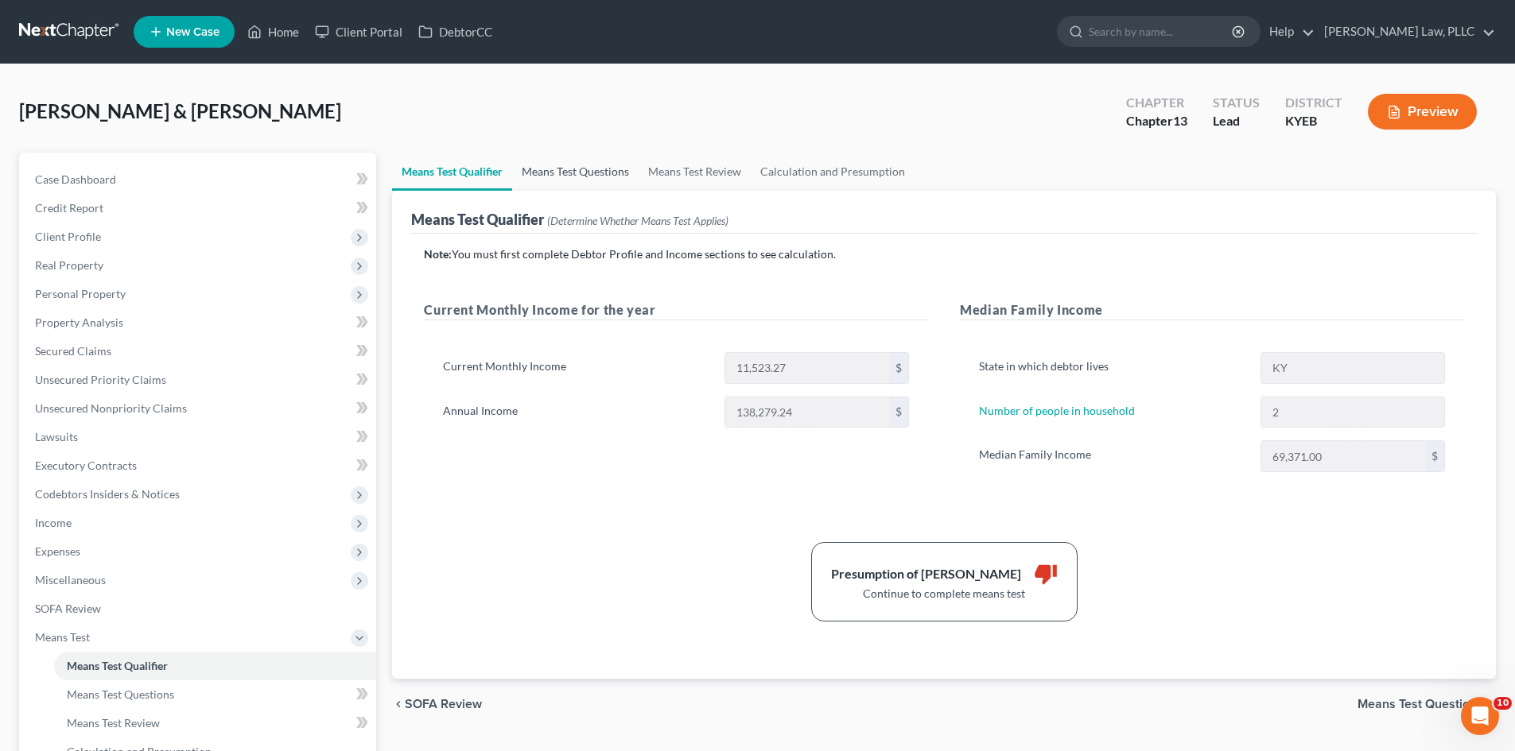
click at [557, 175] on link "Means Test Questions" at bounding box center [575, 172] width 126 height 38
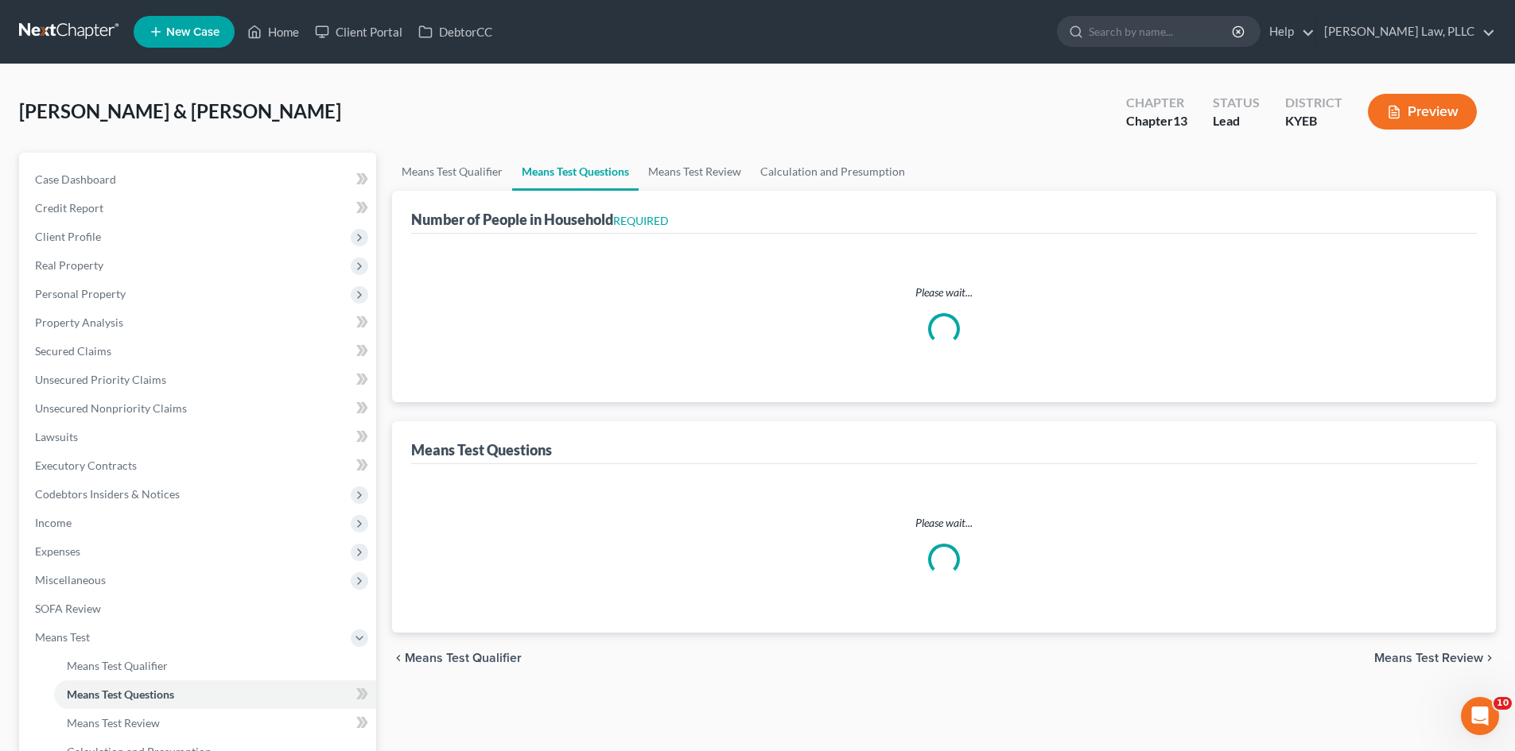
select select "0"
select select "60"
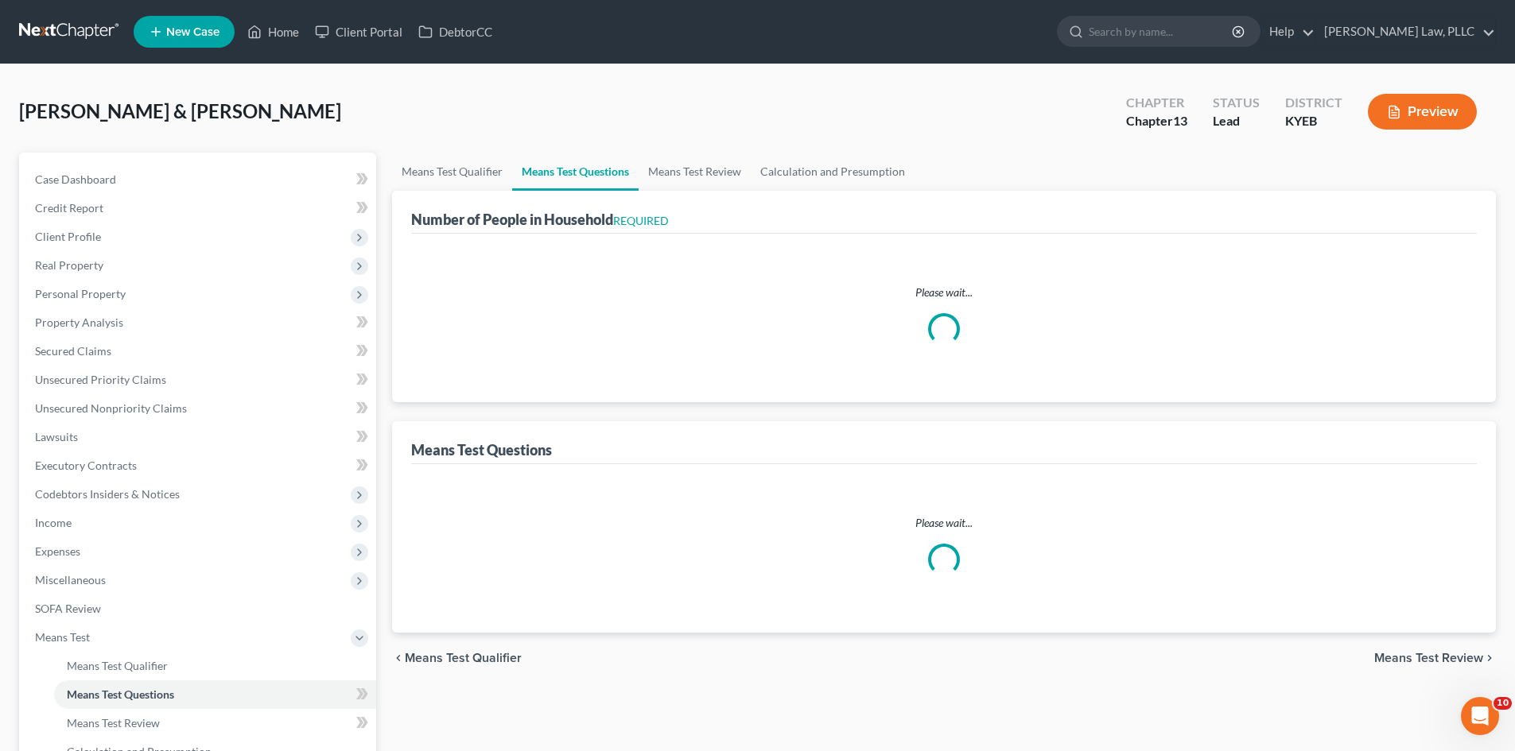
select select "60"
select select "2"
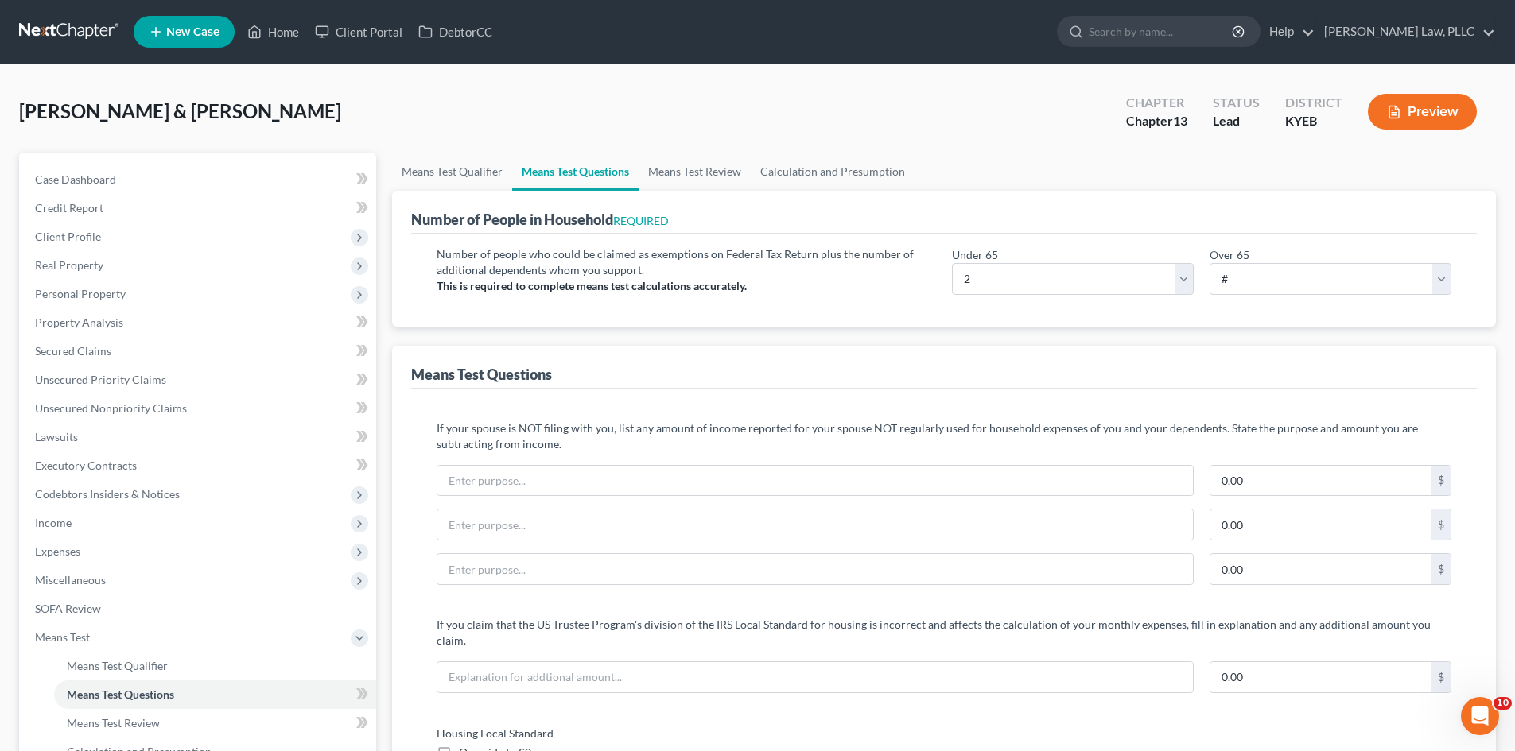
click at [1414, 122] on button "Preview" at bounding box center [1422, 112] width 109 height 36
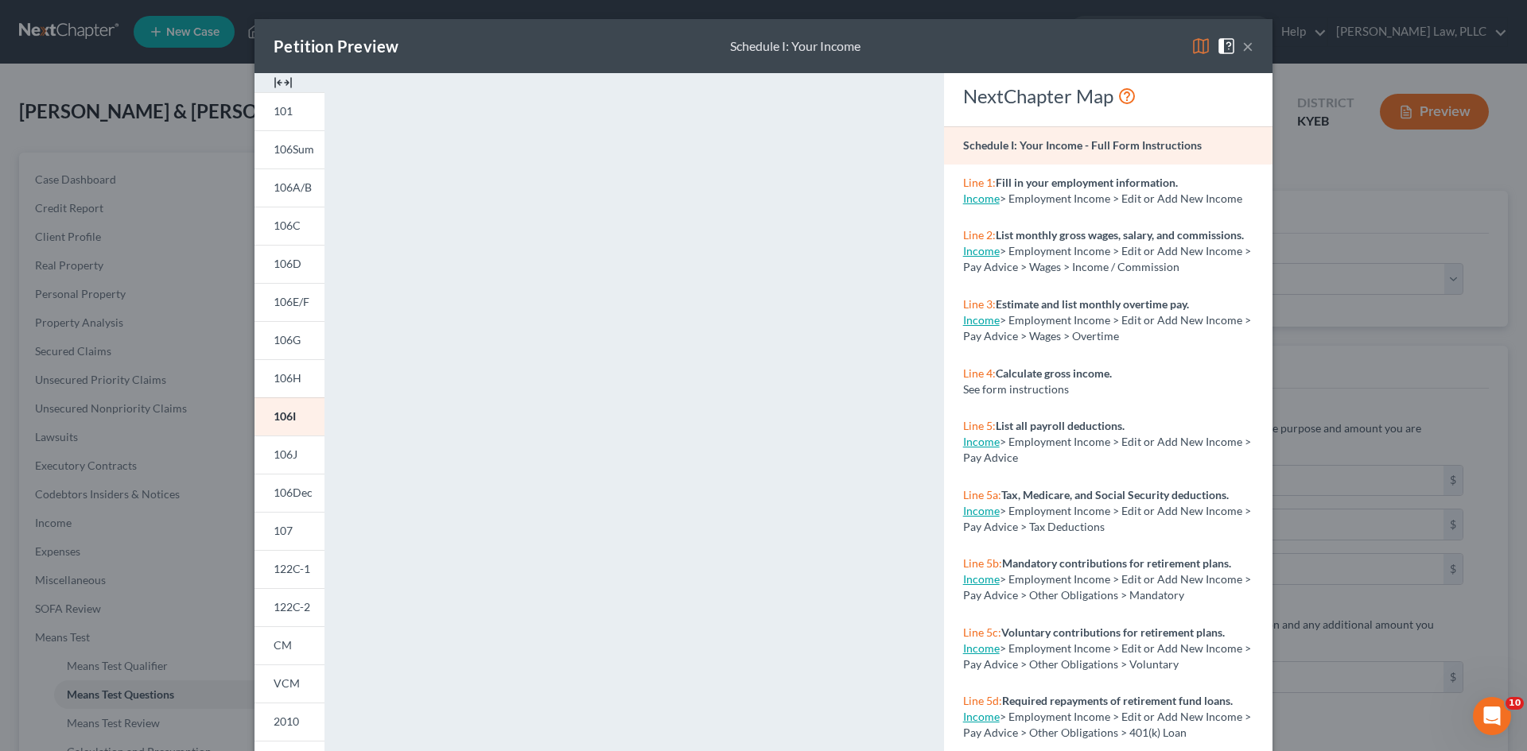
scroll to position [145, 0]
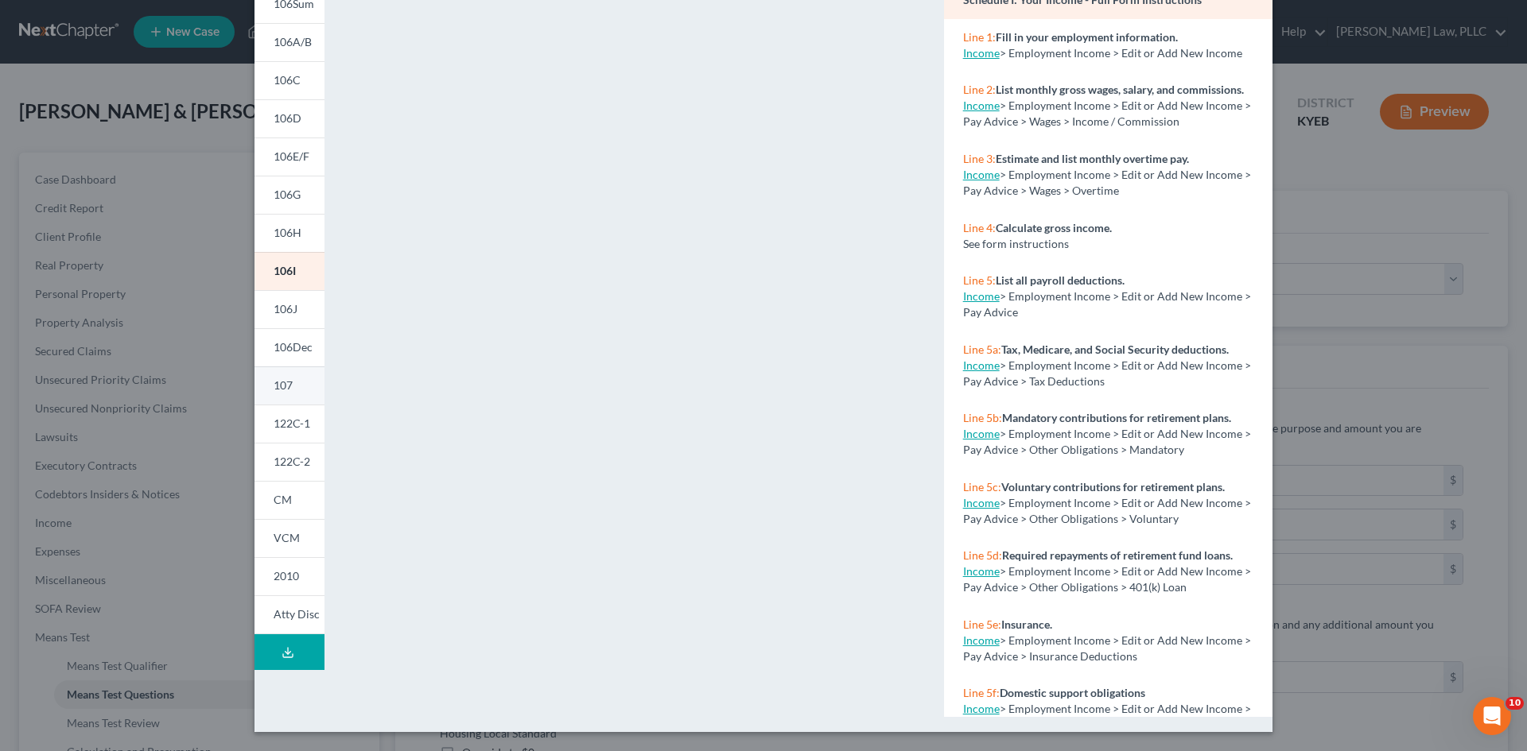
click at [281, 386] on span "107" at bounding box center [283, 385] width 19 height 14
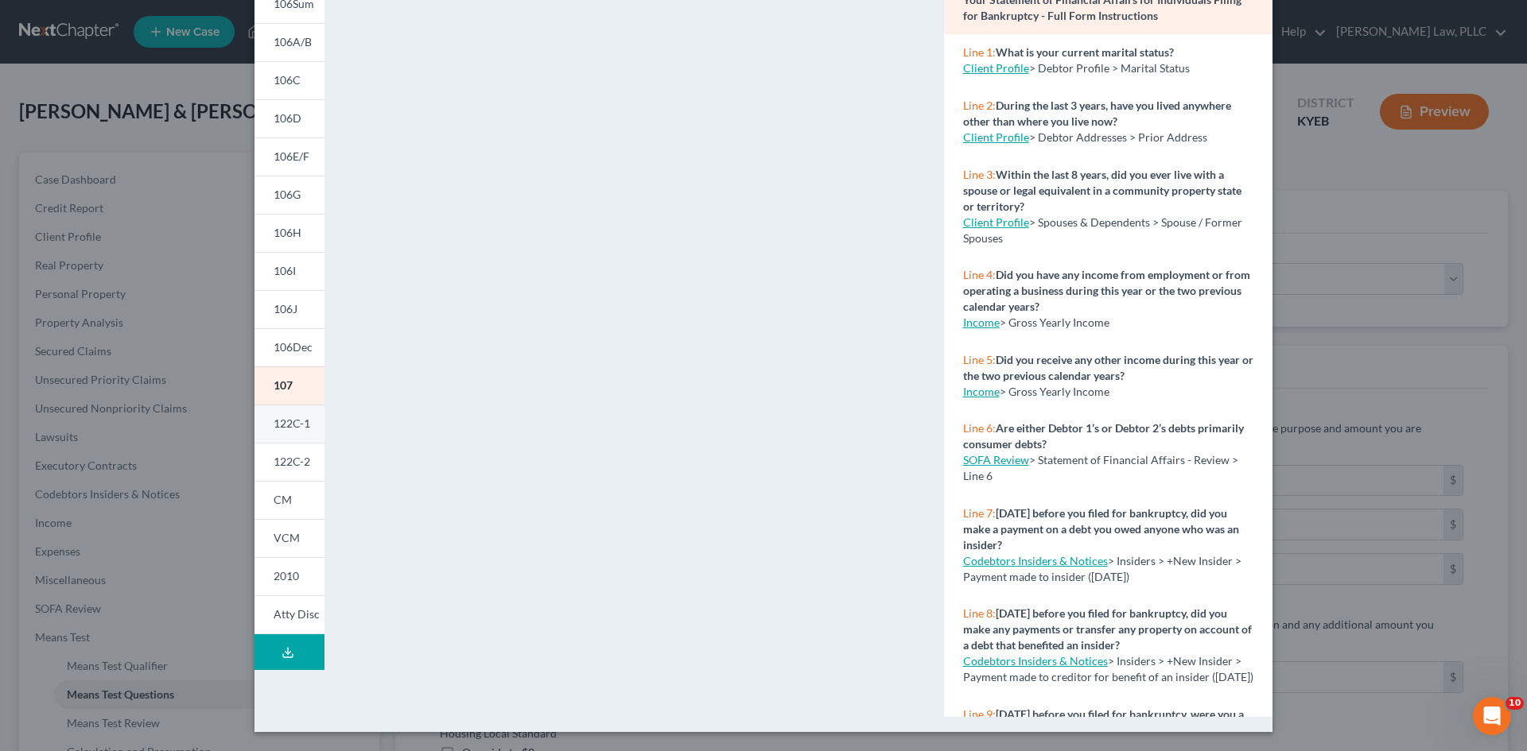
click at [289, 425] on span "122C-1" at bounding box center [292, 424] width 37 height 14
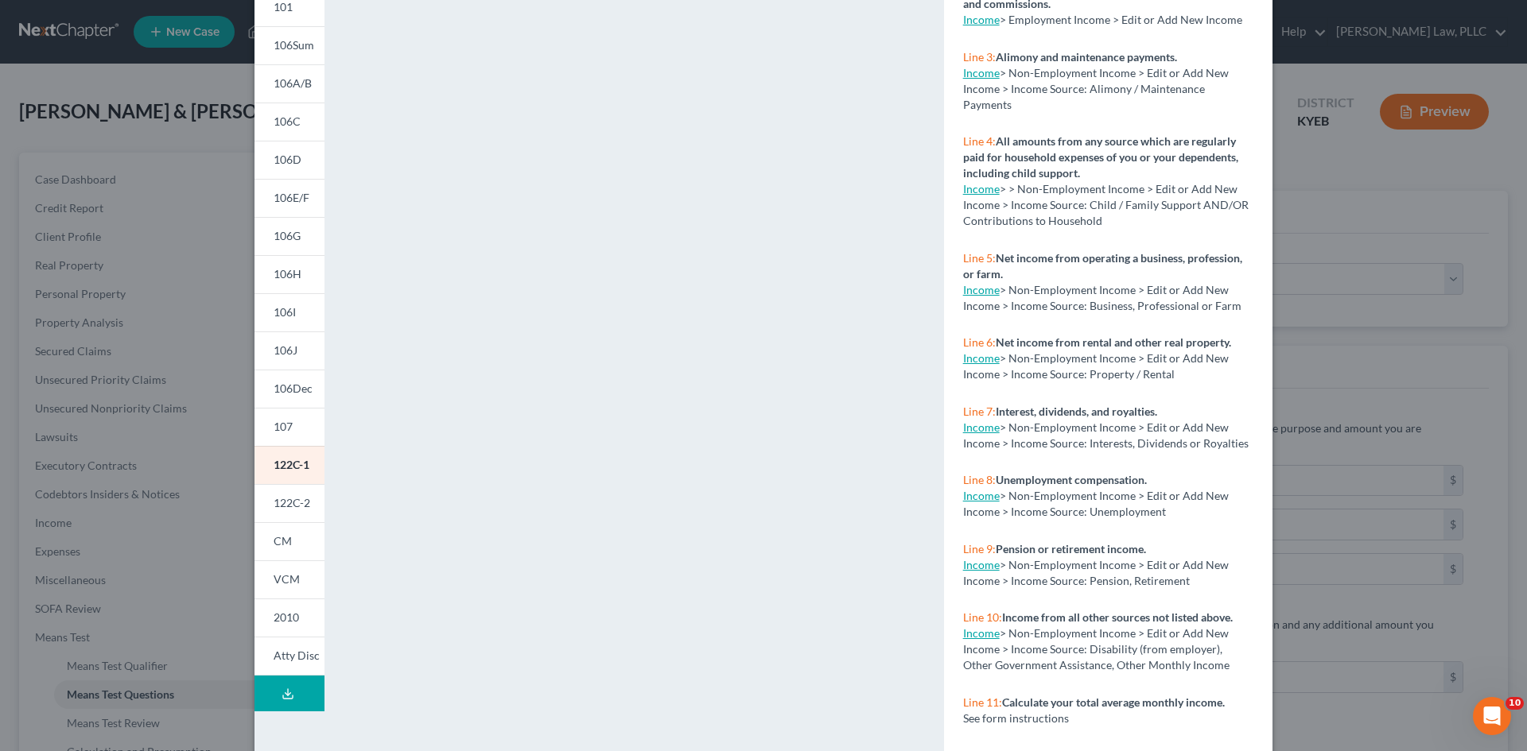
scroll to position [66, 0]
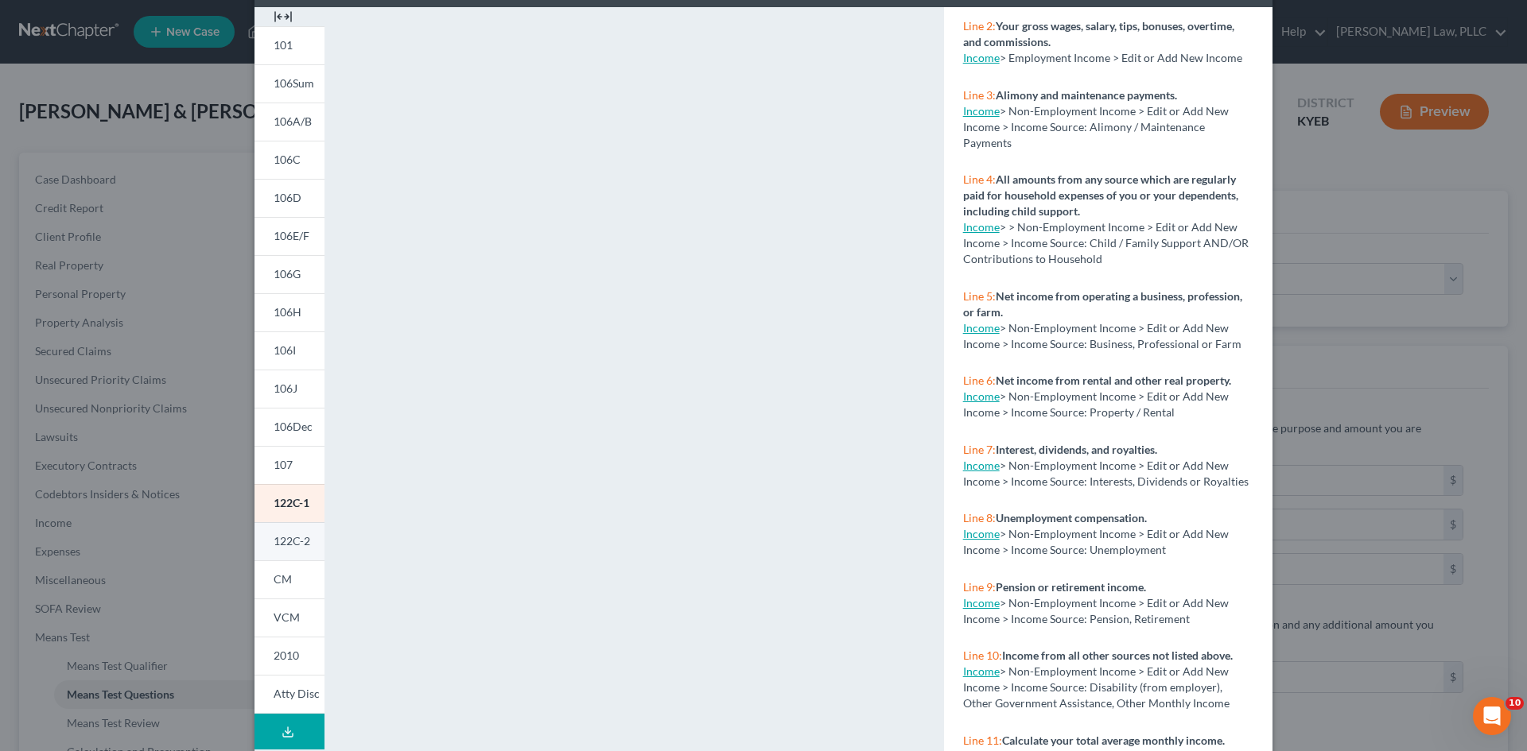
click at [289, 545] on span "122C-2" at bounding box center [292, 541] width 37 height 14
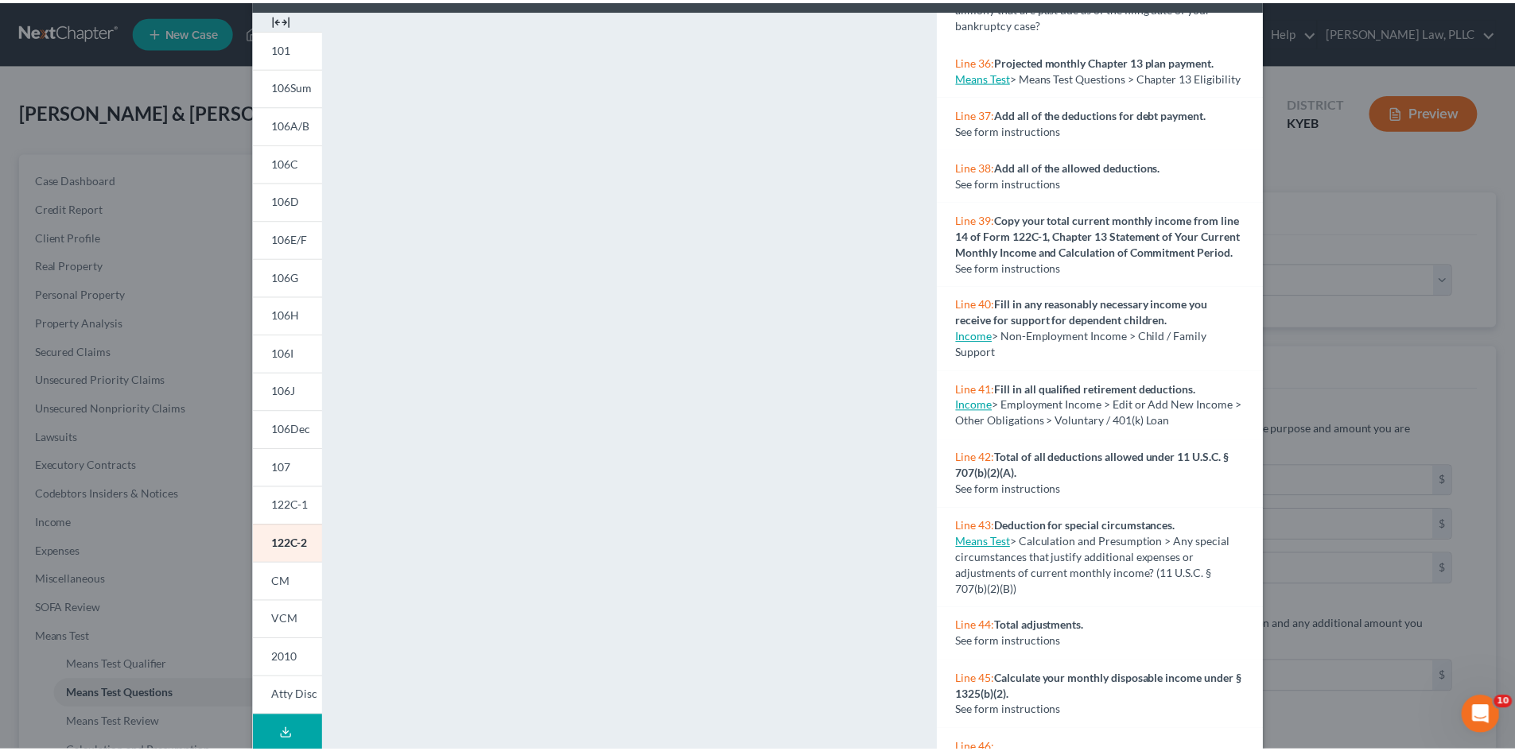
scroll to position [0, 0]
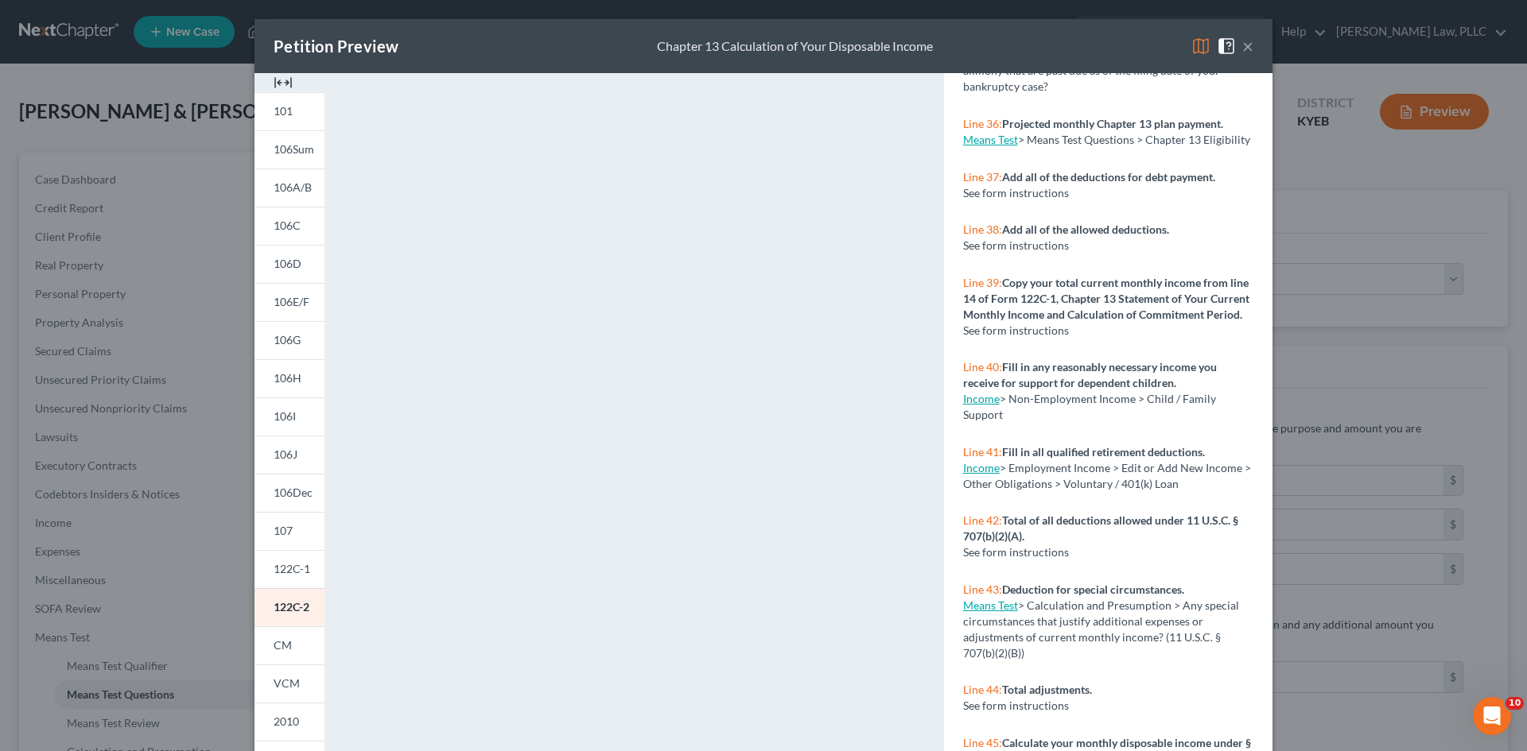
click at [1242, 47] on button "×" at bounding box center [1247, 46] width 11 height 19
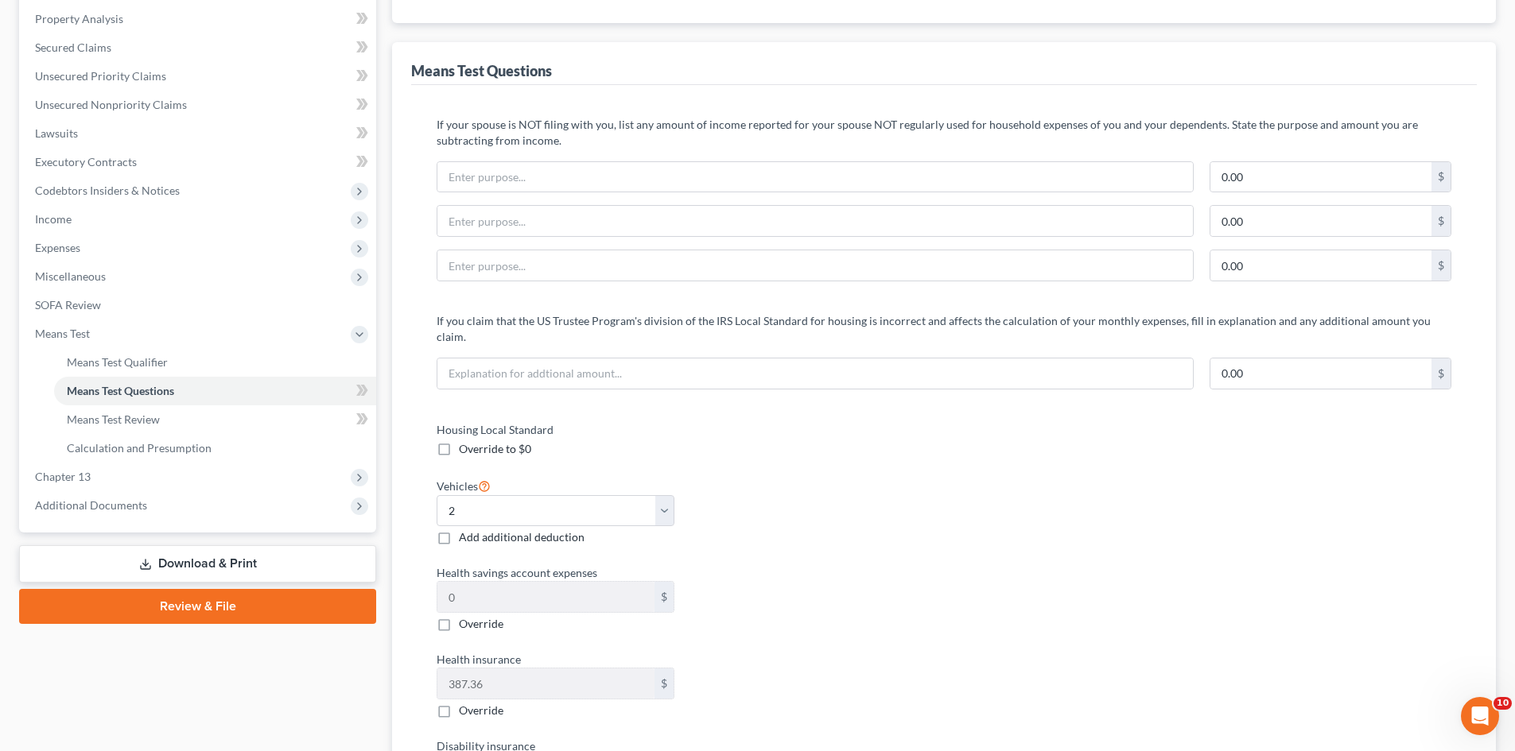
scroll to position [318, 0]
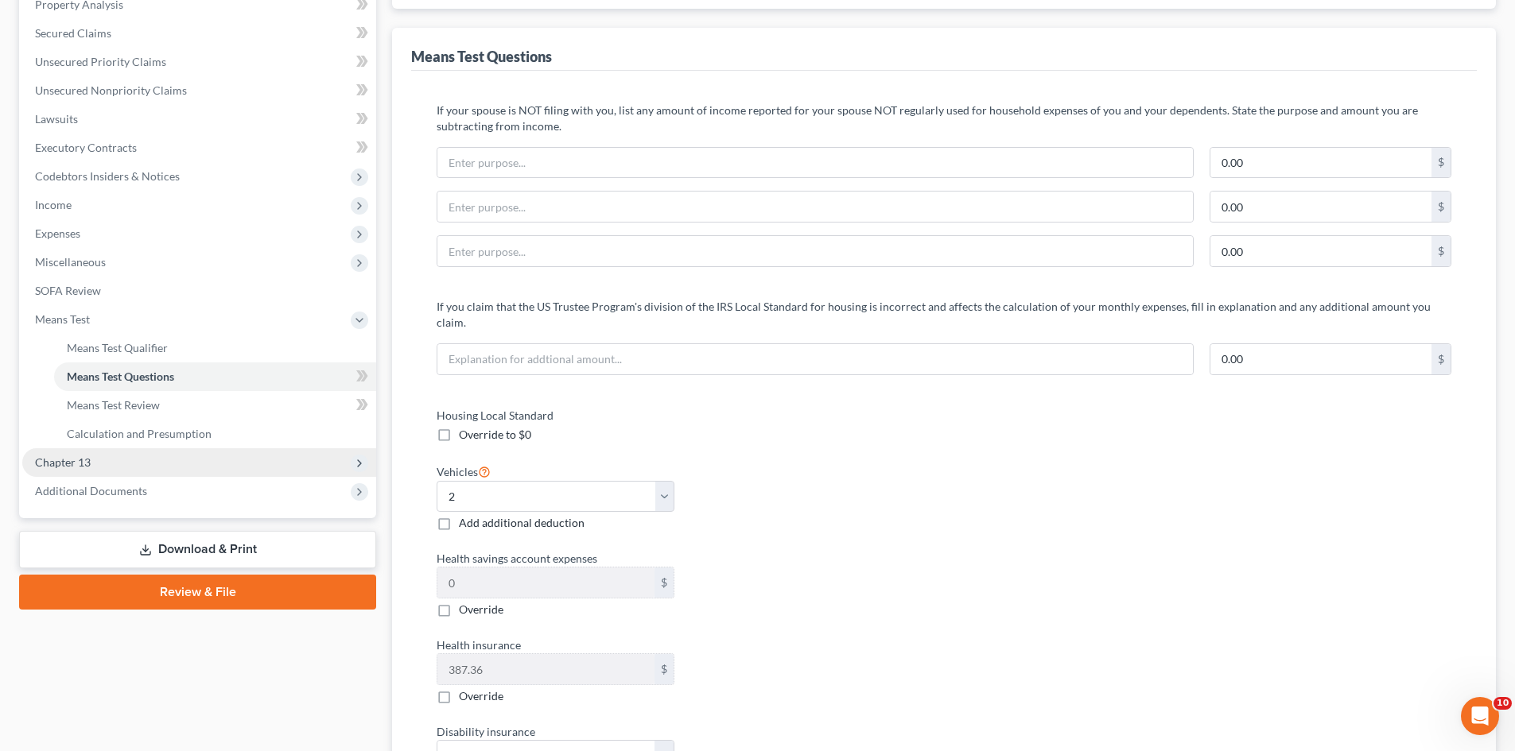
click at [82, 466] on span "Chapter 13" at bounding box center [63, 463] width 56 height 14
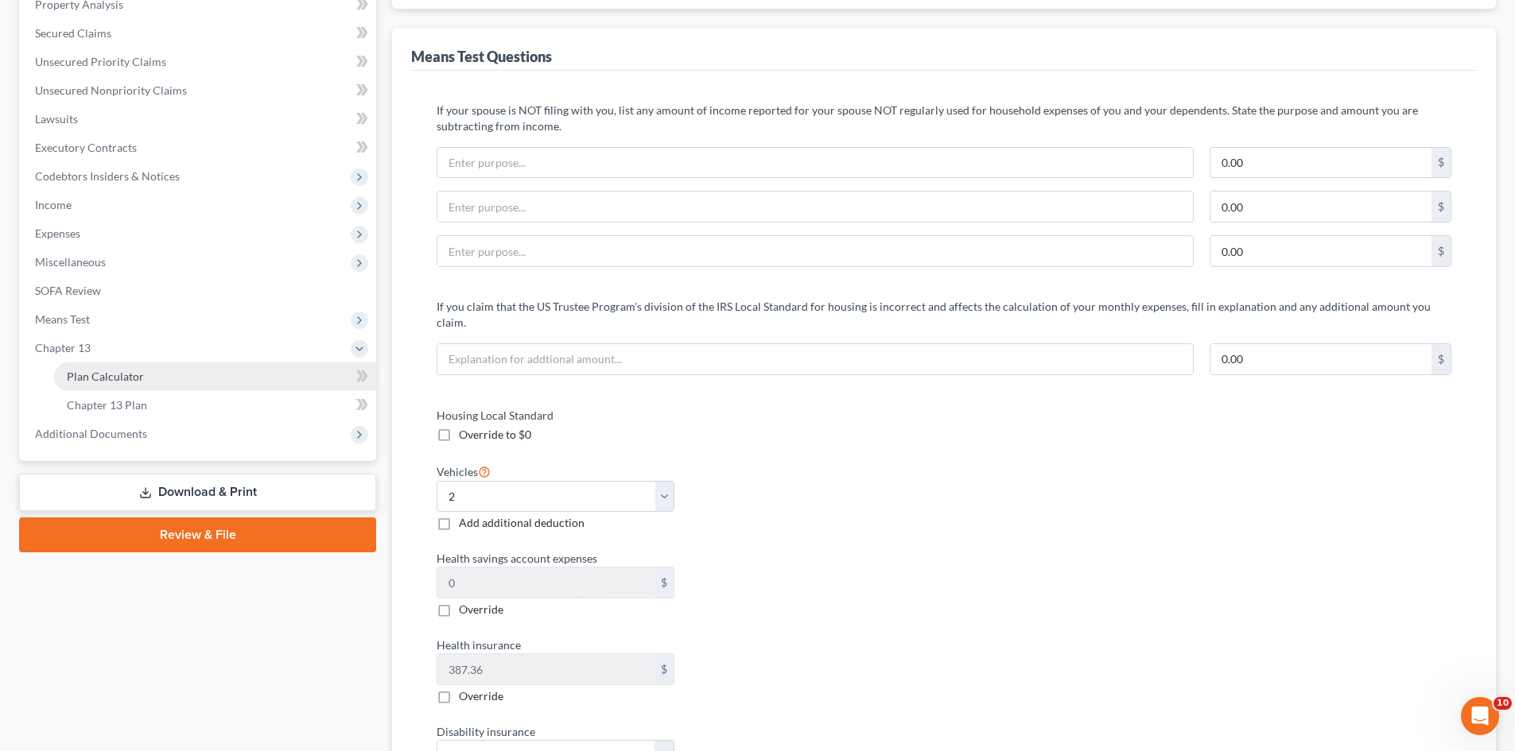
click at [124, 372] on span "Plan Calculator" at bounding box center [105, 377] width 77 height 14
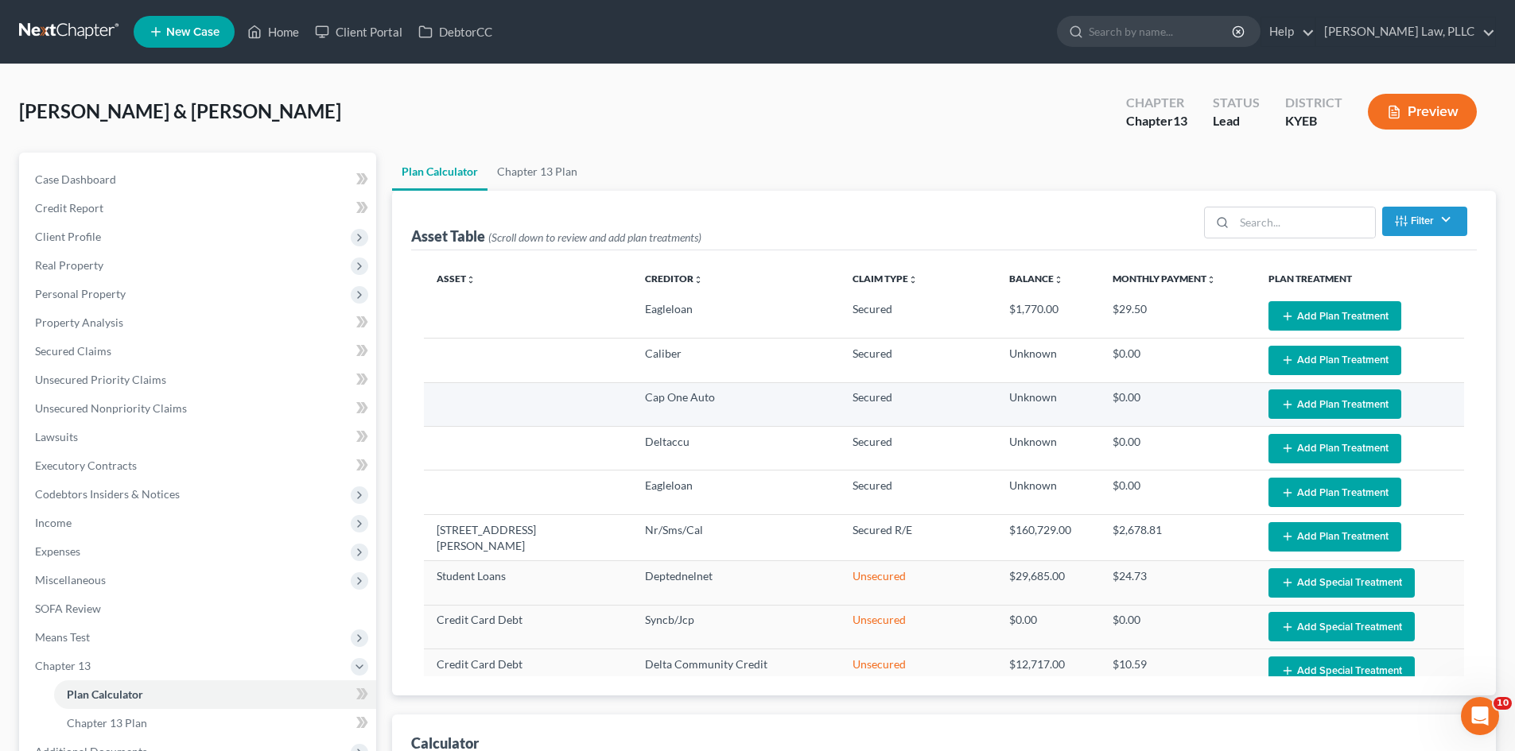
select select "59"
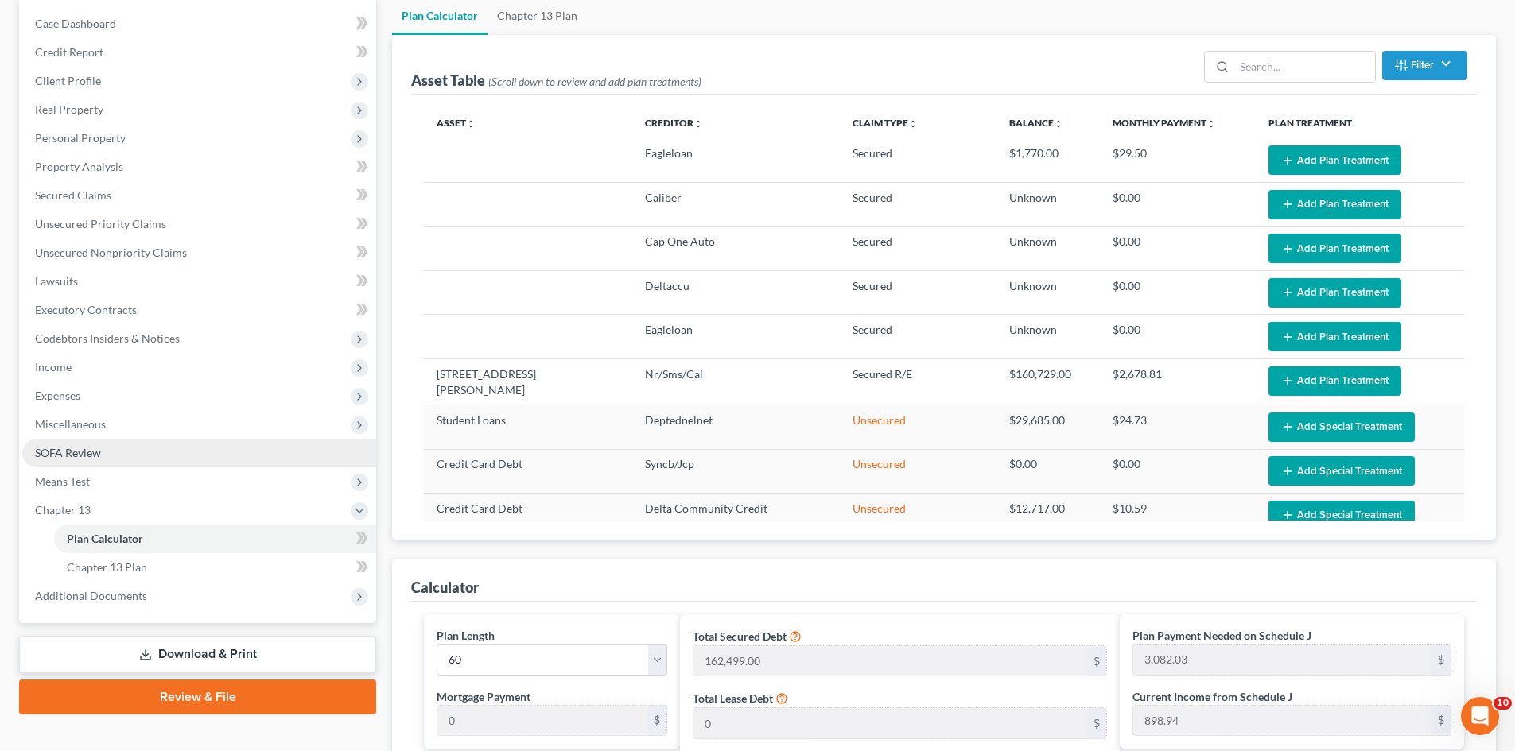
scroll to position [159, 0]
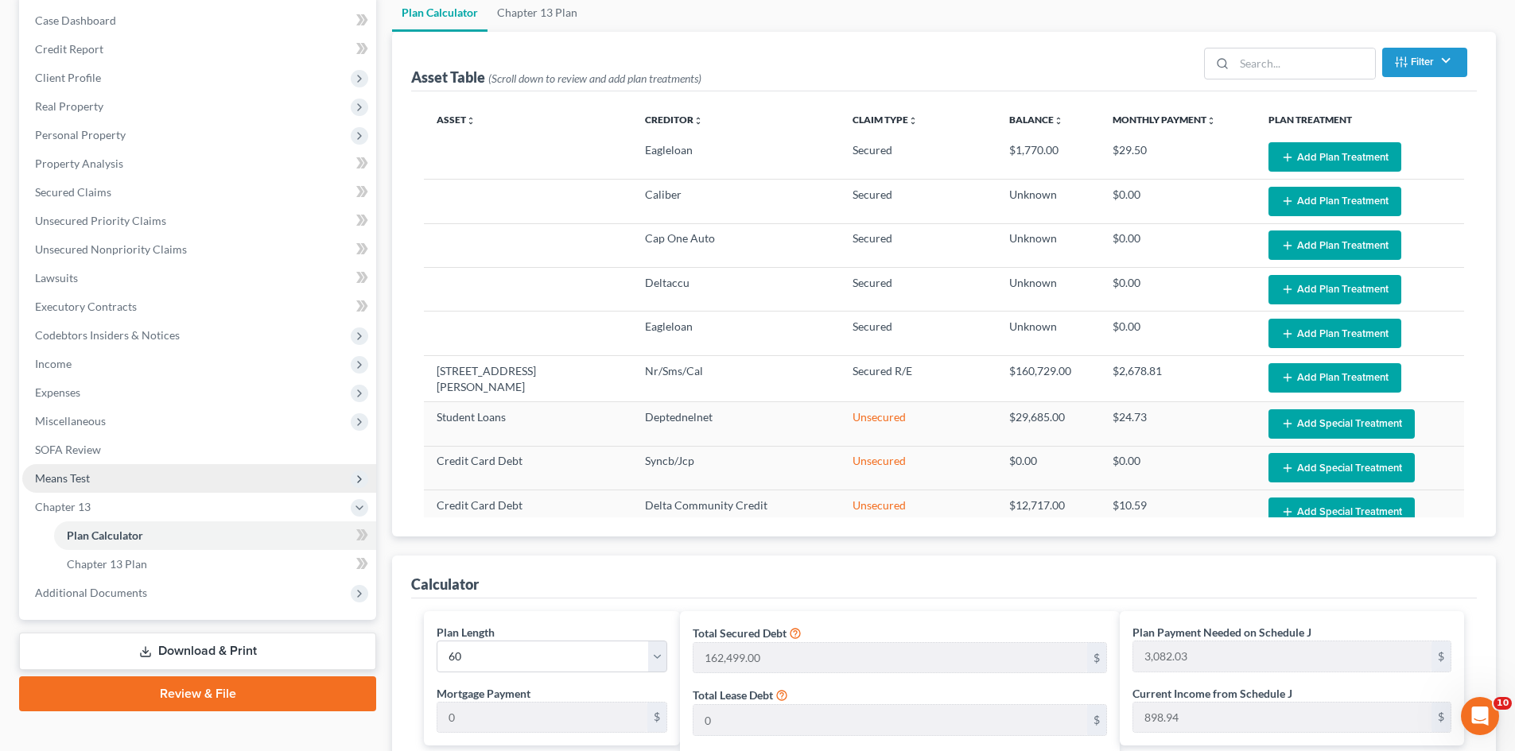
click at [61, 478] on span "Means Test" at bounding box center [62, 478] width 55 height 14
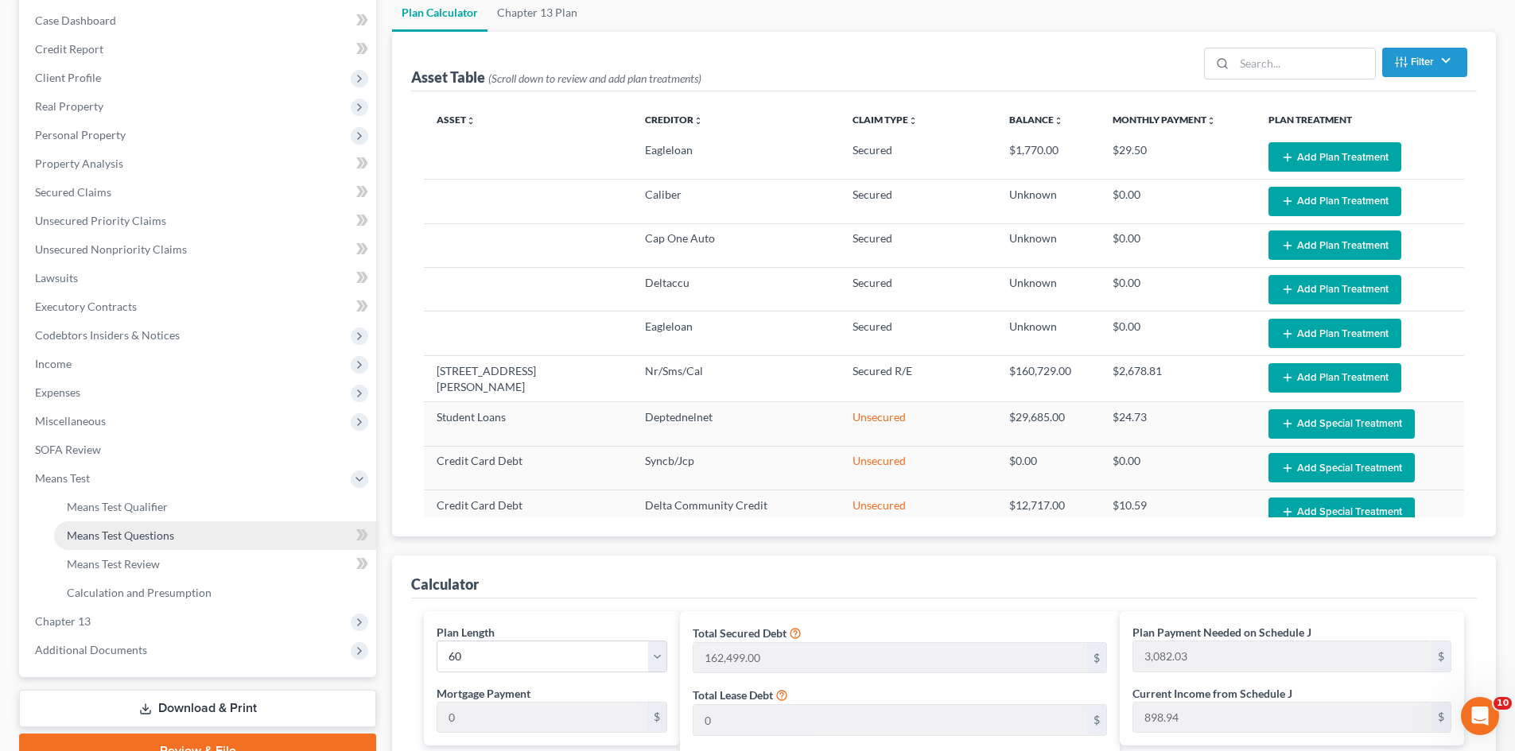
click at [122, 541] on span "Means Test Questions" at bounding box center [120, 536] width 107 height 14
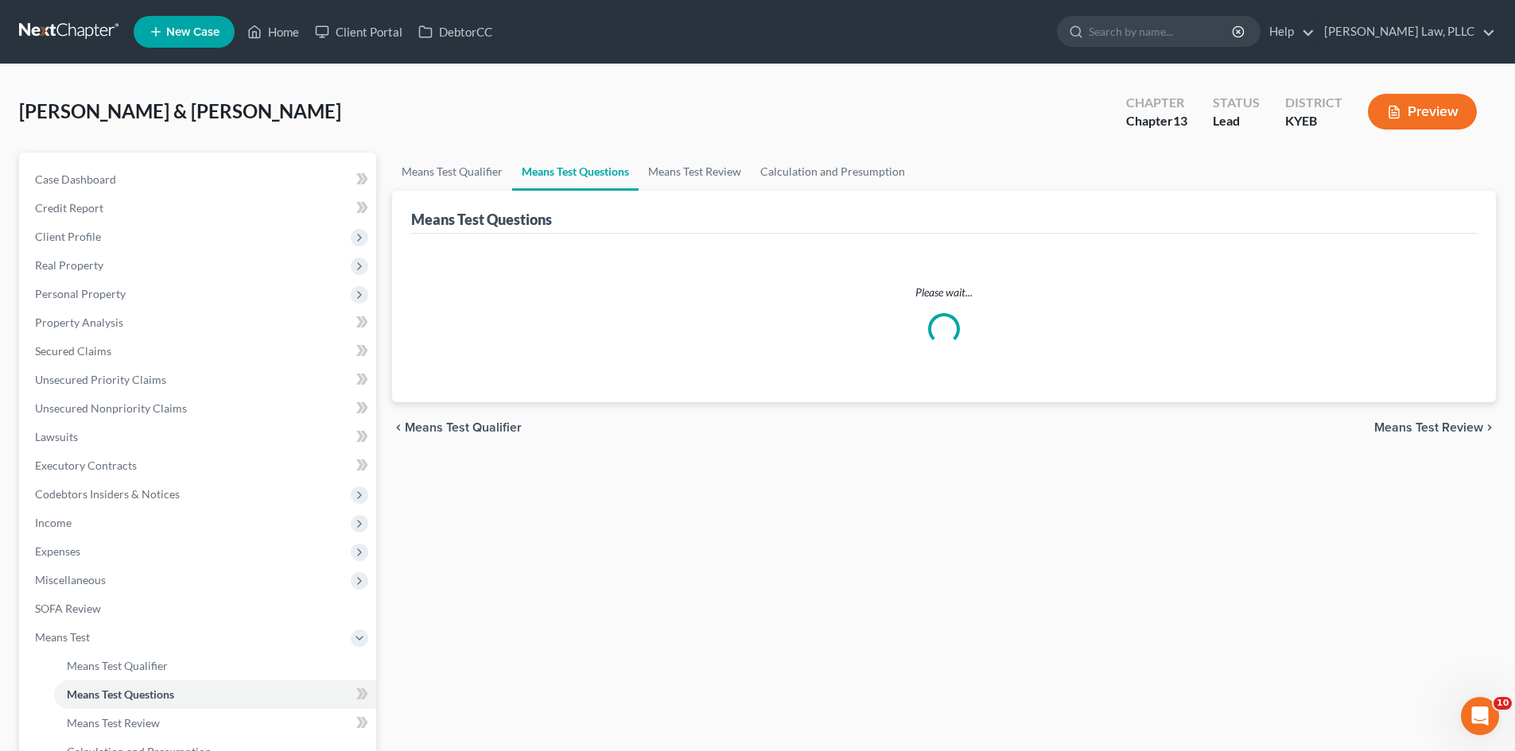
select select "2"
select select "0"
select select "60"
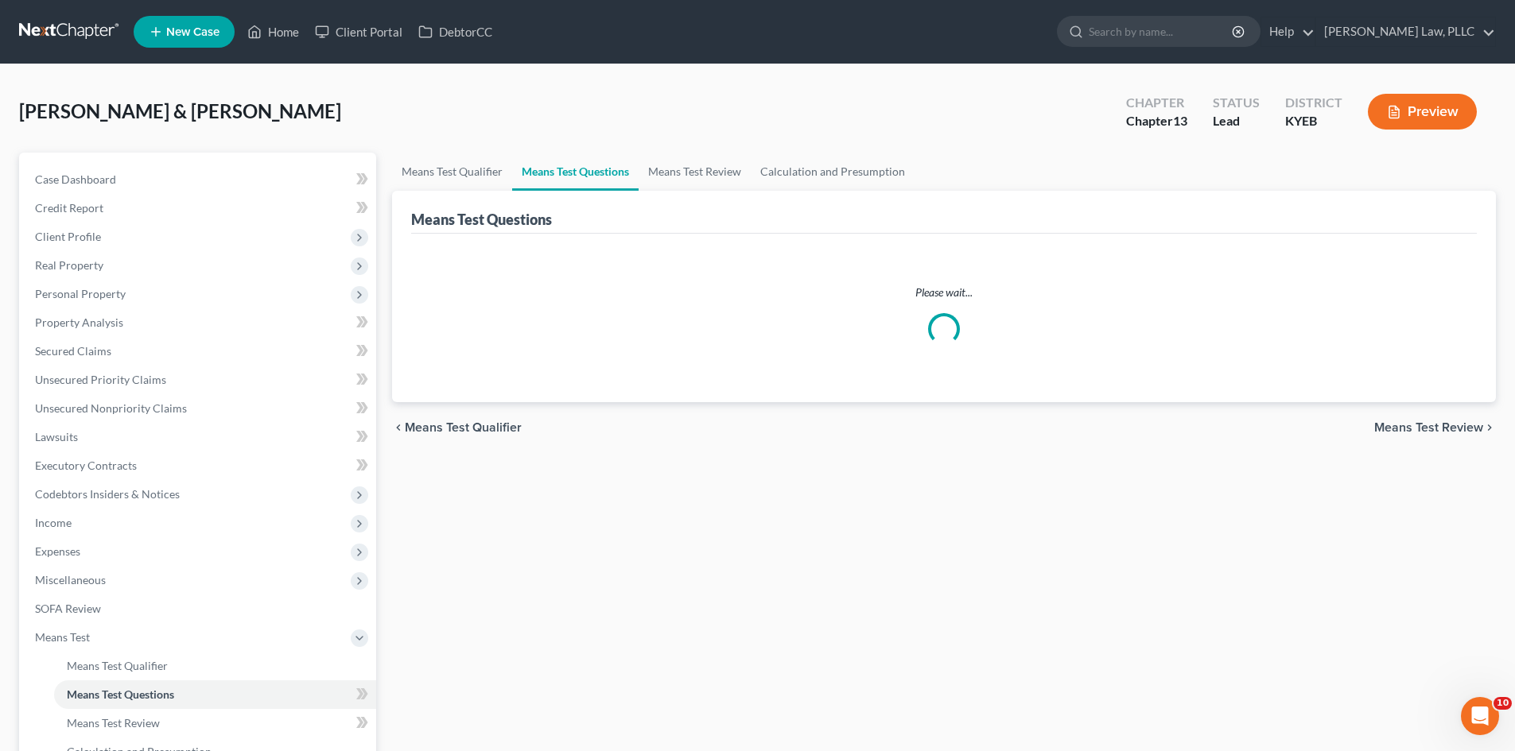
select select "60"
select select "2"
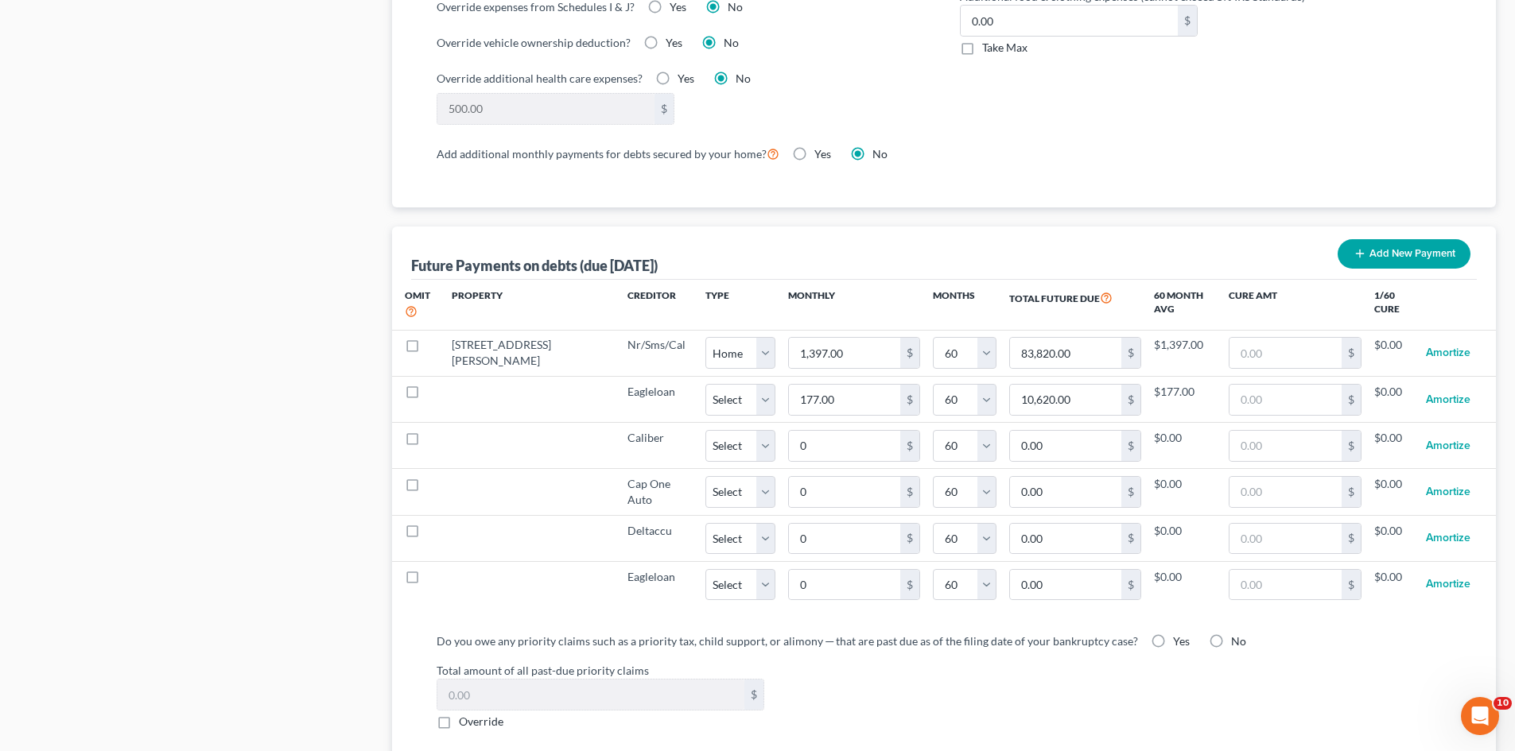
scroll to position [1431, 0]
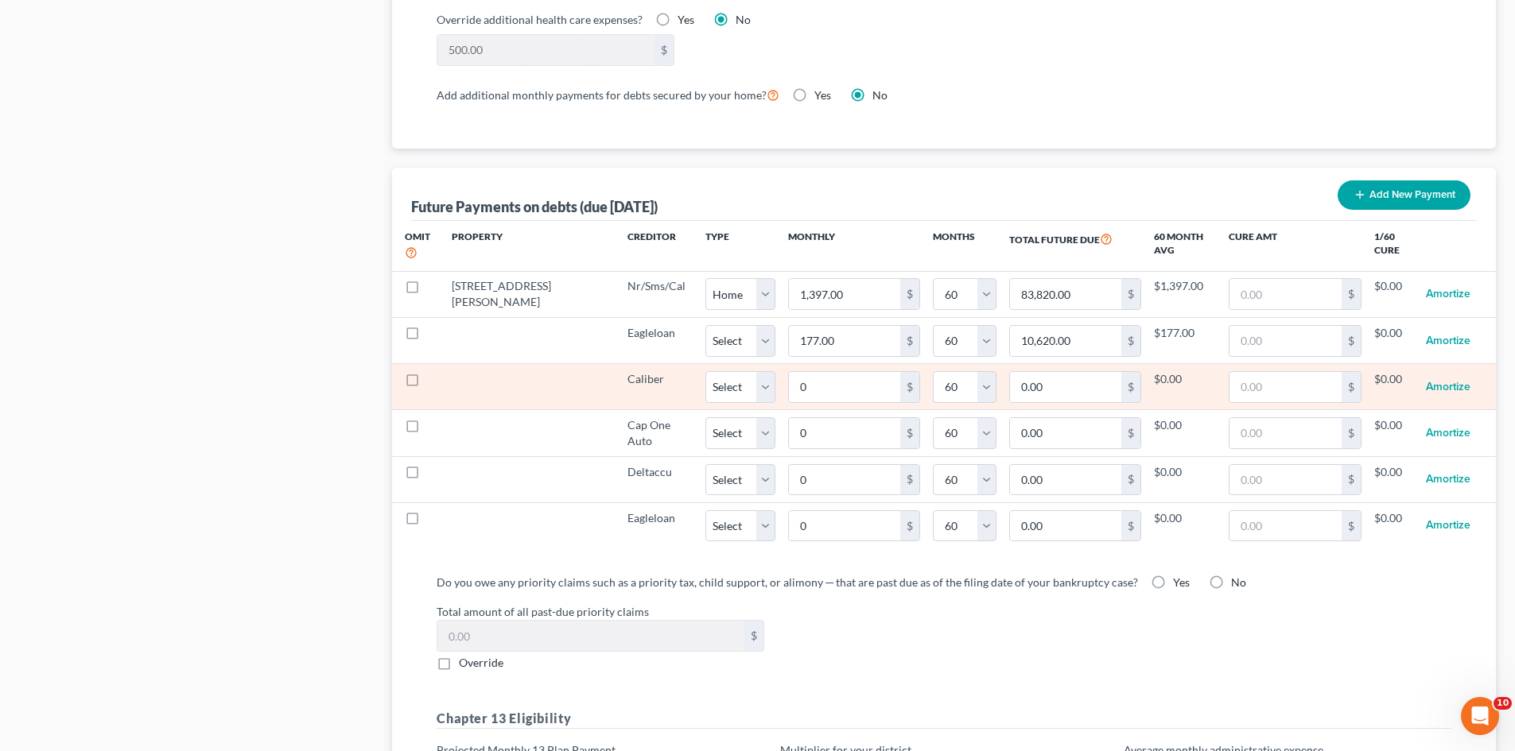
click at [427, 383] on label at bounding box center [427, 383] width 0 height 0
click at [433, 371] on input "checkbox" at bounding box center [438, 376] width 10 height 10
checkbox input "true"
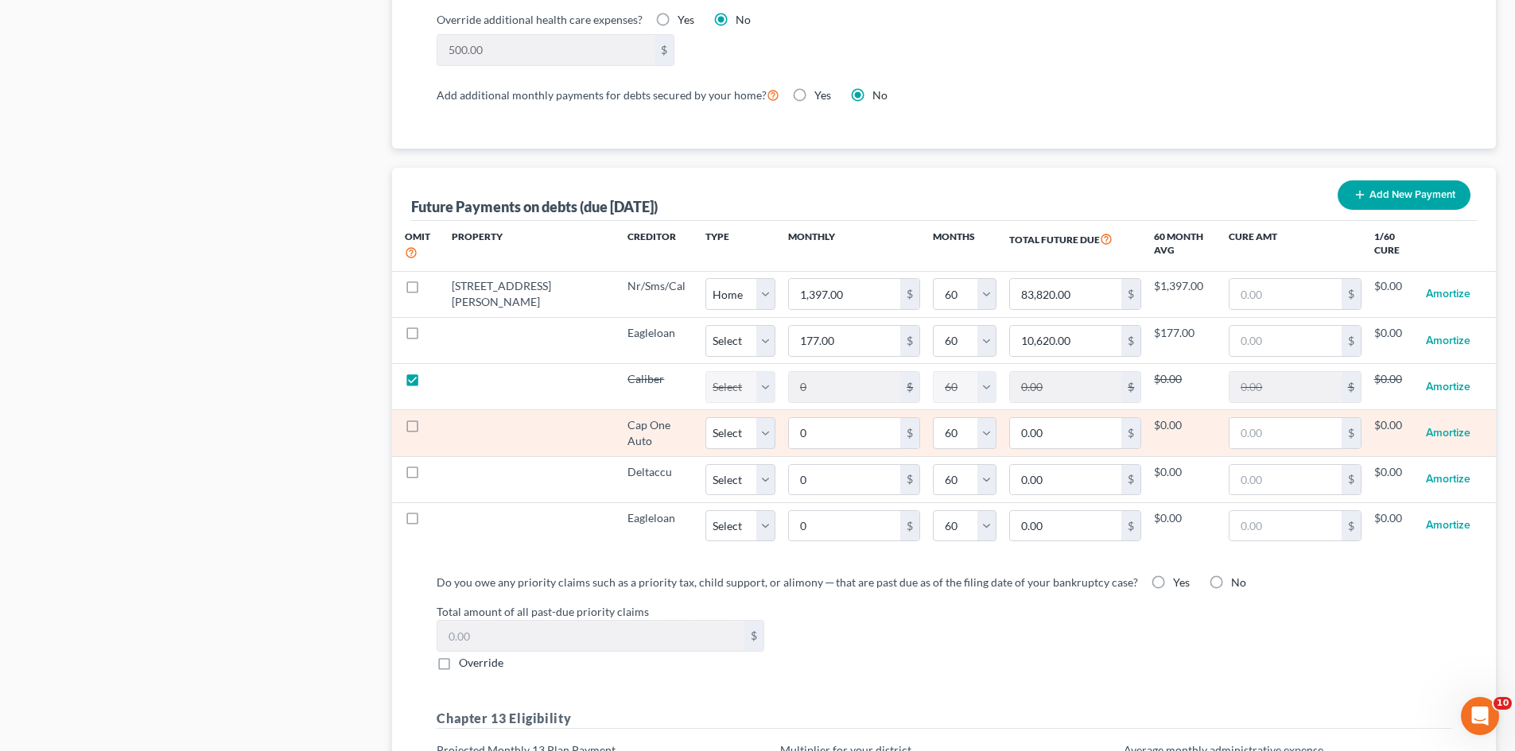
click at [427, 429] on label at bounding box center [427, 429] width 0 height 0
click at [433, 417] on input "checkbox" at bounding box center [438, 422] width 10 height 10
checkbox input "true"
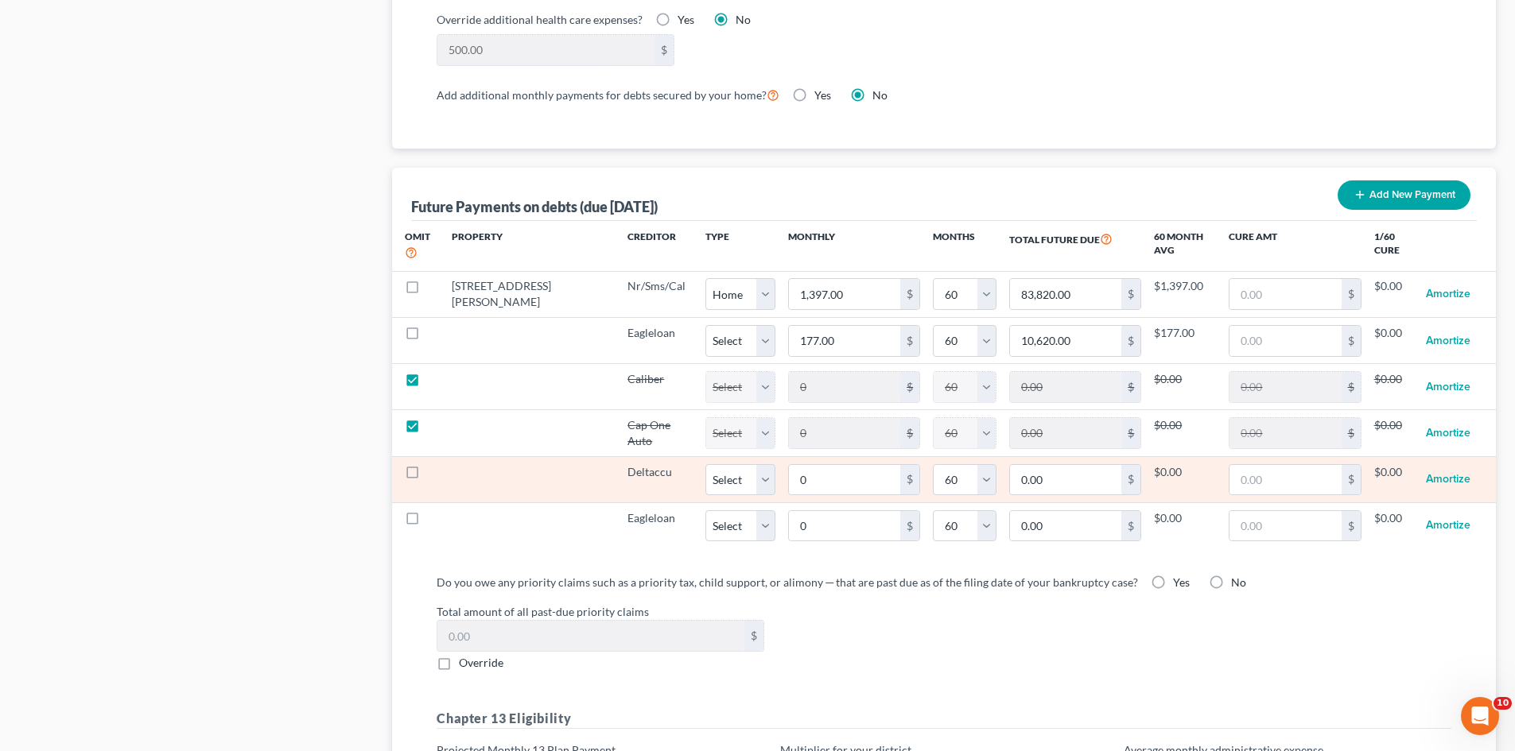
select select "60"
click at [427, 476] on label at bounding box center [427, 476] width 0 height 0
click at [433, 464] on input "checkbox" at bounding box center [438, 469] width 10 height 10
checkbox input "true"
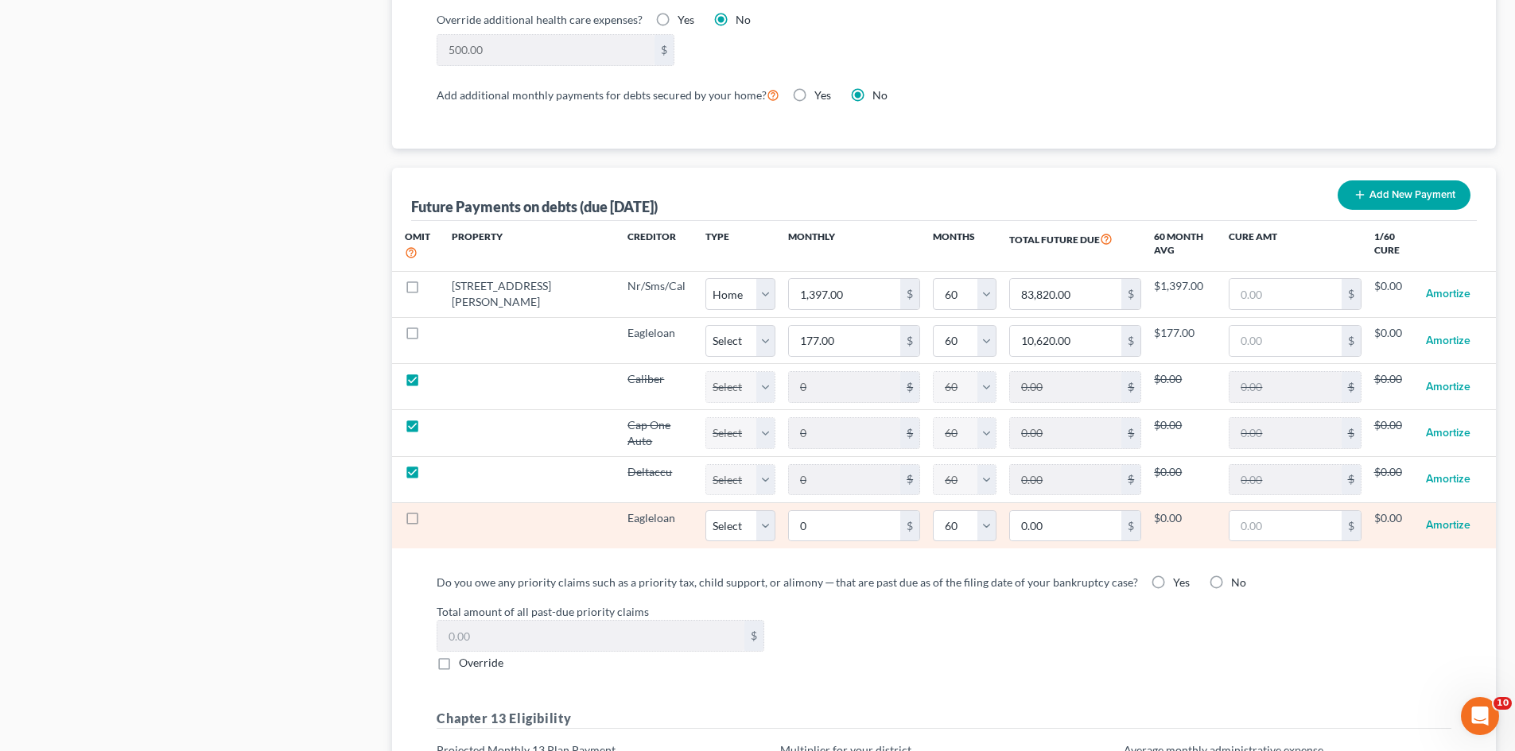
select select "60"
click at [427, 522] on label at bounding box center [427, 522] width 0 height 0
click at [433, 510] on input "checkbox" at bounding box center [438, 515] width 10 height 10
checkbox input "true"
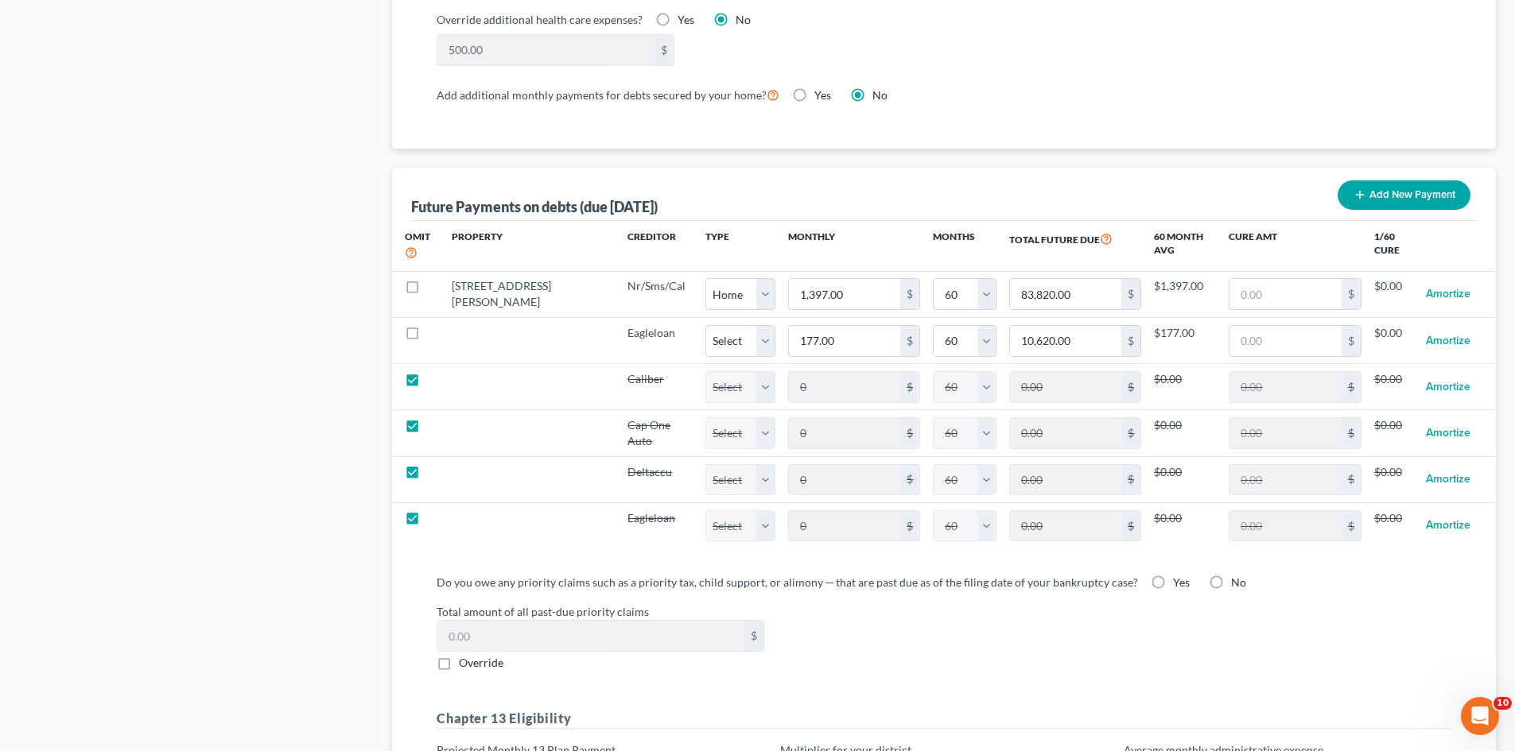
select select "60"
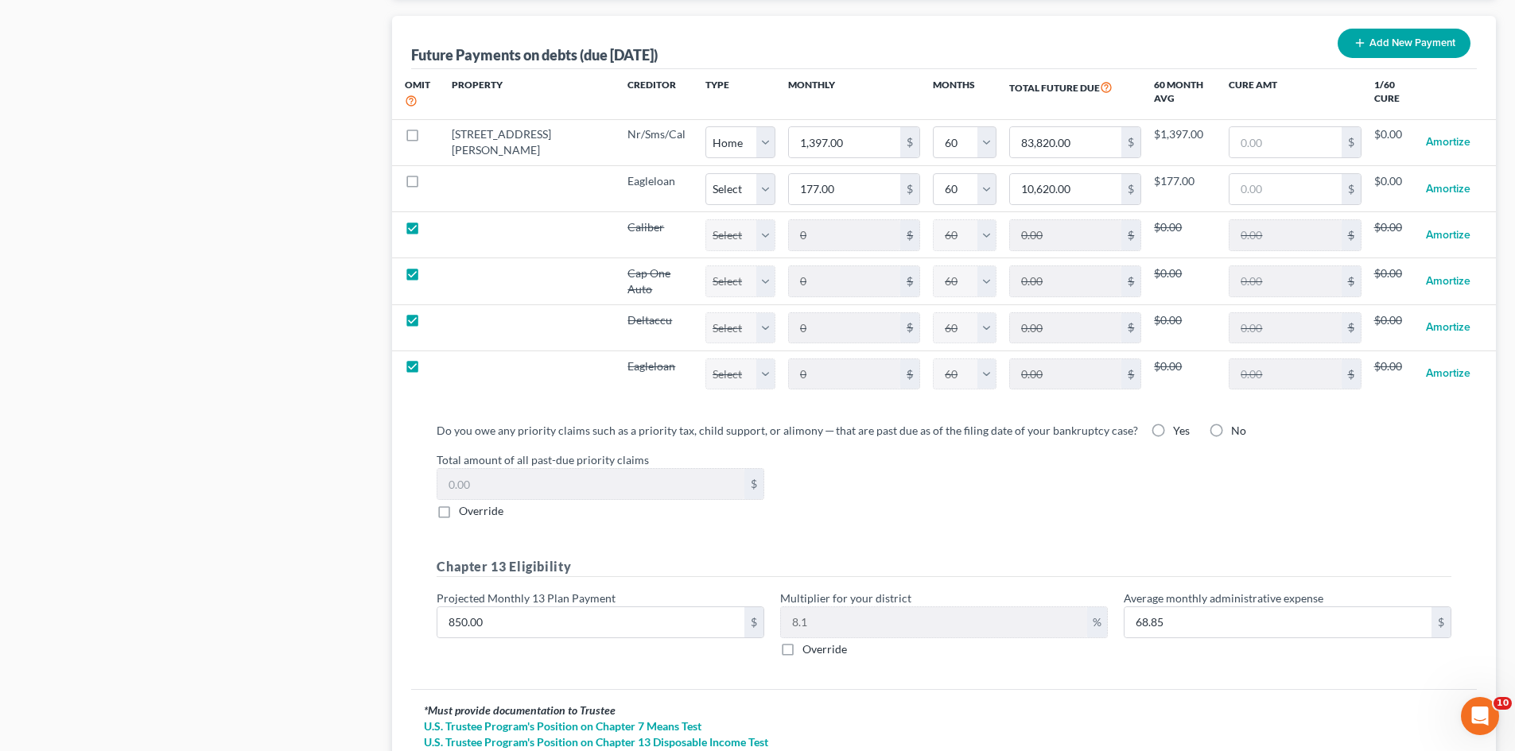
scroll to position [1670, 0]
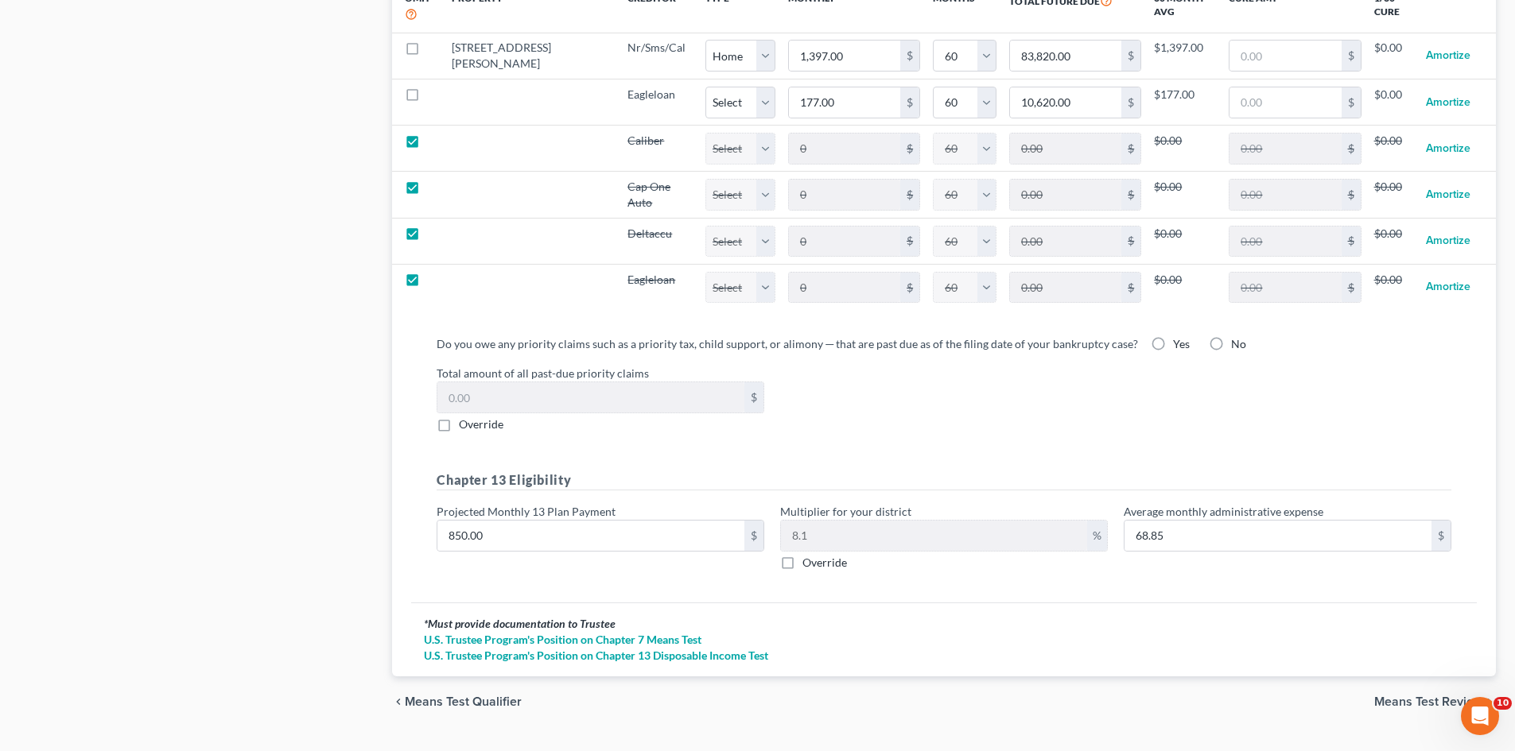
click at [1425, 696] on span "Means Test Review" at bounding box center [1428, 702] width 109 height 13
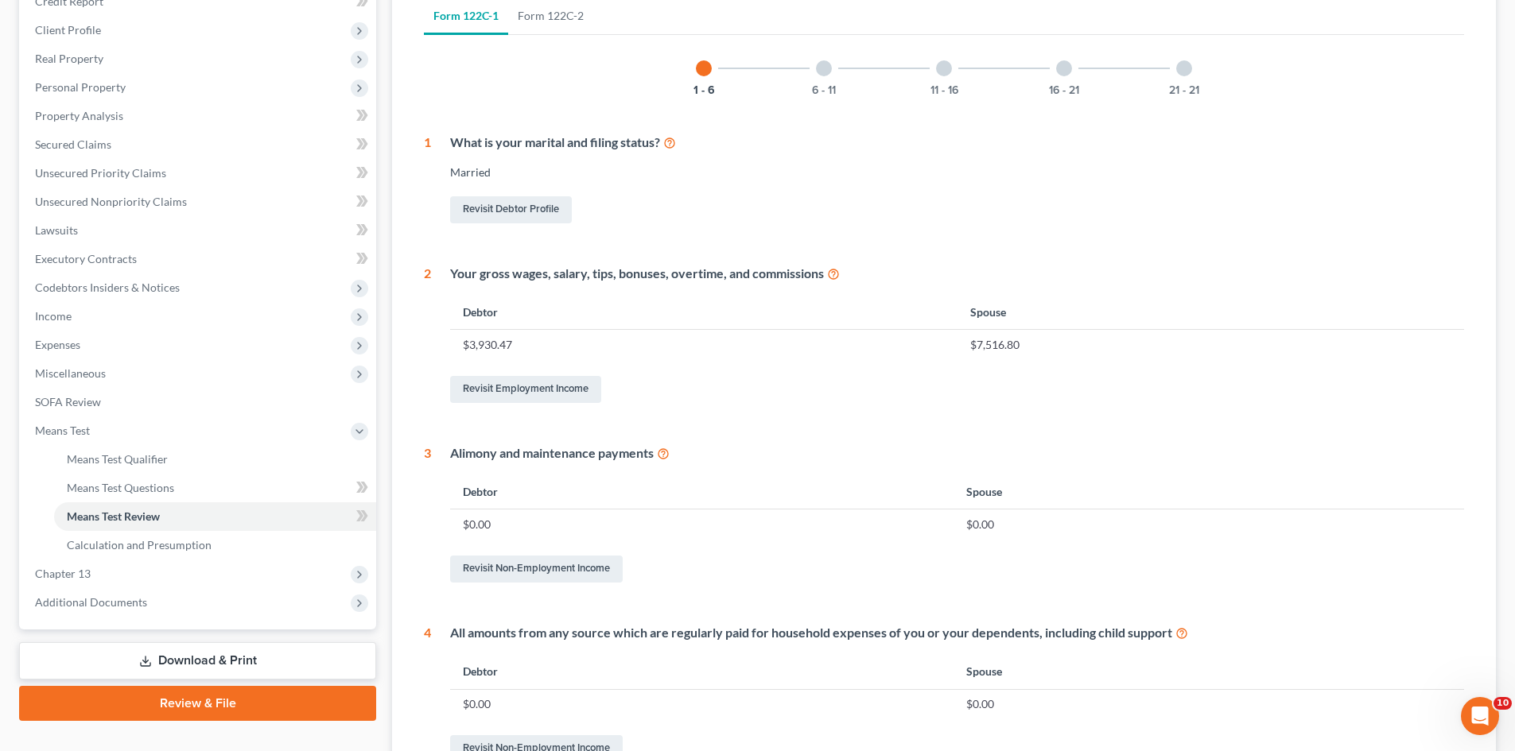
scroll to position [202, 0]
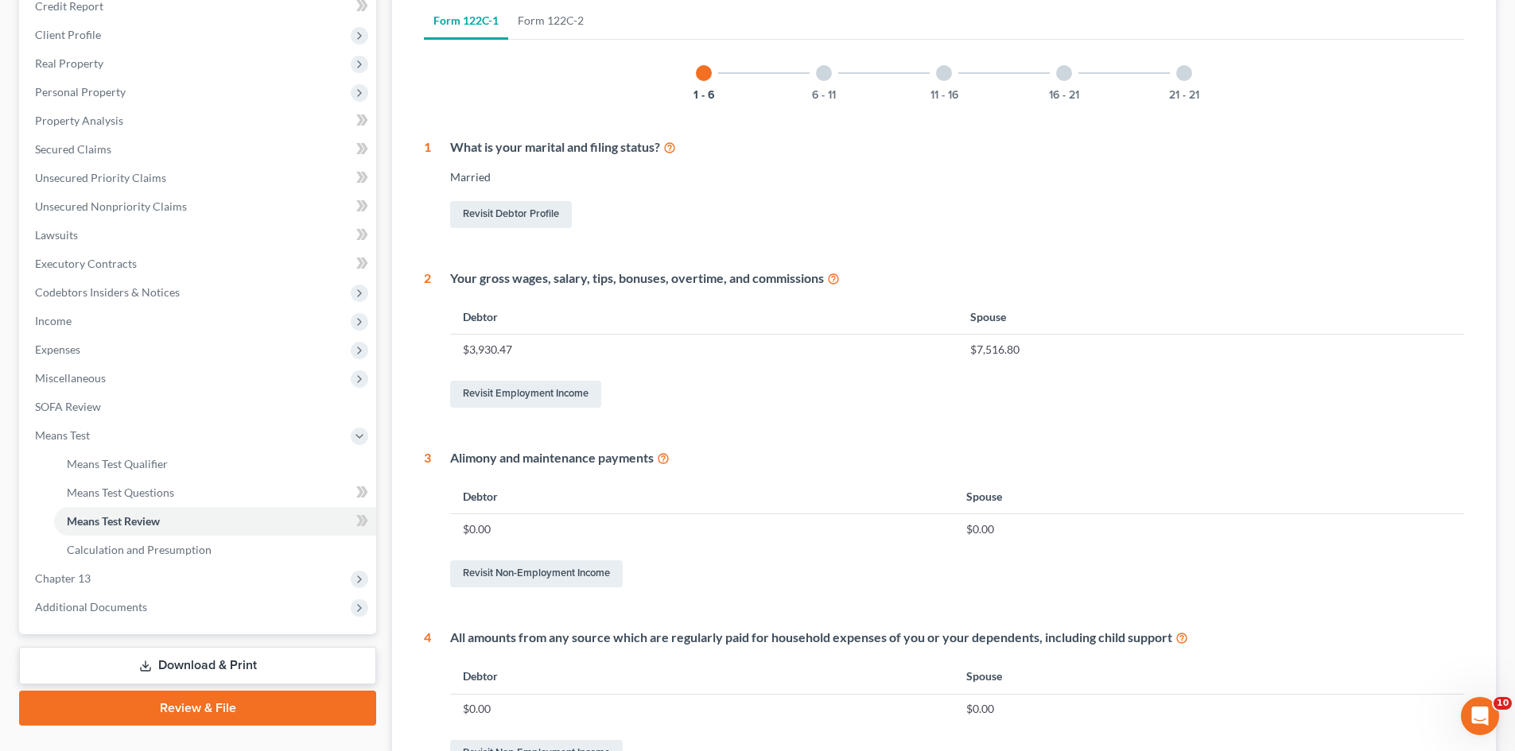
click at [821, 72] on div at bounding box center [824, 73] width 16 height 16
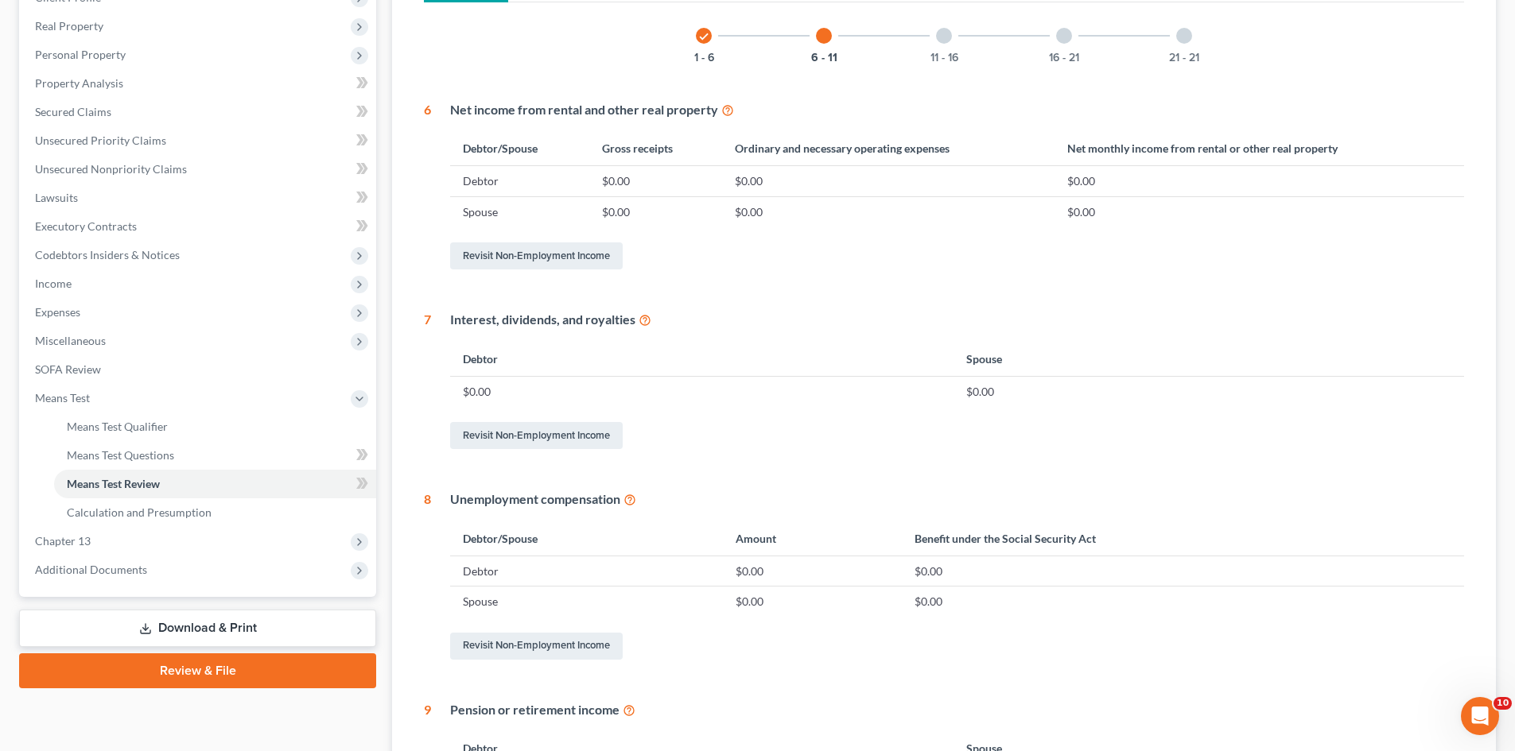
scroll to position [233, 0]
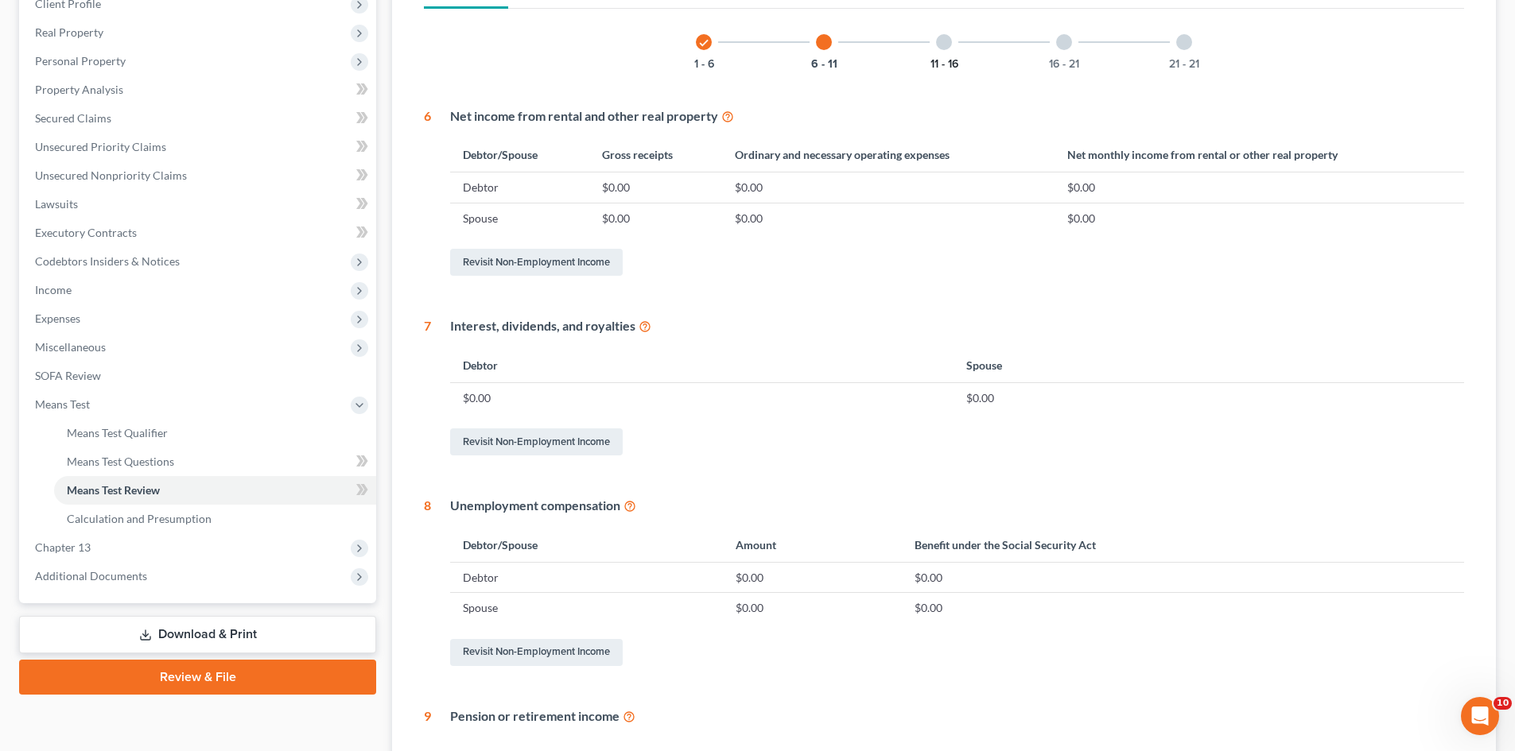
click at [941, 59] on button "11 - 16" at bounding box center [944, 64] width 28 height 11
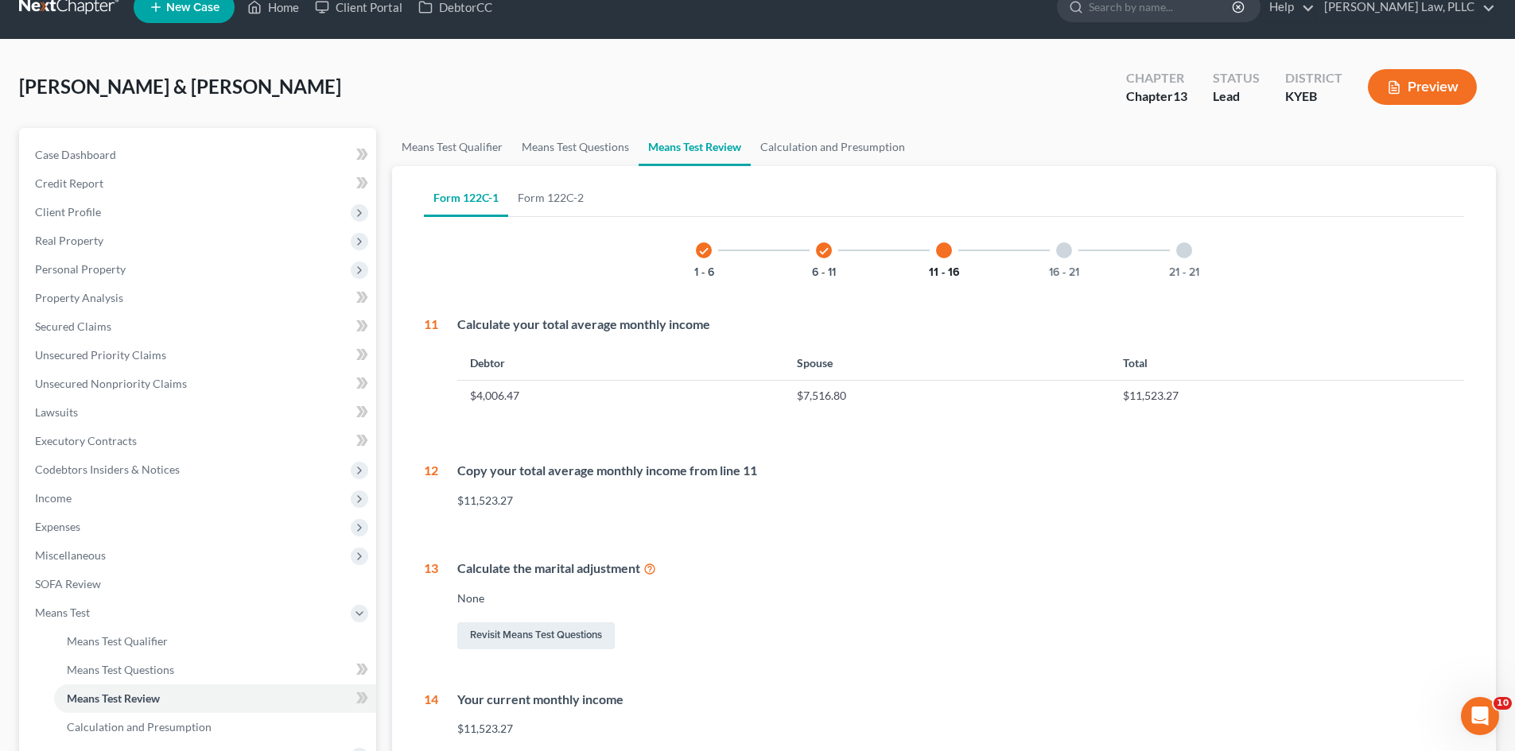
scroll to position [0, 0]
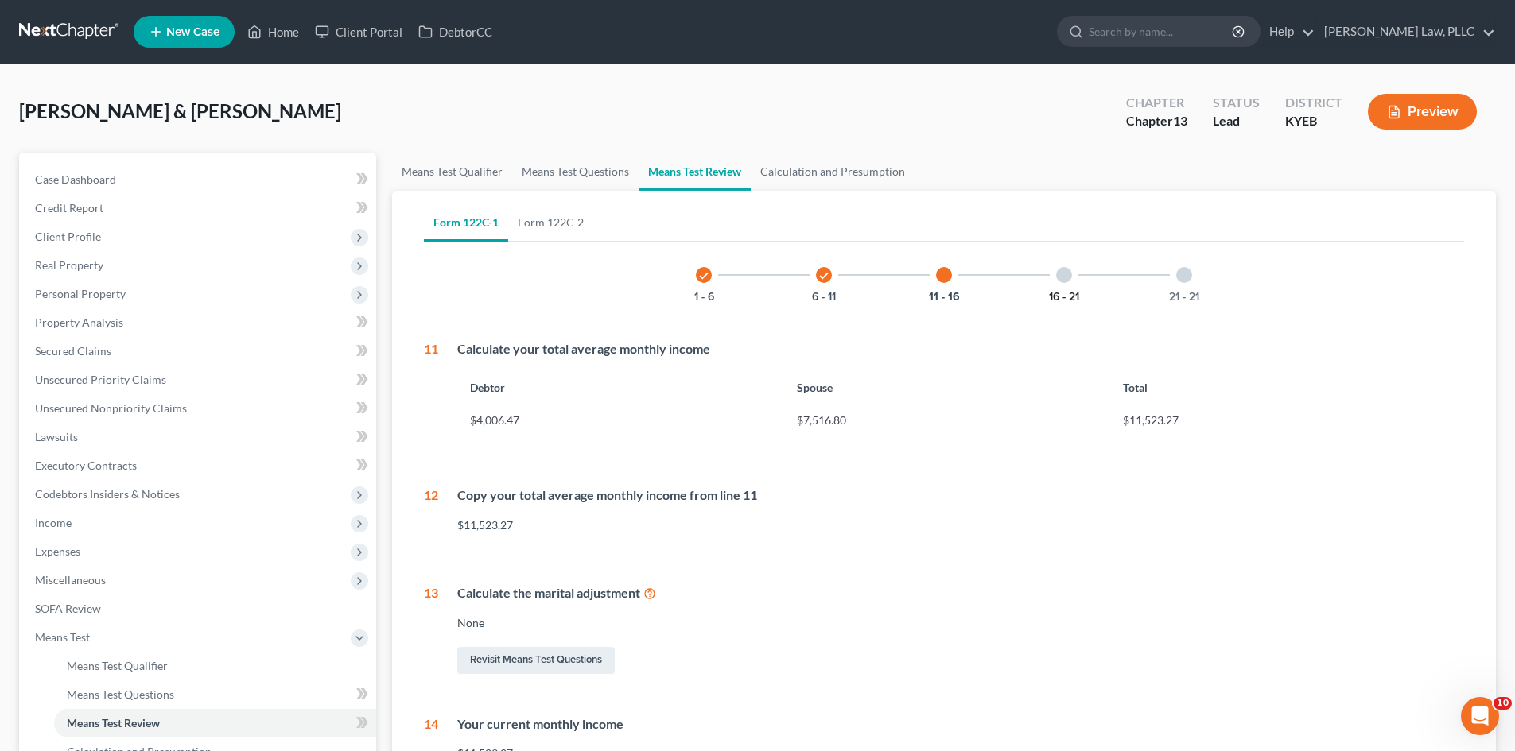
click at [1064, 292] on button "16 - 21" at bounding box center [1064, 297] width 30 height 11
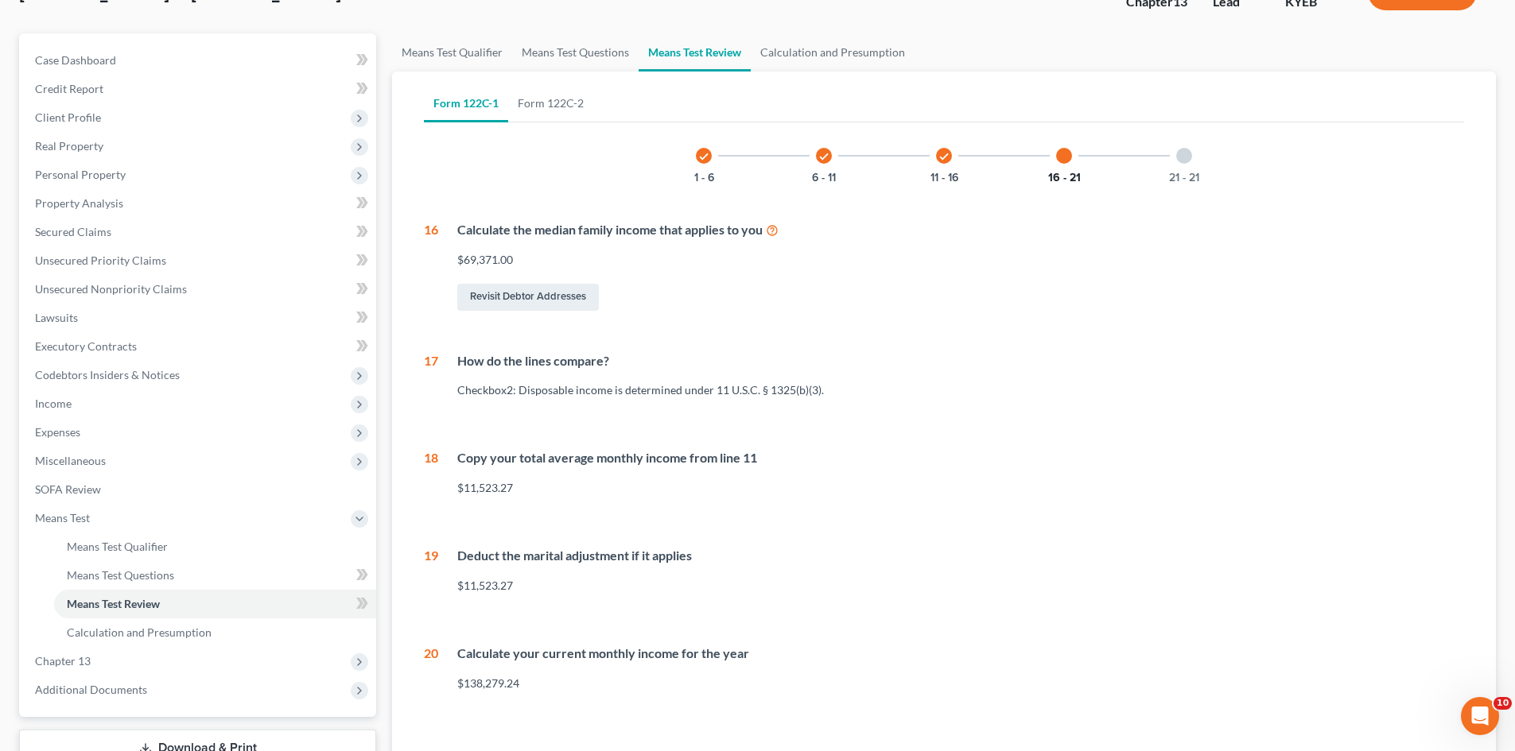
scroll to position [239, 0]
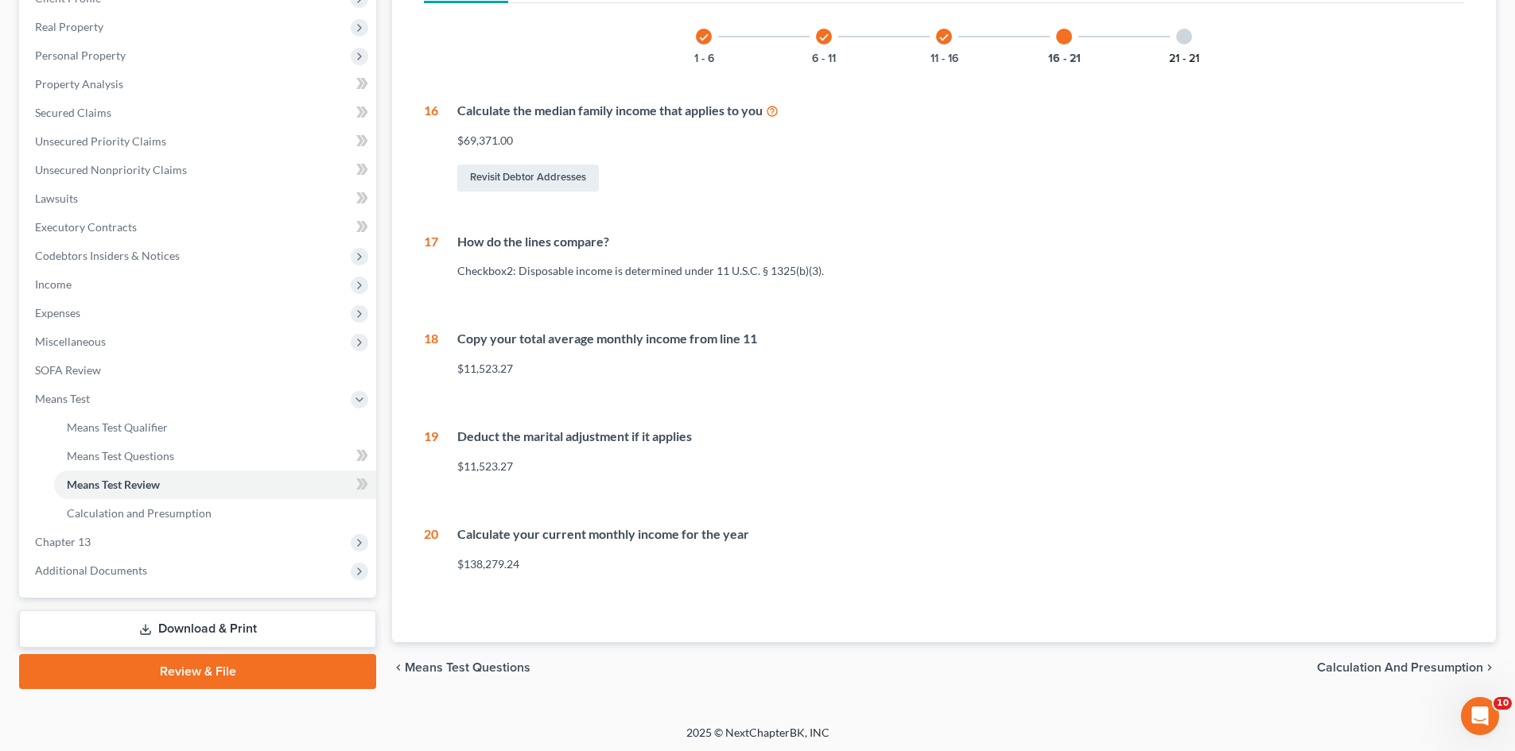
click at [1186, 60] on button "21 - 21" at bounding box center [1184, 58] width 30 height 11
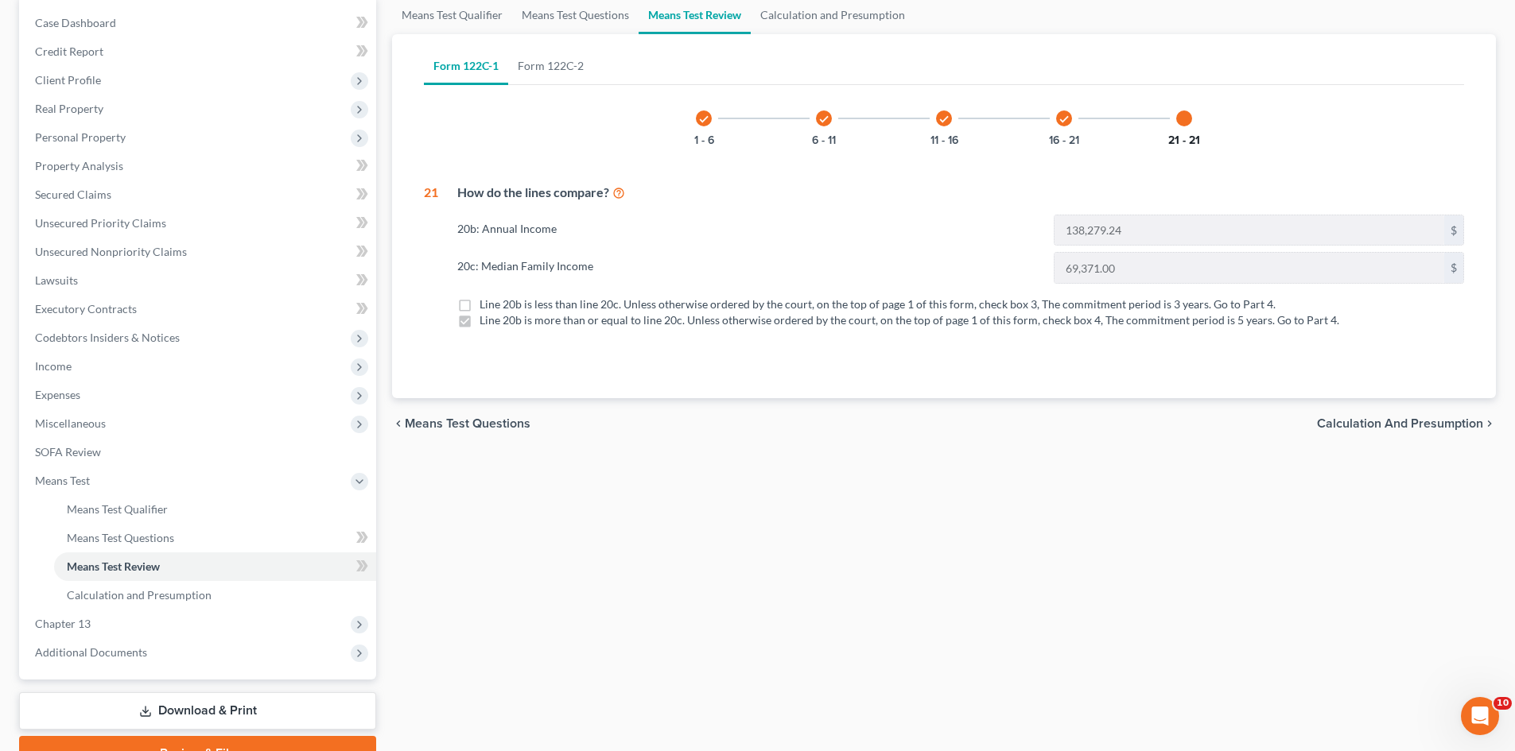
scroll to position [0, 0]
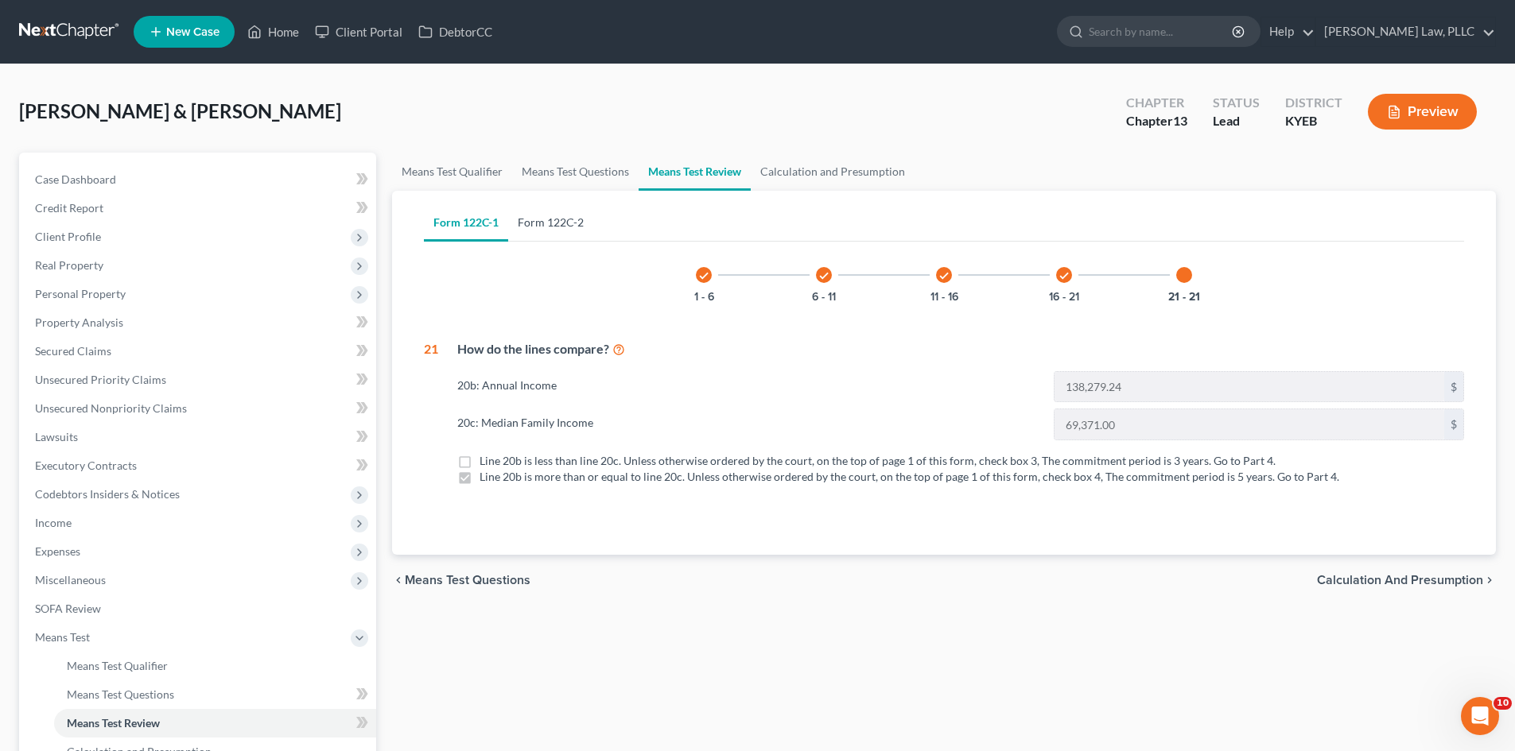
click at [556, 226] on link "Form 122C-2" at bounding box center [550, 223] width 85 height 38
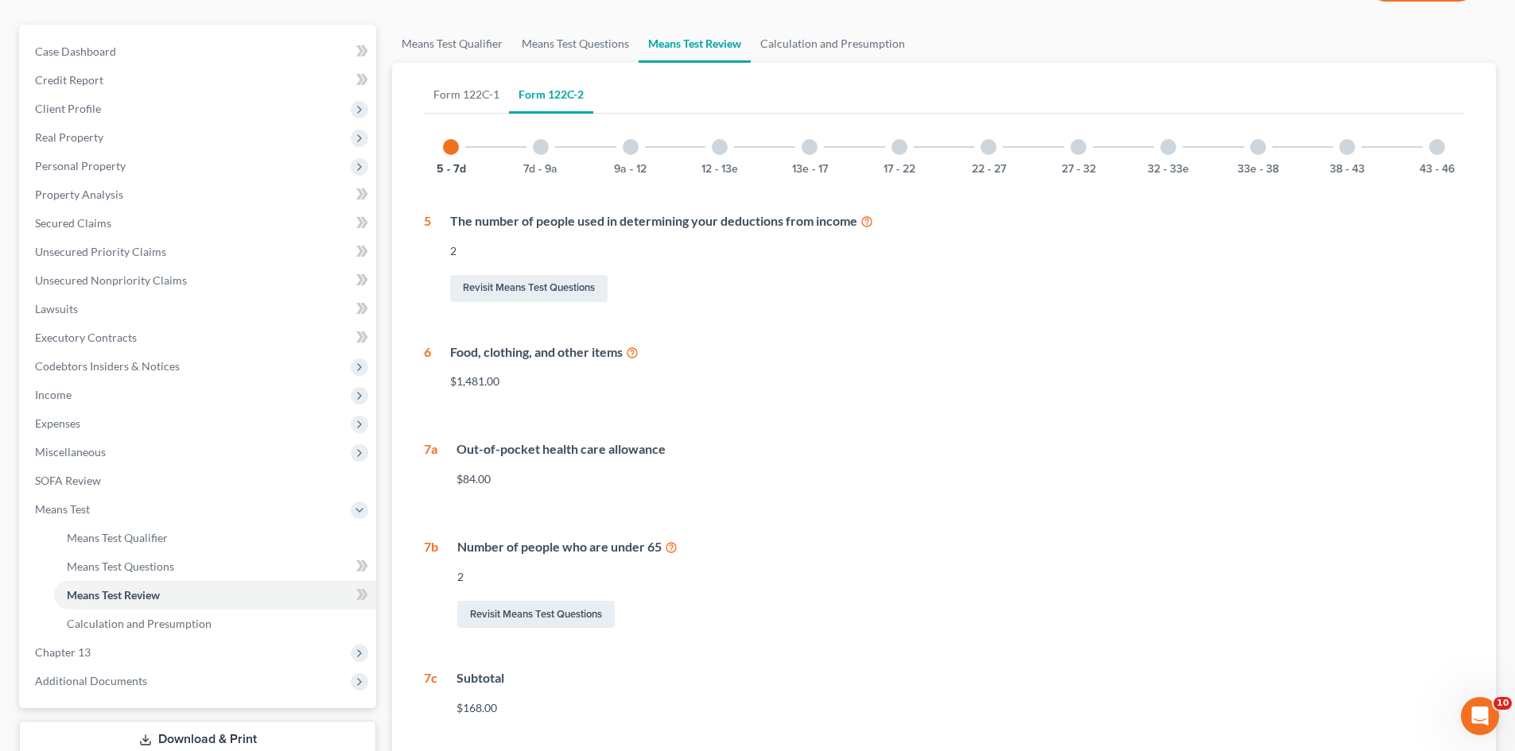
scroll to position [115, 0]
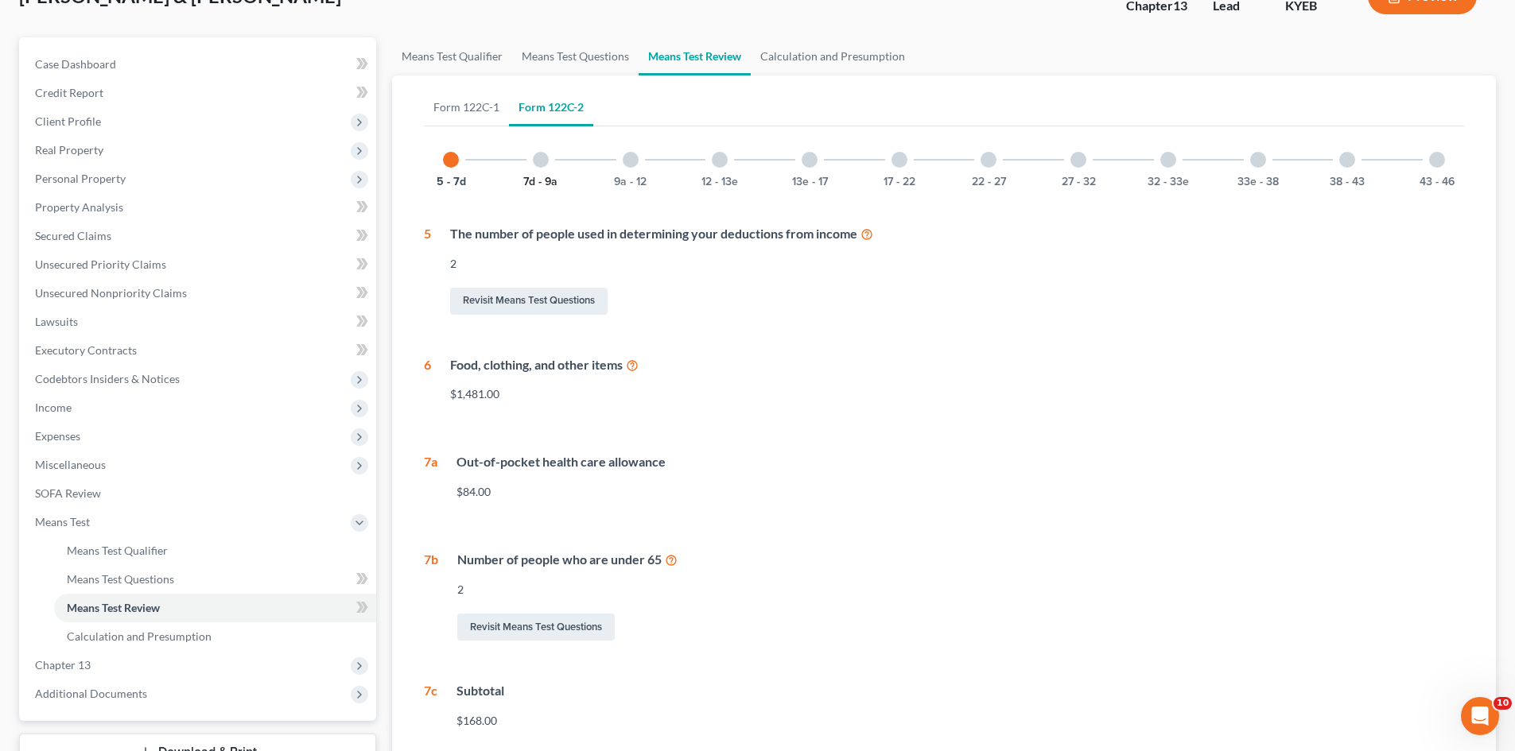
click at [541, 181] on button "7d - 9a" at bounding box center [540, 182] width 34 height 11
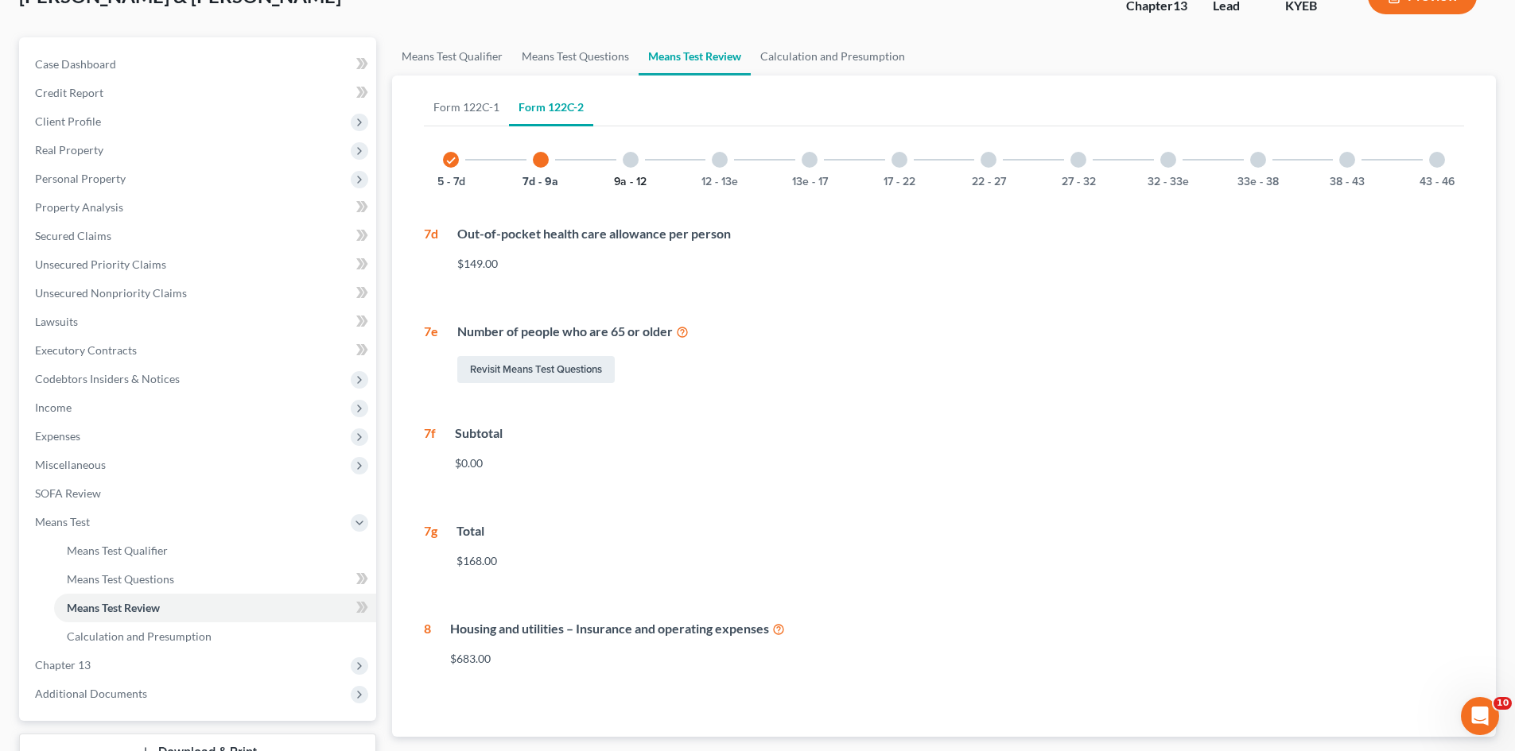
click at [628, 184] on button "9a - 12" at bounding box center [630, 182] width 33 height 11
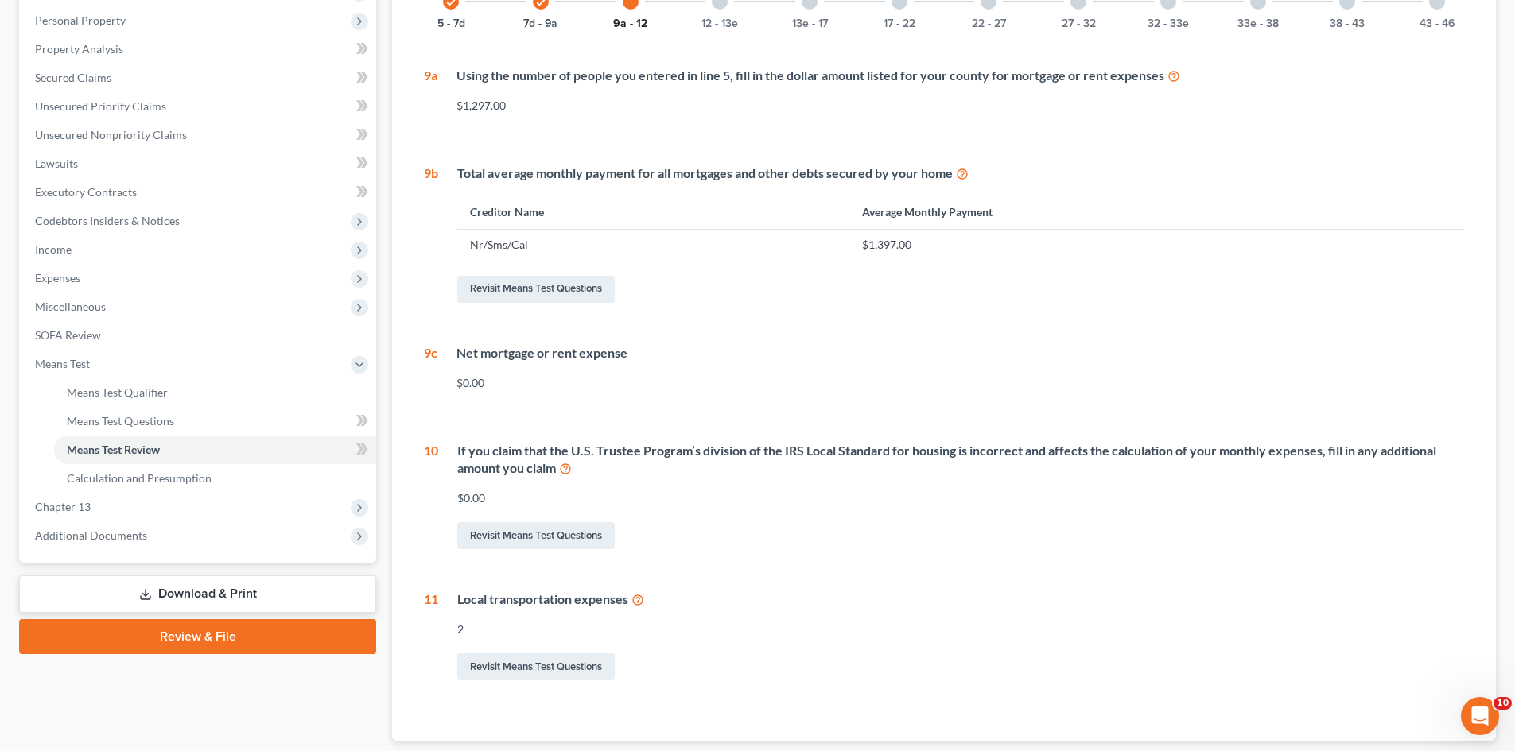
scroll to position [274, 0]
click at [564, 470] on icon at bounding box center [565, 467] width 13 height 15
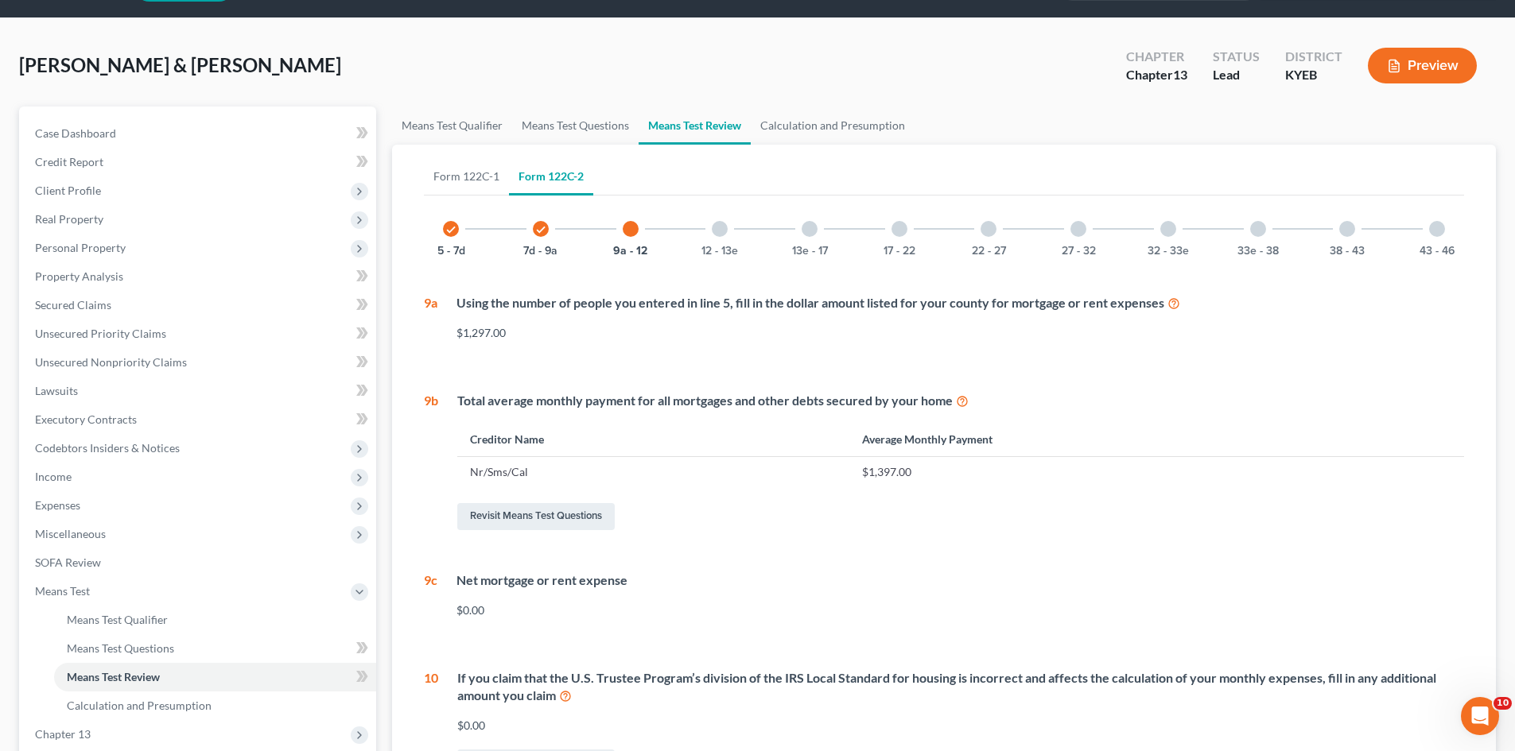
scroll to position [36, 0]
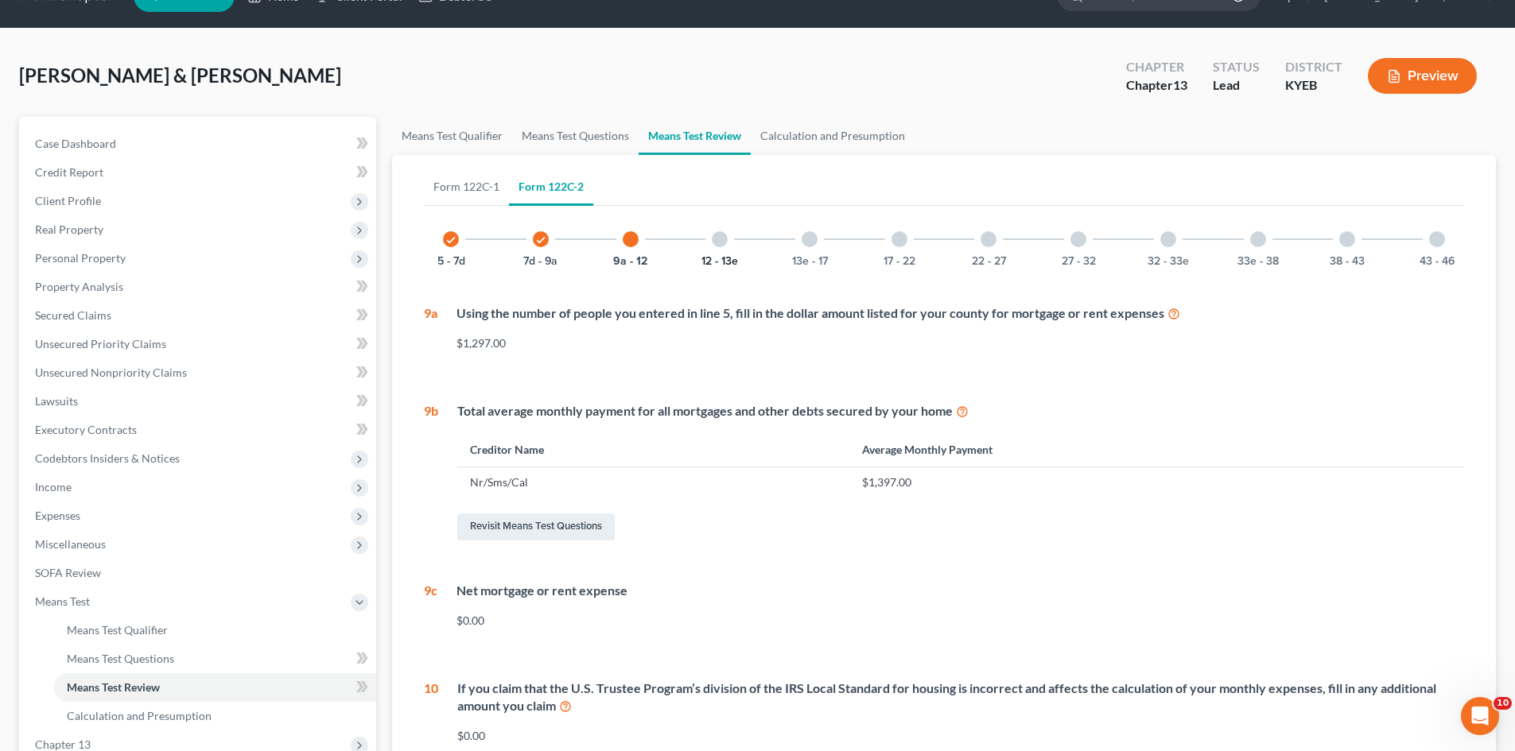
click at [724, 256] on button "12 - 13e" at bounding box center [719, 261] width 37 height 11
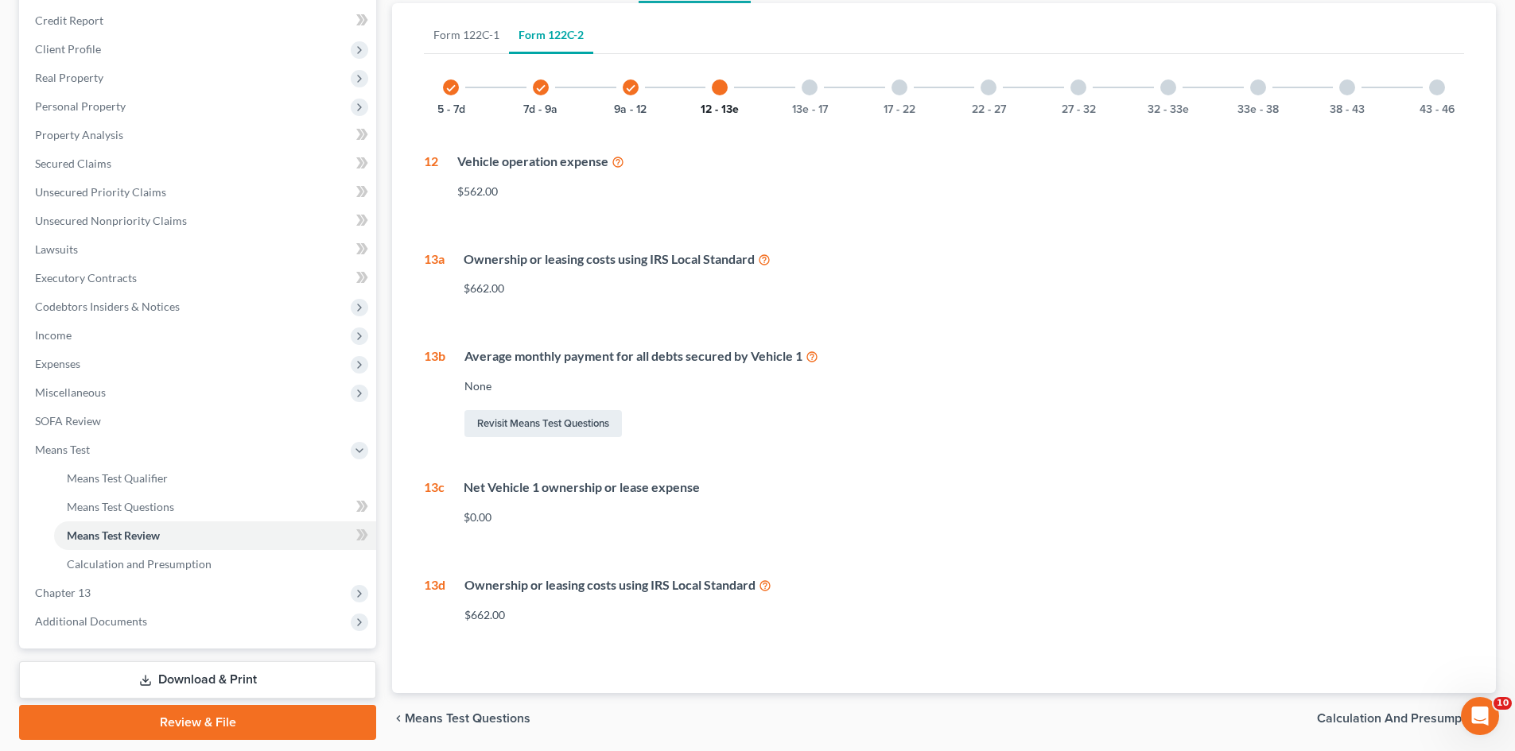
scroll to position [195, 0]
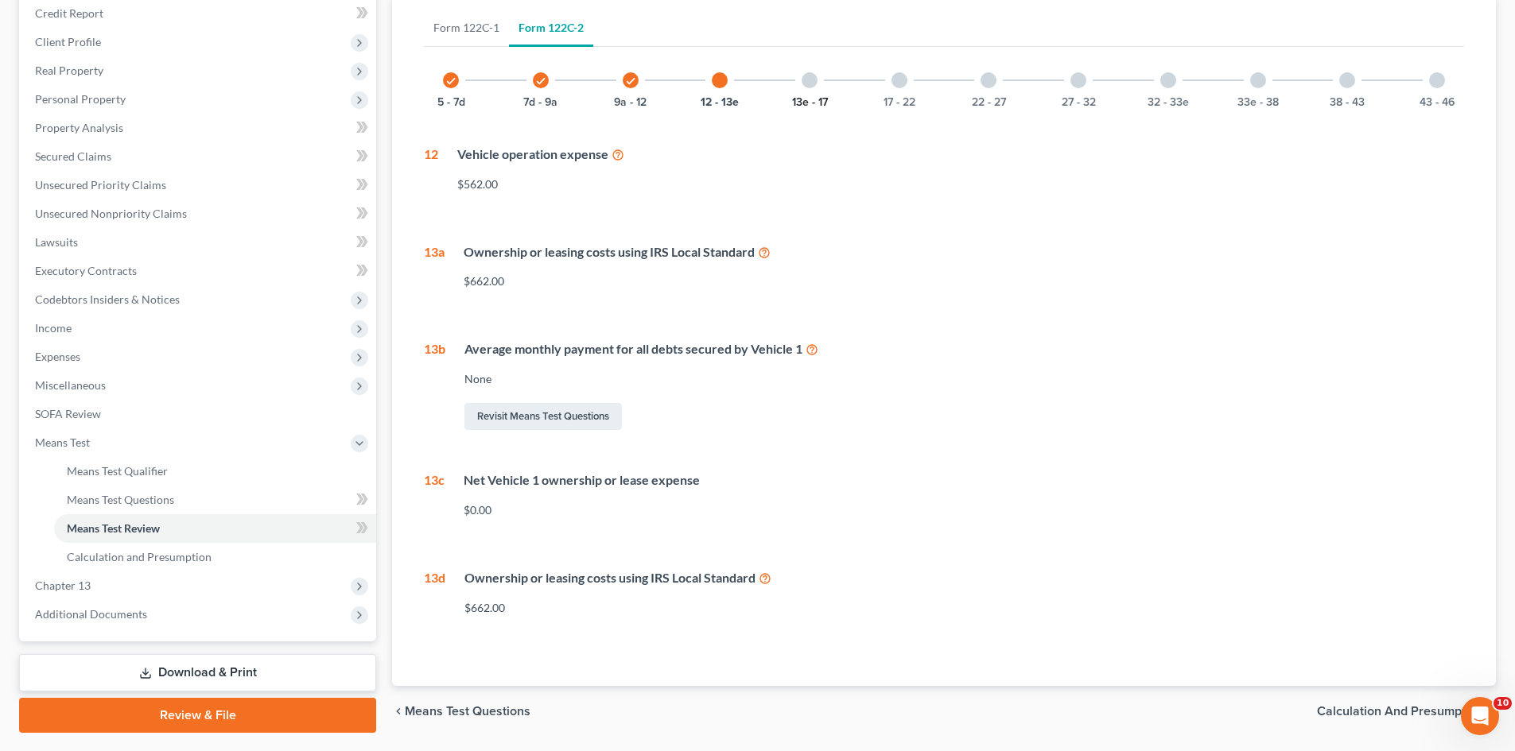
click at [802, 97] on button "13e - 17" at bounding box center [810, 102] width 36 height 11
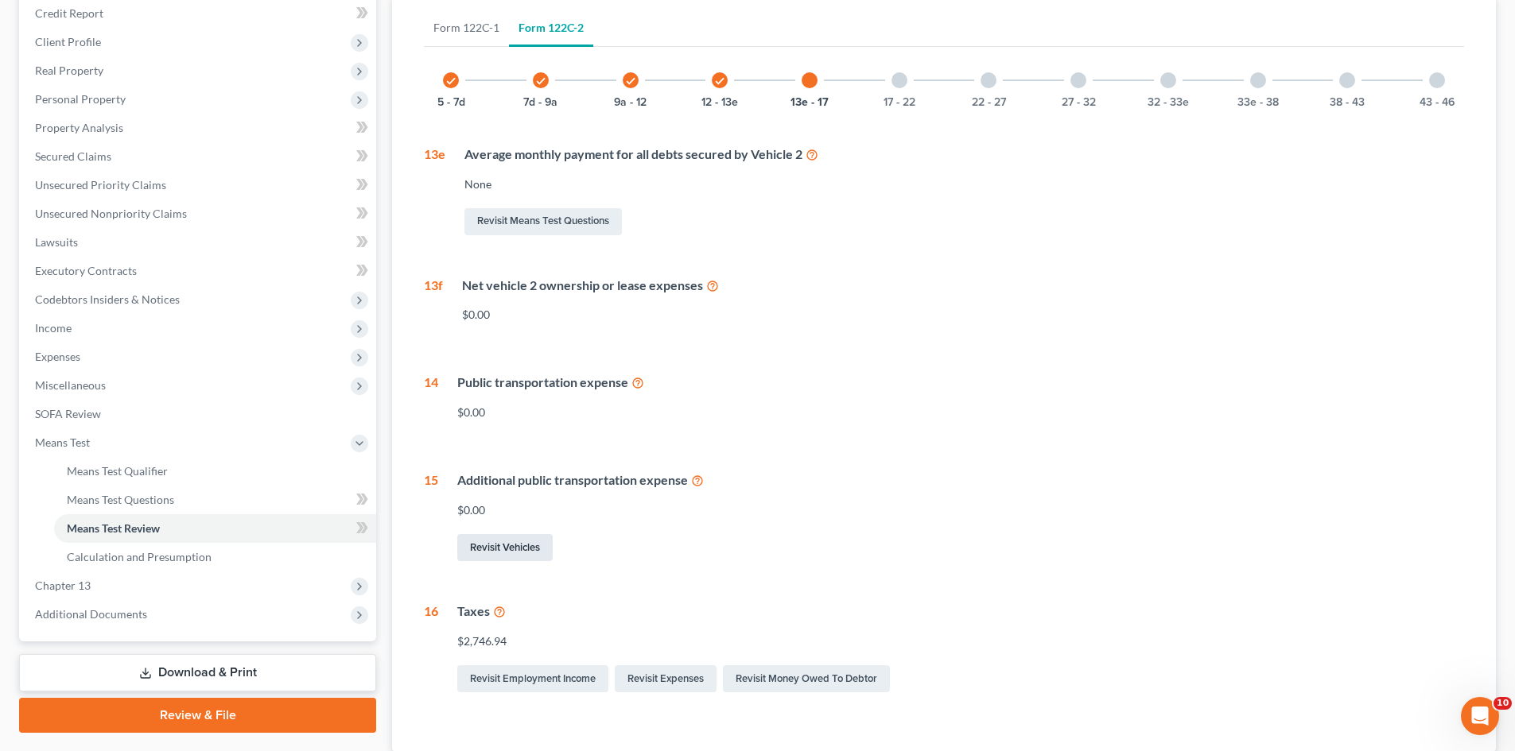
click at [511, 546] on link "Revisit Vehicles" at bounding box center [504, 547] width 95 height 27
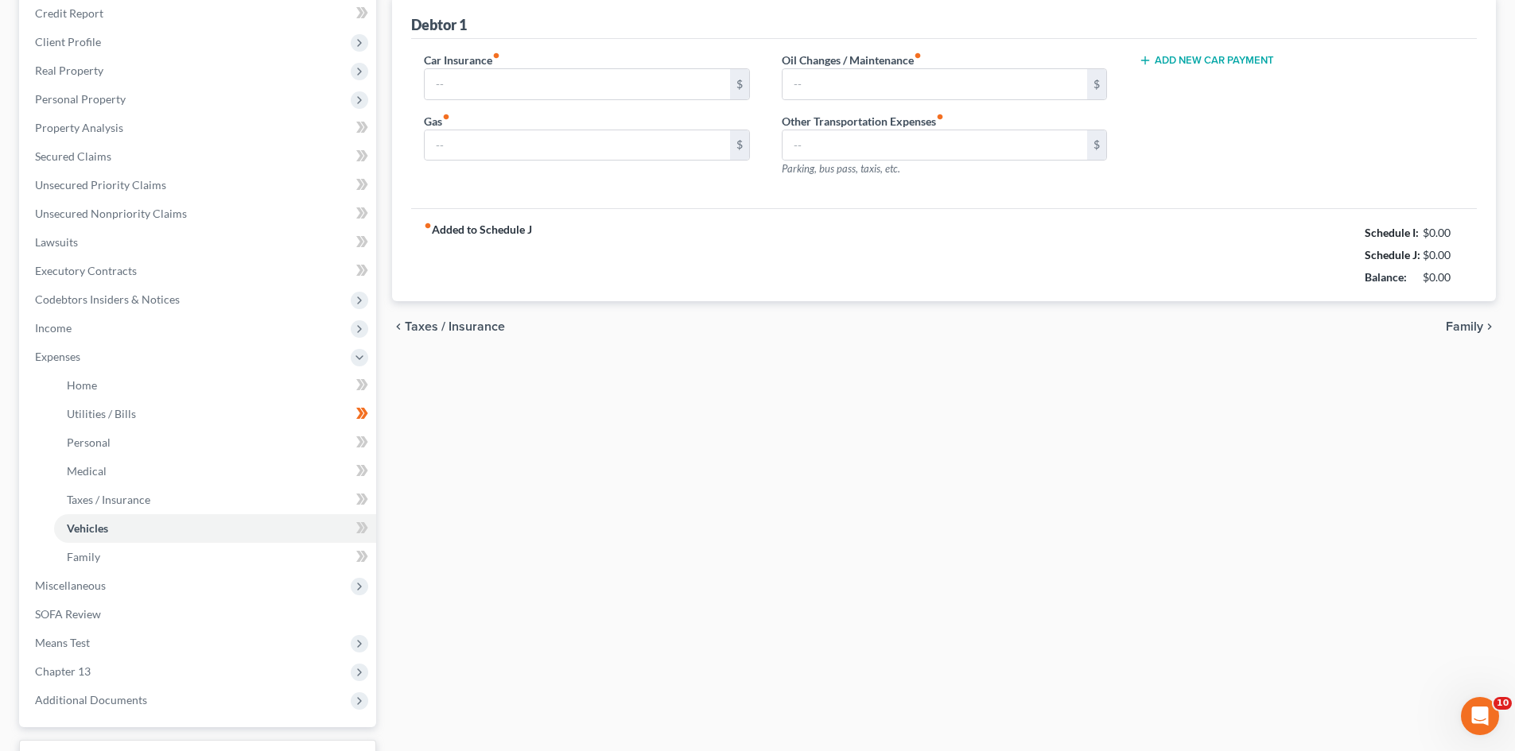
type input "108.00"
type input "500.00"
type input "250.00"
type input "0.00"
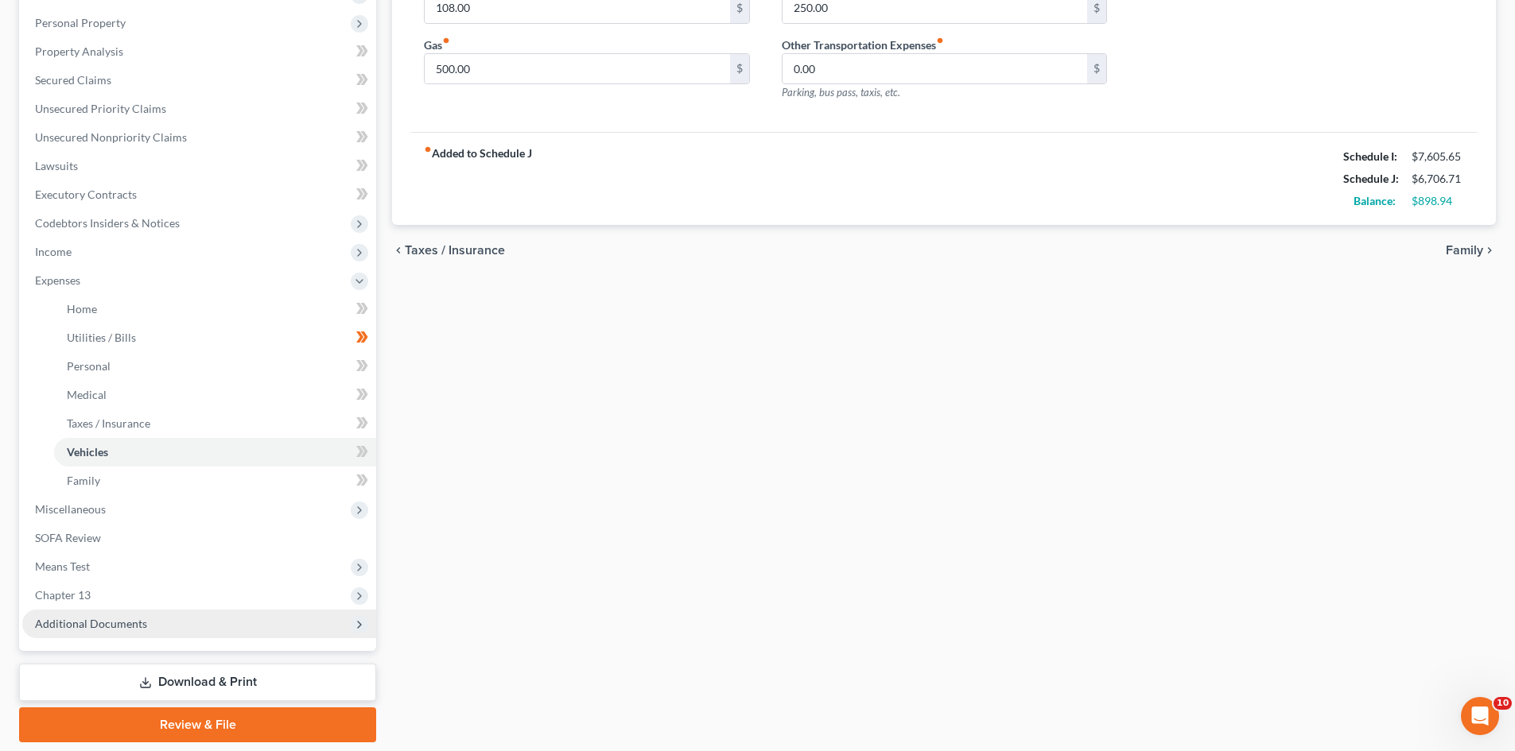
scroll to position [323, 0]
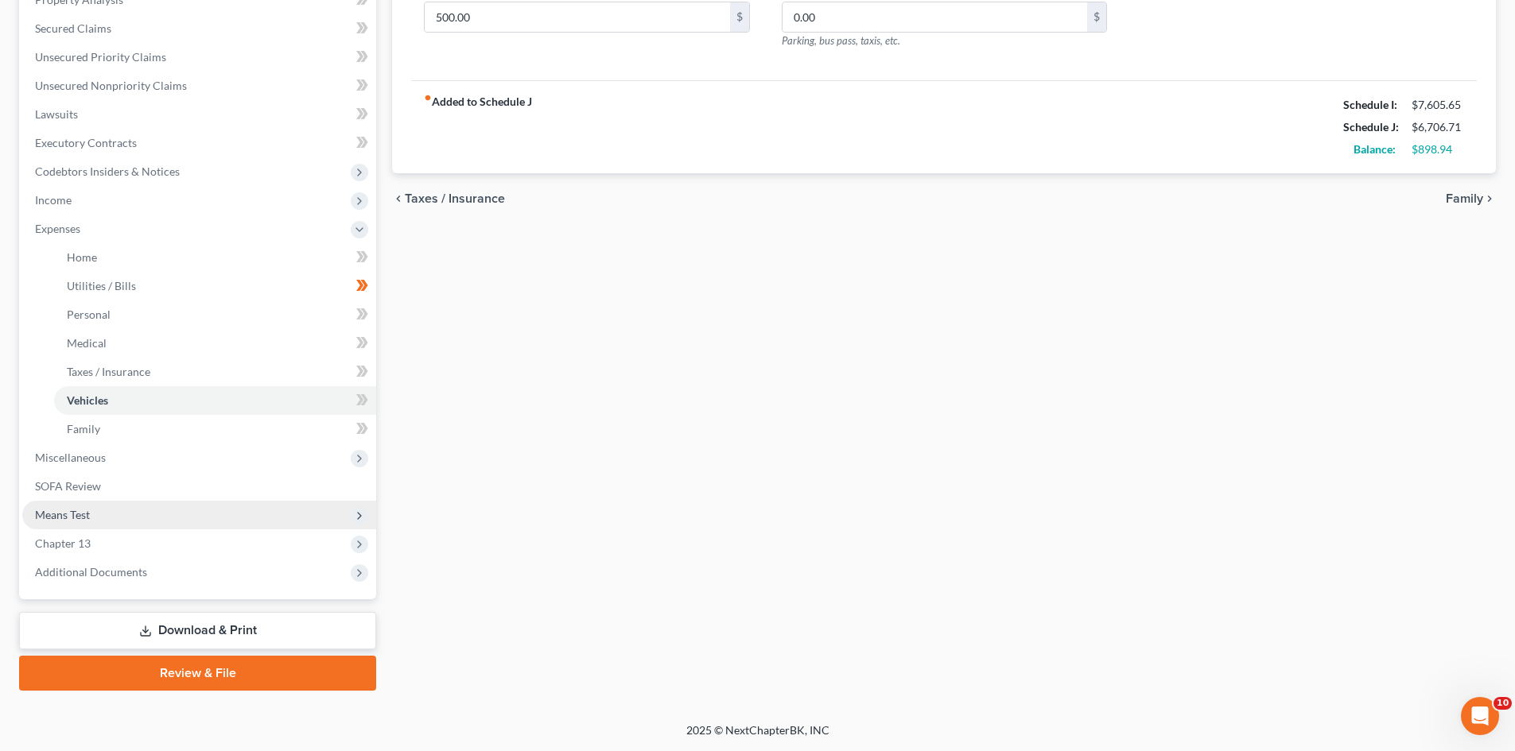
click at [68, 511] on span "Means Test" at bounding box center [62, 515] width 55 height 14
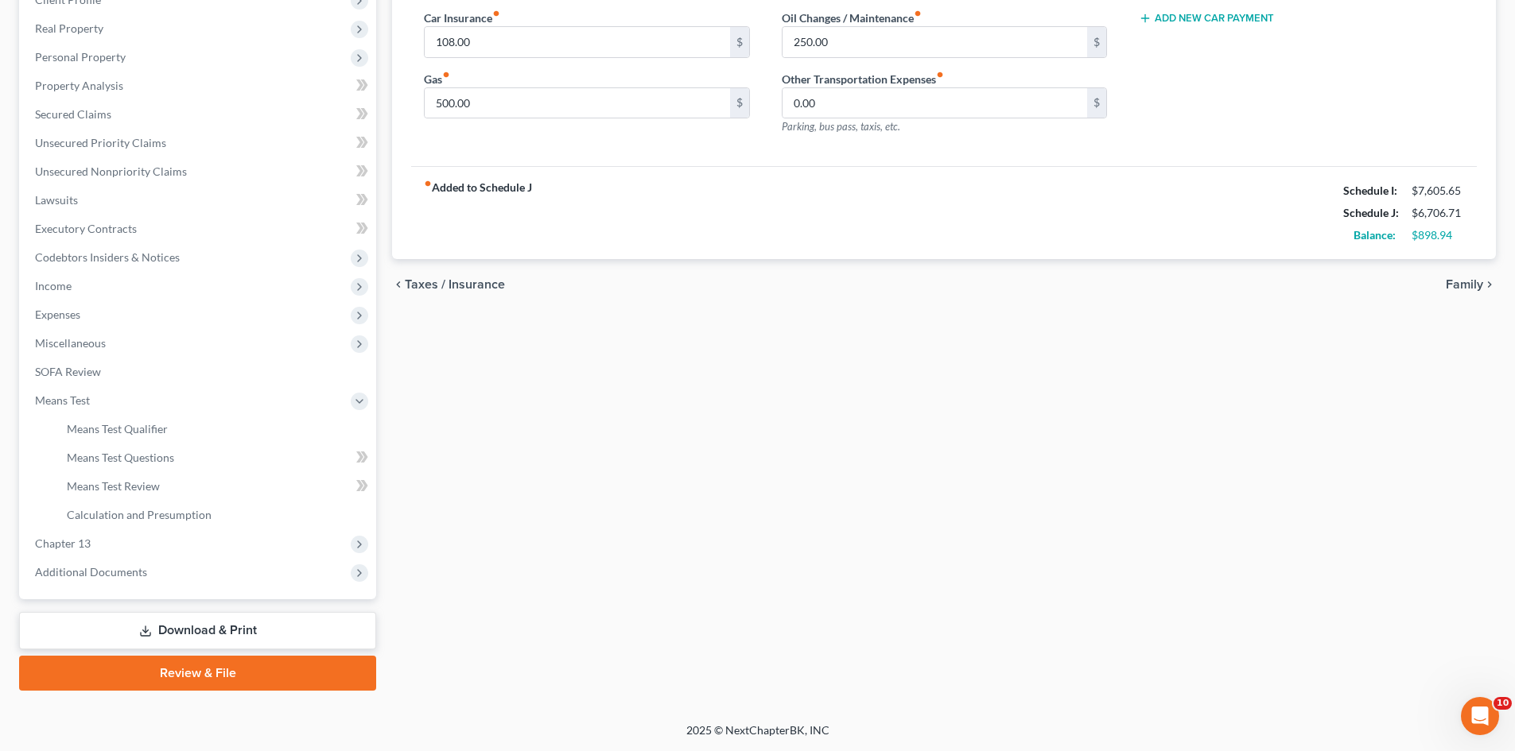
scroll to position [237, 0]
click at [131, 483] on span "Means Test Review" at bounding box center [113, 486] width 93 height 14
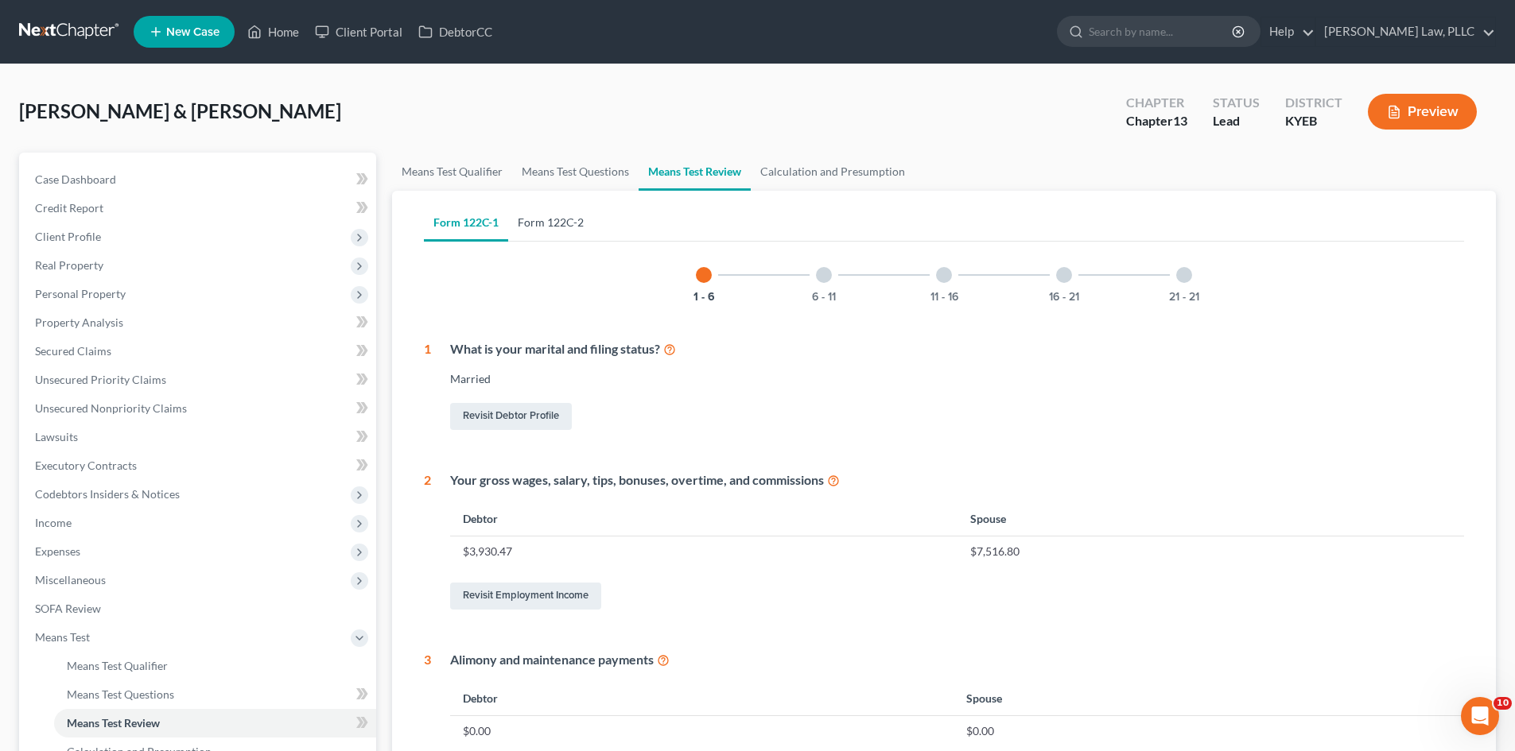
click at [567, 219] on link "Form 122C-2" at bounding box center [550, 223] width 85 height 38
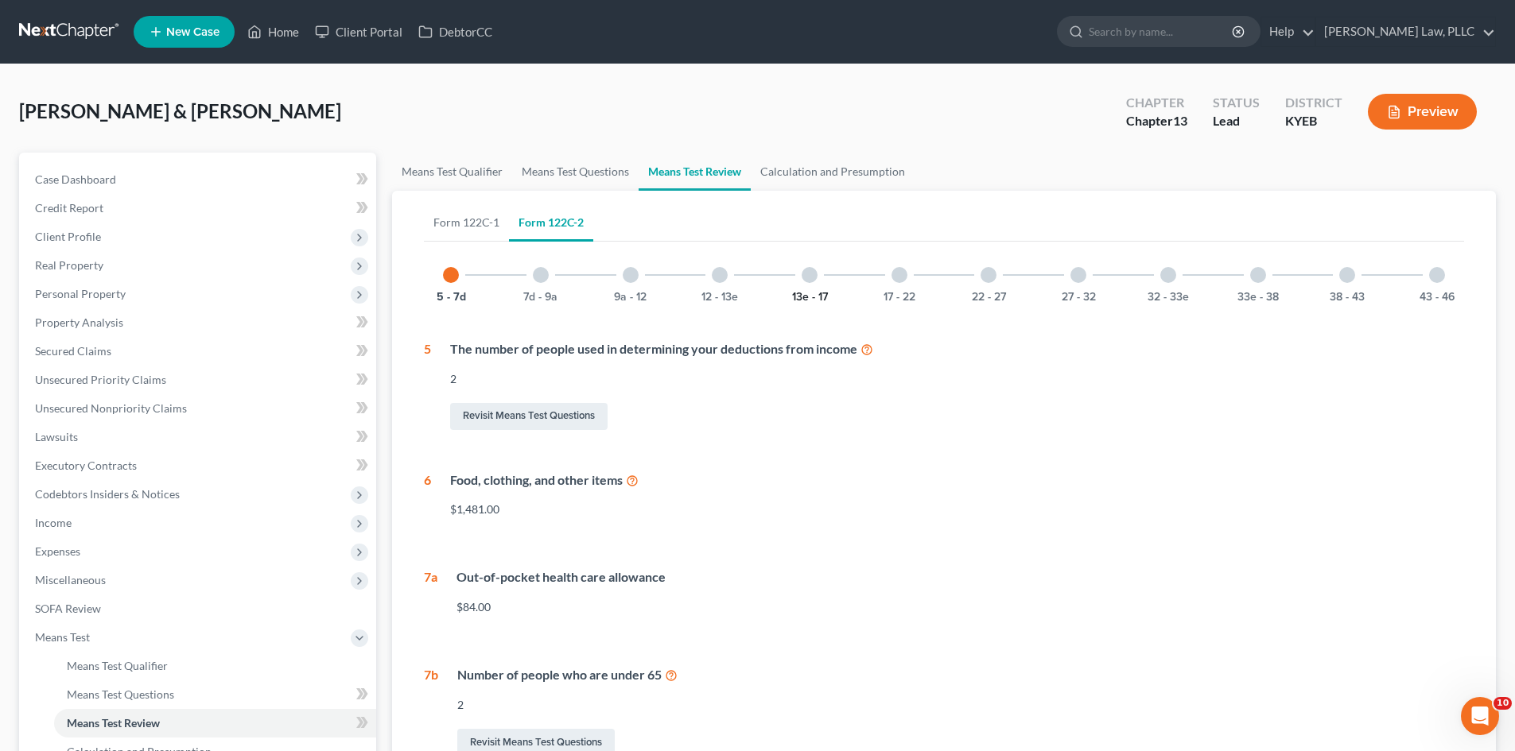
click at [819, 299] on button "13e - 17" at bounding box center [810, 297] width 36 height 11
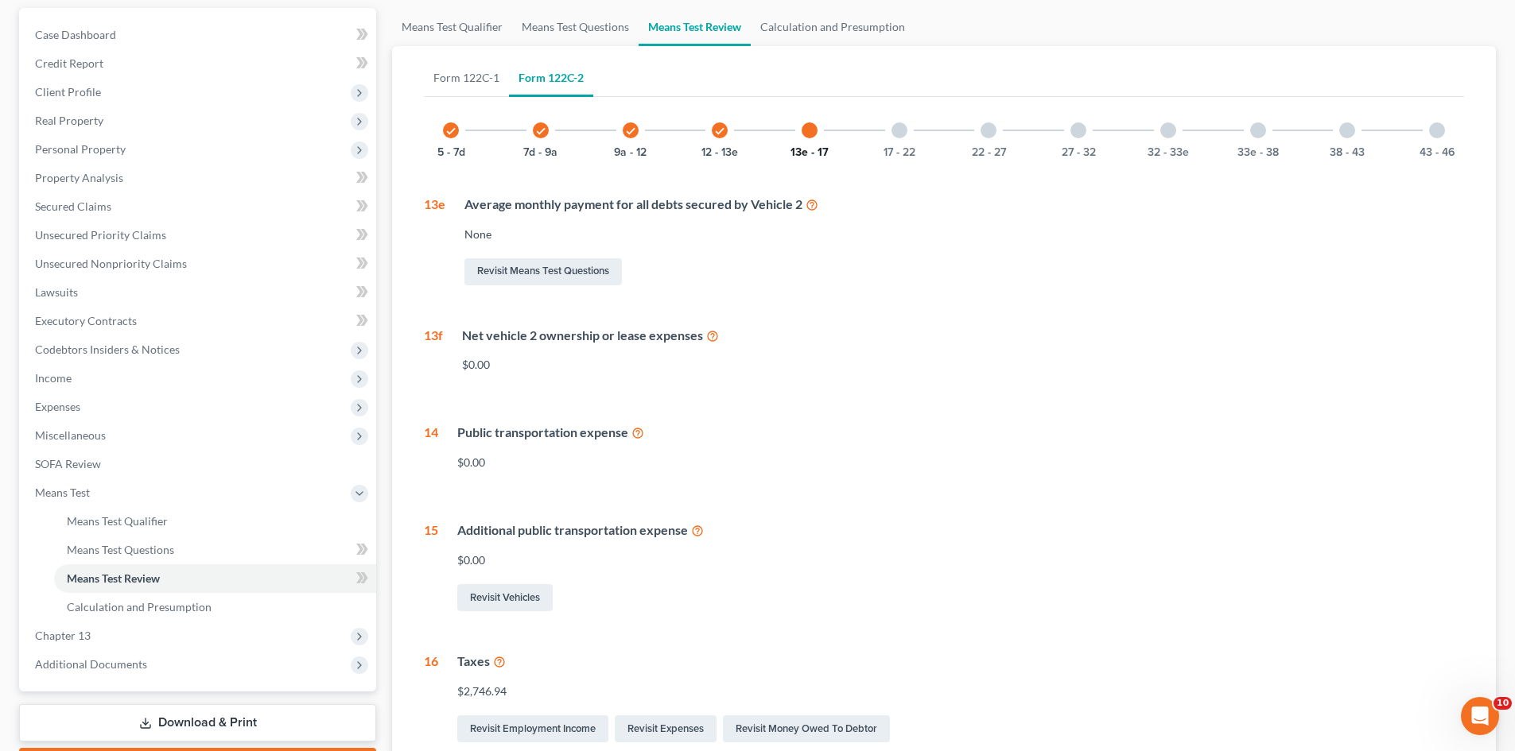
scroll to position [69, 0]
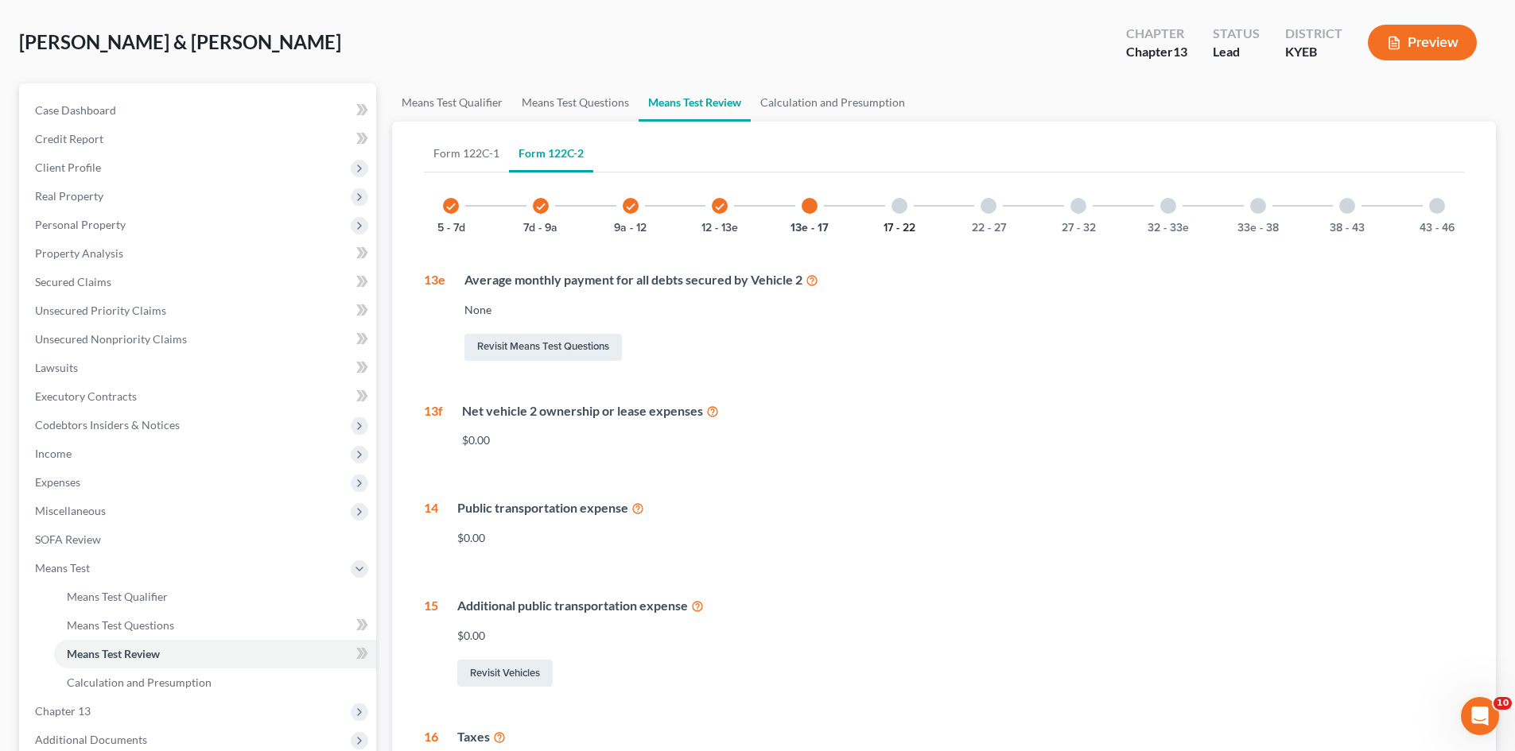
click at [898, 226] on button "17 - 22" at bounding box center [899, 228] width 32 height 11
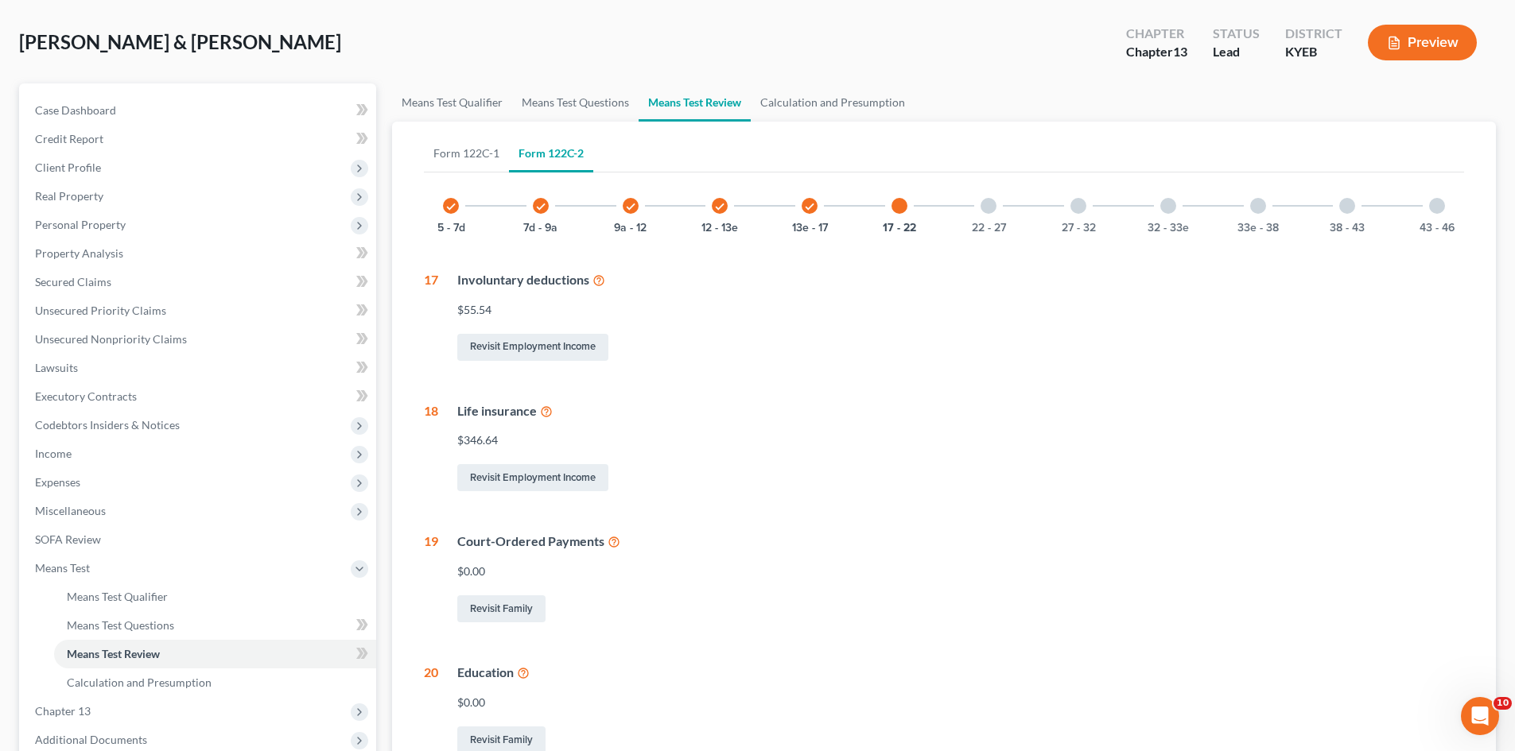
click at [545, 409] on icon at bounding box center [546, 410] width 13 height 15
click at [991, 231] on button "22 - 27" at bounding box center [989, 228] width 34 height 11
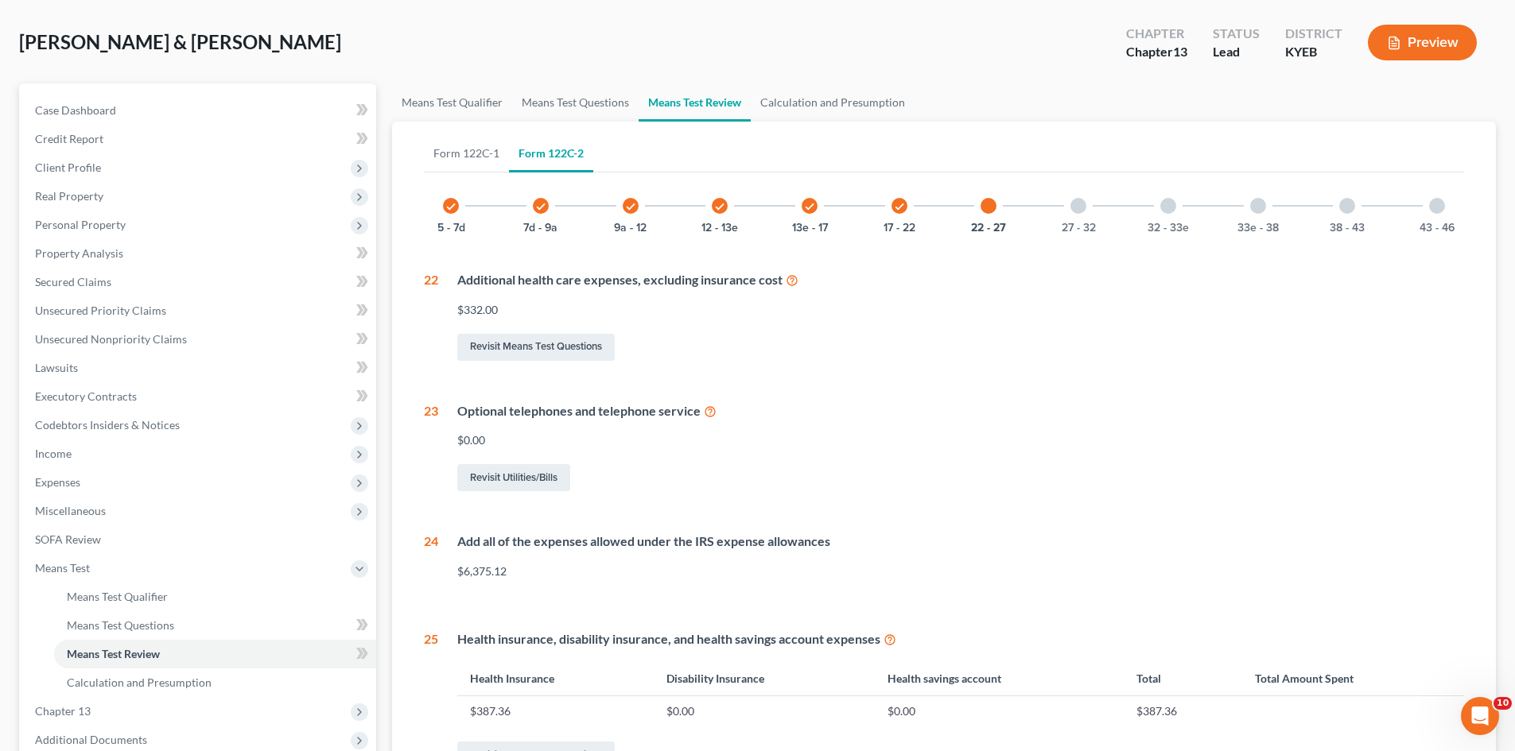
click at [790, 277] on icon at bounding box center [792, 279] width 13 height 15
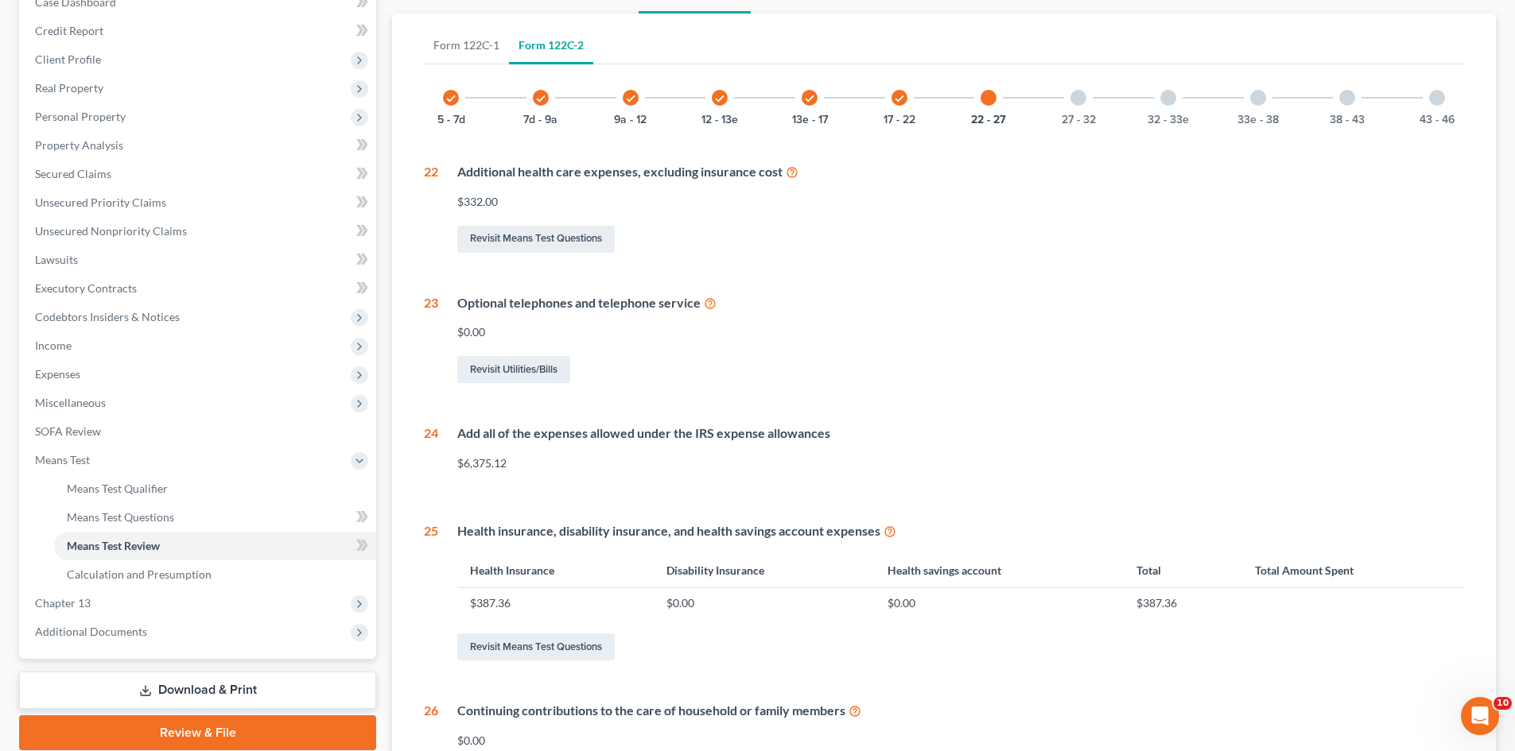
scroll to position [149, 0]
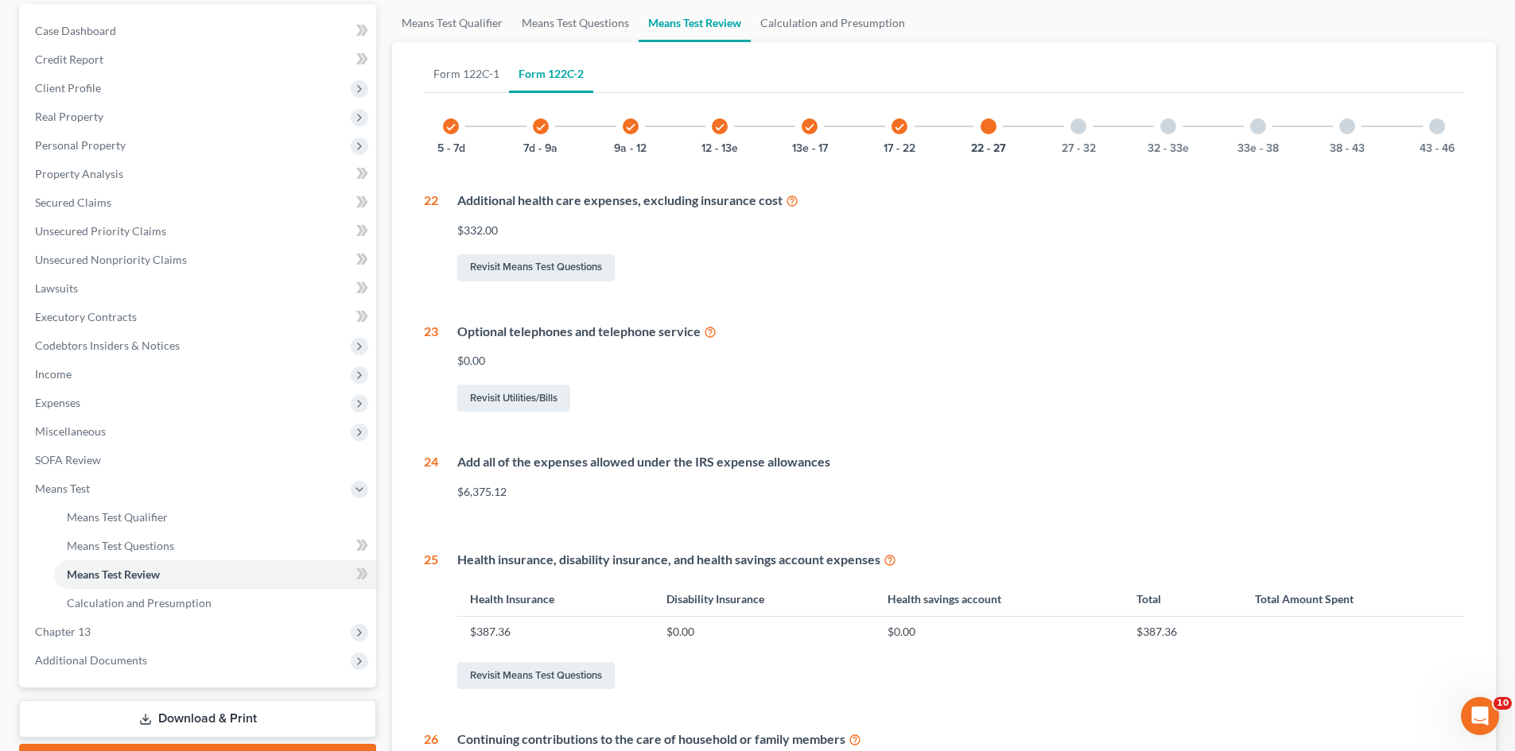
click at [888, 561] on icon at bounding box center [889, 559] width 13 height 15
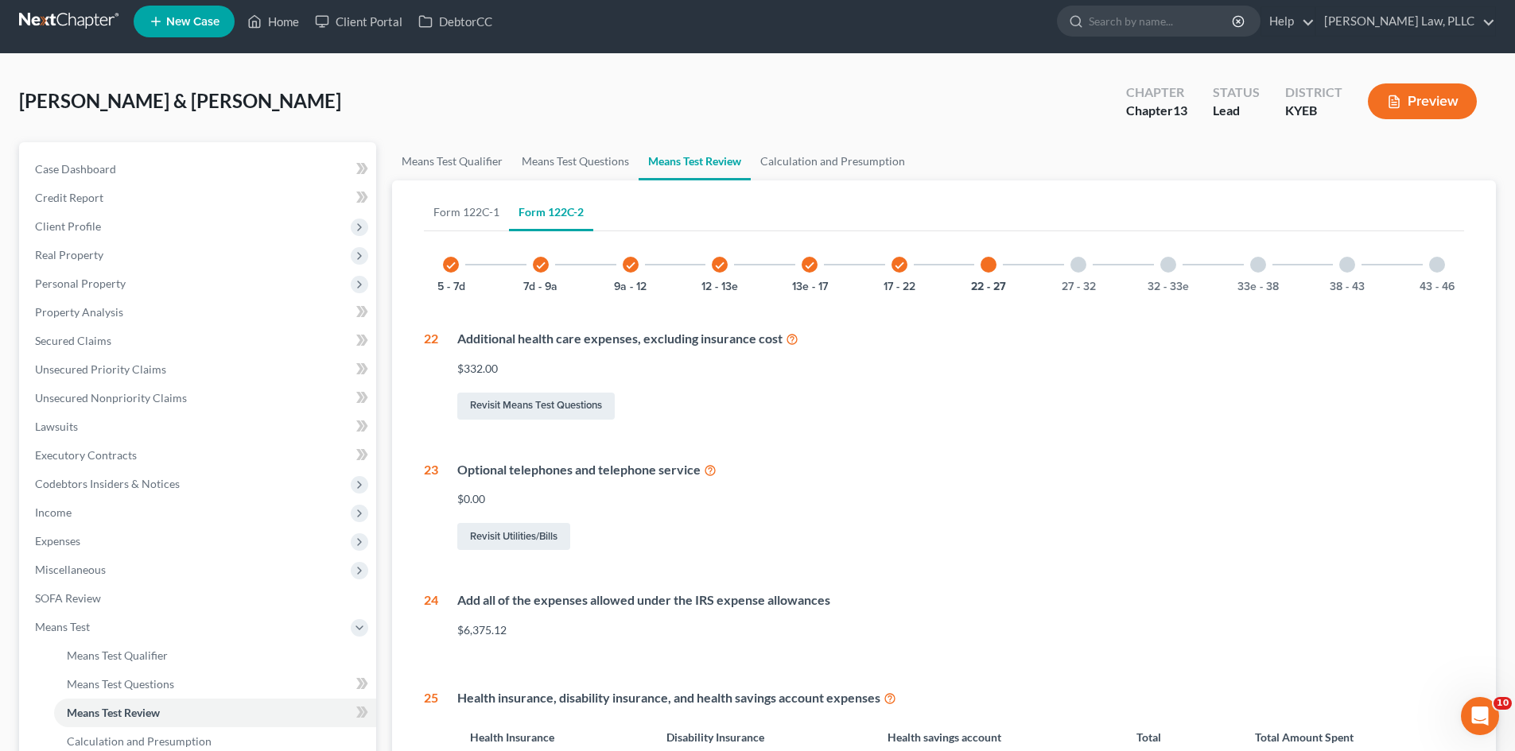
scroll to position [0, 0]
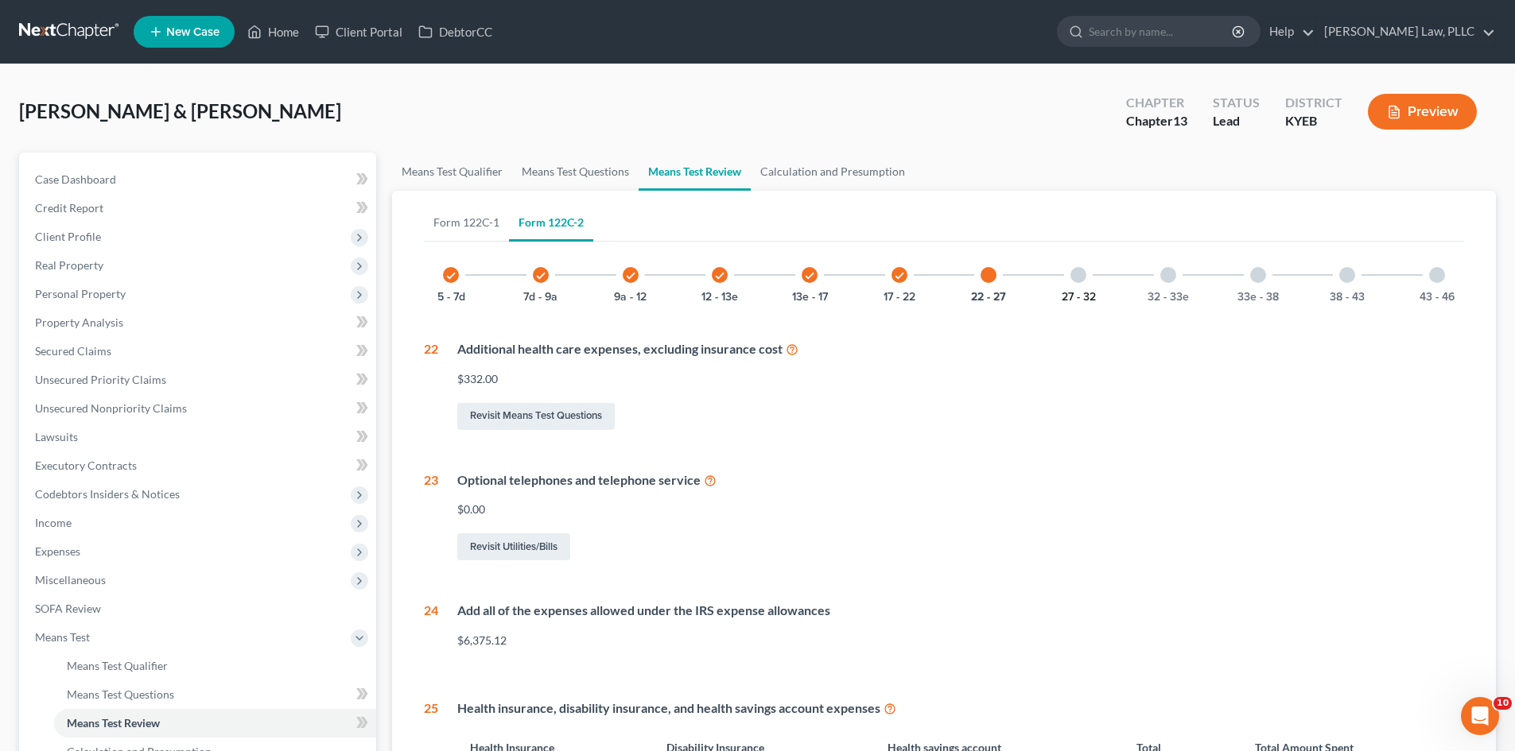
click at [1073, 294] on button "27 - 32" at bounding box center [1078, 297] width 34 height 11
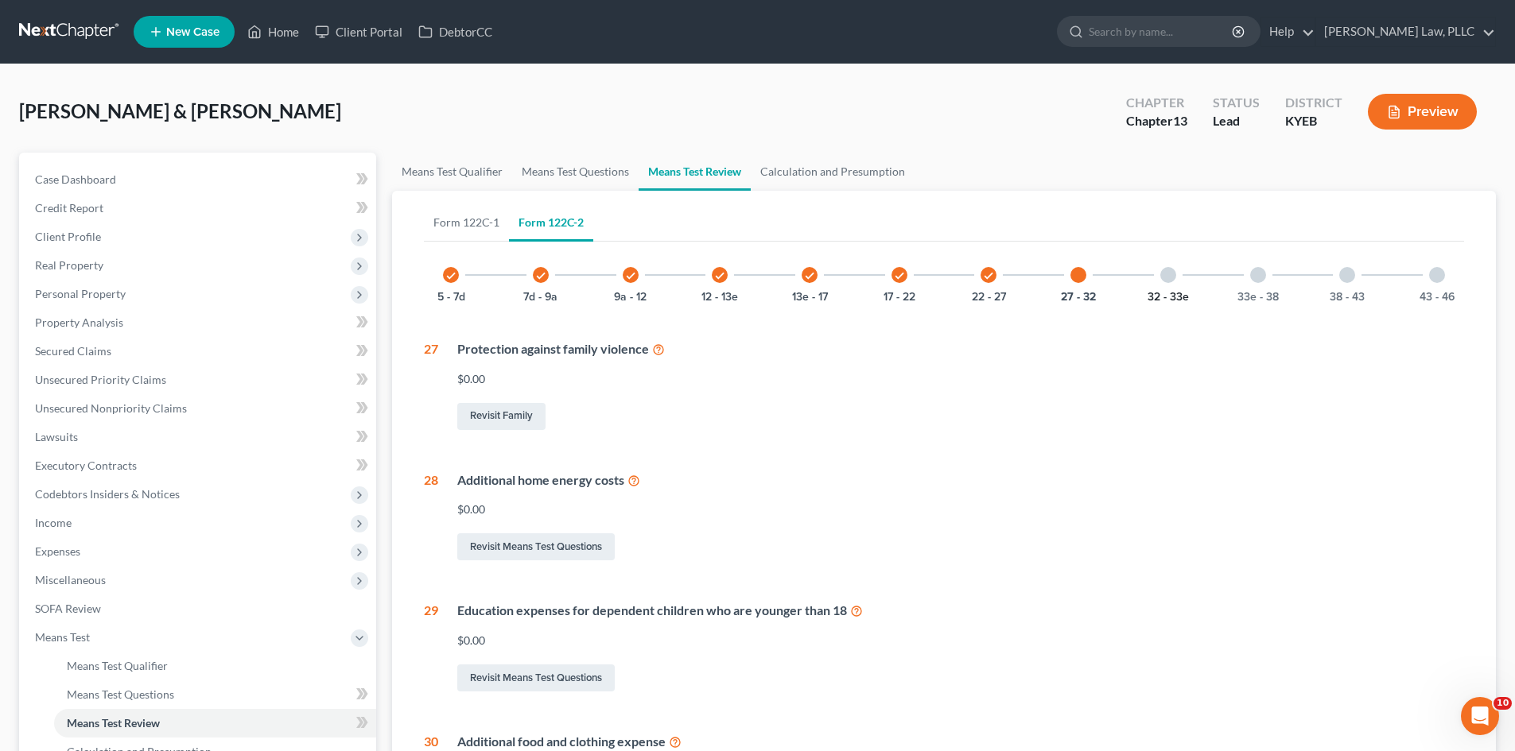
click at [1167, 293] on button "32 - 33e" at bounding box center [1167, 297] width 41 height 11
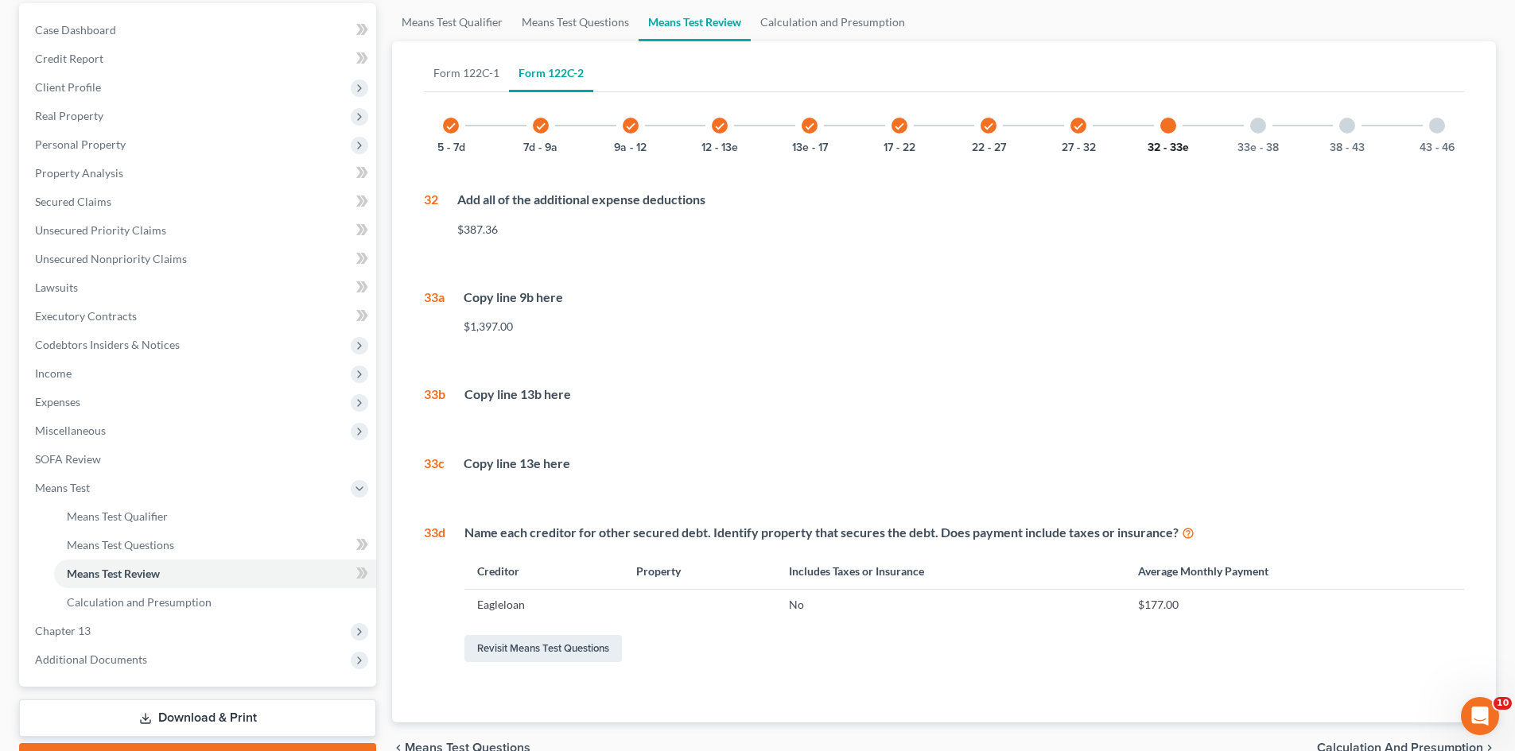
scroll to position [159, 0]
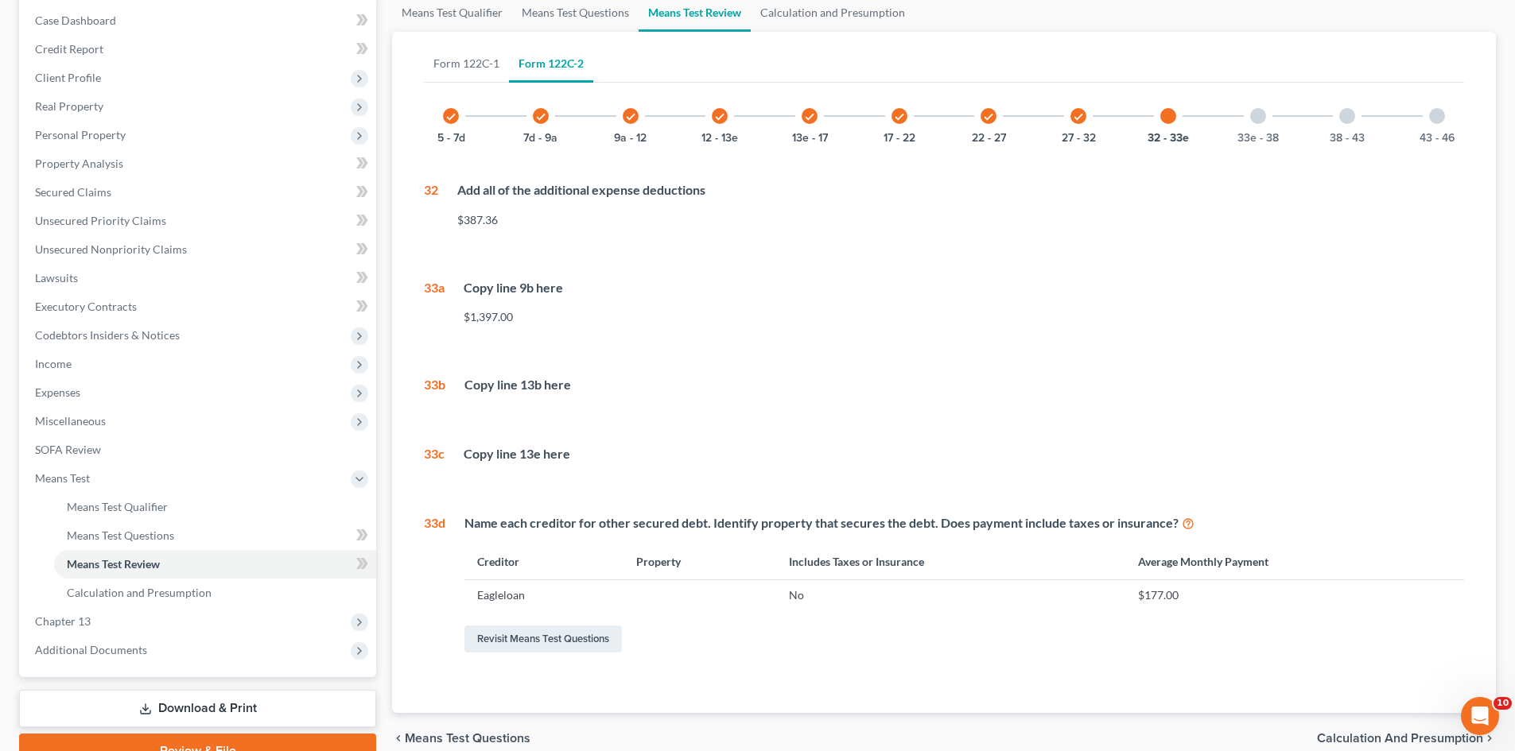
click at [1253, 116] on div at bounding box center [1258, 116] width 16 height 16
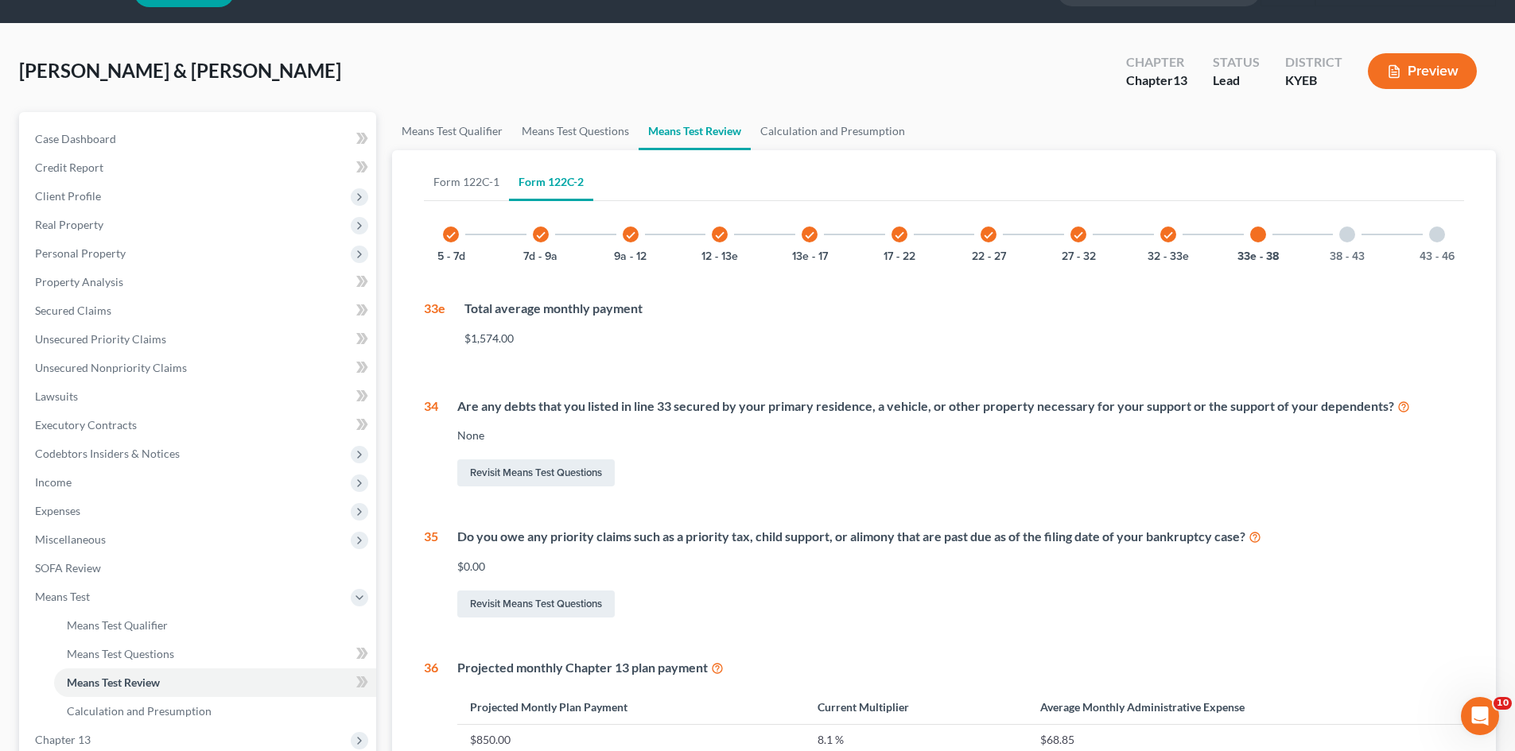
scroll to position [38, 0]
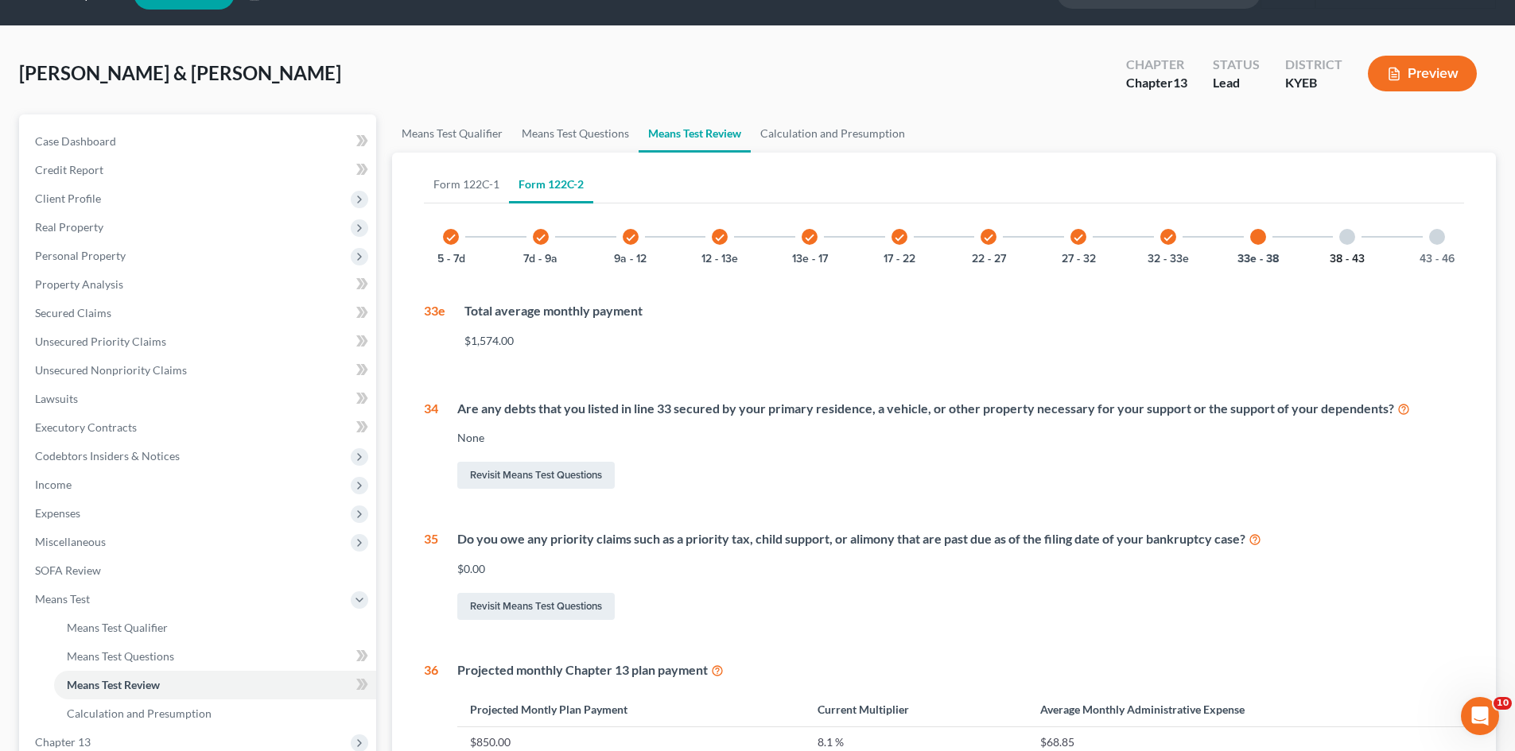
click at [1349, 256] on button "38 - 43" at bounding box center [1346, 259] width 35 height 11
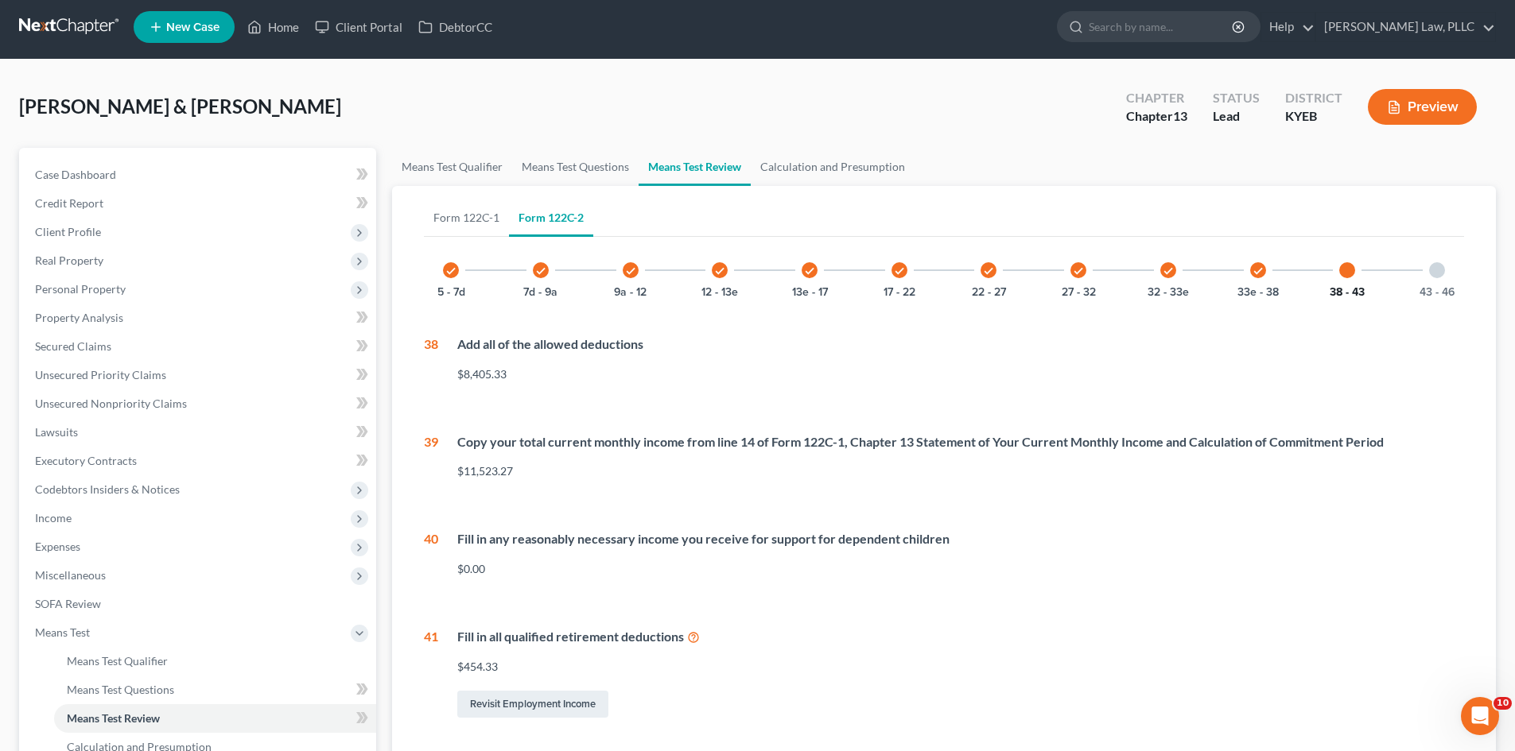
scroll to position [2, 0]
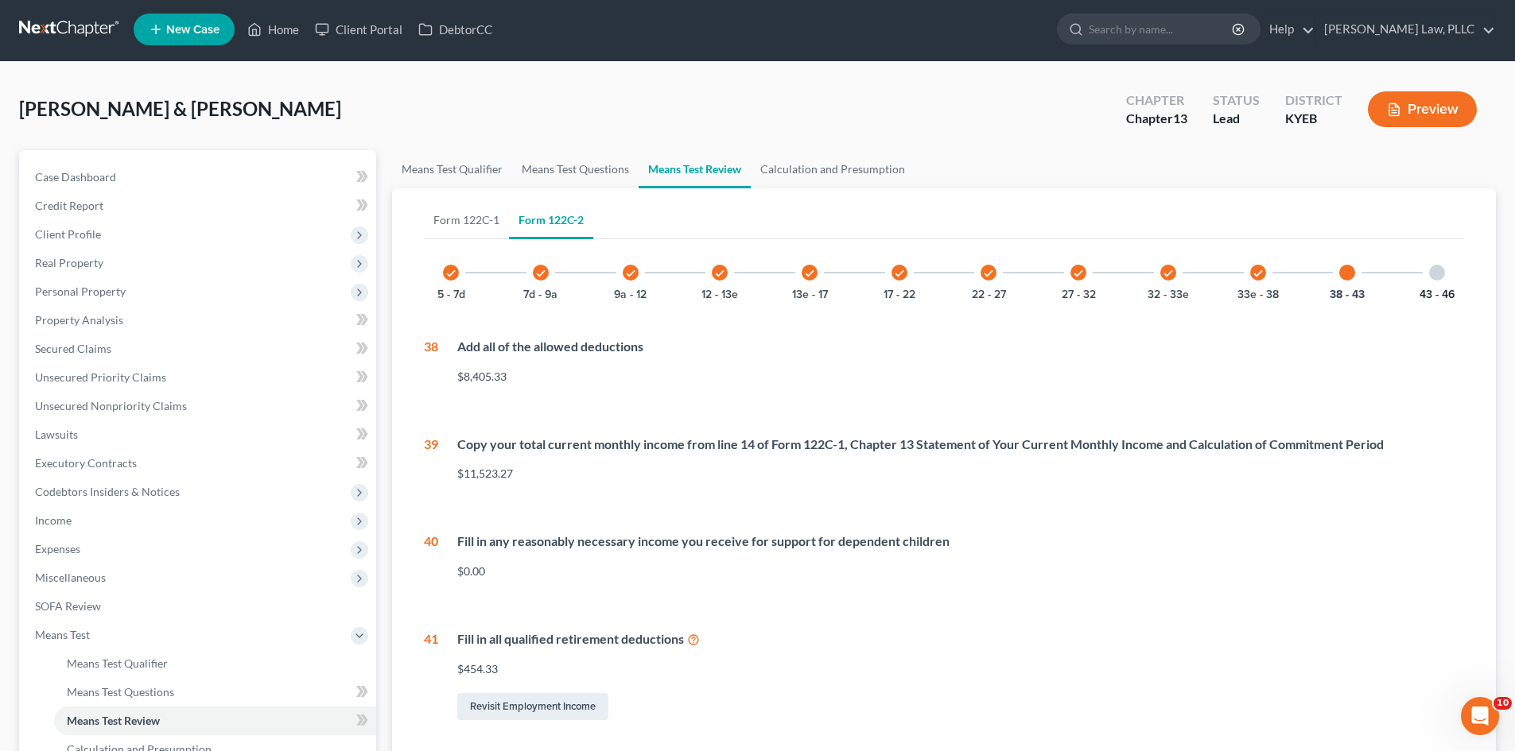
click at [1429, 289] on button "43 - 46" at bounding box center [1436, 294] width 35 height 11
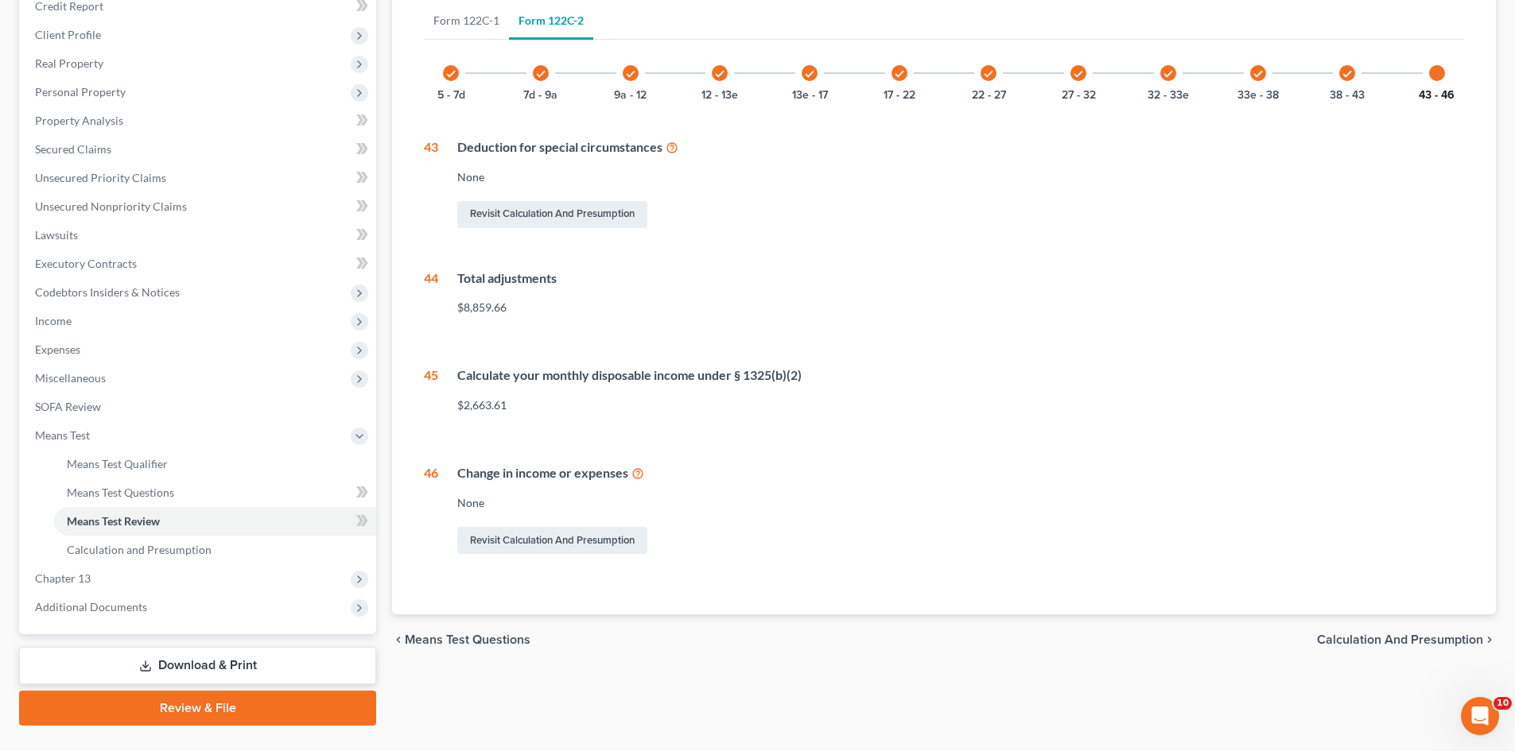
scroll to position [237, 0]
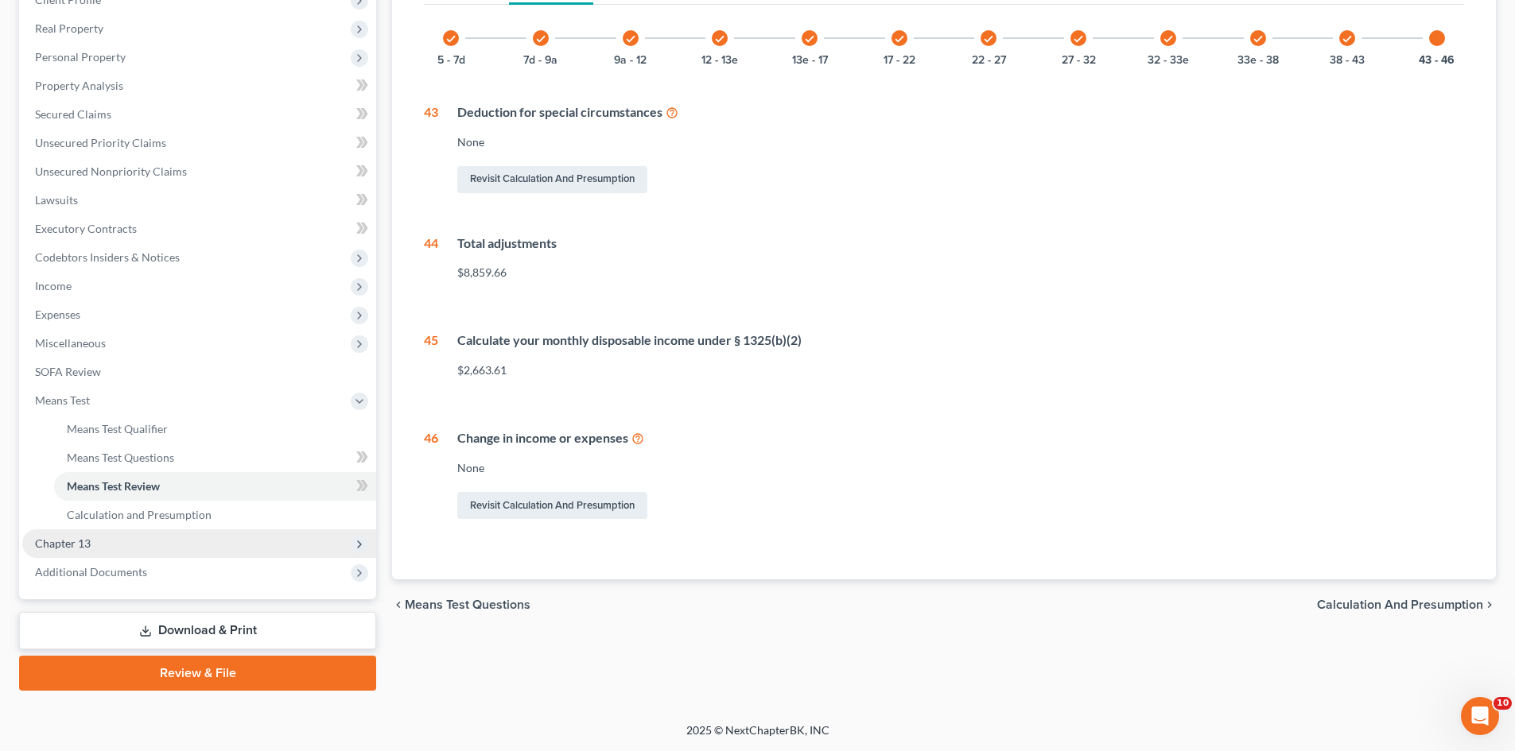
click at [52, 545] on span "Chapter 13" at bounding box center [63, 544] width 56 height 14
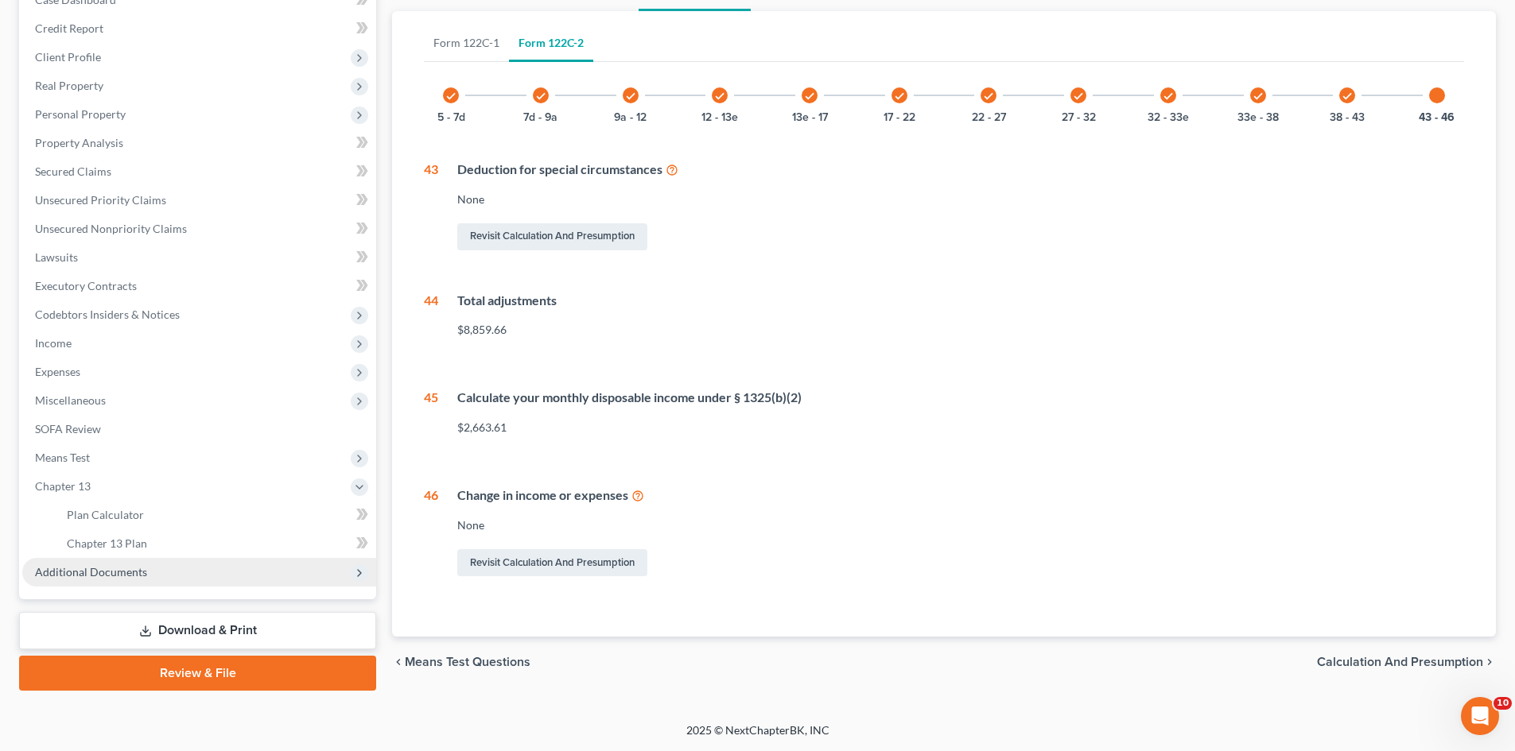
scroll to position [180, 0]
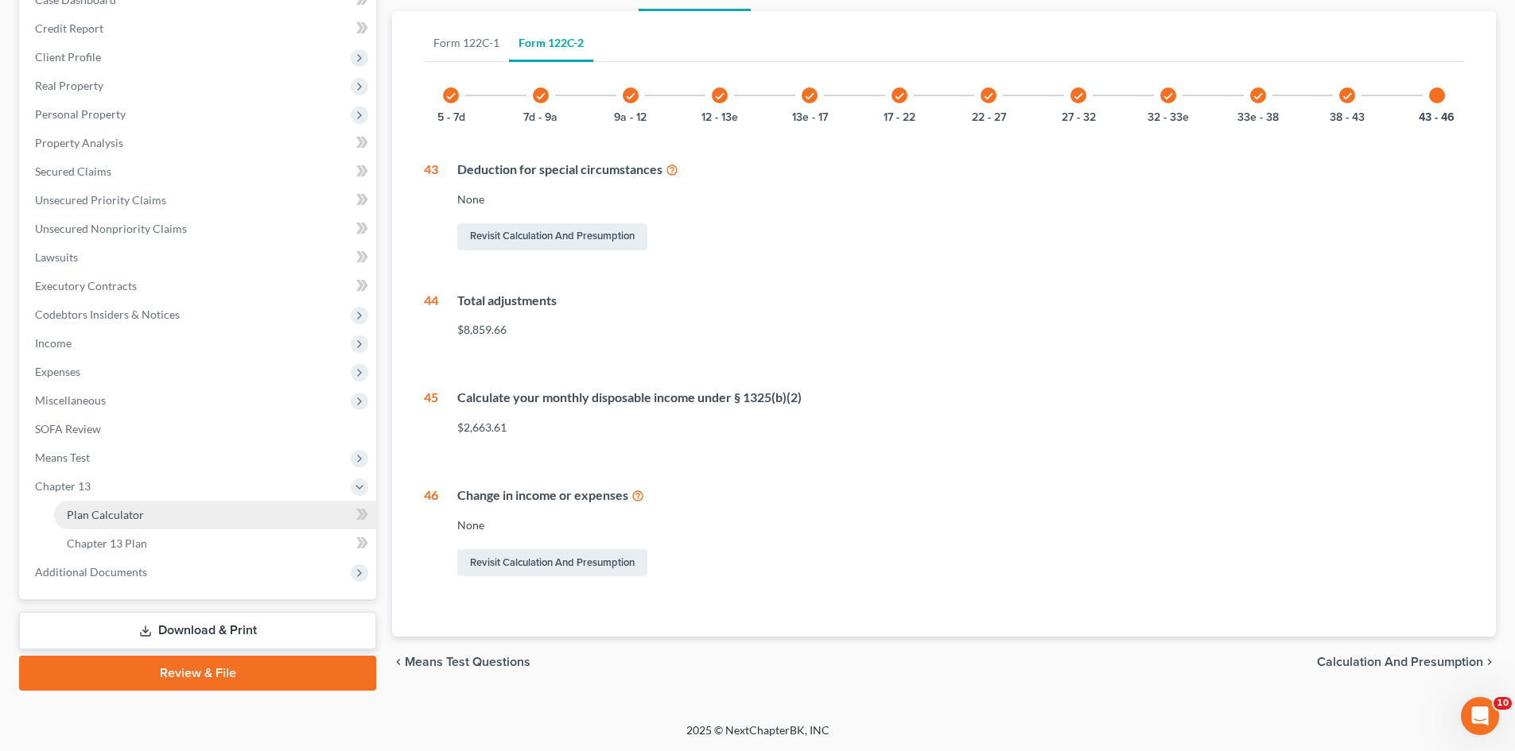
click at [125, 518] on span "Plan Calculator" at bounding box center [105, 515] width 77 height 14
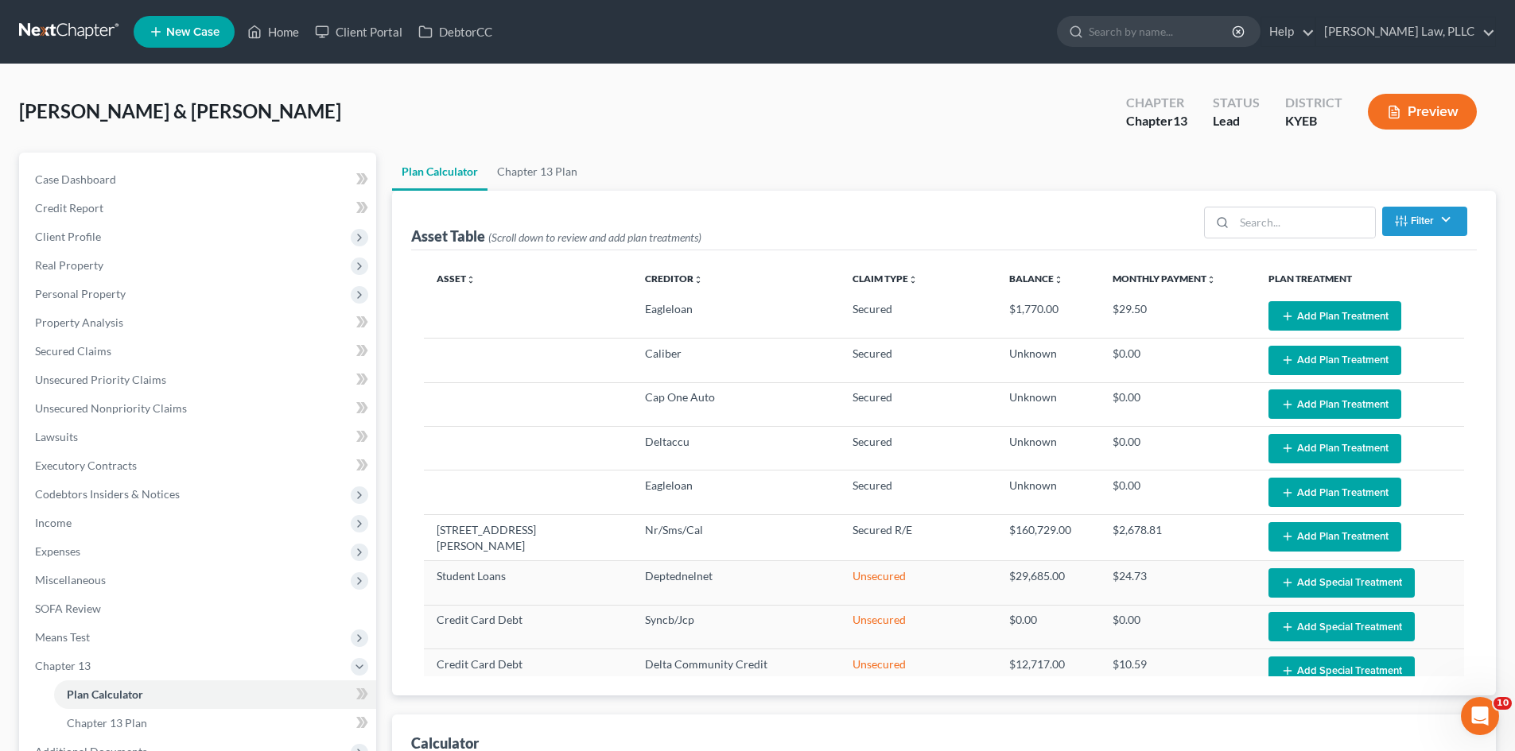
select select "59"
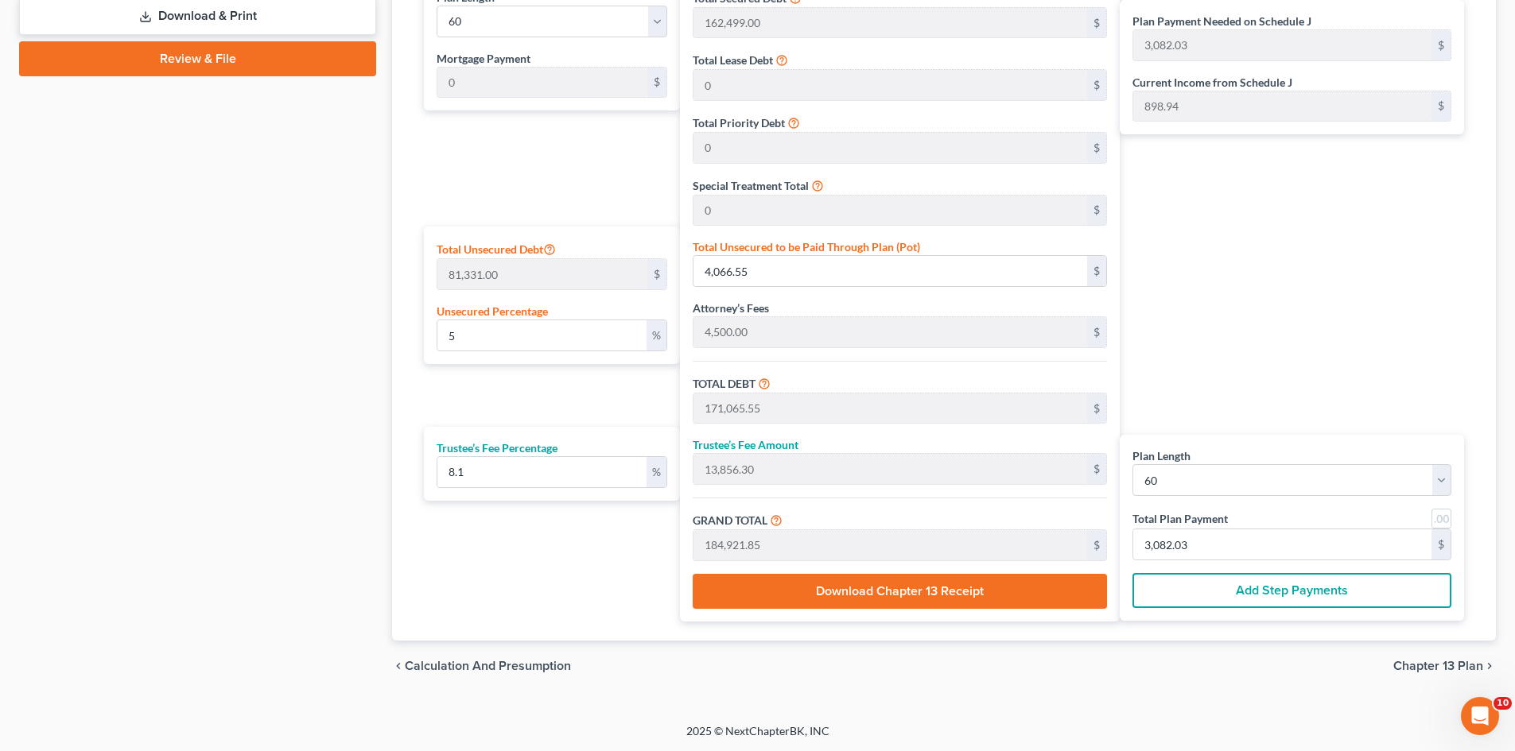
scroll to position [795, 0]
drag, startPoint x: 521, startPoint y: 334, endPoint x: 440, endPoint y: 335, distance: 80.3
click at [440, 335] on input "5" at bounding box center [541, 335] width 209 height 30
type input "1"
type input "813.31"
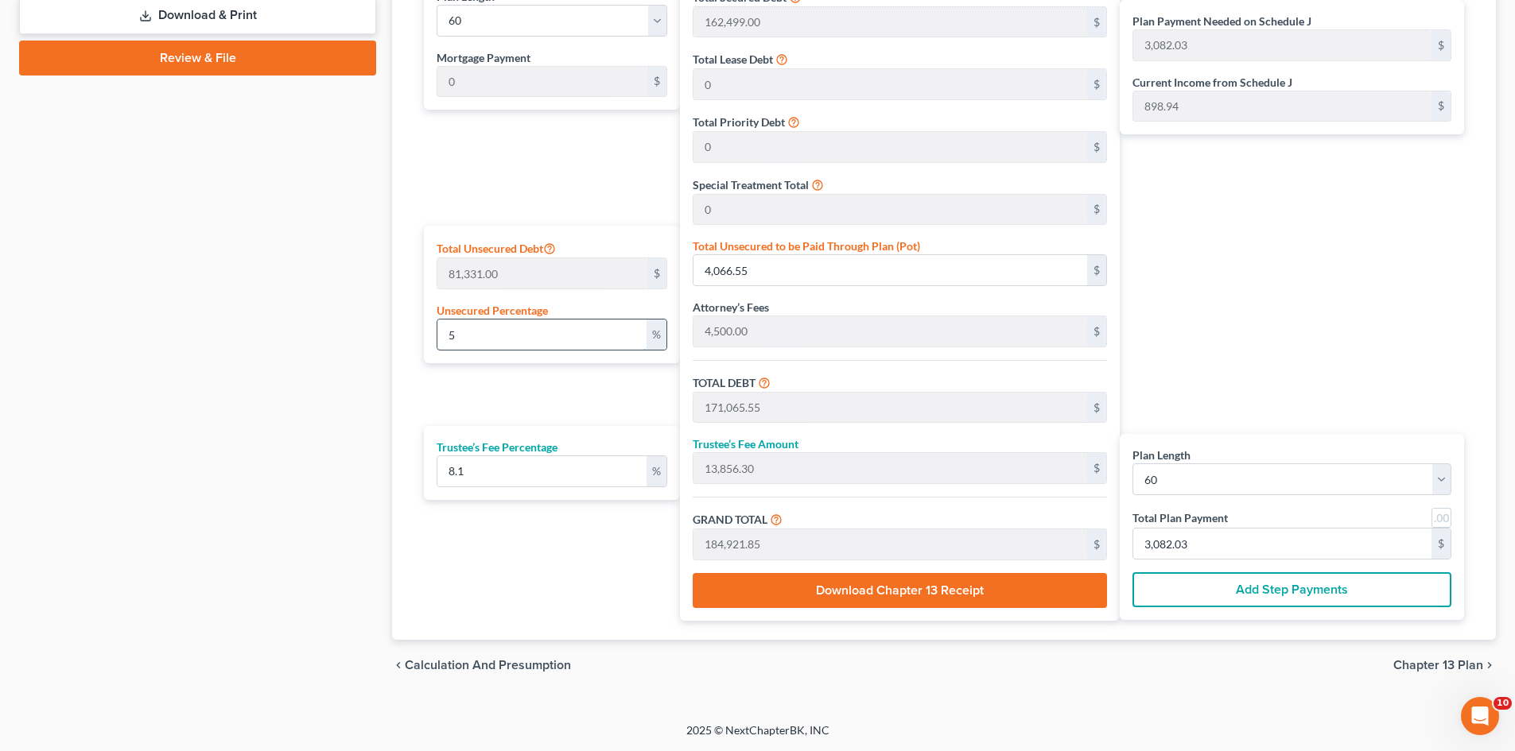
type input "167,812.31"
type input "13,592.79"
type input "181,405.10"
type input "3,023.41"
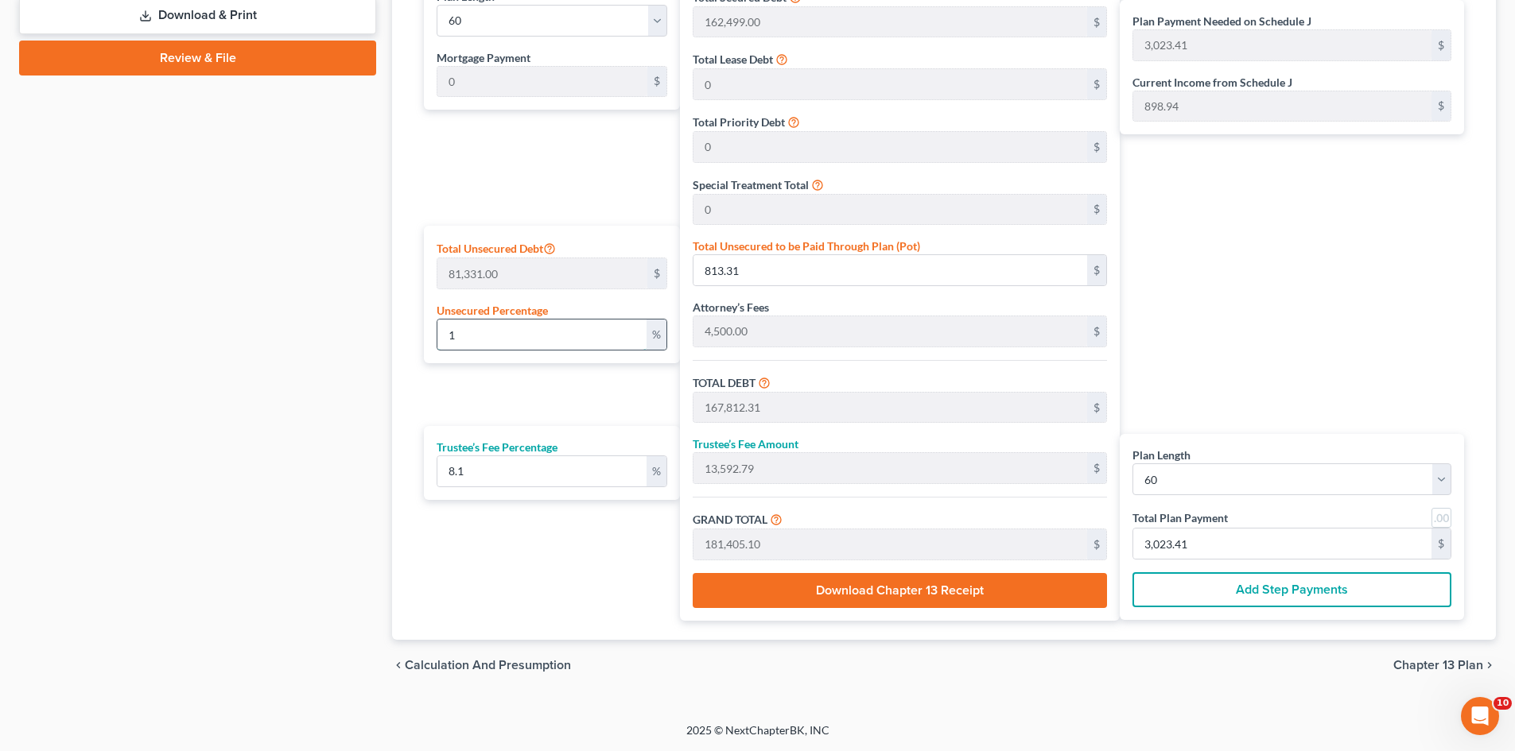
type input "15"
type input "12,199.65"
type input "179,198.65"
type input "14,515.09"
type input "193,713.74"
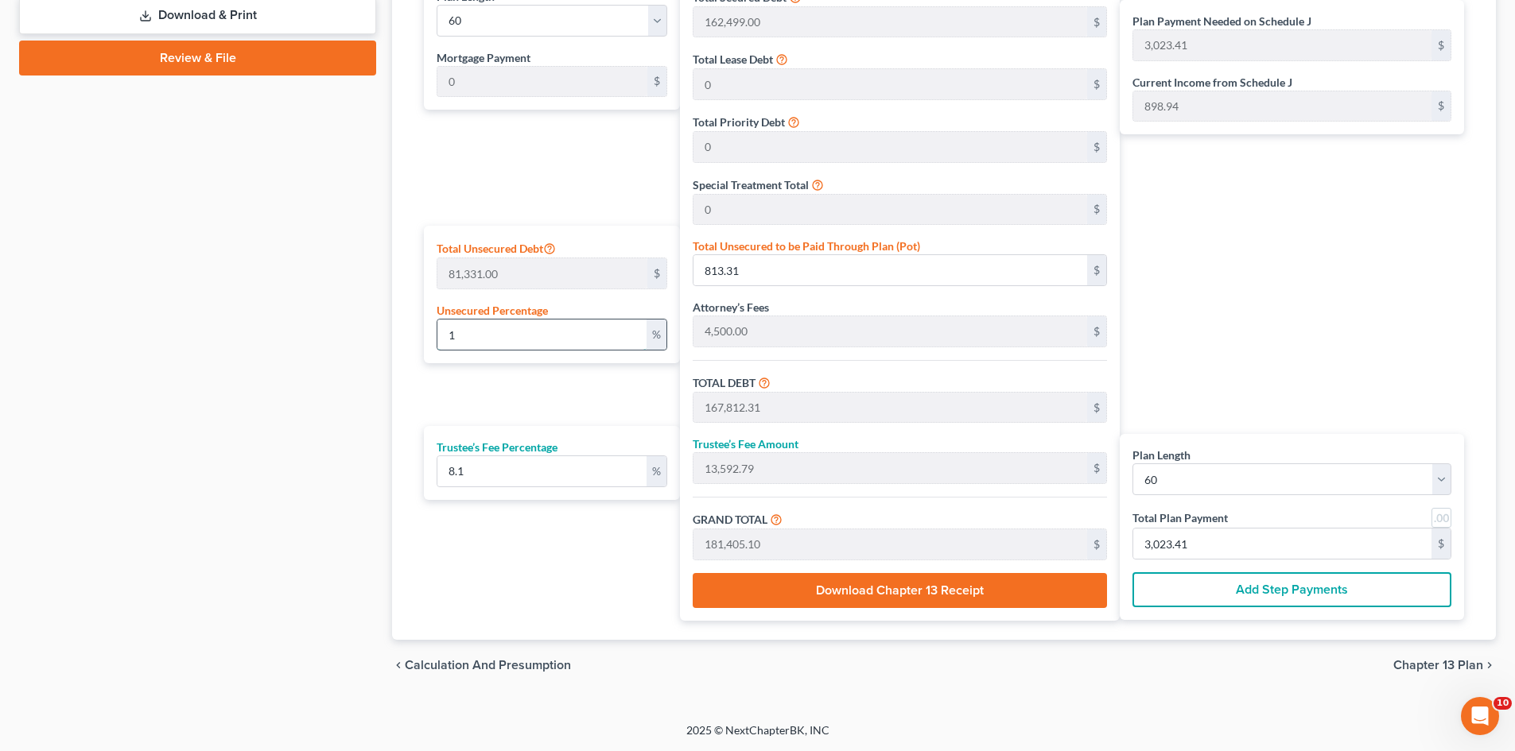
type input "3,228.56"
type input "15"
click at [373, 327] on div "Case Dashboard Payments Invoices Payments Payments Credit Report Client Profile" at bounding box center [197, 24] width 373 height 1333
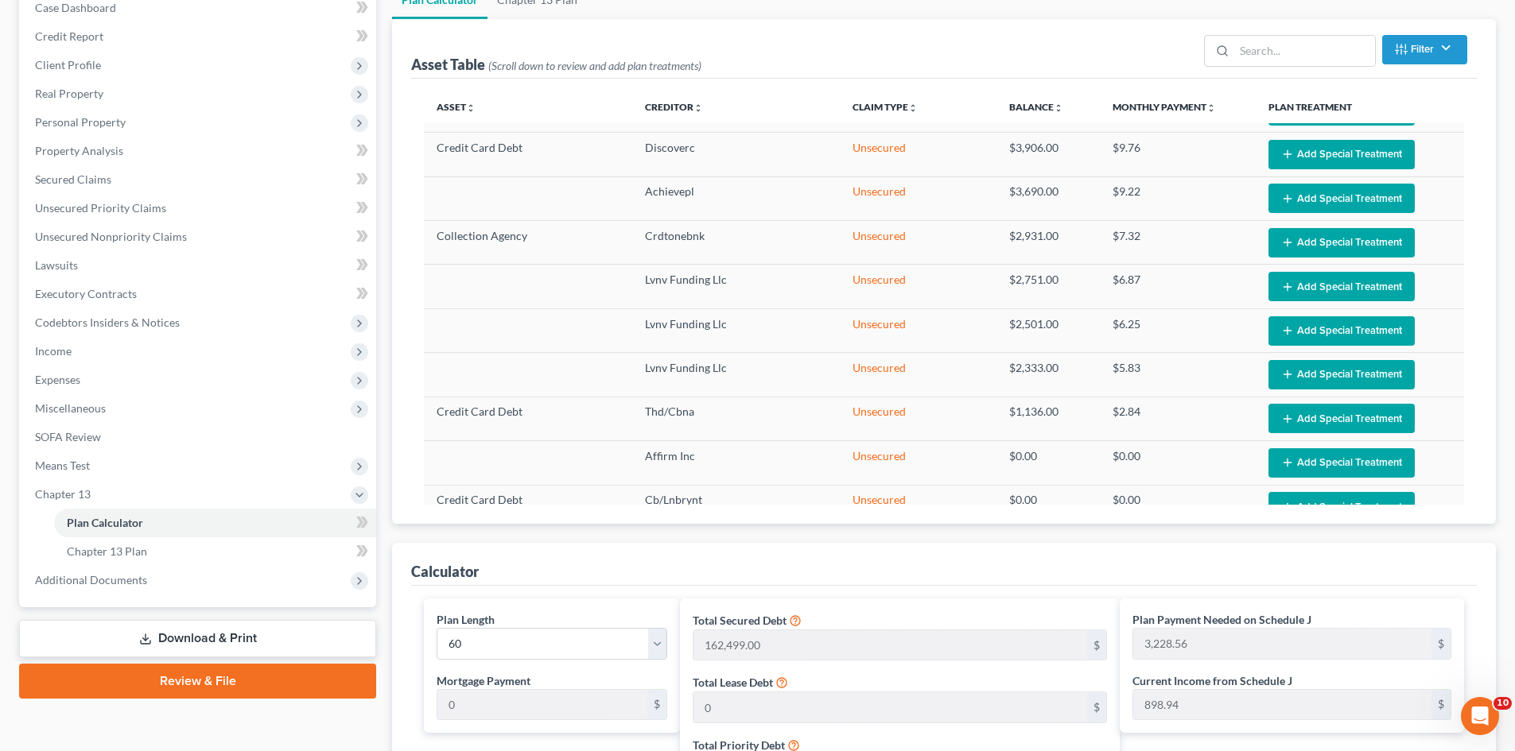
scroll to position [159, 0]
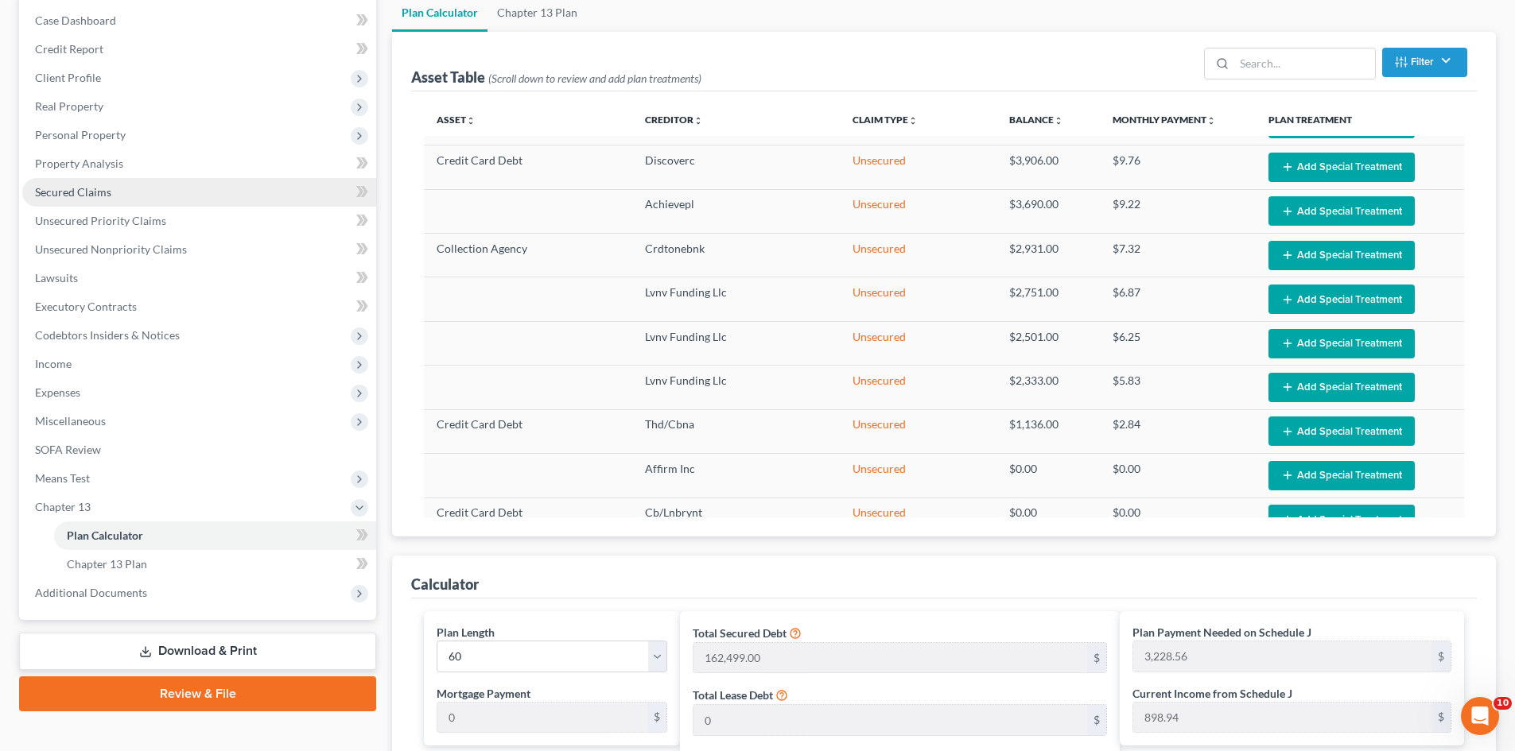
click at [79, 196] on span "Secured Claims" at bounding box center [73, 192] width 76 height 14
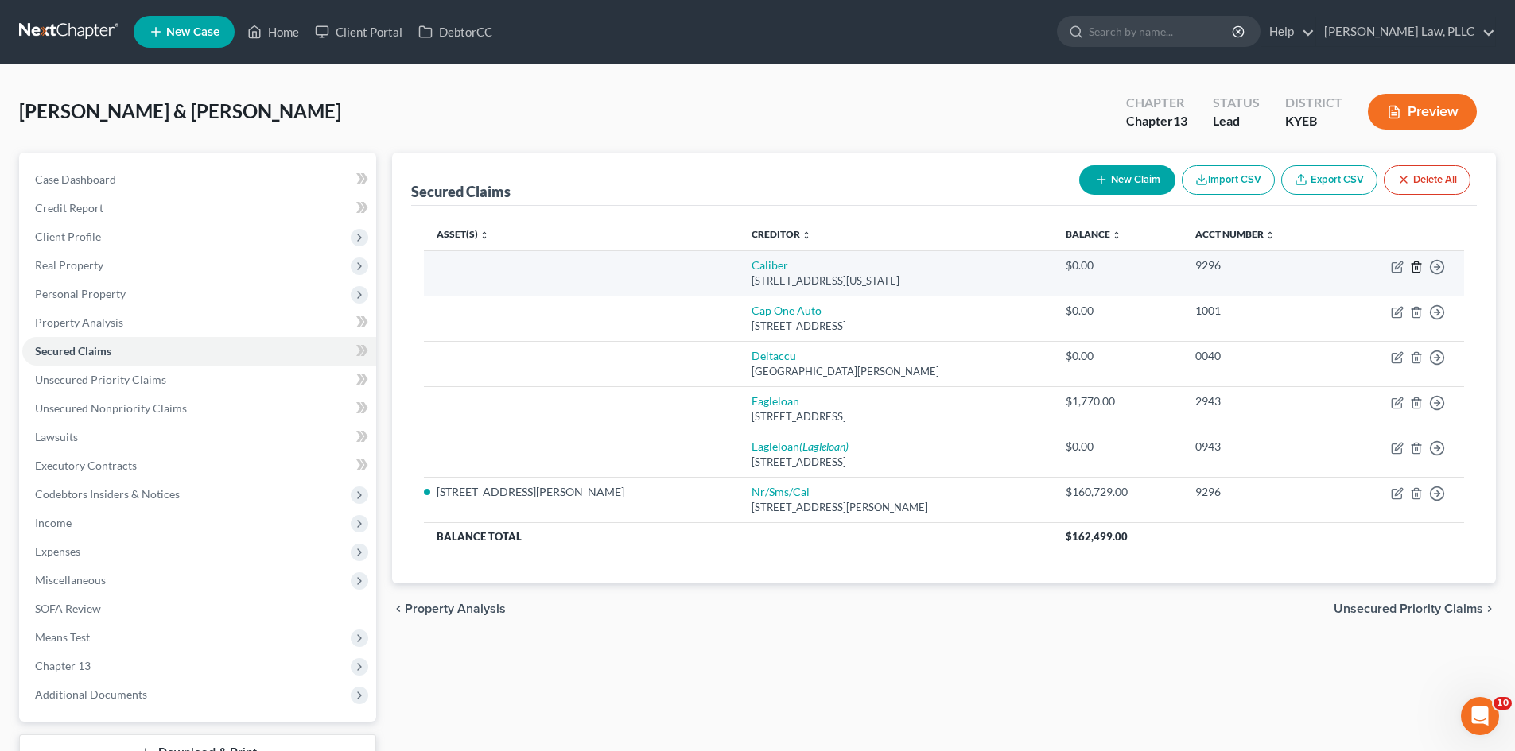
click at [1414, 266] on icon "button" at bounding box center [1416, 267] width 13 height 13
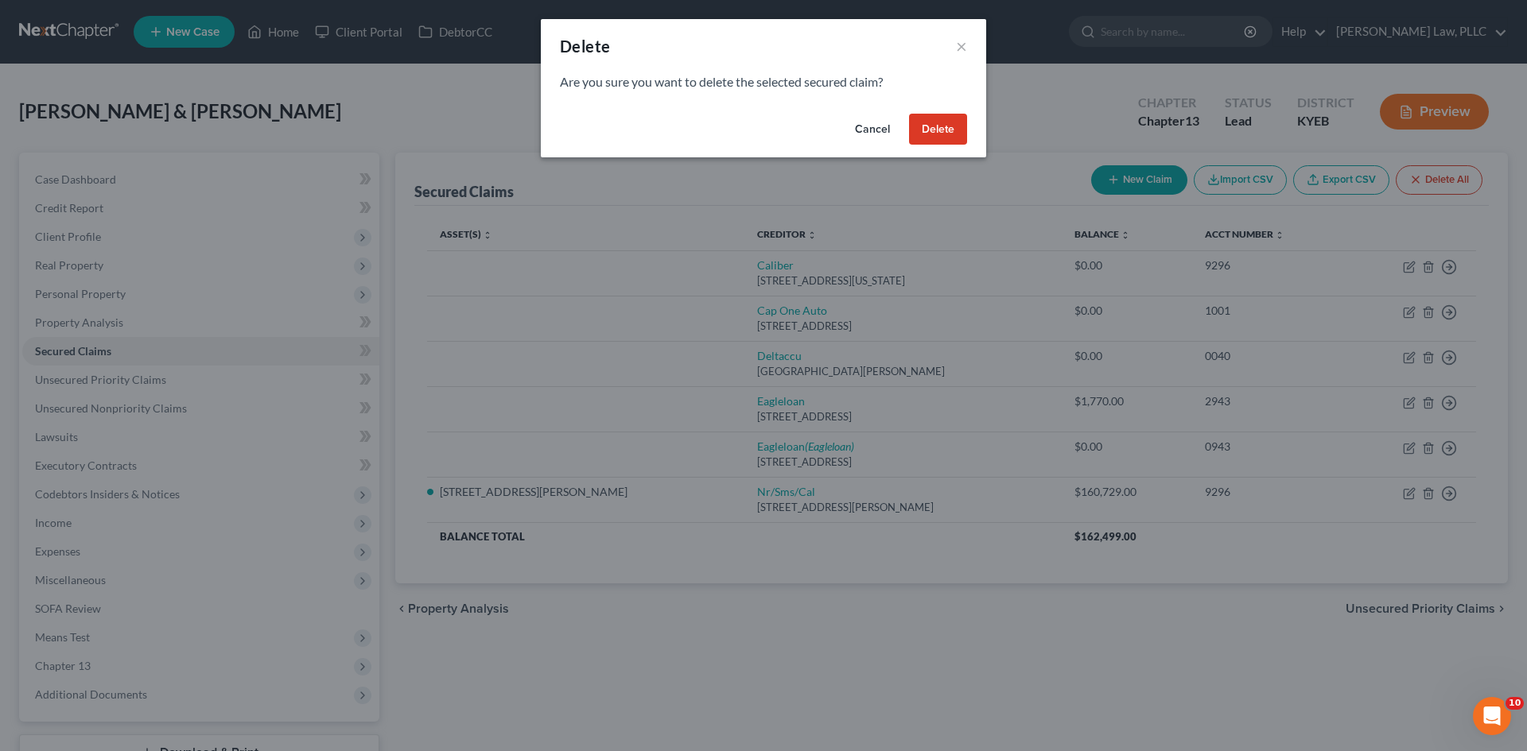
click at [942, 124] on button "Delete" at bounding box center [938, 130] width 58 height 32
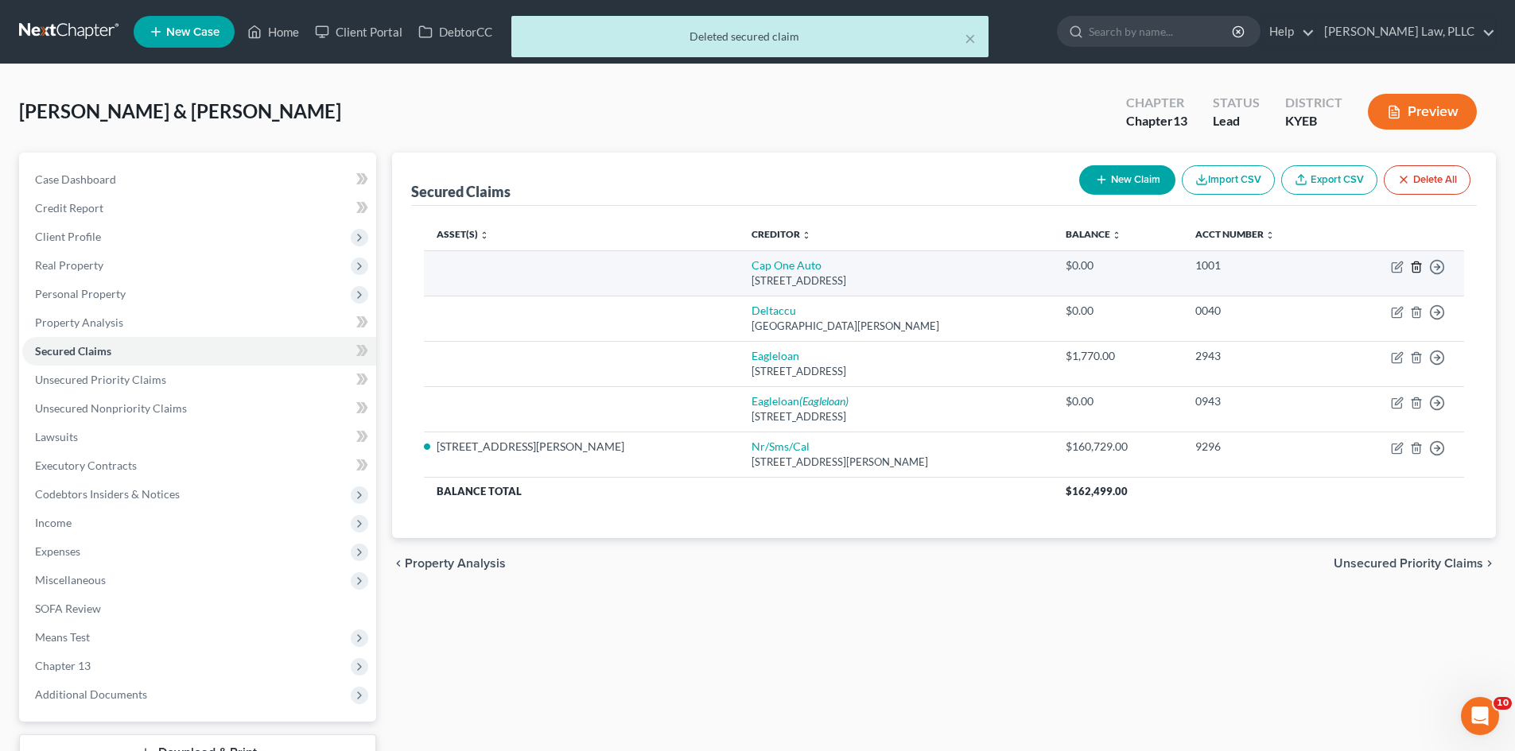
click at [1416, 266] on icon "button" at bounding box center [1416, 267] width 13 height 13
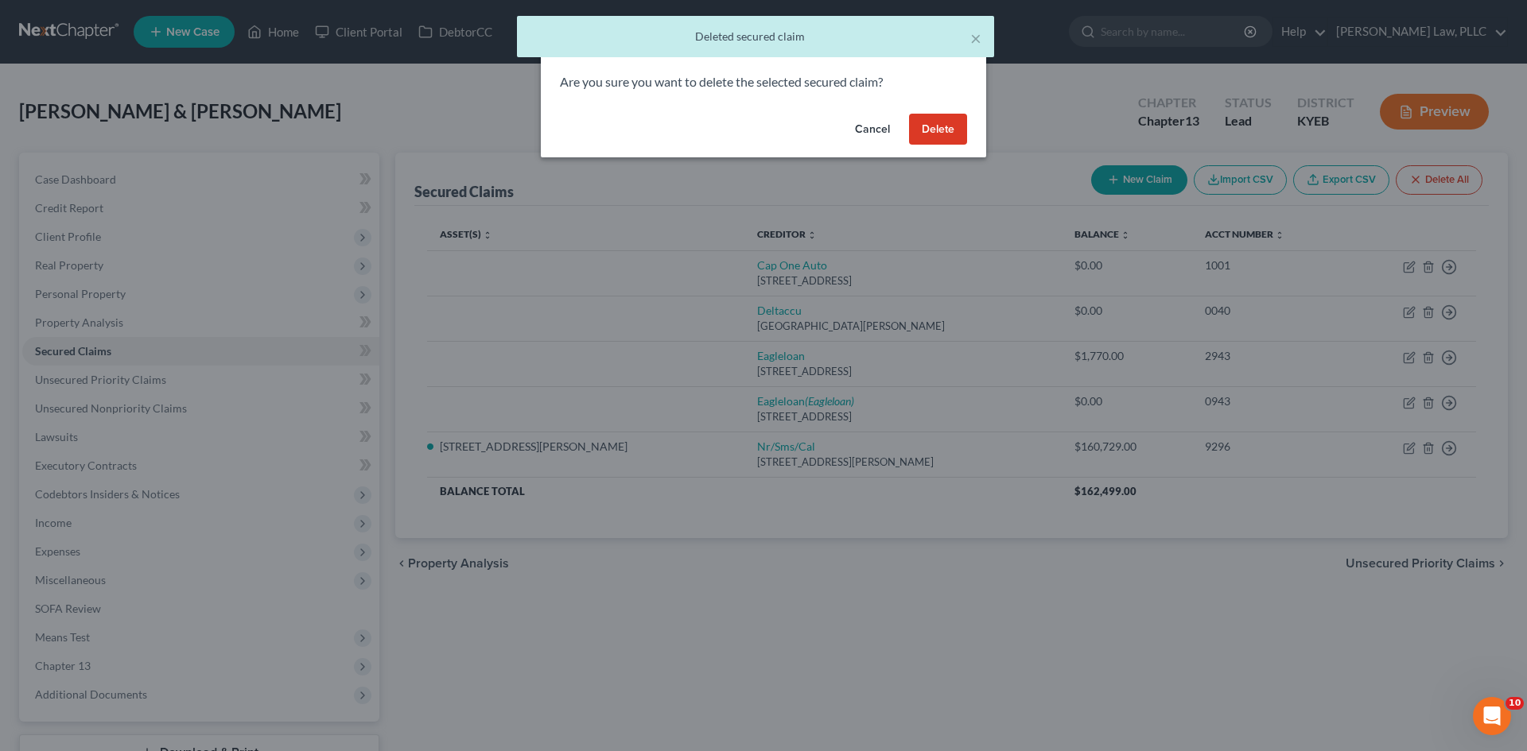
click at [933, 130] on button "Delete" at bounding box center [938, 130] width 58 height 32
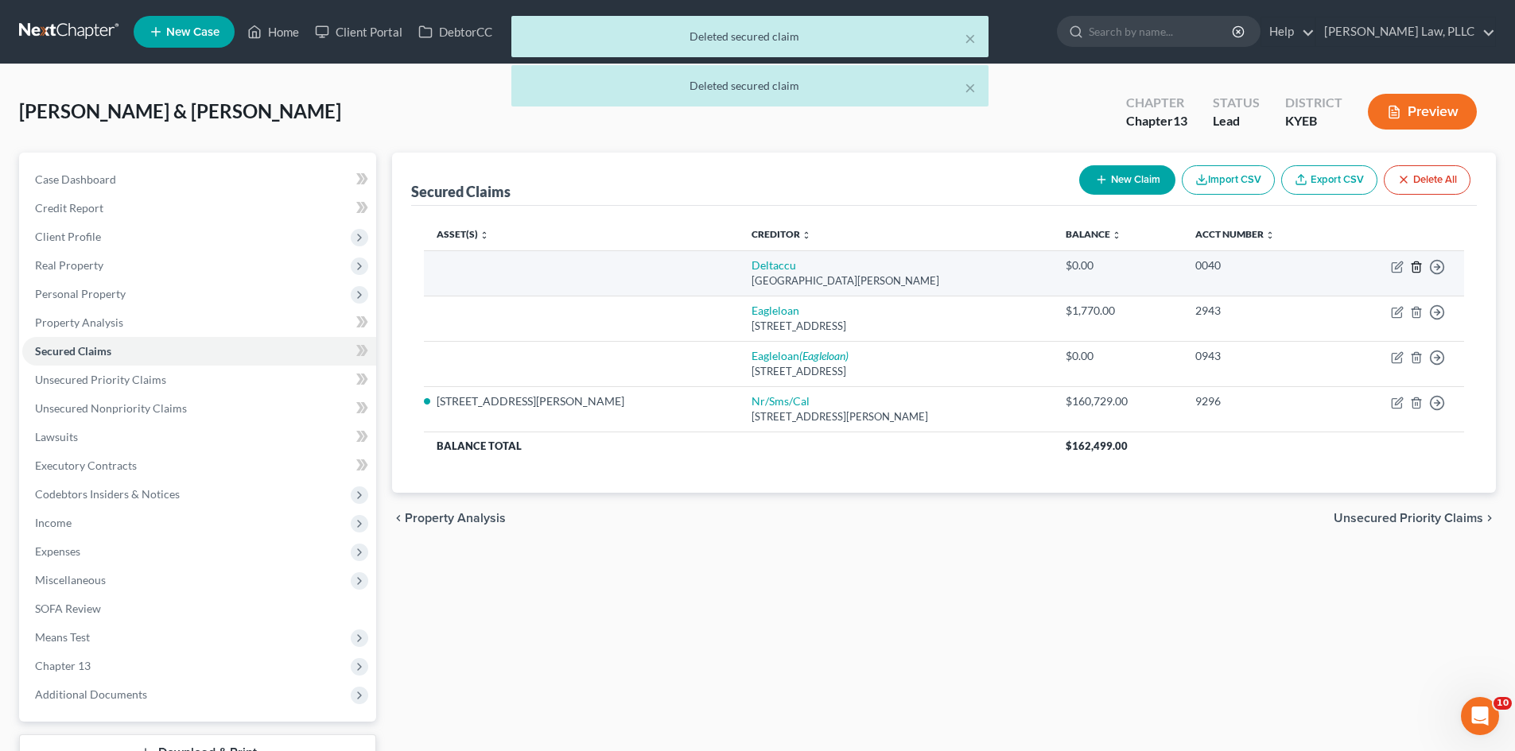
click at [1411, 267] on icon "button" at bounding box center [1416, 267] width 13 height 13
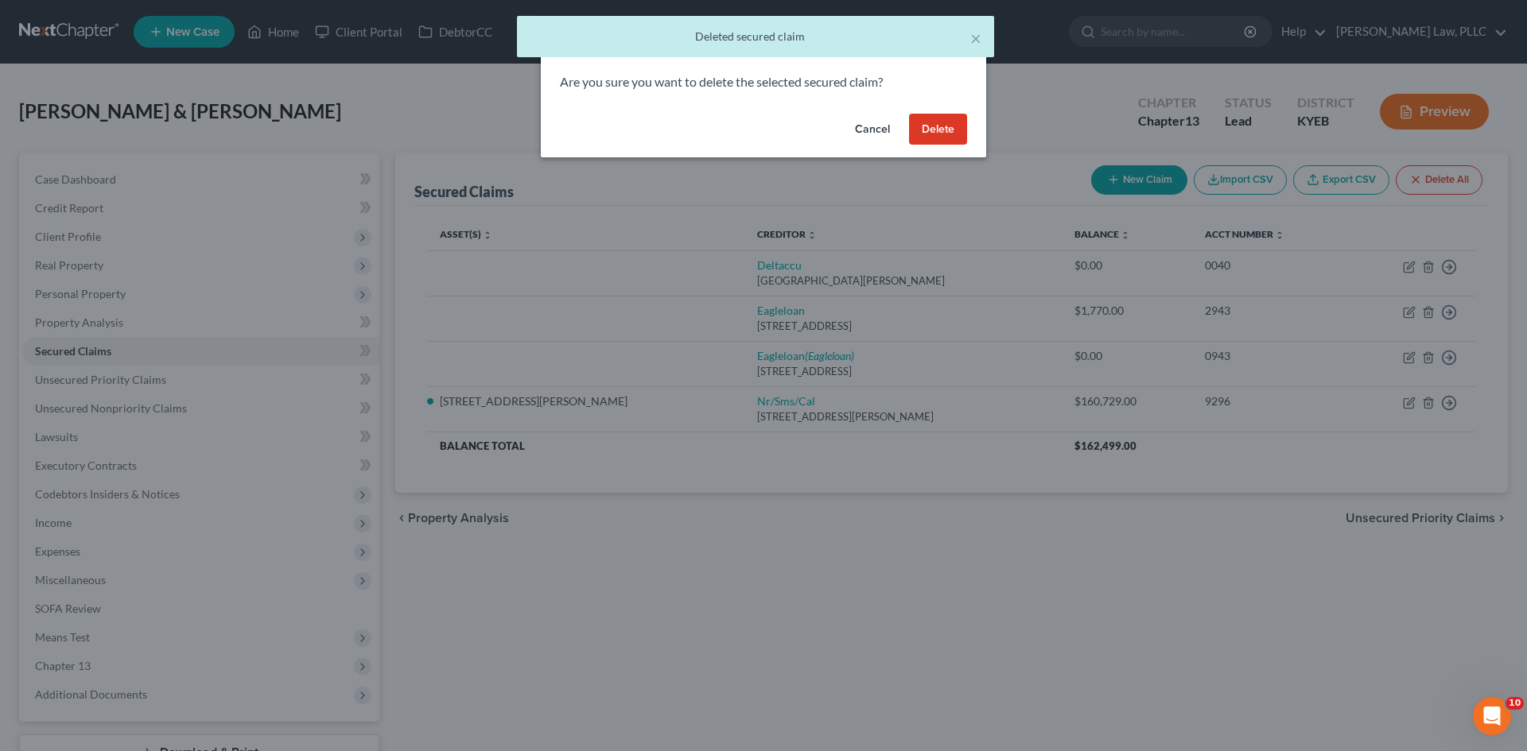
click at [953, 126] on button "Delete" at bounding box center [938, 130] width 58 height 32
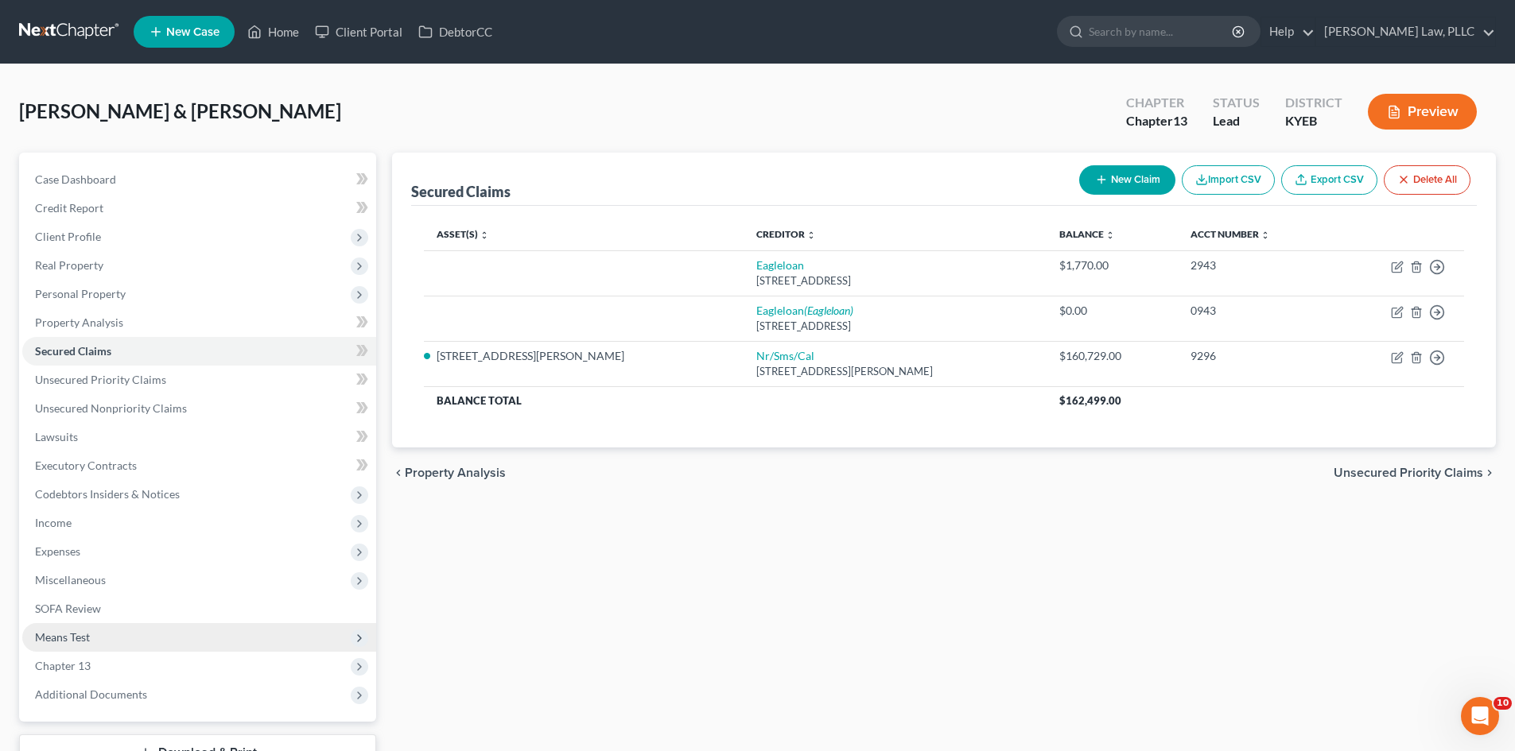
click at [65, 634] on span "Means Test" at bounding box center [62, 637] width 55 height 14
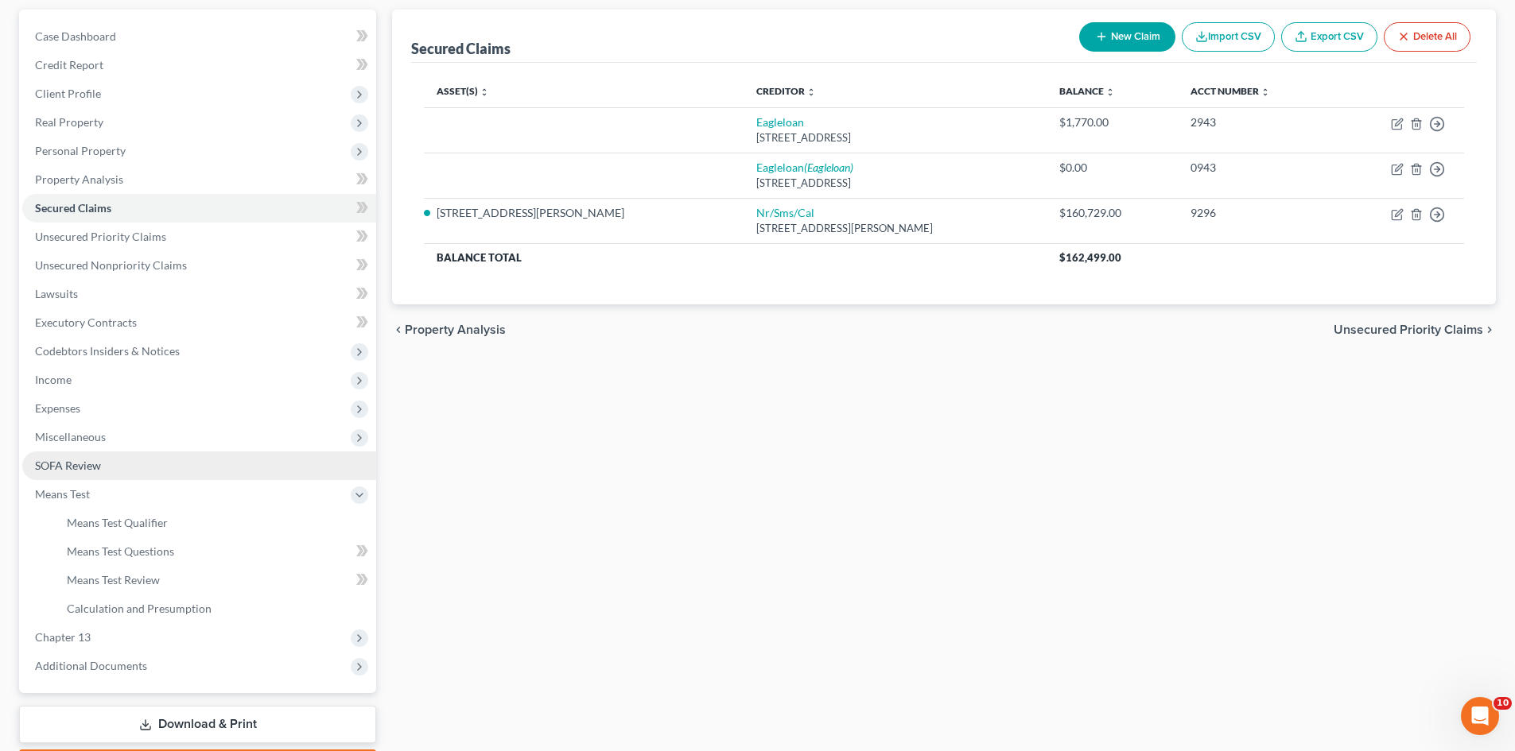
scroll to position [159, 0]
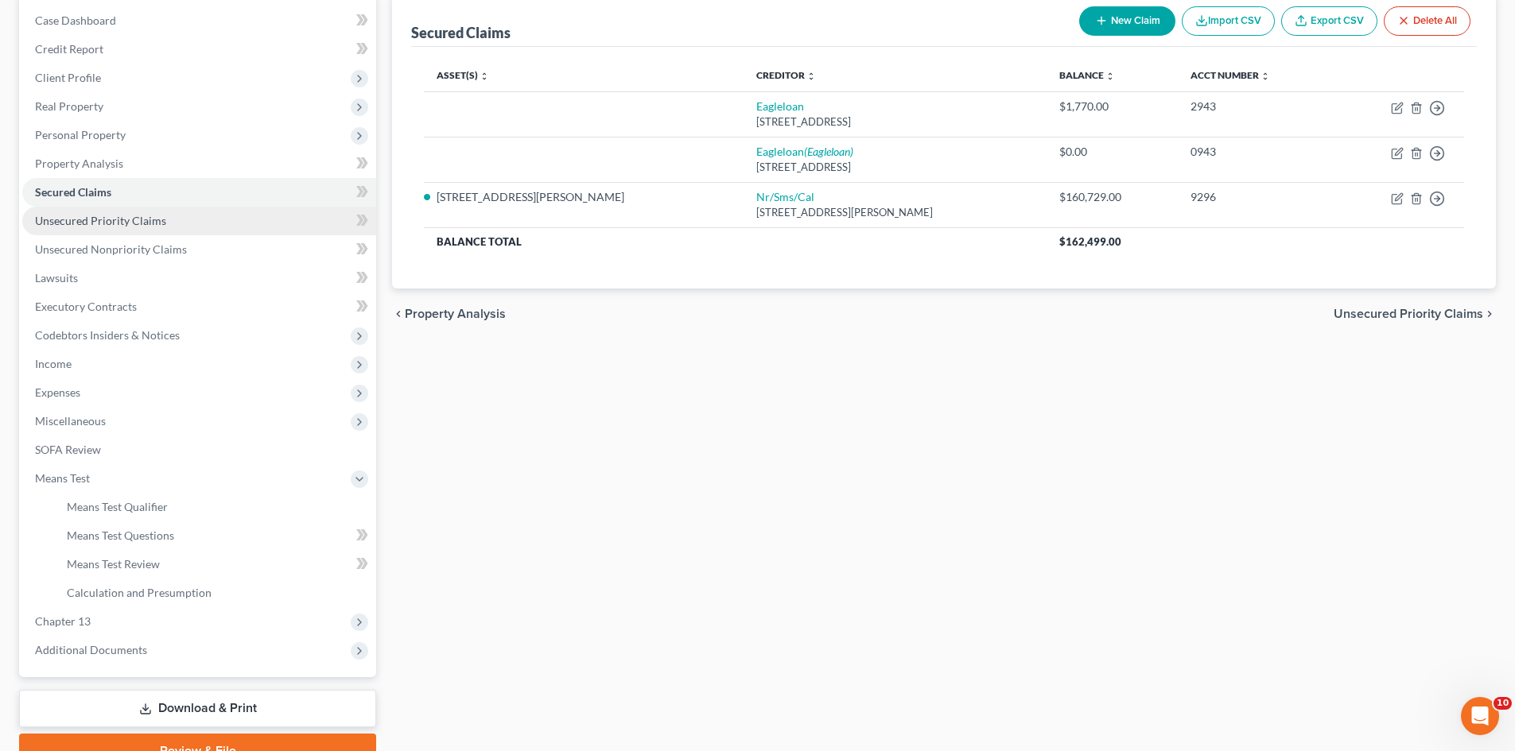
click at [125, 226] on span "Unsecured Priority Claims" at bounding box center [100, 221] width 131 height 14
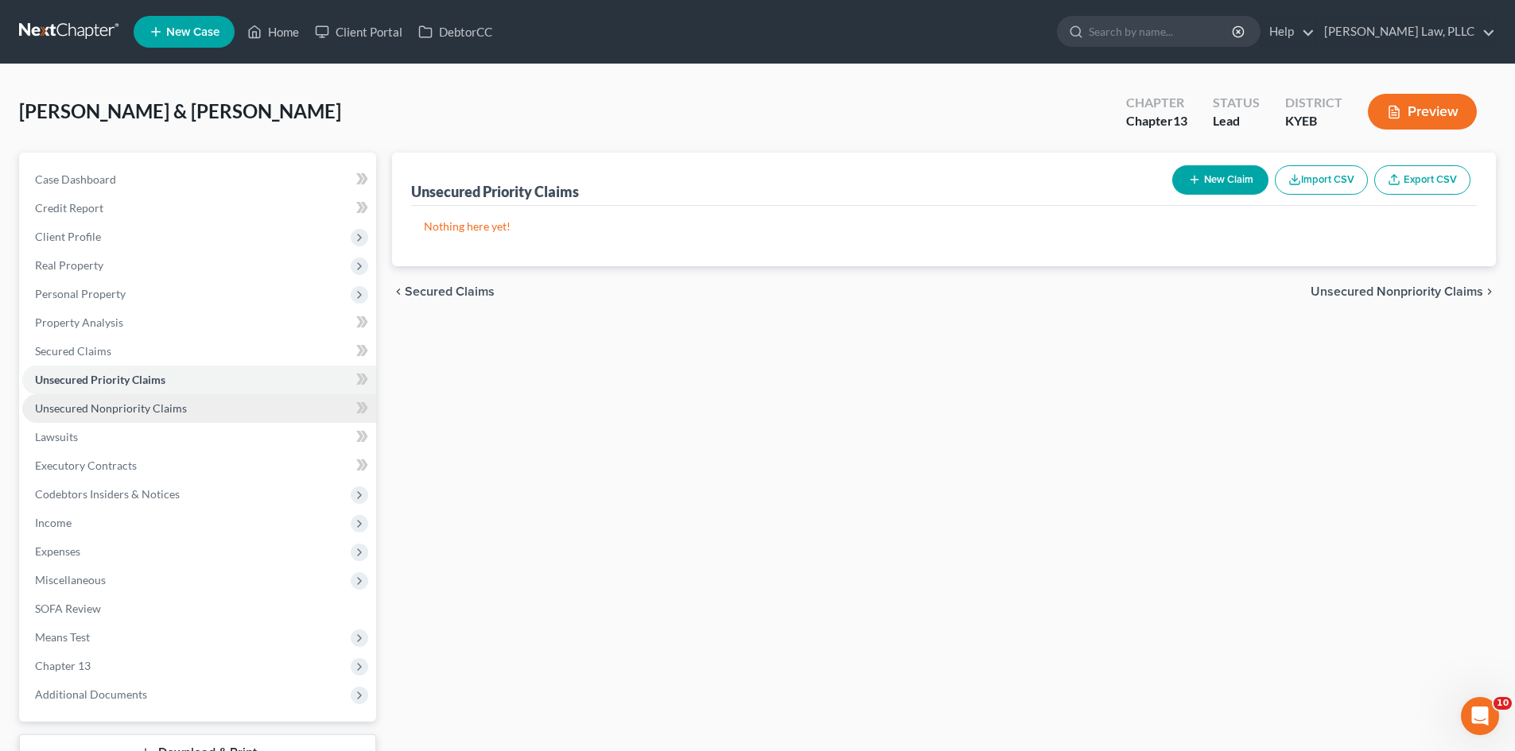
click at [87, 407] on span "Unsecured Nonpriority Claims" at bounding box center [111, 409] width 152 height 14
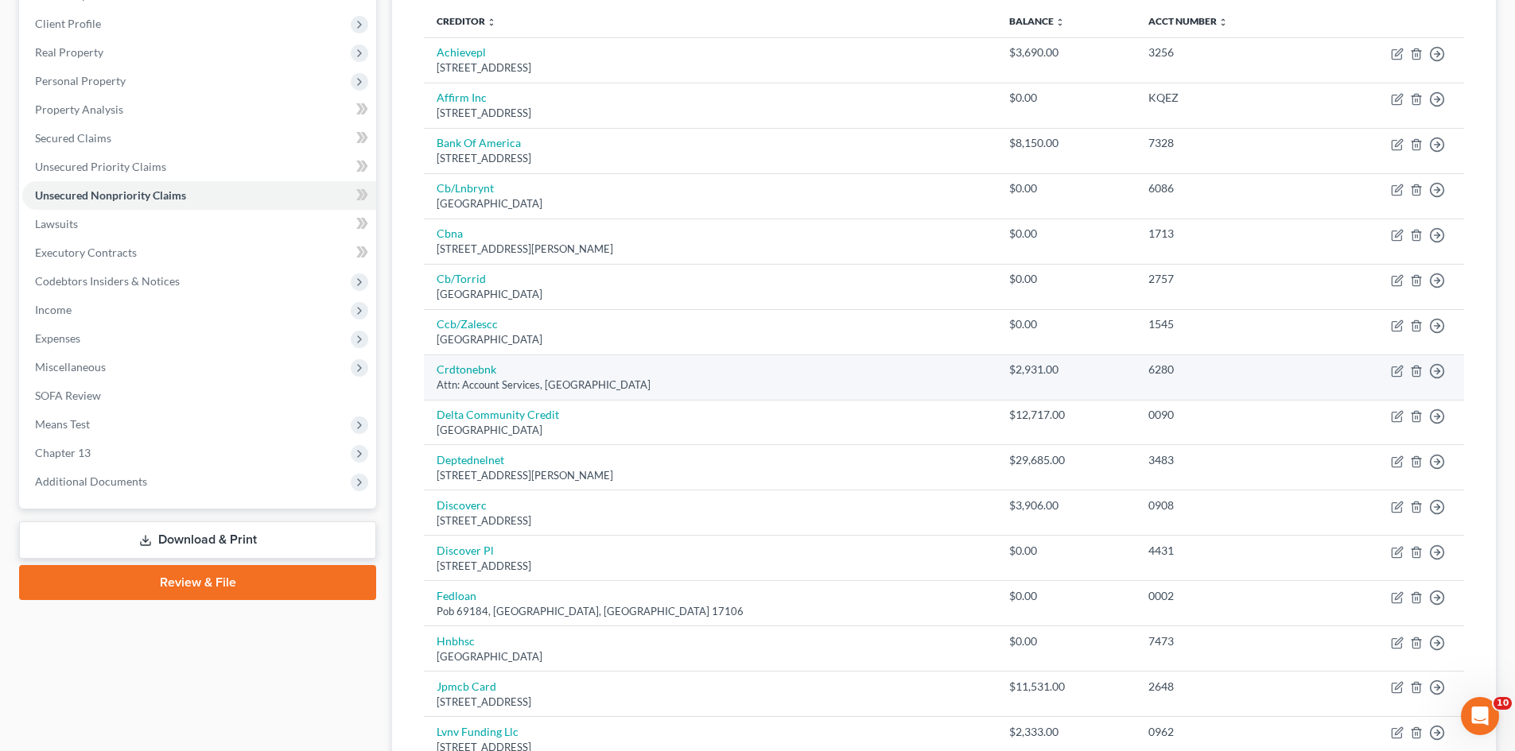
scroll to position [239, 0]
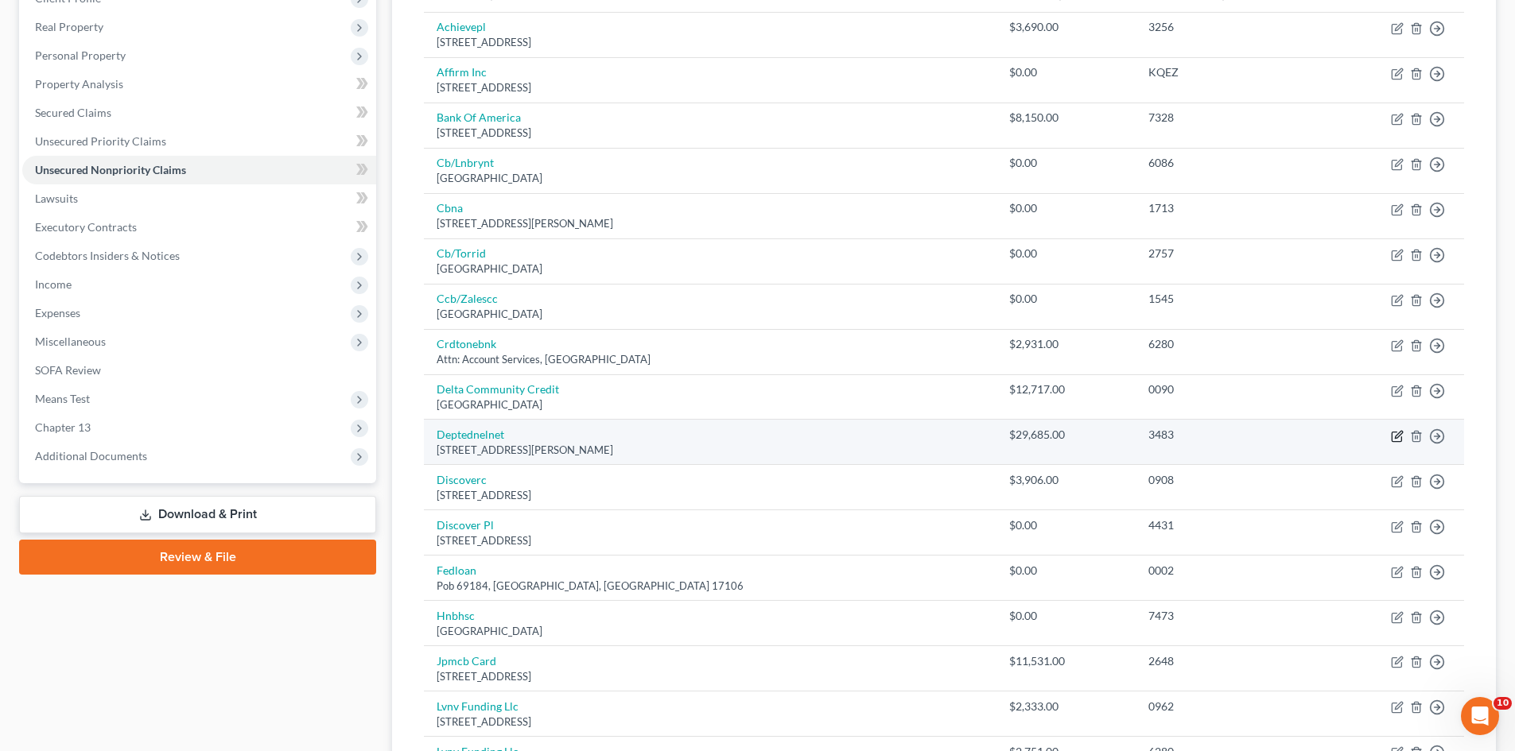
click at [1399, 434] on icon "button" at bounding box center [1397, 436] width 13 height 13
select select "5"
select select "17"
select select "1"
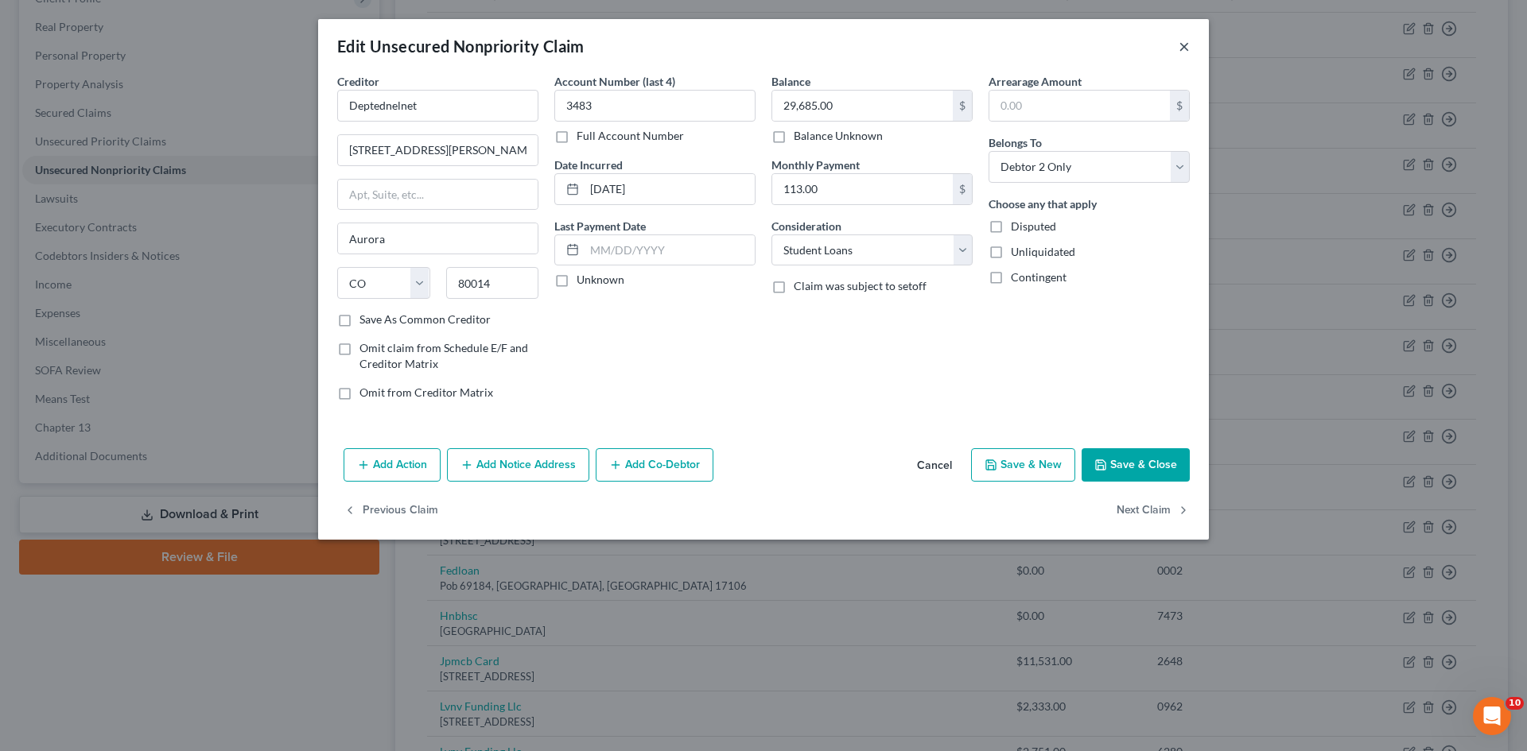
click at [1185, 47] on button "×" at bounding box center [1183, 46] width 11 height 19
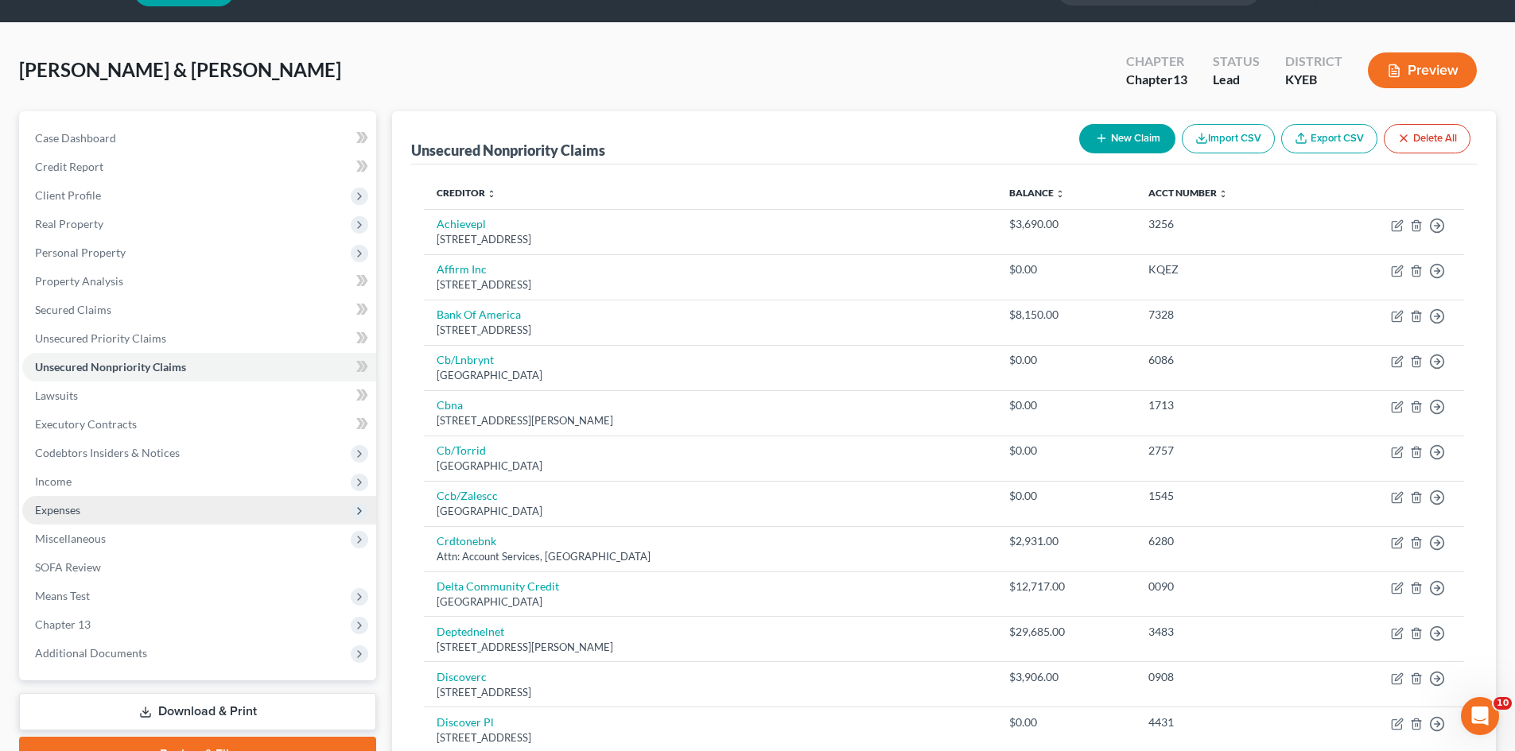
scroll to position [80, 0]
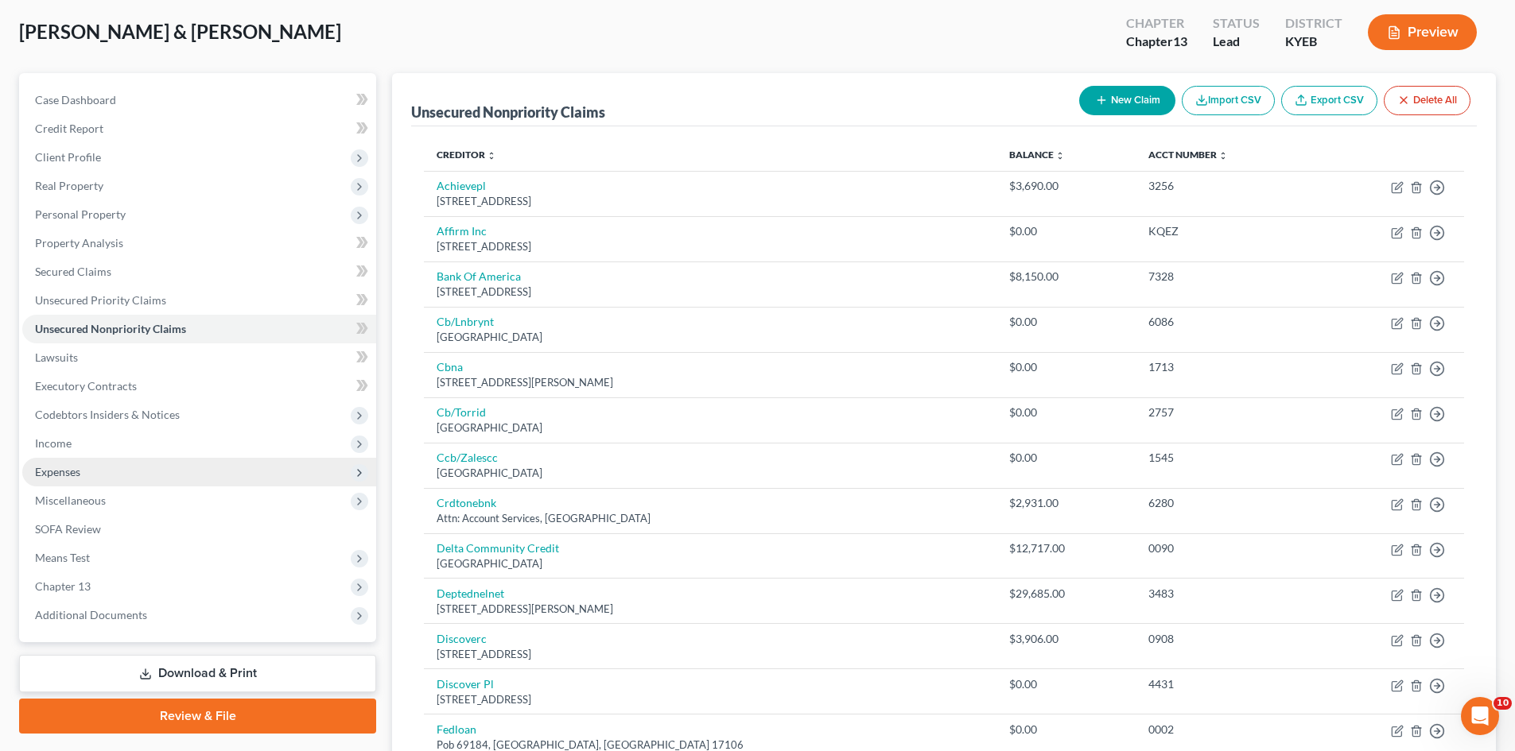
click at [45, 471] on span "Expenses" at bounding box center [57, 472] width 45 height 14
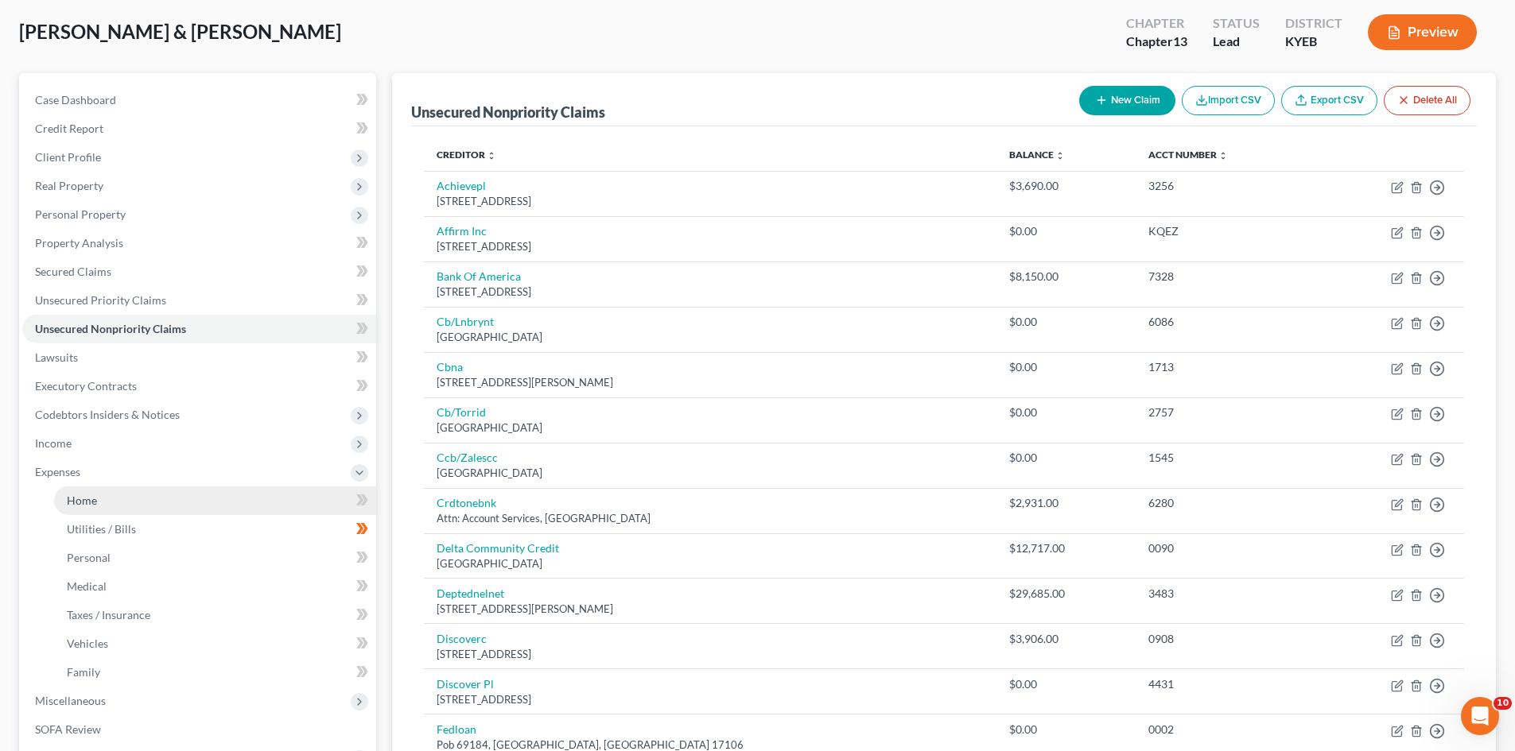
click at [75, 501] on span "Home" at bounding box center [82, 501] width 30 height 14
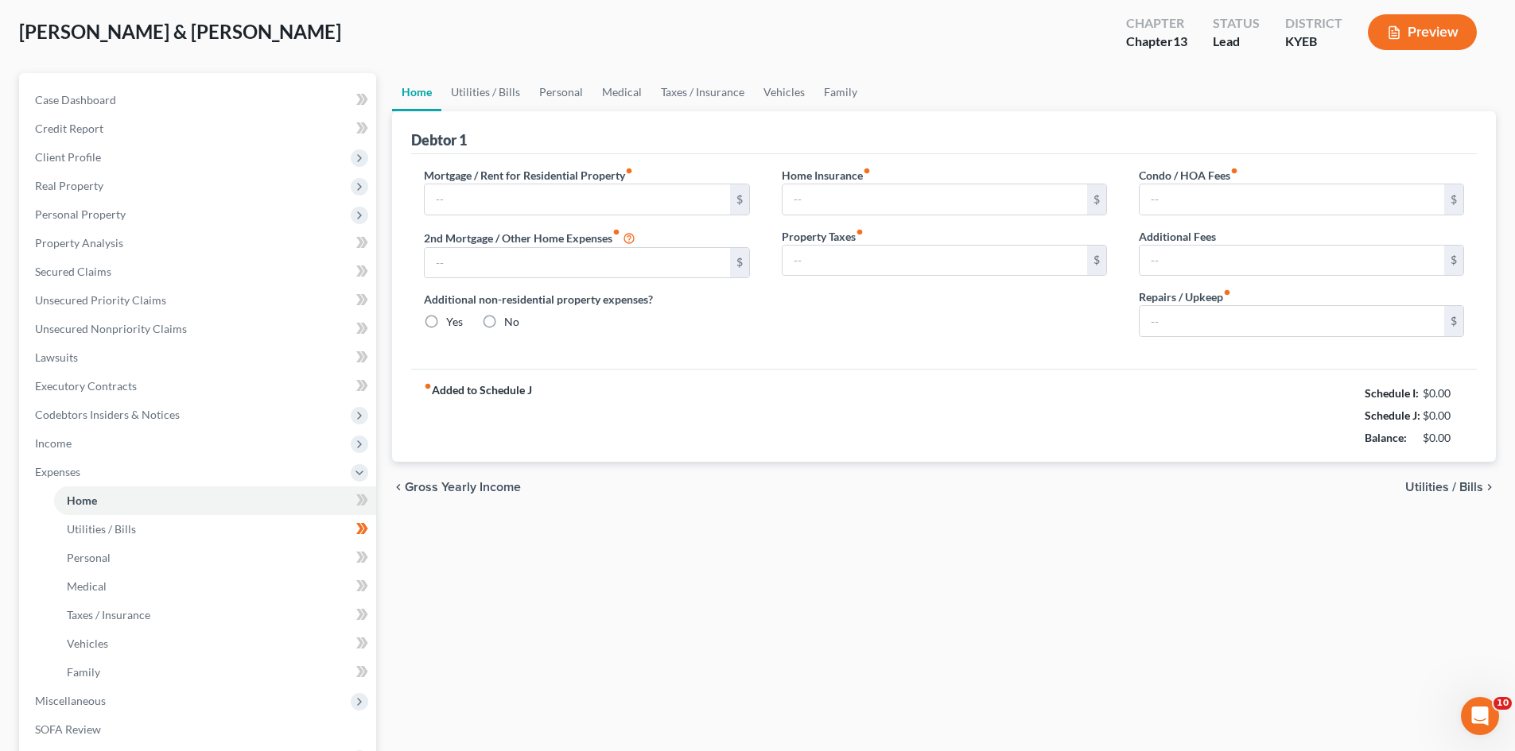
type input "1,397.00"
type input "0.00"
radio input "true"
type input "0.00"
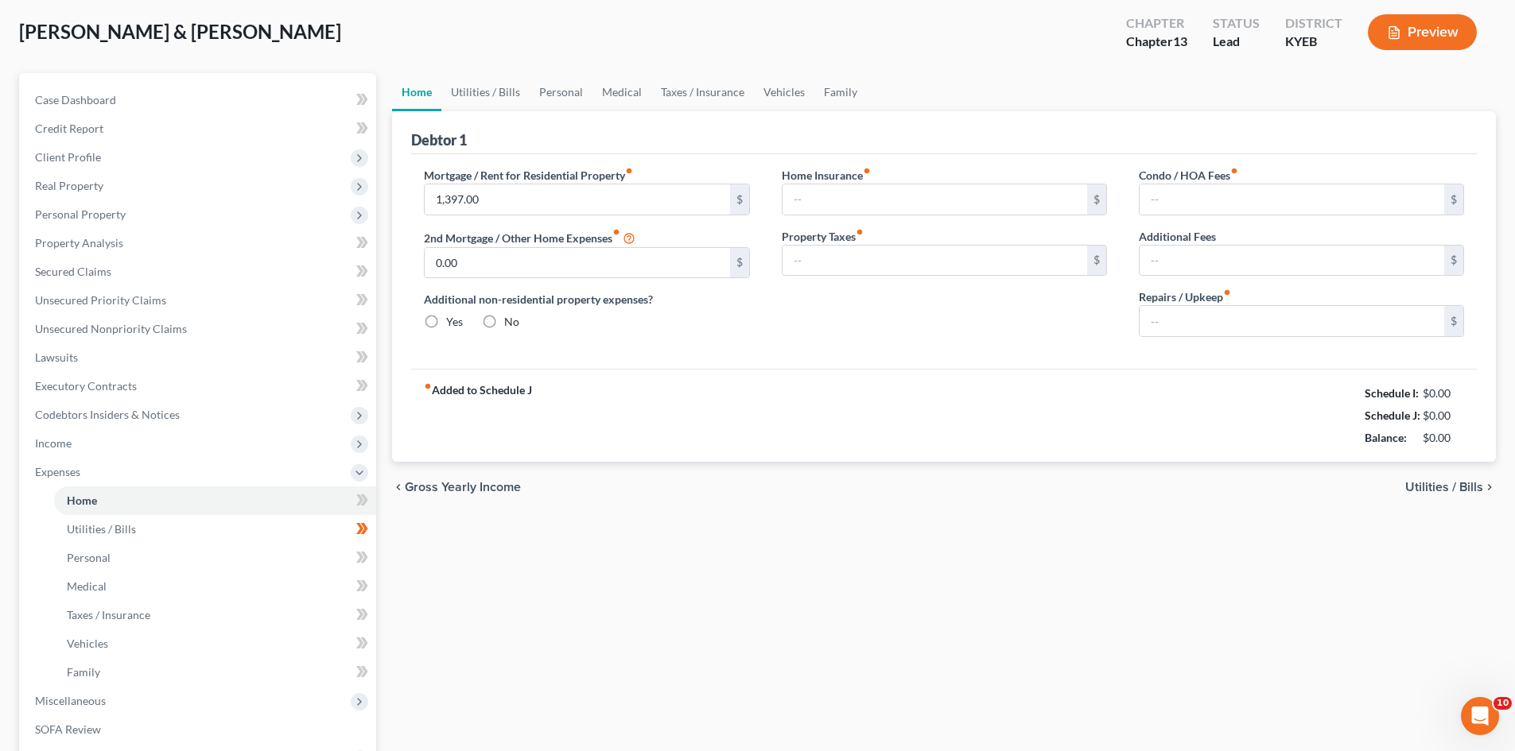
type input "0.00"
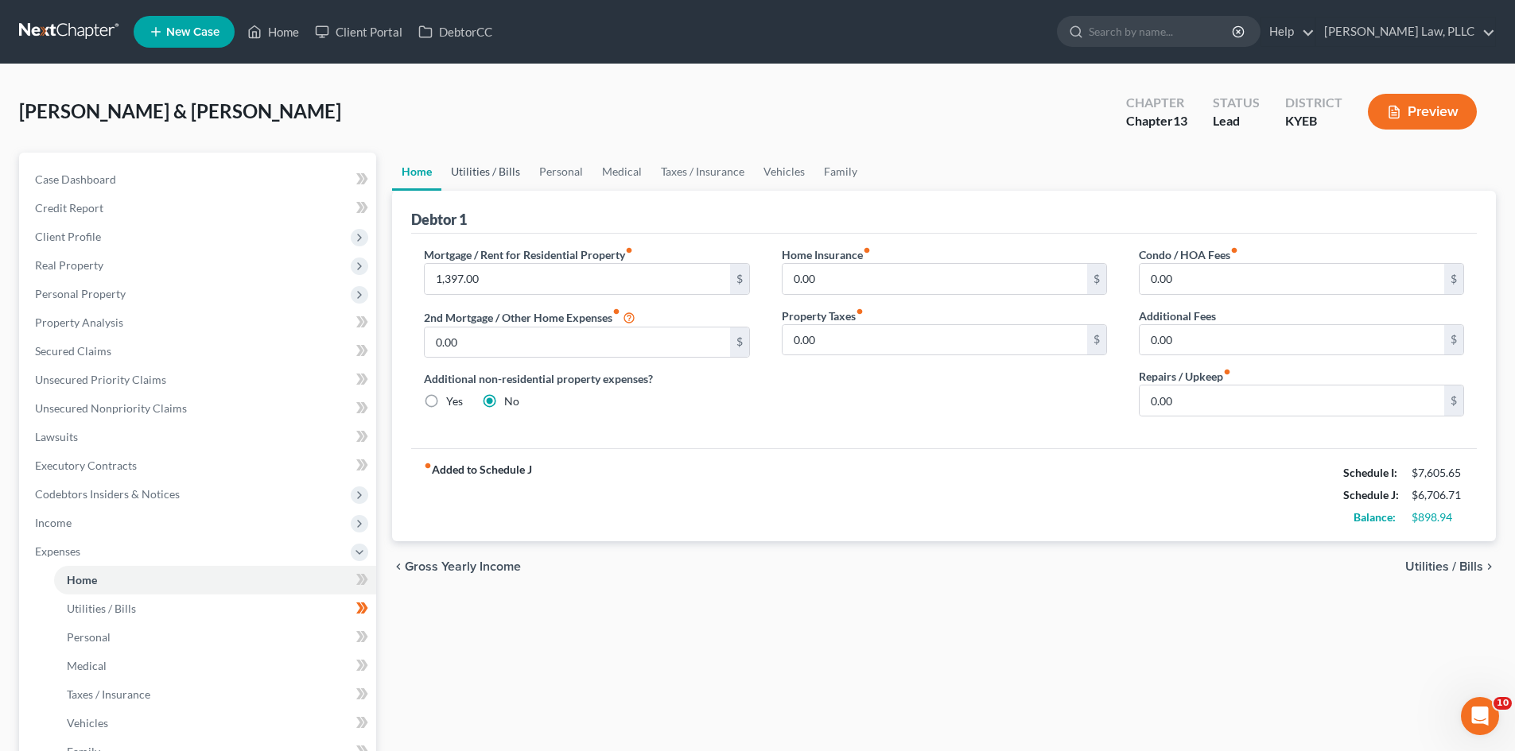
click at [464, 173] on link "Utilities / Bills" at bounding box center [485, 172] width 88 height 38
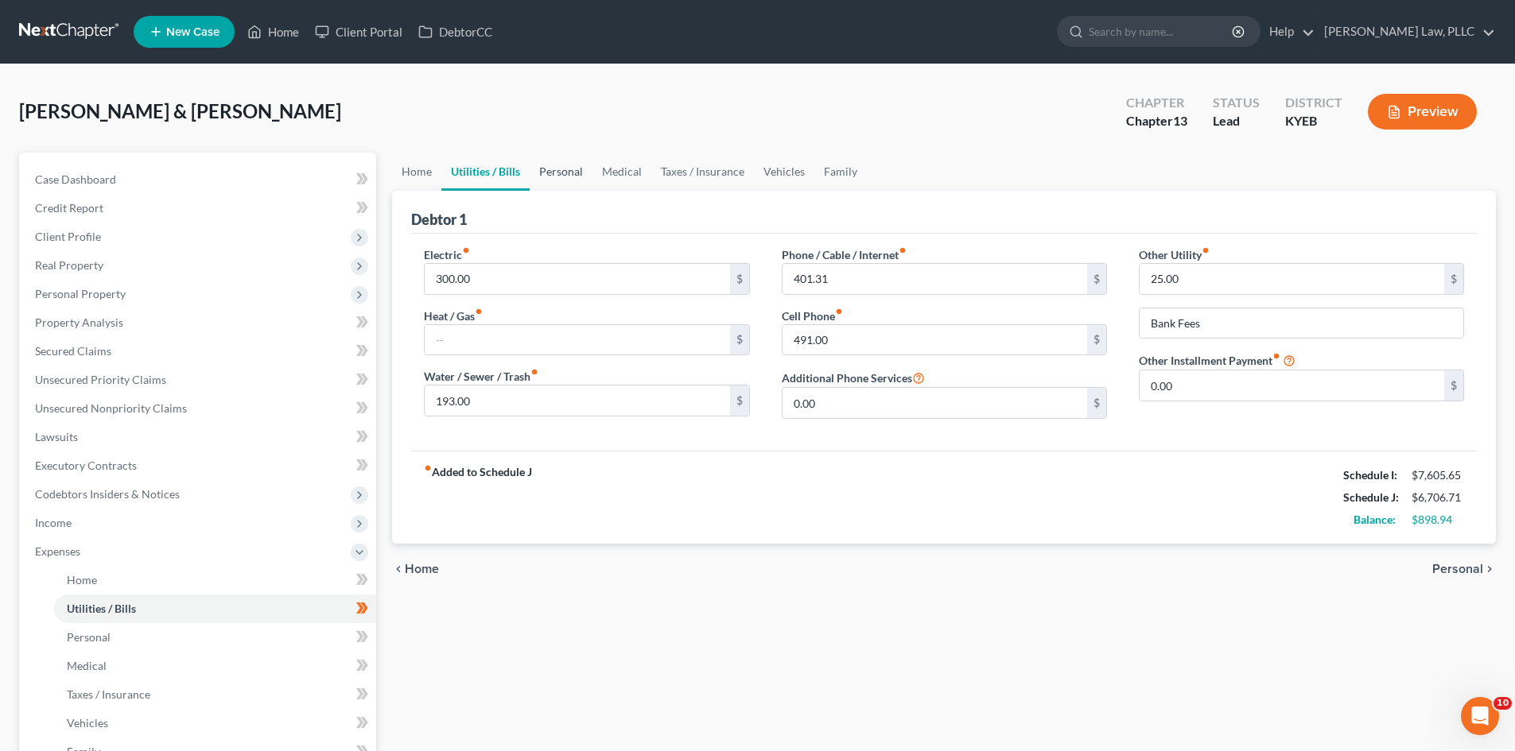
click at [566, 169] on link "Personal" at bounding box center [561, 172] width 63 height 38
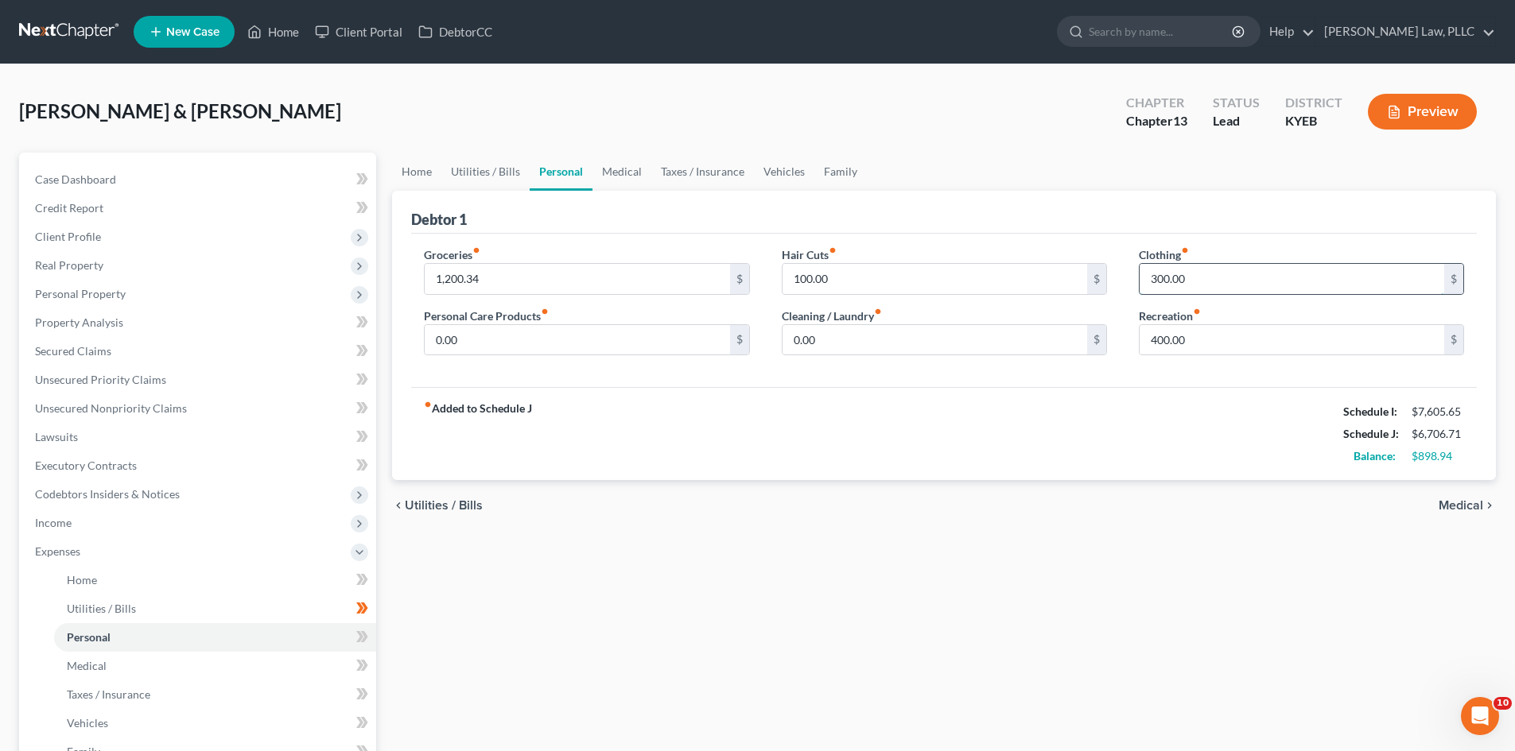
click at [1155, 281] on input "300.00" at bounding box center [1291, 279] width 305 height 30
type input "200"
click at [1158, 339] on input "400.00" at bounding box center [1291, 340] width 305 height 30
type input "300"
click at [1105, 414] on div "fiber_manual_record Added to Schedule J Schedule I: $7,605.65 Schedule J: $6,50…" at bounding box center [943, 433] width 1065 height 93
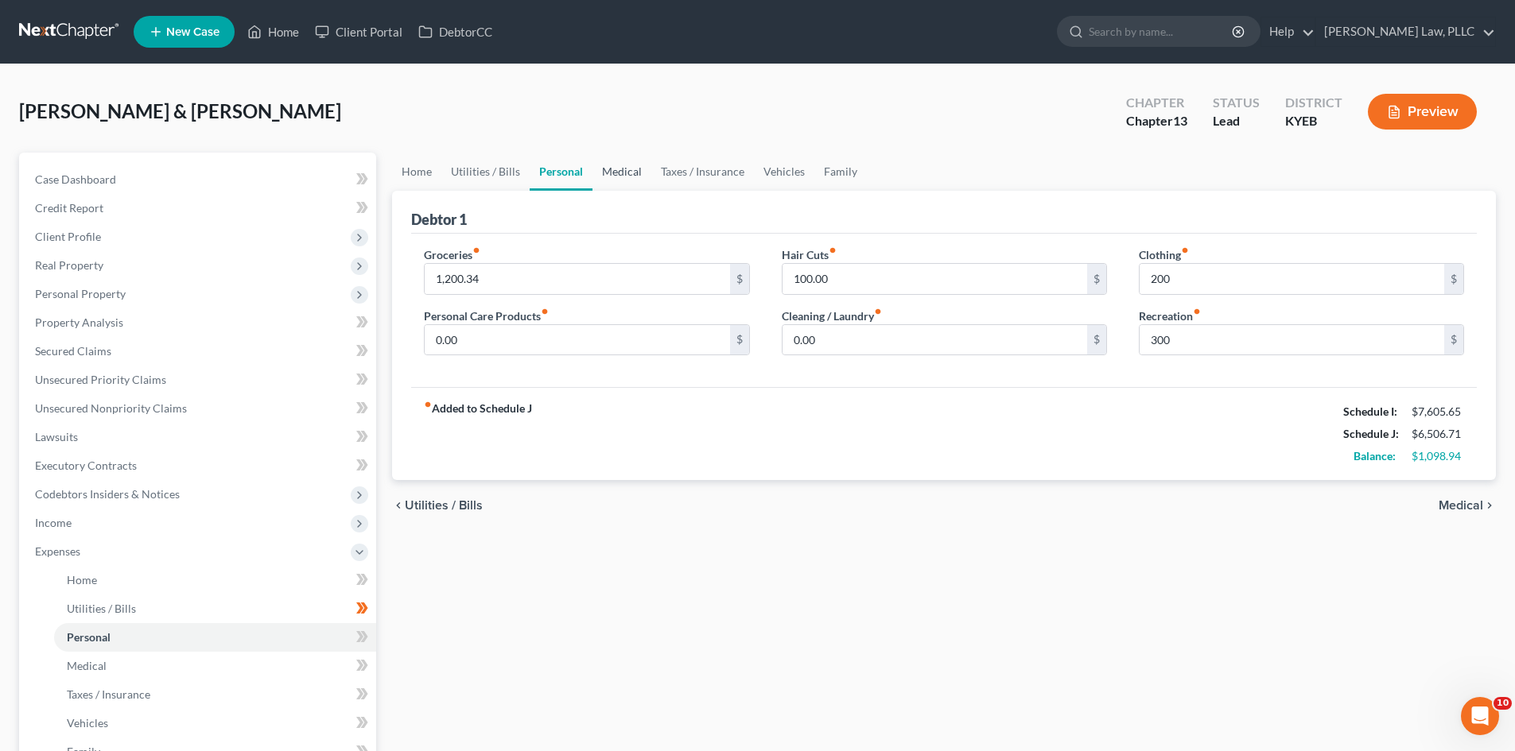
click at [627, 171] on link "Medical" at bounding box center [621, 172] width 59 height 38
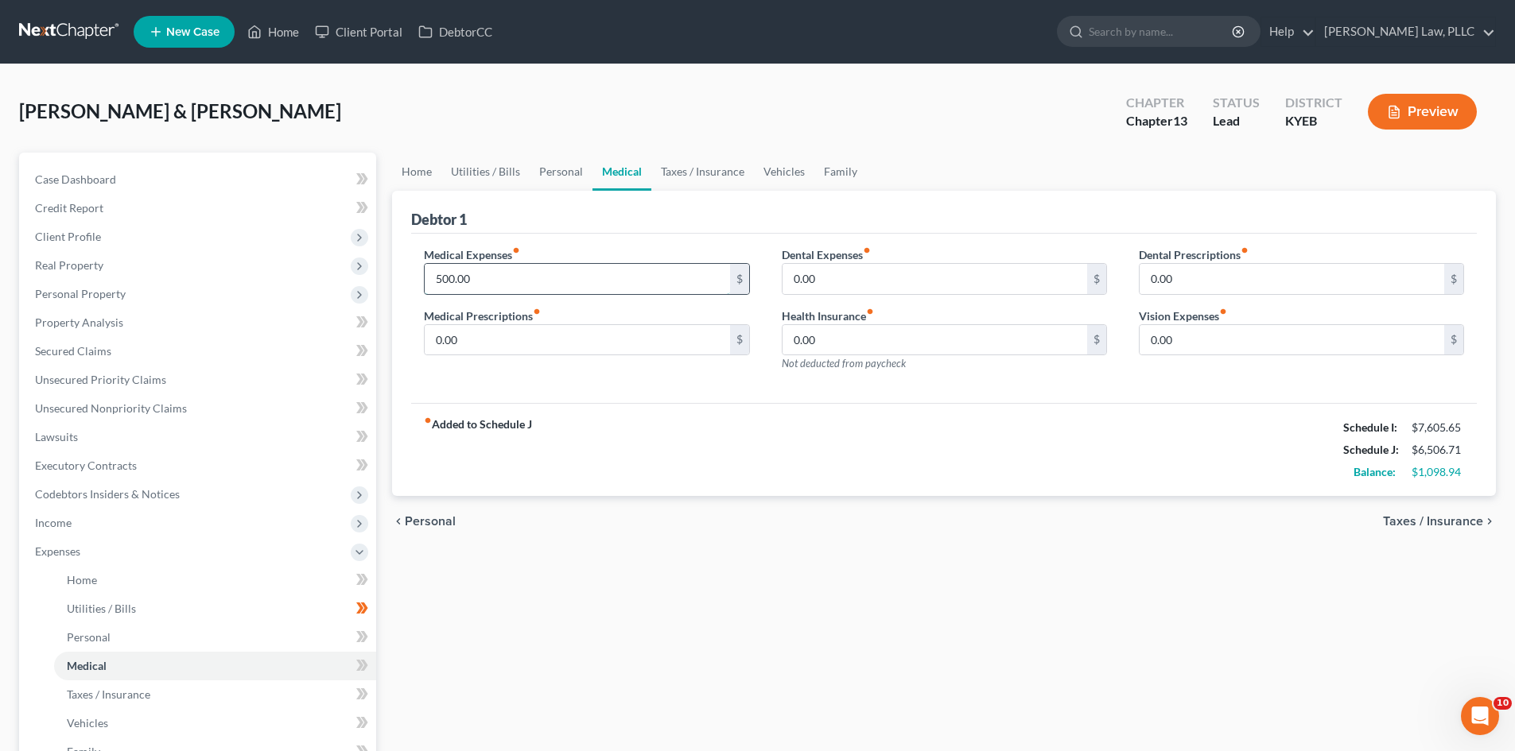
click at [439, 279] on input "500.00" at bounding box center [577, 279] width 305 height 30
type input "200"
click at [483, 446] on strong "fiber_manual_record Added to Schedule J" at bounding box center [478, 450] width 108 height 67
click at [688, 164] on link "Taxes / Insurance" at bounding box center [702, 172] width 103 height 38
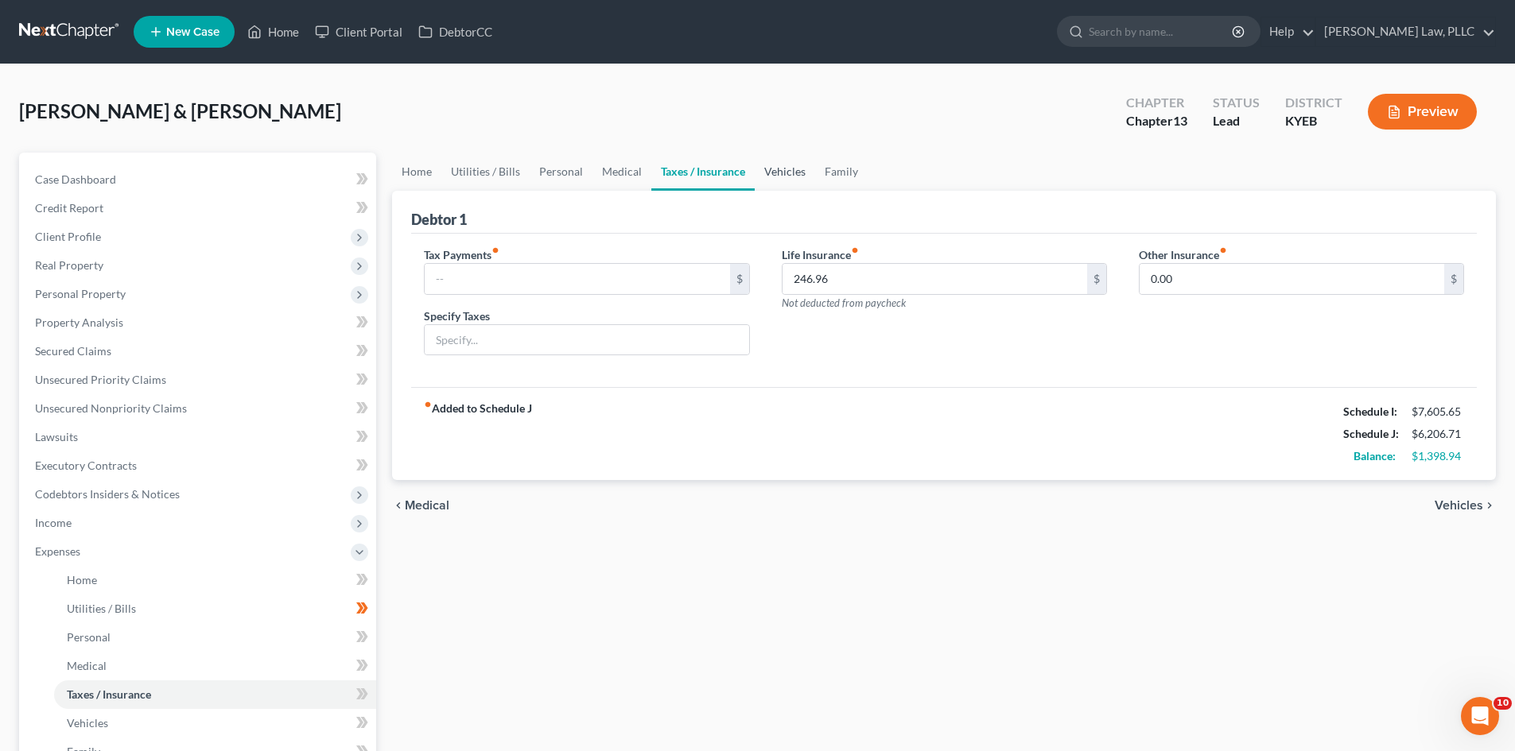
click at [773, 170] on link "Vehicles" at bounding box center [785, 172] width 60 height 38
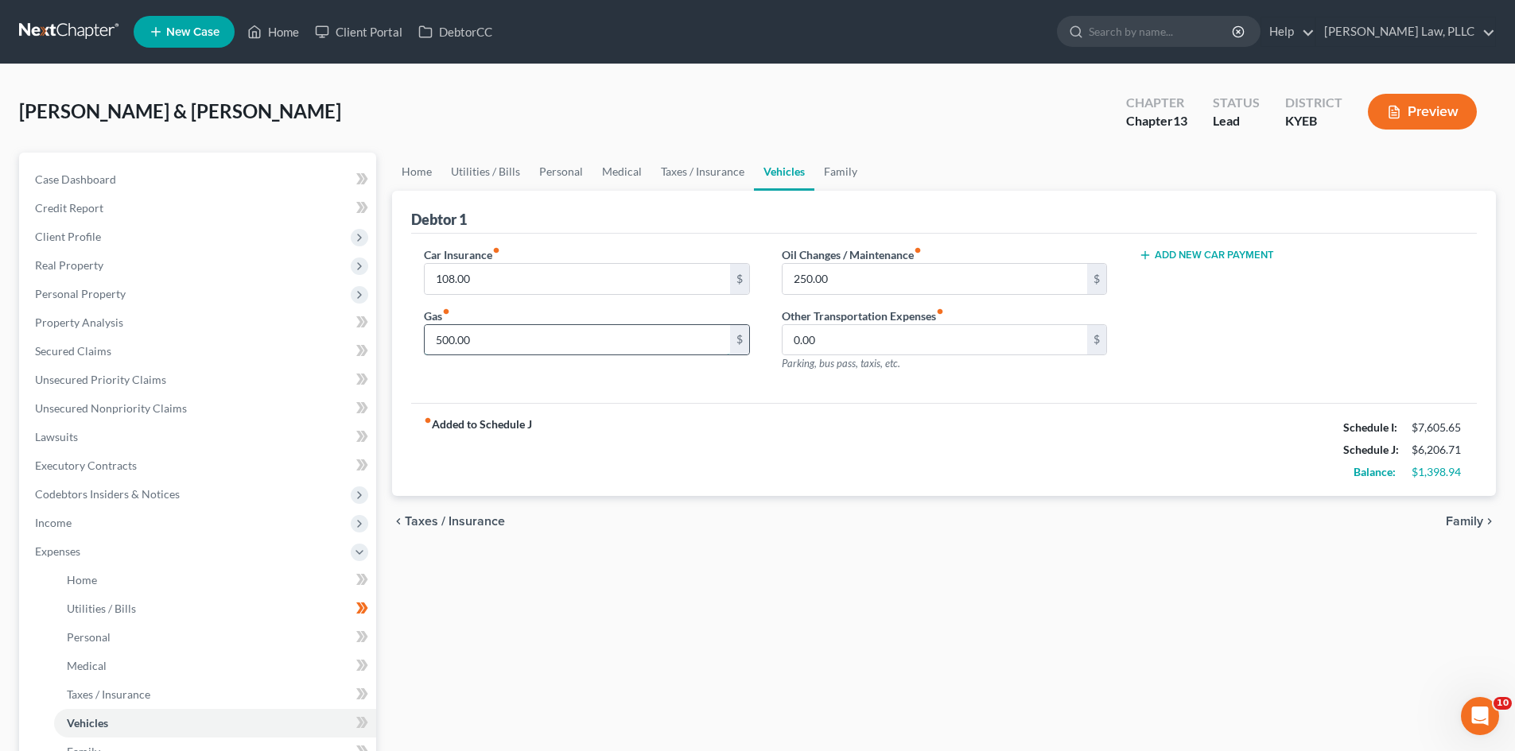
click at [439, 339] on input "500.00" at bounding box center [577, 340] width 305 height 30
click at [839, 173] on link "Family" at bounding box center [840, 172] width 52 height 38
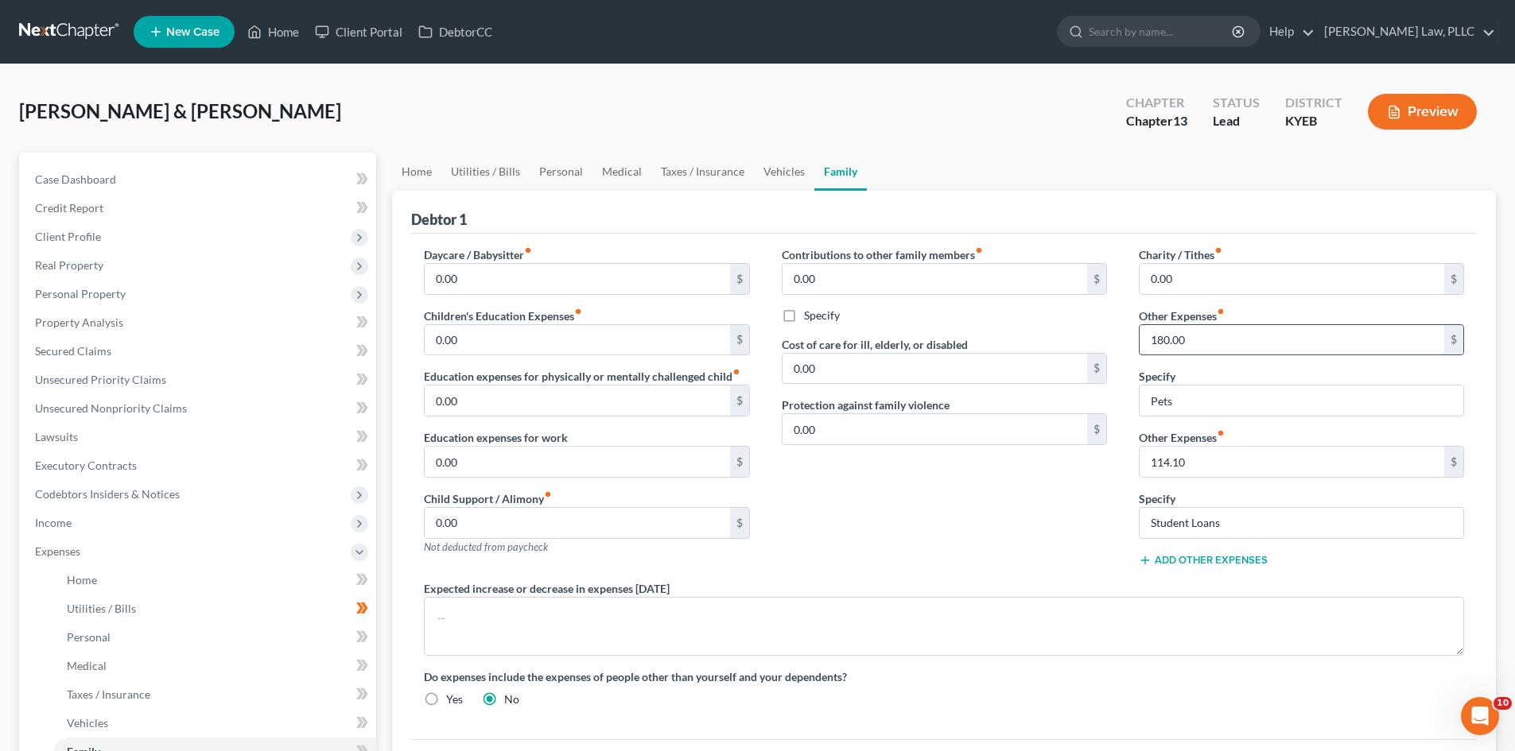
click at [1170, 336] on input "180.00" at bounding box center [1291, 340] width 305 height 30
drag, startPoint x: 1201, startPoint y: 393, endPoint x: 1093, endPoint y: 406, distance: 108.2
click at [1093, 406] on div "Daycare / Babysitter fiber_manual_record 0.00 $ Children's Education Expenses f…" at bounding box center [944, 483] width 1072 height 474
click at [1205, 461] on input "114.10" at bounding box center [1291, 462] width 305 height 30
click at [1230, 342] on input "text" at bounding box center [1291, 340] width 305 height 30
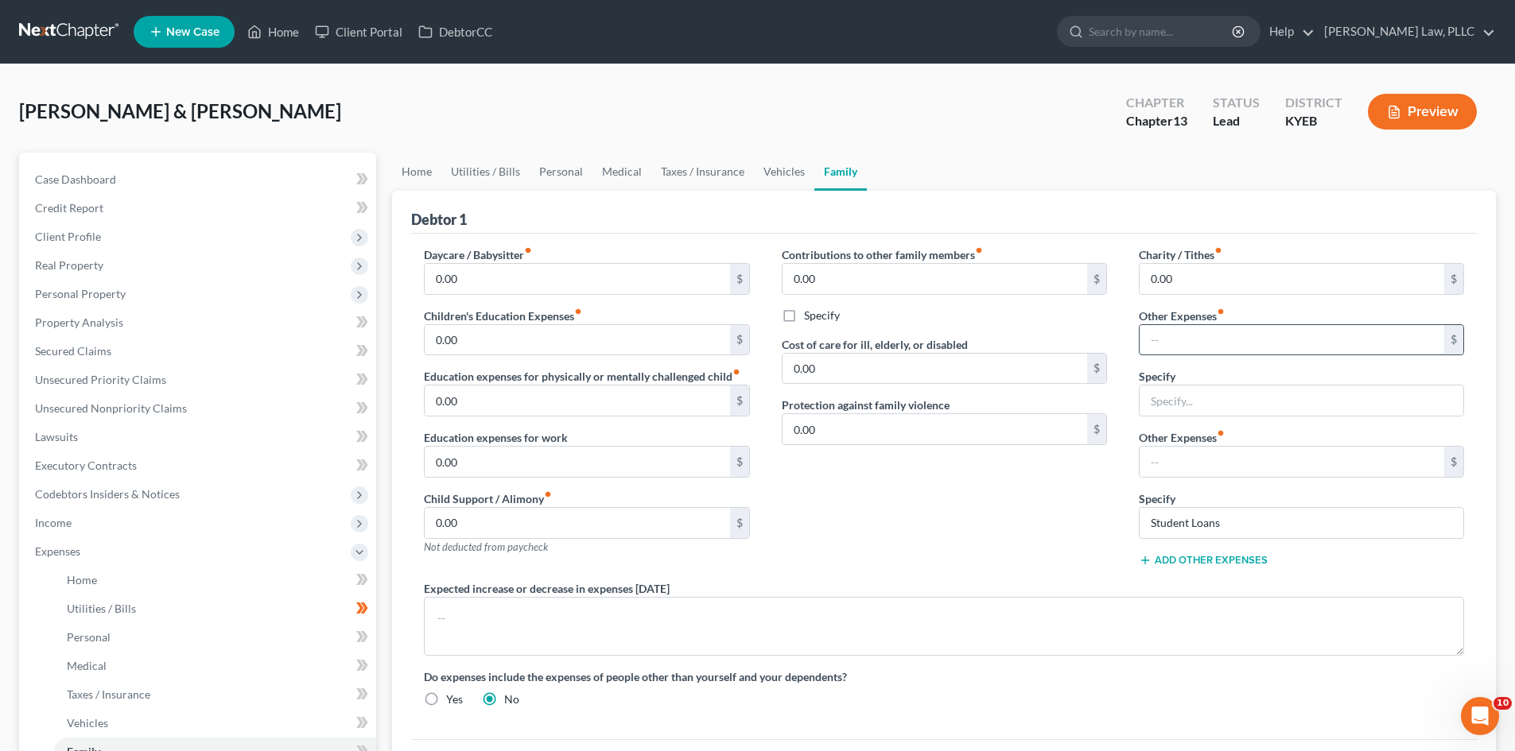
paste input "114.10"
type input "114.10"
drag, startPoint x: 1252, startPoint y: 517, endPoint x: 1096, endPoint y: 527, distance: 156.2
click at [1096, 527] on div "Daycare / Babysitter fiber_manual_record 0.00 $ Children's Education Expenses f…" at bounding box center [944, 483] width 1072 height 474
click at [1203, 405] on input "text" at bounding box center [1301, 401] width 324 height 30
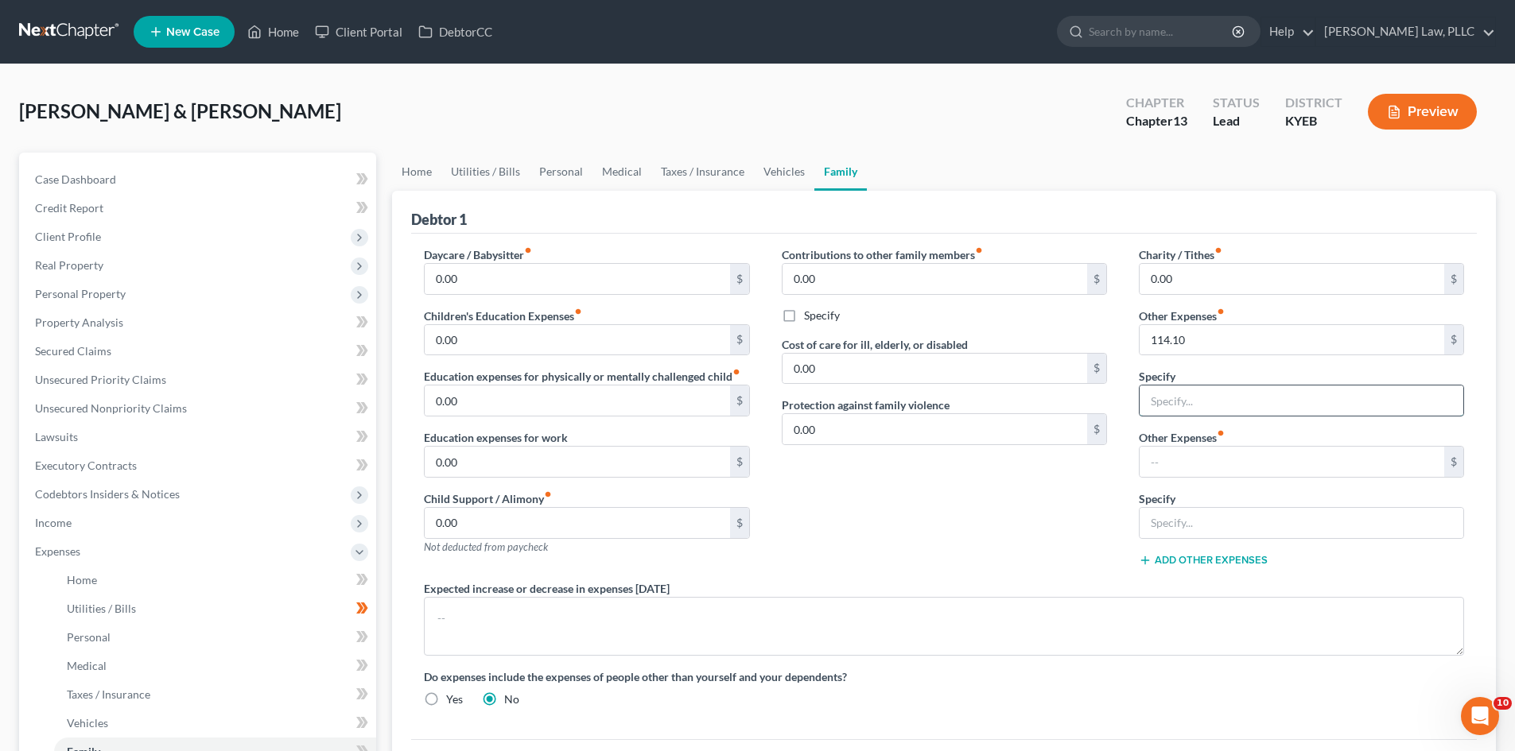
paste input "Student Loans"
type input "Student Loans"
click at [896, 503] on div "Contributions to other family members fiber_manual_record 0.00 $ Specify Cost o…" at bounding box center [944, 413] width 357 height 334
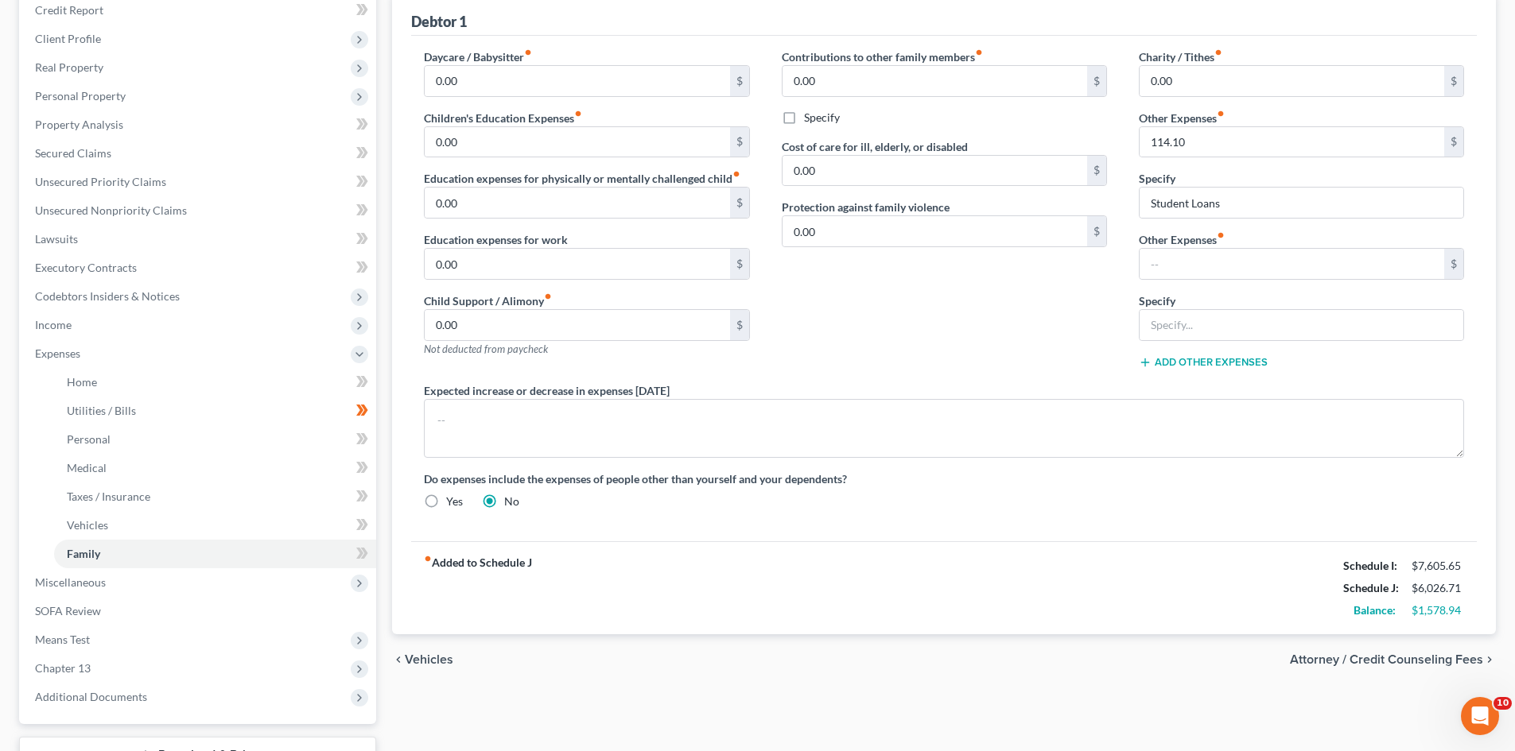
scroll to position [239, 0]
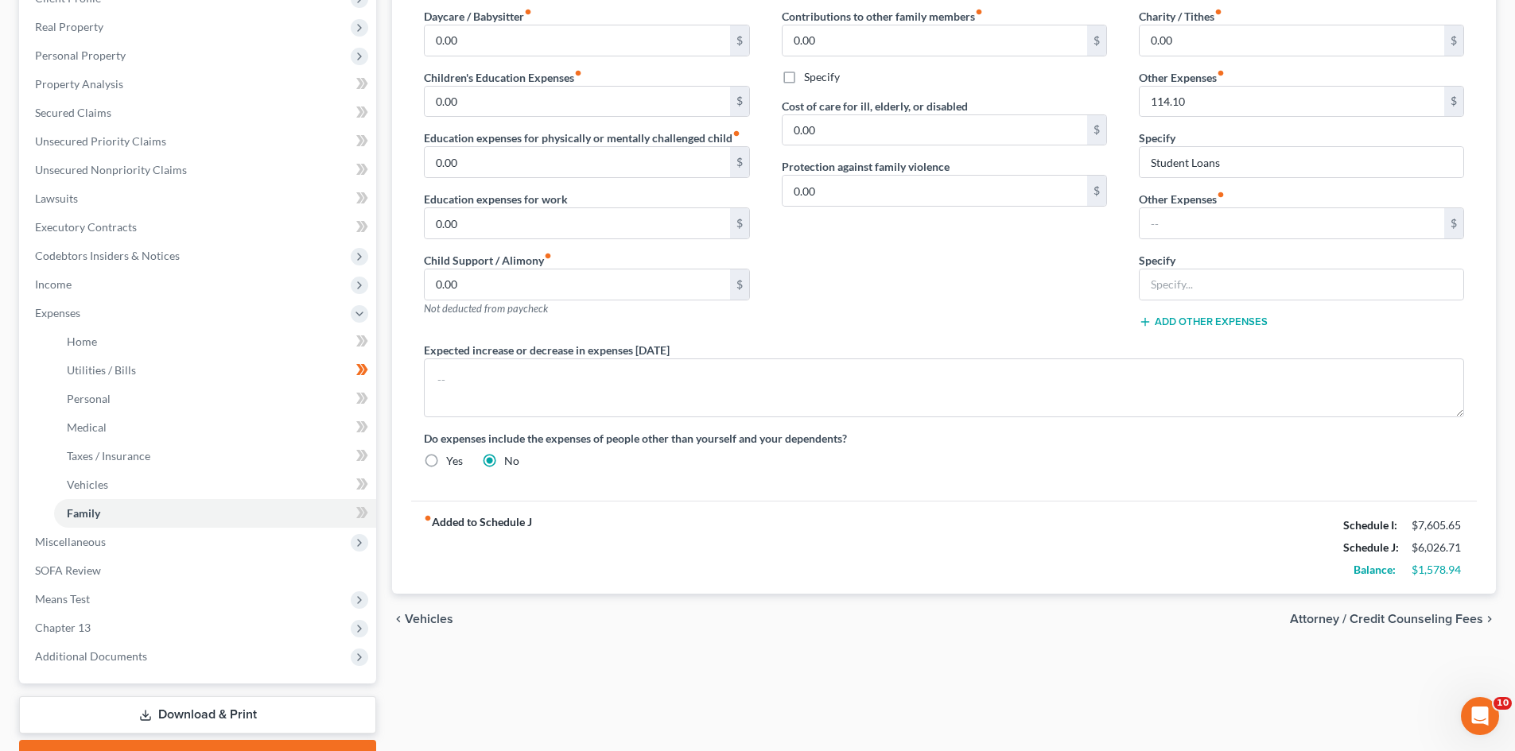
click at [1026, 546] on div "fiber_manual_record Added to Schedule J Schedule I: $7,605.65 Schedule J: $6,02…" at bounding box center [943, 547] width 1065 height 93
click at [36, 286] on span "Income" at bounding box center [53, 284] width 37 height 14
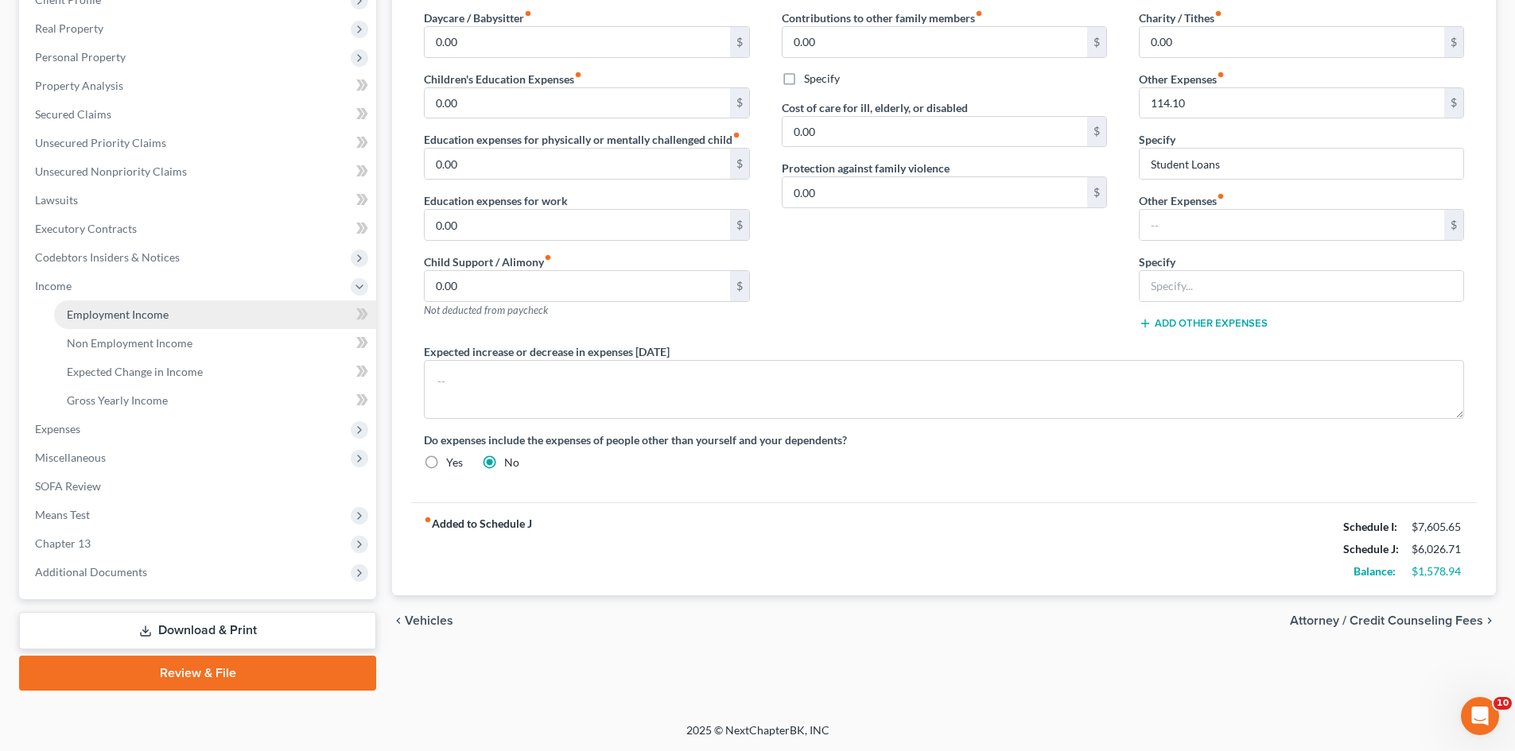
scroll to position [237, 0]
click at [925, 669] on div "Home Utilities / Bills Personal Medical Taxes / Insurance Vehicles Family Debto…" at bounding box center [943, 303] width 1119 height 775
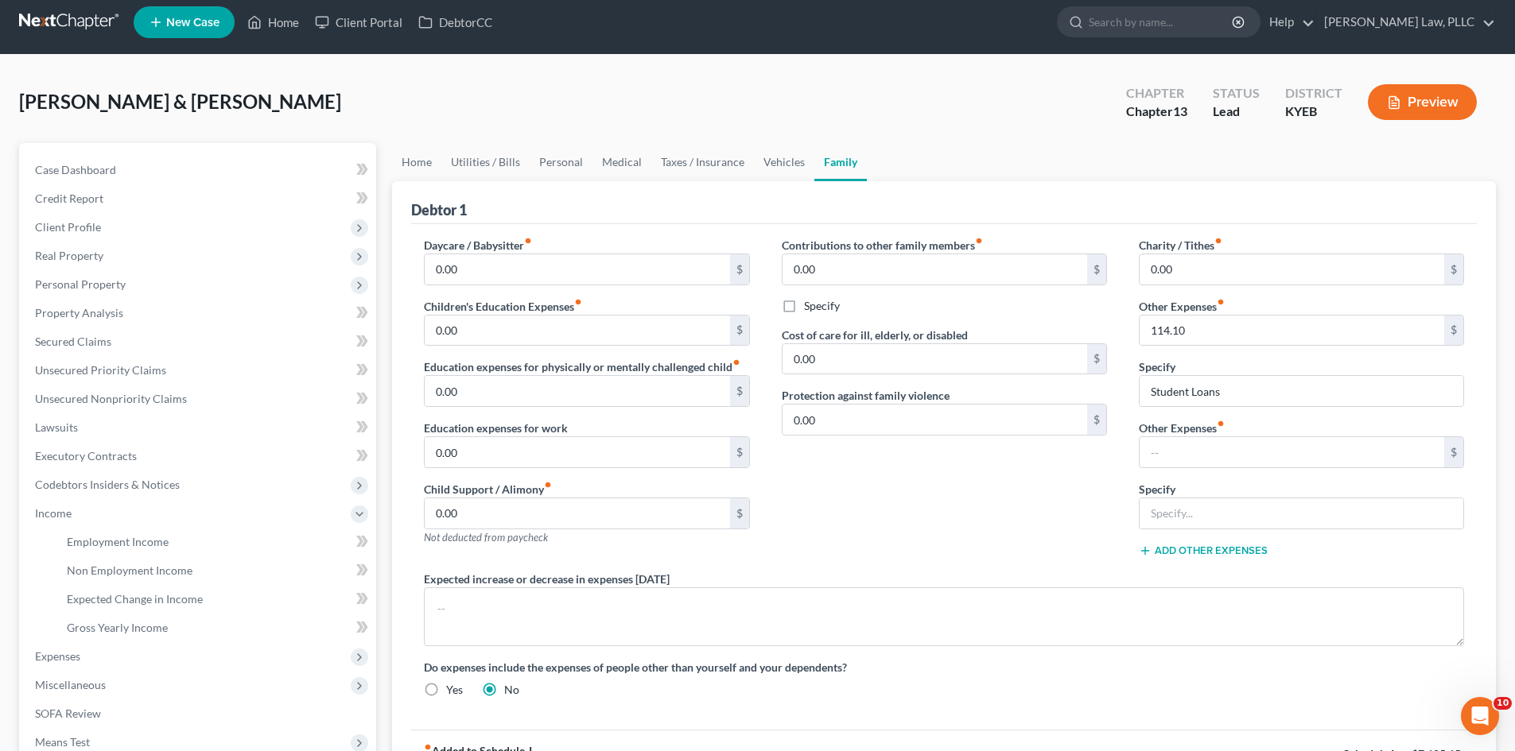
scroll to position [0, 0]
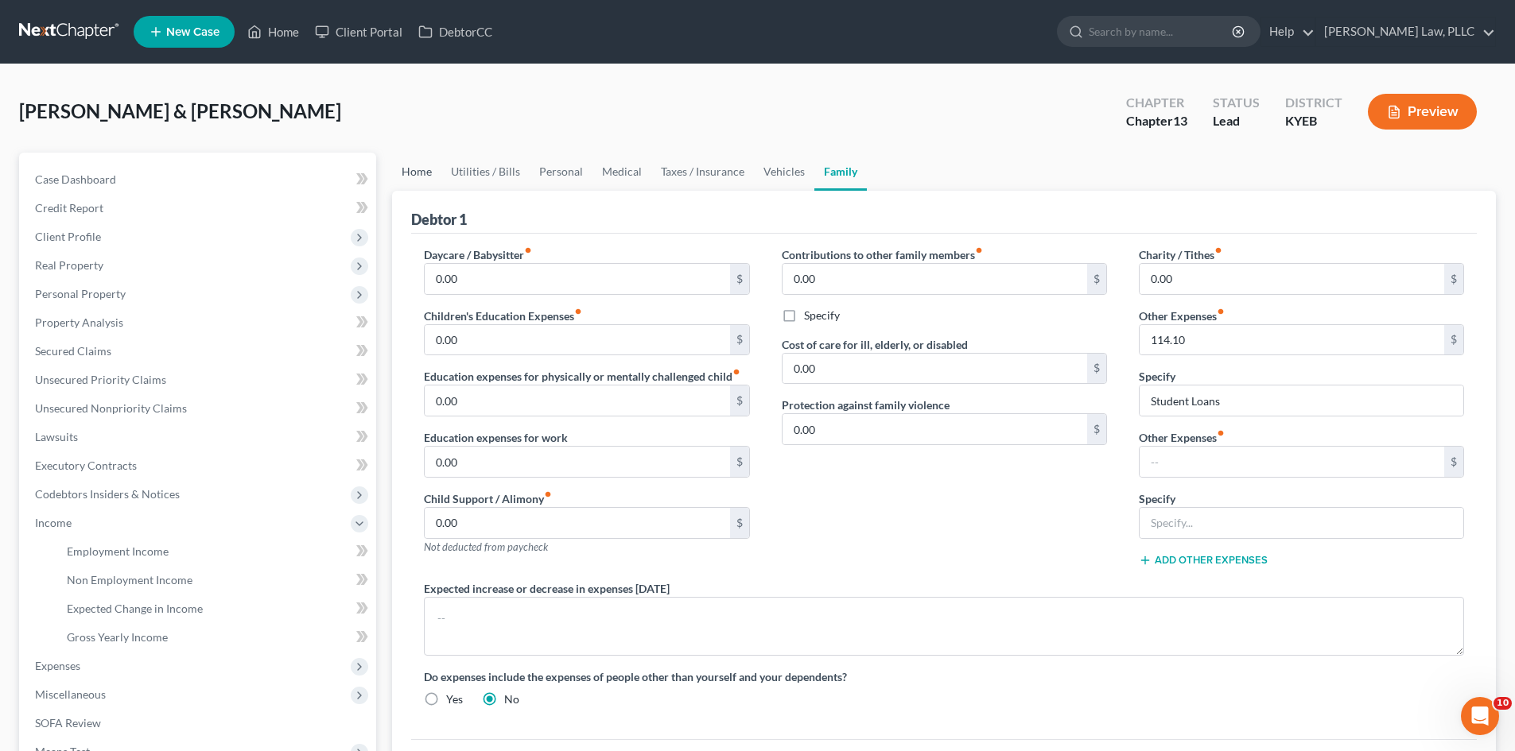
click at [420, 170] on link "Home" at bounding box center [416, 172] width 49 height 38
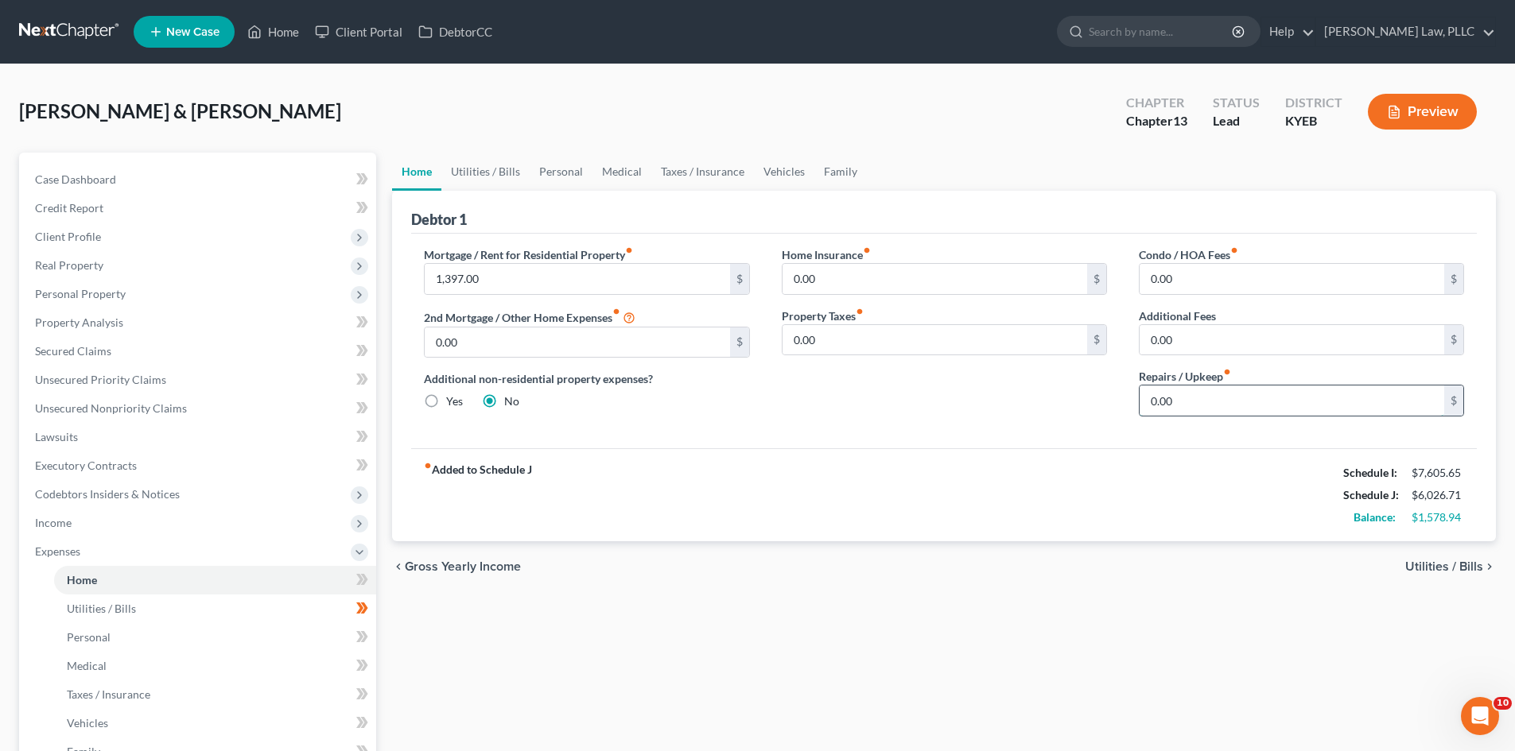
click at [1212, 394] on input "0.00" at bounding box center [1291, 401] width 305 height 30
type input "100"
click at [1153, 443] on div "Mortgage / Rent for Residential Property fiber_manual_record 1,397.00 $ 2nd Mor…" at bounding box center [943, 341] width 1065 height 215
click at [487, 177] on link "Utilities / Bills" at bounding box center [485, 172] width 88 height 38
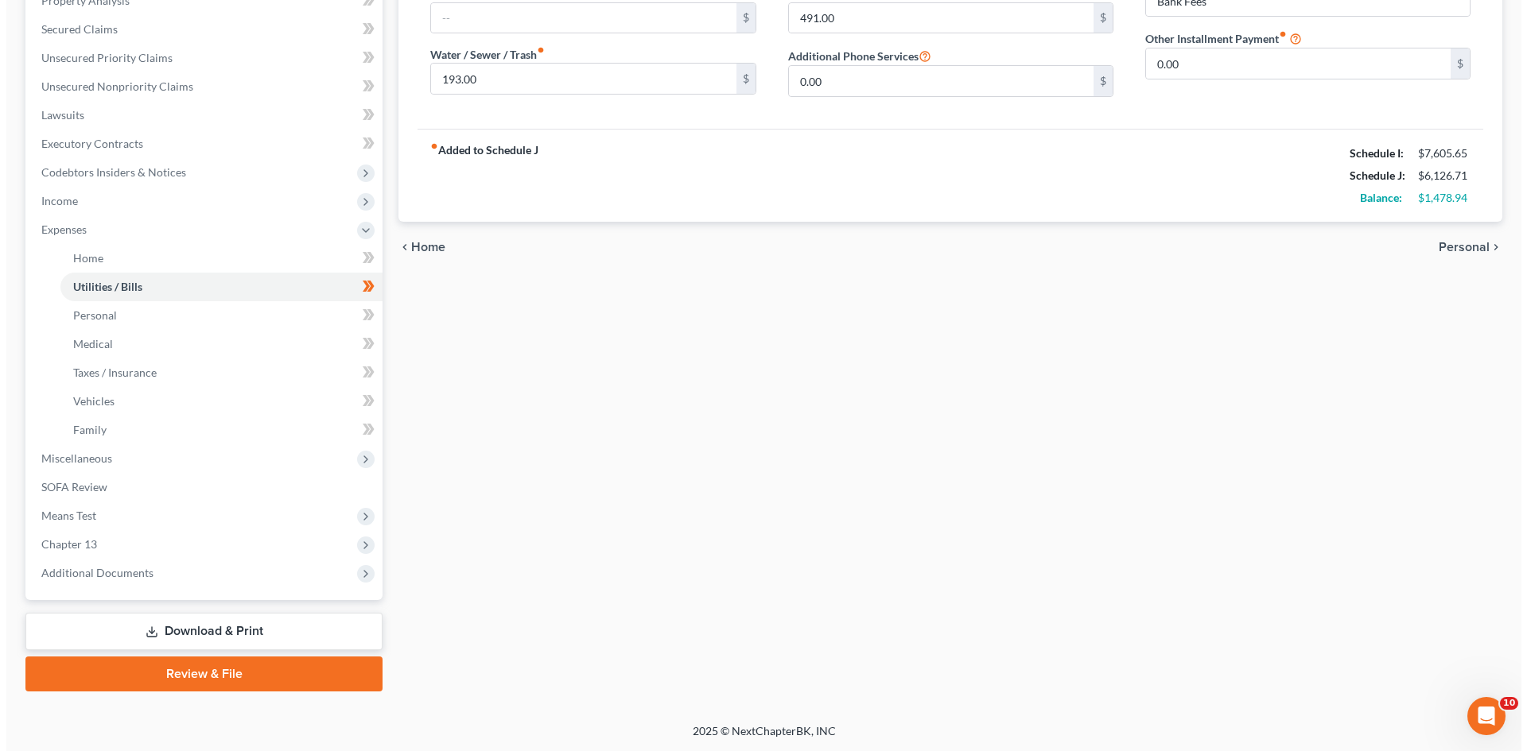
scroll to position [323, 0]
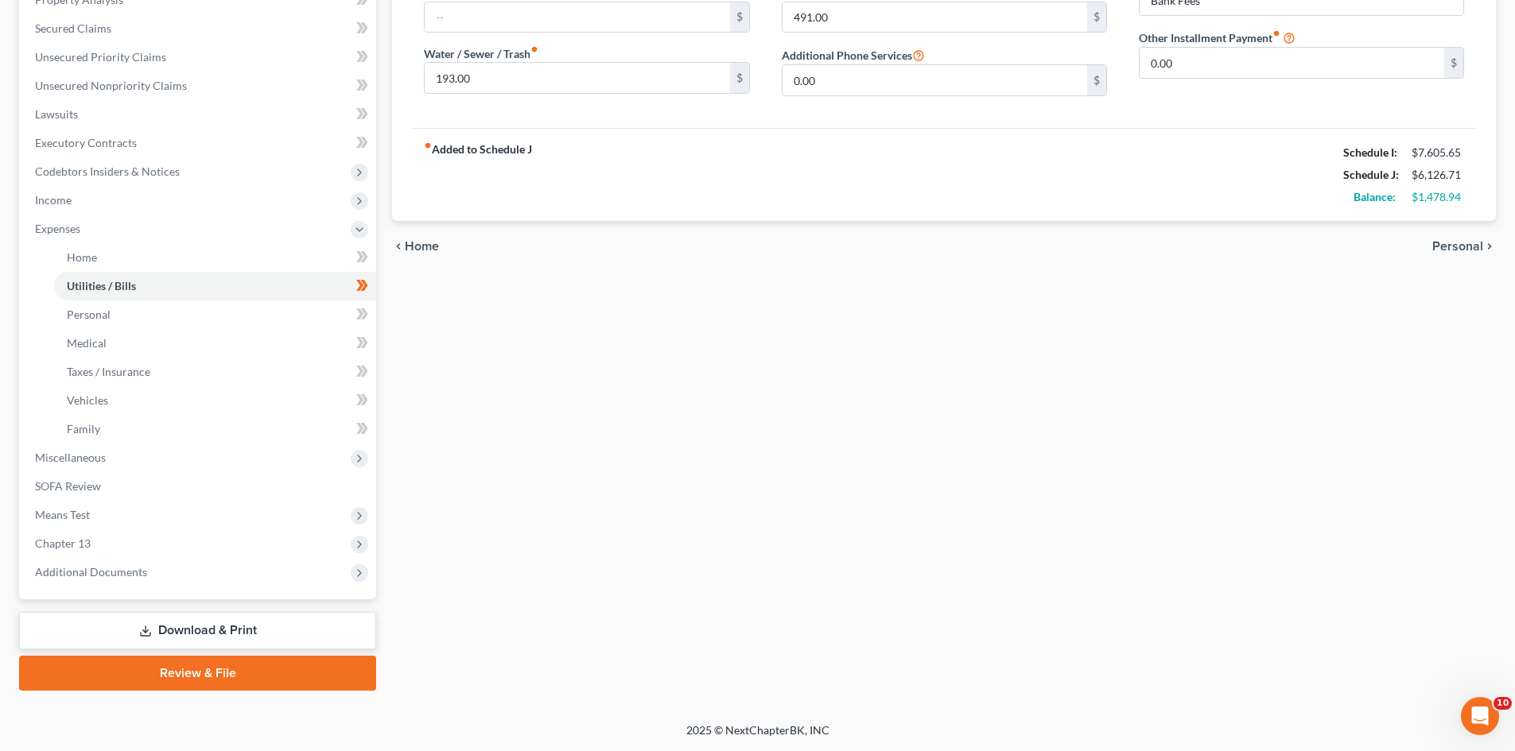
click at [182, 630] on link "Download & Print" at bounding box center [197, 630] width 357 height 37
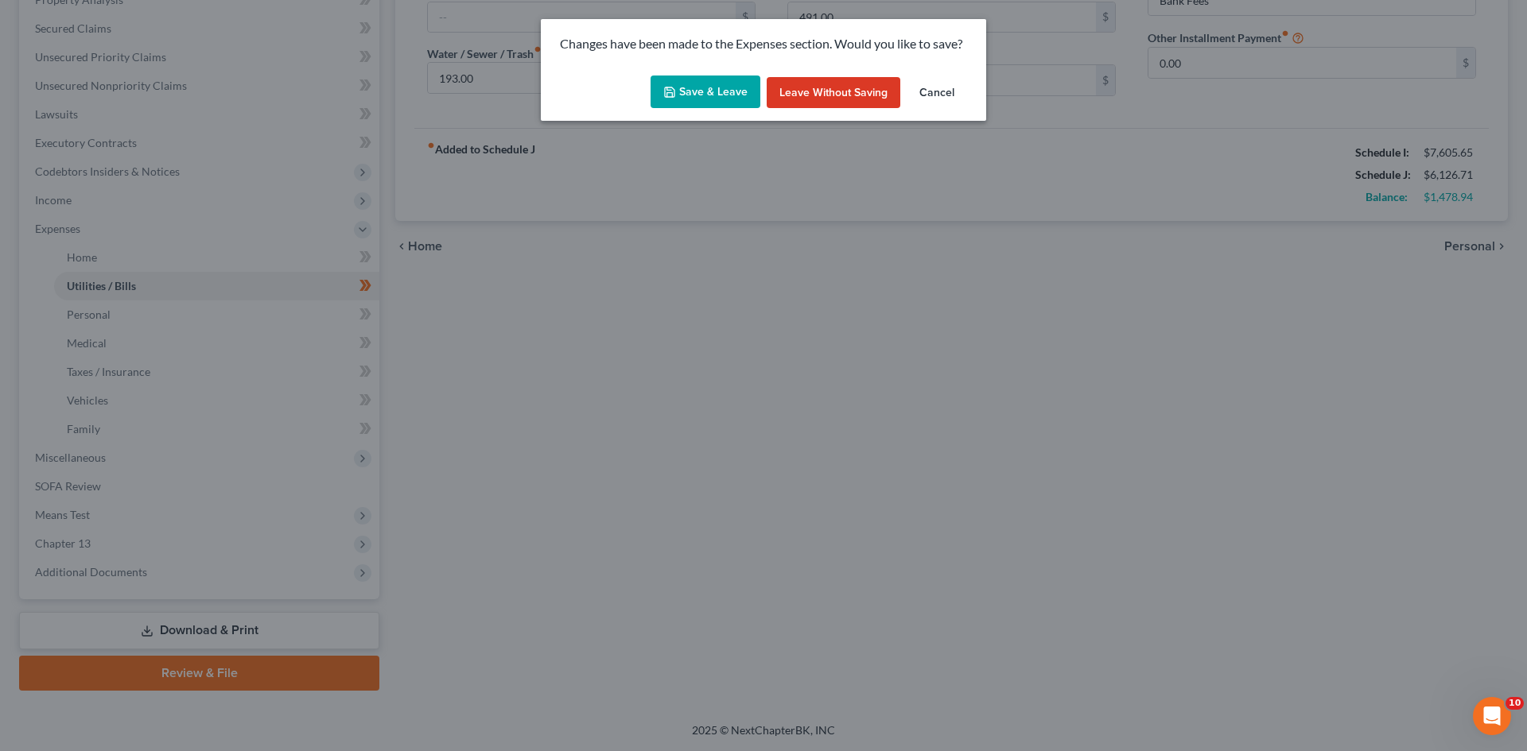
click at [690, 83] on button "Save & Leave" at bounding box center [705, 92] width 110 height 33
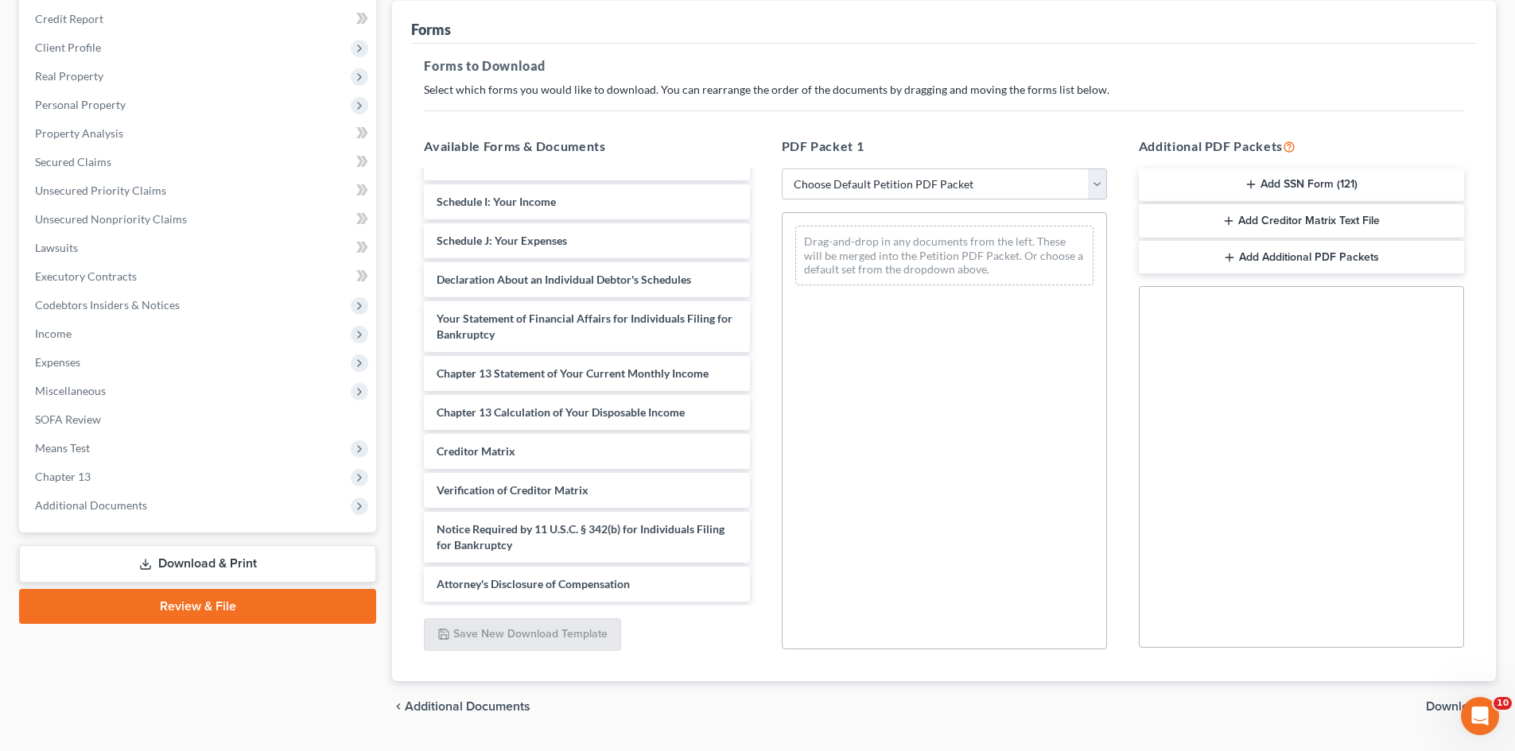
scroll to position [231, 0]
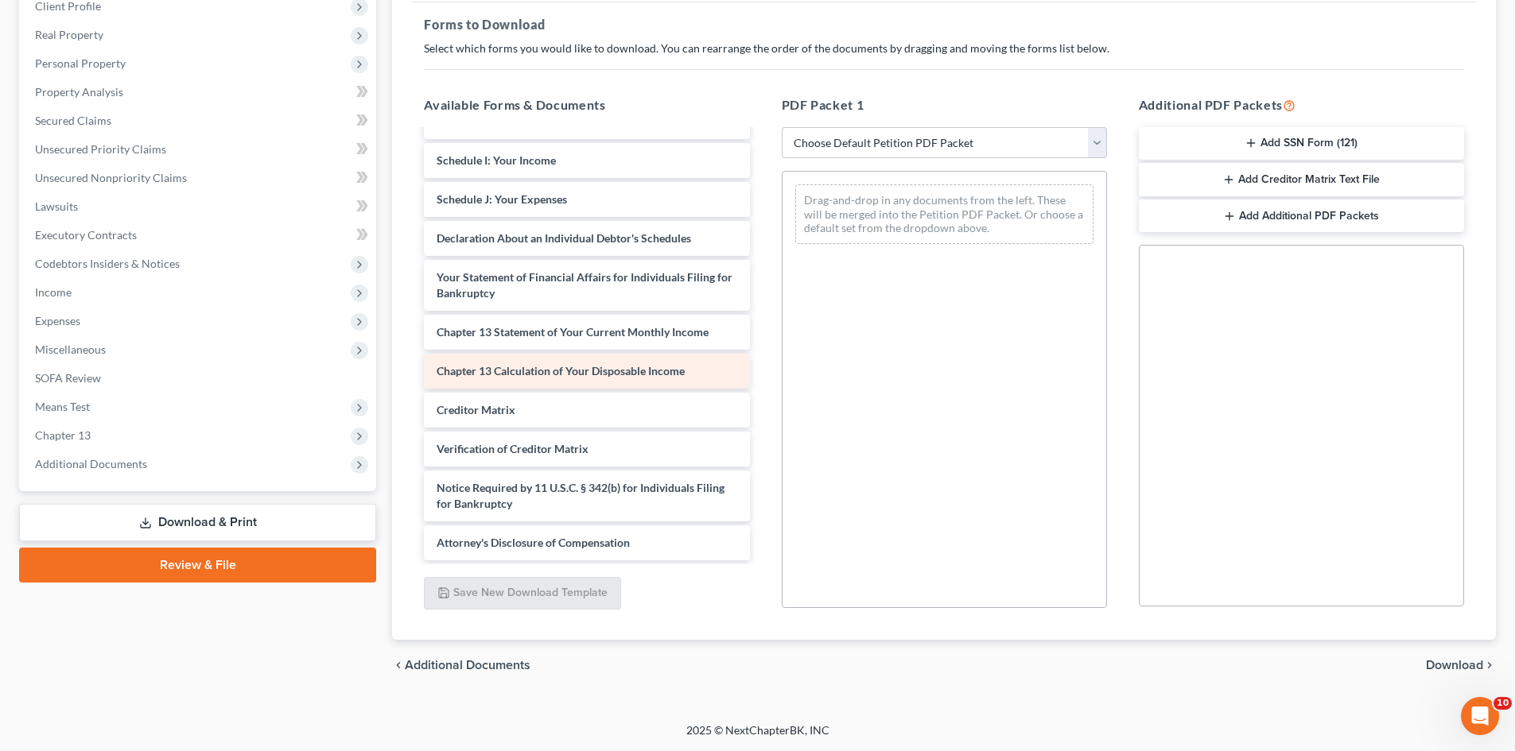
click at [638, 377] on span "Chapter 13 Calculation of Your Disposable Income" at bounding box center [560, 371] width 248 height 14
click at [845, 142] on select "Choose Default Petition PDF Packet Complete Bankruptcy Petition (all forms and …" at bounding box center [944, 143] width 325 height 32
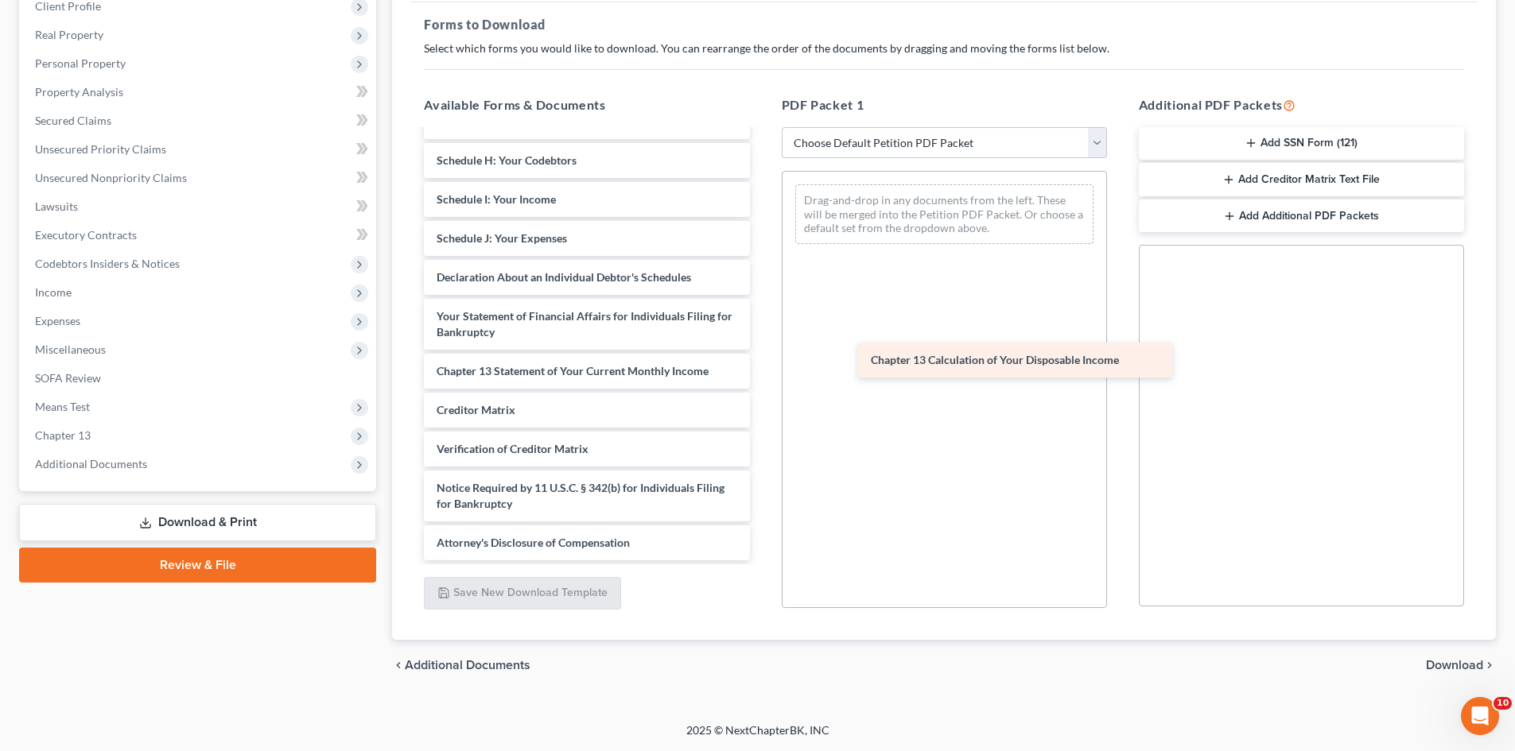
scroll to position [355, 0]
drag, startPoint x: 461, startPoint y: 376, endPoint x: 887, endPoint y: 362, distance: 426.4
click at [762, 362] on div "Chapter 13 Calculation of Your Disposable Income Credit Counseling Course (Join…" at bounding box center [586, 169] width 351 height 784
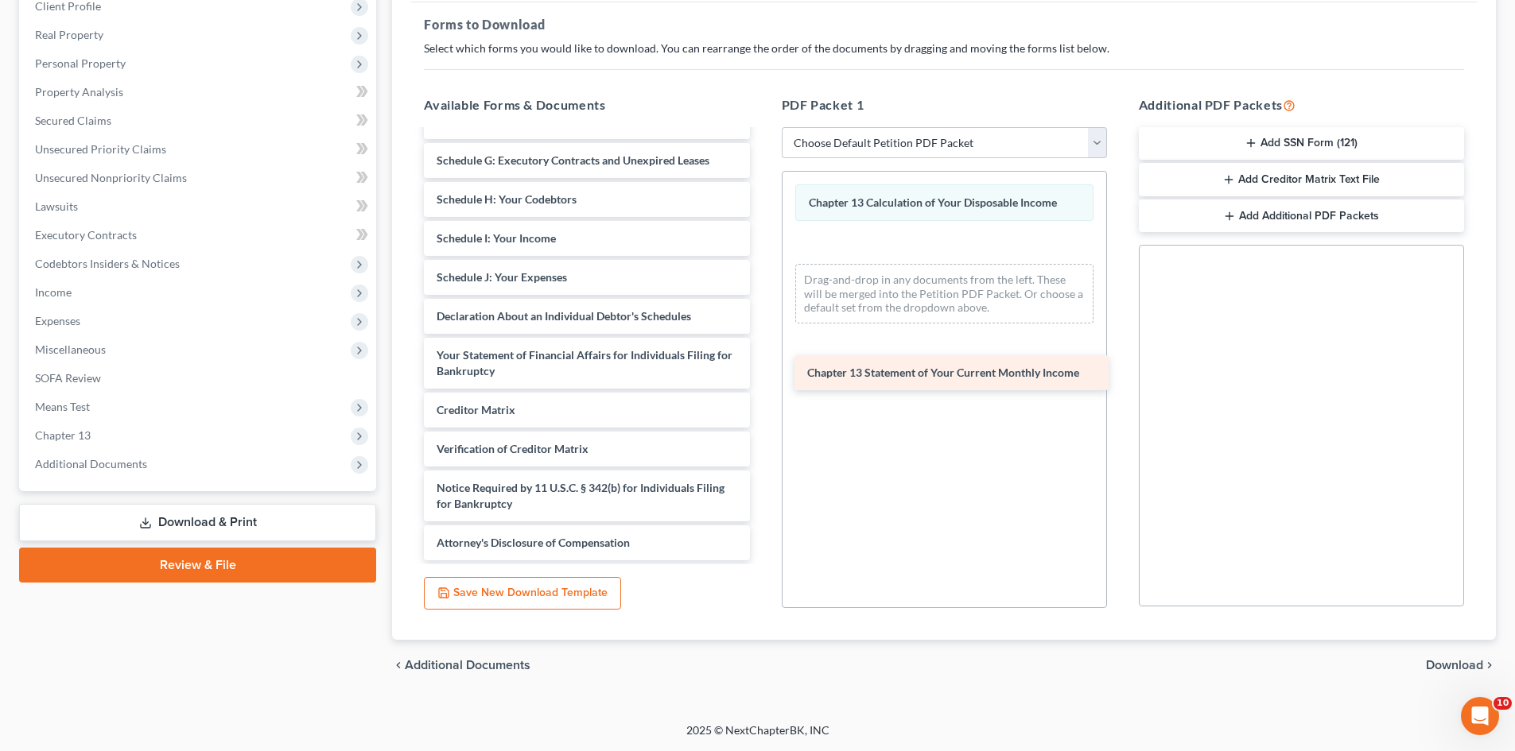
scroll to position [316, 0]
drag, startPoint x: 536, startPoint y: 367, endPoint x: 938, endPoint y: 366, distance: 402.3
click at [762, 366] on div "Chapter 13 Statement of Your Current Monthly Income Credit Counseling Course (J…" at bounding box center [586, 188] width 351 height 745
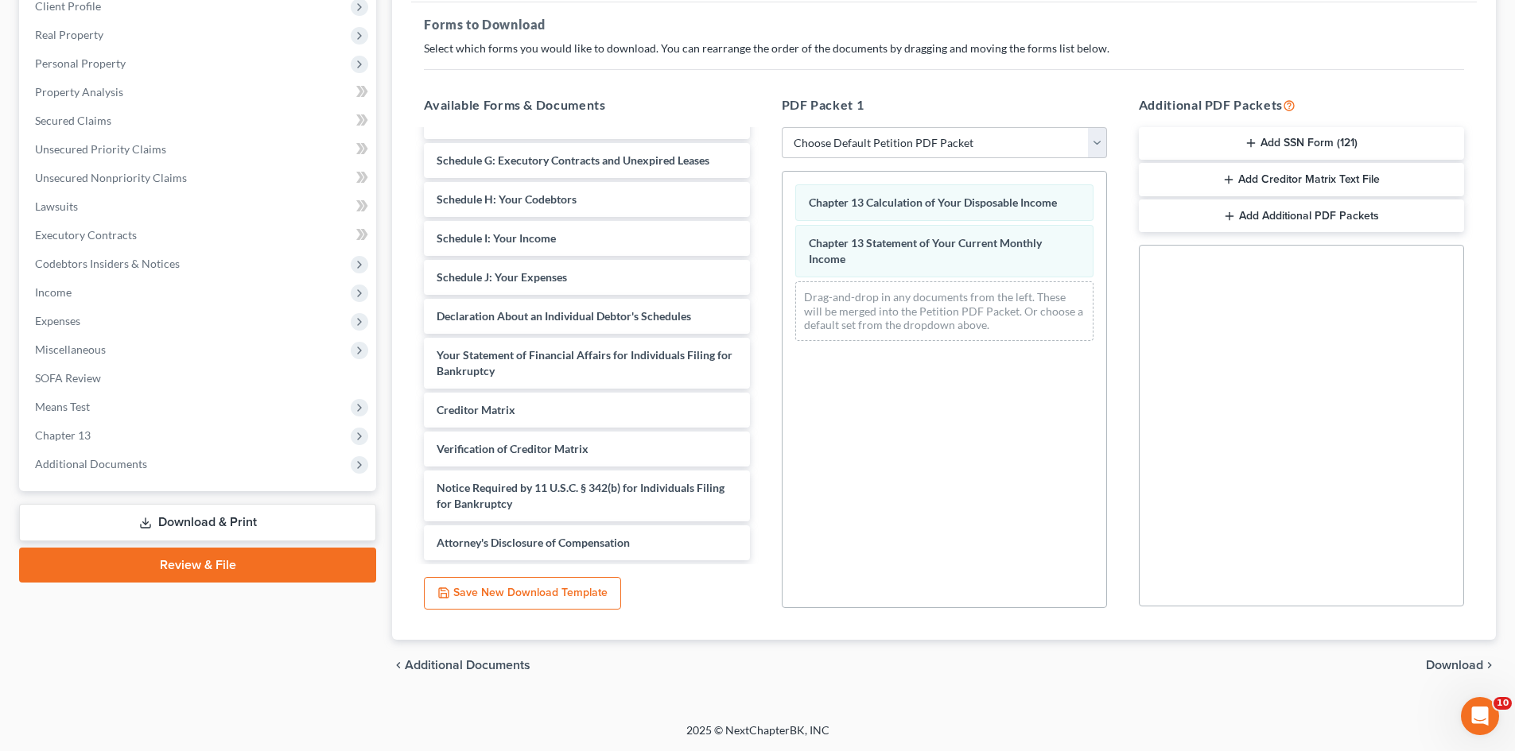
click at [1442, 668] on span "Download" at bounding box center [1454, 665] width 57 height 13
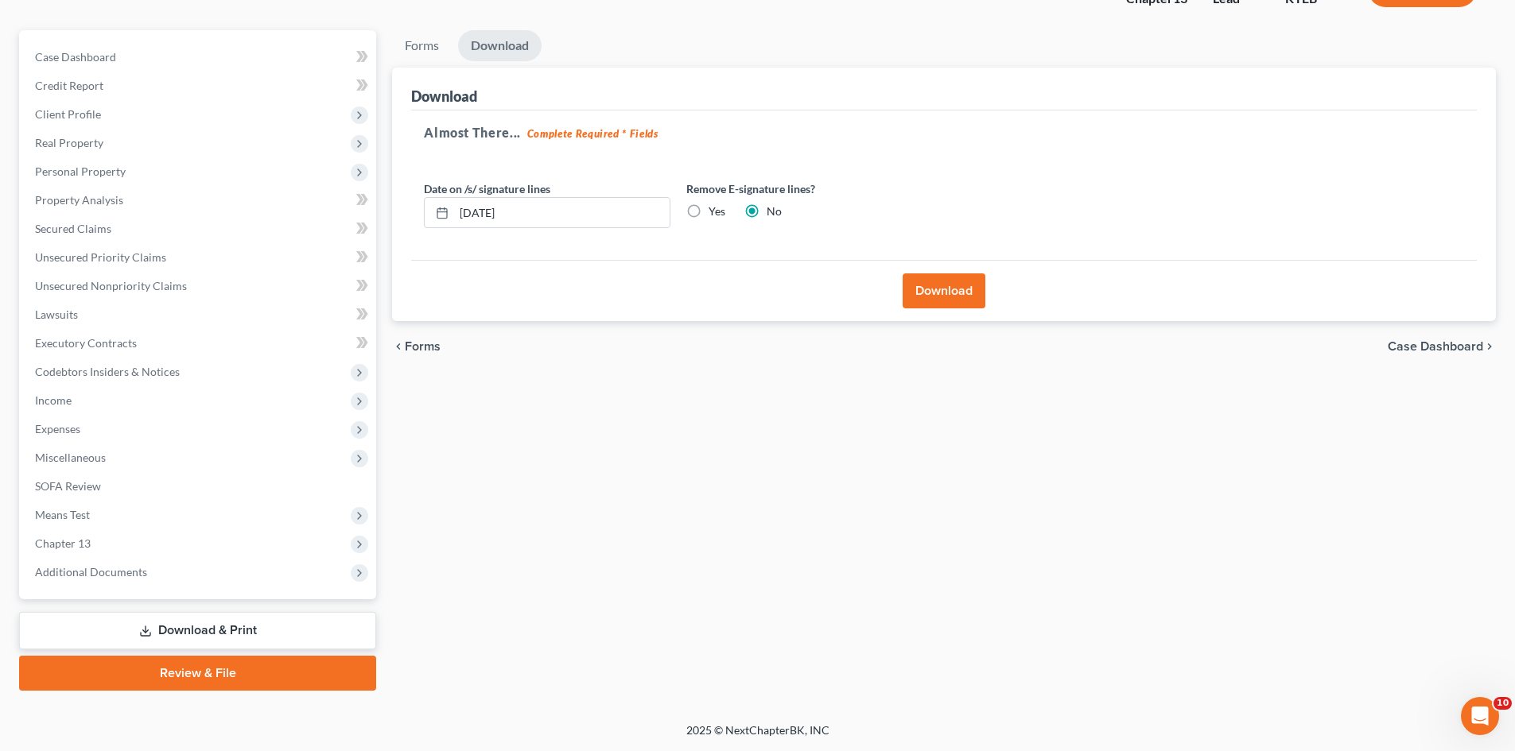
scroll to position [122, 0]
click at [708, 208] on label "Yes" at bounding box center [716, 212] width 17 height 16
click at [715, 208] on input "Yes" at bounding box center [720, 209] width 10 height 10
radio input "true"
radio input "false"
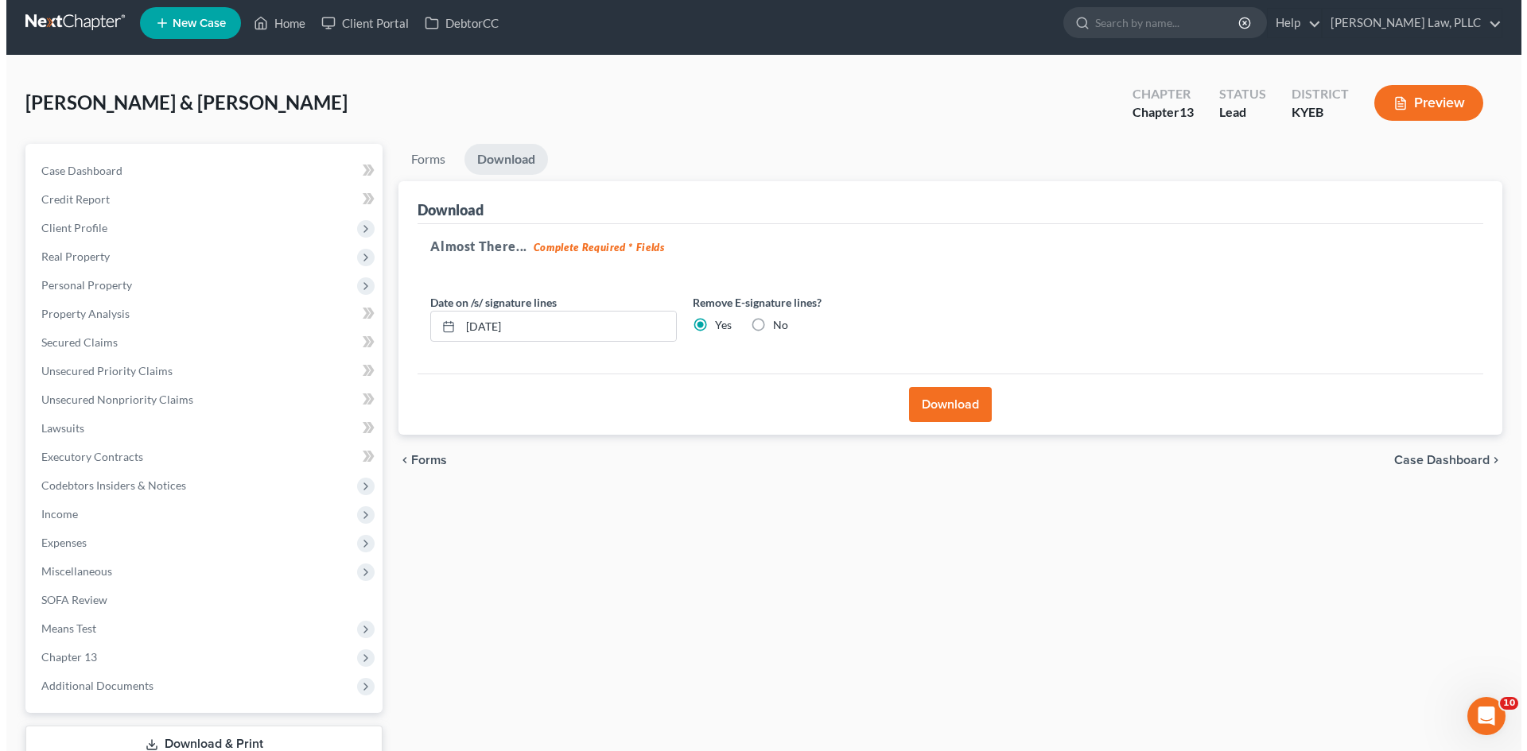
scroll to position [0, 0]
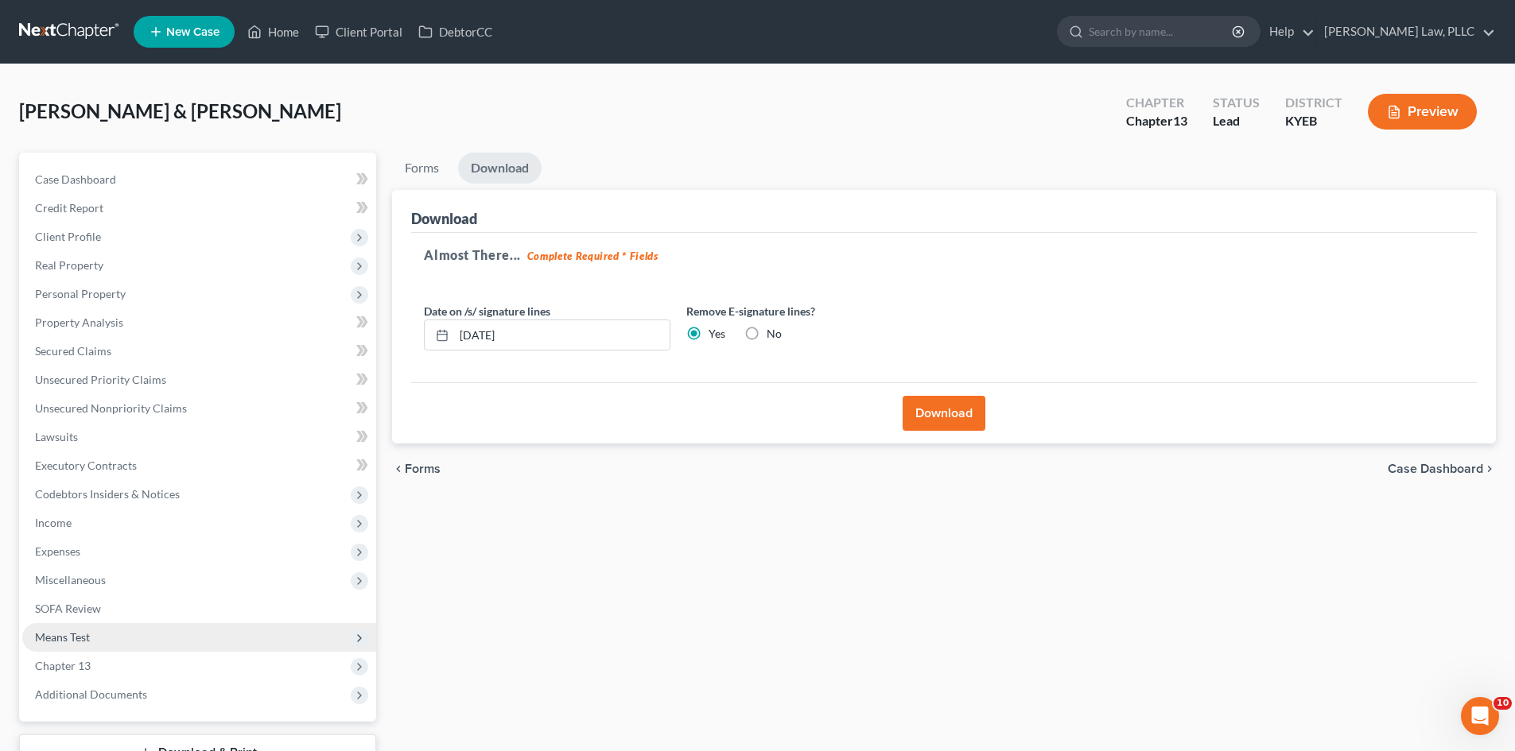
click at [71, 639] on span "Means Test" at bounding box center [62, 637] width 55 height 14
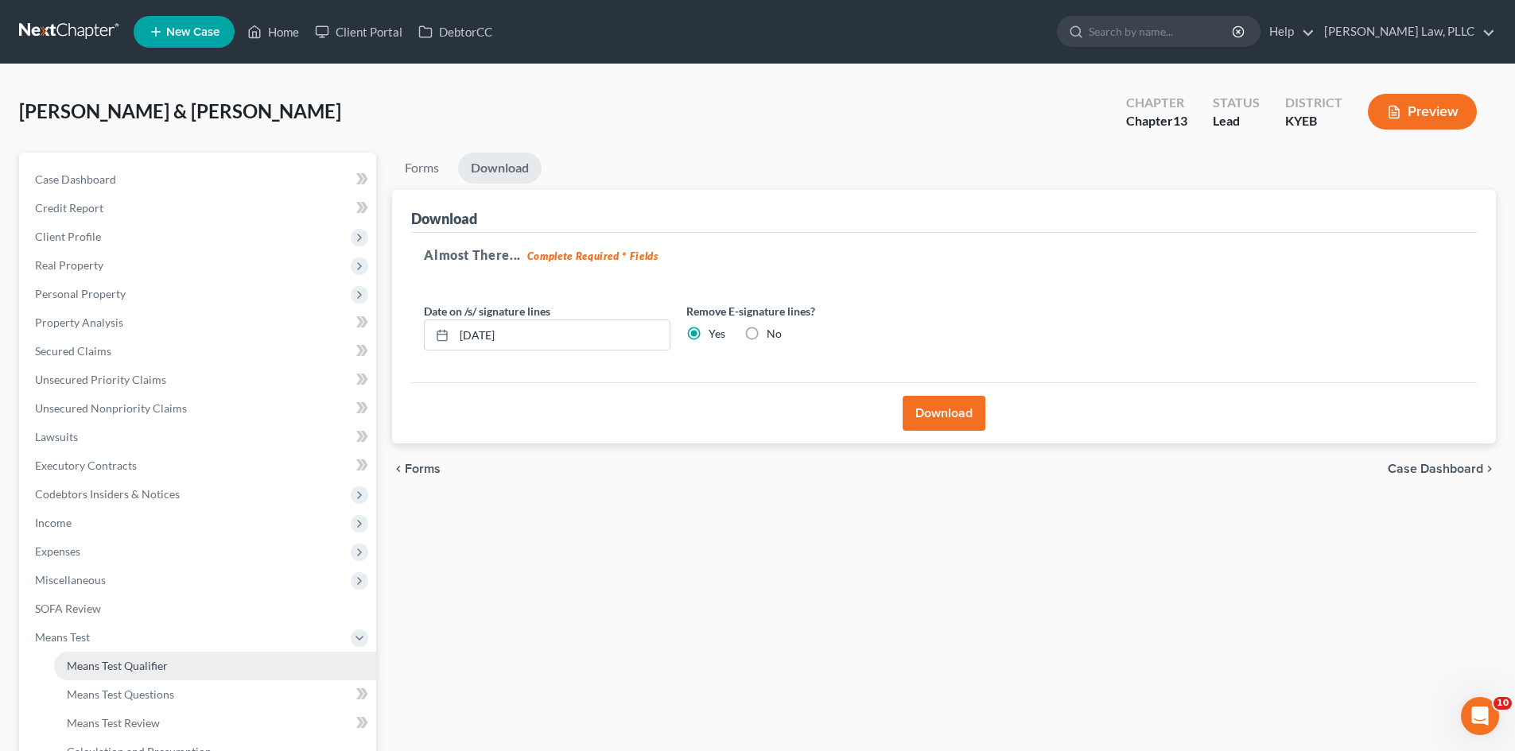
click at [111, 660] on span "Means Test Qualifier" at bounding box center [117, 666] width 101 height 14
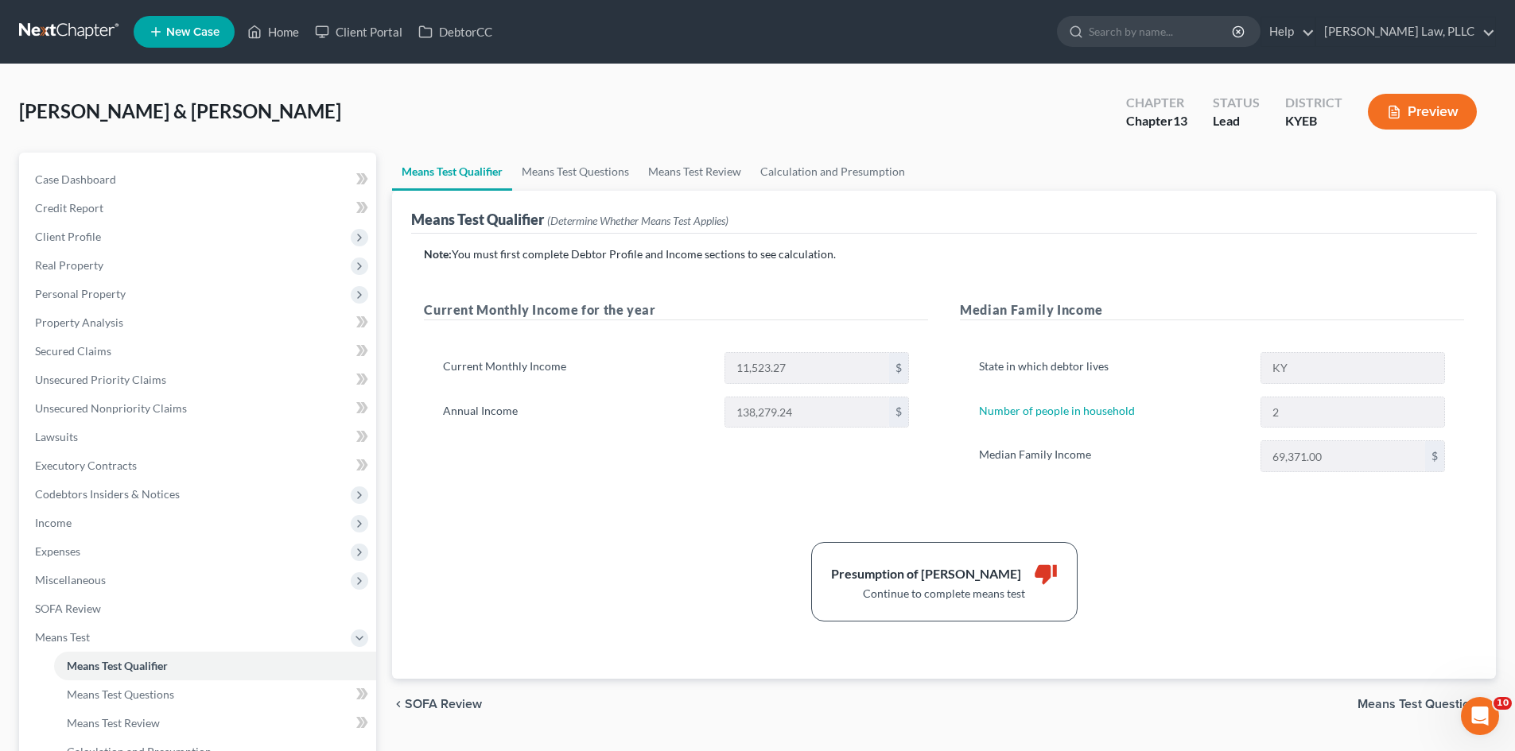
click at [1434, 115] on button "Preview" at bounding box center [1422, 112] width 109 height 36
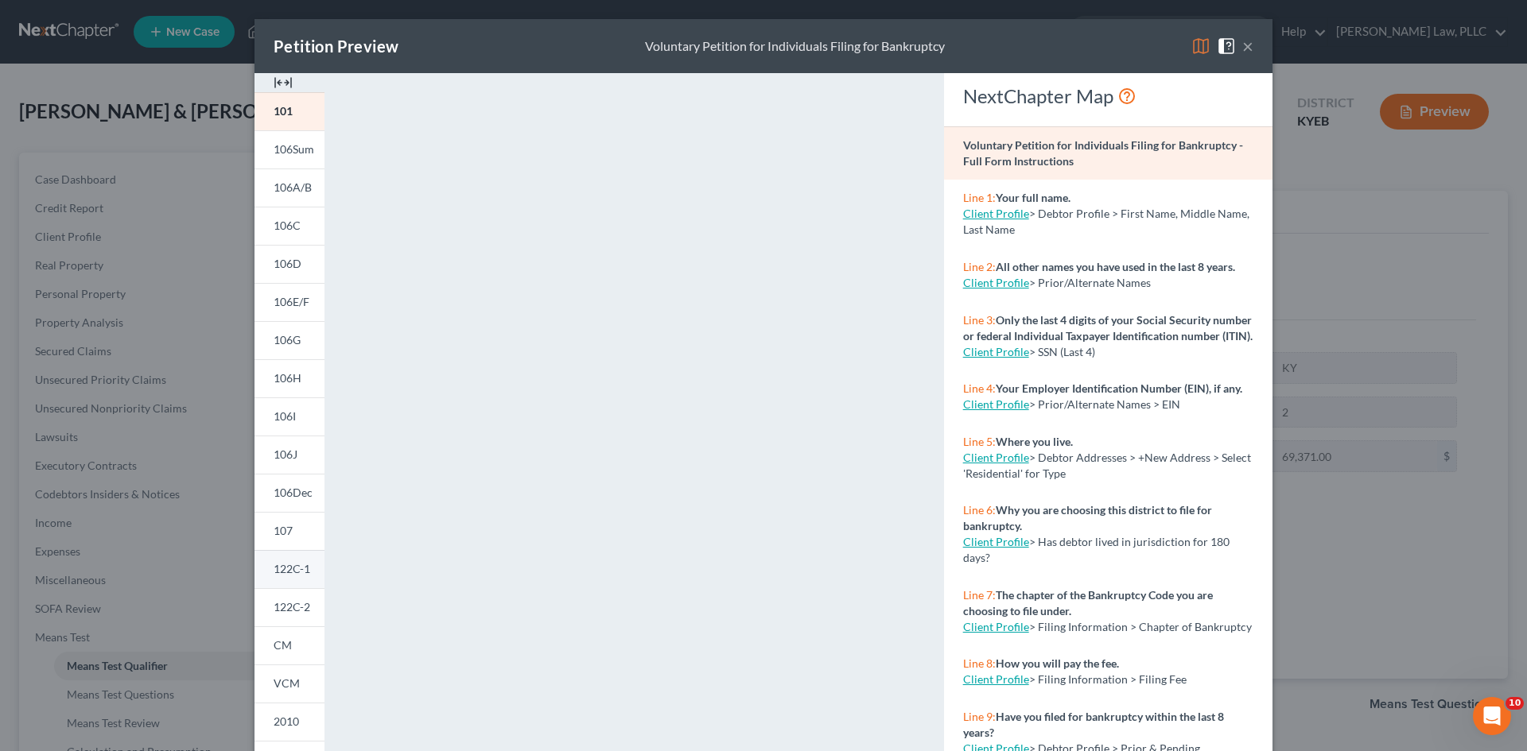
click at [288, 565] on span "122C-1" at bounding box center [292, 569] width 37 height 14
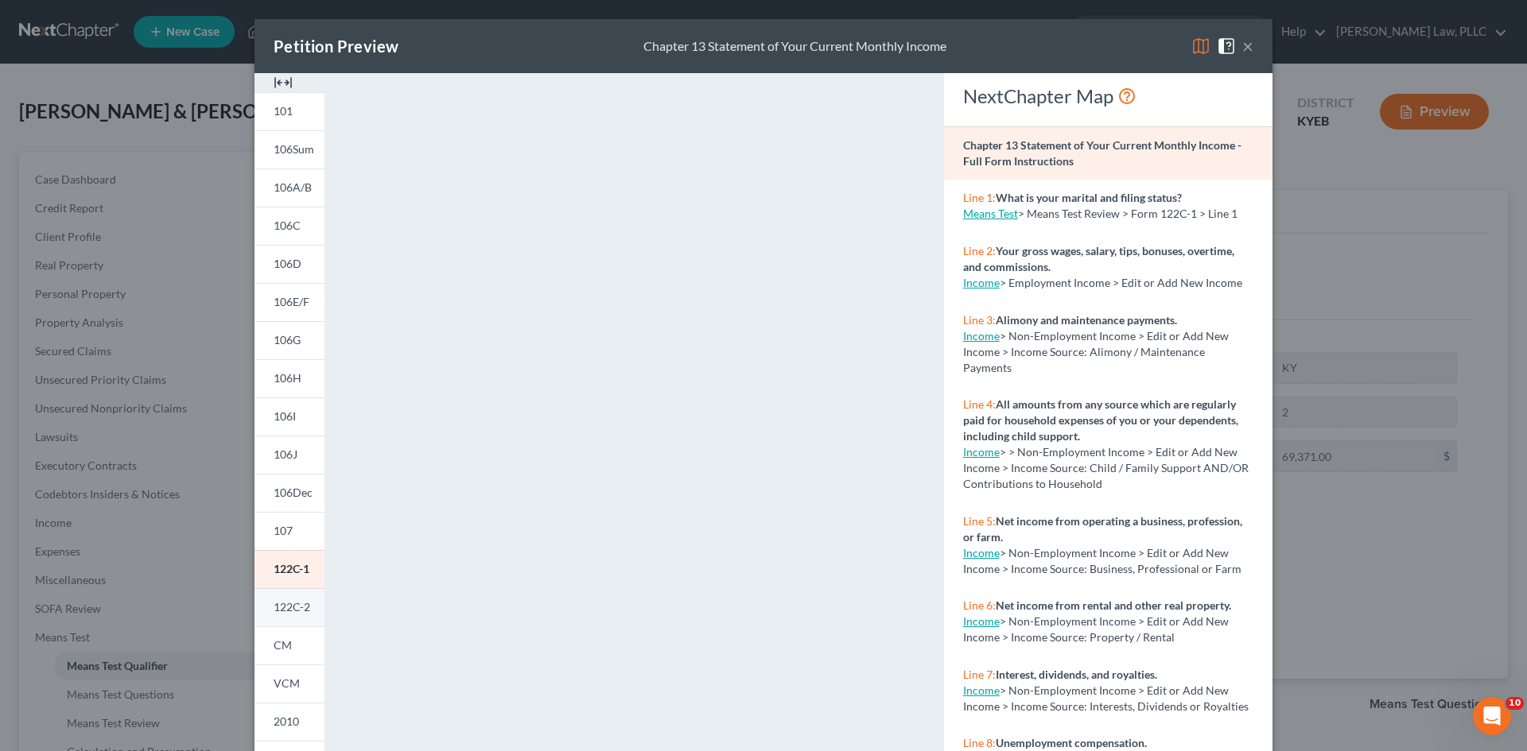
click at [277, 603] on span "122C-2" at bounding box center [292, 607] width 37 height 14
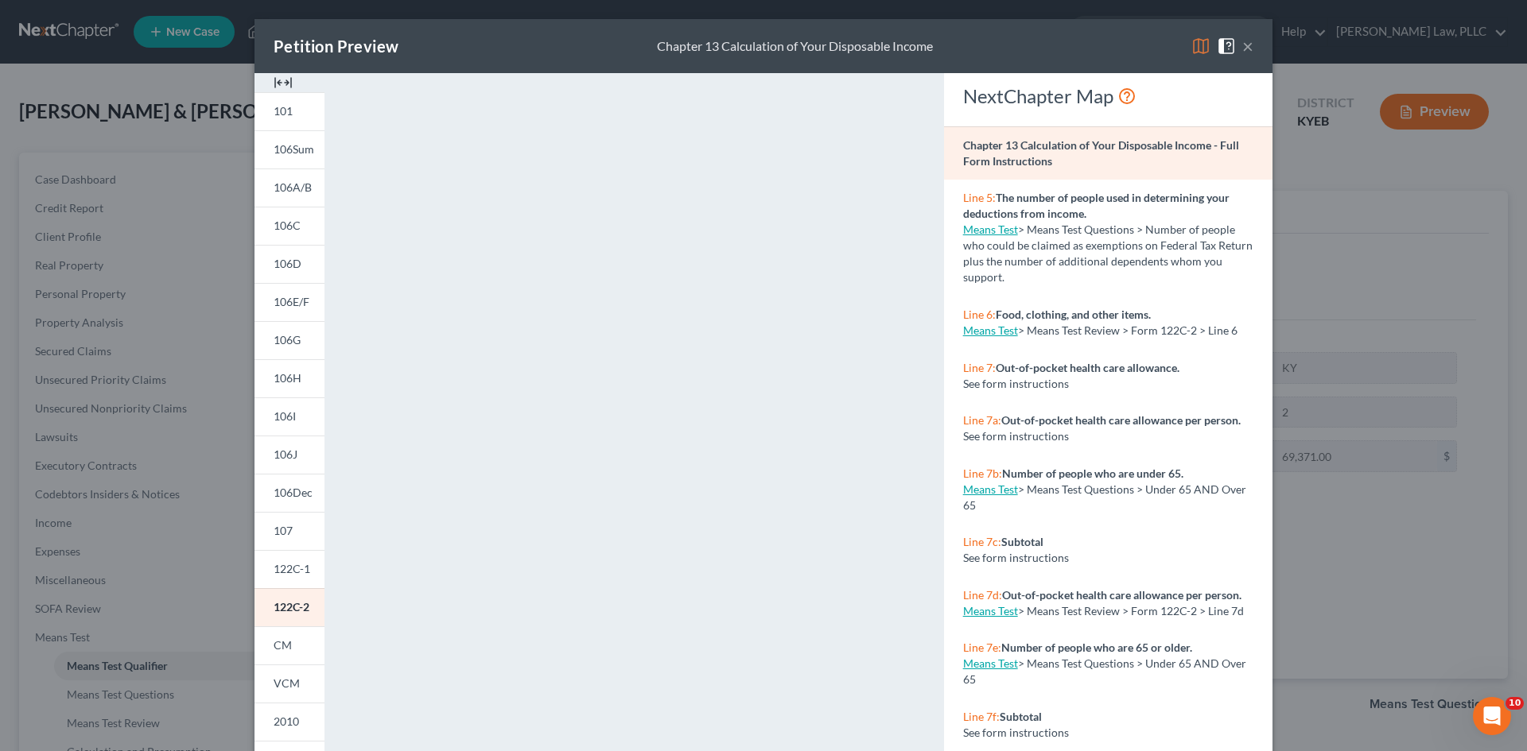
click at [1243, 45] on button "×" at bounding box center [1247, 46] width 11 height 19
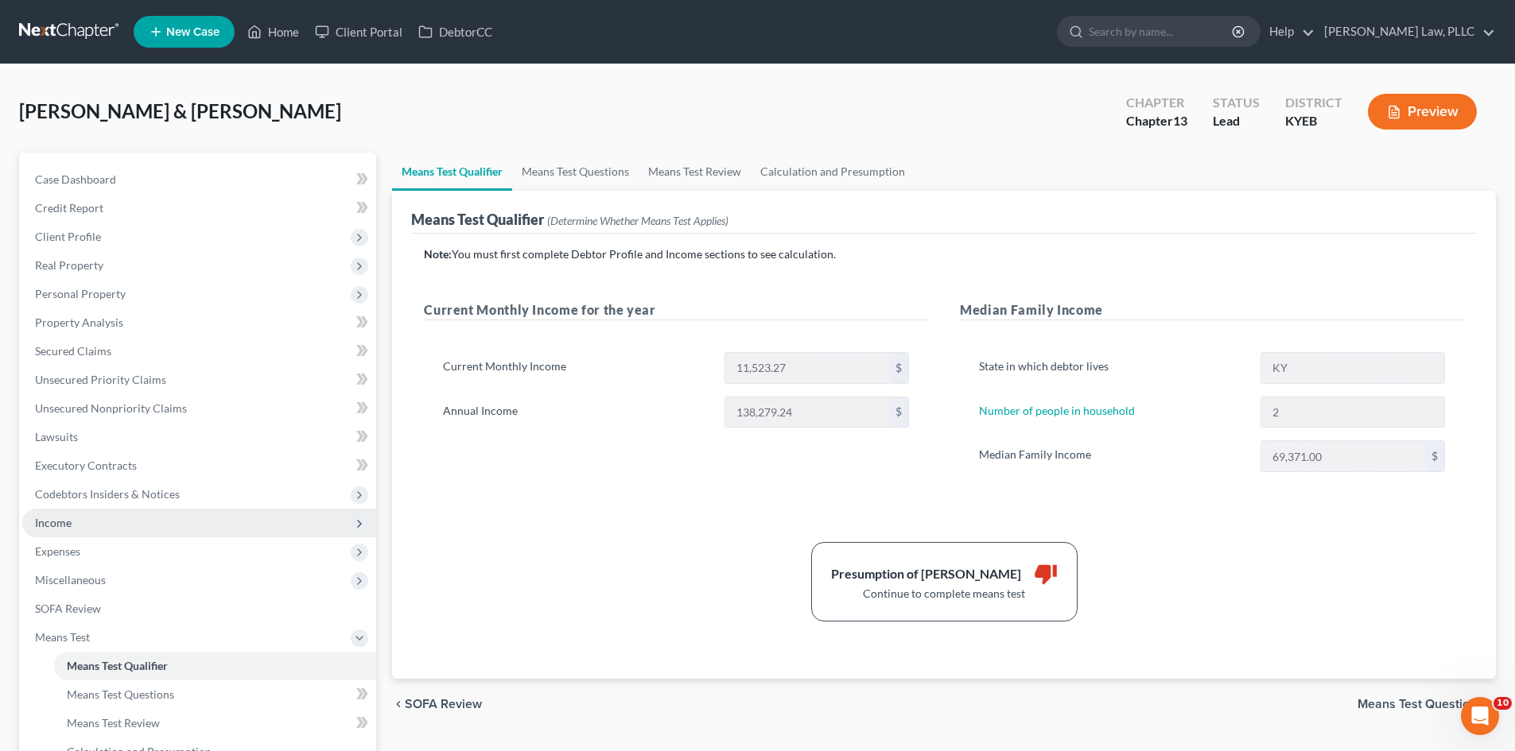
click at [70, 514] on span "Income" at bounding box center [199, 523] width 354 height 29
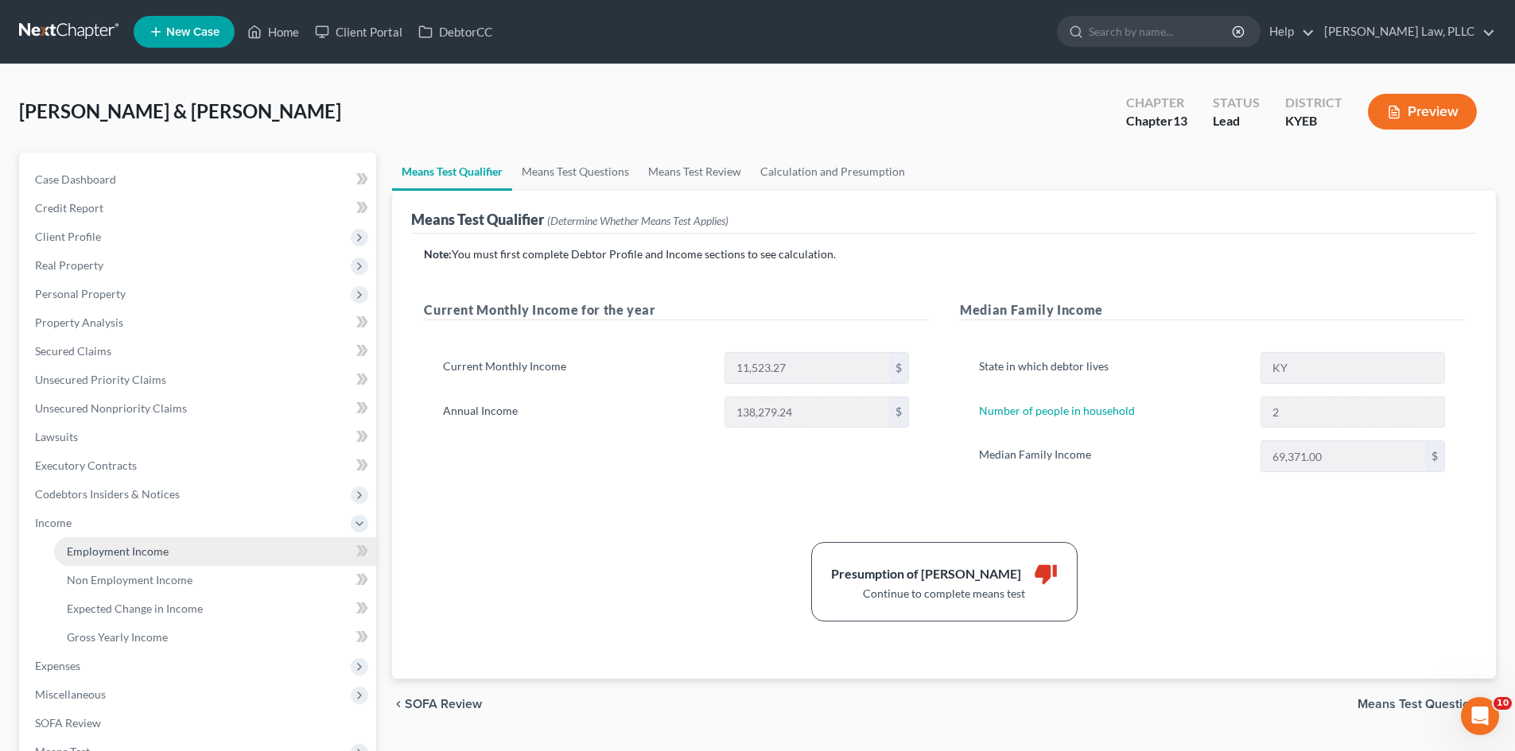
click at [137, 549] on span "Employment Income" at bounding box center [118, 552] width 102 height 14
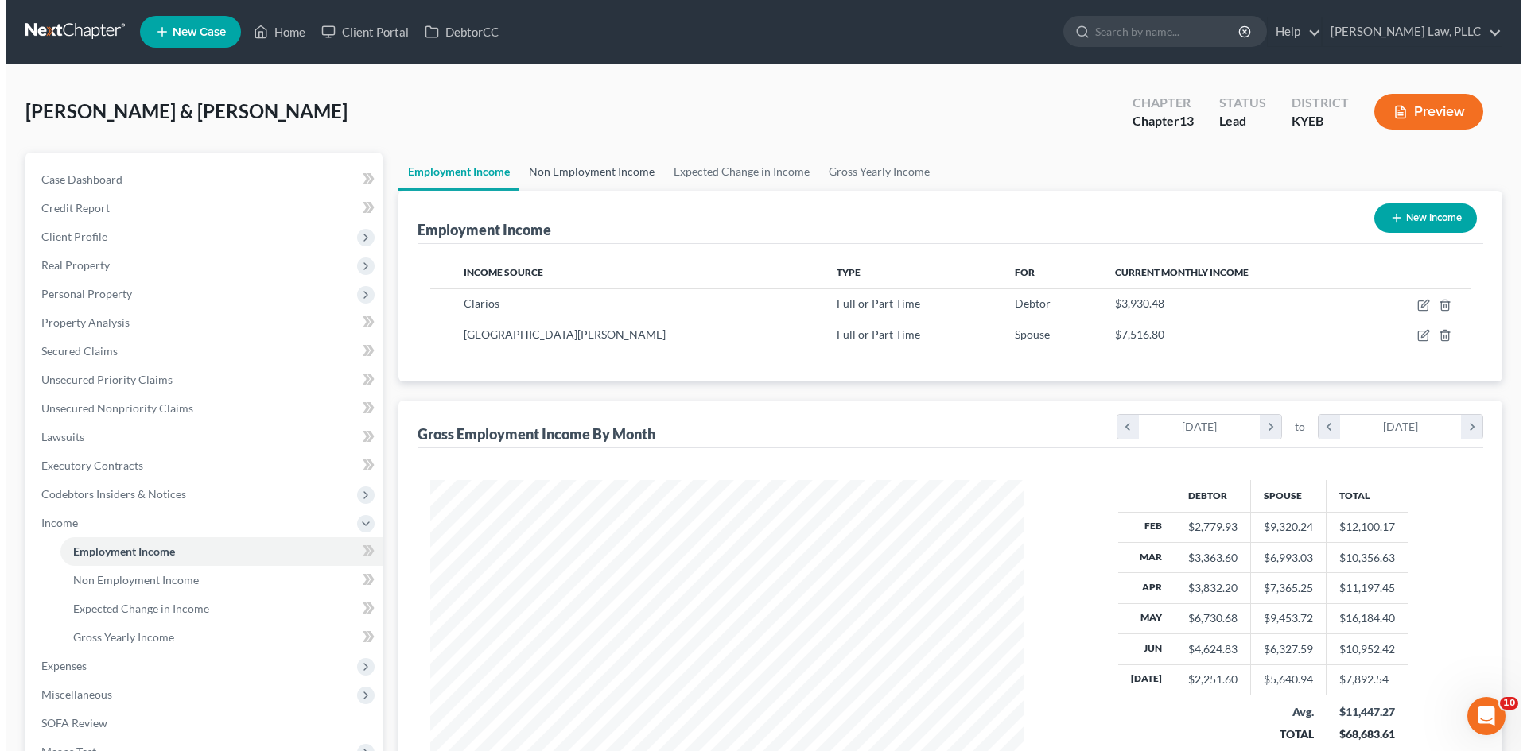
scroll to position [297, 625]
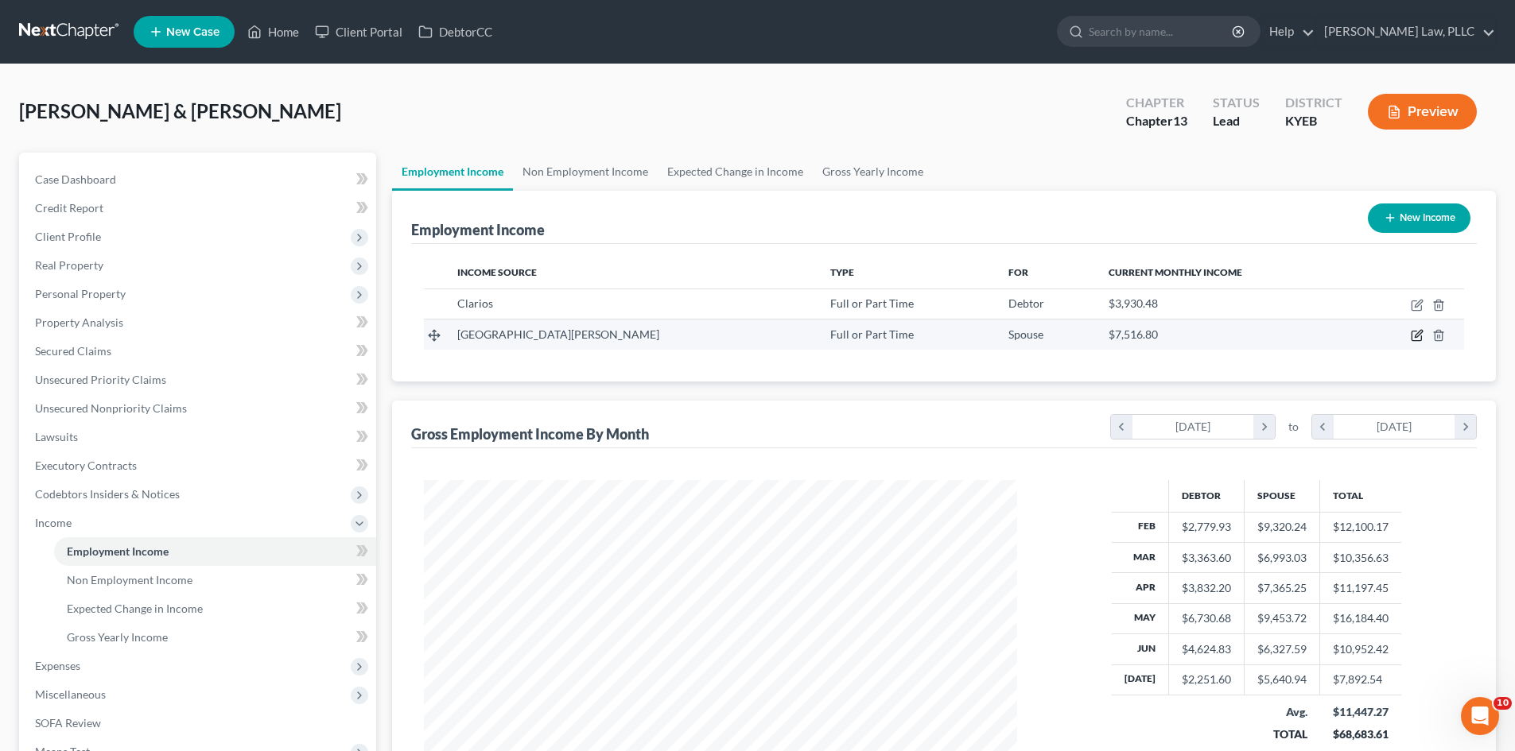
click at [1415, 336] on icon "button" at bounding box center [1417, 334] width 7 height 7
select select "0"
select select "18"
select select "2"
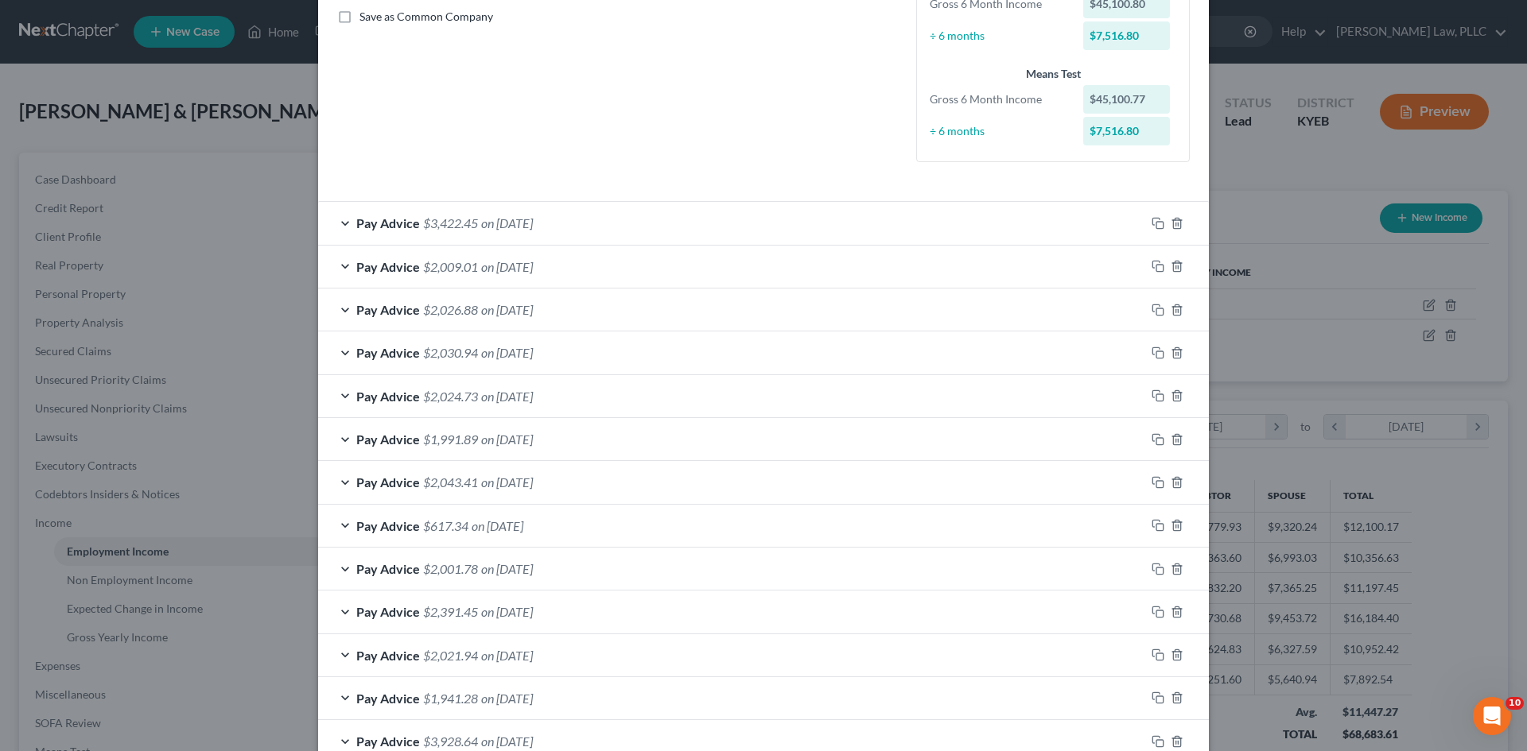
scroll to position [398, 0]
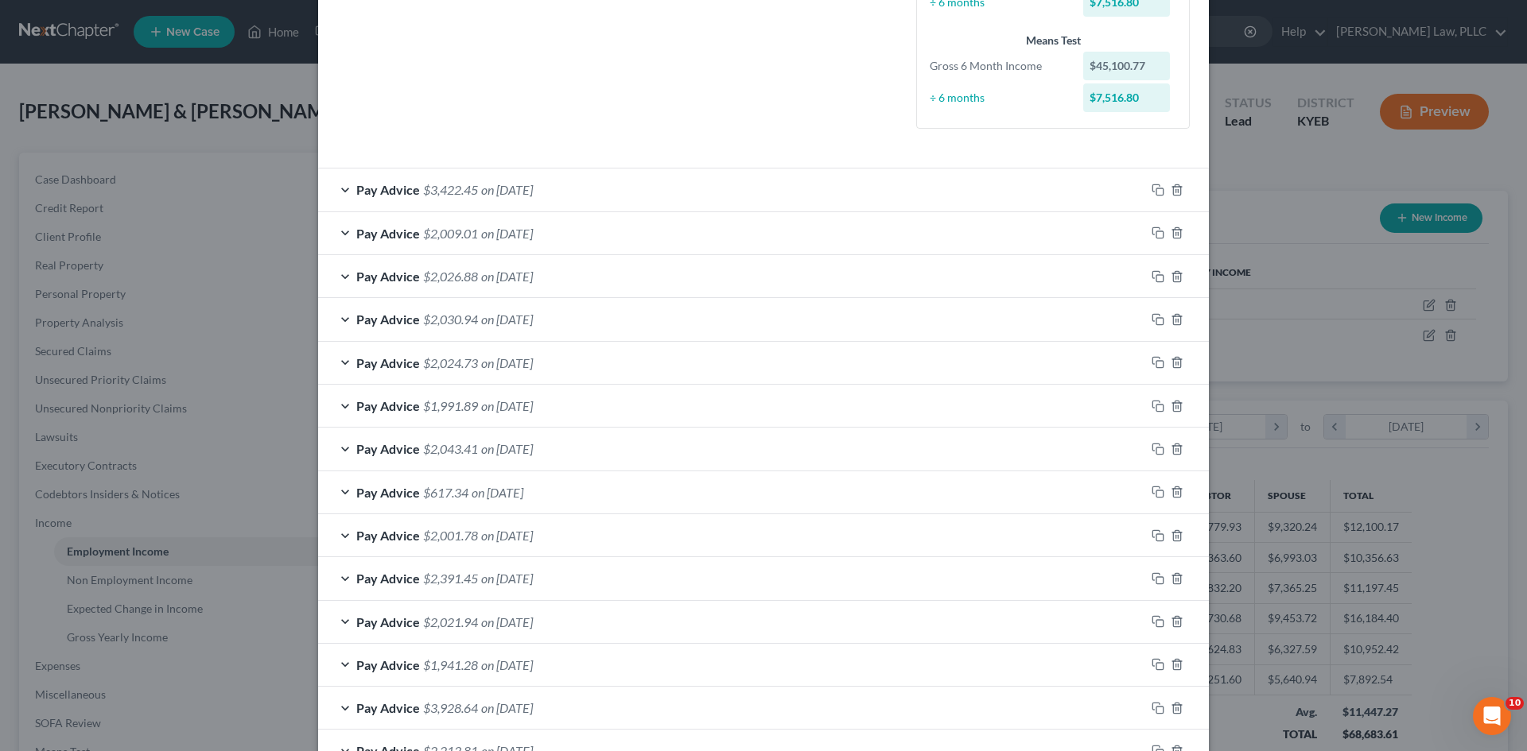
click at [394, 196] on span "Pay Advice" at bounding box center [388, 189] width 64 height 15
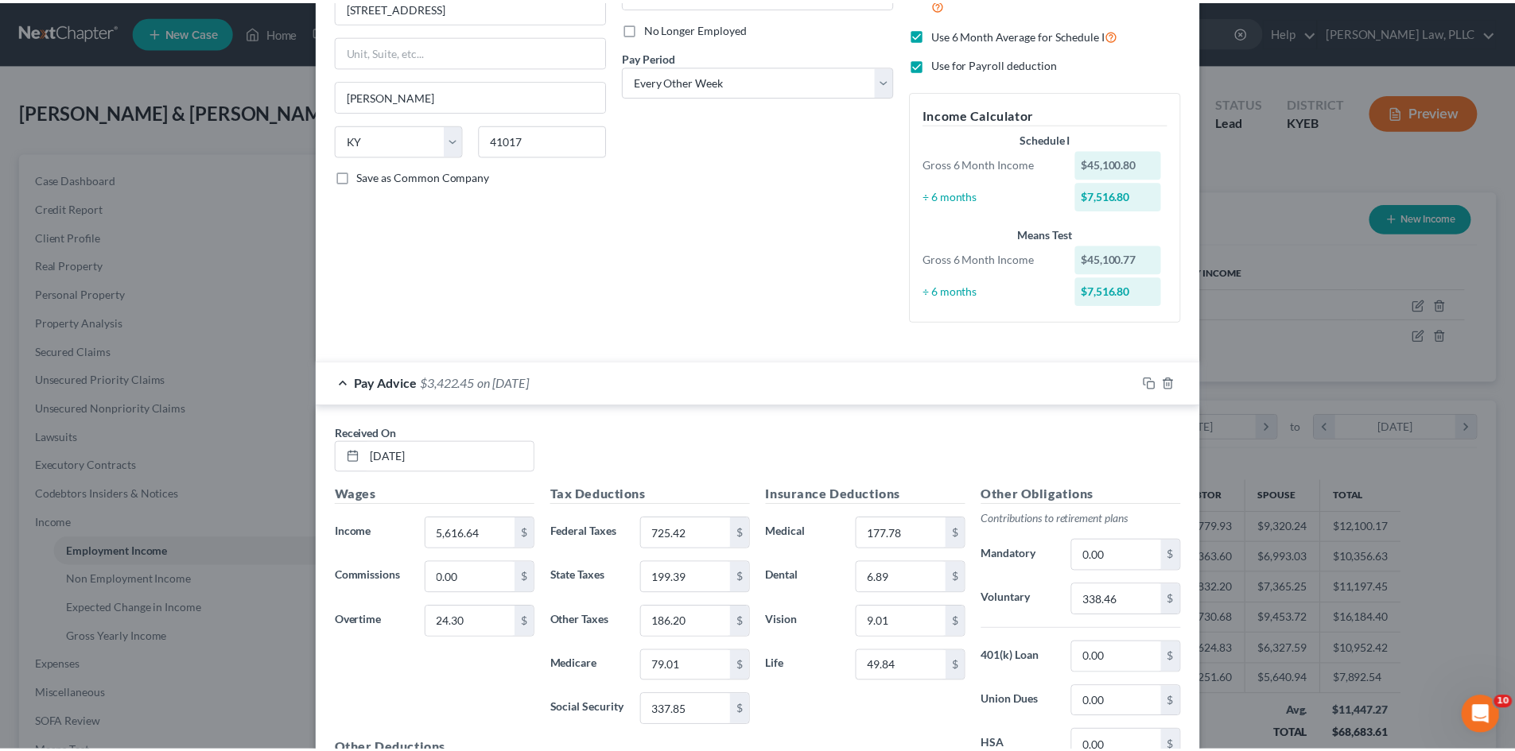
scroll to position [0, 0]
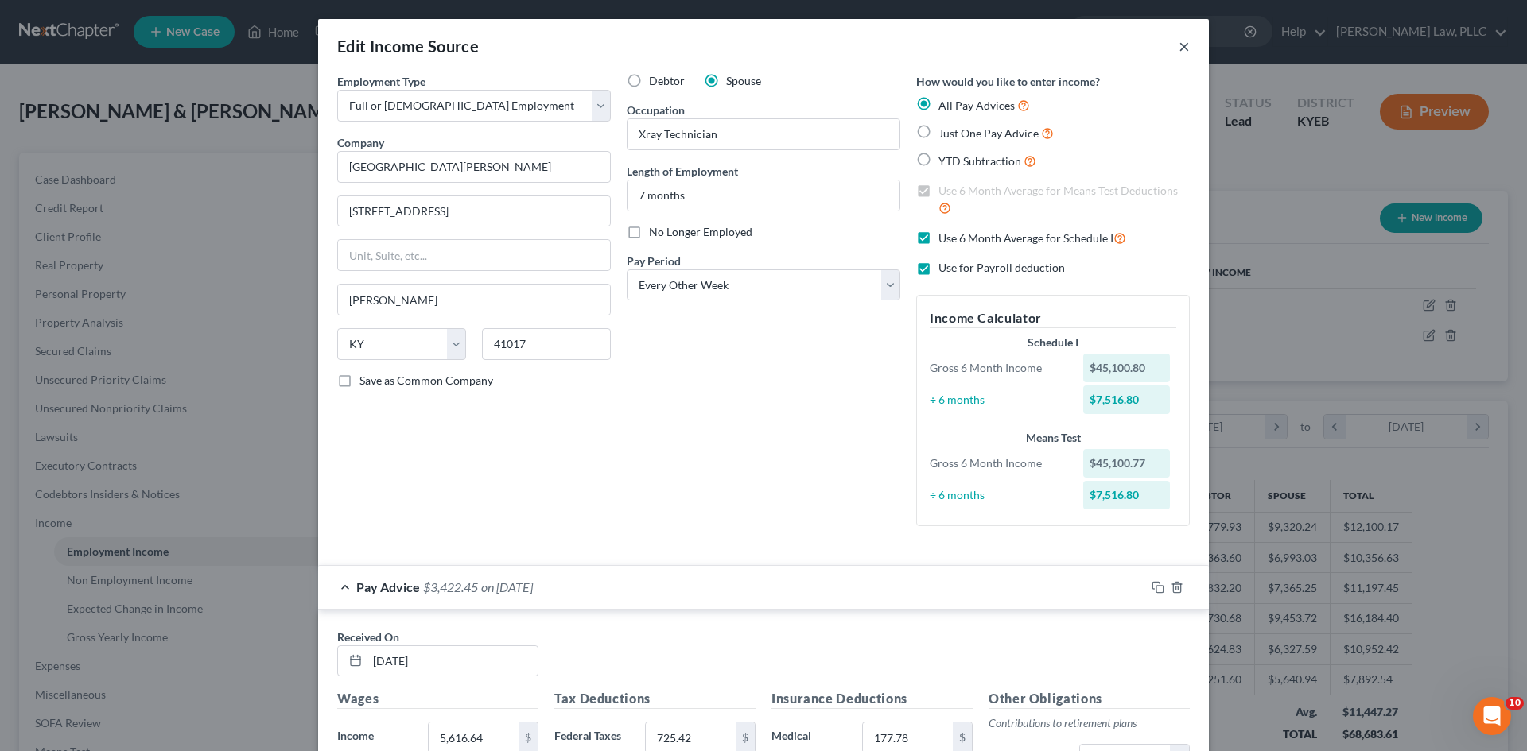
drag, startPoint x: 1174, startPoint y: 41, endPoint x: 724, endPoint y: 514, distance: 652.9
click at [1178, 41] on button "×" at bounding box center [1183, 46] width 11 height 19
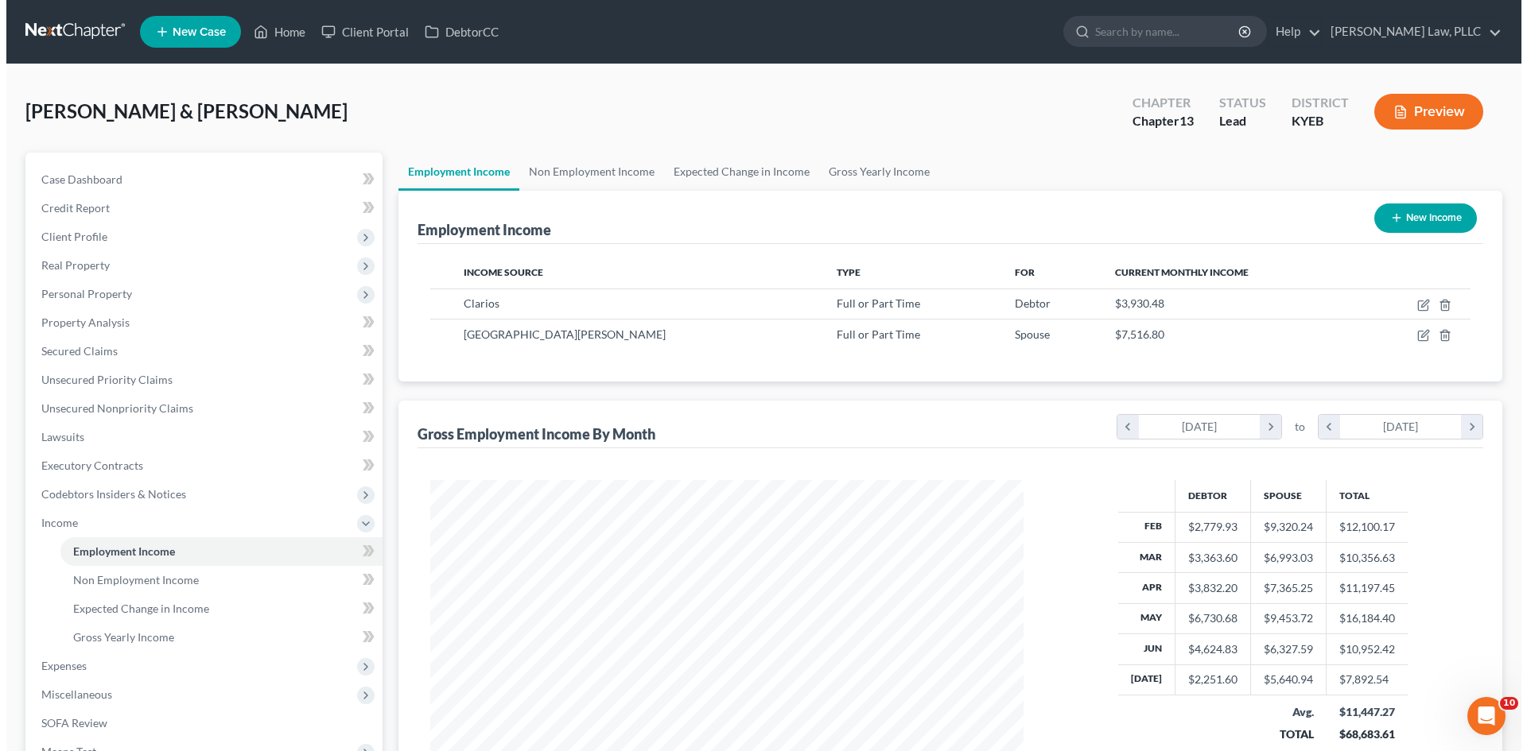
scroll to position [794774, 794446]
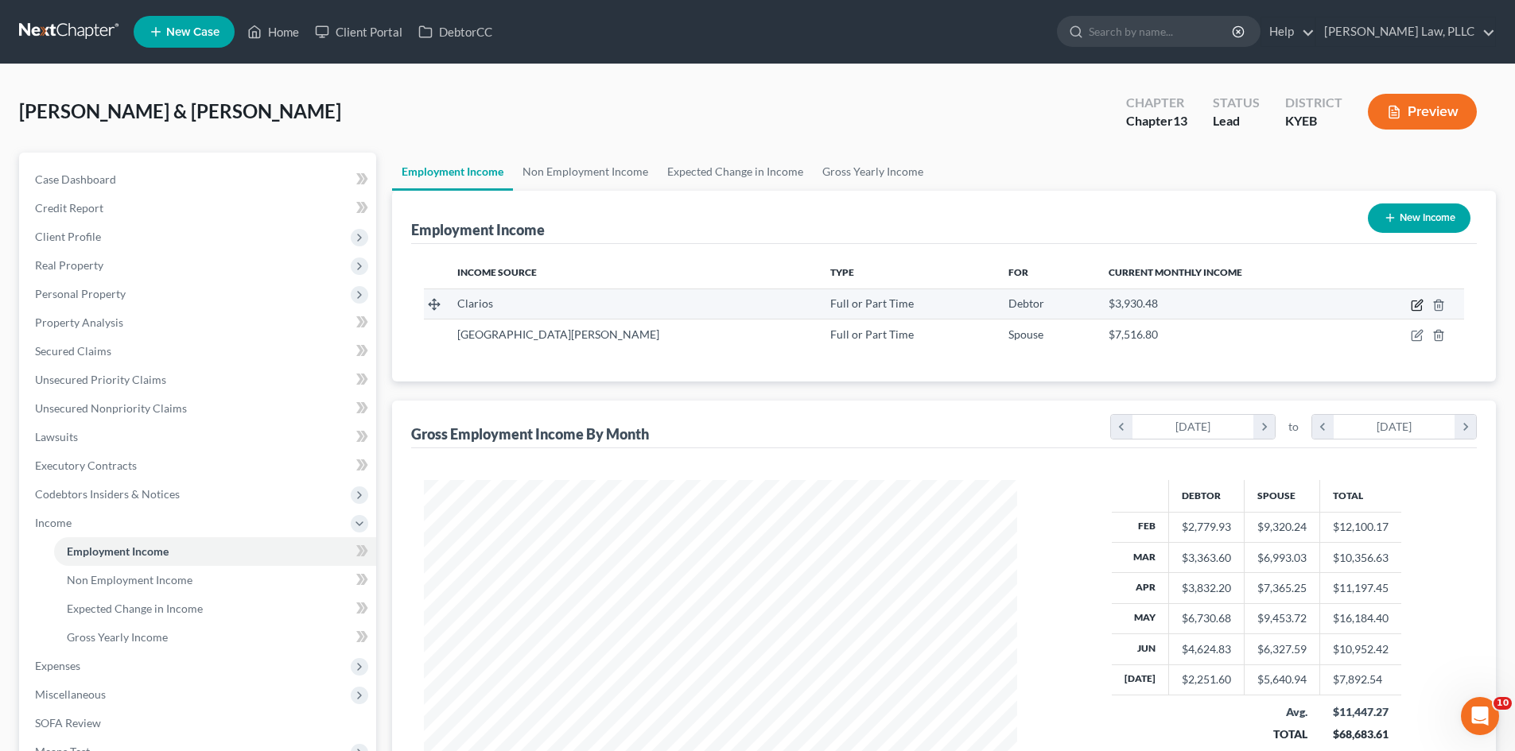
click at [1415, 305] on icon "button" at bounding box center [1416, 305] width 13 height 13
select select "0"
select select "52"
select select "3"
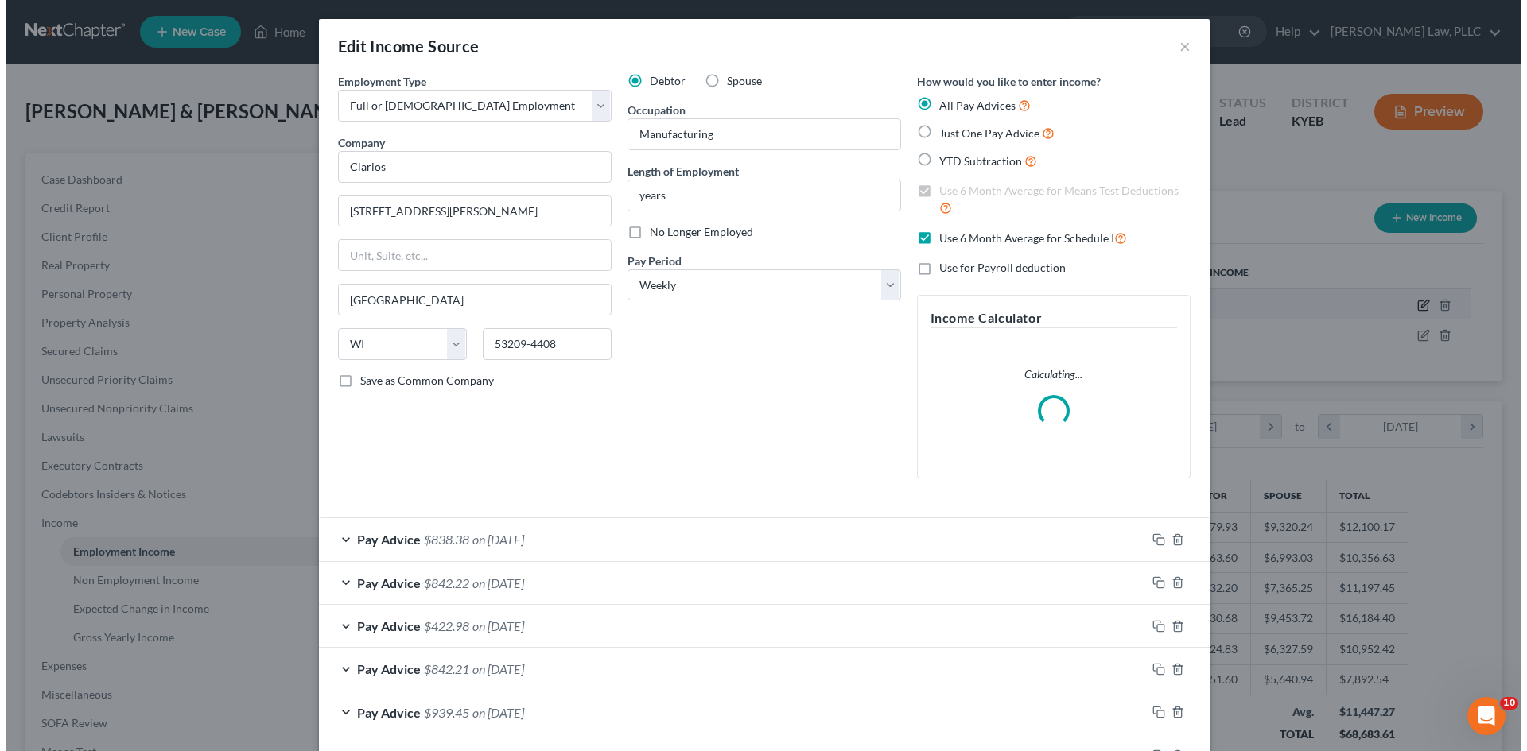
scroll to position [299, 630]
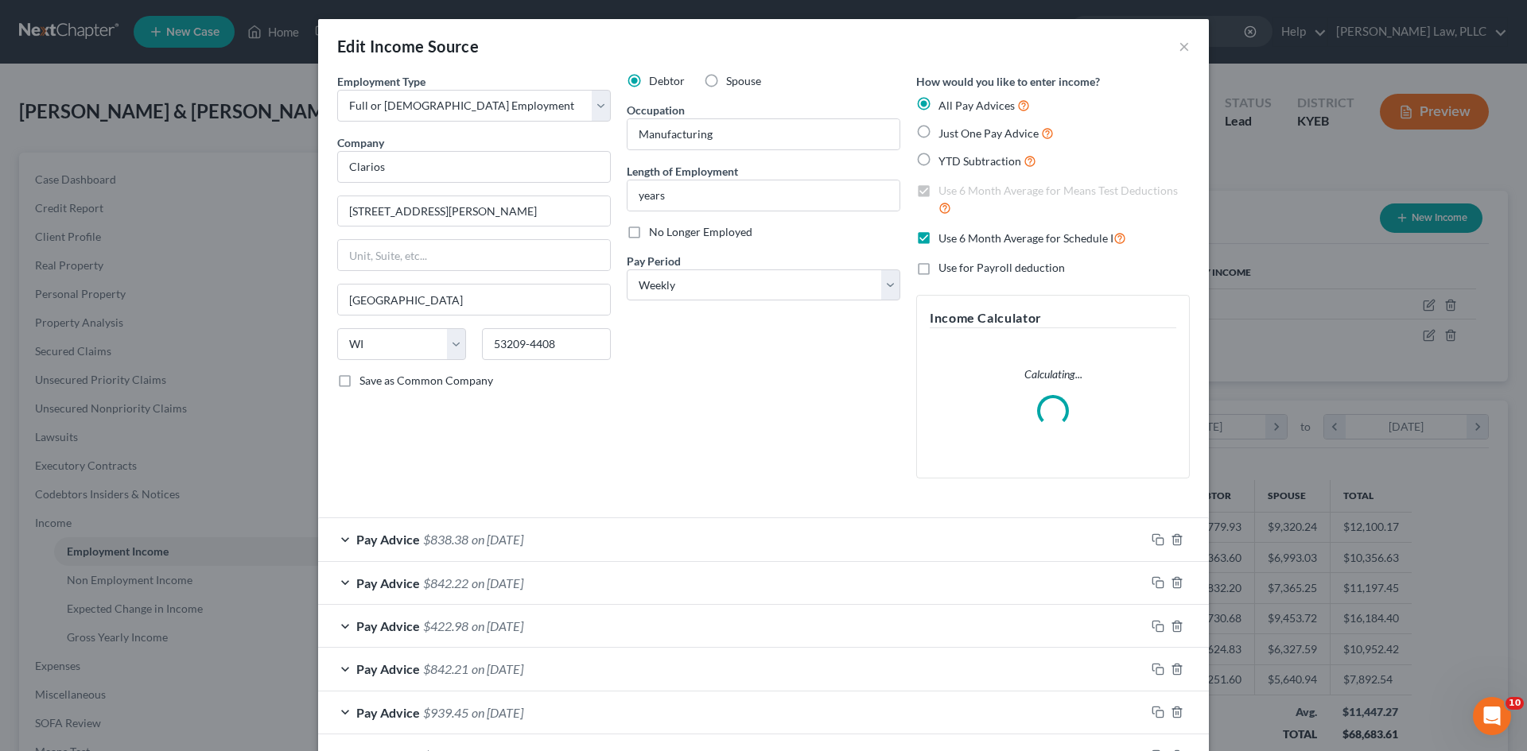
click at [356, 535] on span "Pay Advice" at bounding box center [388, 539] width 64 height 15
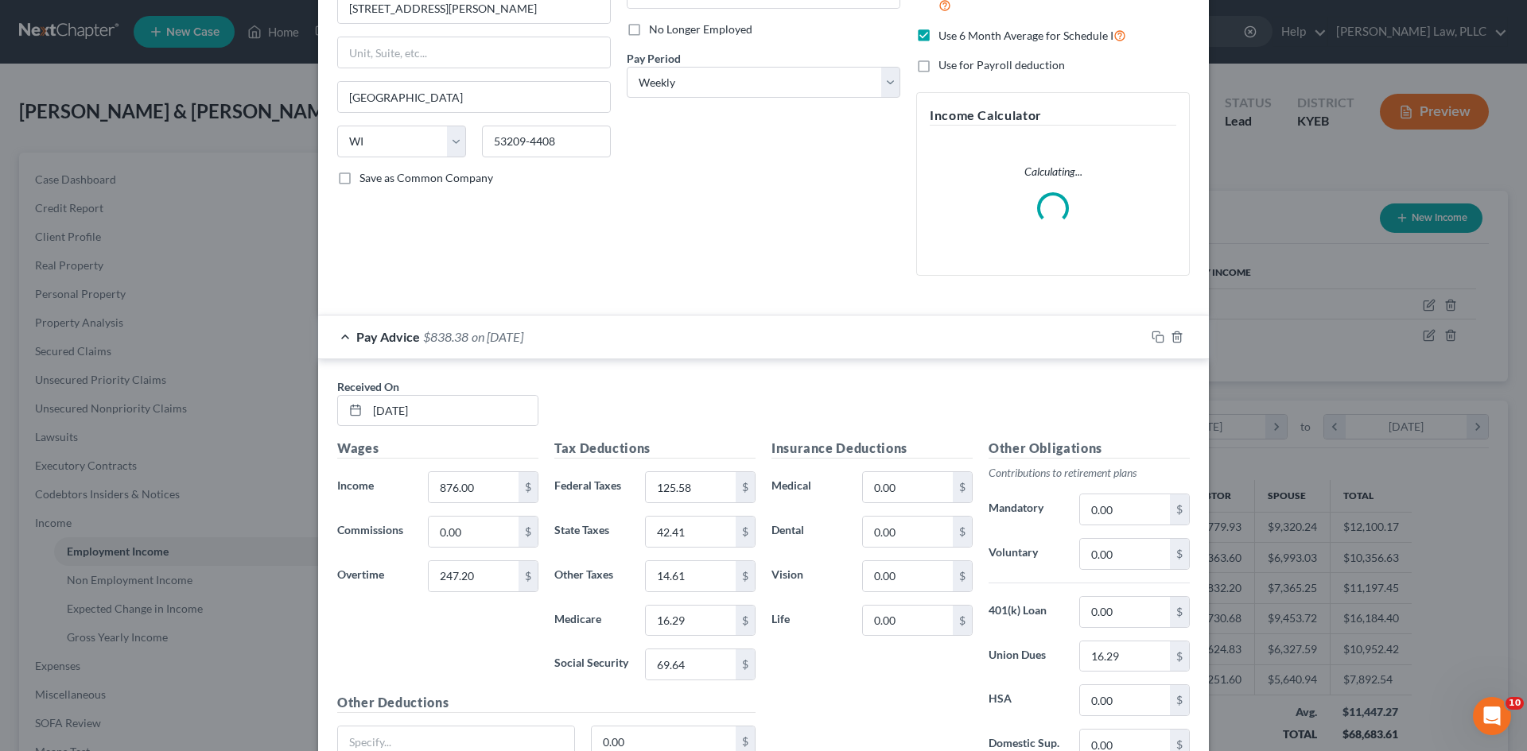
scroll to position [239, 0]
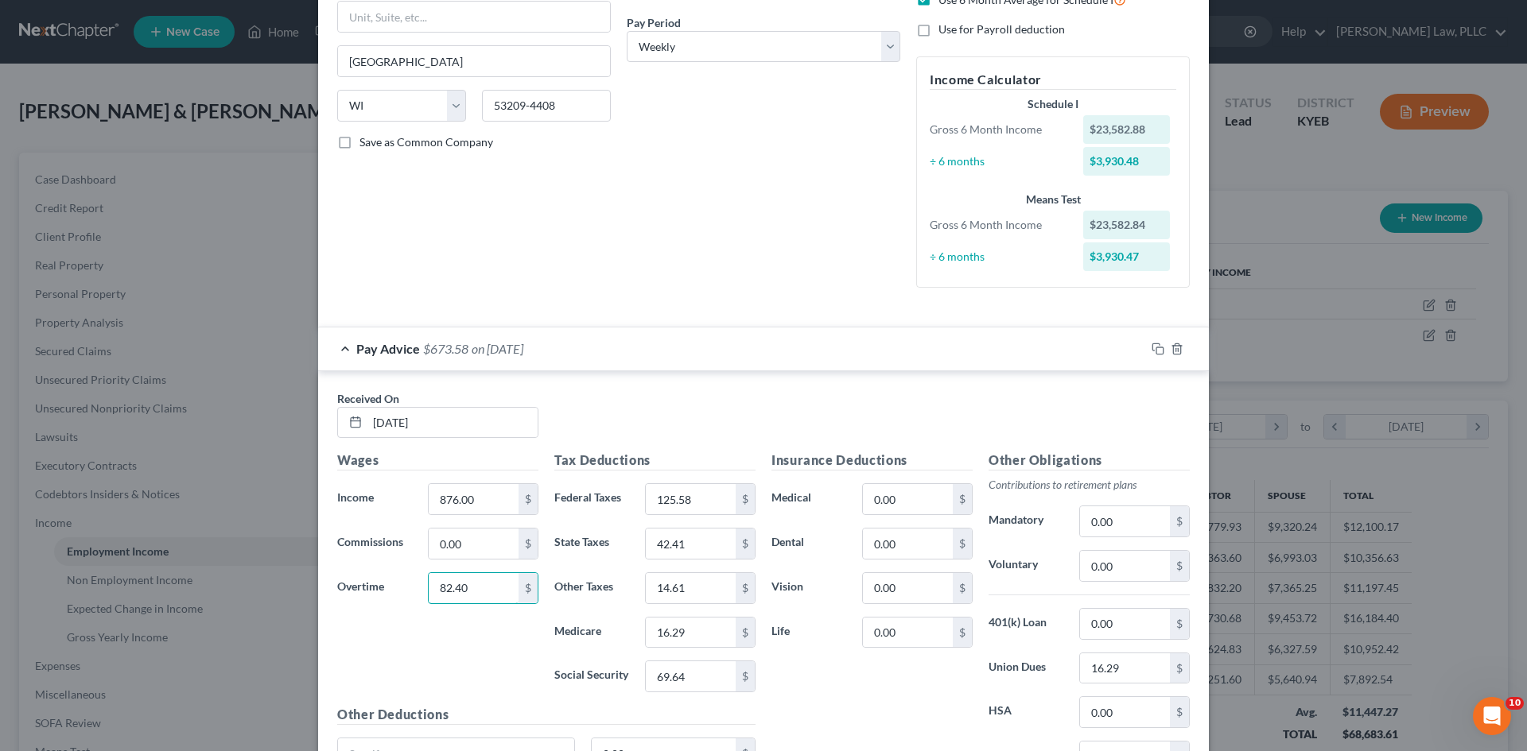
type input "82.40"
click at [412, 644] on div "Wages Income * 876.00 $ Commissions 0.00 $ Overtime 82.40 $" at bounding box center [437, 578] width 217 height 254
click at [500, 500] on input "876.00" at bounding box center [474, 499] width 90 height 30
type input "1,040.80"
click at [639, 411] on div "Received On * [DATE]" at bounding box center [763, 420] width 868 height 61
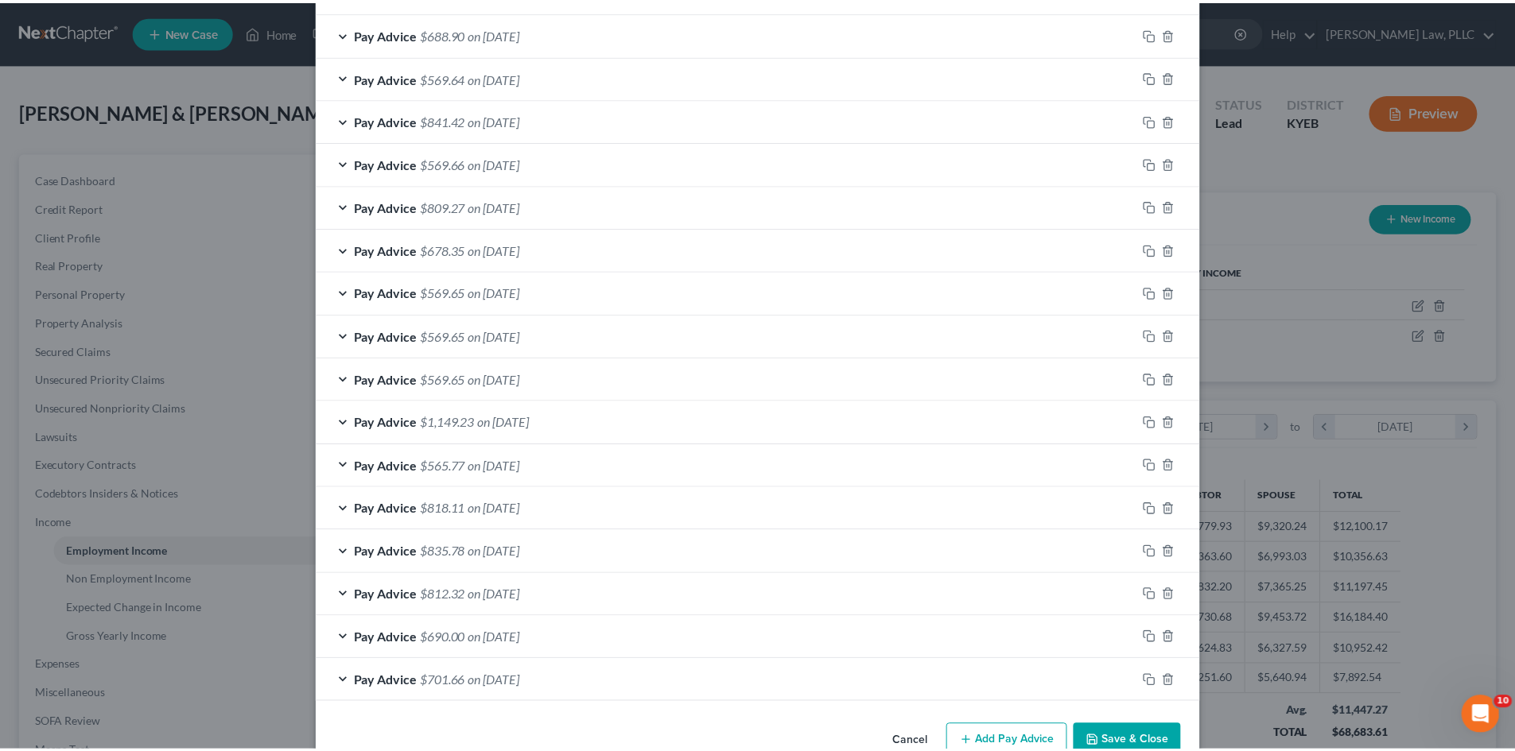
scroll to position [2037, 0]
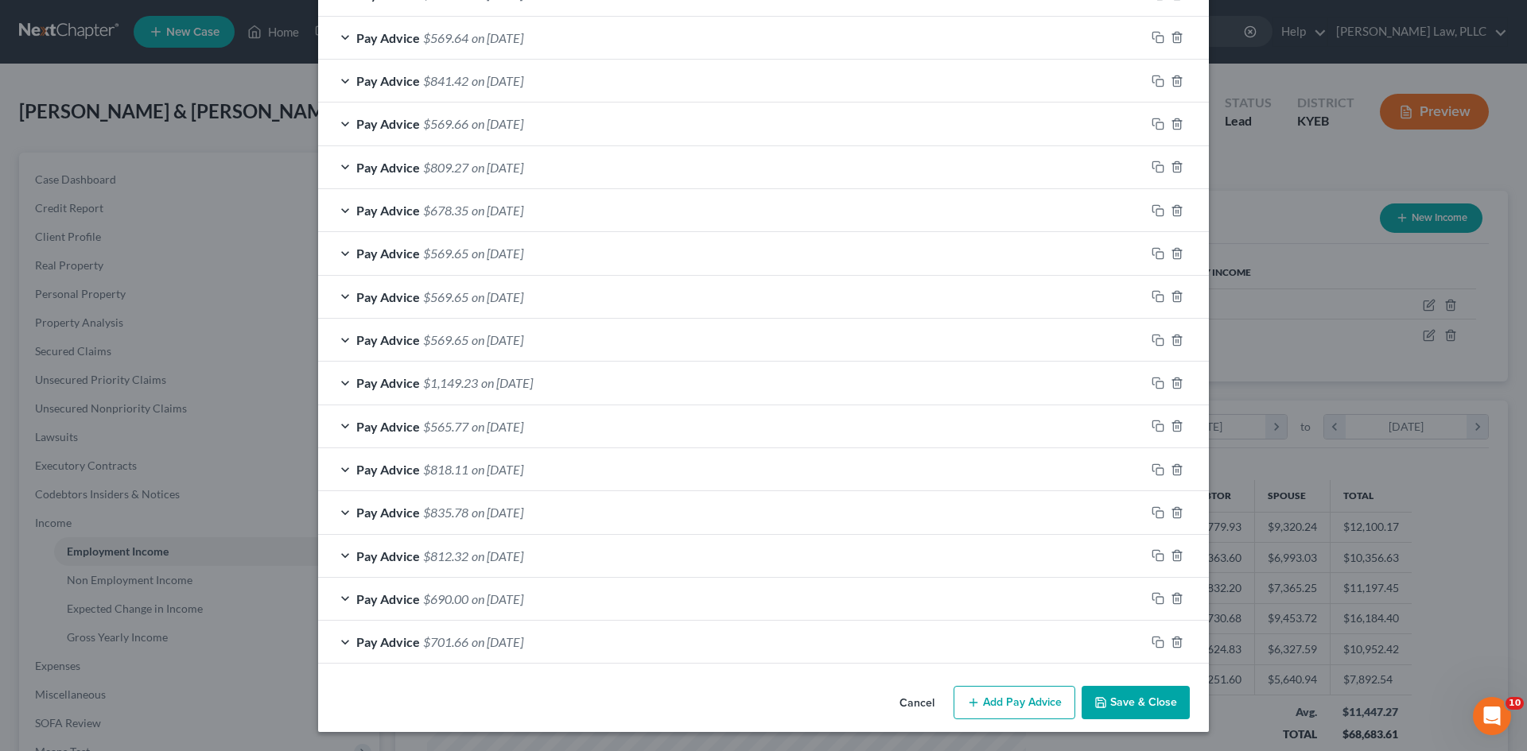
click at [1103, 696] on button "Save & Close" at bounding box center [1135, 702] width 108 height 33
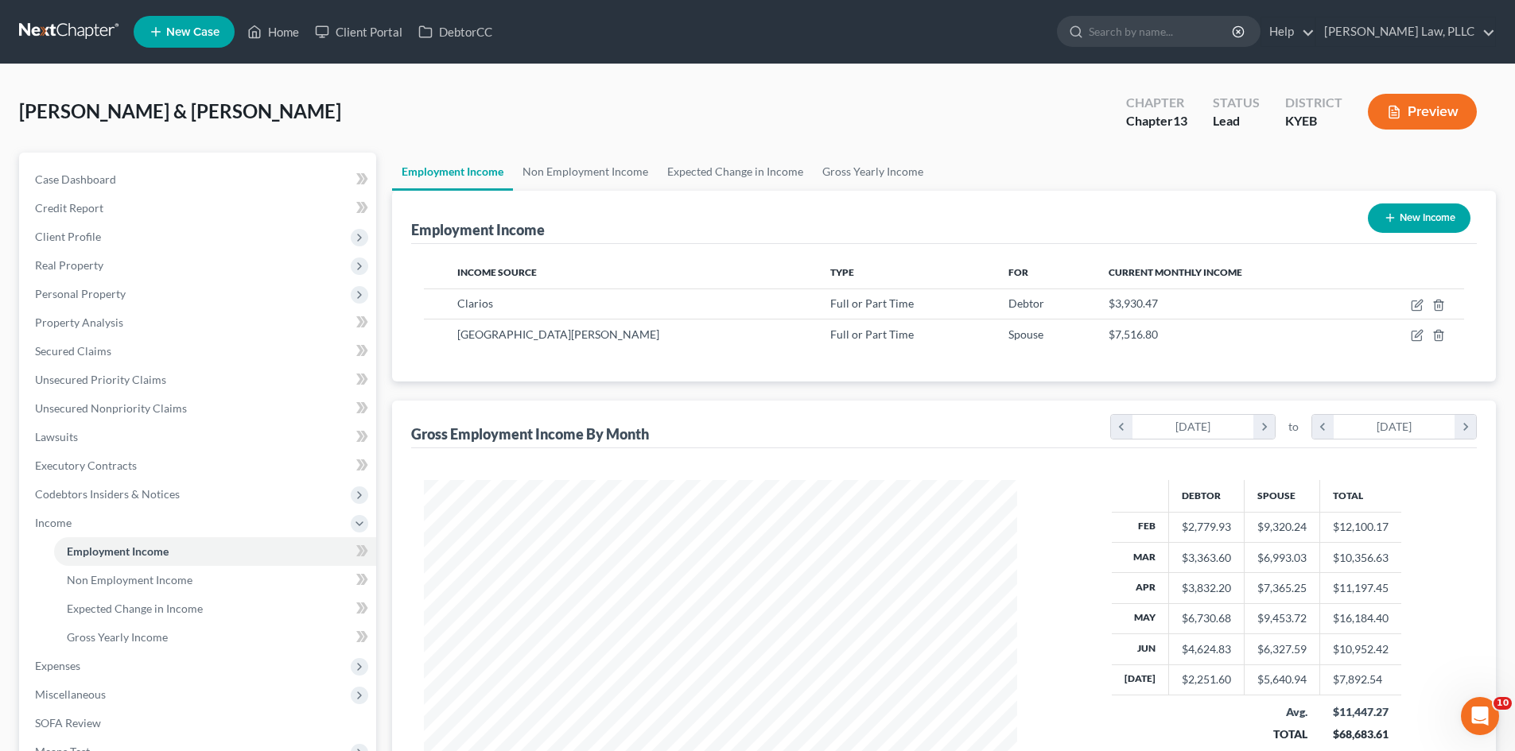
scroll to position [794774, 794446]
